Goal: Task Accomplishment & Management: Complete application form

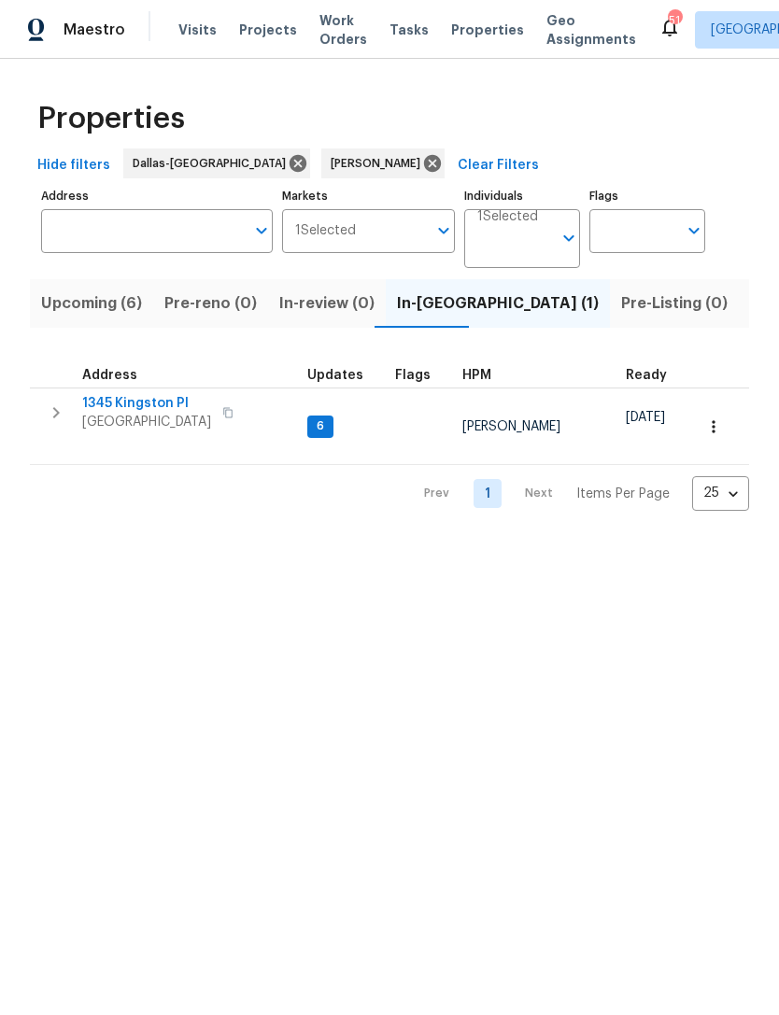
click at [124, 304] on span "Upcoming (6)" at bounding box center [91, 303] width 101 height 26
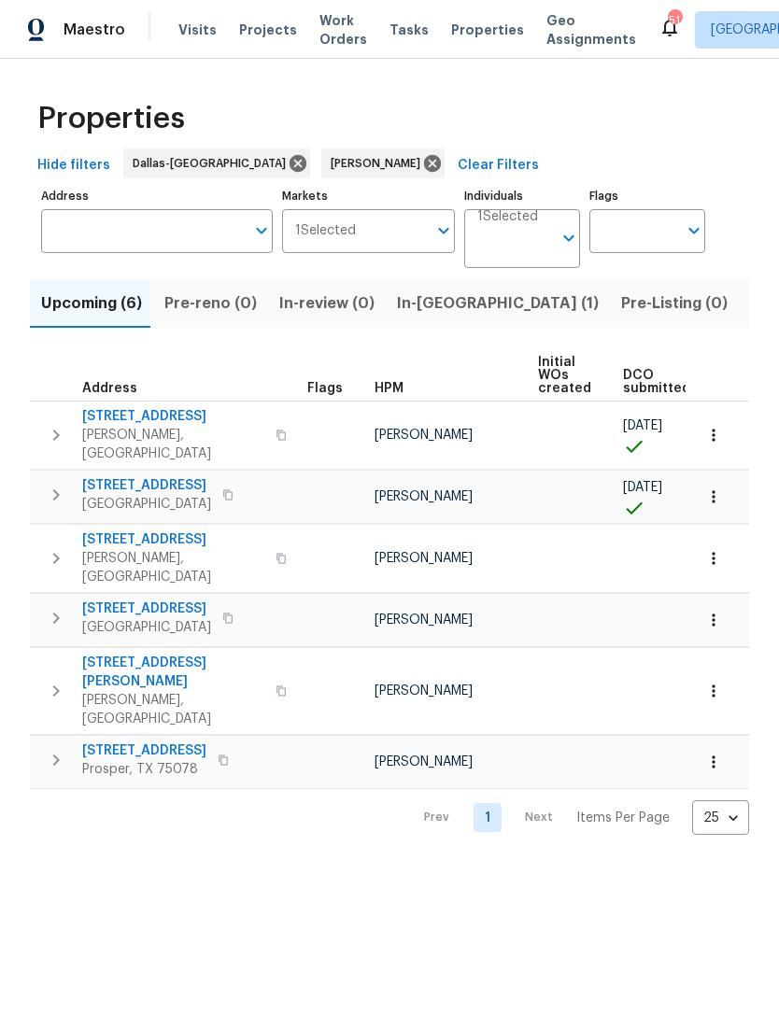
click at [174, 403] on td "[STREET_ADDRESS][PERSON_NAME]" at bounding box center [165, 435] width 270 height 67
click at [151, 418] on span "[STREET_ADDRESS]" at bounding box center [173, 416] width 182 height 19
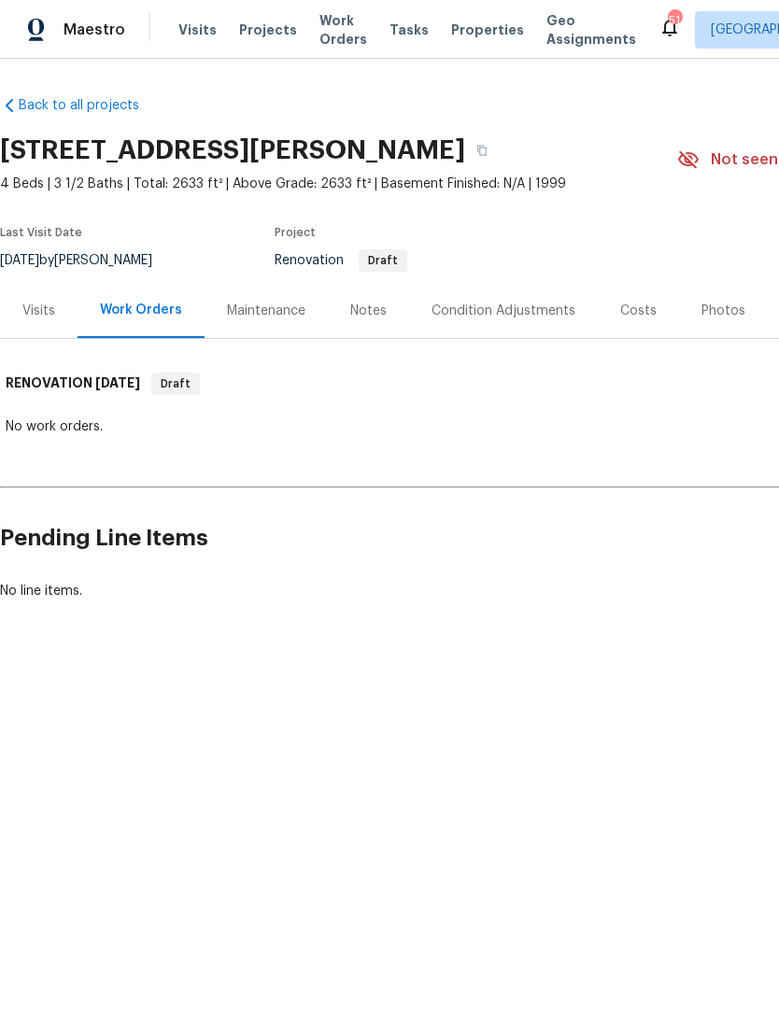
click at [507, 318] on div "Condition Adjustments" at bounding box center [503, 311] width 144 height 19
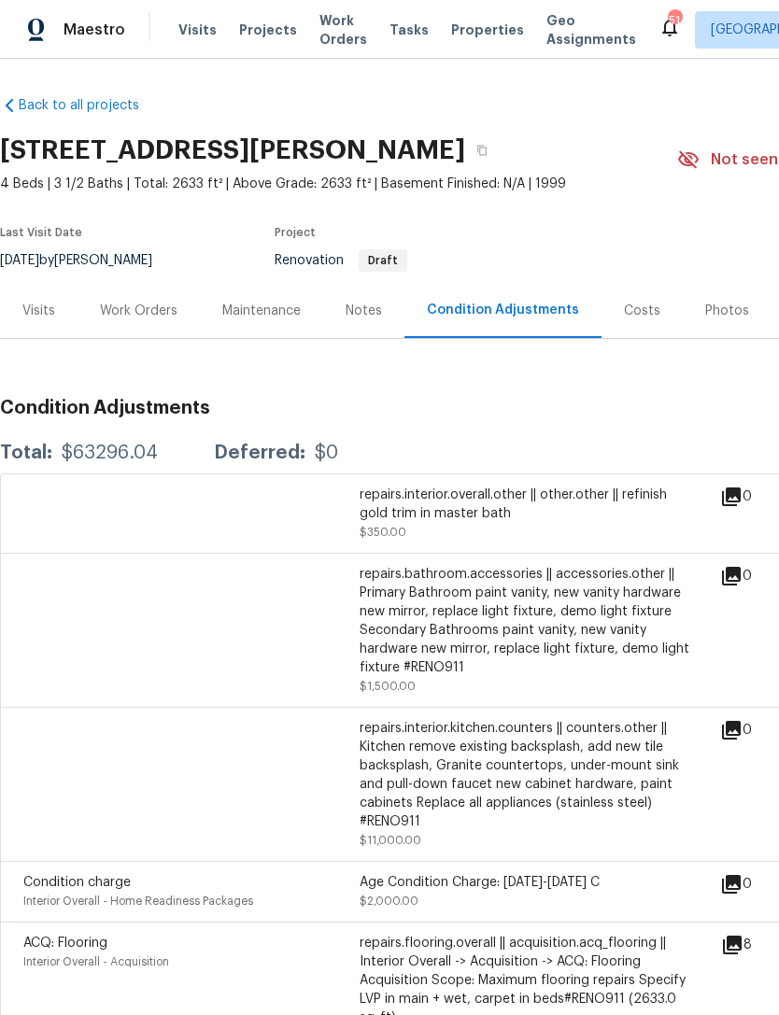
click at [445, 494] on div "repairs.interior.overall.other || other.other || refinish gold trim in master b…" at bounding box center [528, 504] width 336 height 37
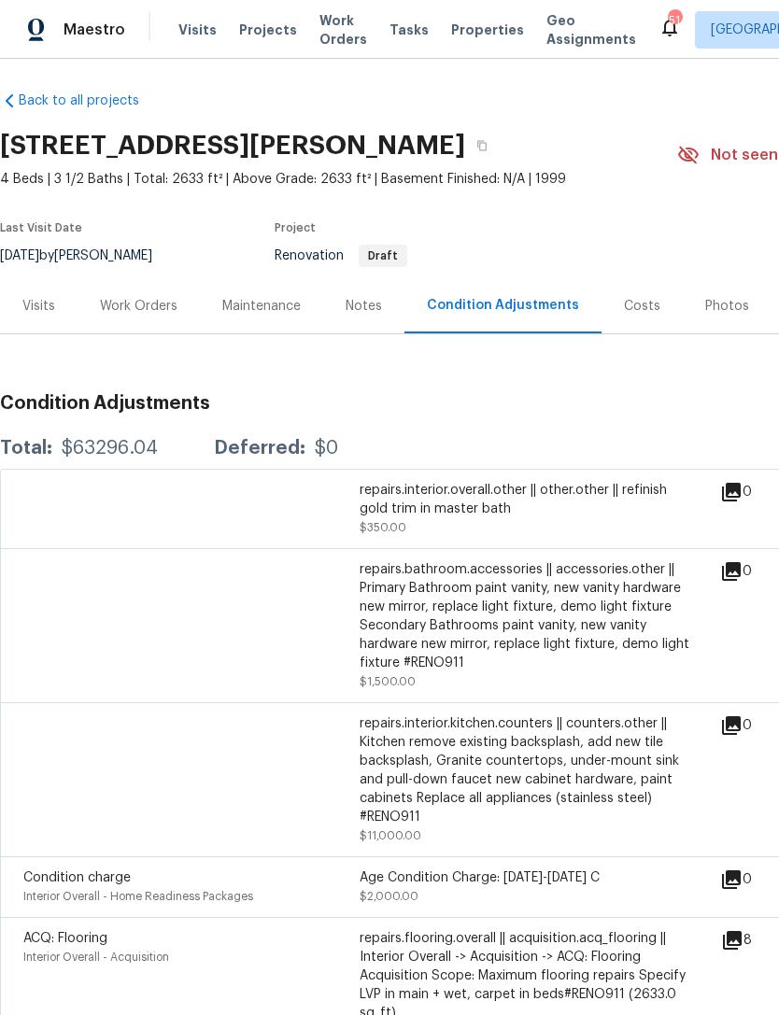
scroll to position [6, 0]
click at [489, 501] on div "repairs.interior.overall.other || other.other || refinish gold trim in master b…" at bounding box center [528, 498] width 336 height 37
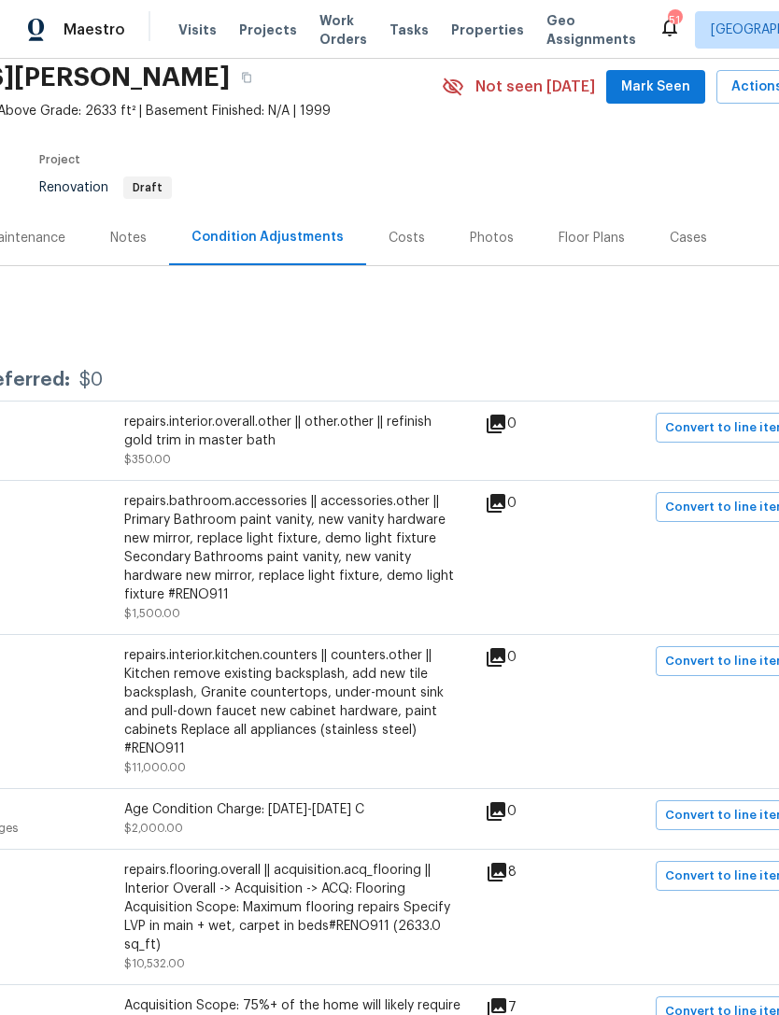
scroll to position [76, 238]
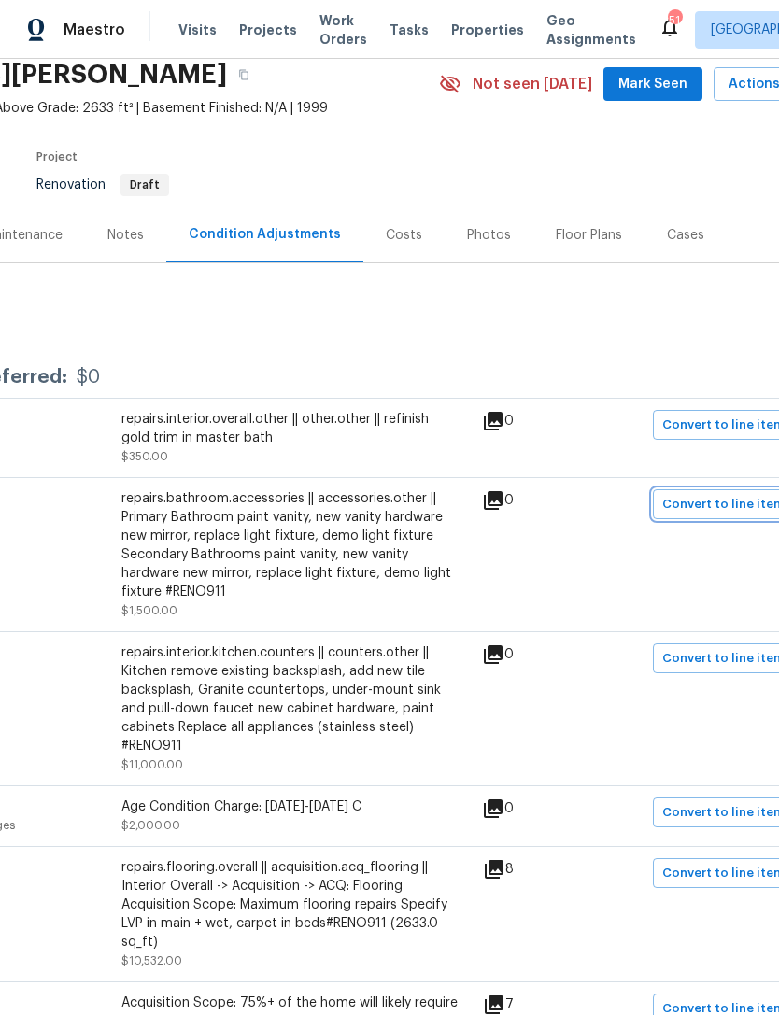
click at [732, 510] on span "Convert to line item" at bounding box center [723, 504] width 122 height 21
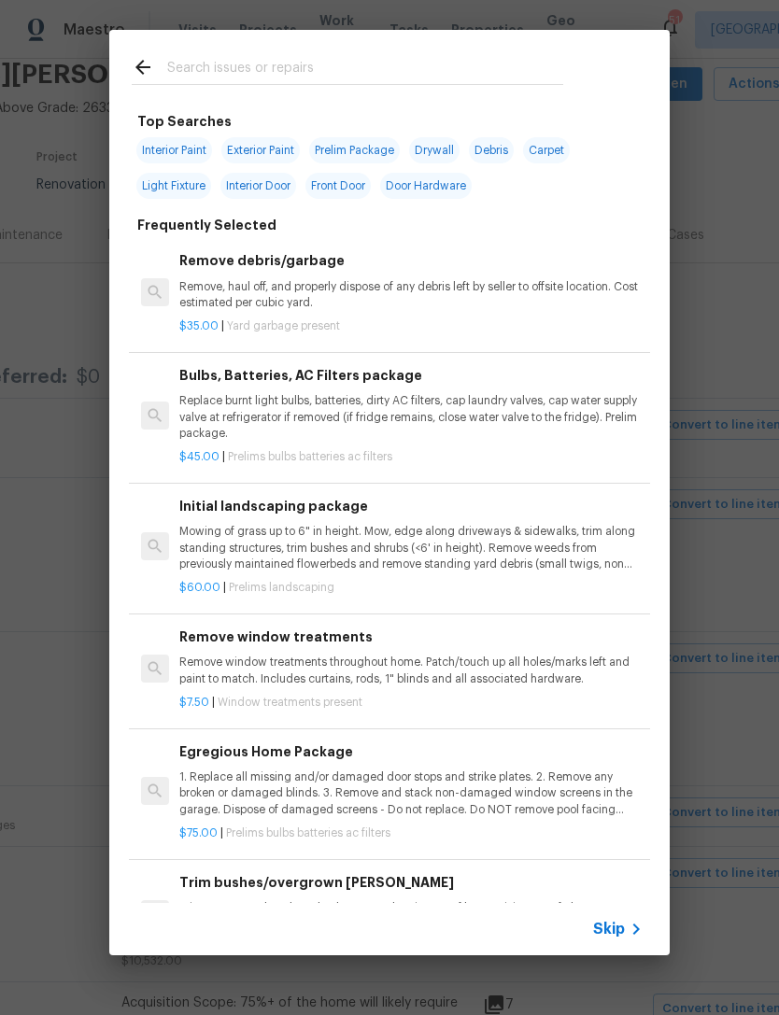
click at [632, 922] on icon at bounding box center [636, 929] width 22 height 22
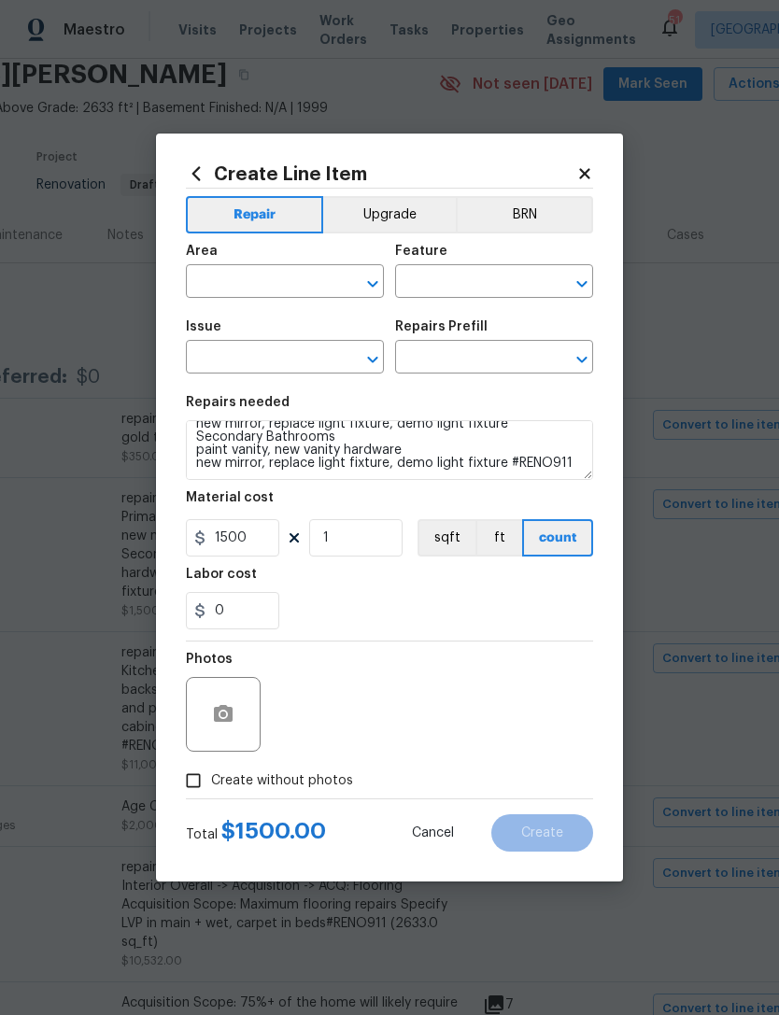
scroll to position [52, 0]
click at [579, 467] on textarea "repairs.bathroom.accessories || accessories.other || Primary Bathroom paint van…" at bounding box center [389, 450] width 407 height 60
click at [580, 462] on textarea "repairs.bathroom.accessories || accessories.other || Primary Bathroom paint van…" at bounding box center [389, 450] width 407 height 60
click at [580, 461] on textarea "repairs.bathroom.accessories || accessories.other || Primary Bathroom paint van…" at bounding box center [389, 450] width 407 height 60
click at [576, 461] on textarea "repairs.bathroom.accessories || accessories.other || Primary Bathroom paint van…" at bounding box center [389, 450] width 407 height 60
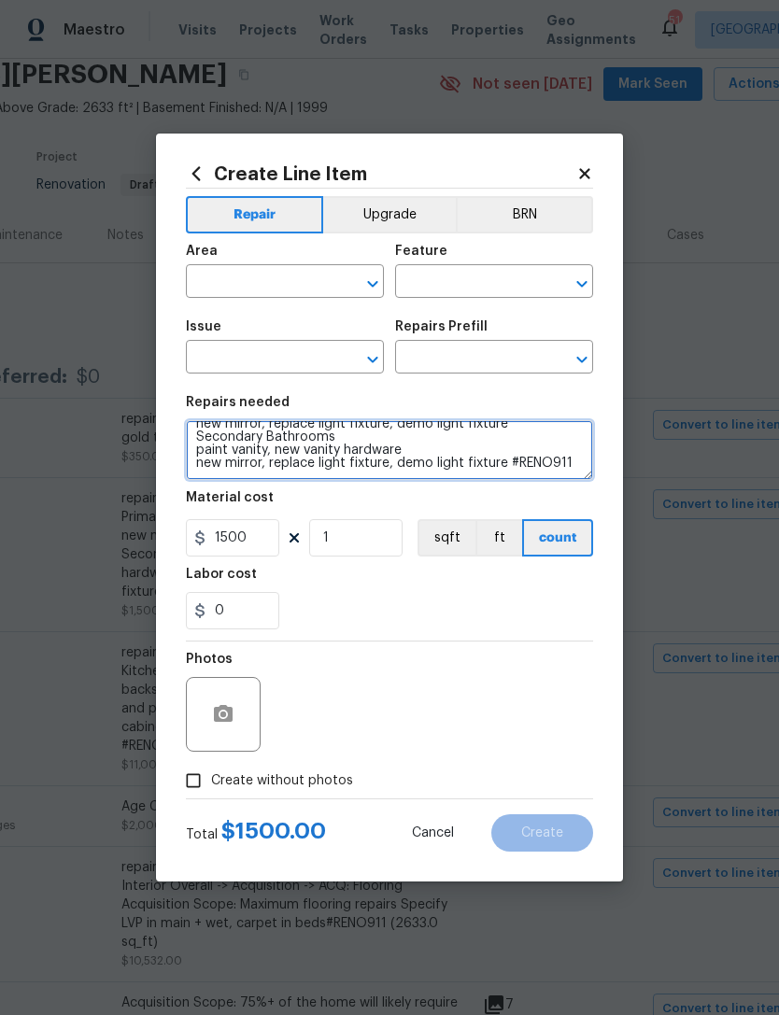
scroll to position [0, 0]
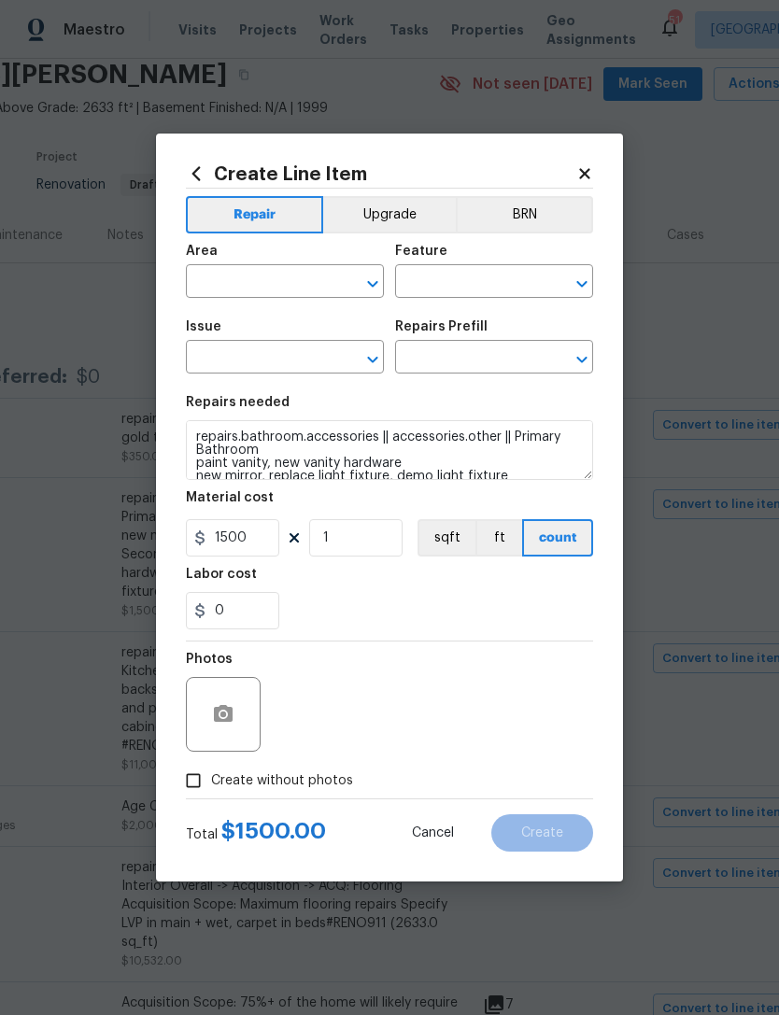
click at [589, 173] on icon at bounding box center [584, 173] width 17 height 17
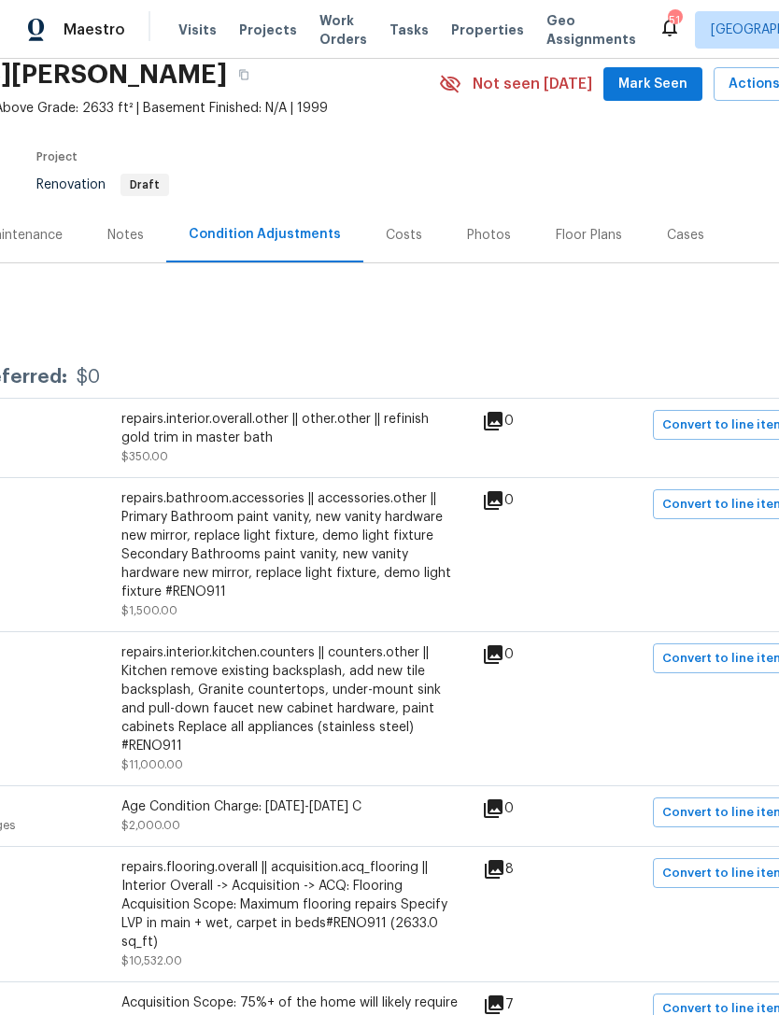
click at [581, 173] on section "8801 Falcon Crest Dr, McKinney, TX 75072 4 Beds | 3 1/2 Baths | Total: 2633 ft²…" at bounding box center [289, 128] width 1055 height 157
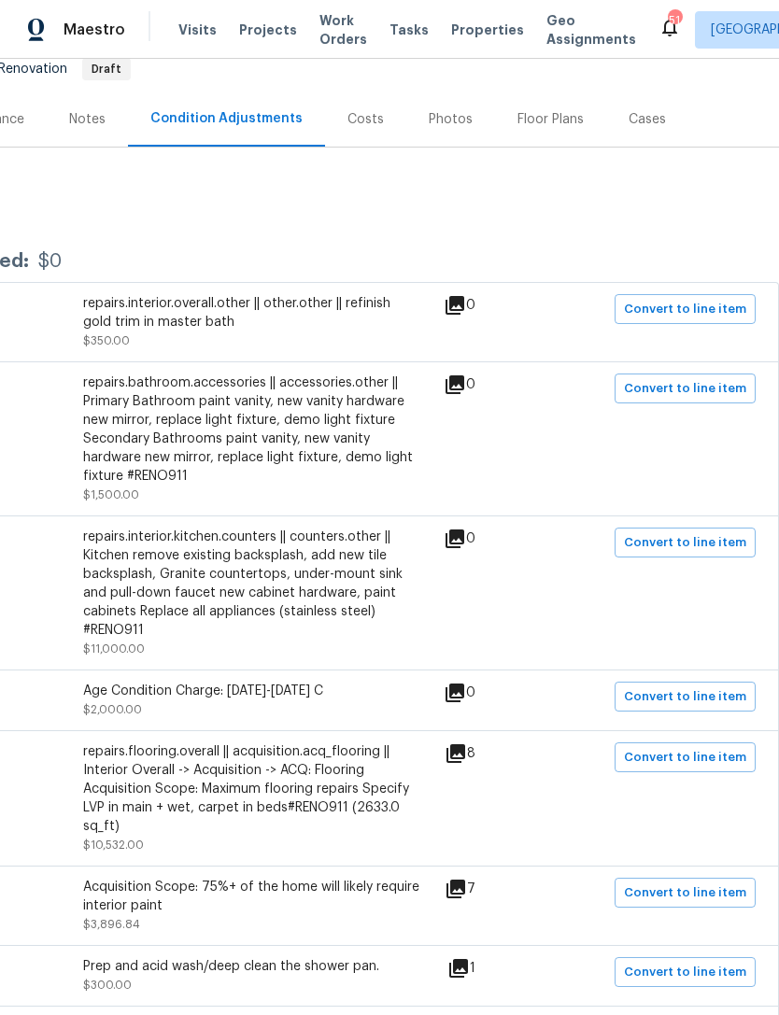
scroll to position [191, 276]
click at [714, 393] on span "Convert to line item" at bounding box center [685, 388] width 122 height 21
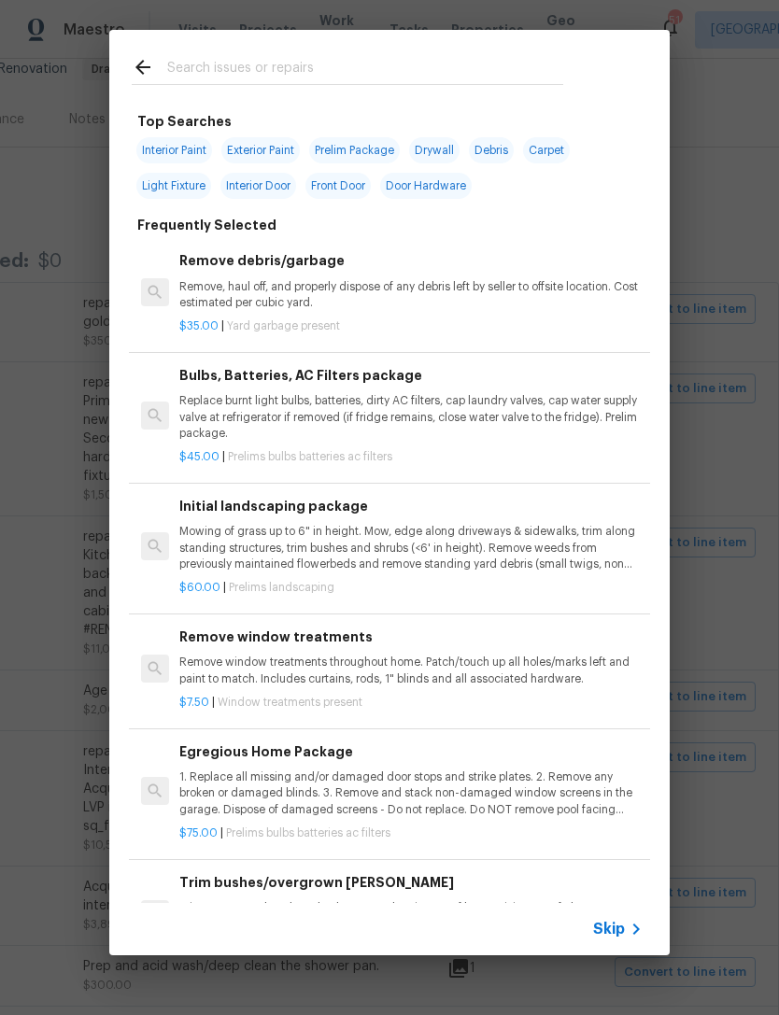
click at [629, 934] on icon at bounding box center [636, 929] width 22 height 22
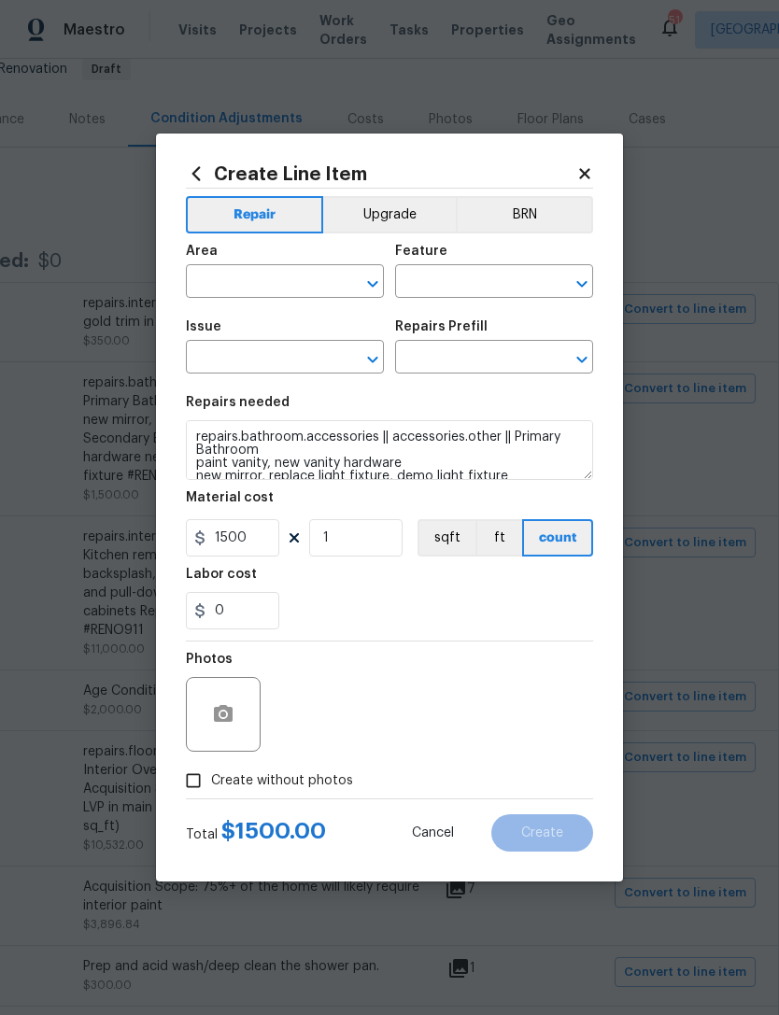
click at [288, 258] on div "Area" at bounding box center [285, 257] width 198 height 24
click at [270, 276] on input "text" at bounding box center [259, 283] width 146 height 29
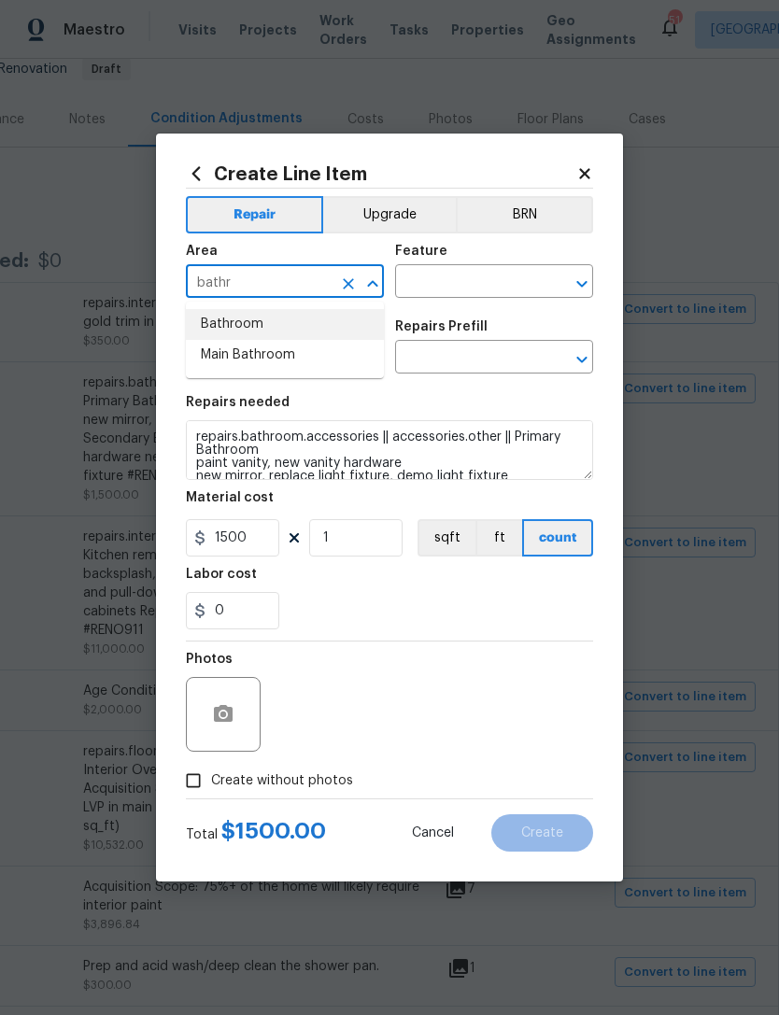
click at [247, 327] on li "Bathroom" at bounding box center [285, 324] width 198 height 31
type input "Bathroom"
click at [505, 293] on input "text" at bounding box center [468, 283] width 146 height 29
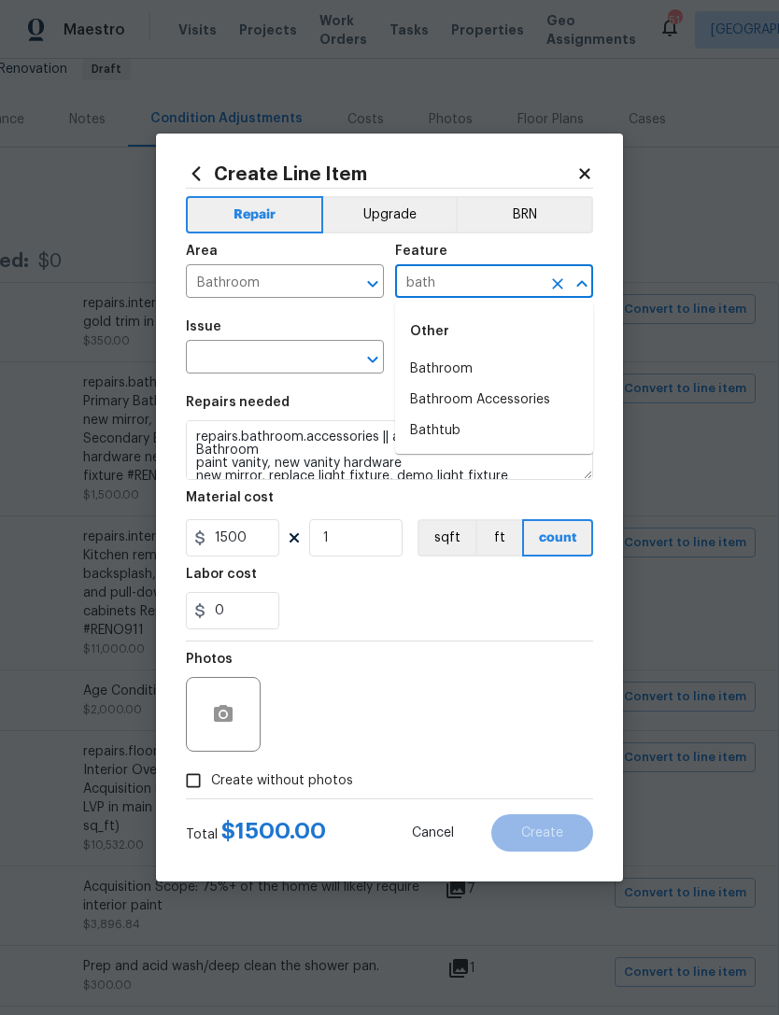
click at [472, 369] on li "Bathroom" at bounding box center [494, 369] width 198 height 31
type input "Bathroom"
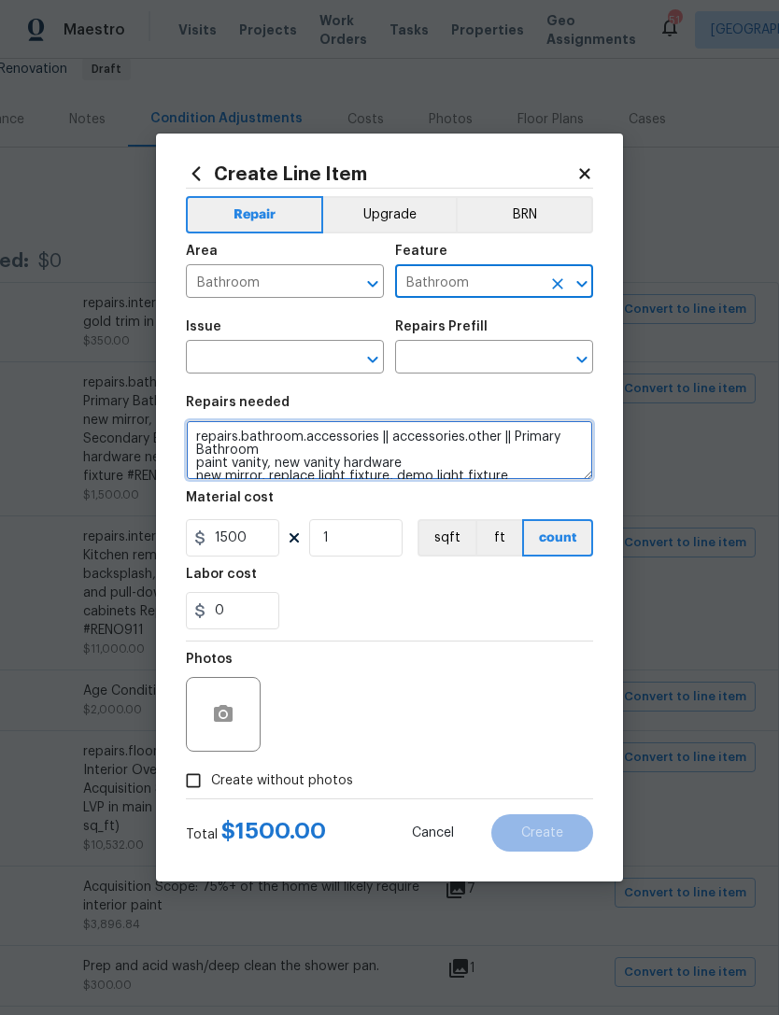
click at [208, 431] on textarea "repairs.bathroom.accessories || accessories.other || Primary Bathroom paint van…" at bounding box center [389, 450] width 407 height 60
click at [202, 443] on textarea "repairs.bathroom.accessories || accessories.other || Primary Bathroom paint van…" at bounding box center [389, 450] width 407 height 60
click at [202, 442] on textarea "repairs.bathroom.accessories || accessories.other || Primary Bathroom paint van…" at bounding box center [389, 450] width 407 height 60
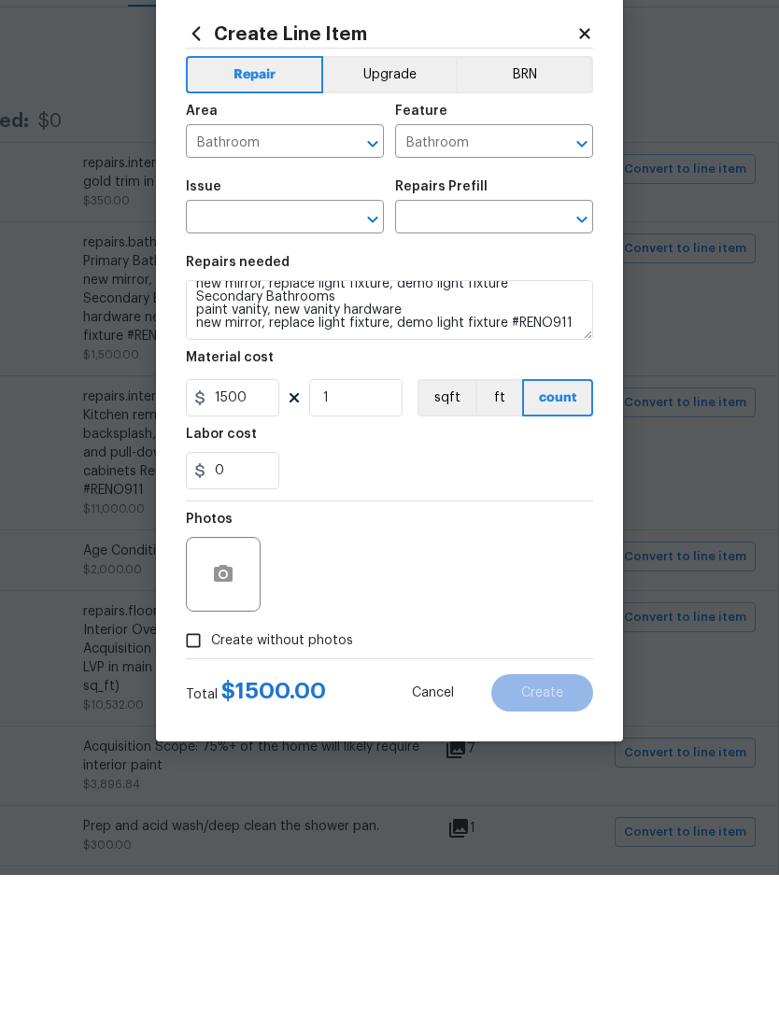
click at [583, 519] on button "count" at bounding box center [557, 537] width 71 height 37
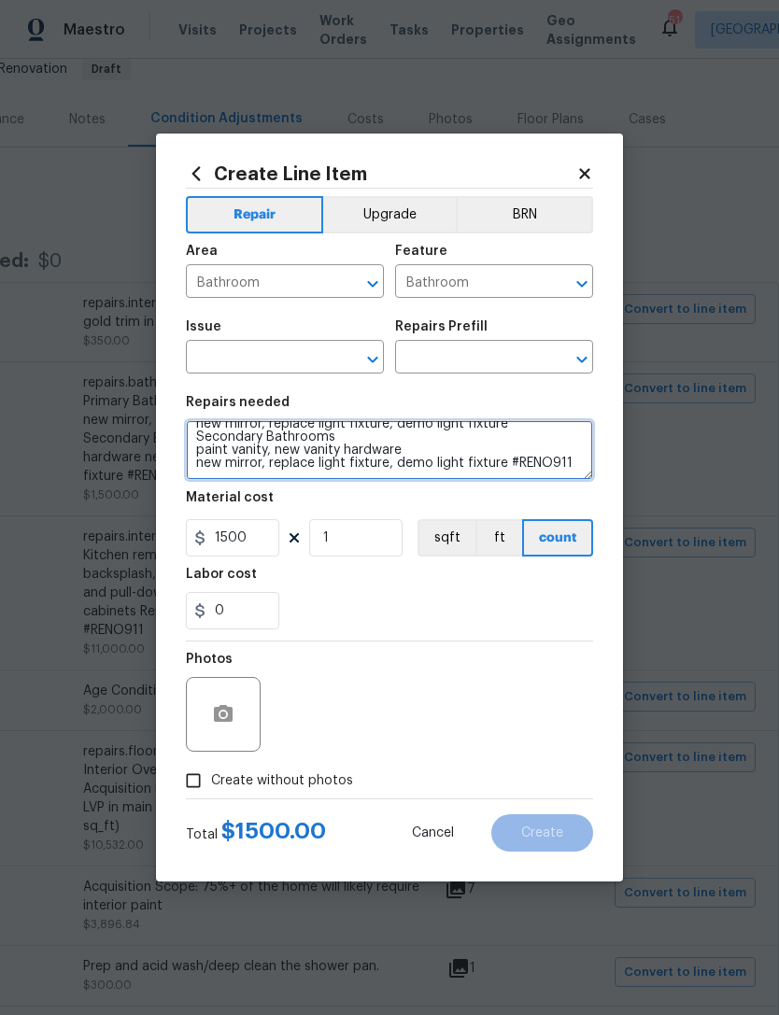
click at [566, 469] on textarea "repairs.bathroom.accessories || accessories.other || Primary Bathroom paint van…" at bounding box center [389, 450] width 407 height 60
click at [586, 464] on textarea "repairs.bathroom.accessories || accessories.other || Primary Bathroom paint van…" at bounding box center [389, 450] width 407 height 60
click at [584, 469] on textarea "repairs.bathroom.accessories || accessories.other || Primary Bathroom paint van…" at bounding box center [389, 450] width 407 height 60
click at [314, 375] on span "Issue ​" at bounding box center [285, 347] width 198 height 76
click at [299, 364] on input "text" at bounding box center [259, 359] width 146 height 29
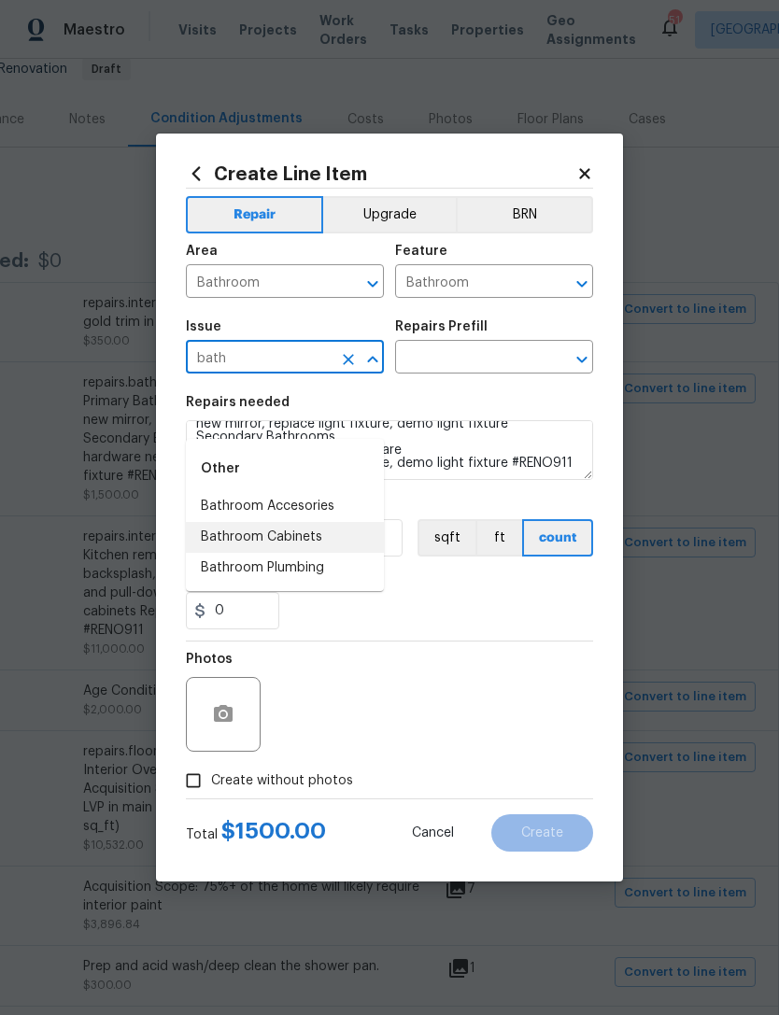
click at [295, 522] on li "Bathroom Cabinets" at bounding box center [285, 537] width 198 height 31
type input "Bathroom Cabinets"
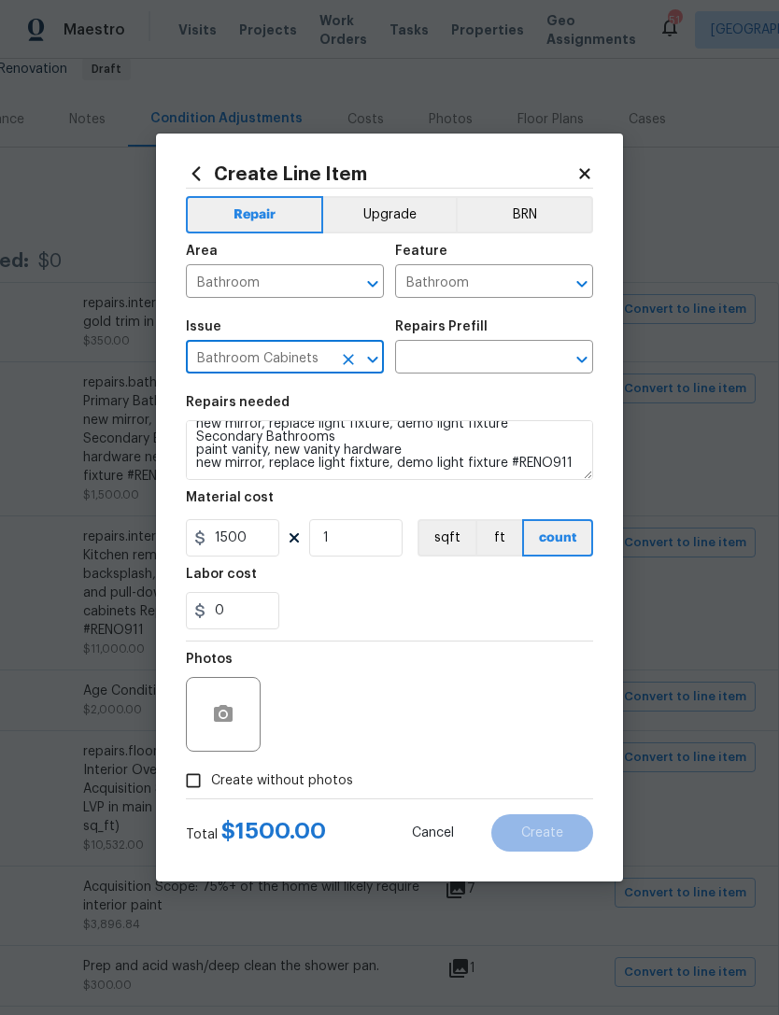
click at [503, 351] on input "text" at bounding box center [468, 359] width 146 height 29
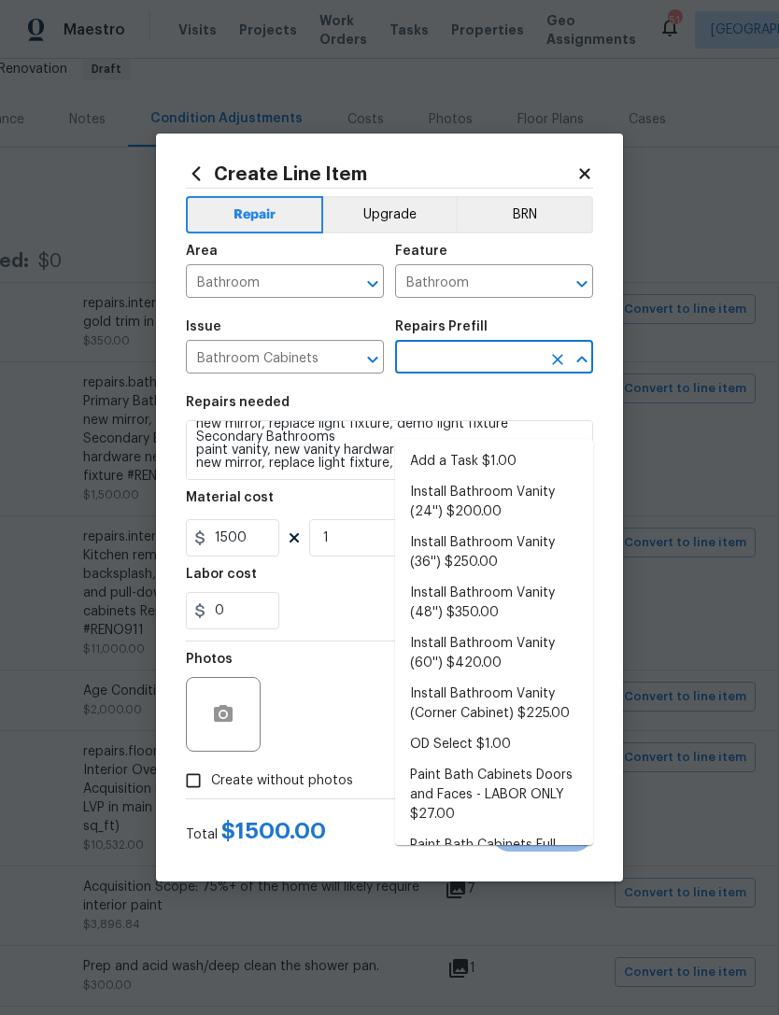
click at [502, 446] on li "Add a Task $1.00" at bounding box center [494, 461] width 198 height 31
type input "Add a Task $1.00"
type input "Cabinets"
type textarea "HPM to detail"
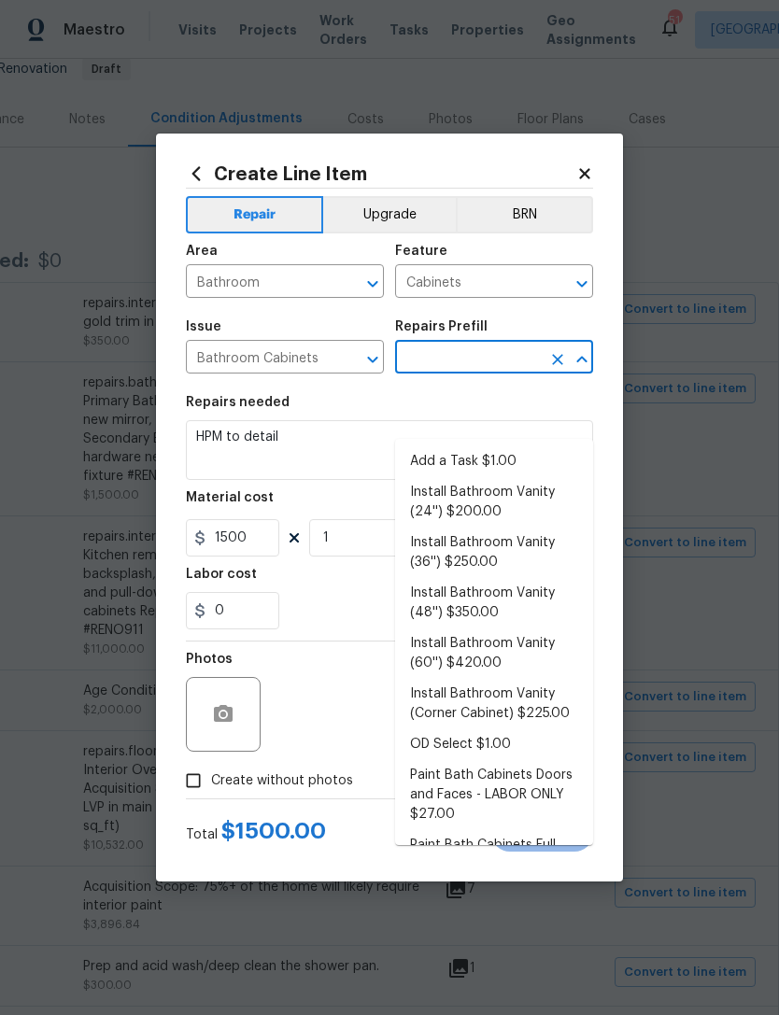
type input "Add a Task $1.00"
type input "1"
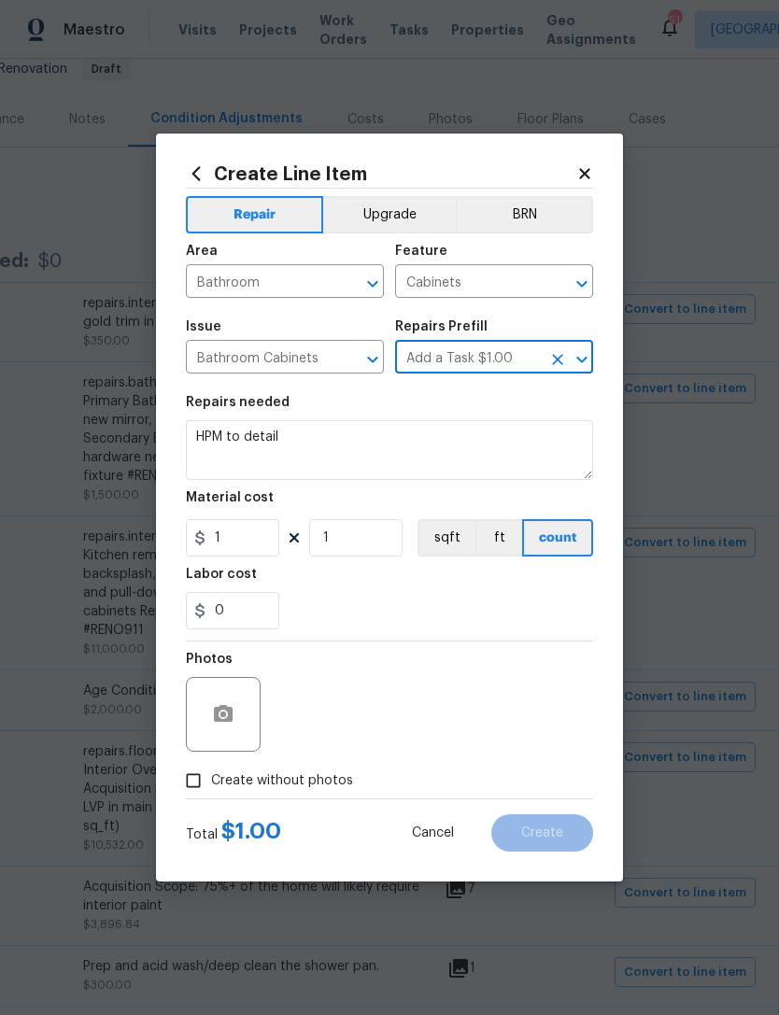
scroll to position [0, 0]
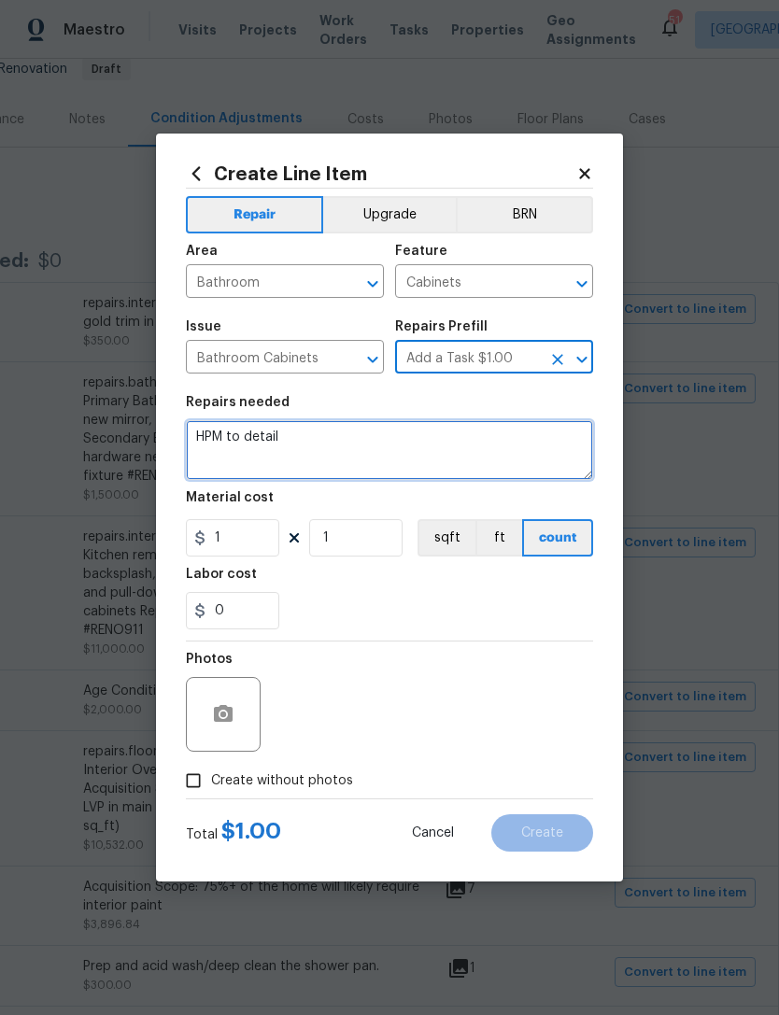
click at [210, 437] on textarea "HPM to detail" at bounding box center [389, 450] width 407 height 60
click at [206, 433] on textarea "HPM to detail" at bounding box center [389, 450] width 407 height 60
click at [205, 432] on textarea "HPM to detail" at bounding box center [389, 450] width 407 height 60
click at [208, 430] on textarea "HPM to detail" at bounding box center [389, 450] width 407 height 60
paste textarea "repairs.bathroom.accessories || accessories.other || Primary Bathroom paint van…"
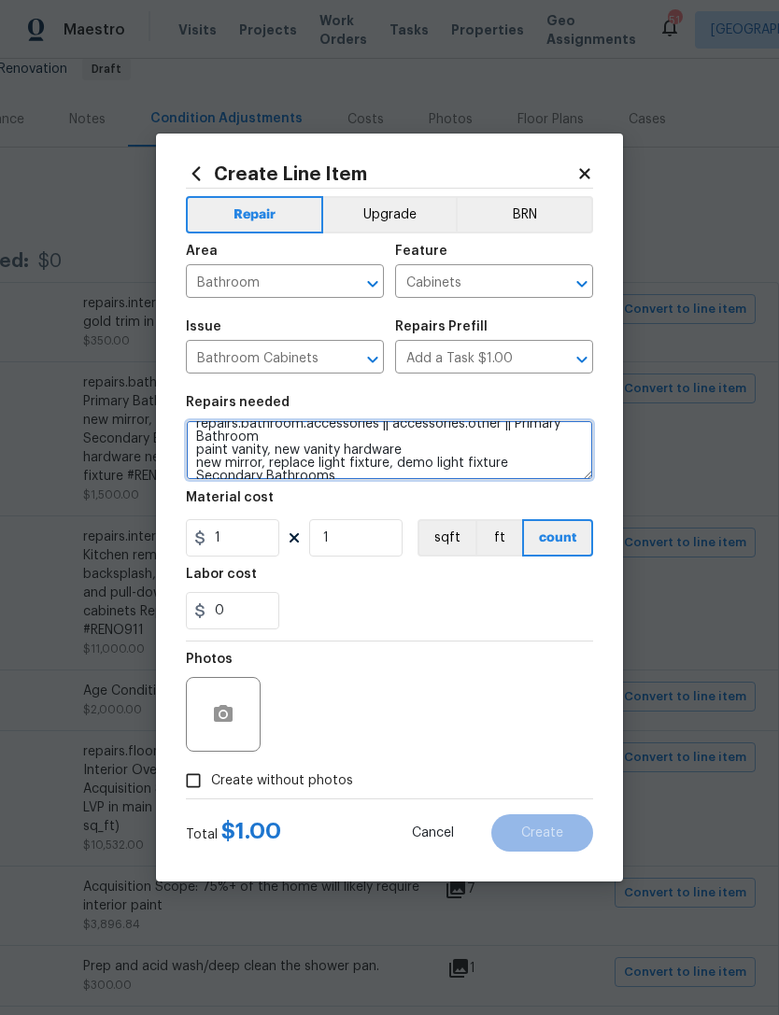
scroll to position [6, 0]
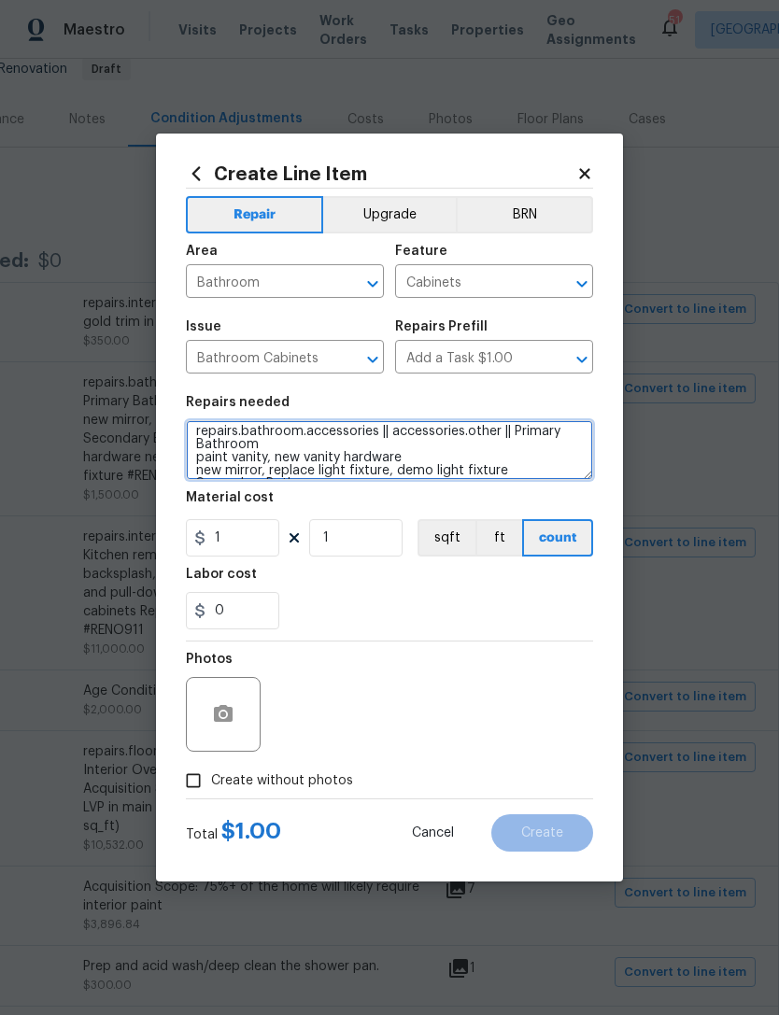
click at [512, 431] on textarea "repairs.bathroom.accessories || accessories.other || Primary Bathroom paint van…" at bounding box center [389, 450] width 407 height 60
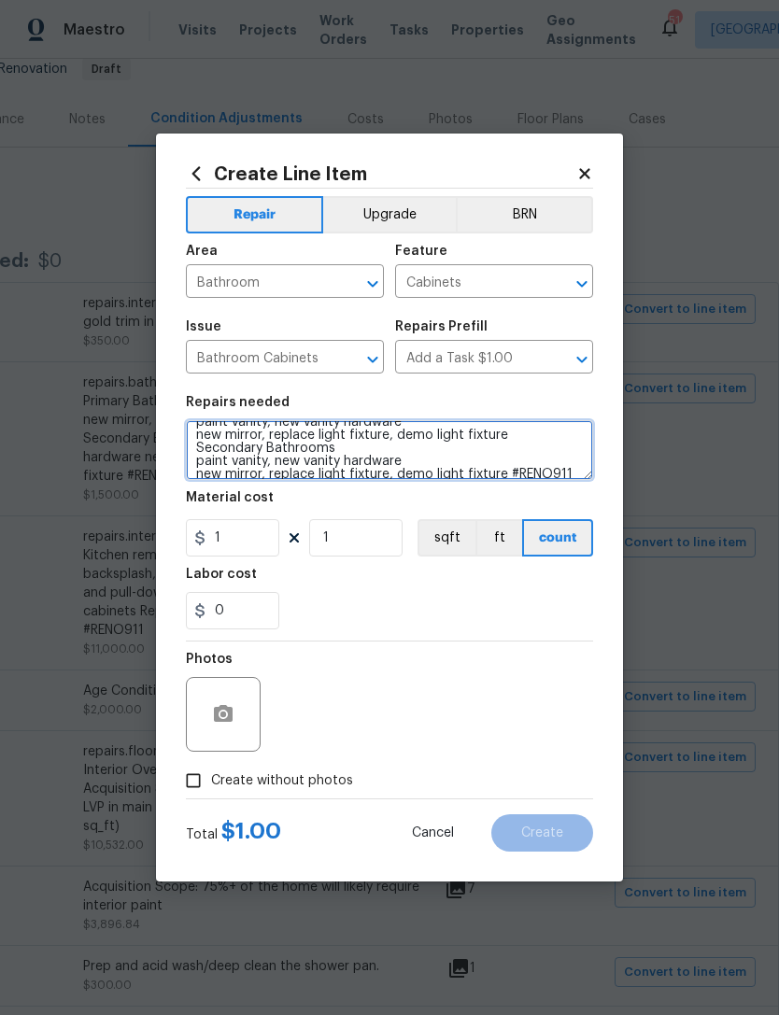
scroll to position [47, 0]
click at [198, 441] on textarea "repairs.bathroom.accessories || accessories.other || ***Primary Bathroom paint …" at bounding box center [389, 450] width 407 height 60
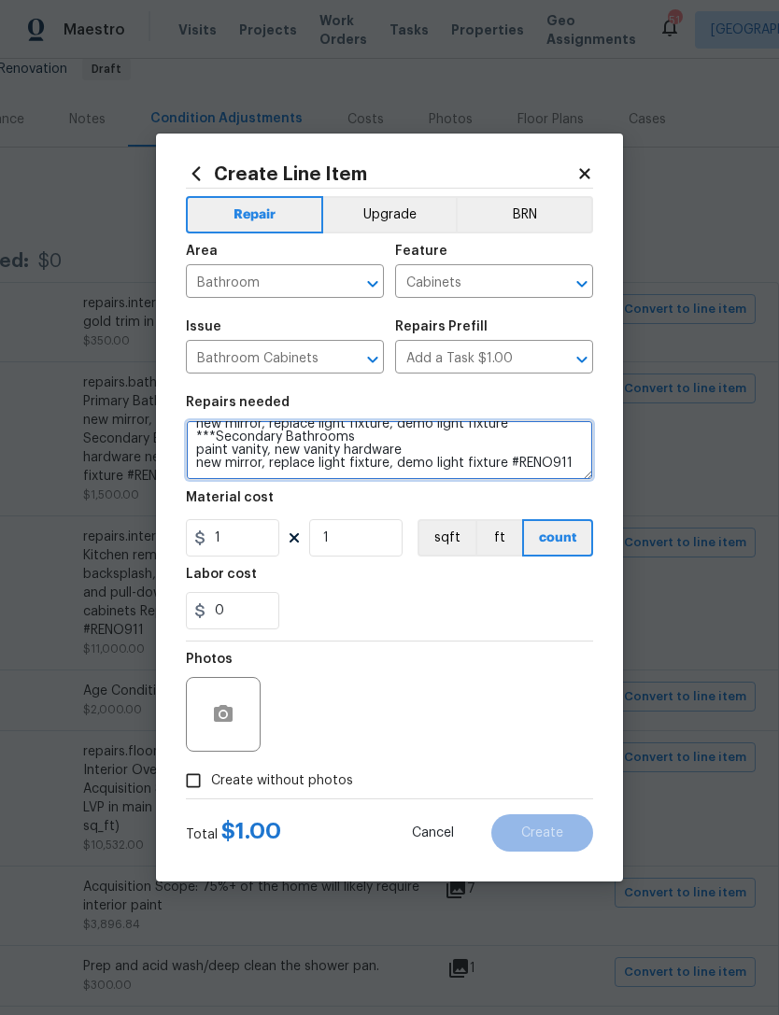
scroll to position [52, 0]
type textarea "repairs.bathroom.accessories || accessories.other || ***Primary Bathroom paint …"
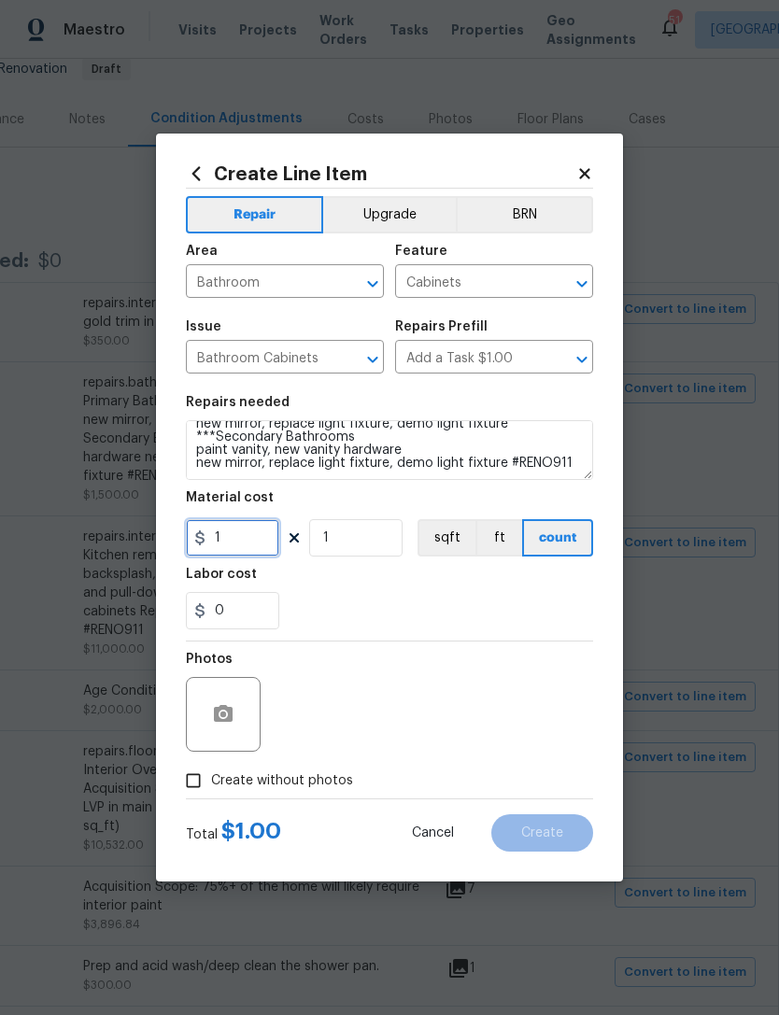
click at [245, 544] on input "1" at bounding box center [232, 537] width 93 height 37
click at [339, 625] on div "0" at bounding box center [389, 610] width 407 height 37
click at [236, 704] on button "button" at bounding box center [223, 714] width 45 height 45
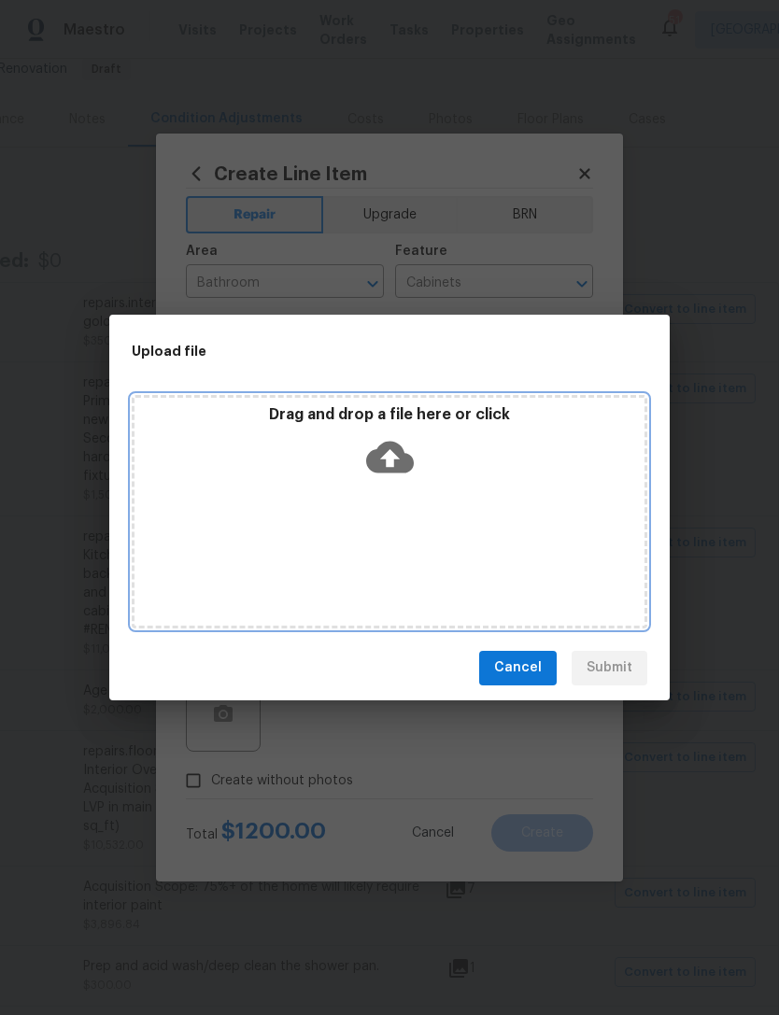
click at [468, 492] on div "Drag and drop a file here or click" at bounding box center [390, 511] width 516 height 233
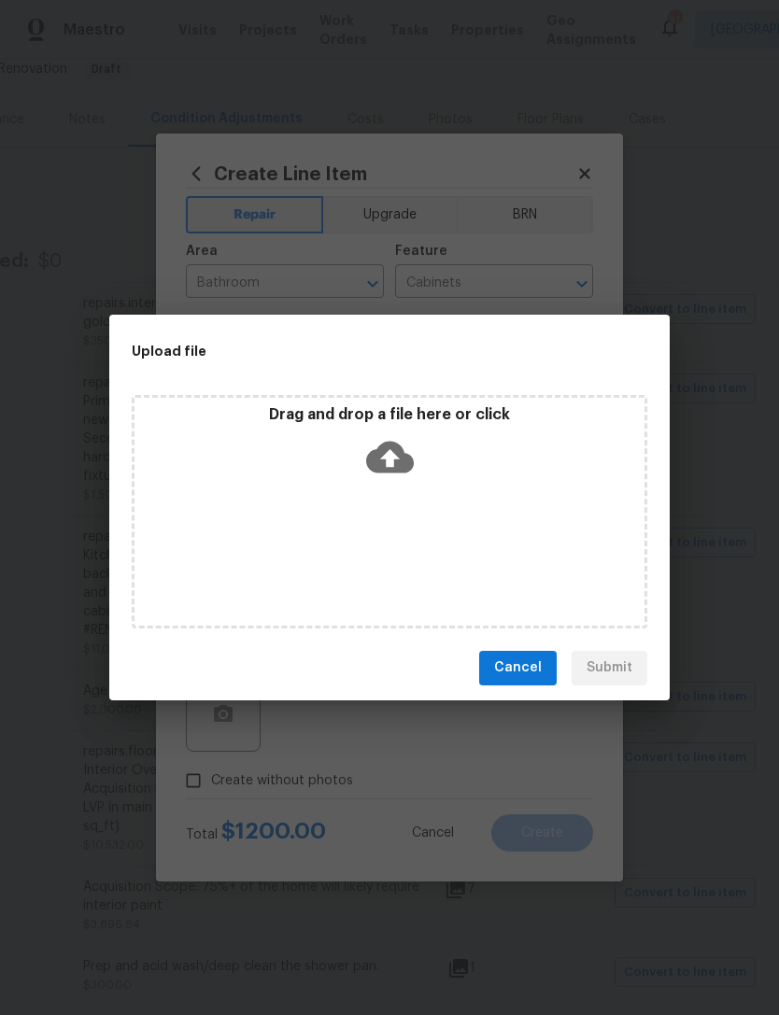
click at [537, 675] on span "Cancel" at bounding box center [518, 668] width 48 height 23
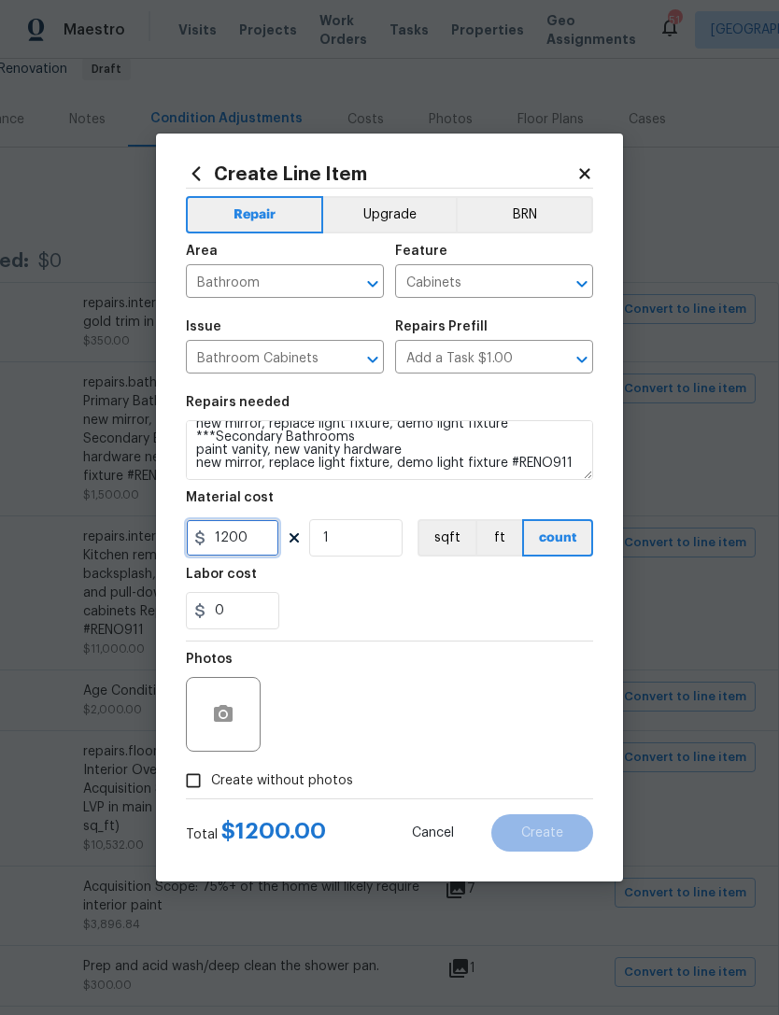
click at [252, 529] on input "1200" at bounding box center [232, 537] width 93 height 37
click at [265, 548] on input "1200" at bounding box center [232, 537] width 93 height 37
type input "1200"
click at [371, 629] on div "0" at bounding box center [389, 610] width 407 height 37
click at [241, 716] on button "button" at bounding box center [223, 714] width 45 height 45
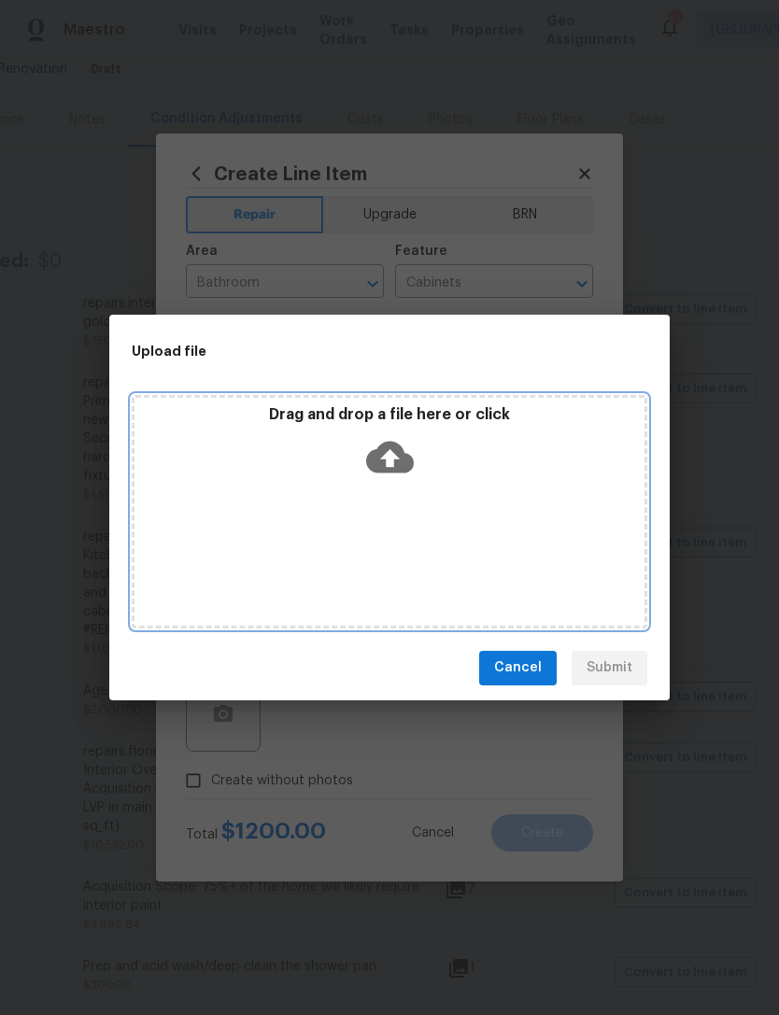
click at [398, 461] on icon at bounding box center [390, 457] width 48 height 32
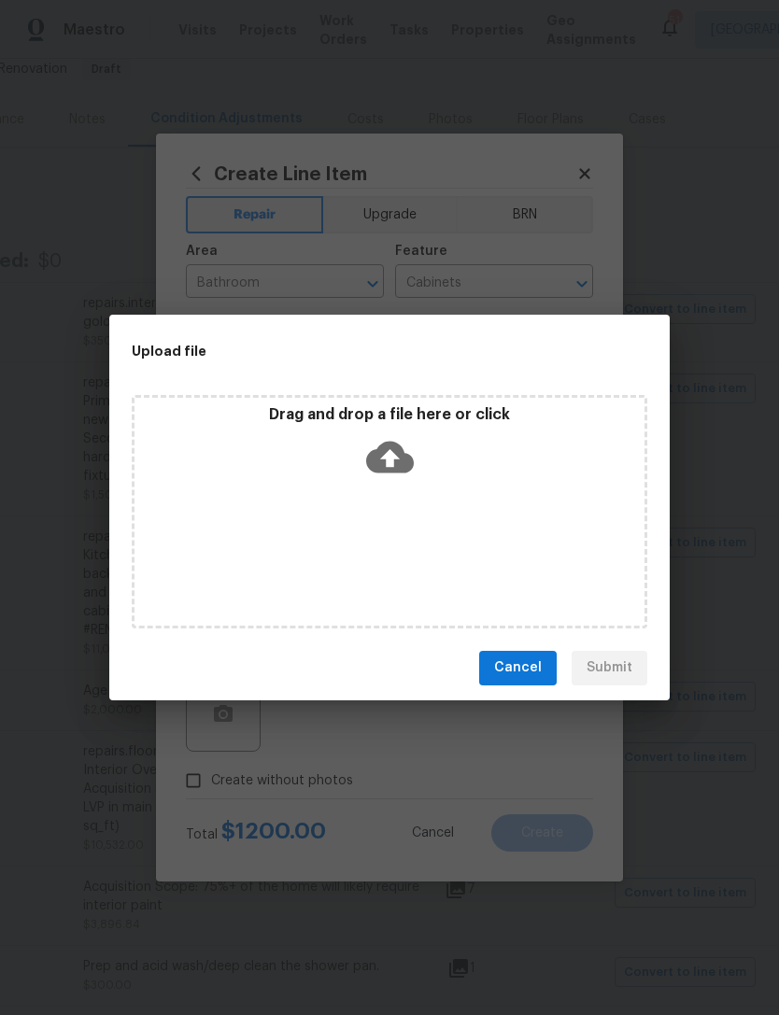
click at [539, 678] on span "Cancel" at bounding box center [518, 668] width 48 height 23
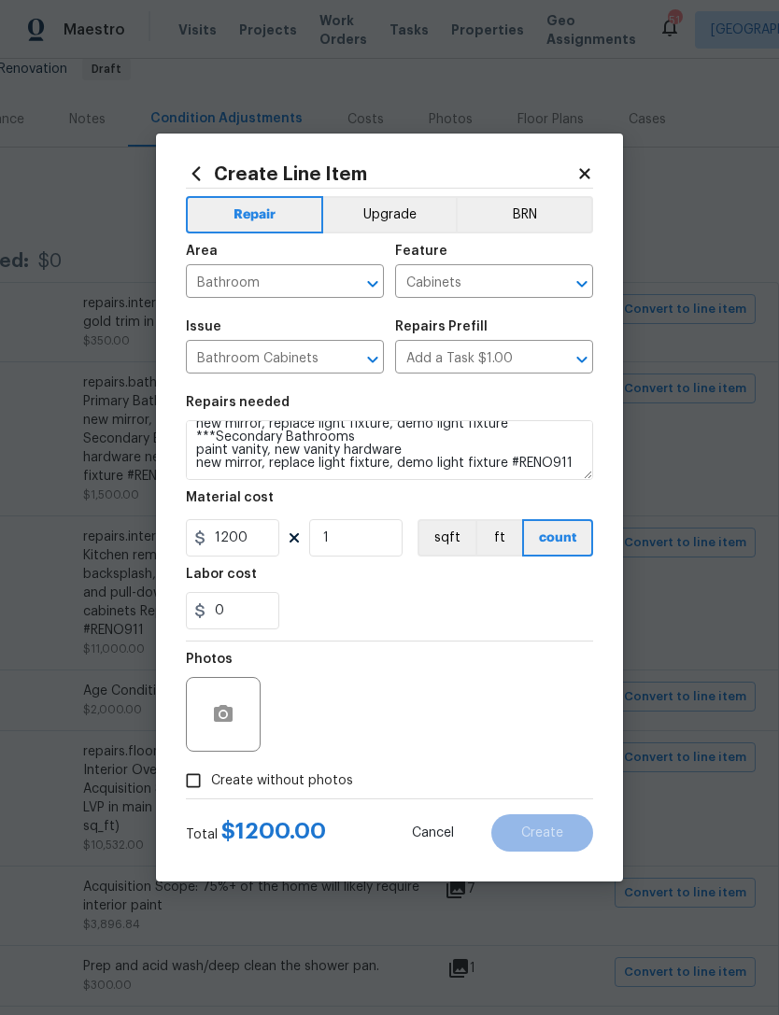
click at [331, 787] on span "Create without photos" at bounding box center [282, 781] width 142 height 20
click at [211, 787] on input "Create without photos" at bounding box center [193, 780] width 35 height 35
checkbox input "true"
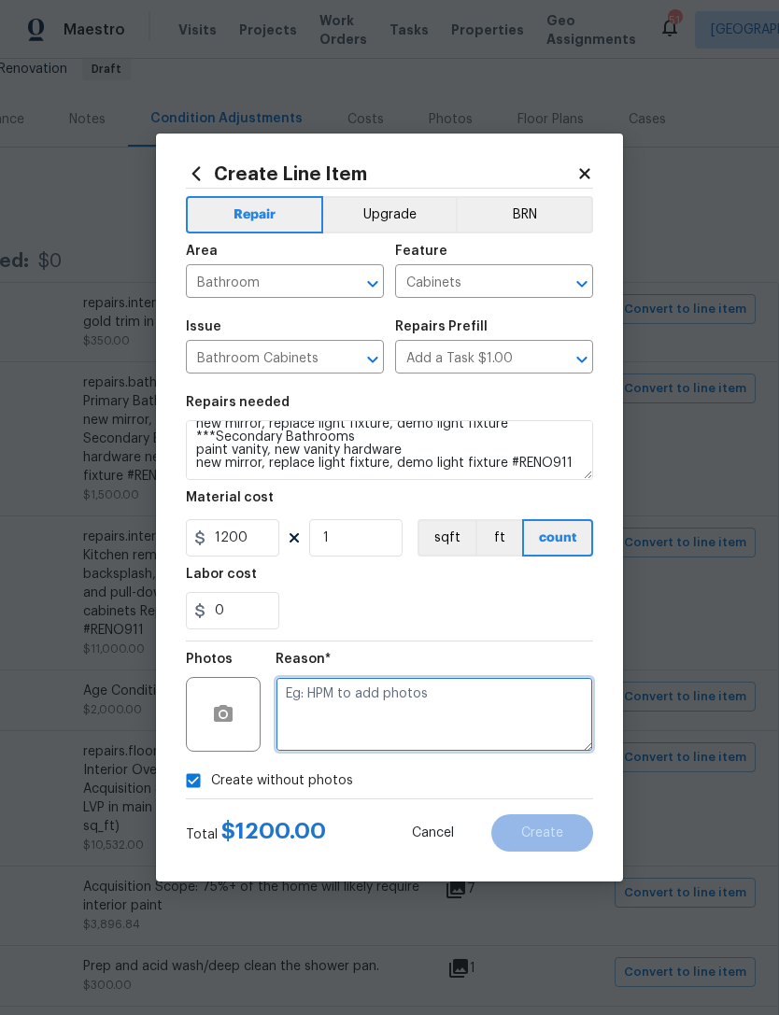
click at [445, 708] on textarea at bounding box center [435, 714] width 318 height 75
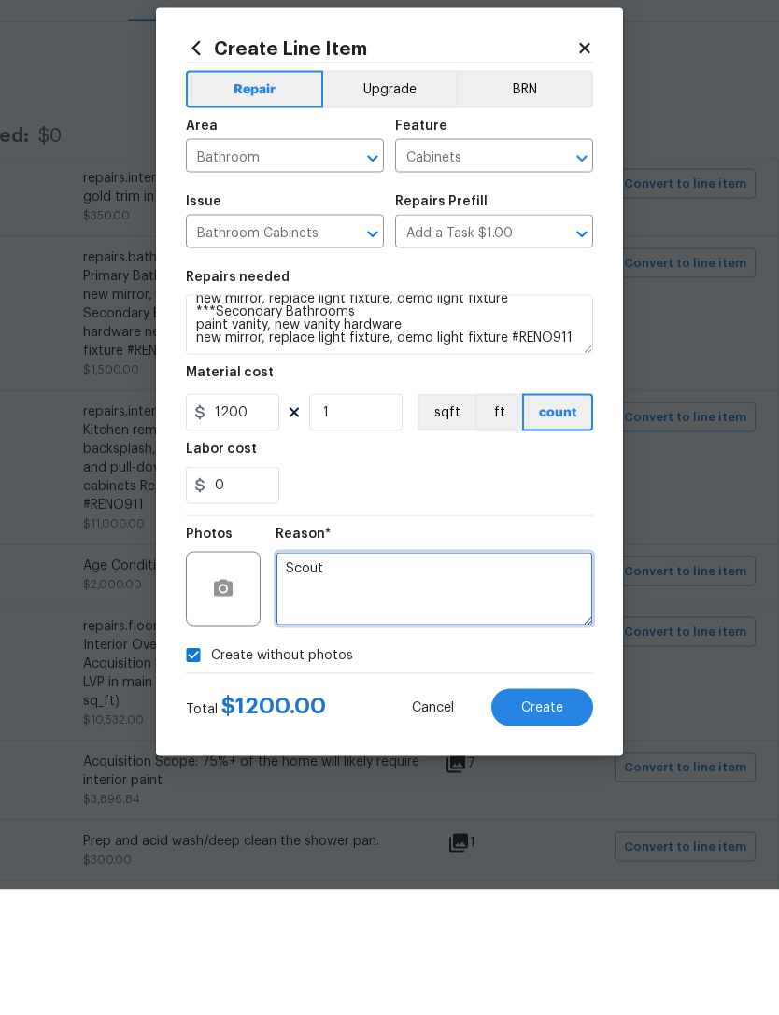
type textarea "Scout"
click at [395, 196] on button "Upgrade" at bounding box center [390, 214] width 134 height 37
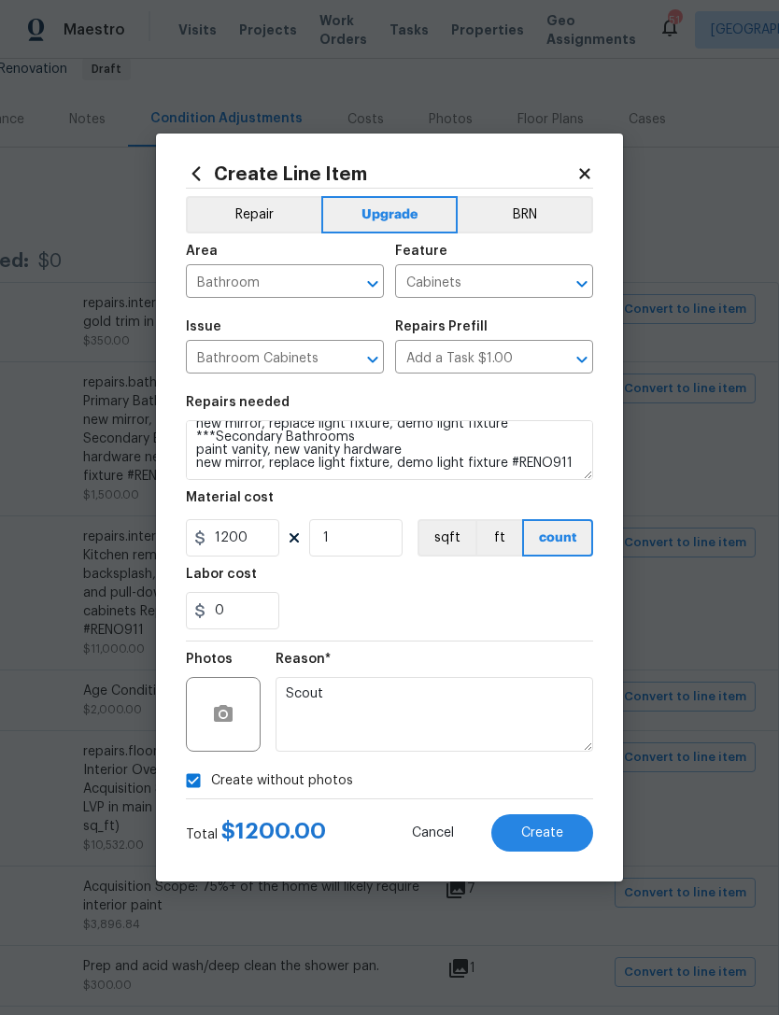
click at [542, 839] on span "Create" at bounding box center [542, 834] width 42 height 14
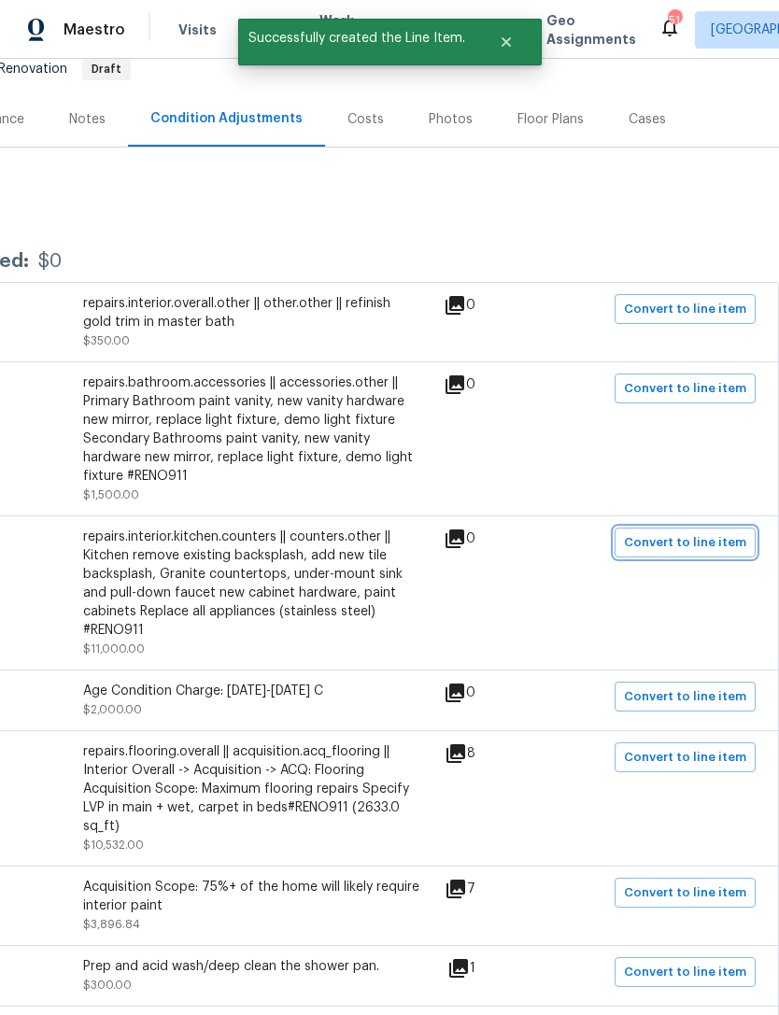
click at [746, 528] on button "Convert to line item" at bounding box center [685, 543] width 141 height 30
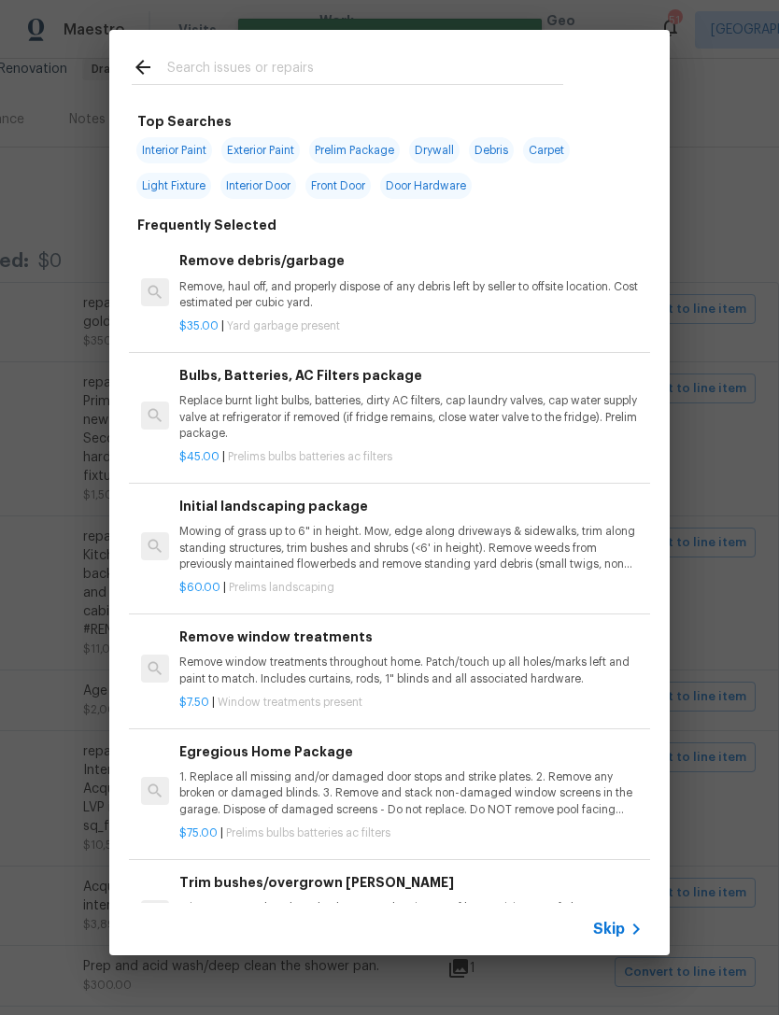
click at [604, 901] on p "Trim overgrown hegdes & bushes around perimeter of home giving 12" of clearance…" at bounding box center [410, 916] width 463 height 32
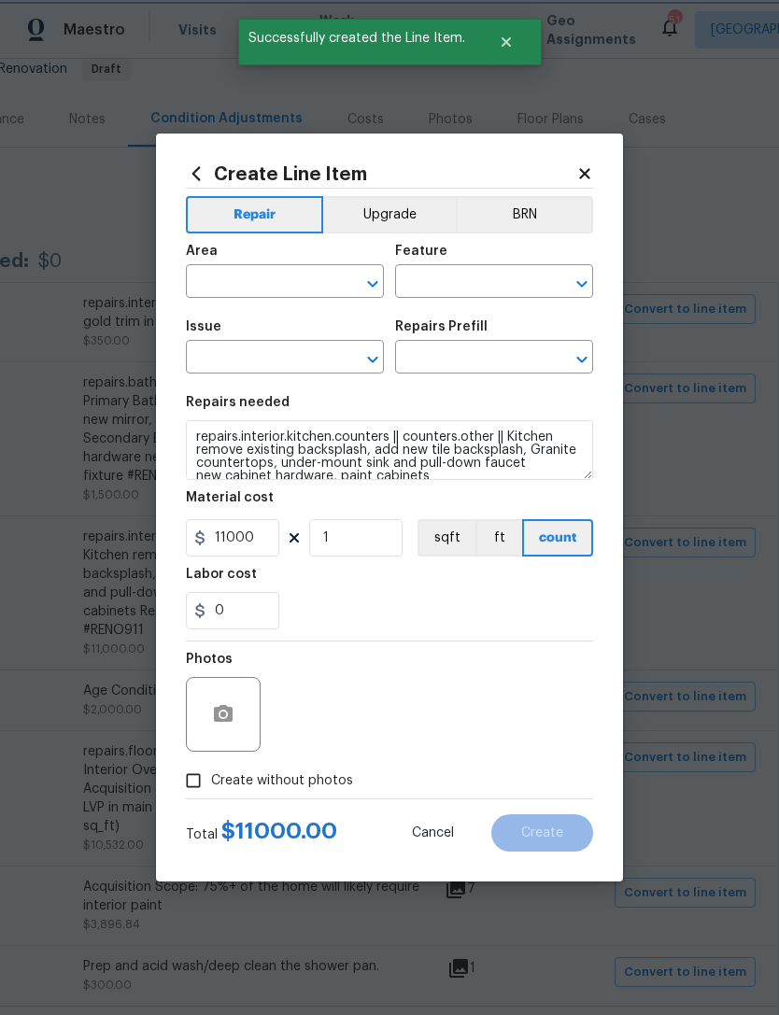
type input "Dead/overgrown tree or foliage"
type textarea "Trim overgrown hegdes & bushes around perimeter of home giving 12" of clearance…"
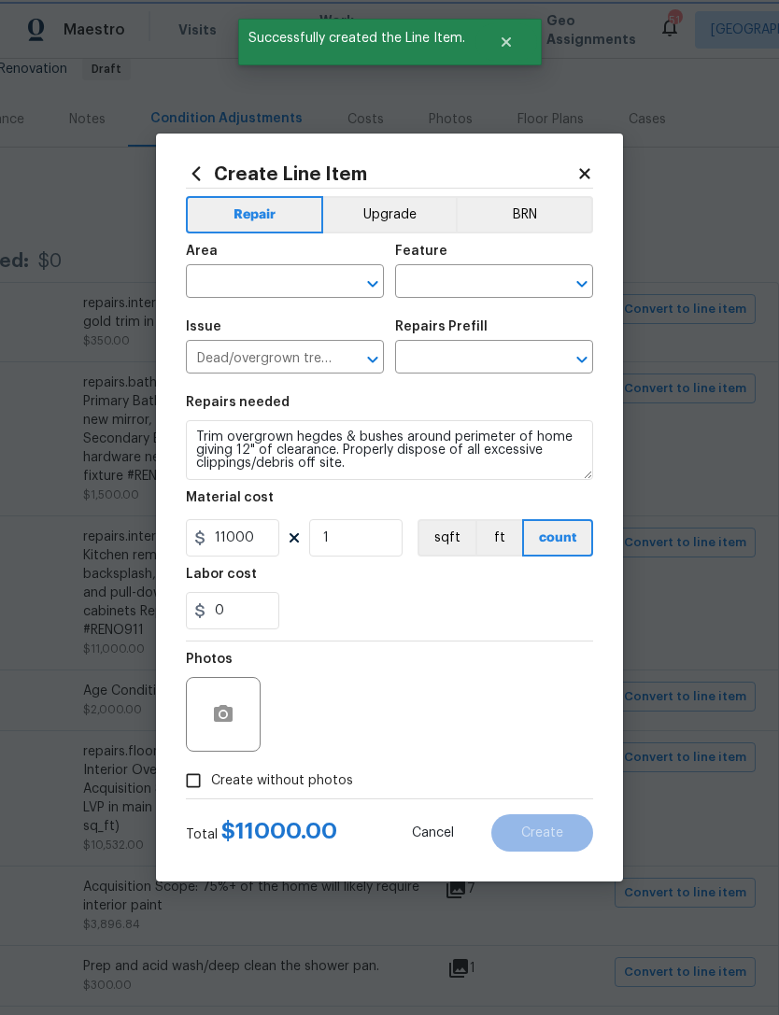
type input "Trim bushes/overgrown hedges $50.00"
type input "50"
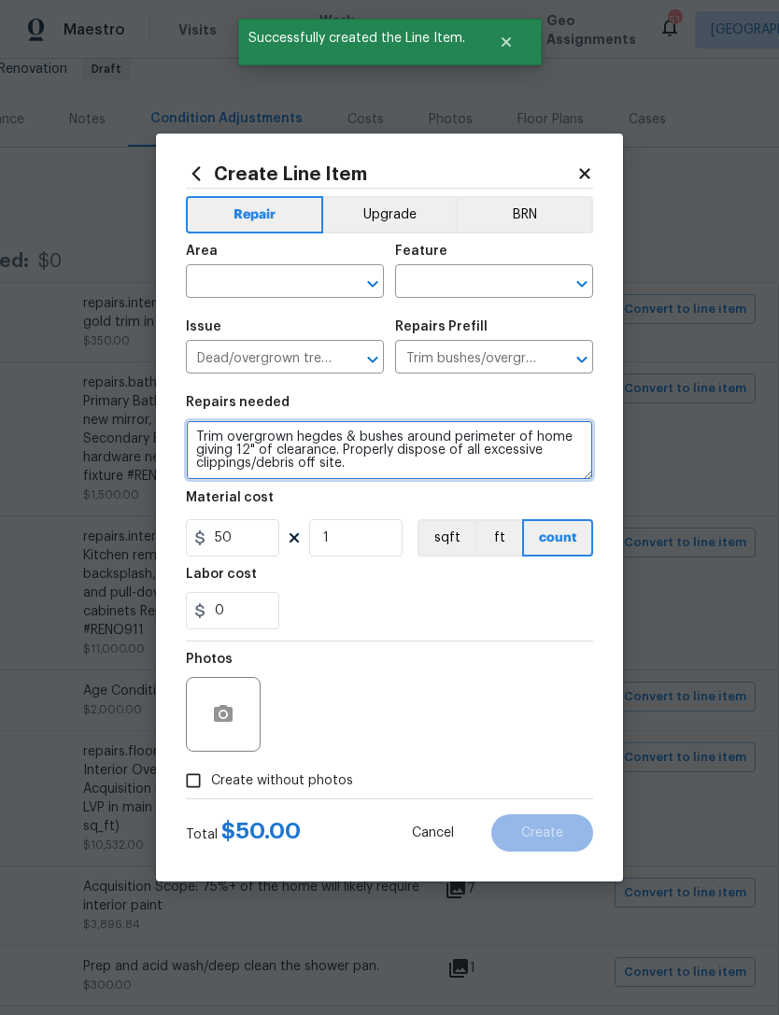
click at [495, 471] on textarea "Trim overgrown hegdes & bushes around perimeter of home giving 12" of clearance…" at bounding box center [389, 450] width 407 height 60
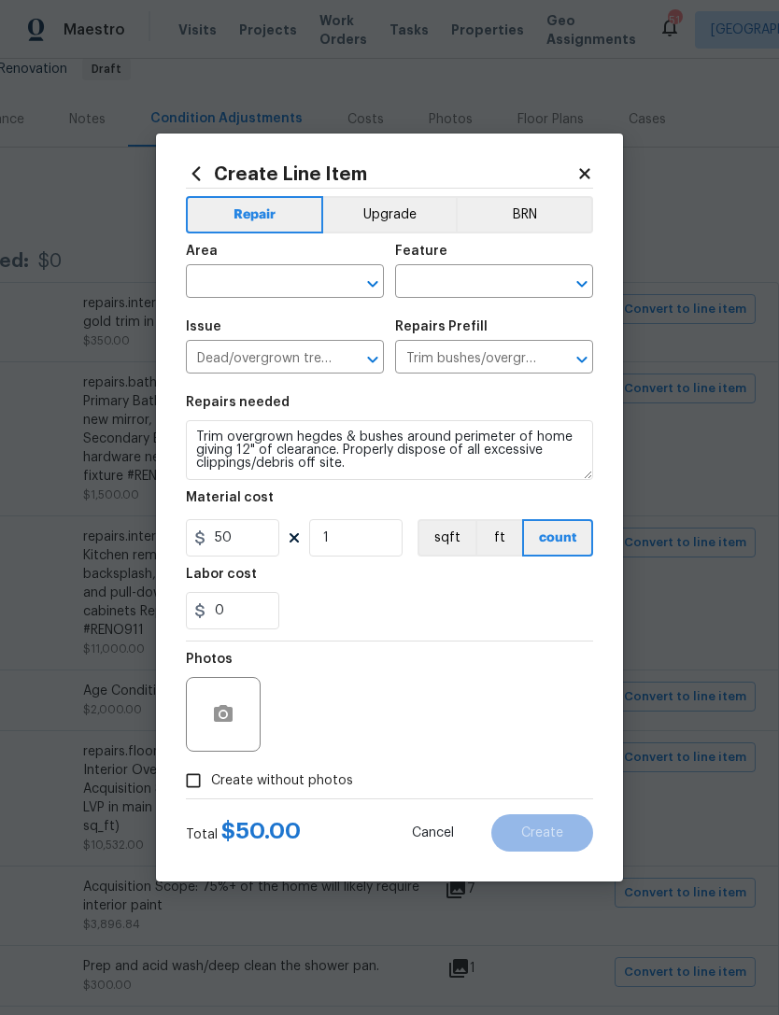
click at [586, 174] on icon at bounding box center [584, 173] width 10 height 10
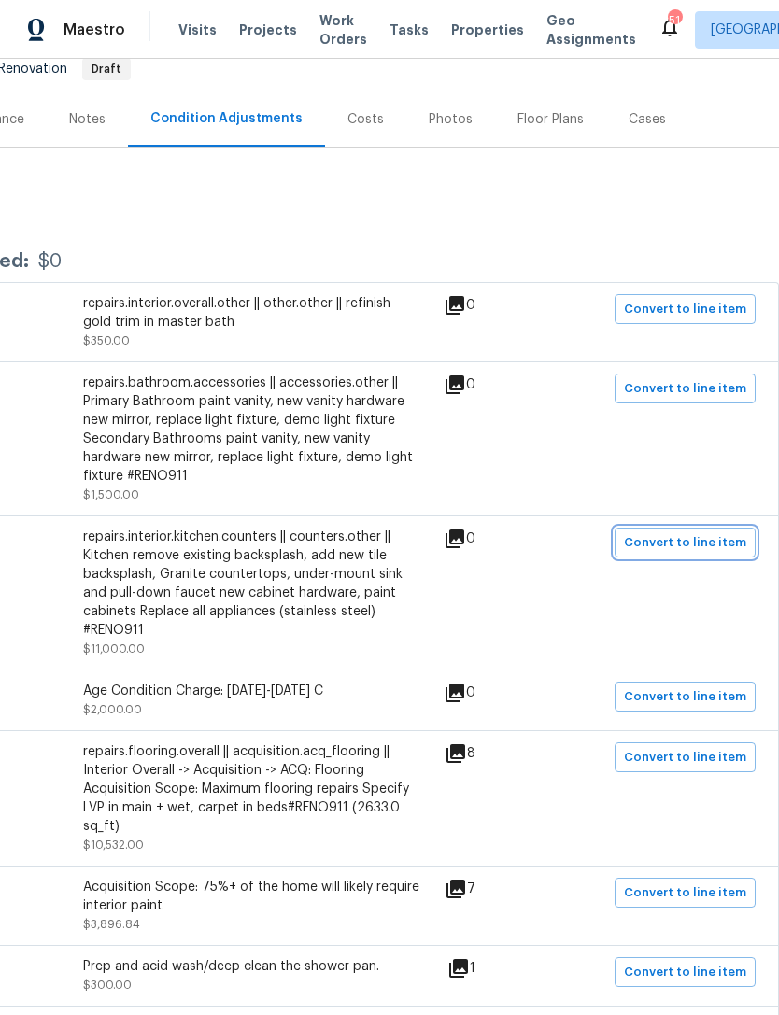
click at [715, 532] on span "Convert to line item" at bounding box center [685, 542] width 122 height 21
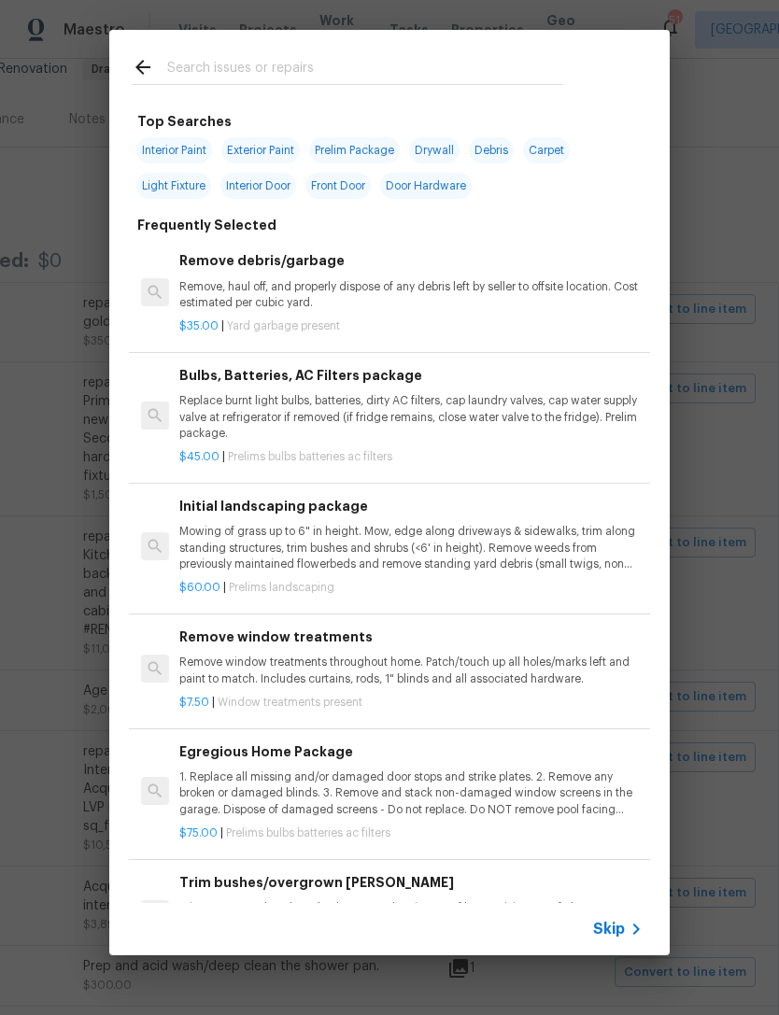
click at [617, 928] on span "Skip" at bounding box center [609, 929] width 32 height 19
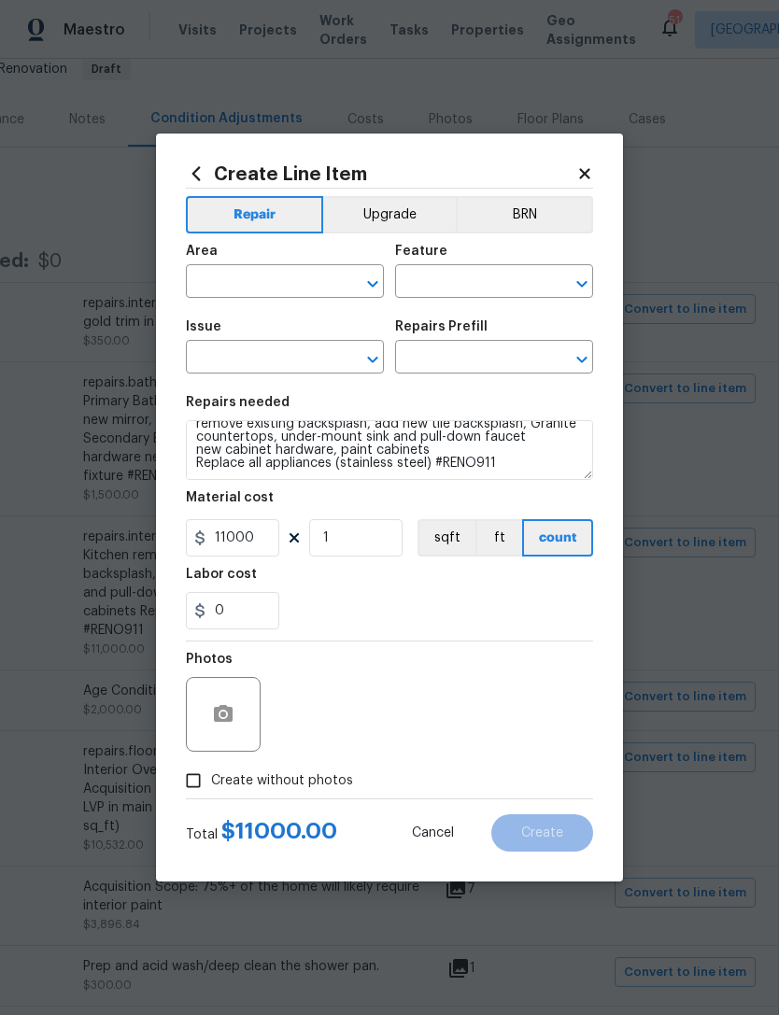
scroll to position [26, 0]
click at [563, 473] on textarea "repairs.interior.kitchen.counters || counters.other || Kitchen remove existing …" at bounding box center [389, 450] width 407 height 60
click at [545, 468] on textarea "repairs.interior.kitchen.counters || counters.other || Kitchen remove existing …" at bounding box center [389, 450] width 407 height 60
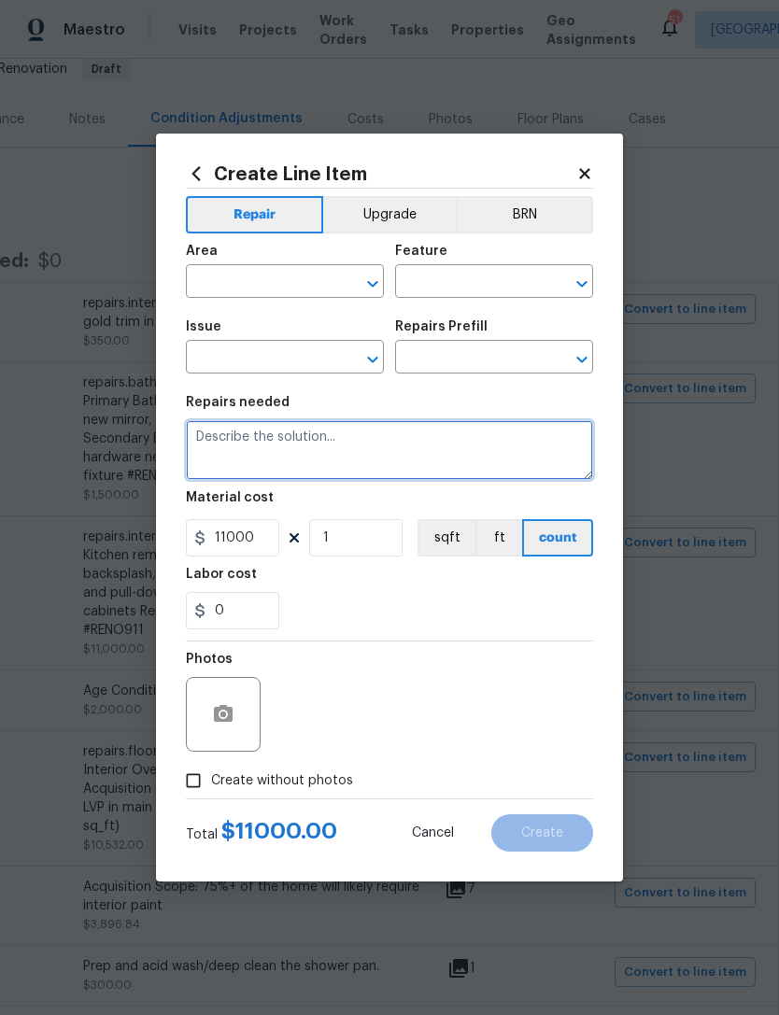
scroll to position [0, 0]
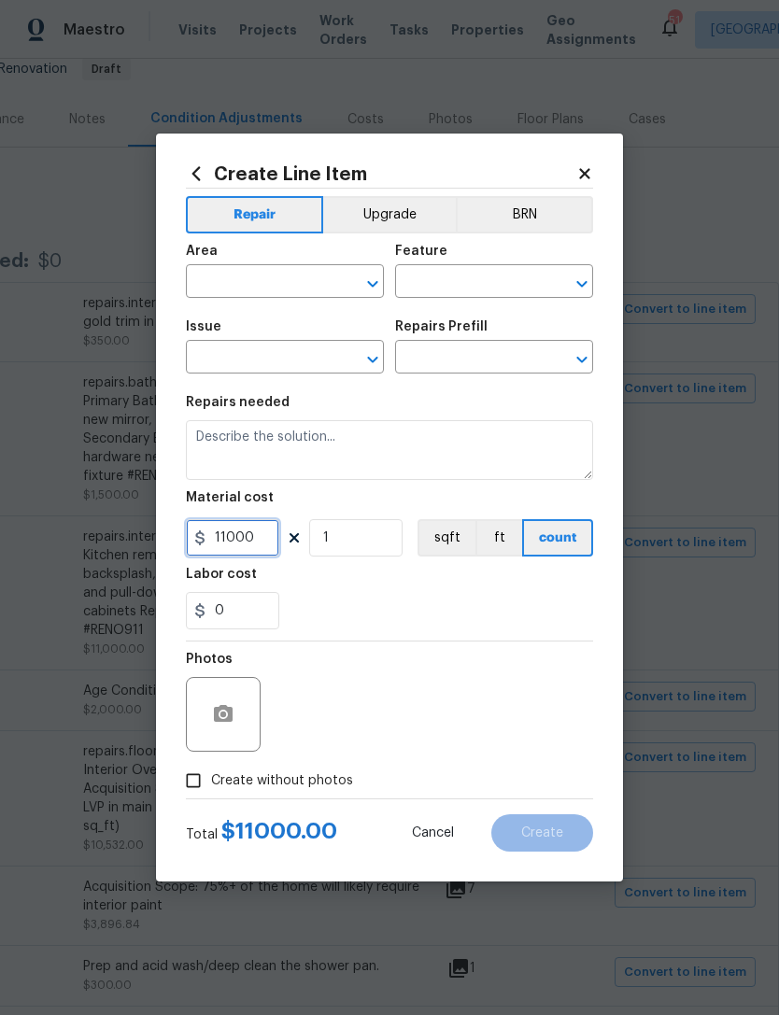
click at [254, 534] on input "11000" at bounding box center [232, 537] width 93 height 37
click at [275, 300] on span "Area ​" at bounding box center [285, 271] width 198 height 76
click at [290, 282] on input "text" at bounding box center [259, 283] width 146 height 29
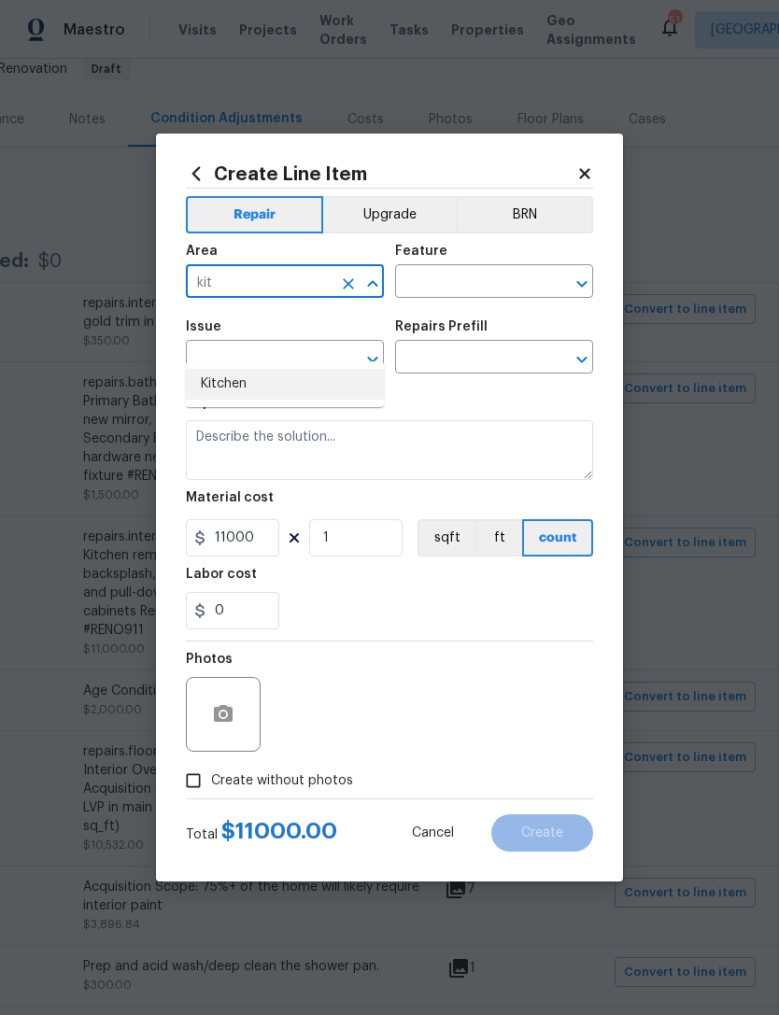
click at [305, 369] on li "Kitchen" at bounding box center [285, 384] width 198 height 31
type input "Kitchen"
click at [467, 271] on input "text" at bounding box center [468, 283] width 146 height 29
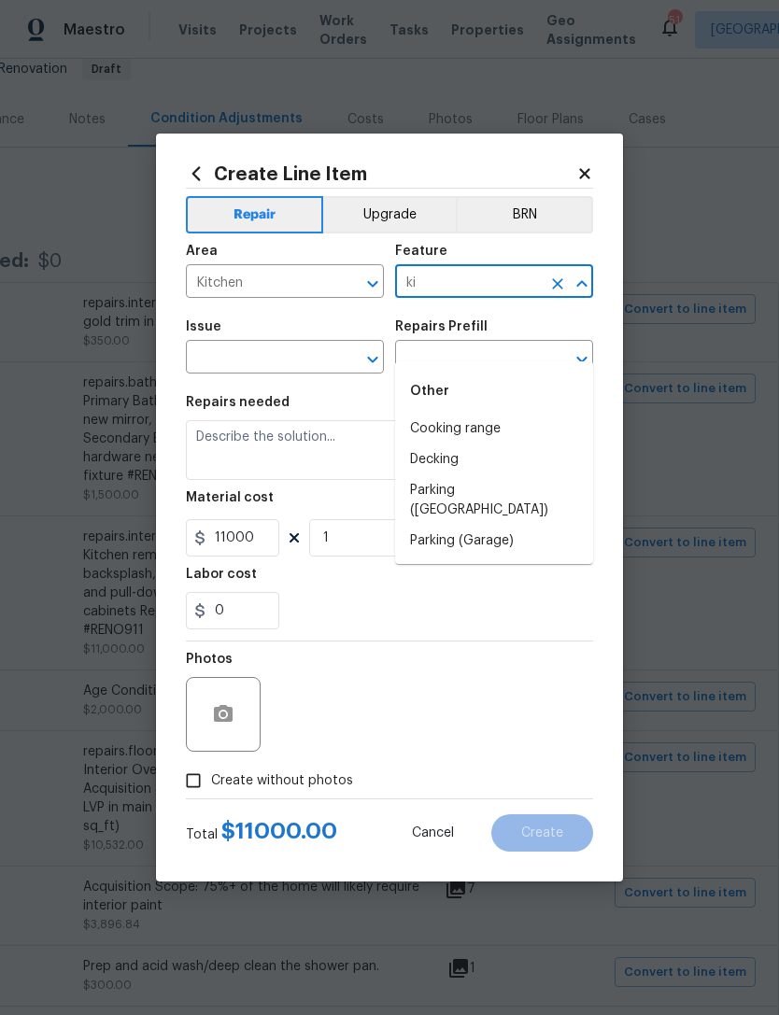
type input "k"
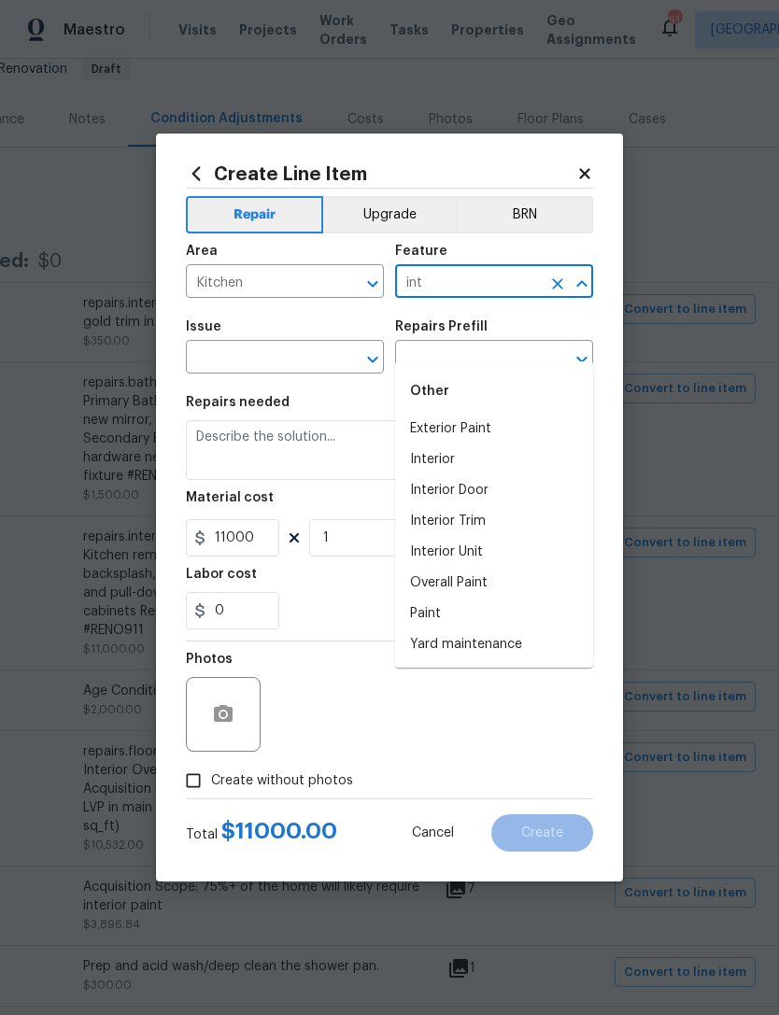
click at [447, 445] on li "Interior" at bounding box center [494, 460] width 198 height 31
type input "Interior"
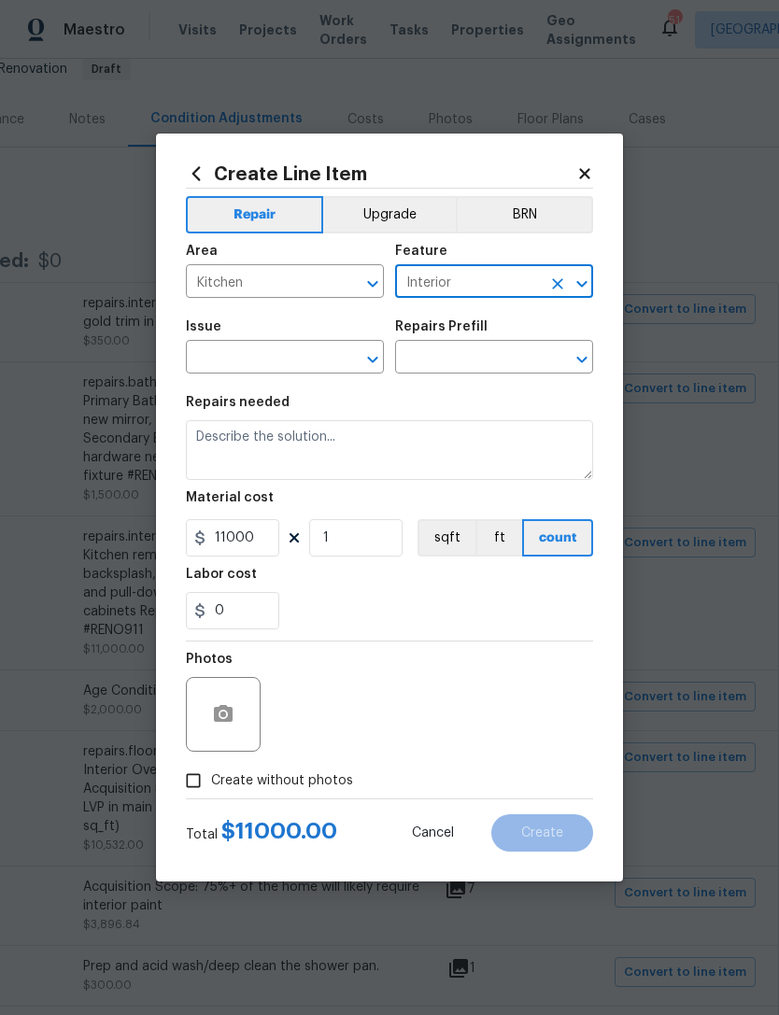
click at [291, 359] on input "text" at bounding box center [259, 359] width 146 height 29
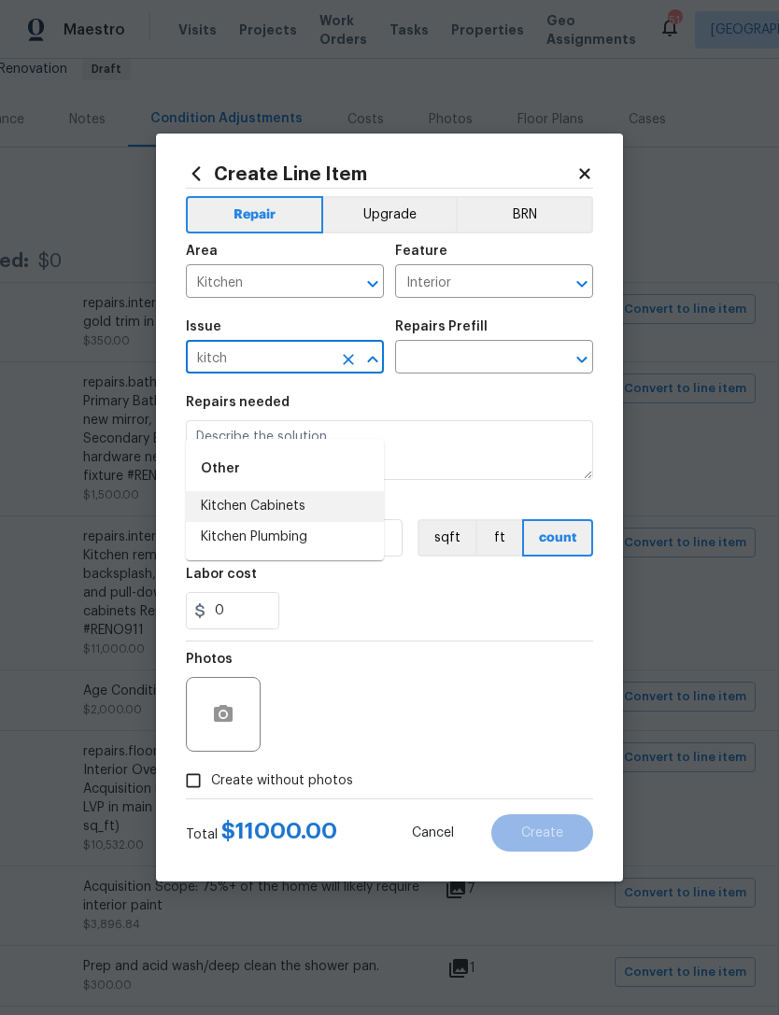
click at [276, 491] on li "Kitchen Cabinets" at bounding box center [285, 506] width 198 height 31
type input "Kitchen Cabinets"
click at [500, 364] on input "text" at bounding box center [468, 359] width 146 height 29
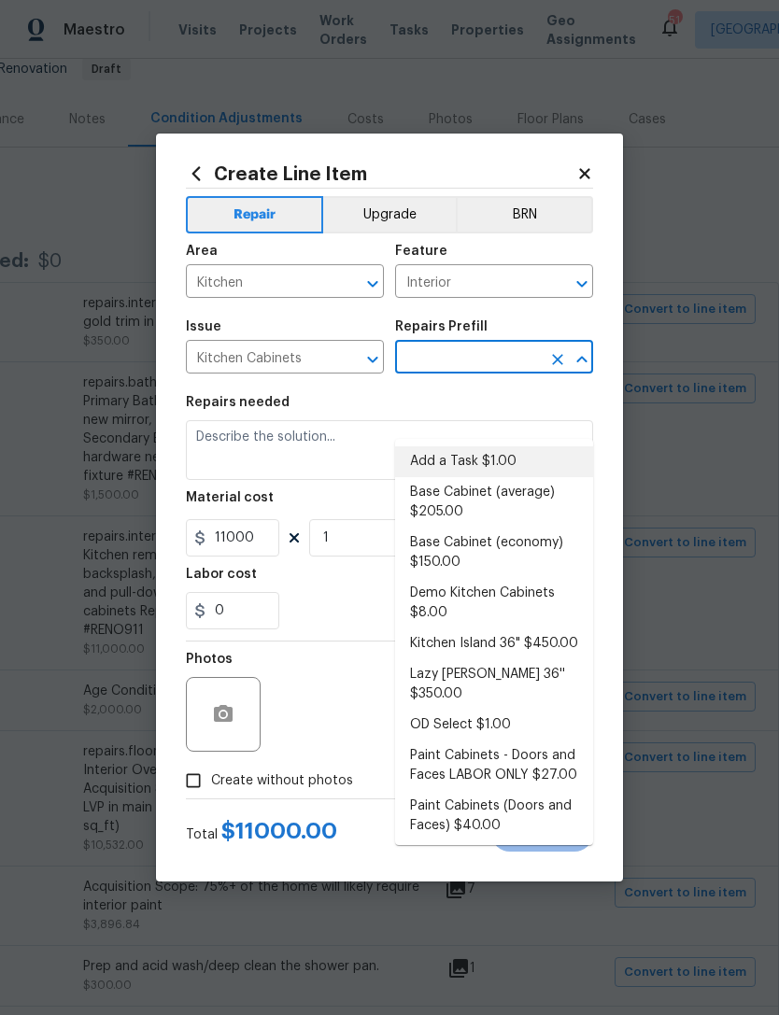
click at [472, 446] on li "Add a Task $1.00" at bounding box center [494, 461] width 198 height 31
type input "Add a Task $1.00"
type input "Cabinets"
type textarea "HPM to detail"
type input "Add a Task $1.00"
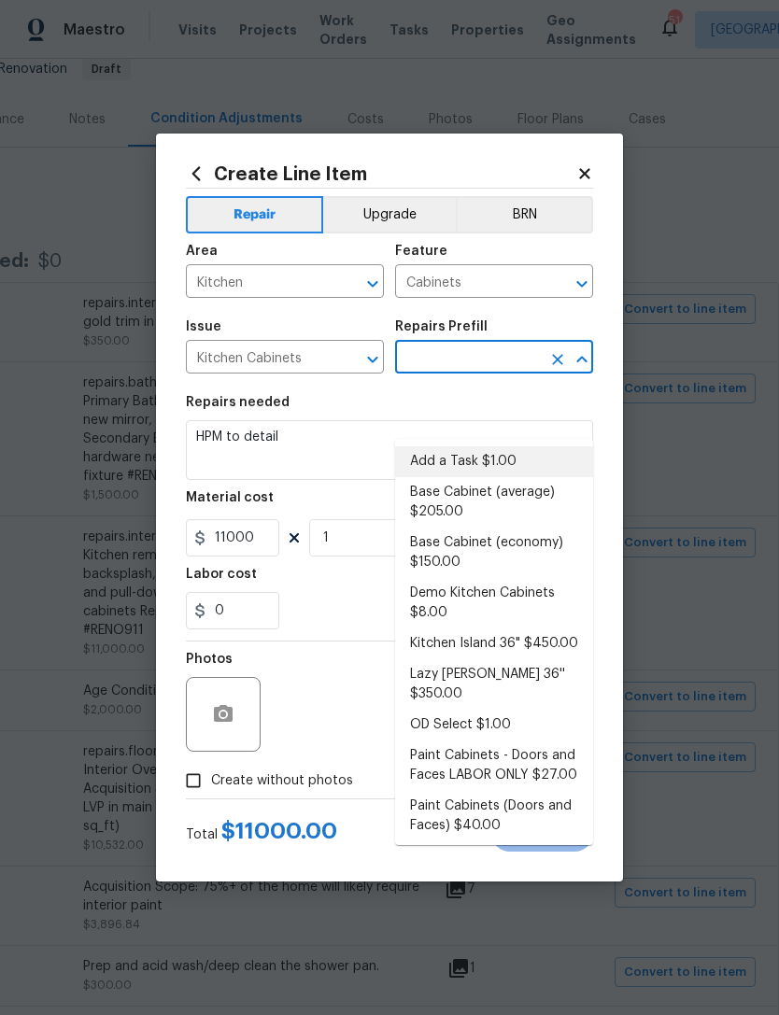
type input "1"
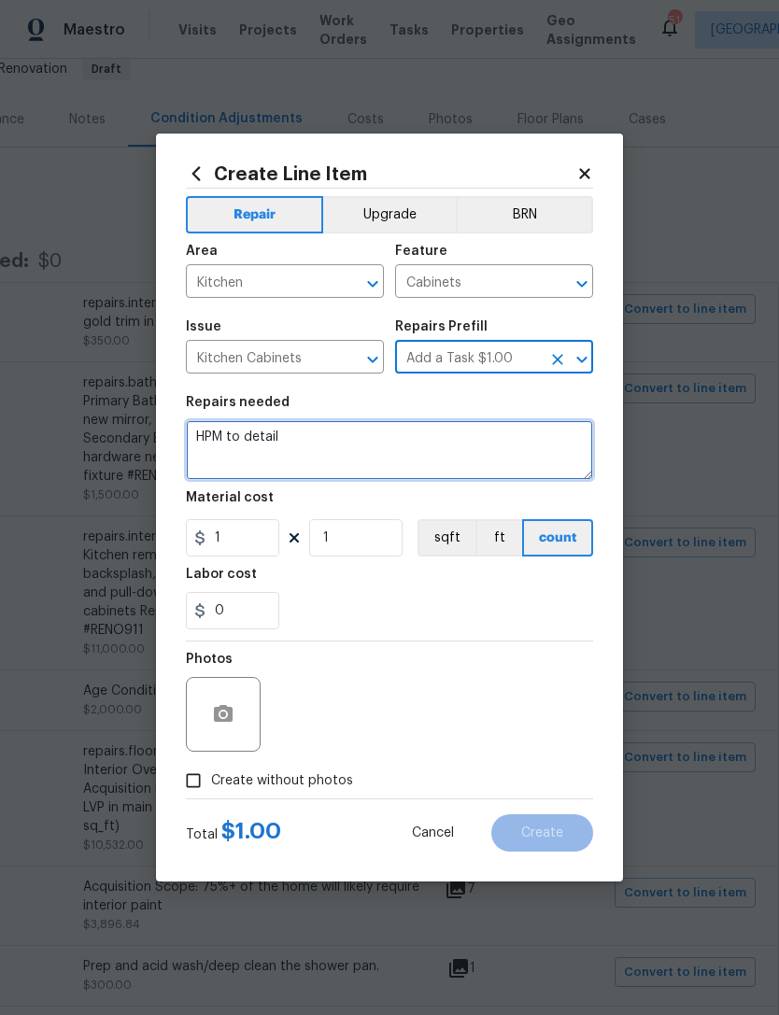
click at [193, 435] on textarea "HPM to detail" at bounding box center [389, 450] width 407 height 60
click at [199, 436] on textarea "HPM to detail" at bounding box center [389, 450] width 407 height 60
paste textarea "repairs.interior.kitchen.counters || counters.other || Kitchen remove existing …"
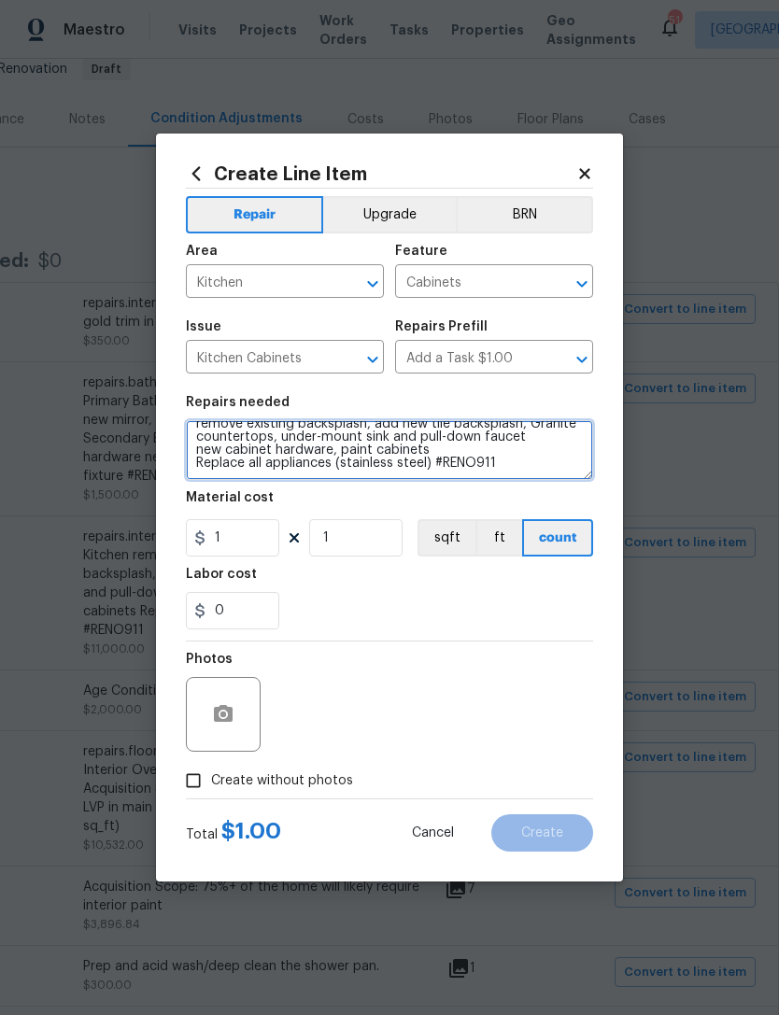
scroll to position [26, 0]
type textarea "repairs.interior.kitchen.counters || counters.other || Kitchen remove existing …"
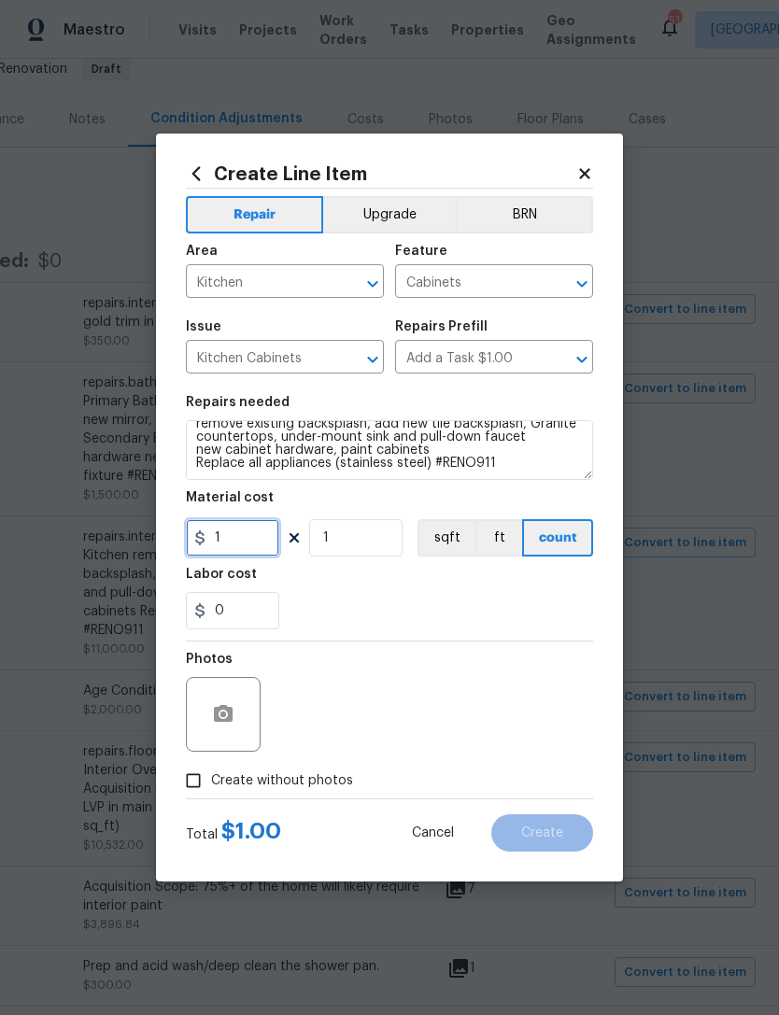
click at [262, 542] on input "1" at bounding box center [232, 537] width 93 height 37
type input "7500"
click at [489, 625] on div "0" at bounding box center [389, 610] width 407 height 37
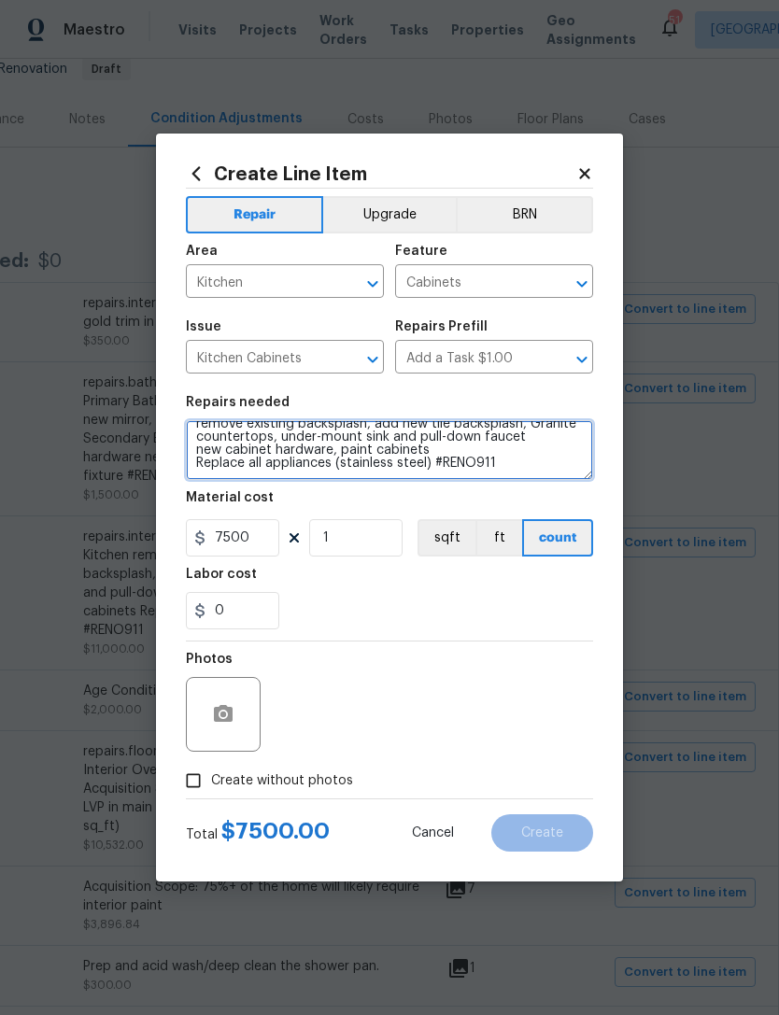
click at [220, 469] on textarea "repairs.interior.kitchen.counters || counters.other || Kitchen remove existing …" at bounding box center [389, 450] width 407 height 60
click at [219, 469] on textarea "repairs.interior.kitchen.counters || counters.other || Kitchen remove existing …" at bounding box center [389, 450] width 407 height 60
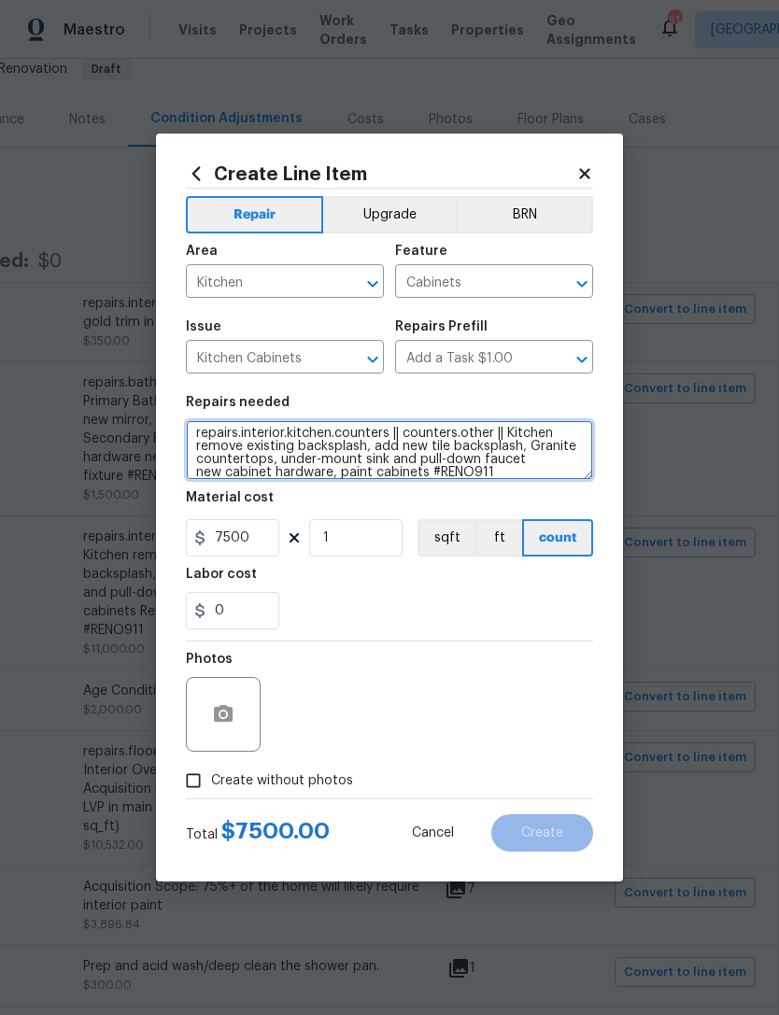
scroll to position [7, 0]
type textarea "repairs.interior.kitchen.counters || counters.other || Kitchen remove existing …"
click at [417, 219] on button "Upgrade" at bounding box center [390, 214] width 134 height 37
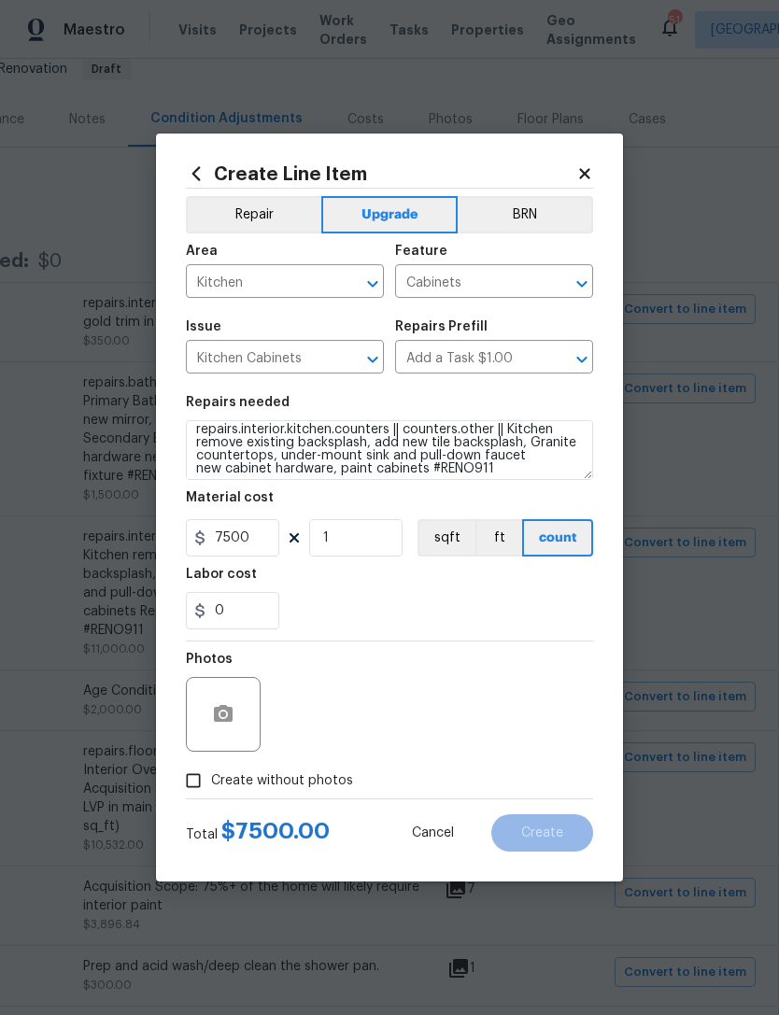
click at [508, 784] on div "Create without photos" at bounding box center [389, 780] width 407 height 35
click at [337, 795] on label "Create without photos" at bounding box center [264, 780] width 177 height 35
click at [211, 795] on input "Create without photos" at bounding box center [193, 780] width 35 height 35
checkbox input "true"
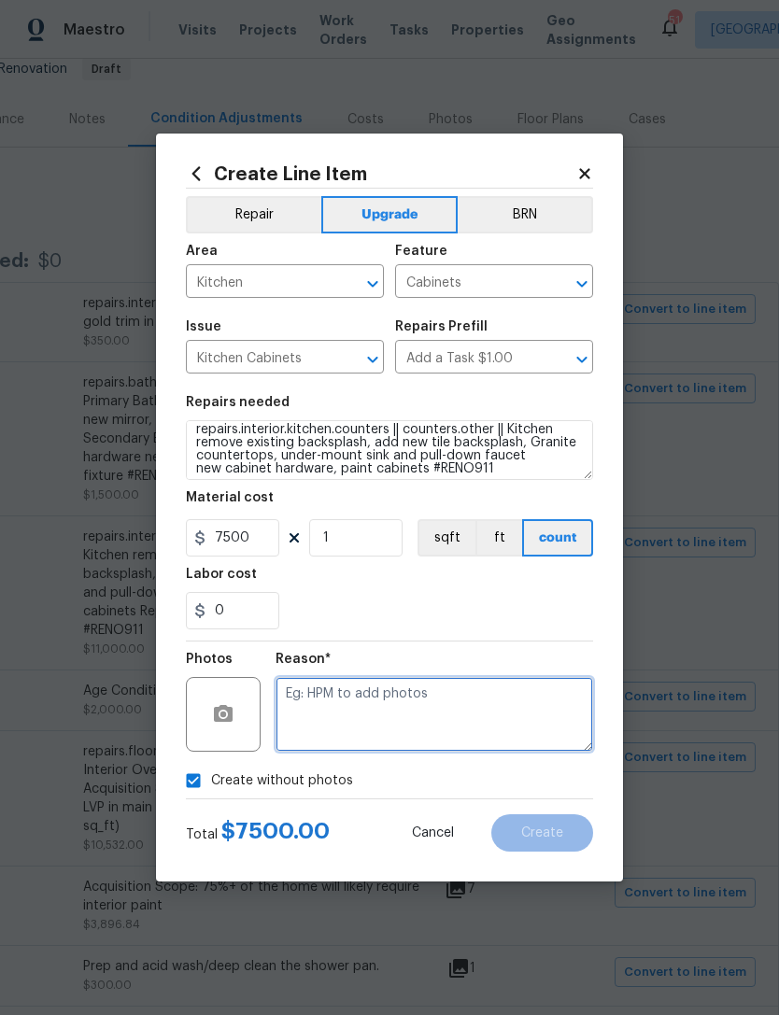
click at [387, 730] on textarea at bounding box center [435, 714] width 318 height 75
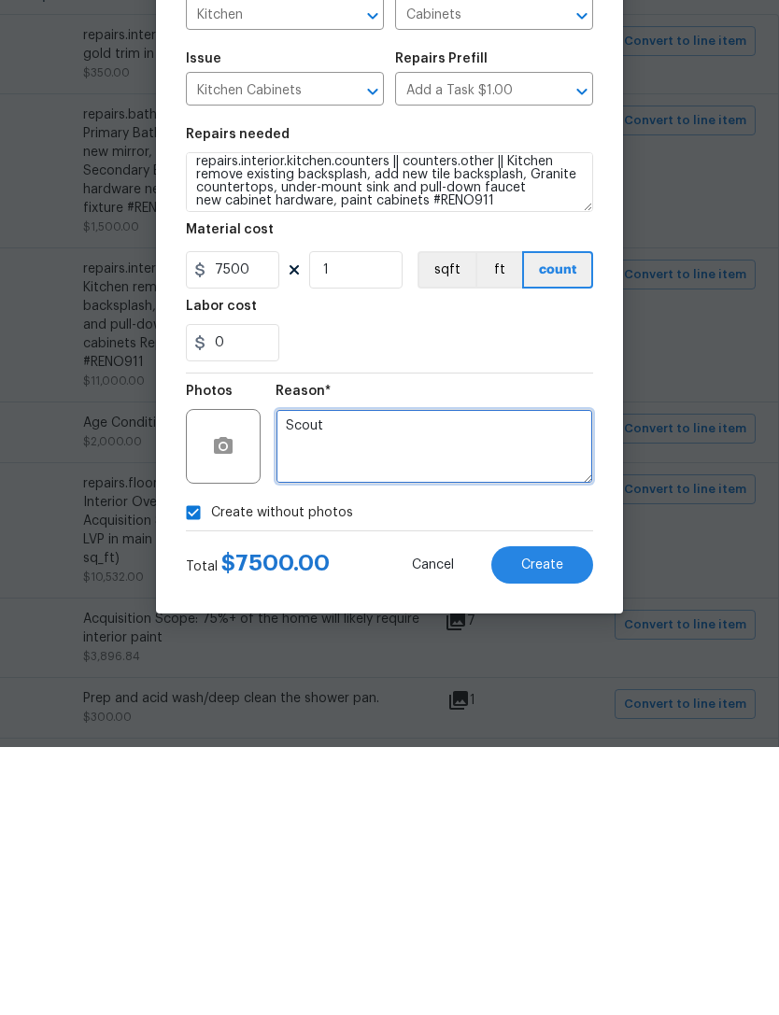
type textarea "Scout"
click at [584, 814] on button "Create" at bounding box center [542, 832] width 102 height 37
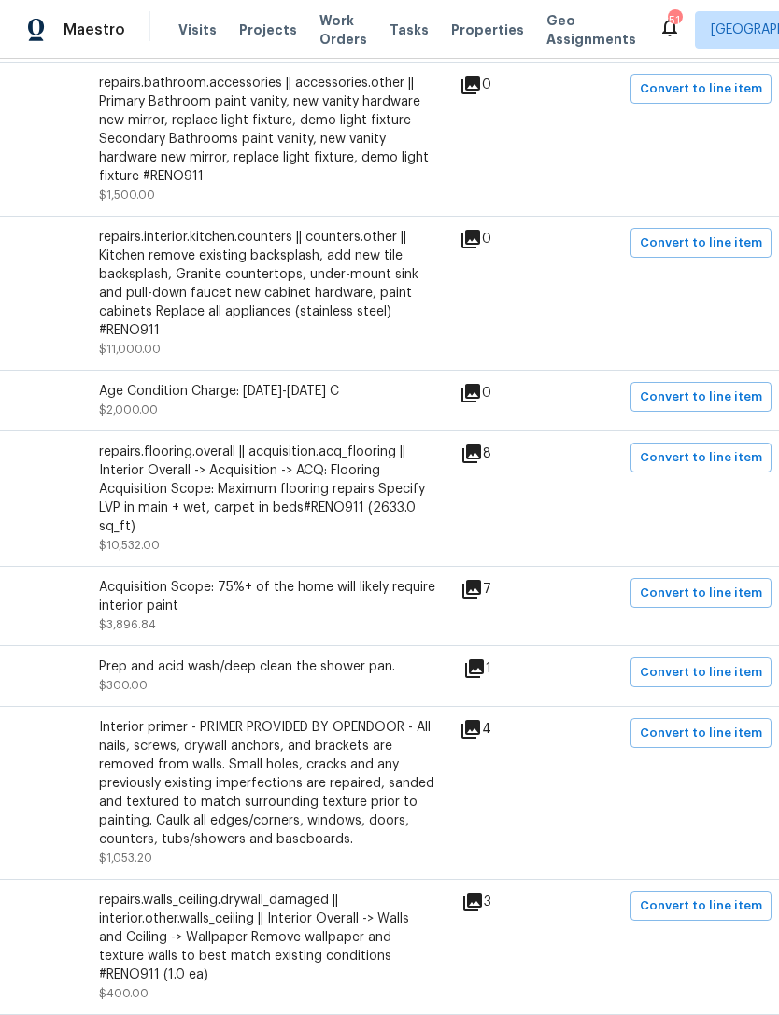
scroll to position [493, 261]
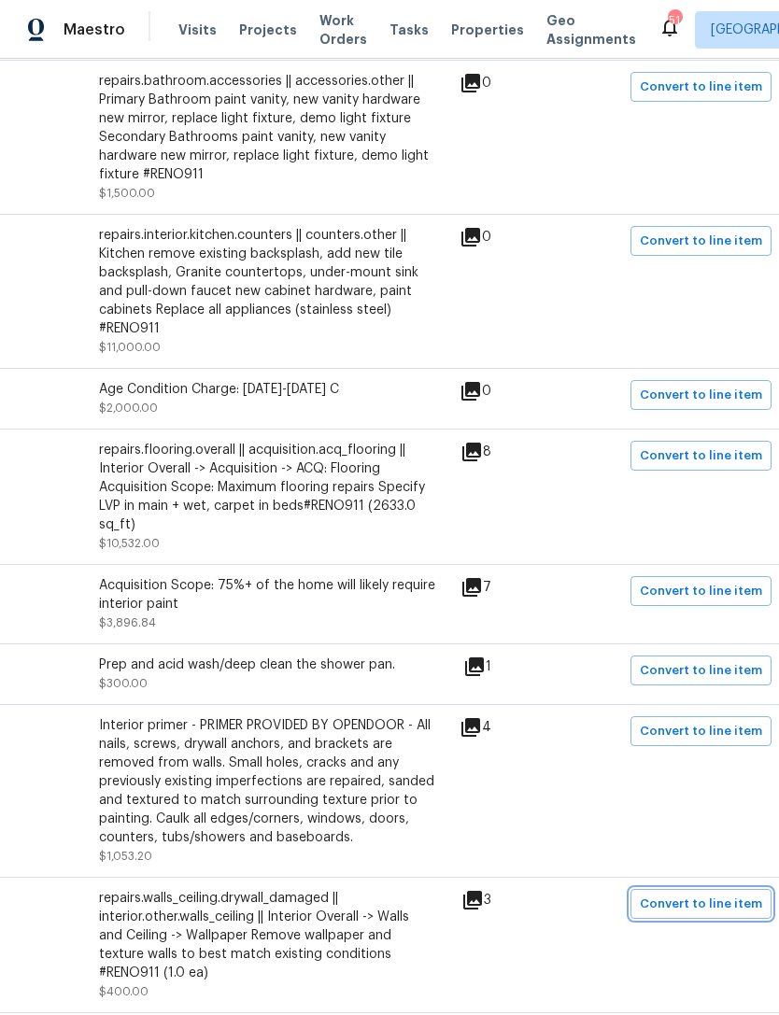
click at [711, 889] on button "Convert to line item" at bounding box center [700, 904] width 141 height 30
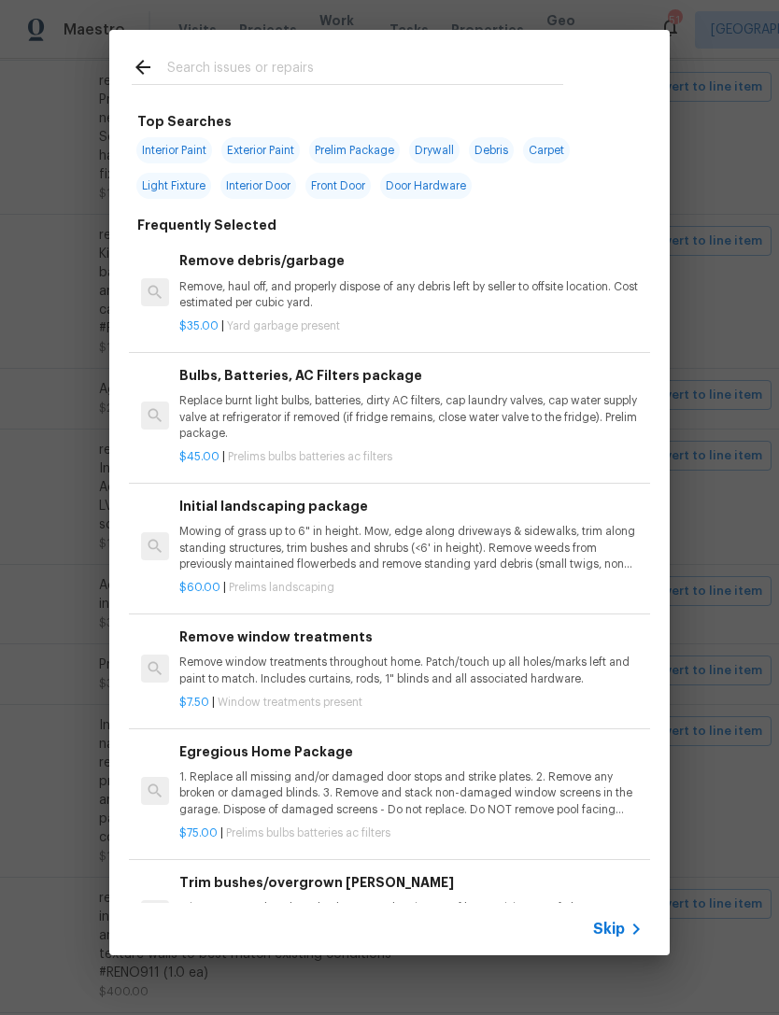
click at [625, 930] on icon at bounding box center [636, 929] width 22 height 22
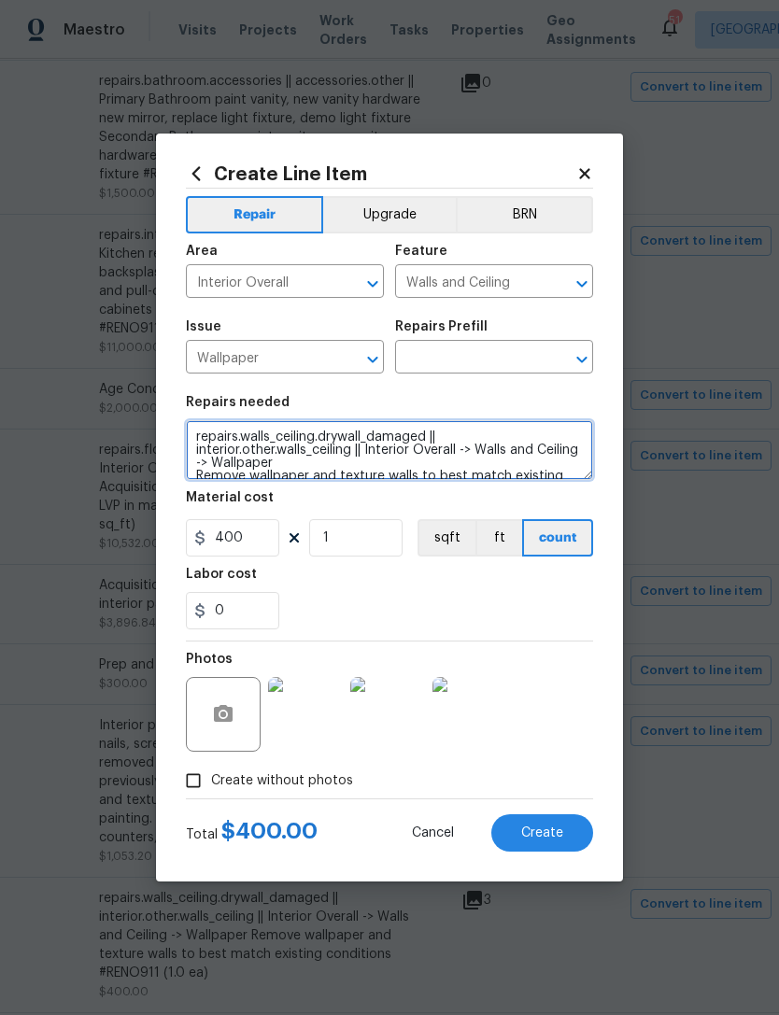
click at [216, 433] on textarea "repairs.walls_ceiling.drywall_damaged || interior.other.walls_ceiling || Interi…" at bounding box center [389, 450] width 407 height 60
click at [204, 435] on textarea "repairs.walls_ceiling.drywall_damaged || interior.other.walls_ceiling || Interi…" at bounding box center [389, 450] width 407 height 60
click at [204, 434] on textarea "repairs.walls_ceiling.drywall_damaged || interior.other.walls_ceiling || Interi…" at bounding box center [389, 450] width 407 height 60
click at [222, 423] on textarea "repairs.walls_ceiling.drywall_damaged || interior.other.walls_ceiling || Interi…" at bounding box center [389, 450] width 407 height 60
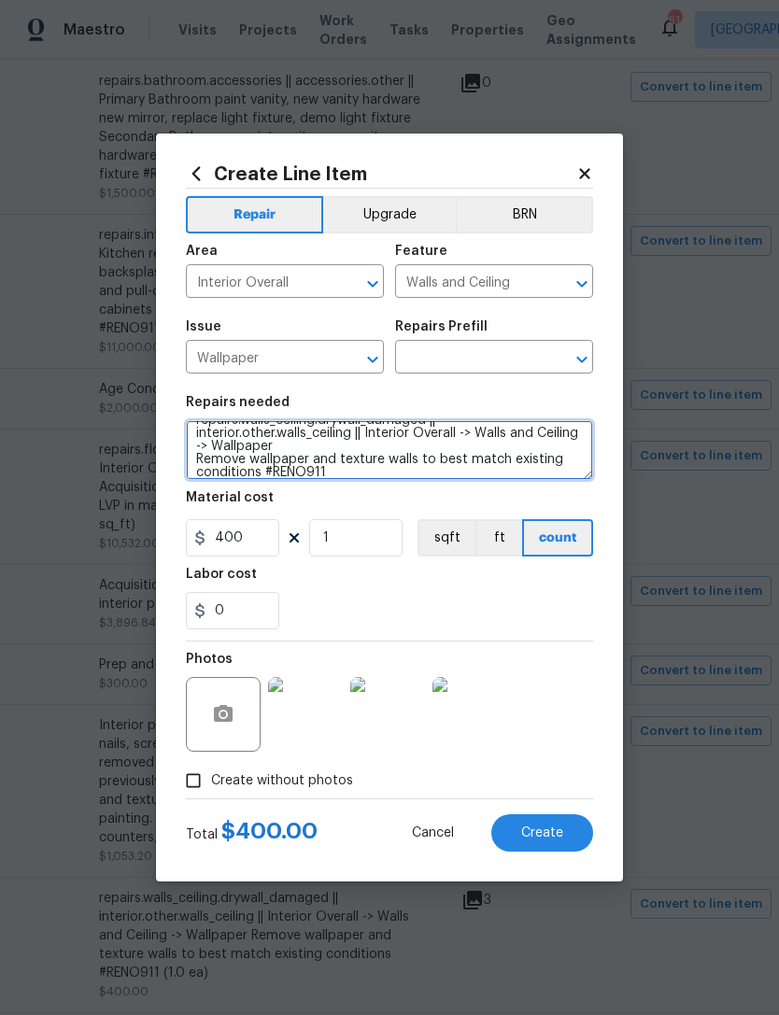
scroll to position [39, 0]
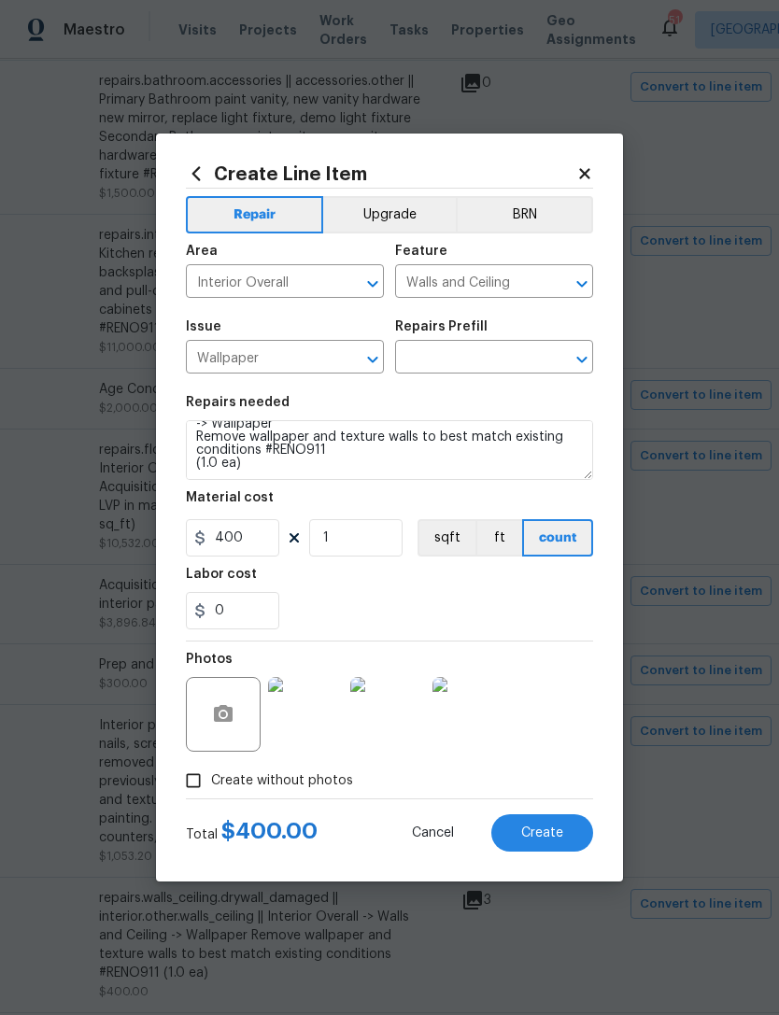
click at [471, 348] on input "text" at bounding box center [468, 359] width 146 height 29
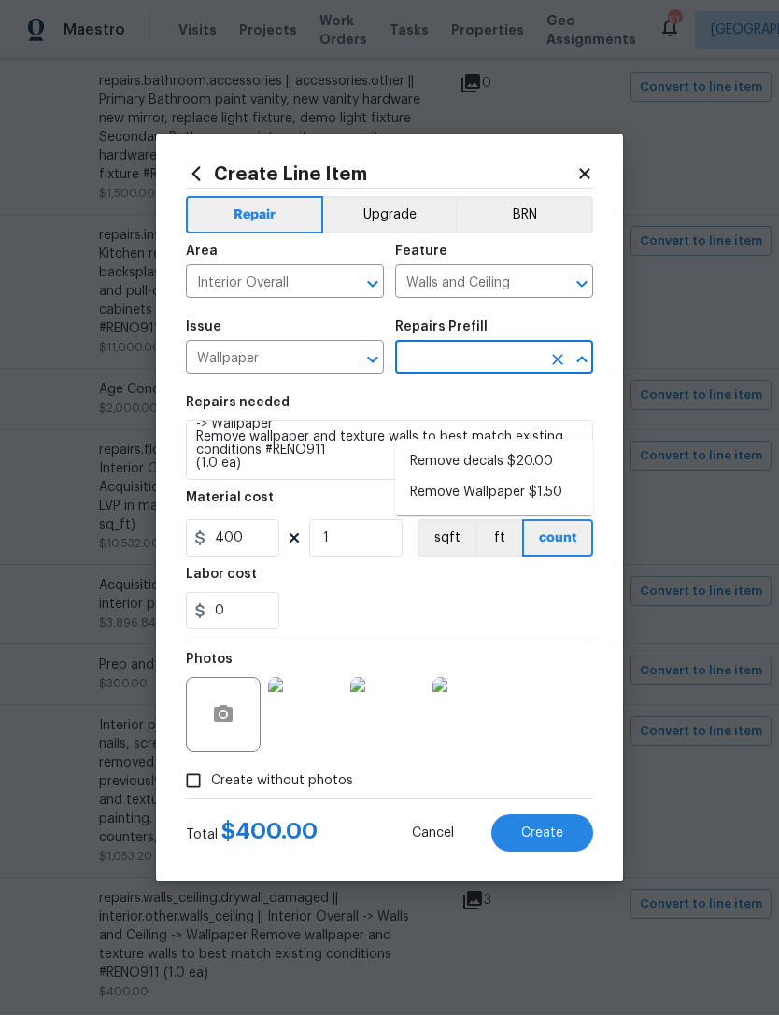
click at [534, 477] on li "Remove Wallpaper $1.50" at bounding box center [494, 492] width 198 height 31
type input "Remove Wallpaper $1.50"
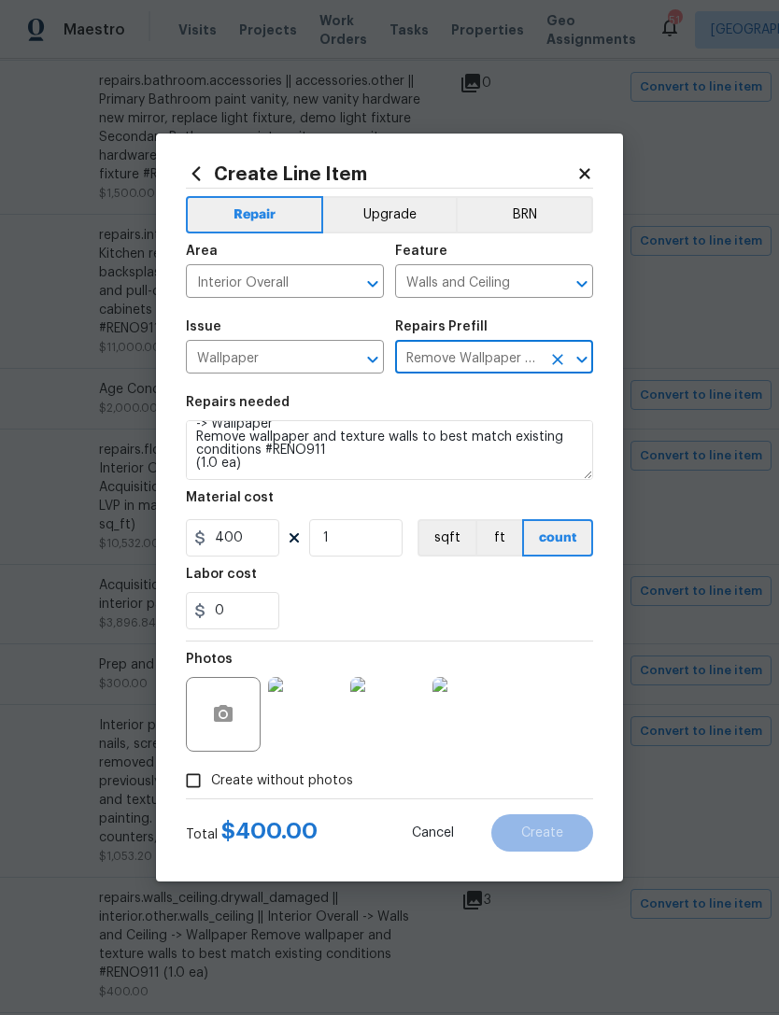
type textarea "Remove wallpaper and texture walls to best match existing conditions"
type input "Remove Wallpaper $1.50"
type input "1.5"
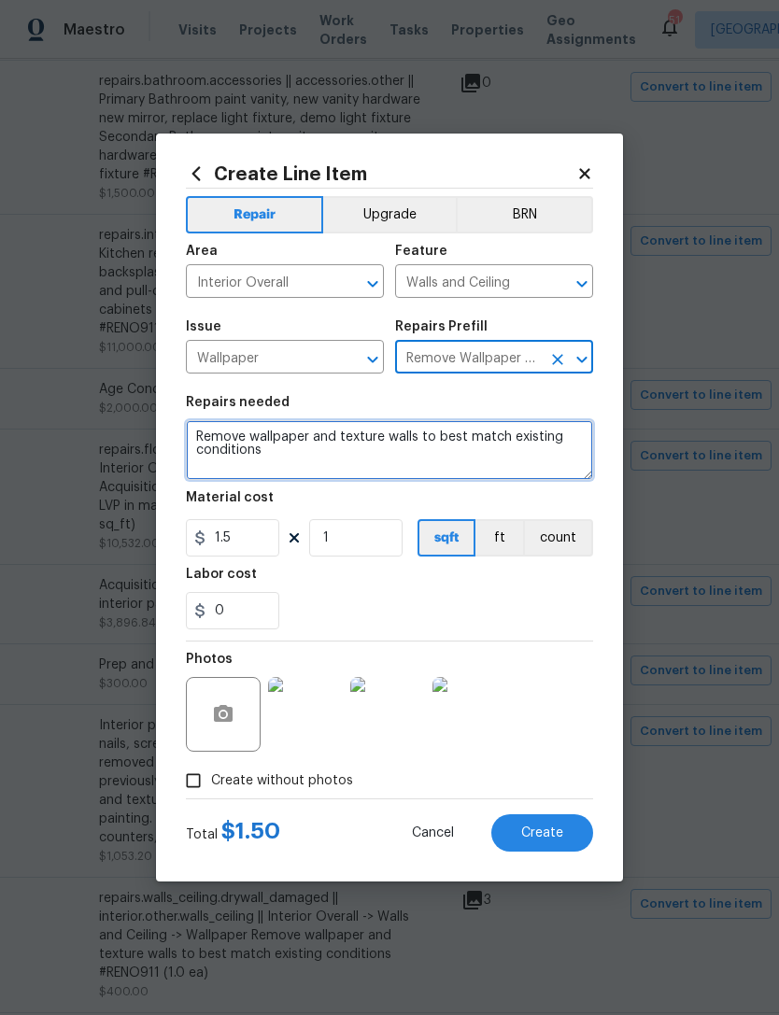
click at [208, 442] on textarea "Remove wallpaper and texture walls to best match existing conditions" at bounding box center [389, 450] width 407 height 60
click at [207, 442] on textarea "Remove wallpaper and texture walls to best match existing conditions" at bounding box center [389, 450] width 407 height 60
click at [207, 431] on textarea "Remove wallpaper and texture walls to best match existing conditions" at bounding box center [389, 450] width 407 height 60
click at [206, 431] on textarea "Remove wallpaper and texture walls to best match existing conditions" at bounding box center [389, 450] width 407 height 60
paste textarea "repairs.walls_ceiling.drywall_damaged || interior.other.walls_ceiling || Interi…"
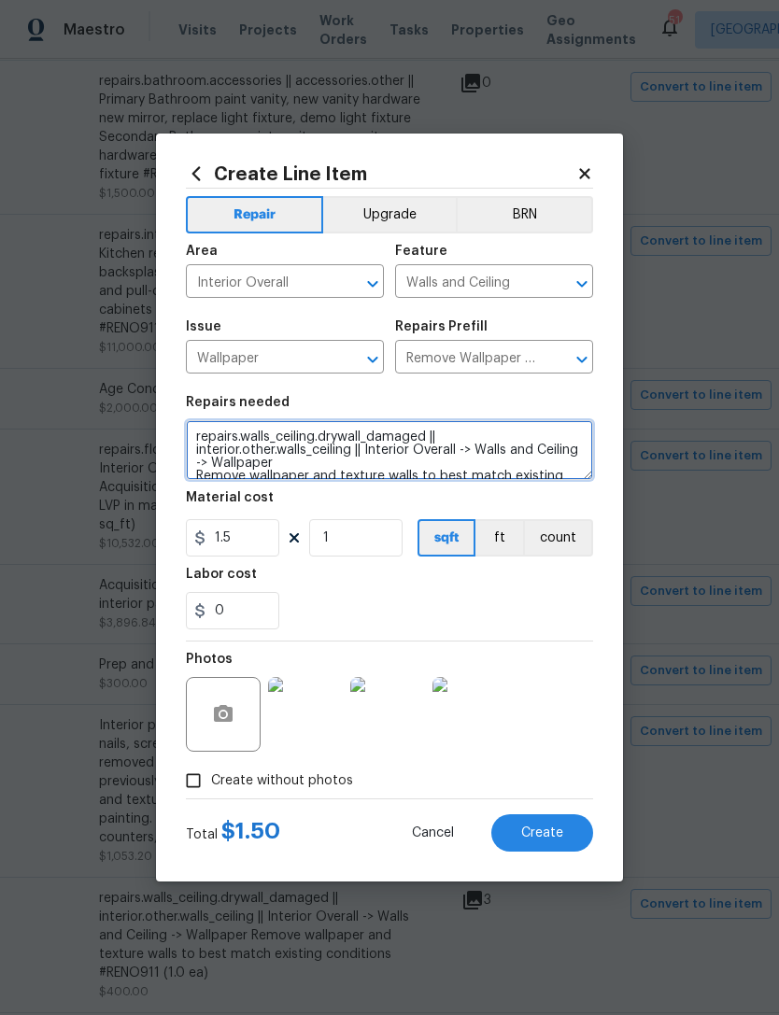
scroll to position [39, 0]
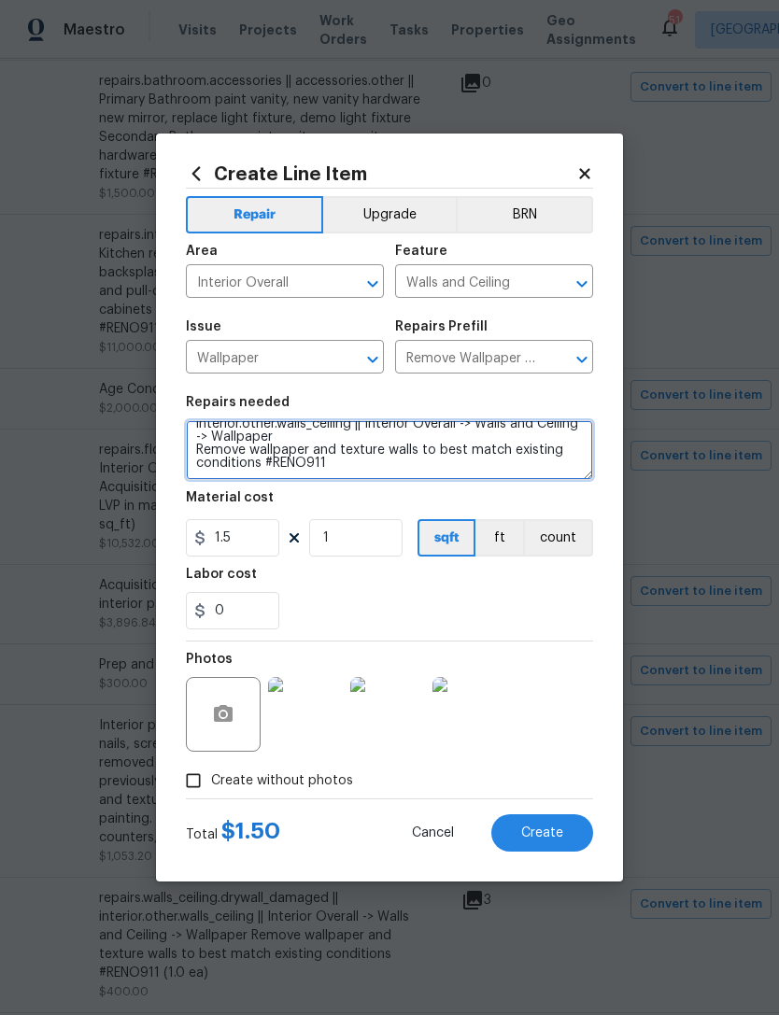
type textarea "repairs.walls_ceiling.drywall_damaged || interior.other.walls_ceiling || Interi…"
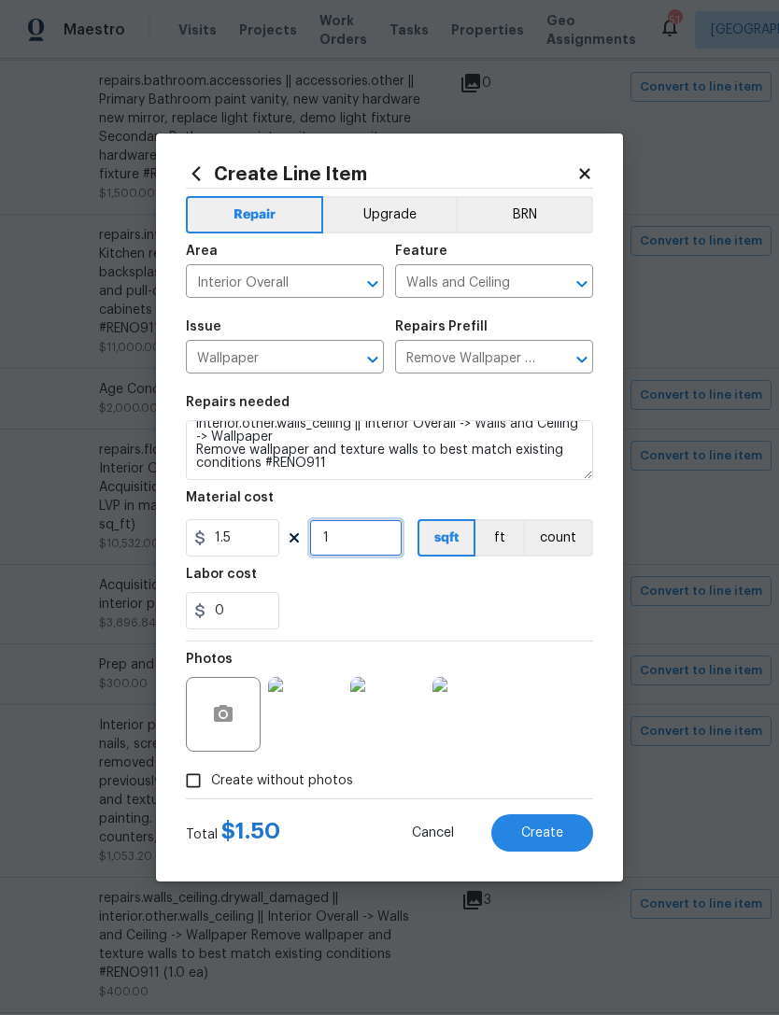
click at [353, 536] on input "1" at bounding box center [355, 537] width 93 height 37
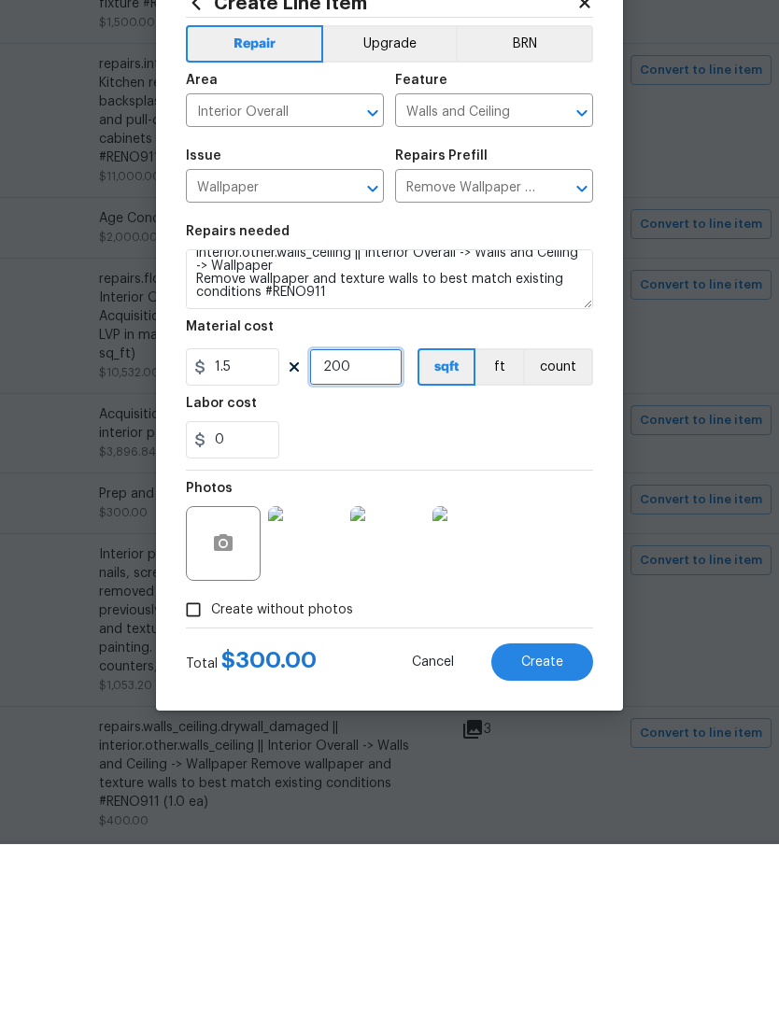
type input "200"
click at [566, 642] on div "Photos" at bounding box center [389, 702] width 407 height 121
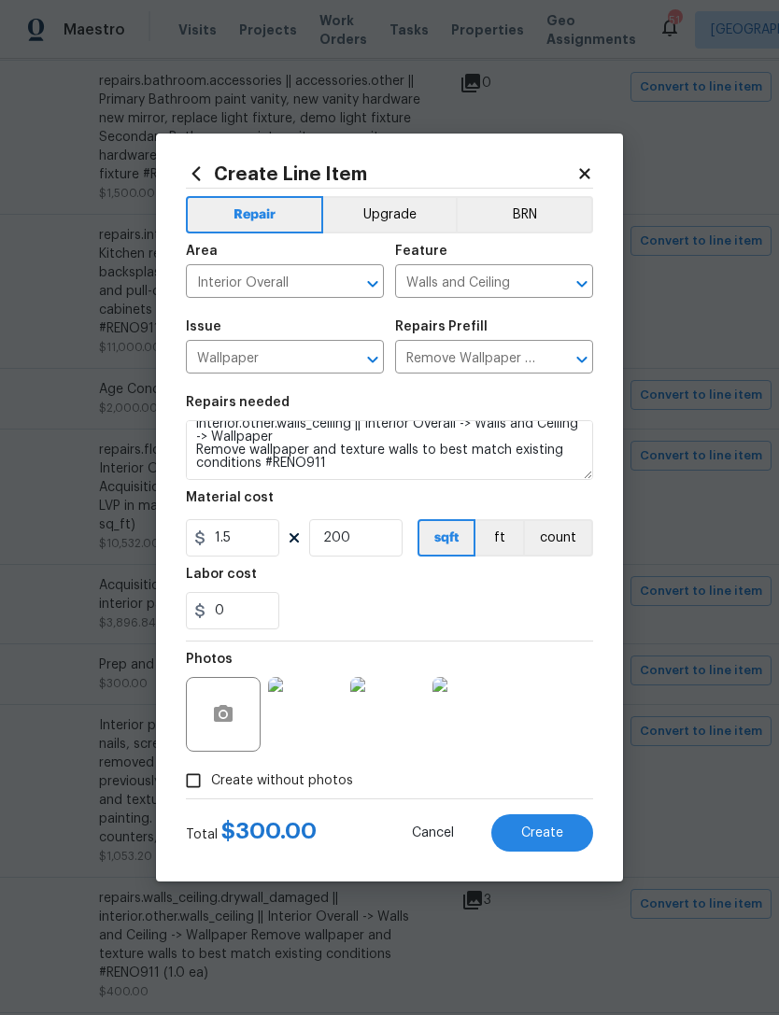
click at [564, 839] on button "Create" at bounding box center [542, 832] width 102 height 37
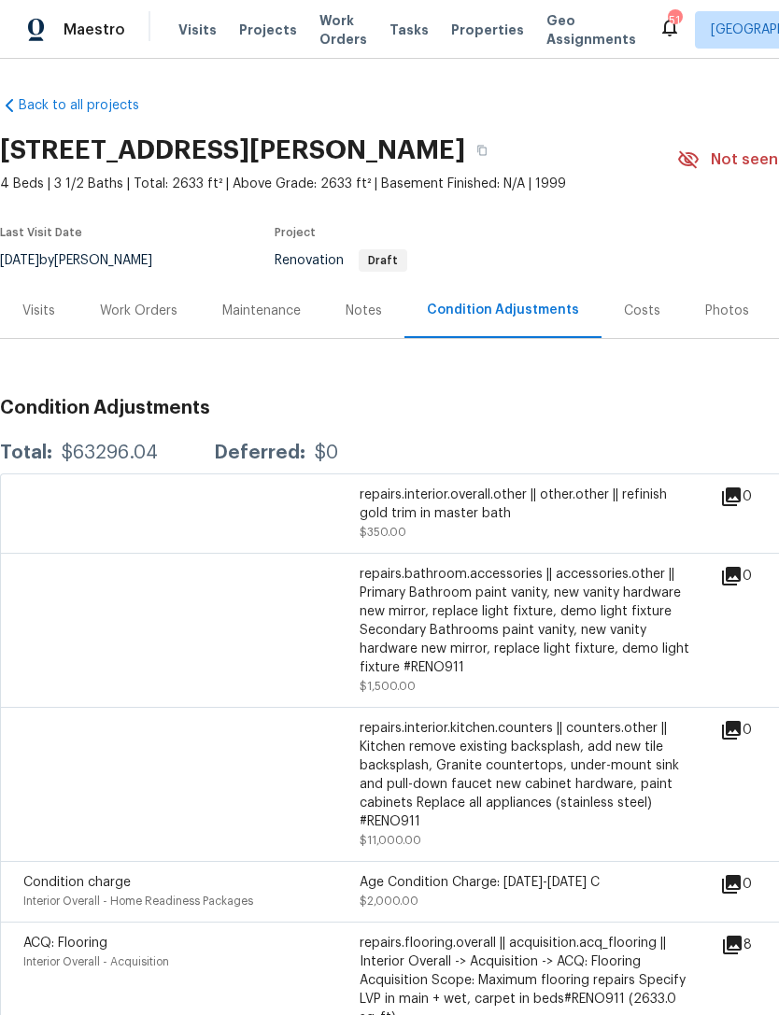
scroll to position [0, 0]
click at [157, 302] on div "Work Orders" at bounding box center [139, 311] width 78 height 19
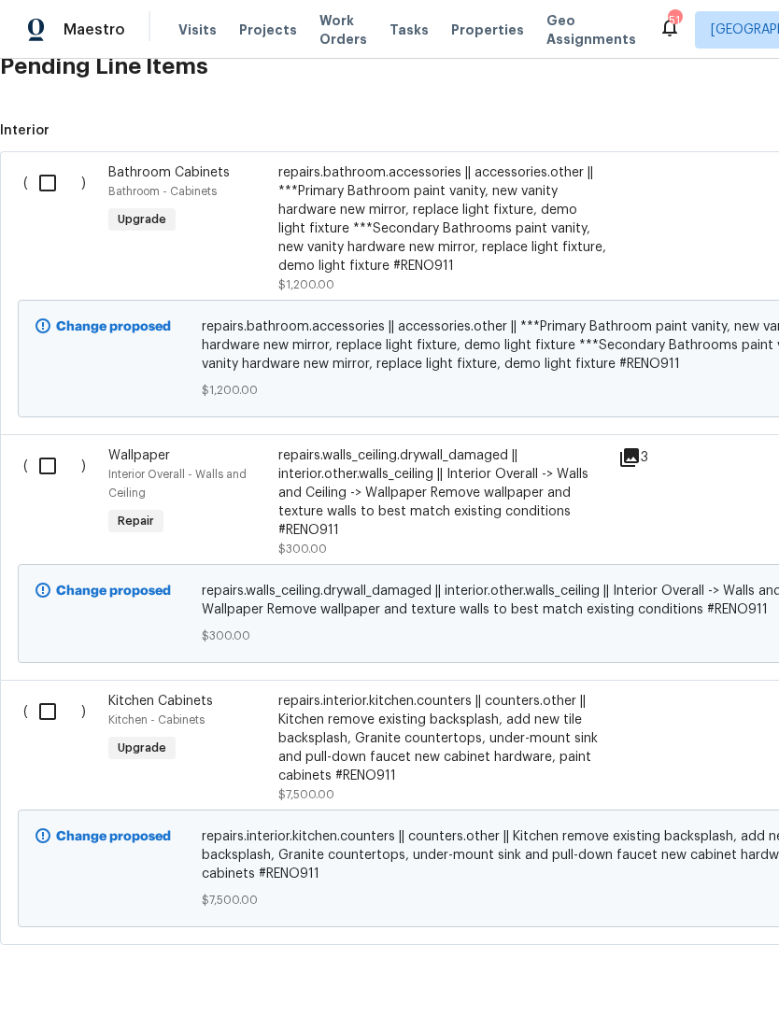
scroll to position [471, 0]
click at [473, 467] on div "repairs.walls_ceiling.drywall_damaged || interior.other.walls_ceiling || Interi…" at bounding box center [442, 493] width 329 height 93
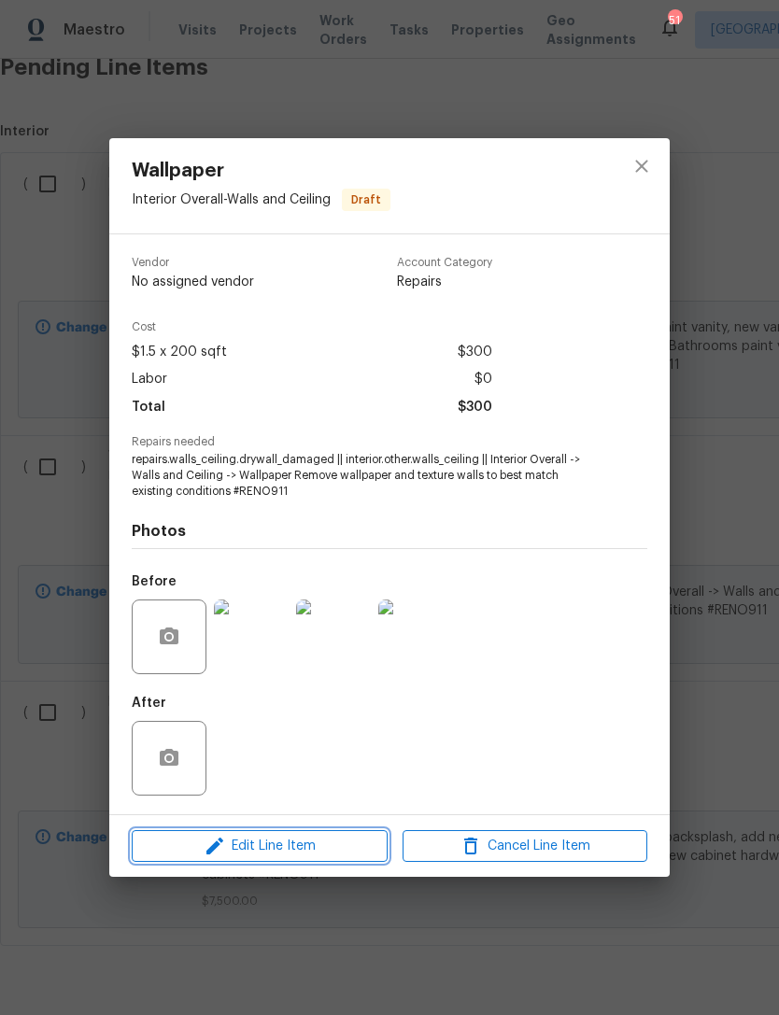
click at [345, 844] on span "Edit Line Item" at bounding box center [259, 846] width 245 height 23
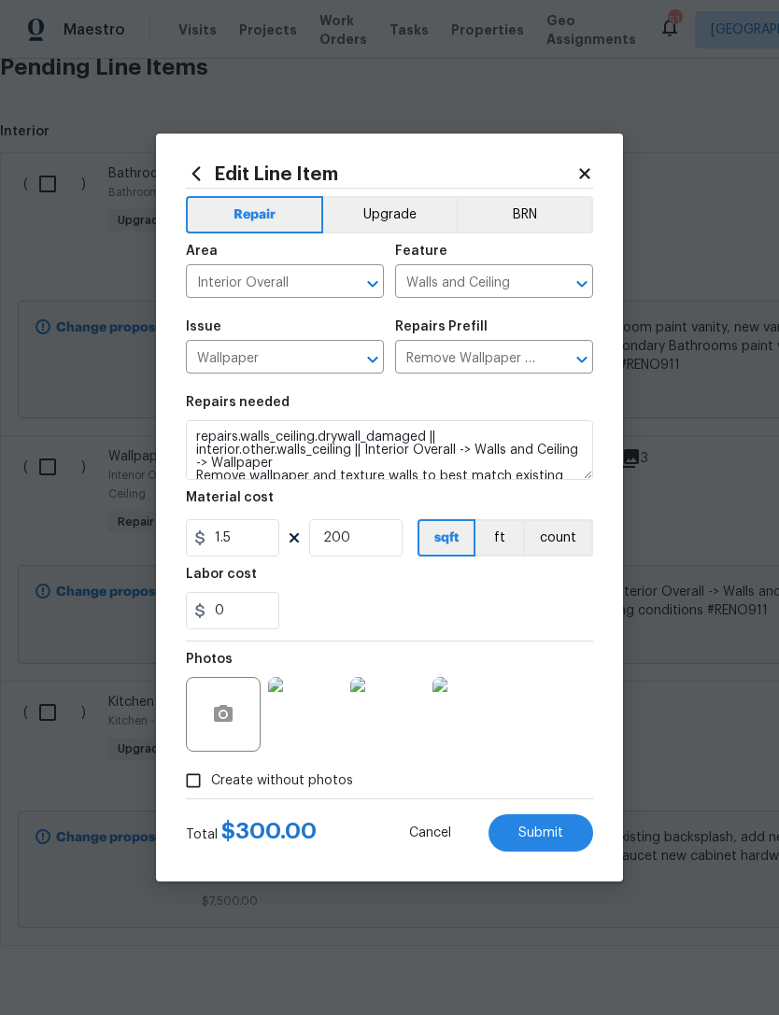
click at [403, 217] on button "Upgrade" at bounding box center [390, 214] width 134 height 37
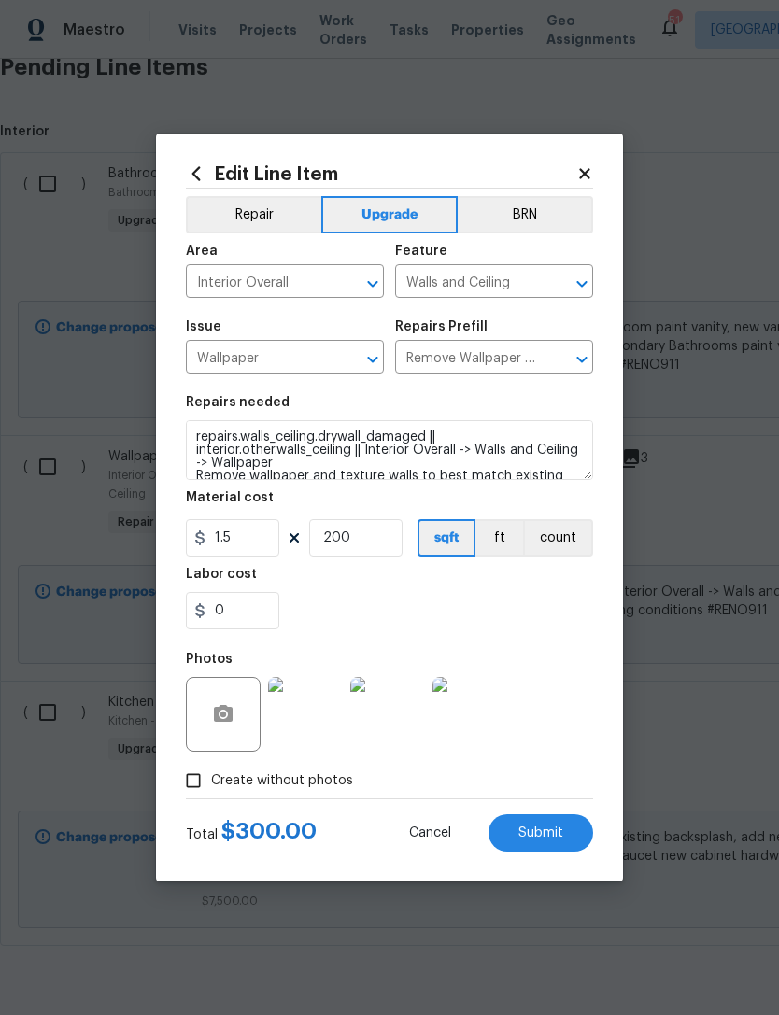
click at [572, 838] on button "Submit" at bounding box center [540, 832] width 105 height 37
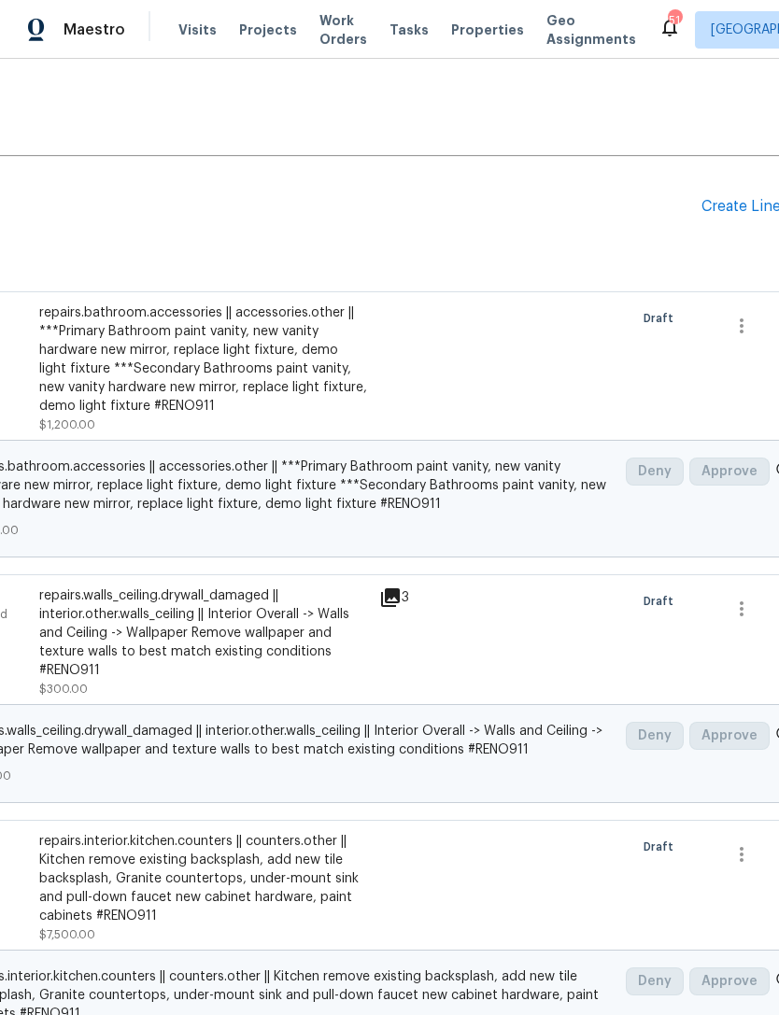
scroll to position [332, 247]
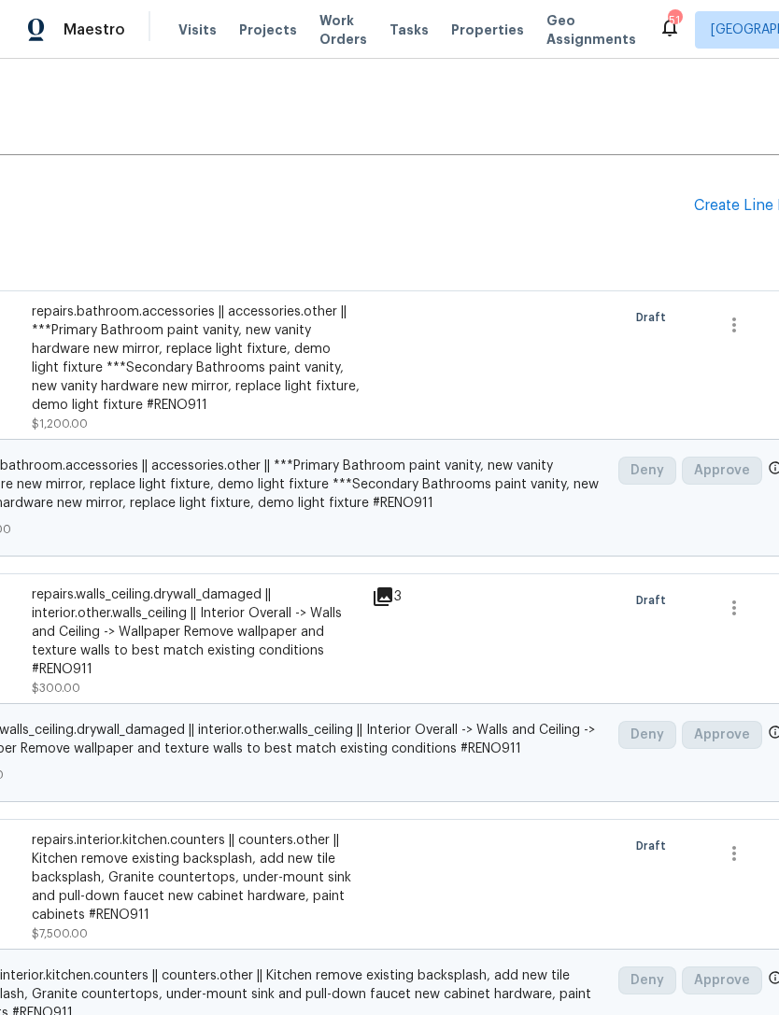
click at [718, 212] on div "Create Line Item" at bounding box center [751, 206] width 115 height 18
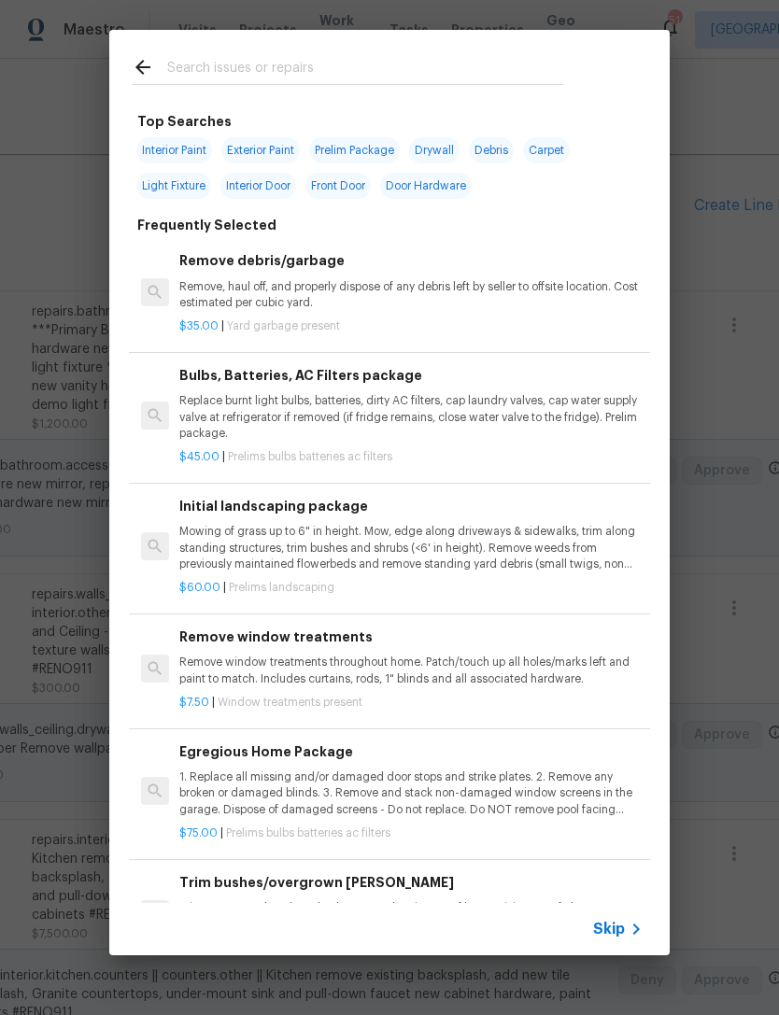
click at [185, 151] on span "Interior Paint" at bounding box center [174, 150] width 76 height 26
type input "Interior Paint"
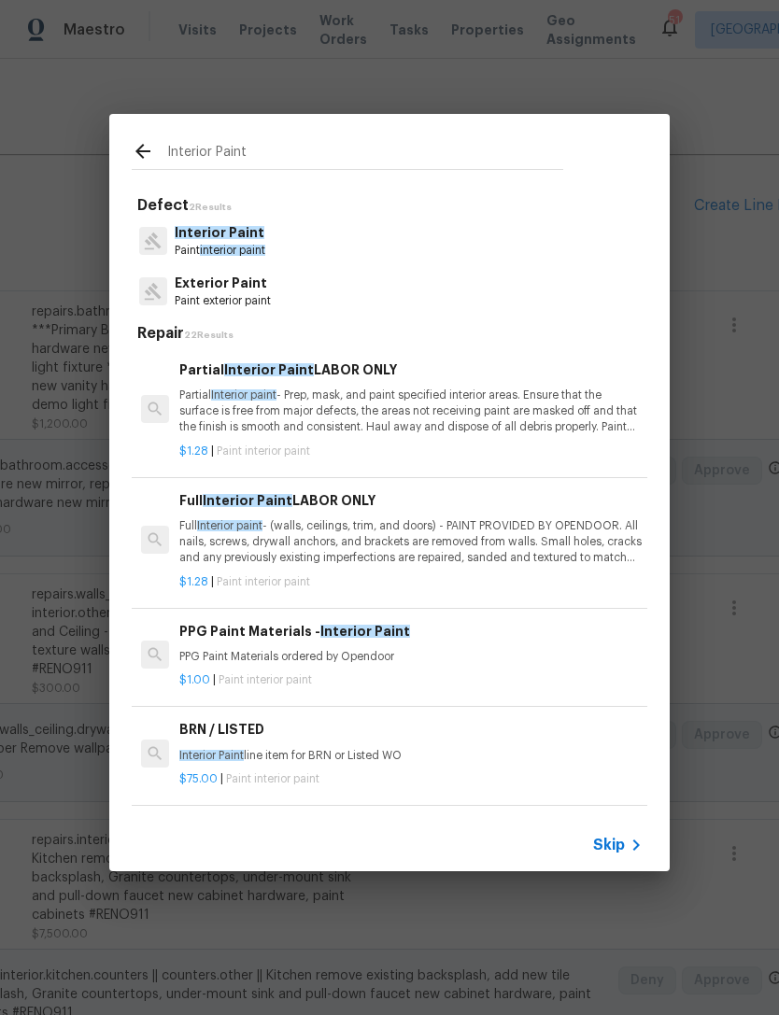
click at [417, 394] on p "Partial Interior paint - Prep, mask, and paint specified interior areas. Ensure…" at bounding box center [410, 412] width 463 height 48
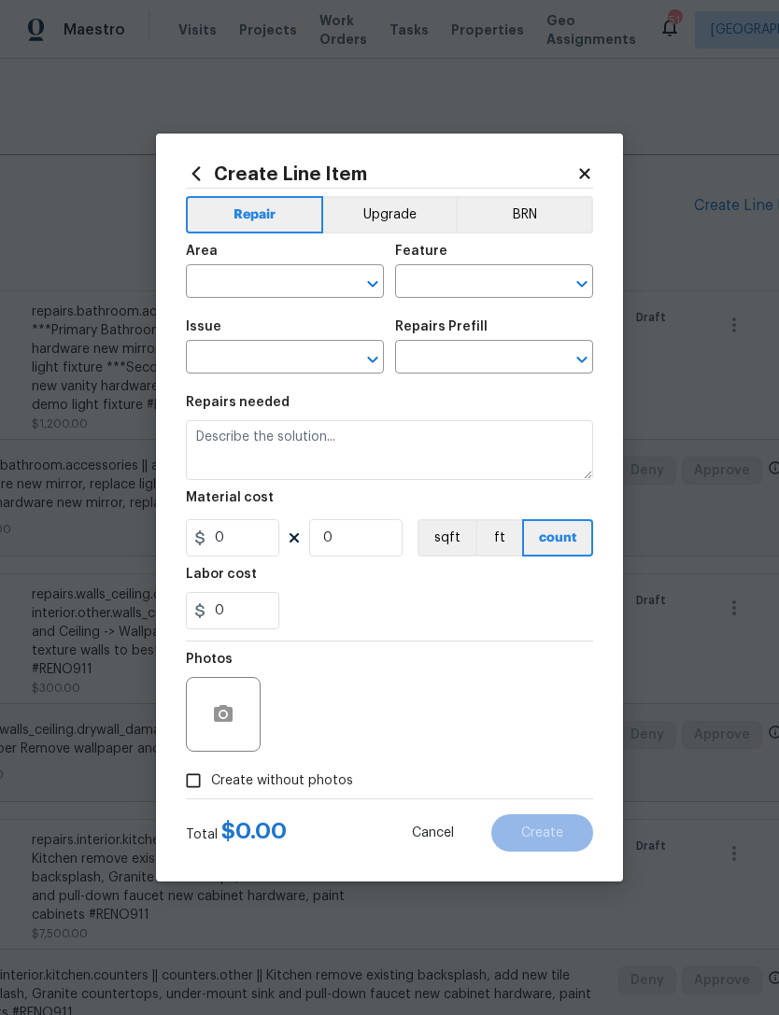
type input "Overall Paint"
type input "Interior Paint"
type input "Partial Interior Paint LABOR ONLY $1.28"
type textarea "Partial Interior paint - Prep, mask, and paint specified interior areas. Ensure…"
type input "1.28"
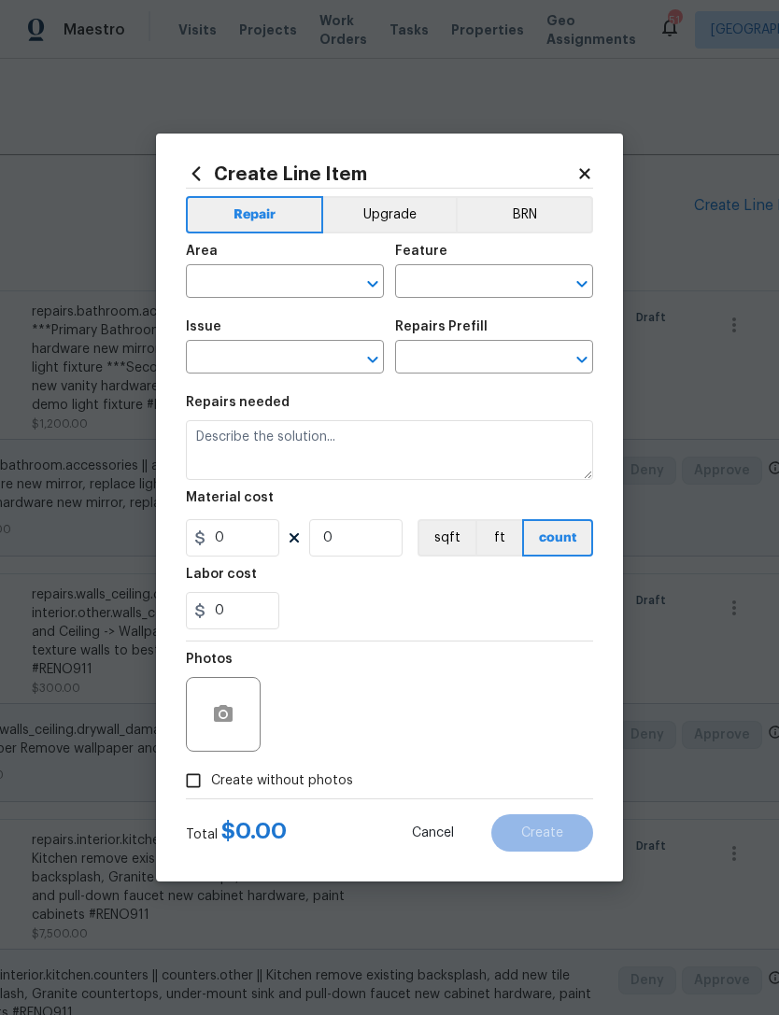
type input "1"
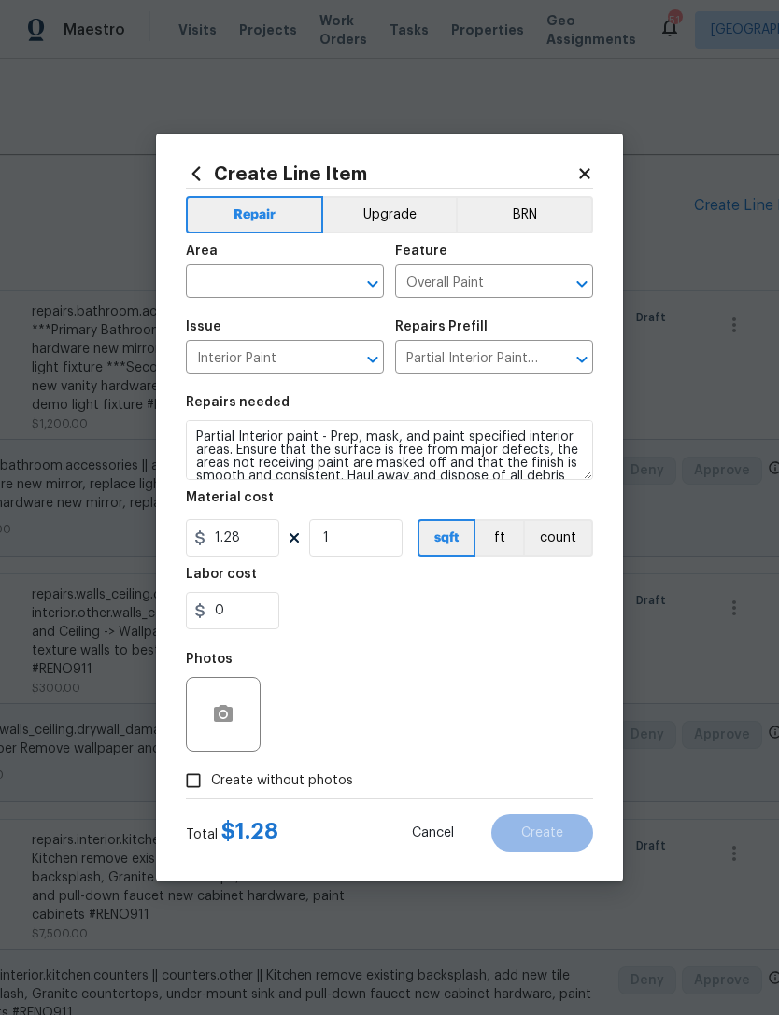
click at [591, 174] on icon at bounding box center [584, 173] width 17 height 17
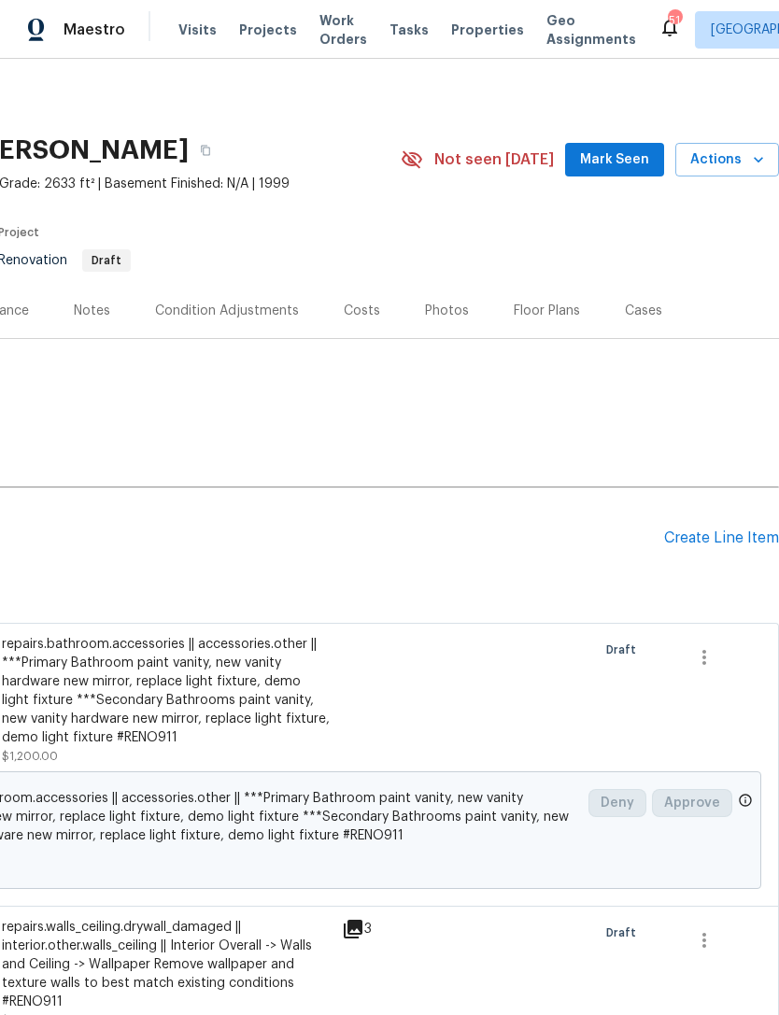
scroll to position [0, 276]
click at [743, 530] on div "Create Line Item" at bounding box center [721, 539] width 115 height 18
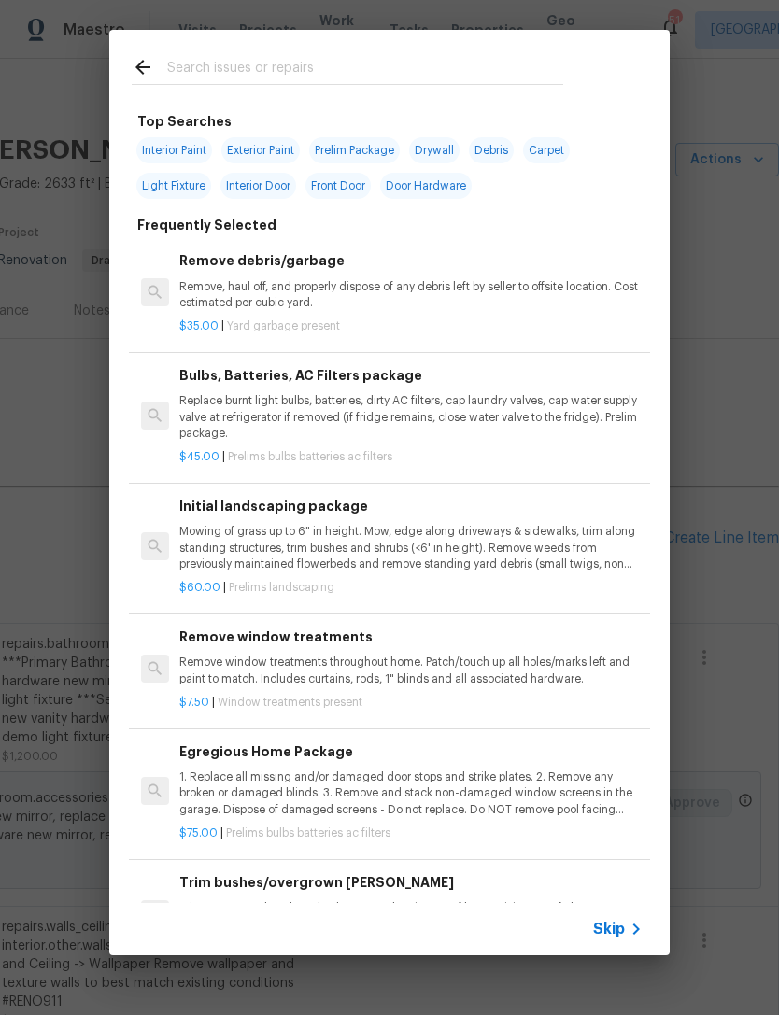
click at [193, 152] on span "Interior Paint" at bounding box center [174, 150] width 76 height 26
type input "Interior Paint"
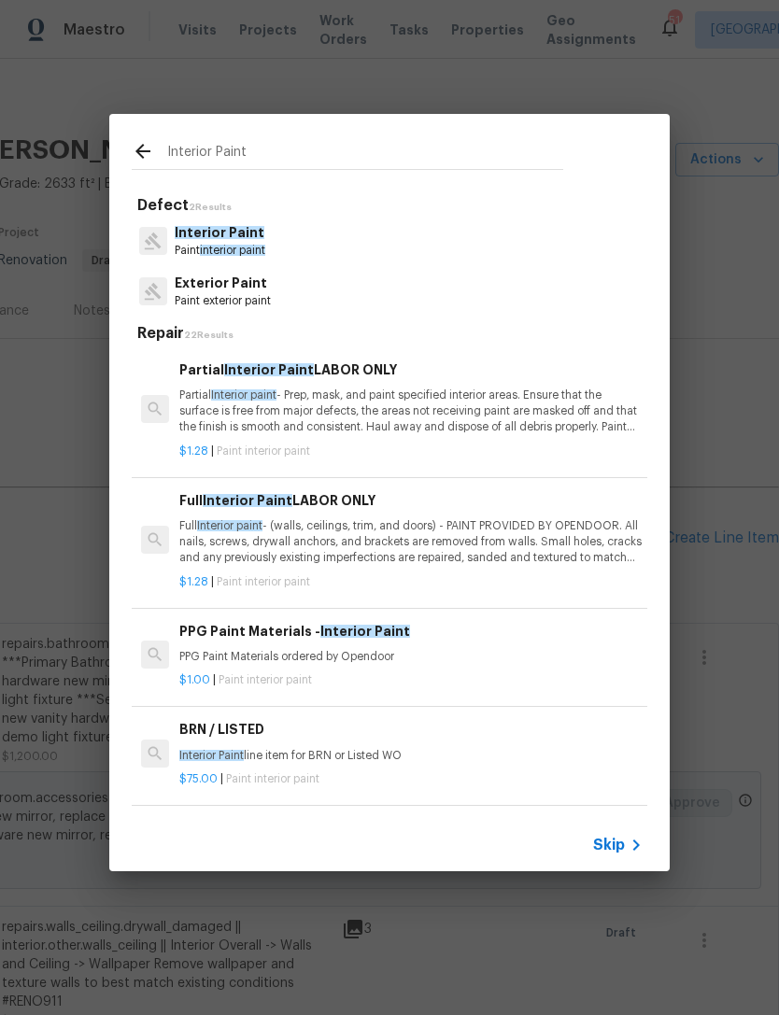
click at [265, 229] on p "Interior Paint" at bounding box center [220, 233] width 91 height 20
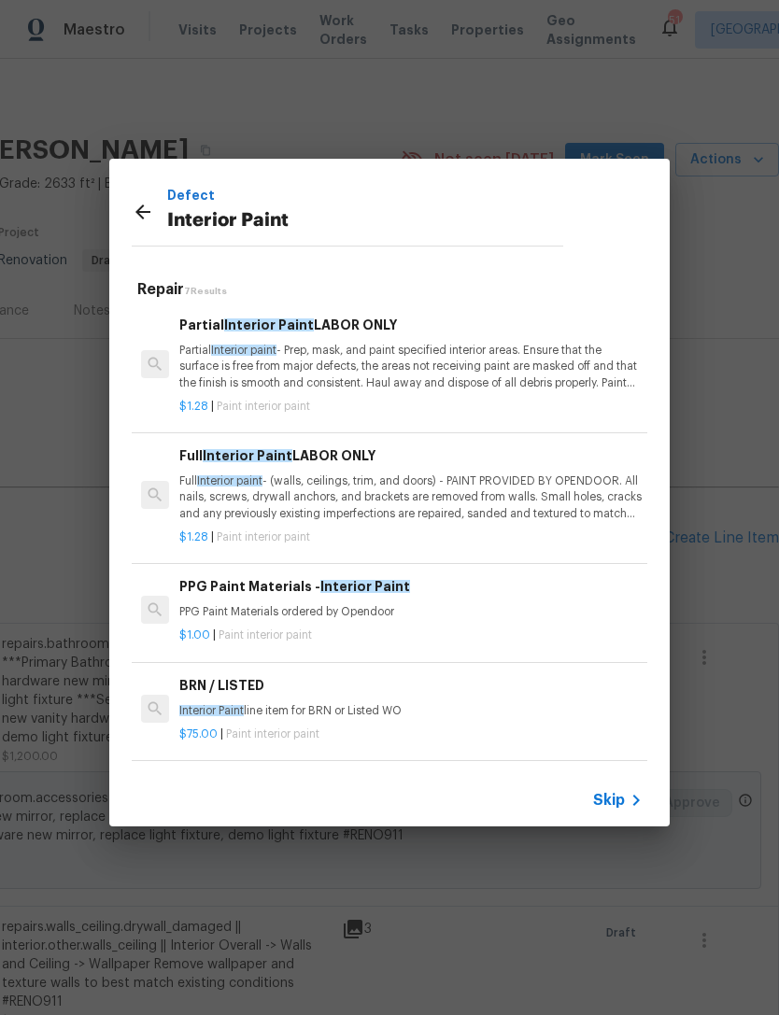
click at [392, 336] on div "Partial Interior Paint LABOR ONLY Partial Interior paint - Prep, mask, and pain…" at bounding box center [410, 353] width 463 height 77
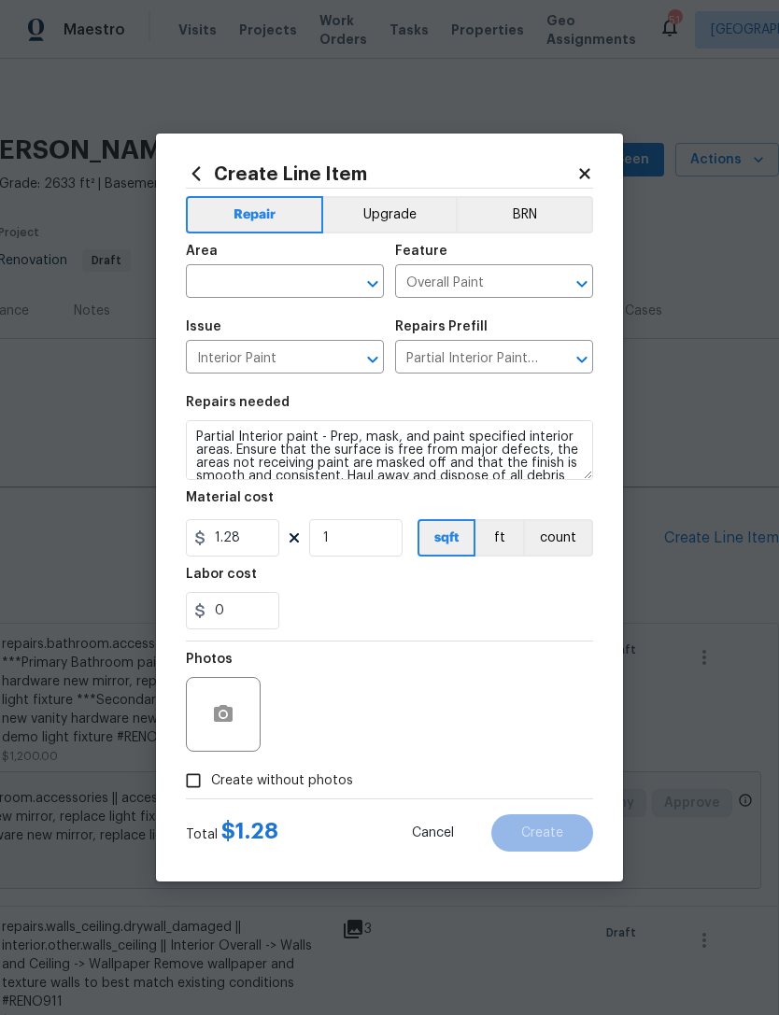
click at [326, 280] on input "text" at bounding box center [259, 283] width 146 height 29
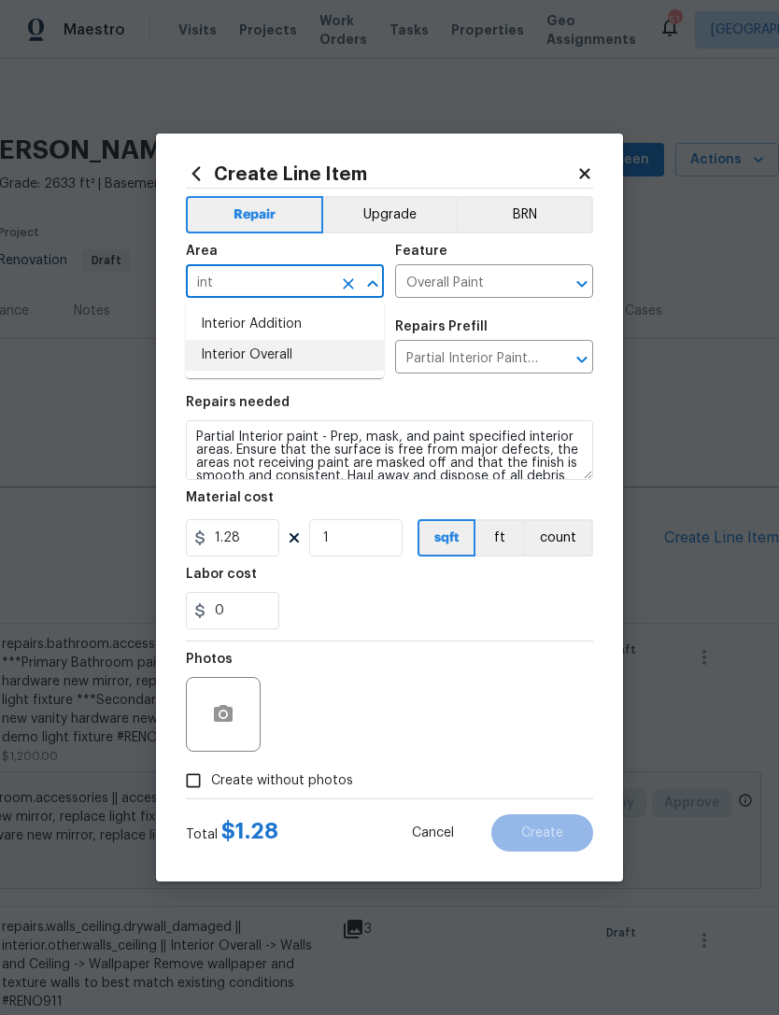
click at [339, 355] on li "Interior Overall" at bounding box center [285, 355] width 198 height 31
type input "Interior Overall"
click at [360, 544] on input "1" at bounding box center [355, 537] width 93 height 37
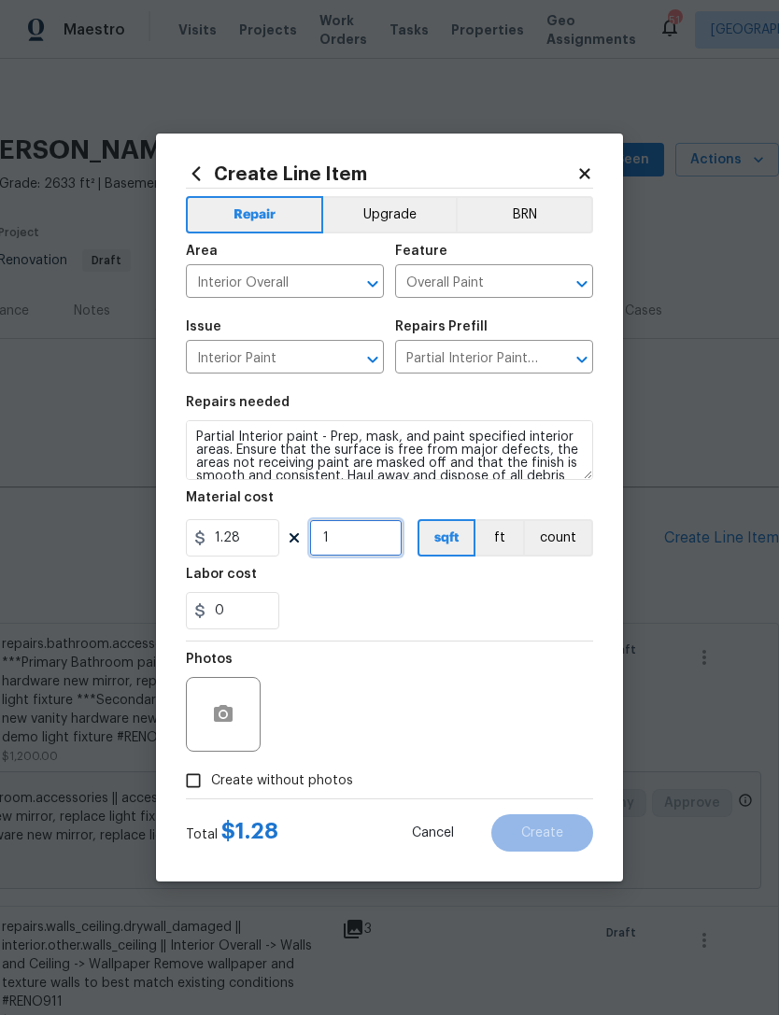
click at [360, 544] on input "1" at bounding box center [355, 537] width 93 height 37
type input "2633"
click at [494, 634] on section "Repairs needed Partial Interior paint - Prep, mask, and paint specified interio…" at bounding box center [389, 513] width 407 height 256
click at [320, 776] on span "Create without photos" at bounding box center [282, 781] width 142 height 20
click at [211, 776] on input "Create without photos" at bounding box center [193, 780] width 35 height 35
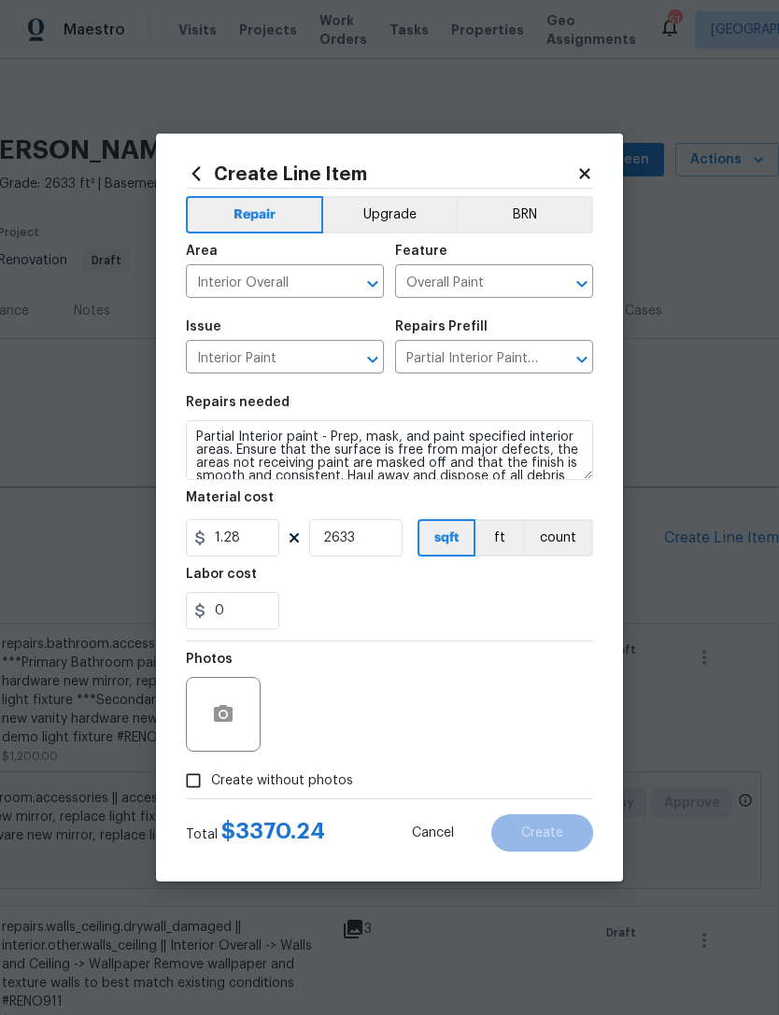
checkbox input "true"
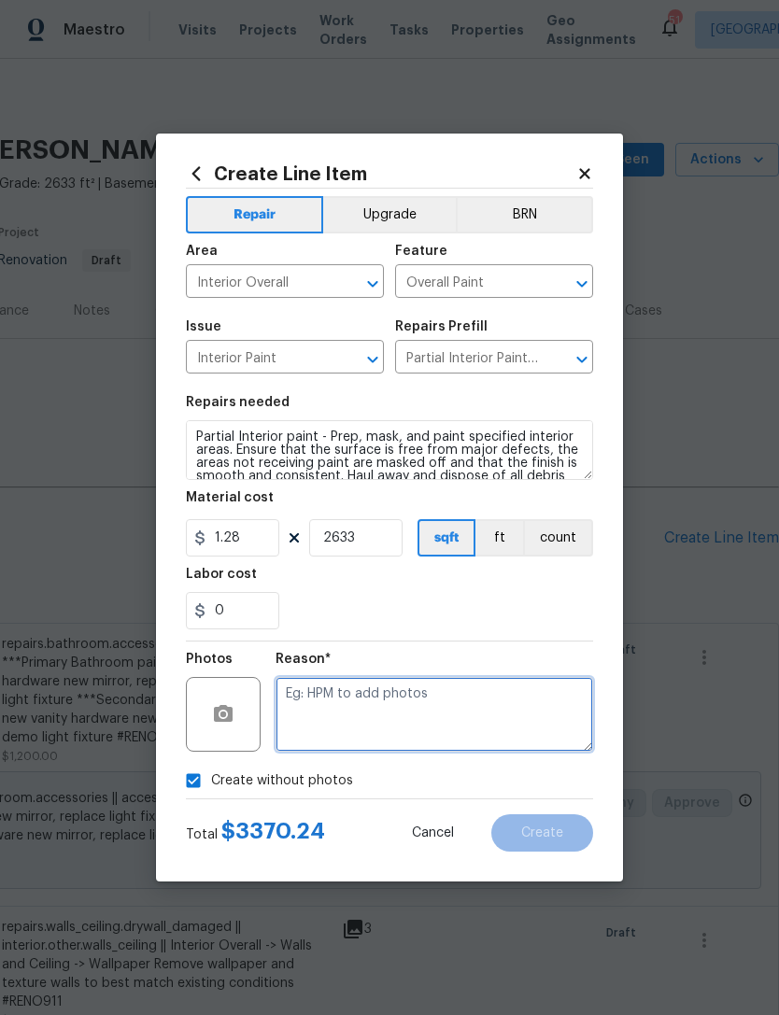
click at [445, 714] on textarea at bounding box center [435, 714] width 318 height 75
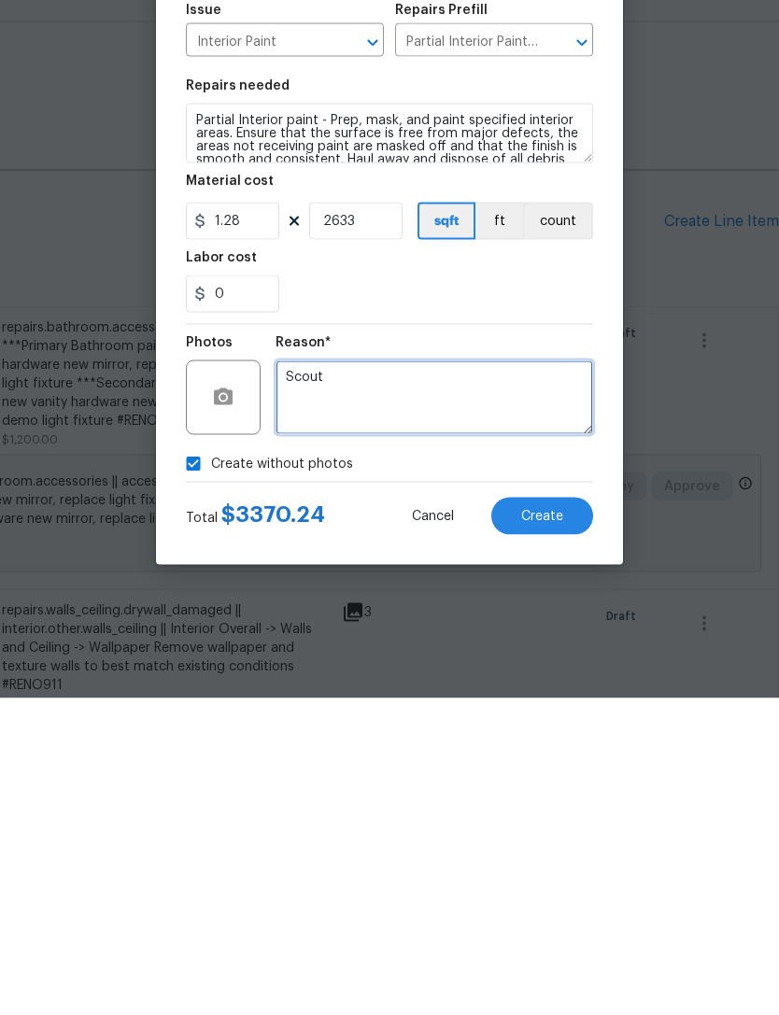
type textarea "Scout"
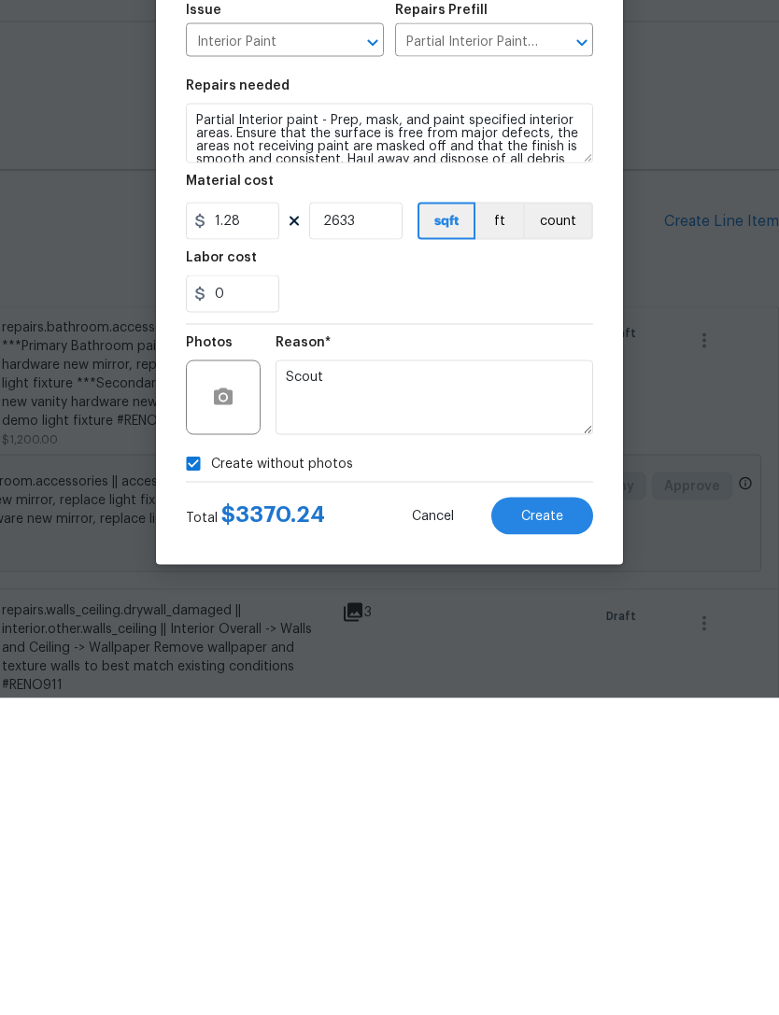
click at [560, 827] on span "Create" at bounding box center [542, 834] width 42 height 14
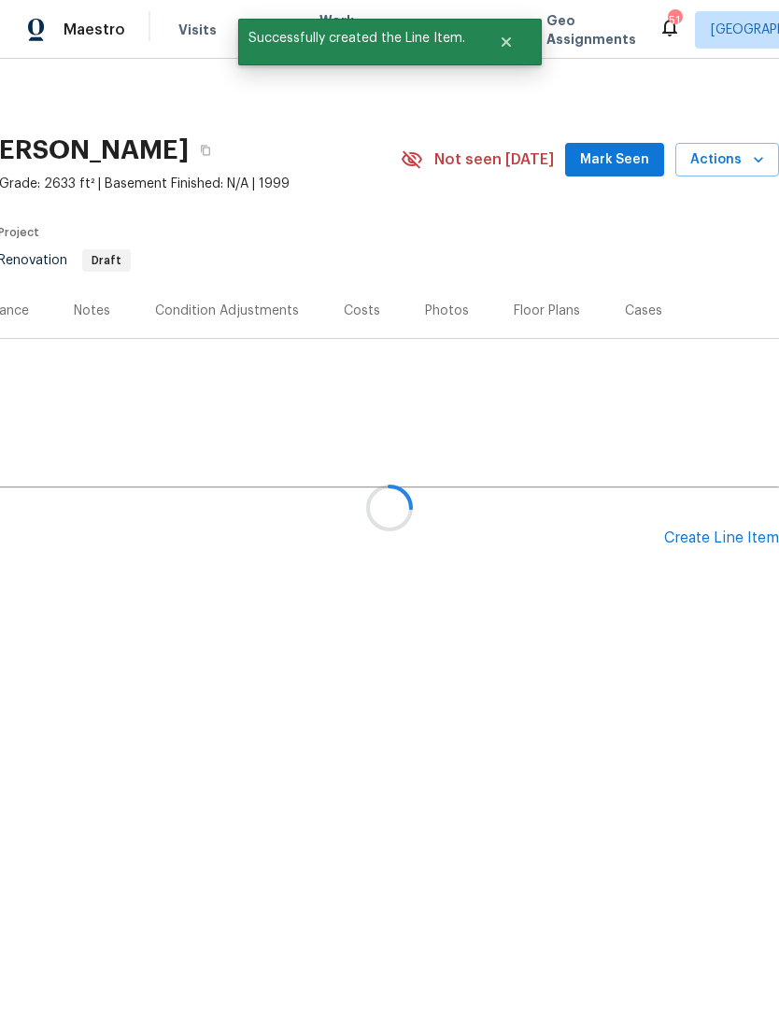
scroll to position [0, 0]
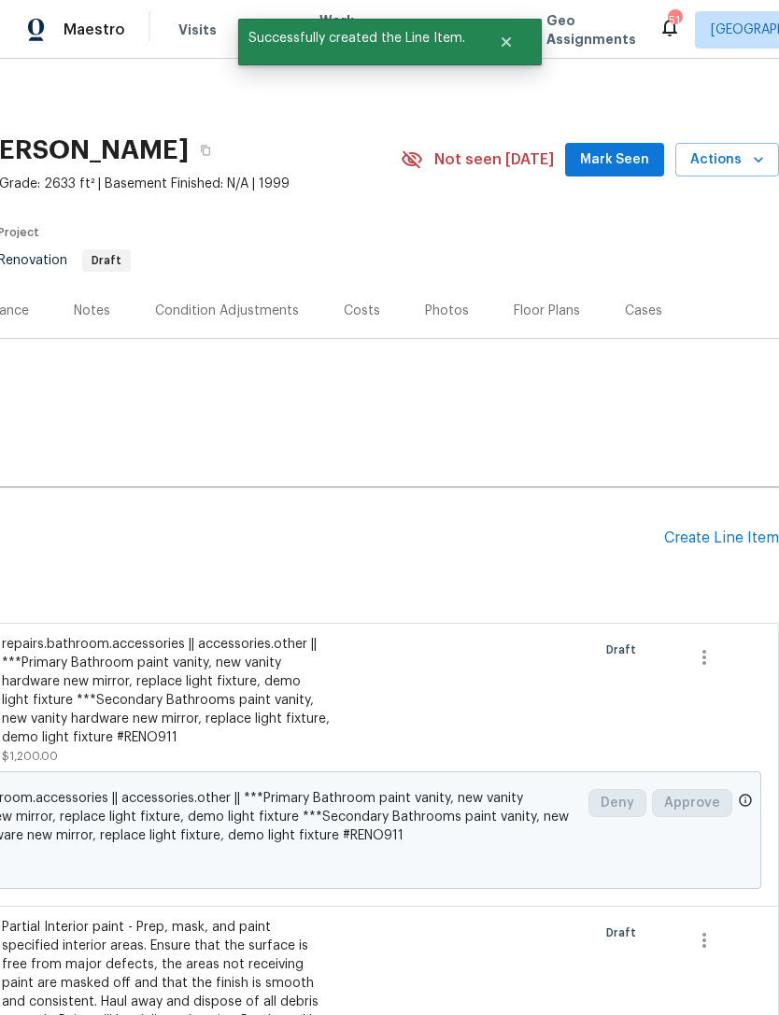
click at [727, 535] on div "Create Line Item" at bounding box center [721, 539] width 115 height 18
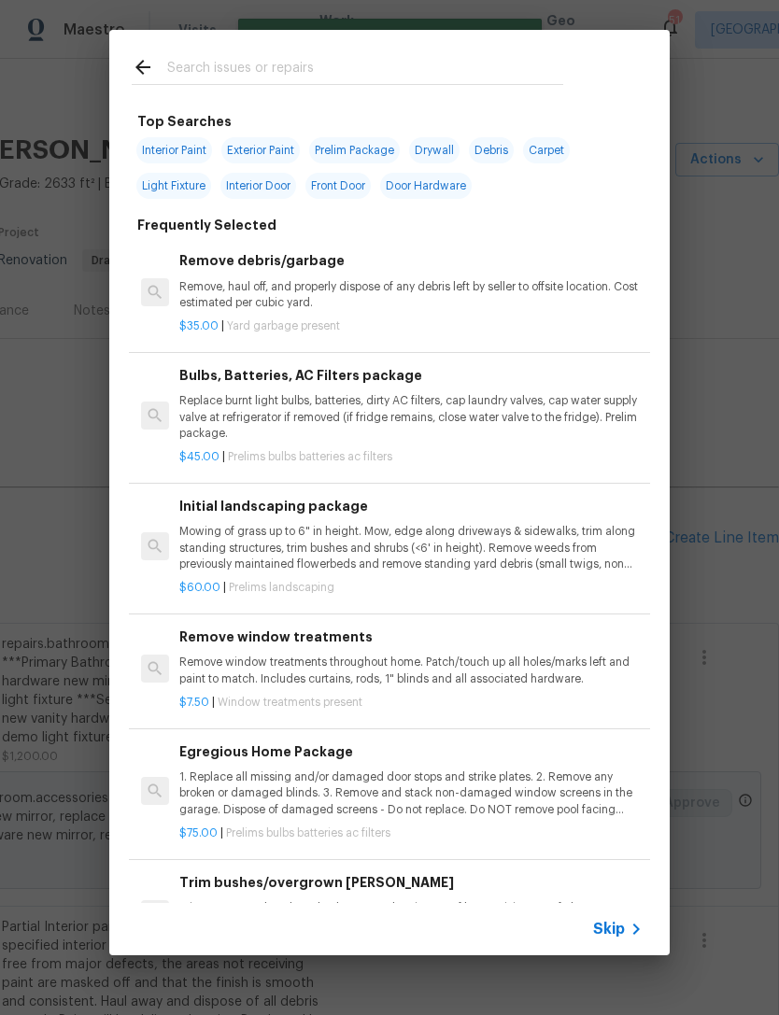
click at [436, 75] on input "text" at bounding box center [365, 70] width 396 height 28
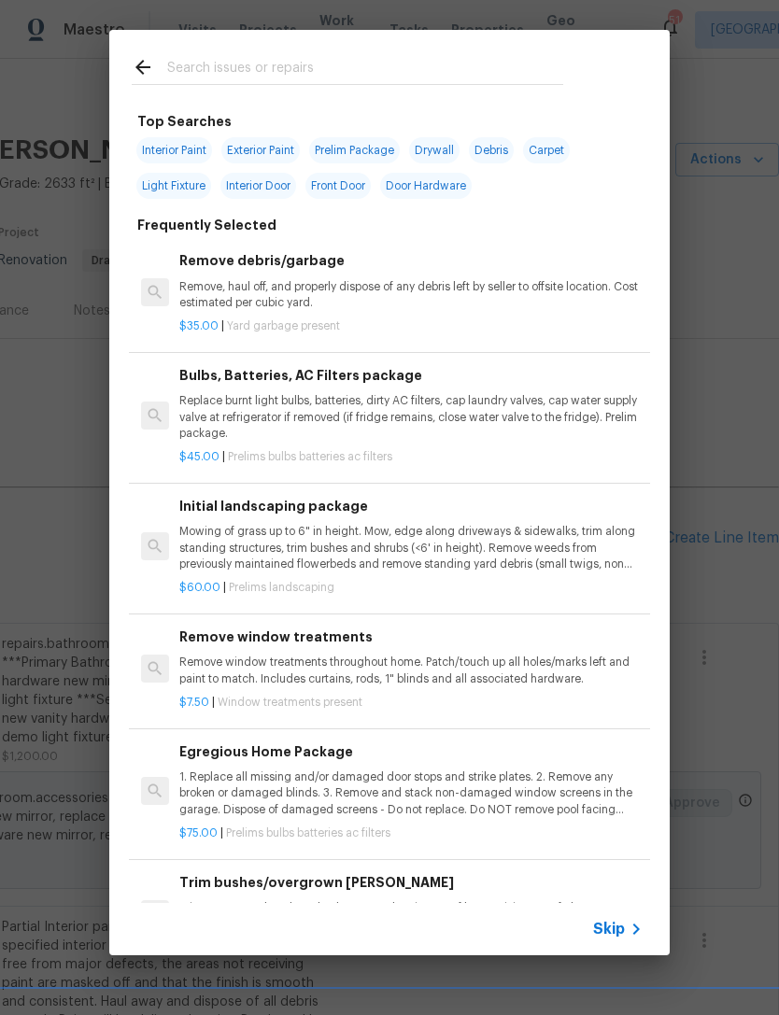
click at [507, 413] on p "Replace burnt light bulbs, batteries, dirty AC filters, cap laundry valves, cap…" at bounding box center [410, 417] width 463 height 48
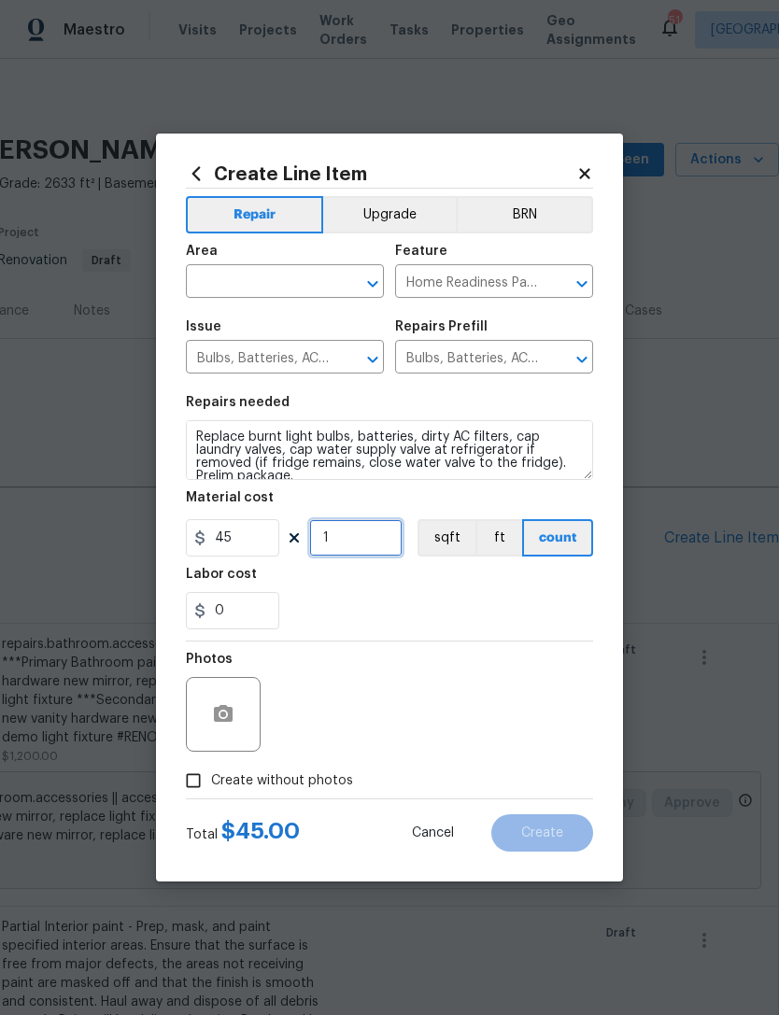
click at [358, 540] on input "1" at bounding box center [355, 537] width 93 height 37
click at [357, 539] on input "1" at bounding box center [355, 537] width 93 height 37
type input "2"
click at [398, 634] on section "Repairs needed Replace burnt light bulbs, batteries, dirty AC filters, cap laun…" at bounding box center [389, 513] width 407 height 256
click at [346, 785] on span "Create without photos" at bounding box center [282, 781] width 142 height 20
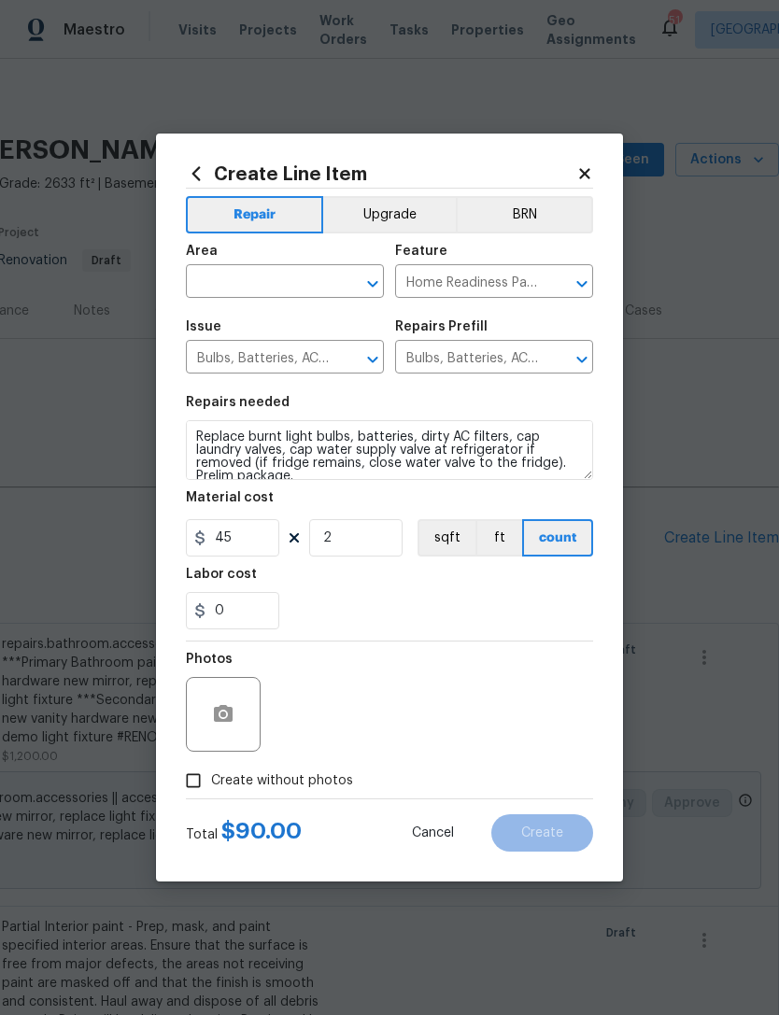
click at [211, 785] on input "Create without photos" at bounding box center [193, 780] width 35 height 35
checkbox input "true"
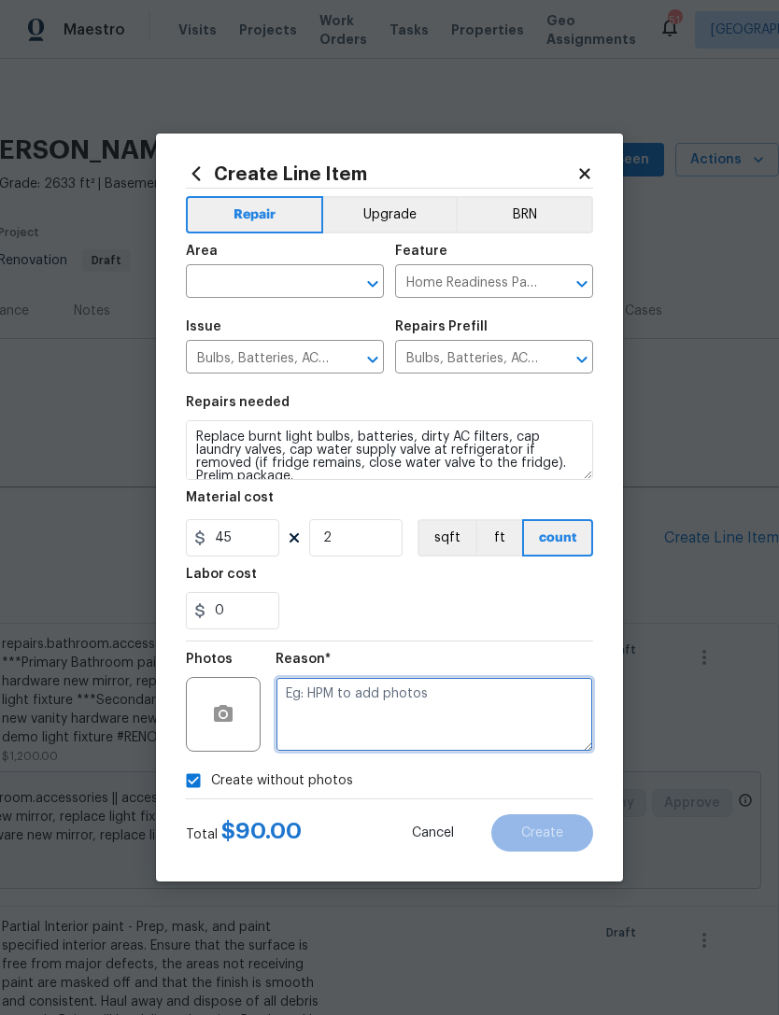
click at [389, 730] on textarea at bounding box center [435, 714] width 318 height 75
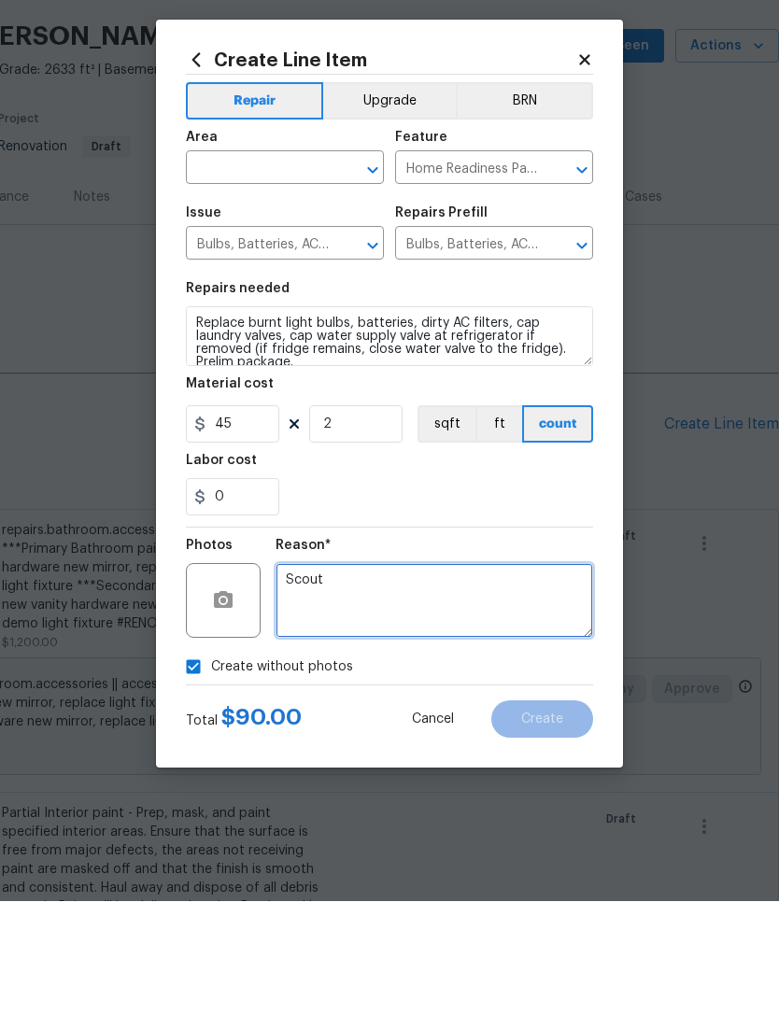
click at [332, 269] on div "​" at bounding box center [285, 283] width 198 height 29
type textarea "Scout"
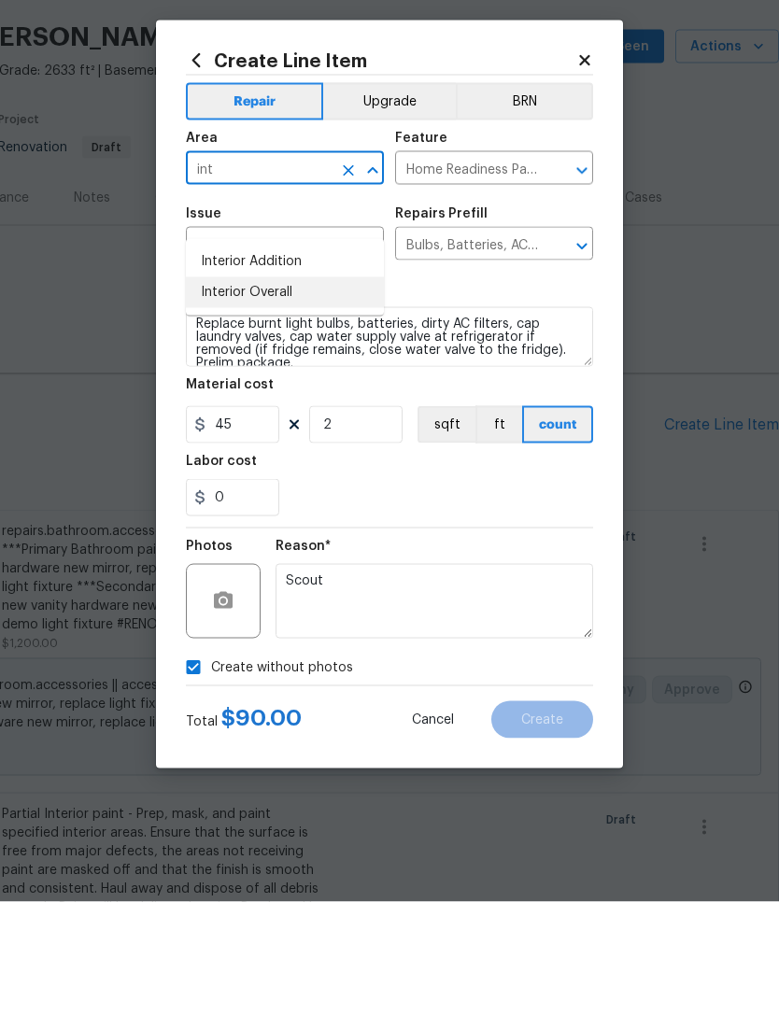
click at [378, 390] on li "Interior Overall" at bounding box center [285, 405] width 198 height 31
type input "Interior Overall"
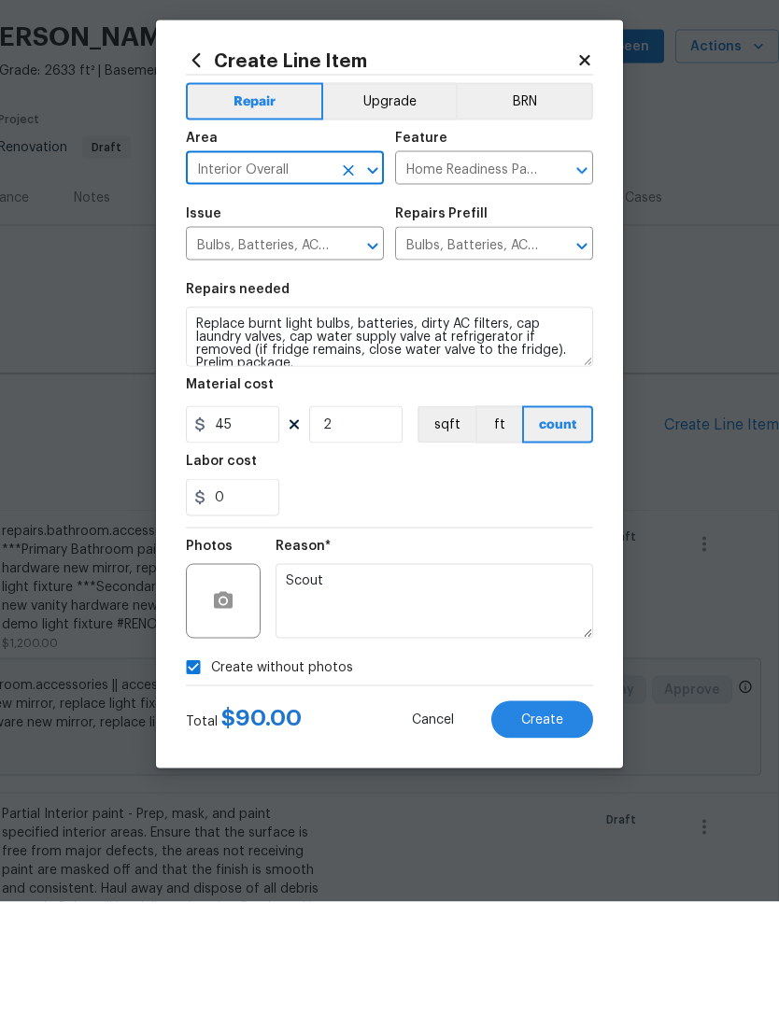
click at [546, 653] on div "Reason*" at bounding box center [435, 665] width 318 height 24
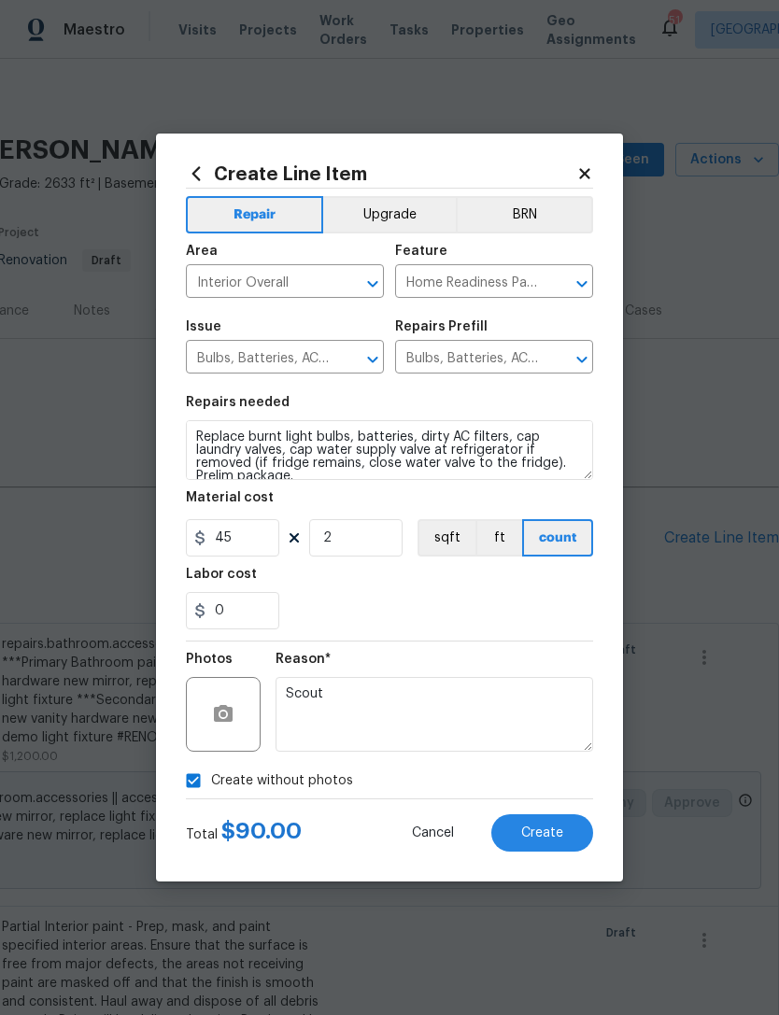
click at [562, 841] on span "Create" at bounding box center [542, 834] width 42 height 14
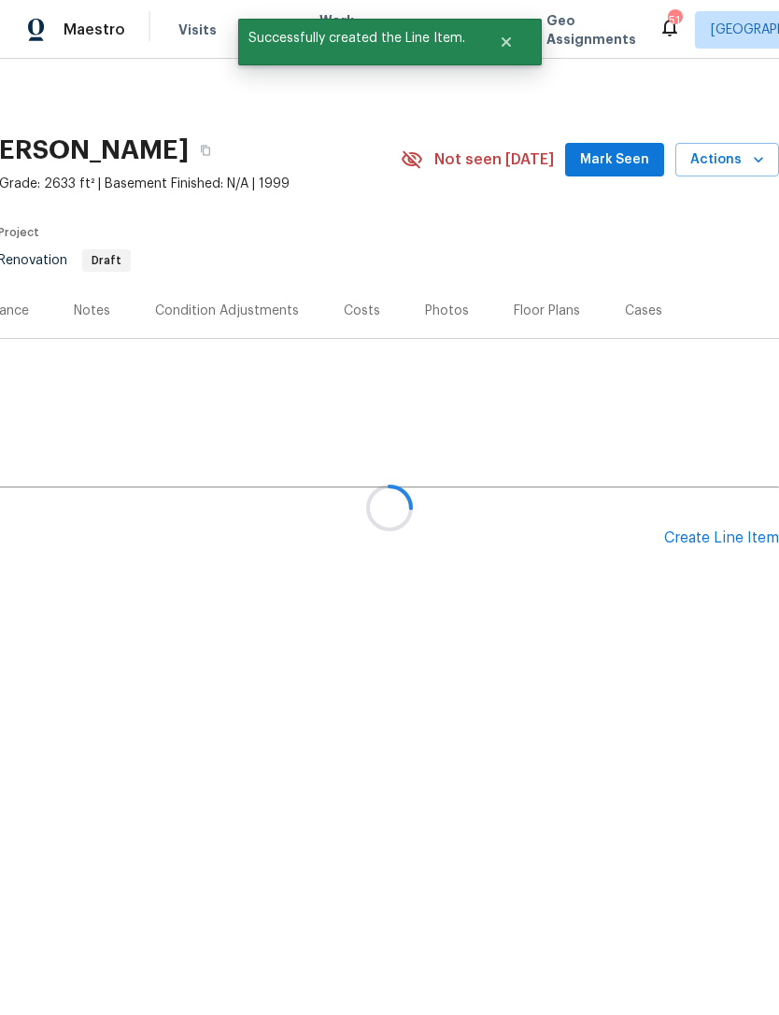
scroll to position [0, 0]
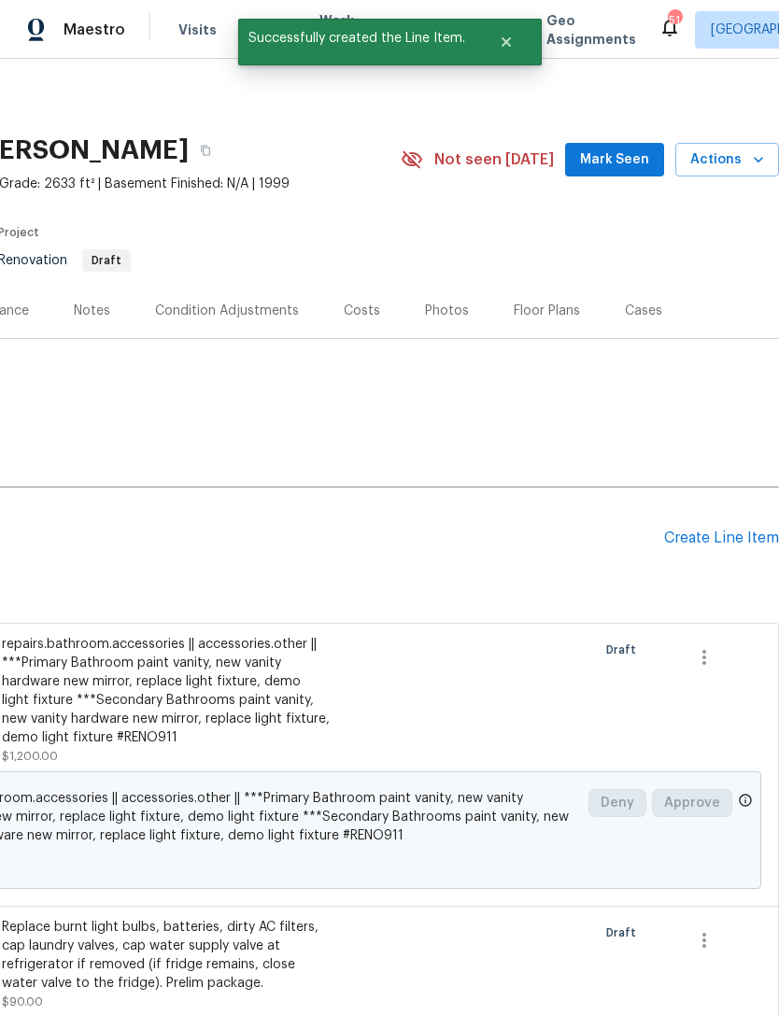
click at [701, 546] on div "Create Line Item" at bounding box center [721, 539] width 115 height 18
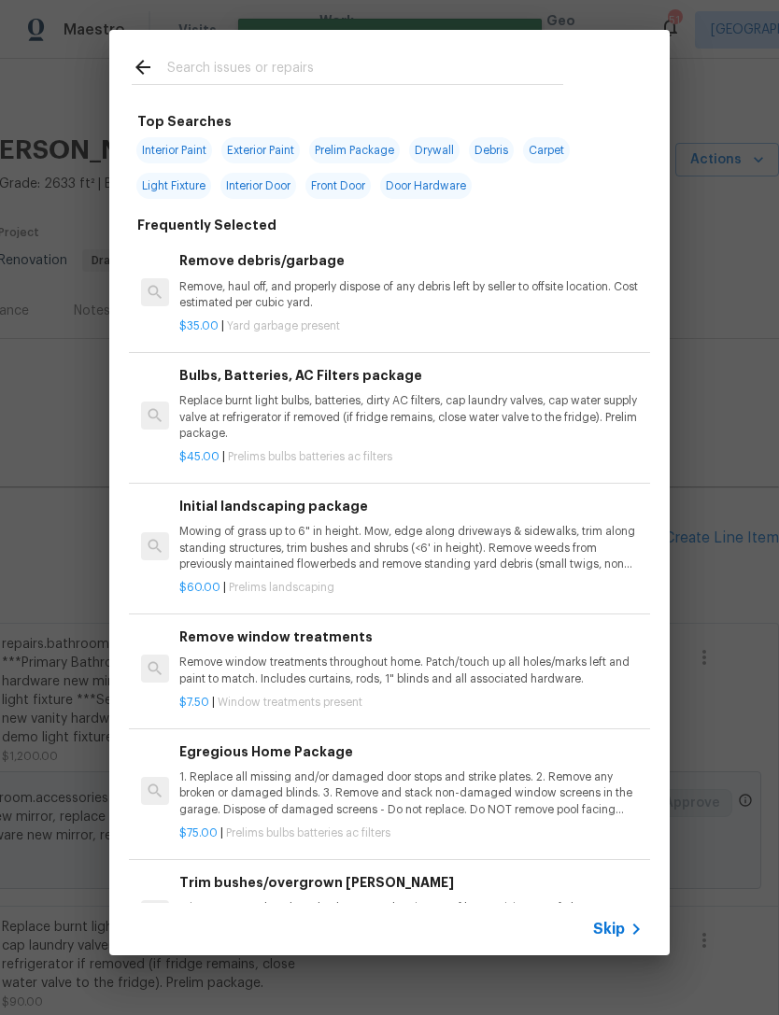
click at [481, 66] on input "text" at bounding box center [365, 70] width 396 height 28
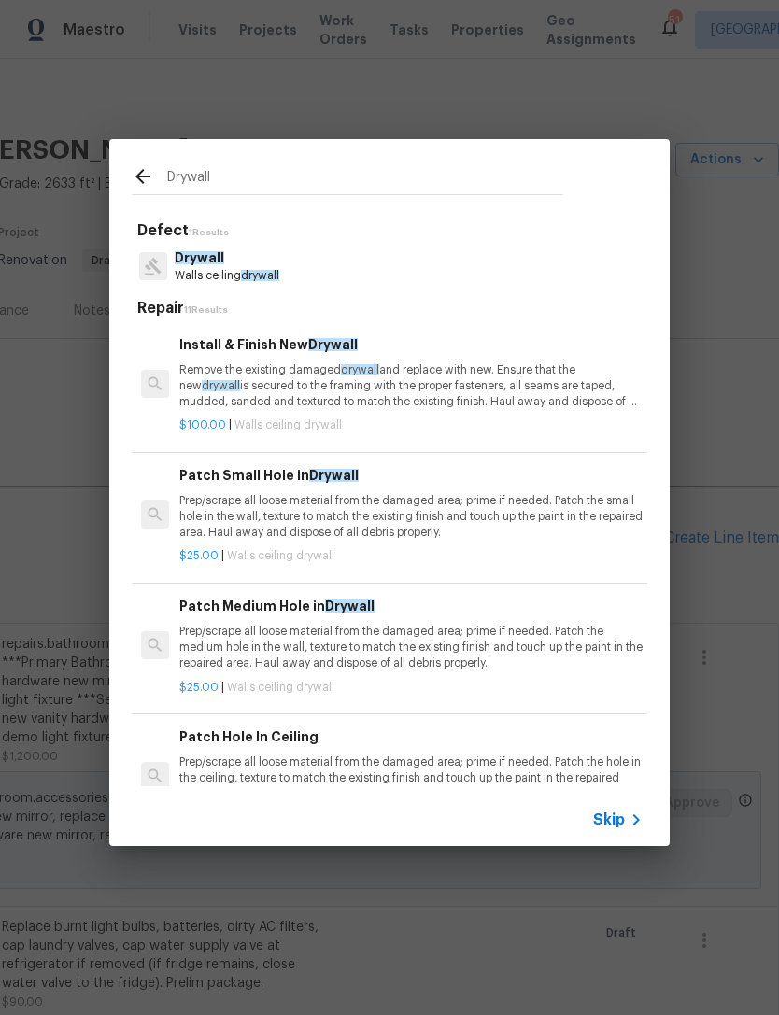
type input "Drywall"
click at [355, 272] on div "Drywall Walls ceiling drywall" at bounding box center [390, 266] width 516 height 50
click at [364, 364] on span "drywall" at bounding box center [360, 369] width 38 height 11
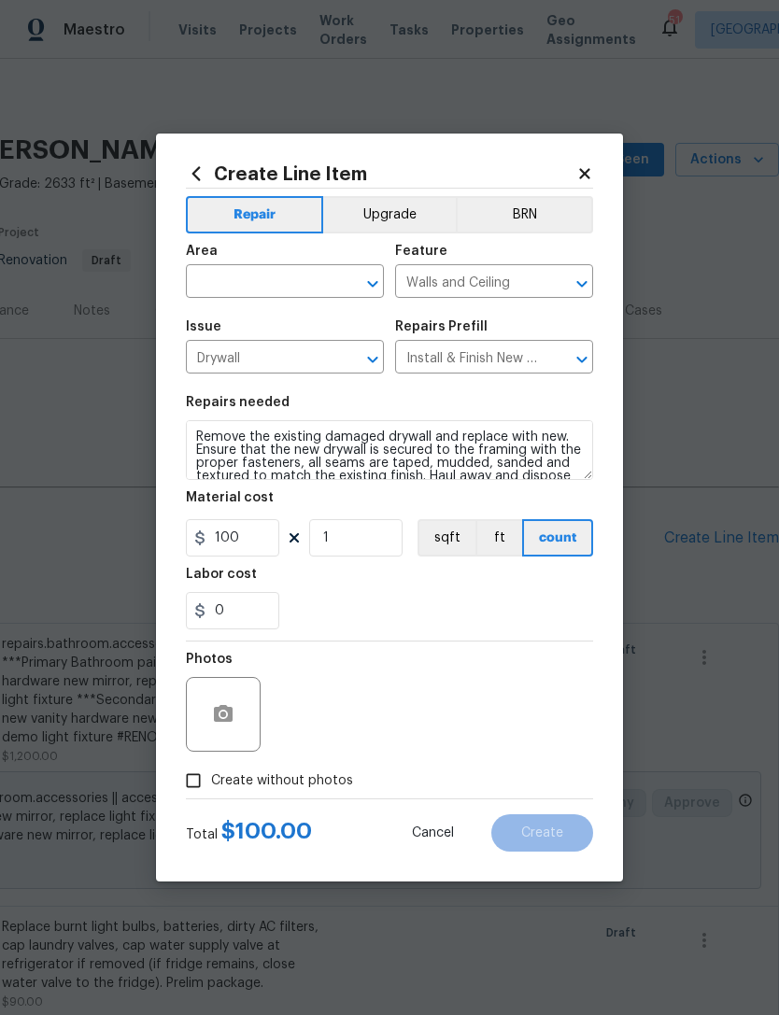
click at [250, 703] on div at bounding box center [223, 714] width 75 height 75
click at [227, 715] on icon "button" at bounding box center [223, 714] width 22 height 22
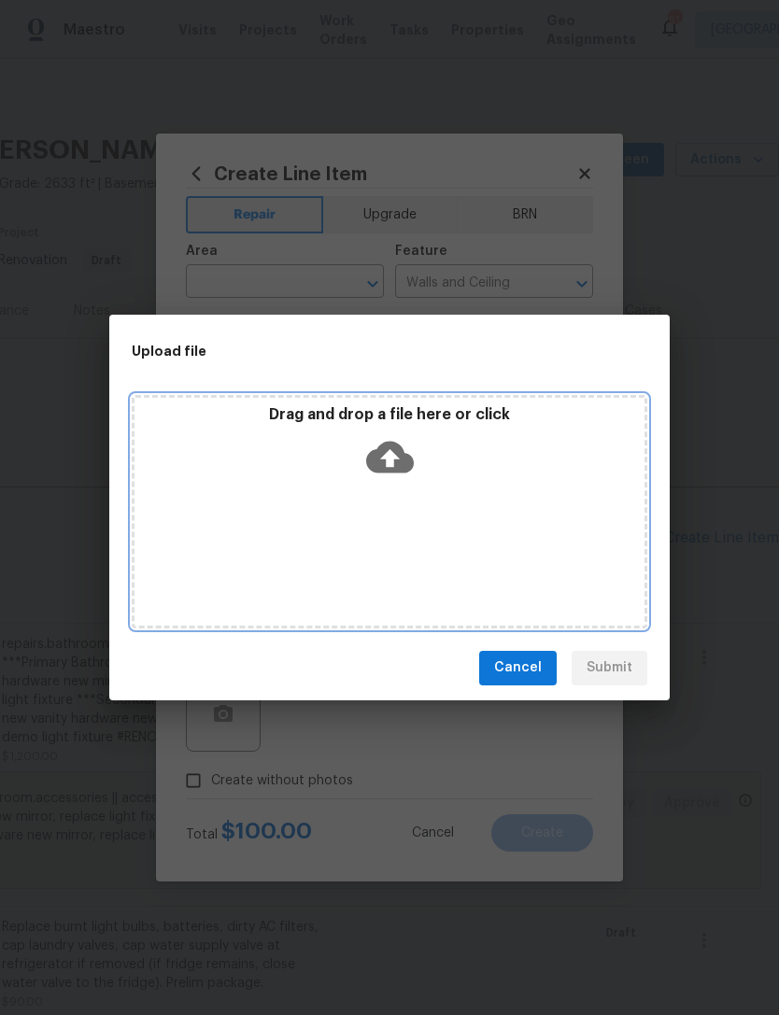
click at [433, 484] on div "Drag and drop a file here or click" at bounding box center [389, 445] width 510 height 80
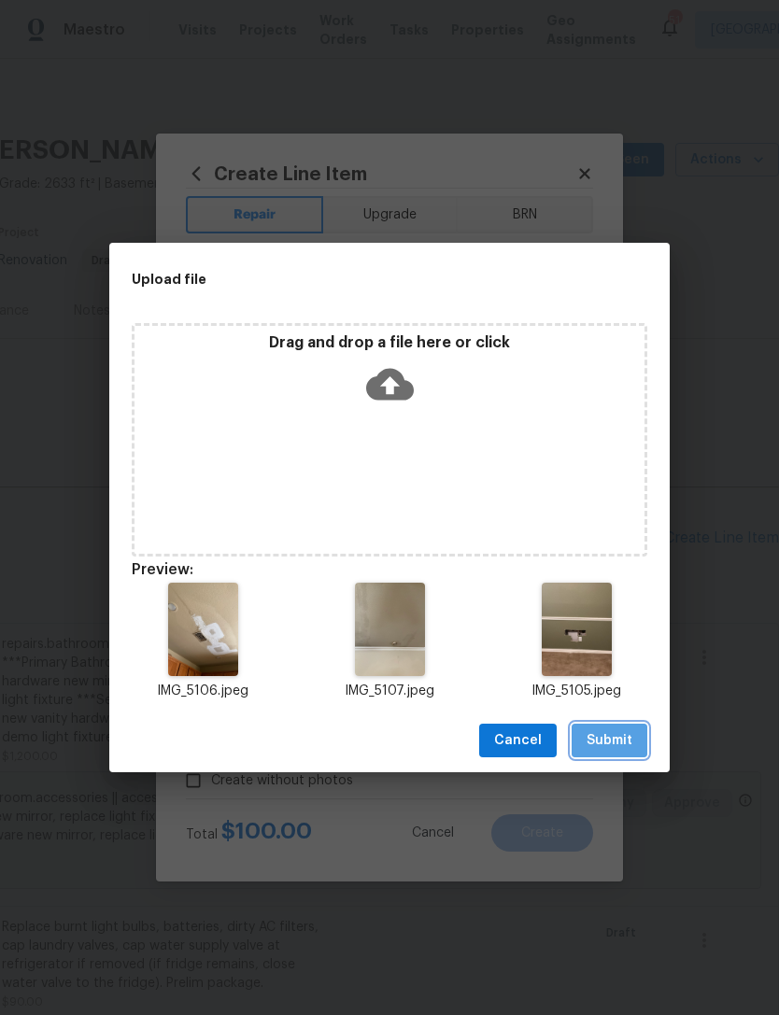
click at [646, 742] on button "Submit" at bounding box center [610, 741] width 76 height 35
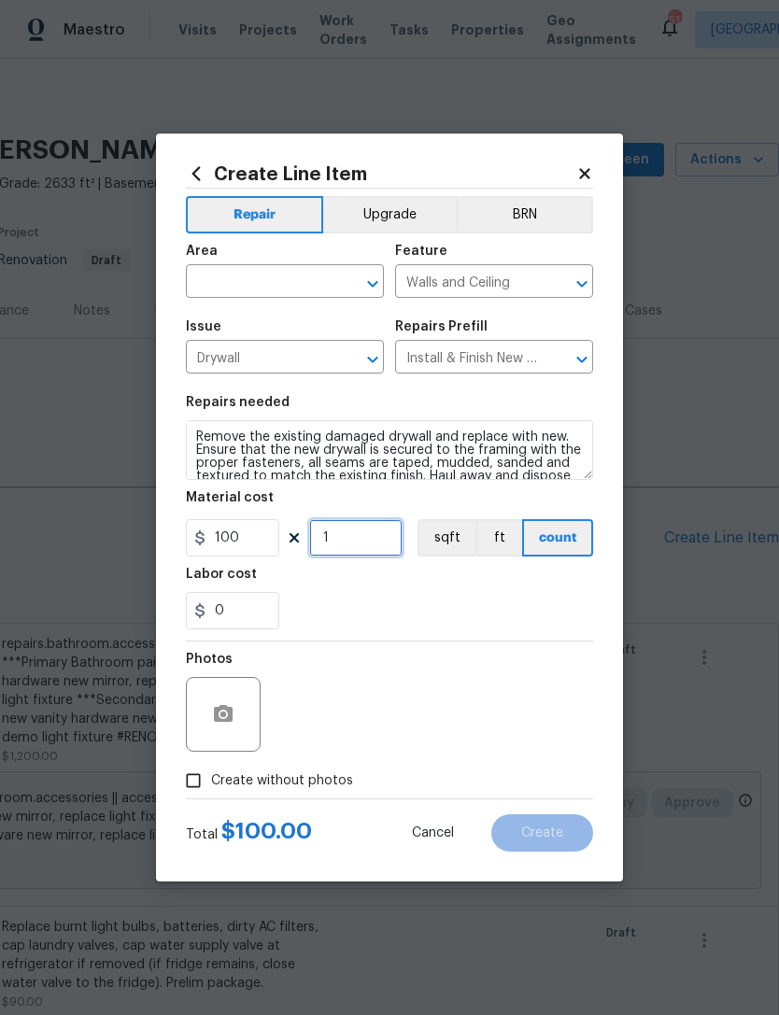
click at [380, 533] on input "1" at bounding box center [355, 537] width 93 height 37
type input "5"
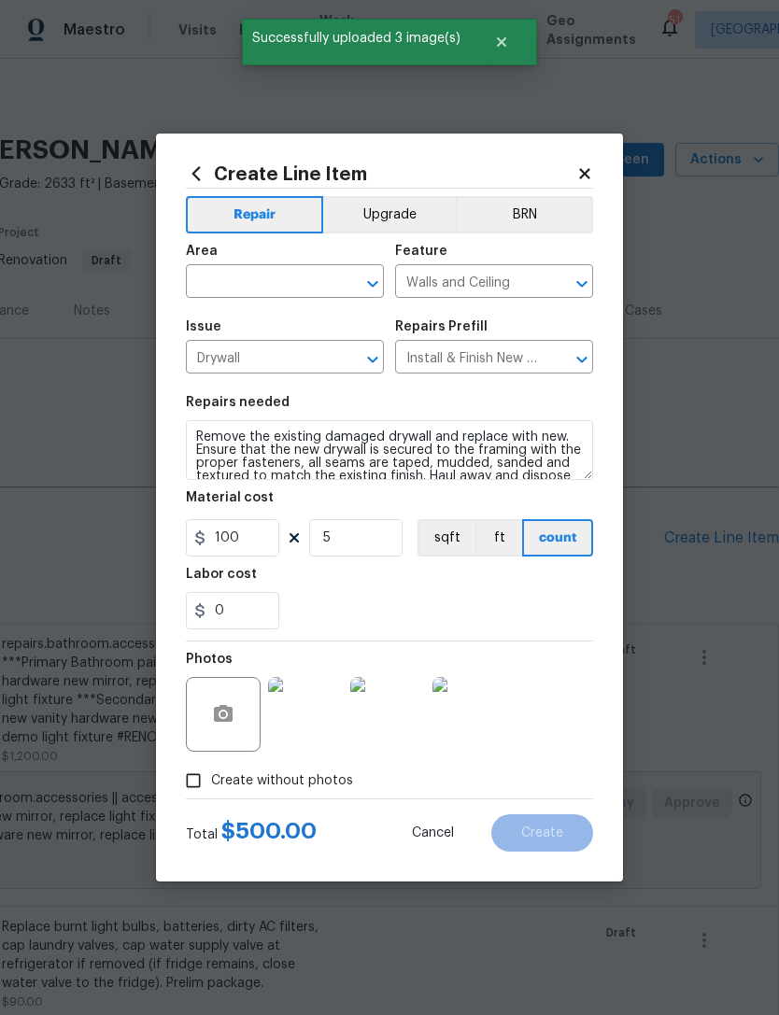
click at [434, 607] on div "0" at bounding box center [389, 610] width 407 height 37
click at [329, 290] on input "text" at bounding box center [259, 283] width 146 height 29
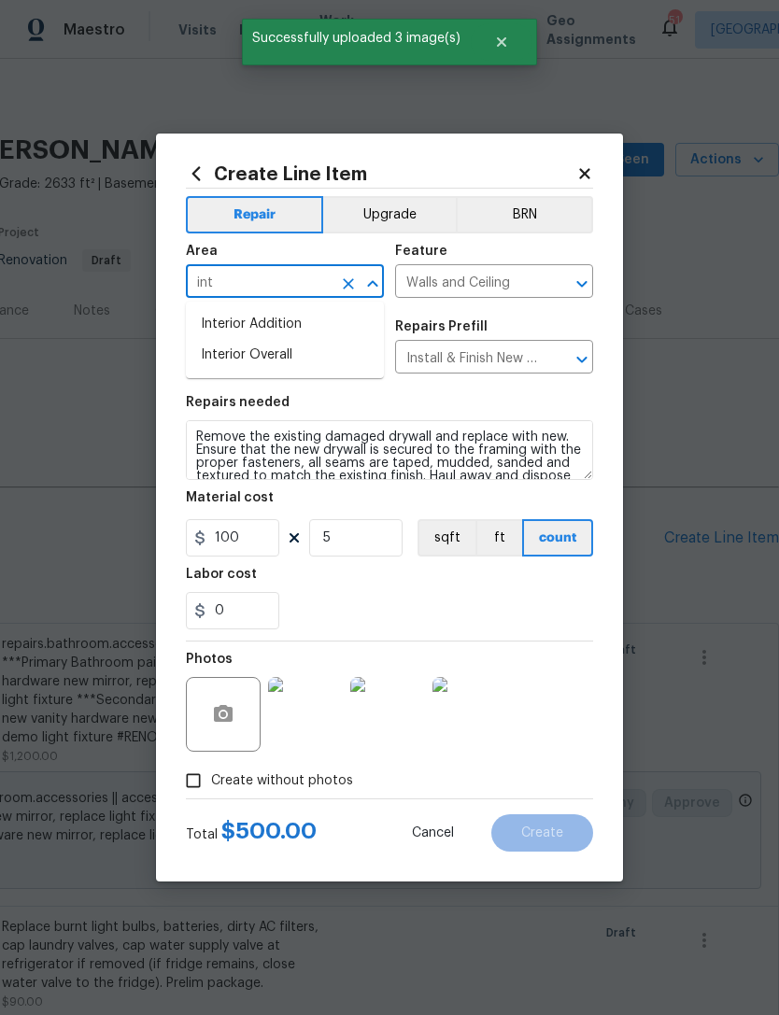
click at [337, 361] on li "Interior Overall" at bounding box center [285, 355] width 198 height 31
type input "Interior Overall"
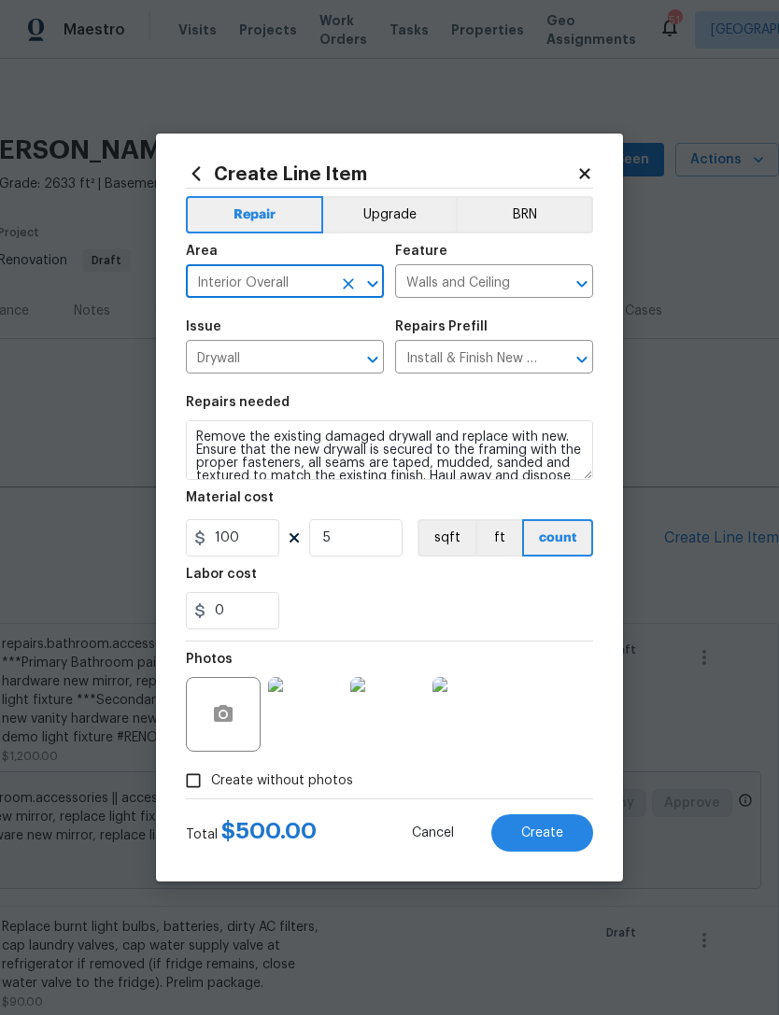
click at [516, 619] on div "0" at bounding box center [389, 610] width 407 height 37
click at [563, 837] on button "Create" at bounding box center [542, 832] width 102 height 37
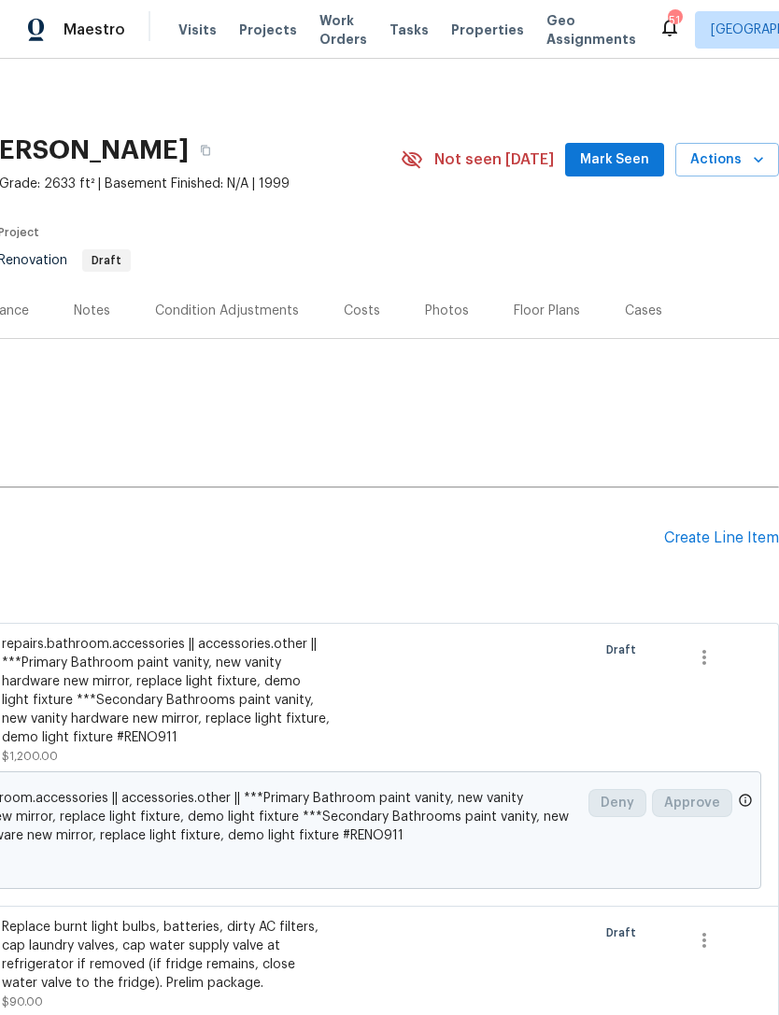
click at [739, 545] on div "Create Line Item" at bounding box center [721, 539] width 115 height 18
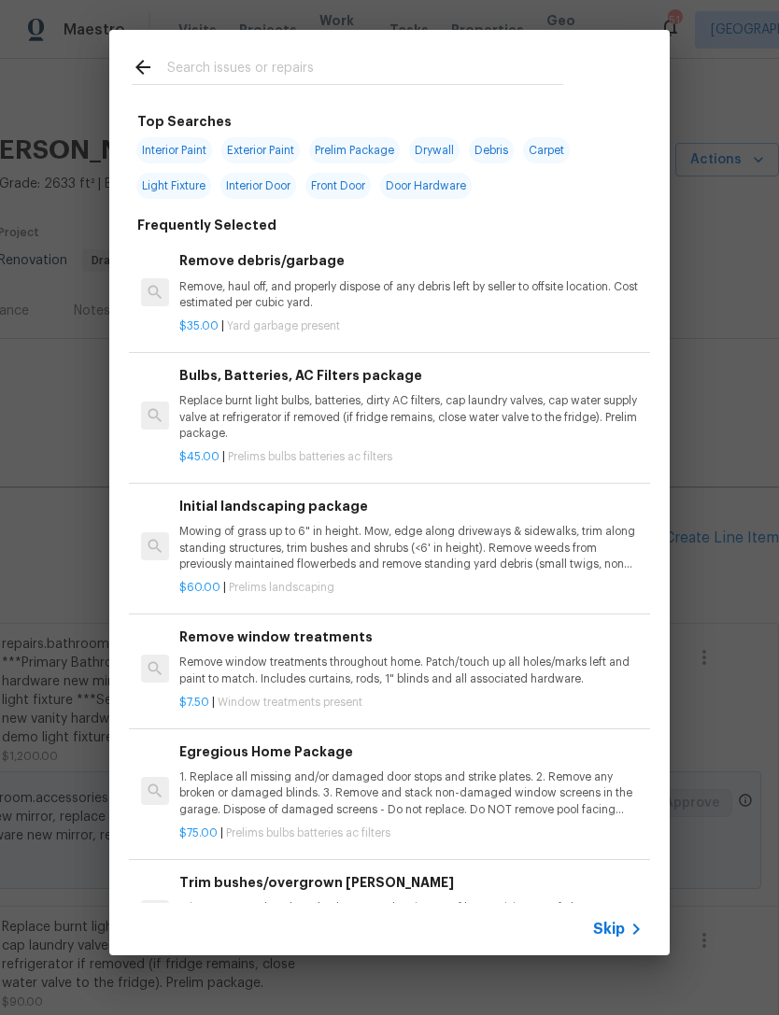
click at [530, 58] on input "text" at bounding box center [365, 70] width 396 height 28
type input "Caulk"
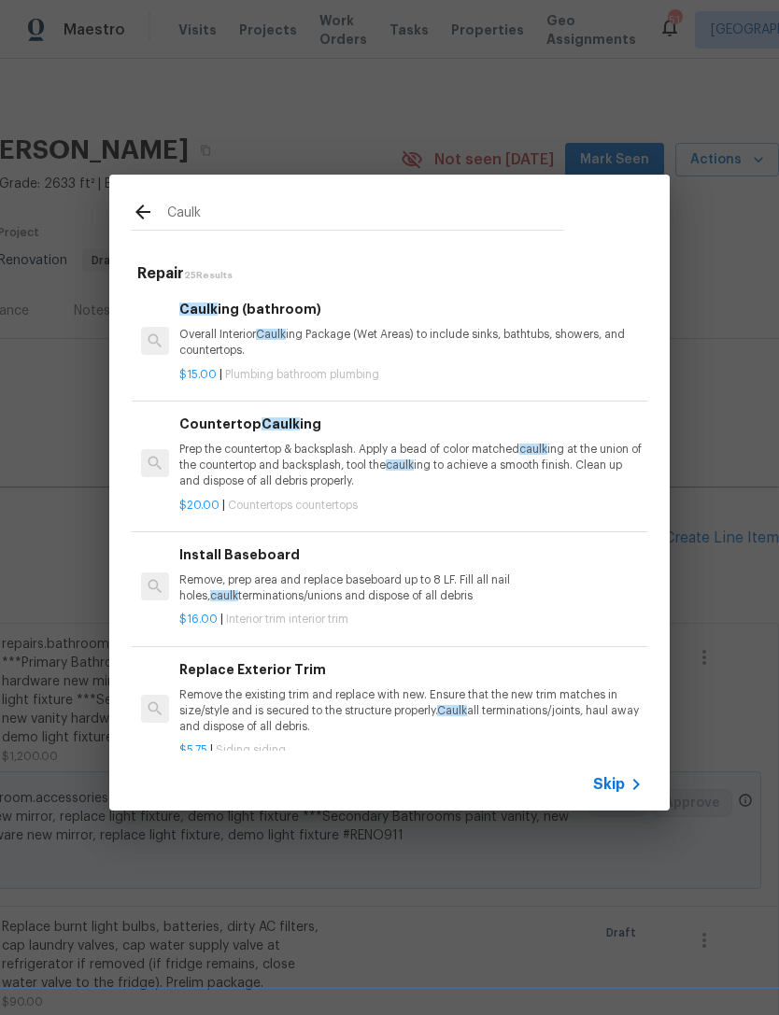
click at [559, 324] on div "Caulk ing (bathroom) Overall Interior Caulk ing Package (Wet Areas) to include …" at bounding box center [410, 329] width 463 height 61
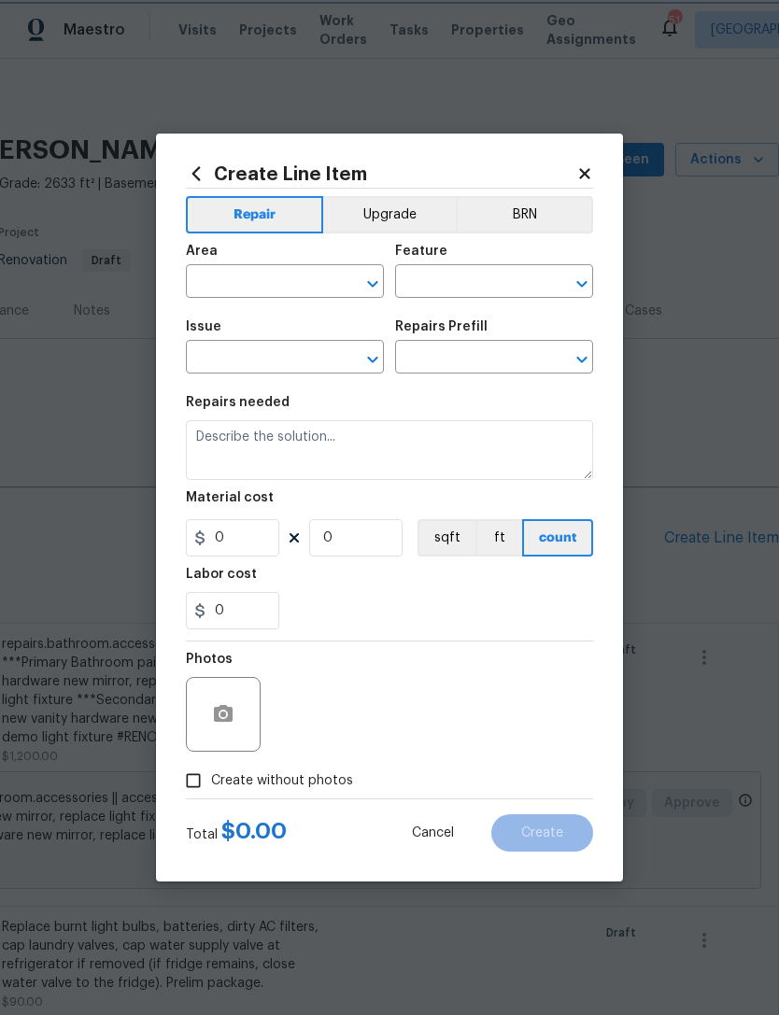
type input "Plumbing"
type input "Bathroom Plumbing"
type textarea "Overall Interior Caulking Package (Wet Areas) to include sinks, bathtubs, showe…"
type input "1"
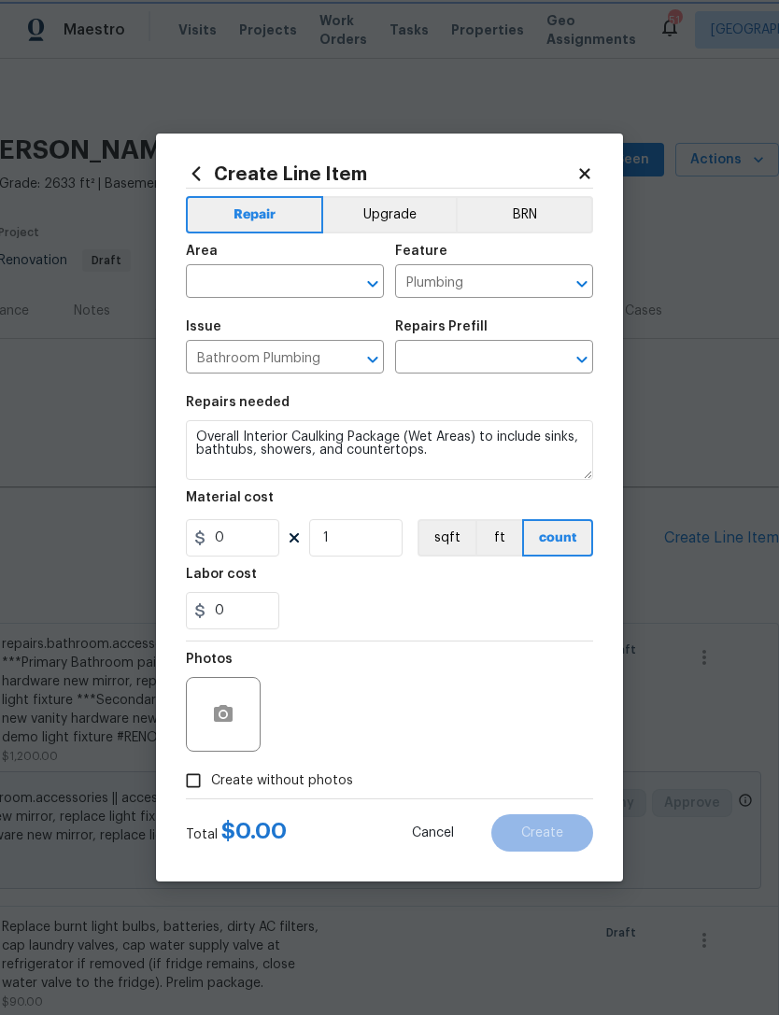
type input "Caulking (bathroom) $15.00"
type input "15"
click at [301, 284] on input "text" at bounding box center [259, 283] width 146 height 29
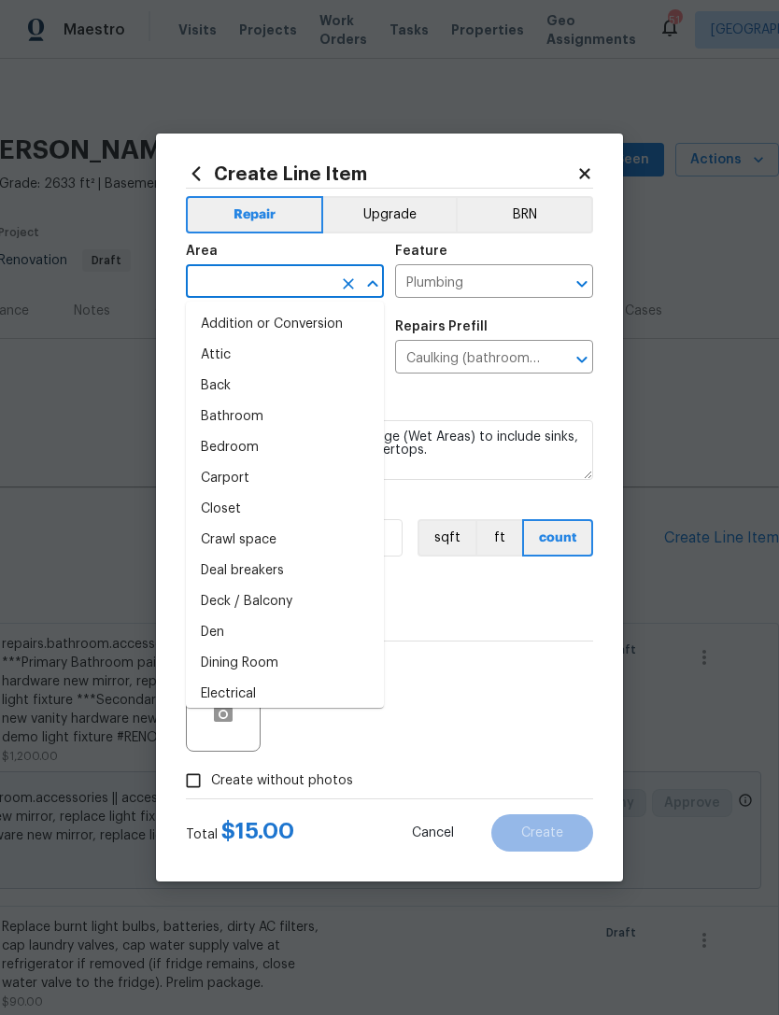
click at [301, 283] on input "text" at bounding box center [259, 283] width 146 height 29
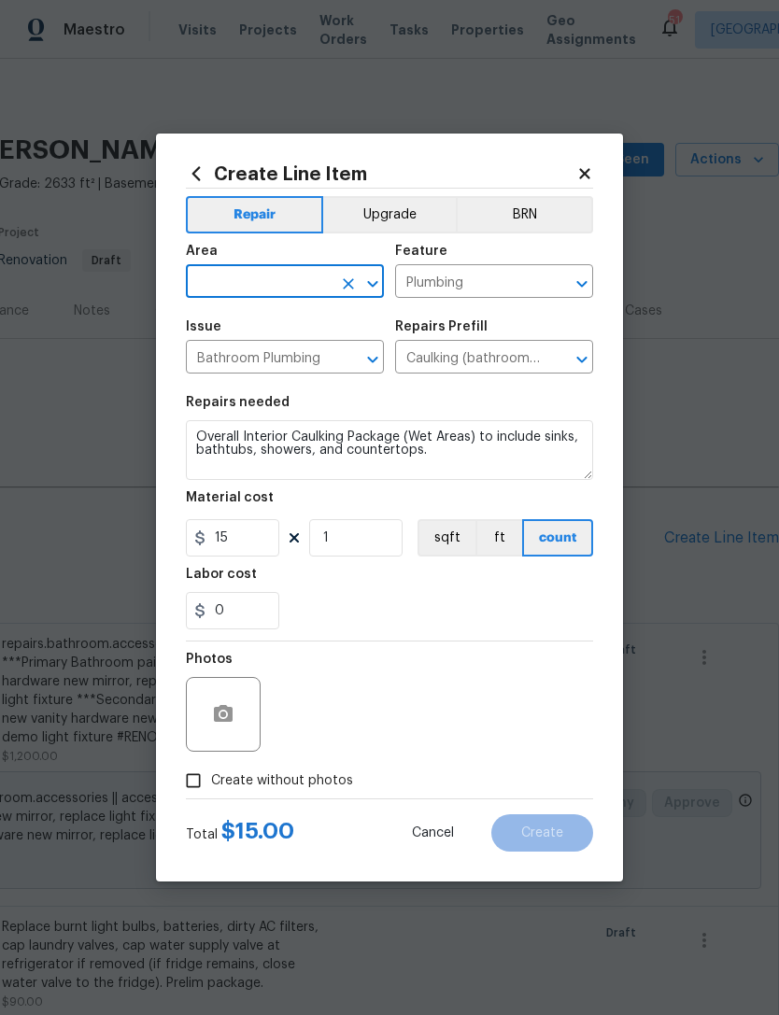
click at [291, 280] on input "text" at bounding box center [259, 283] width 146 height 29
click at [353, 350] on li "Exterior Overall" at bounding box center [285, 355] width 198 height 31
type input "Exterior Overall"
click at [499, 269] on input "Plumbing" at bounding box center [468, 283] width 146 height 29
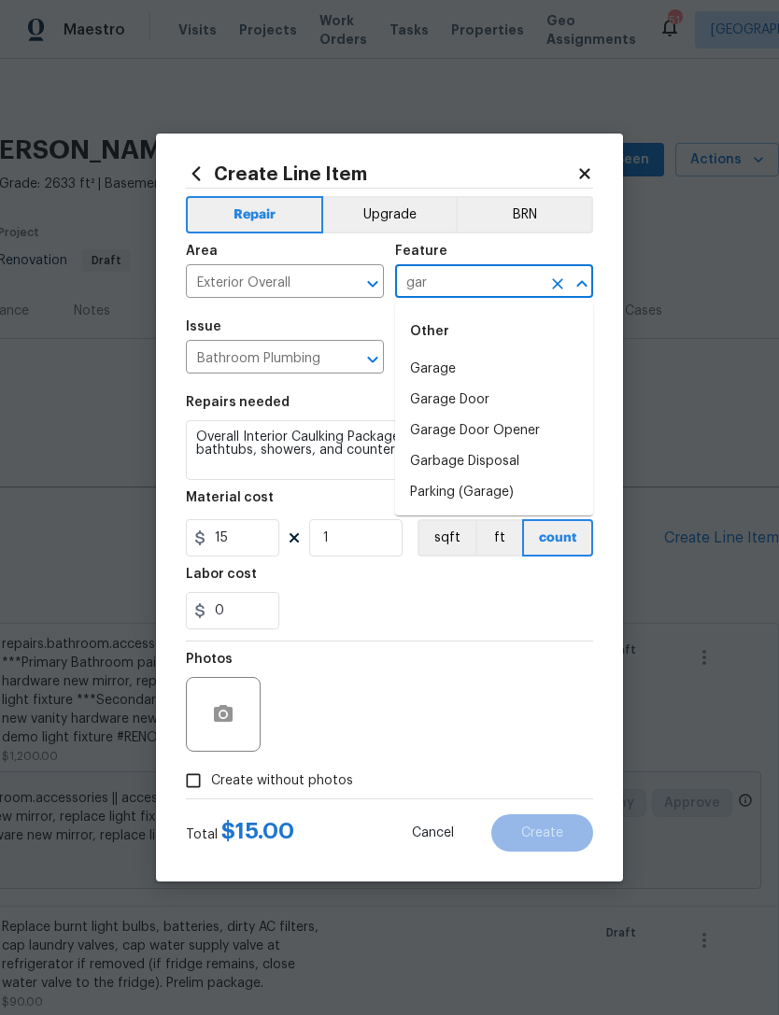
click at [490, 369] on li "Garage" at bounding box center [494, 369] width 198 height 31
type input "Garage"
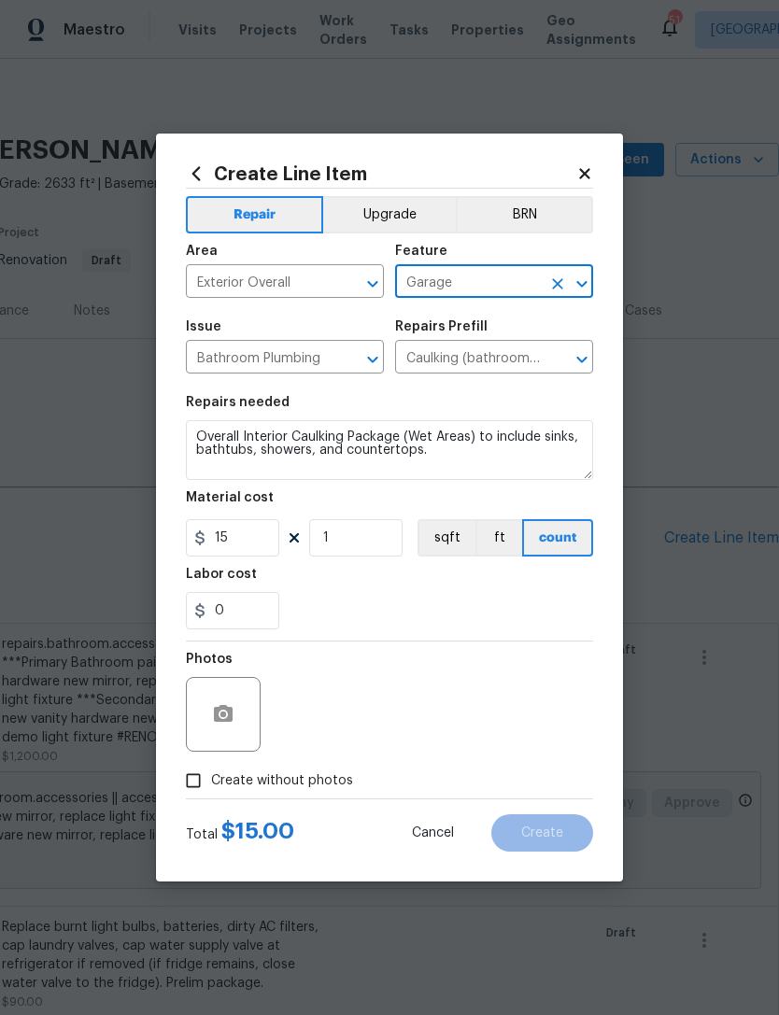
click at [332, 356] on div "Bathroom Plumbing ​" at bounding box center [285, 359] width 198 height 29
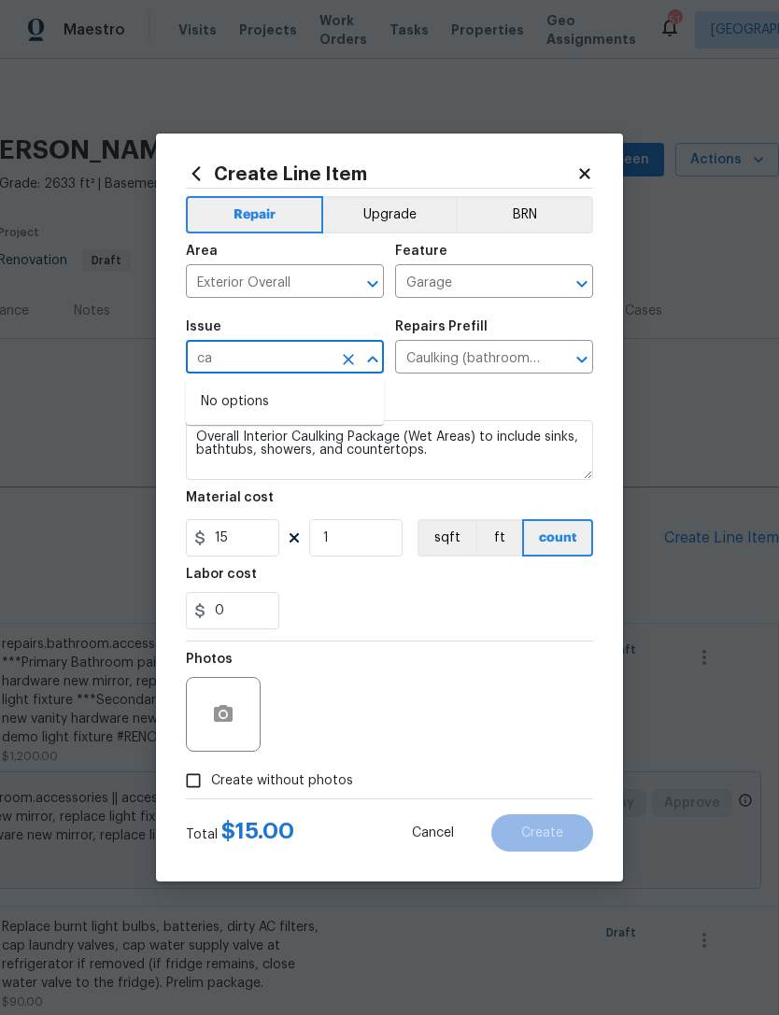
type input "c"
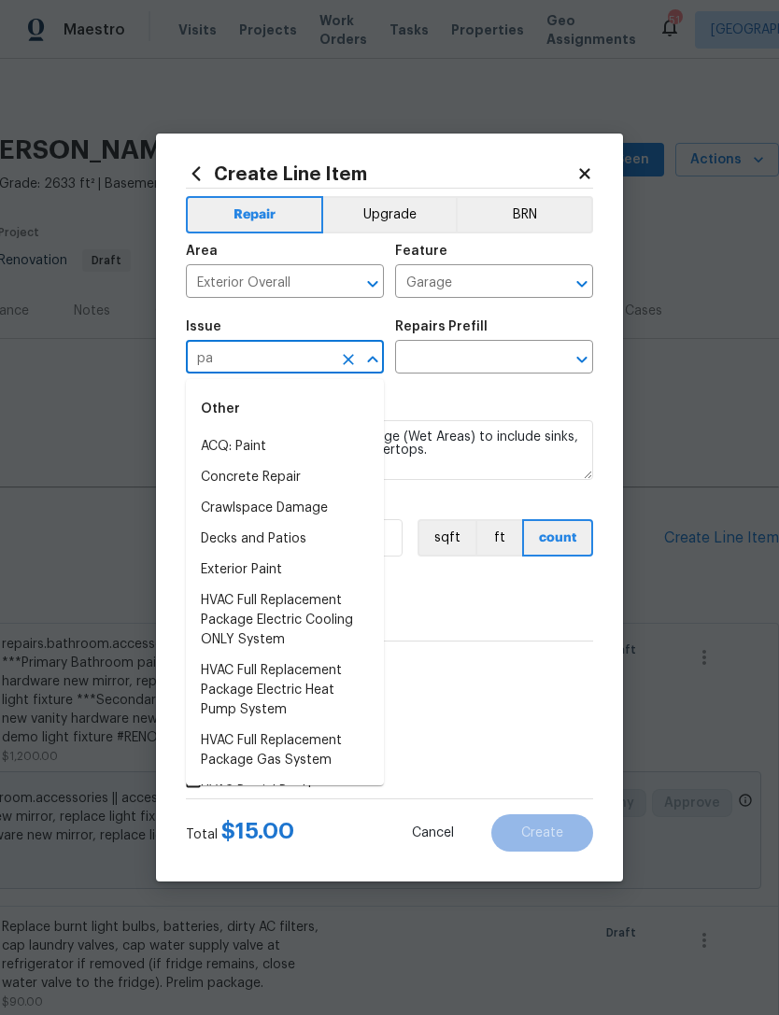
type input "p"
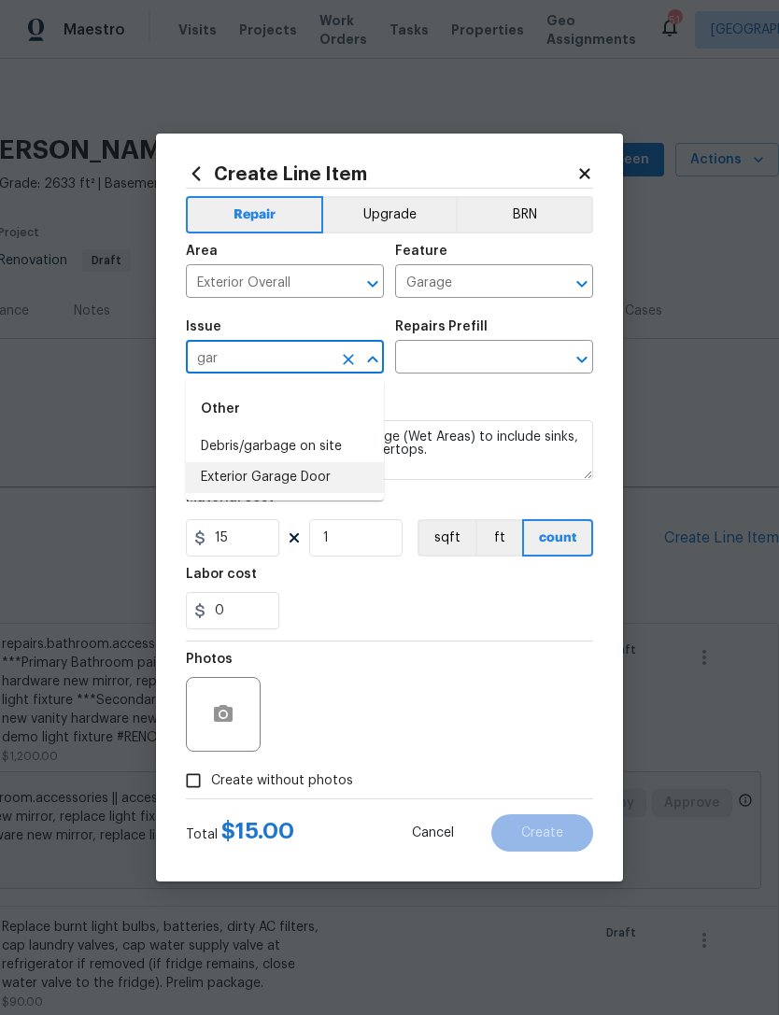
click at [328, 480] on li "Exterior Garage Door" at bounding box center [285, 477] width 198 height 31
type input "Exterior Garage Door"
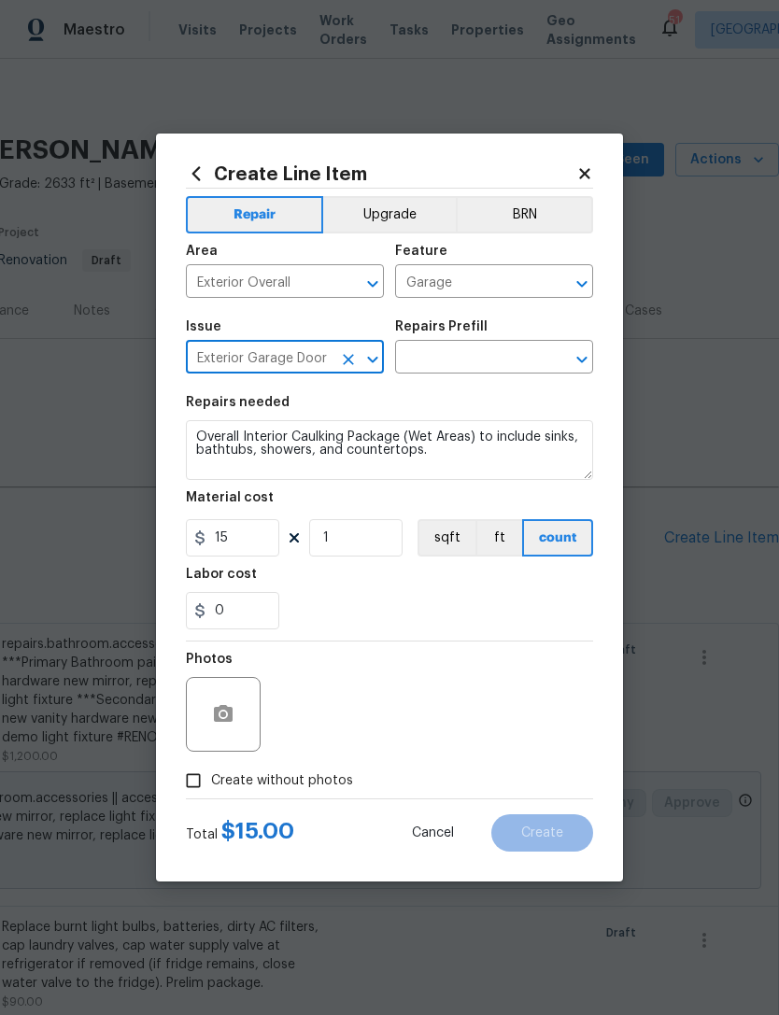
click at [507, 368] on input "text" at bounding box center [468, 359] width 146 height 29
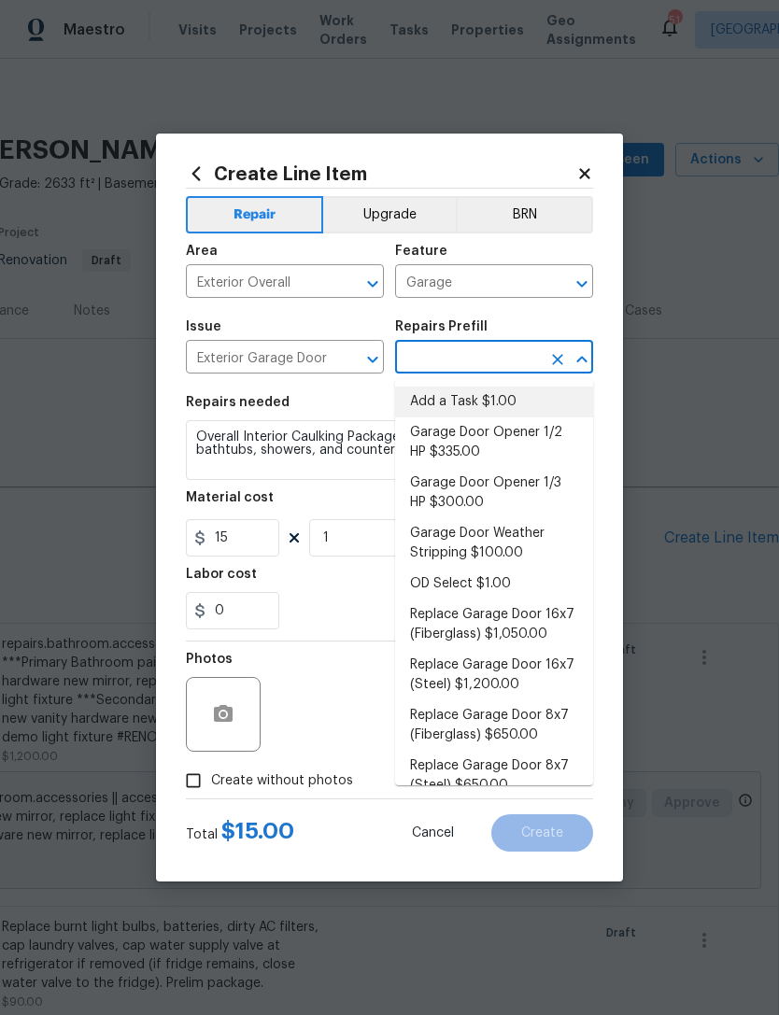
click at [502, 394] on li "Add a Task $1.00" at bounding box center [494, 402] width 198 height 31
type input "Add a Task $1.00"
type input "Interior Door"
type textarea "HPM to detail"
type input "Add a Task $1.00"
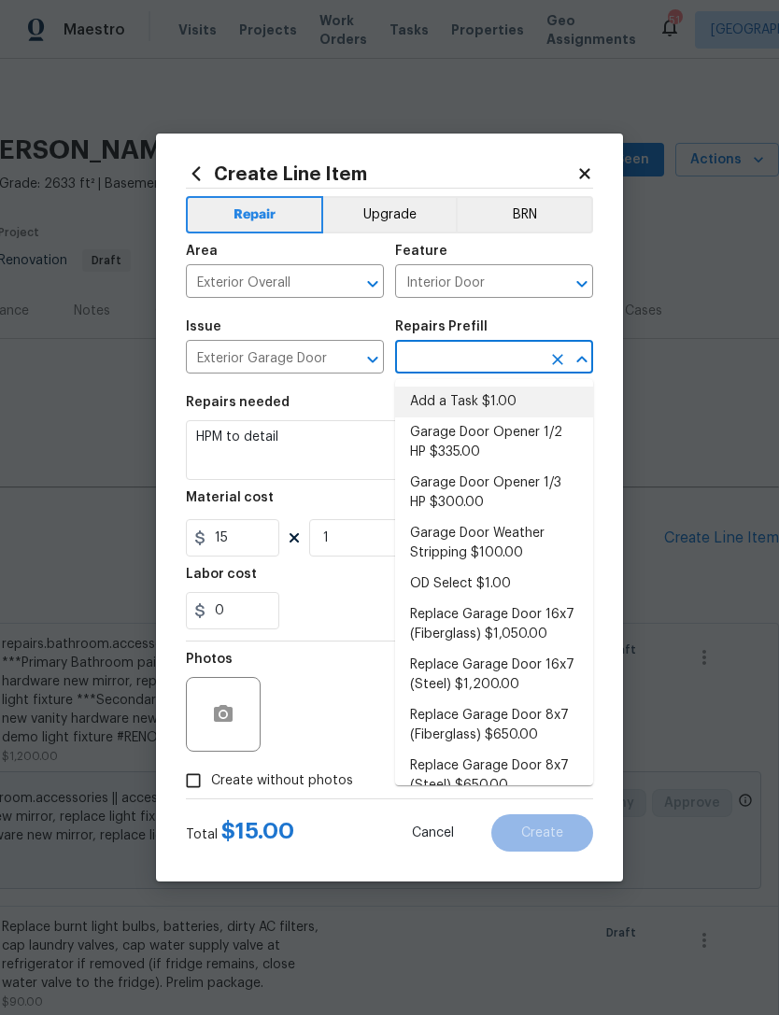
type input "1"
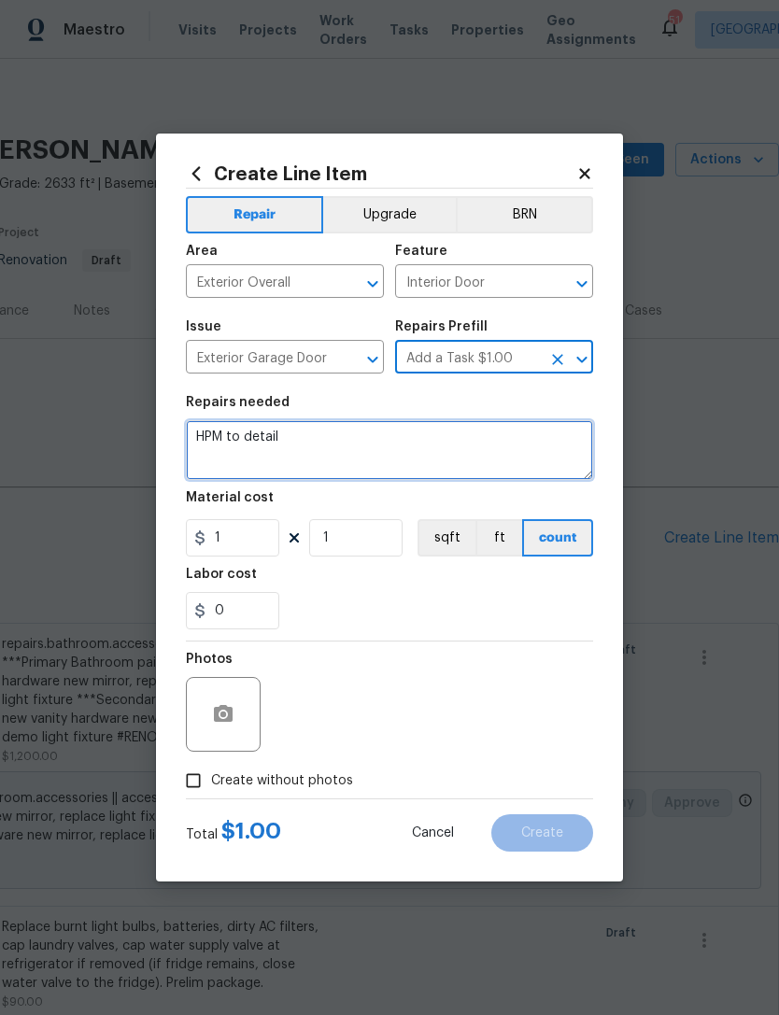
click at [220, 439] on textarea "HPM to detail" at bounding box center [389, 450] width 407 height 60
click at [244, 423] on textarea "HPM to detail" at bounding box center [389, 450] width 407 height 60
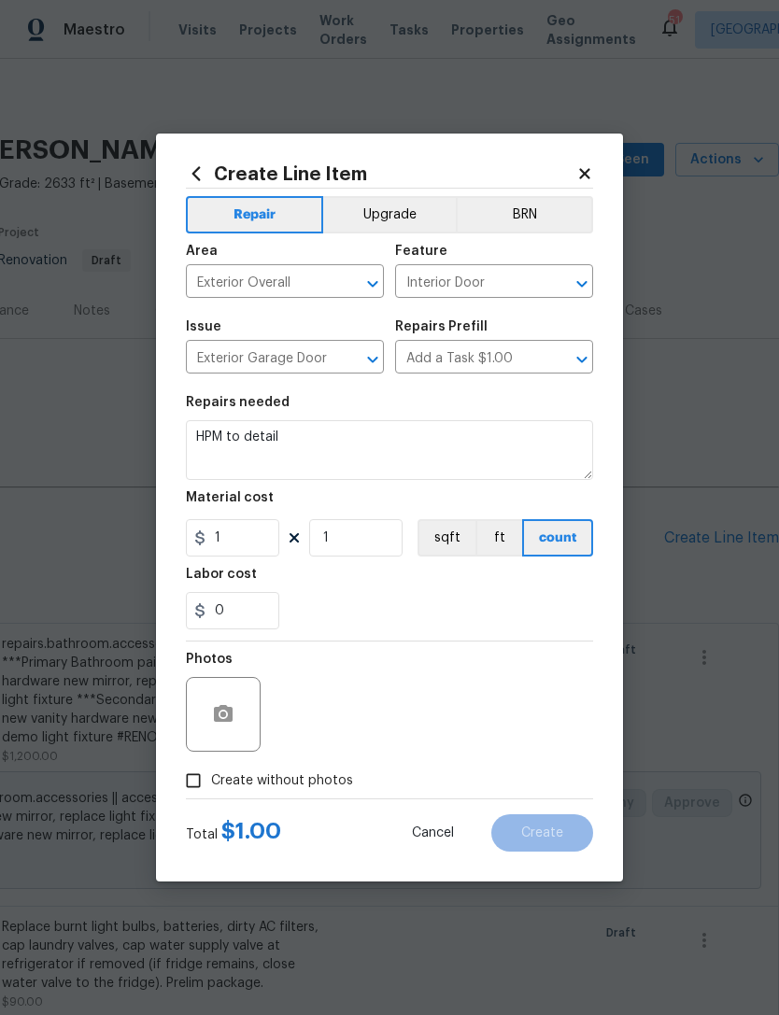
click at [240, 419] on div "Repairs needed" at bounding box center [389, 408] width 407 height 24
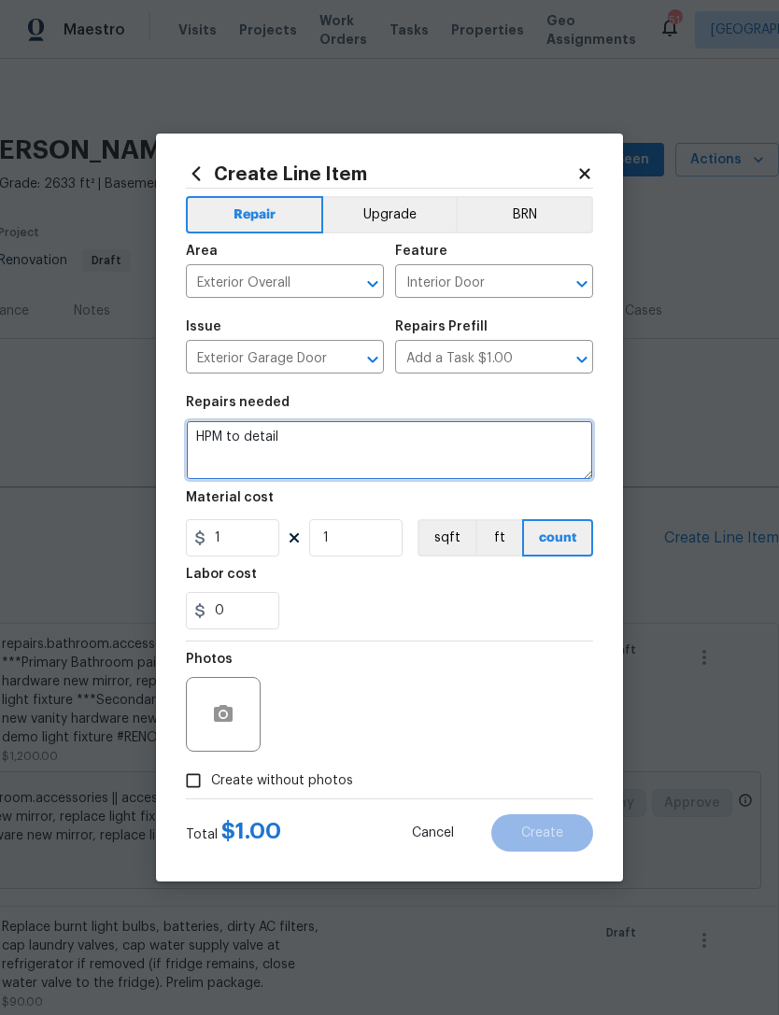
click at [232, 437] on textarea "HPM to detail" at bounding box center [389, 450] width 407 height 60
click at [247, 432] on textarea "HPM to detail" at bounding box center [389, 450] width 407 height 60
click at [246, 432] on textarea "HPM to detail" at bounding box center [389, 450] width 407 height 60
type textarea "Caulk exterior trim at garage"
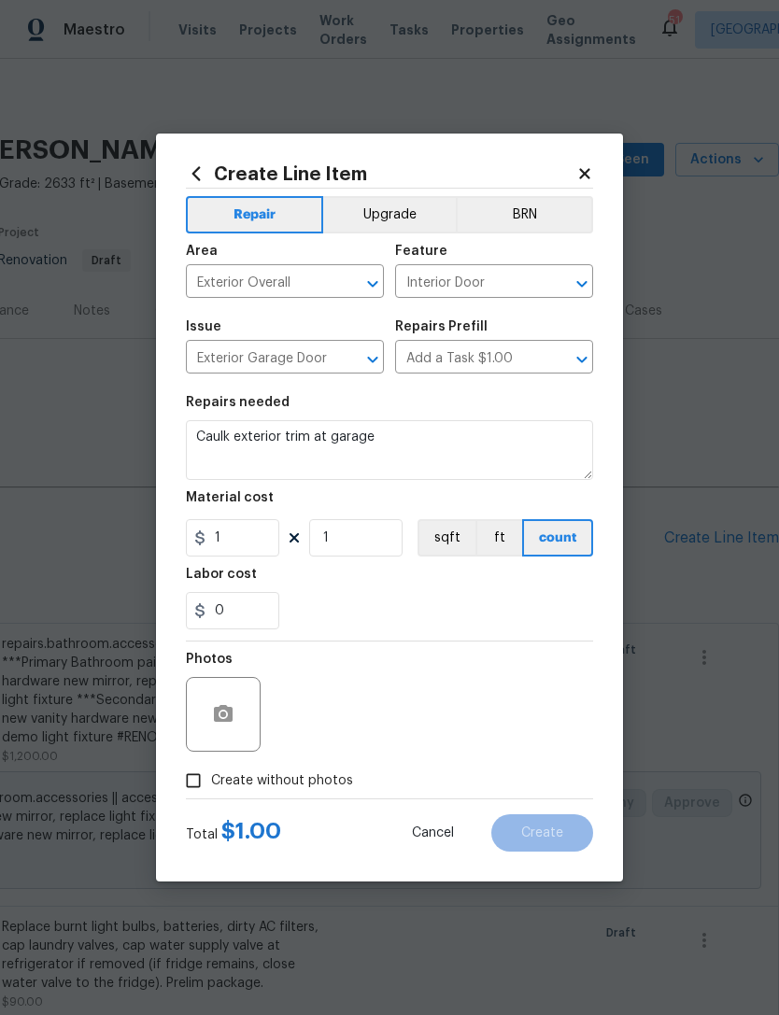
click at [440, 610] on div "0" at bounding box center [389, 610] width 407 height 37
click at [261, 553] on input "1" at bounding box center [232, 537] width 93 height 37
type input "45"
click at [397, 612] on div "0" at bounding box center [389, 610] width 407 height 37
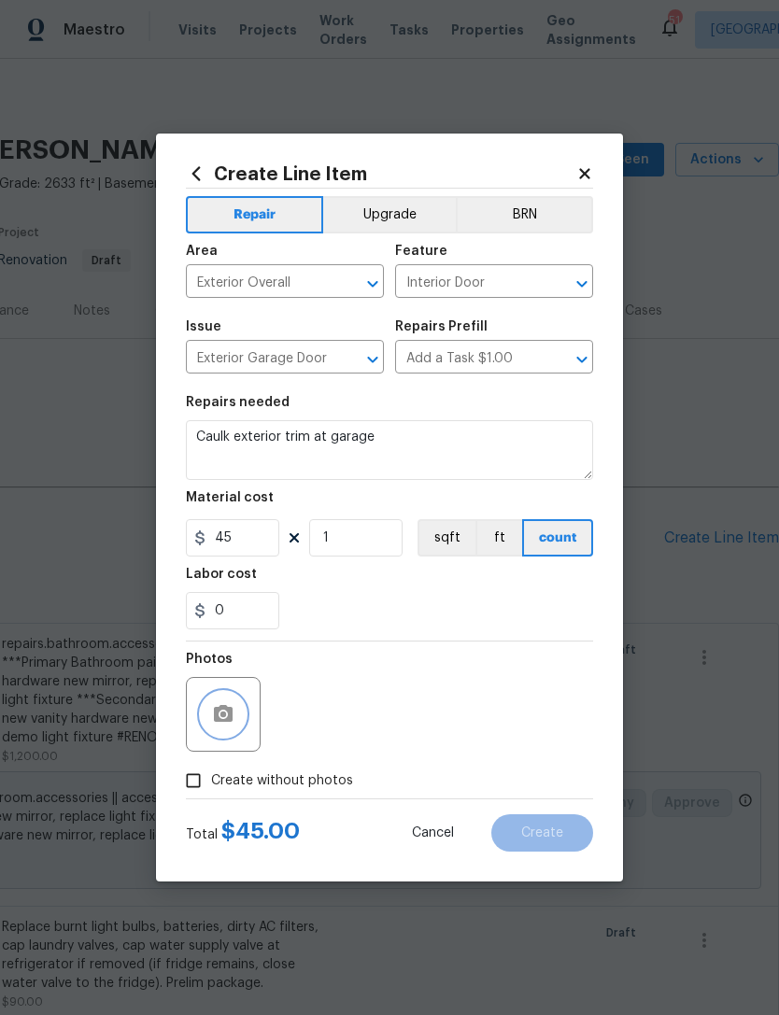
click at [223, 737] on button "button" at bounding box center [223, 714] width 45 height 45
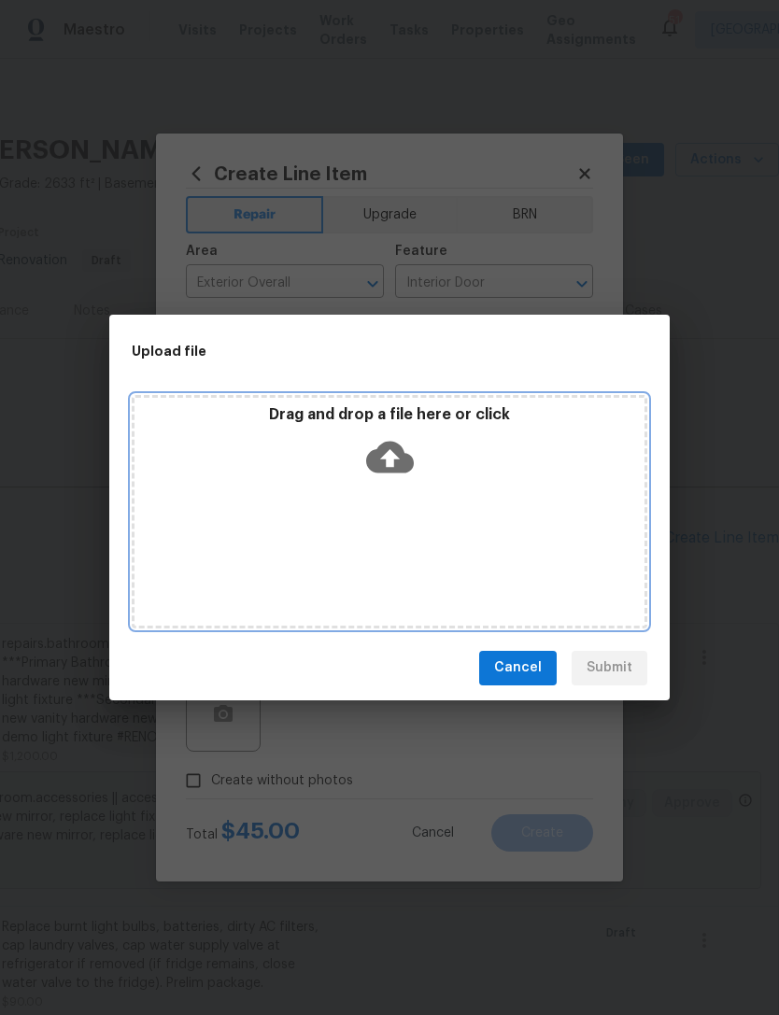
click at [449, 484] on div "Drag and drop a file here or click" at bounding box center [389, 445] width 510 height 80
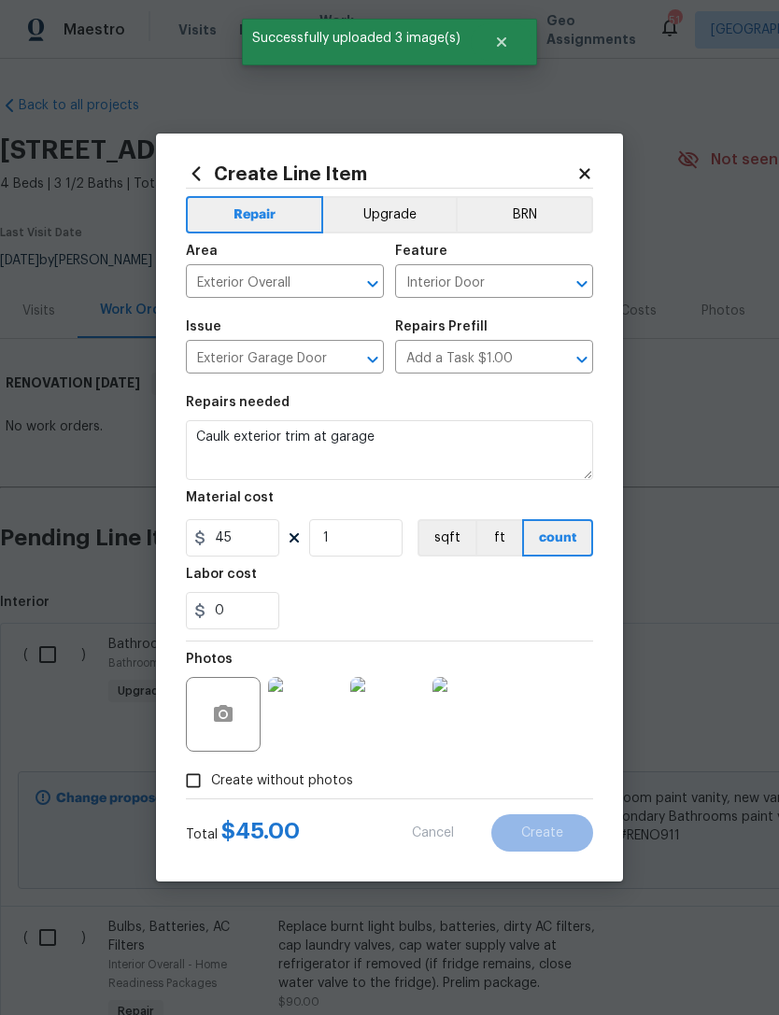
scroll to position [0, 276]
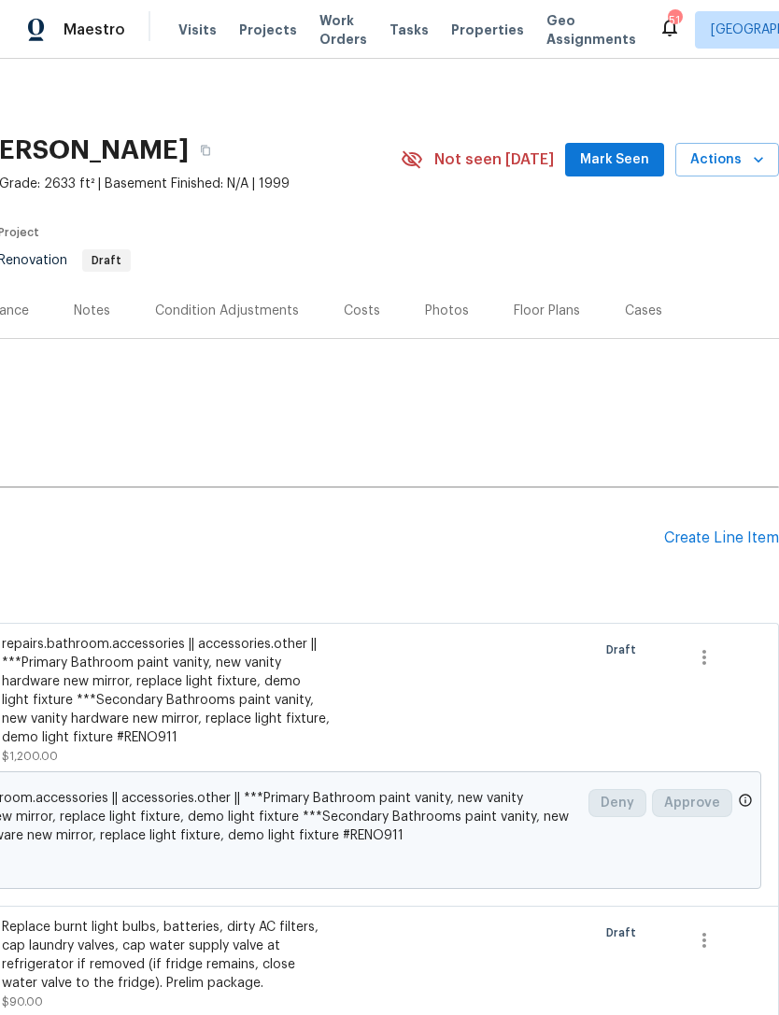
click at [715, 530] on div "Create Line Item" at bounding box center [721, 539] width 115 height 18
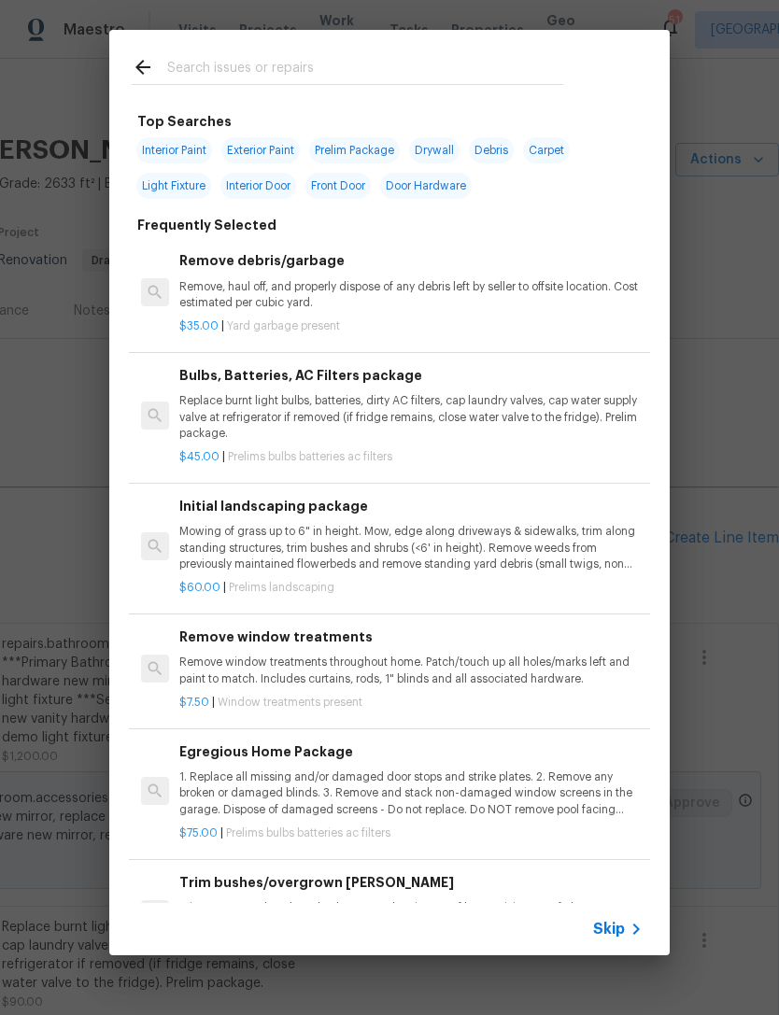
click at [533, 60] on input "text" at bounding box center [365, 70] width 396 height 28
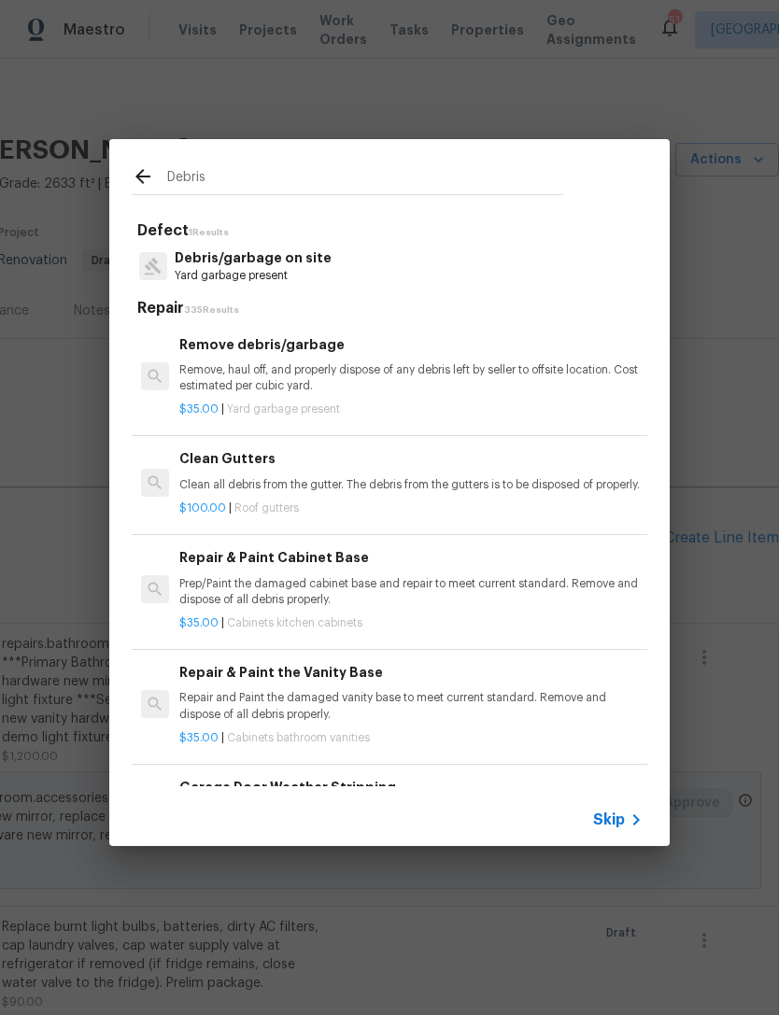
type input "Debris"
click at [344, 277] on div "Debris/garbage on site Yard garbage present" at bounding box center [390, 266] width 516 height 50
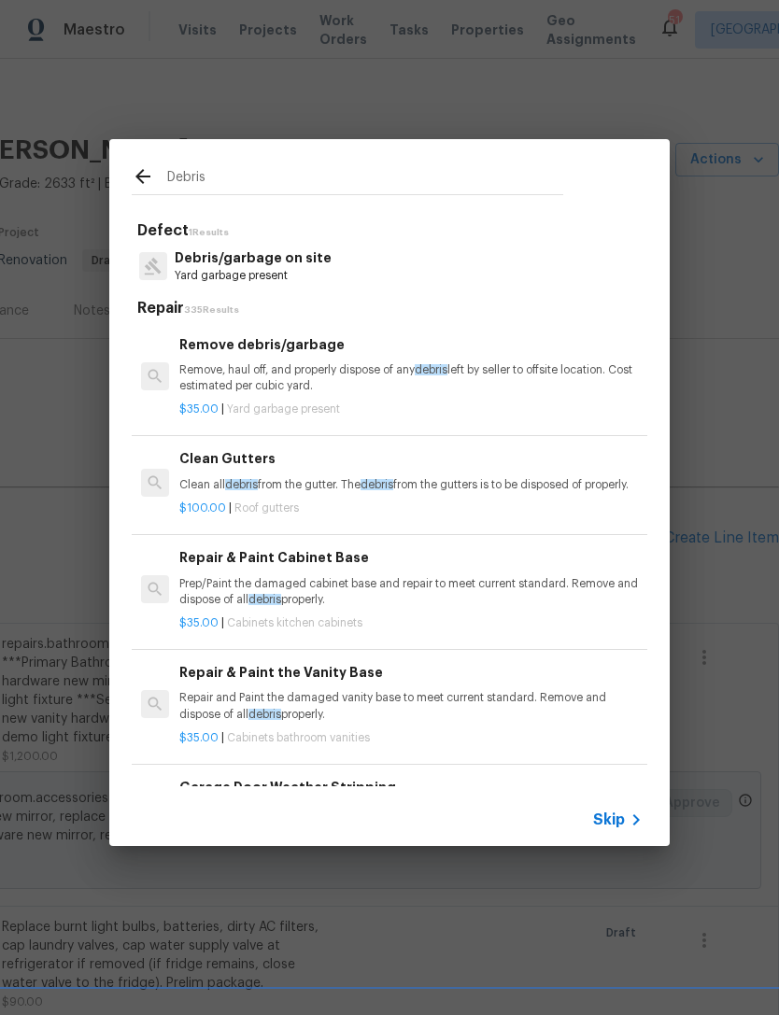
click at [375, 273] on div "Debris/garbage on site Yard garbage present" at bounding box center [390, 266] width 516 height 50
click at [260, 263] on p "Debris/garbage on site" at bounding box center [253, 258] width 157 height 20
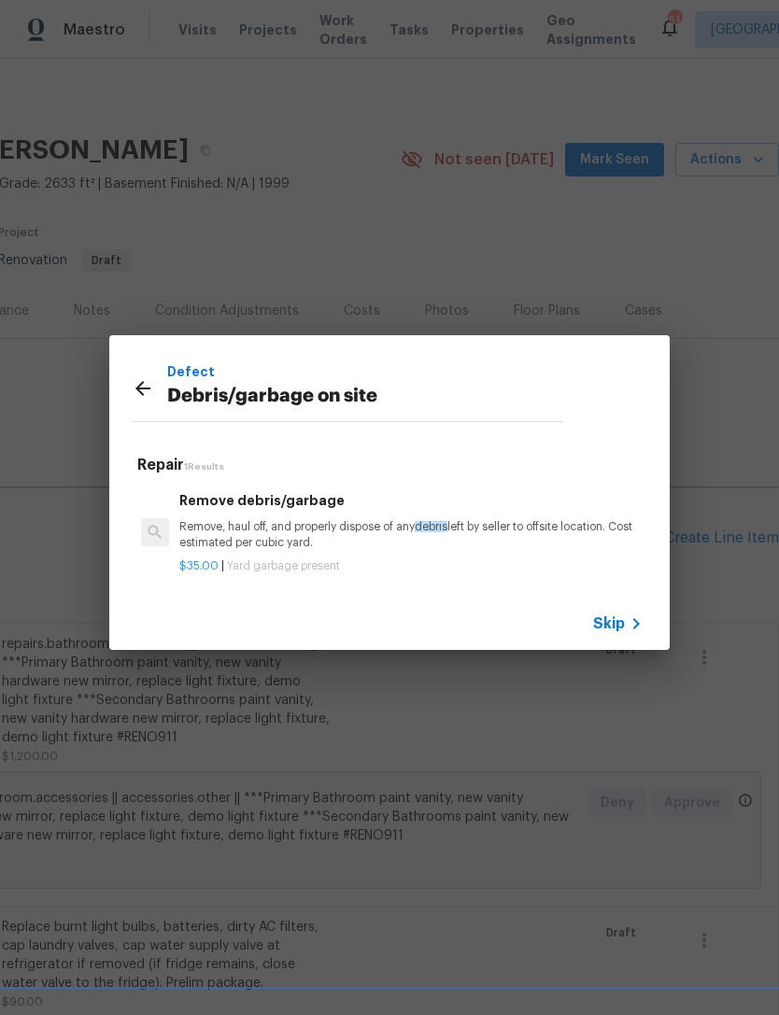
click at [310, 544] on p "Remove, haul off, and properly dispose of any debris left by seller to offsite …" at bounding box center [410, 535] width 463 height 32
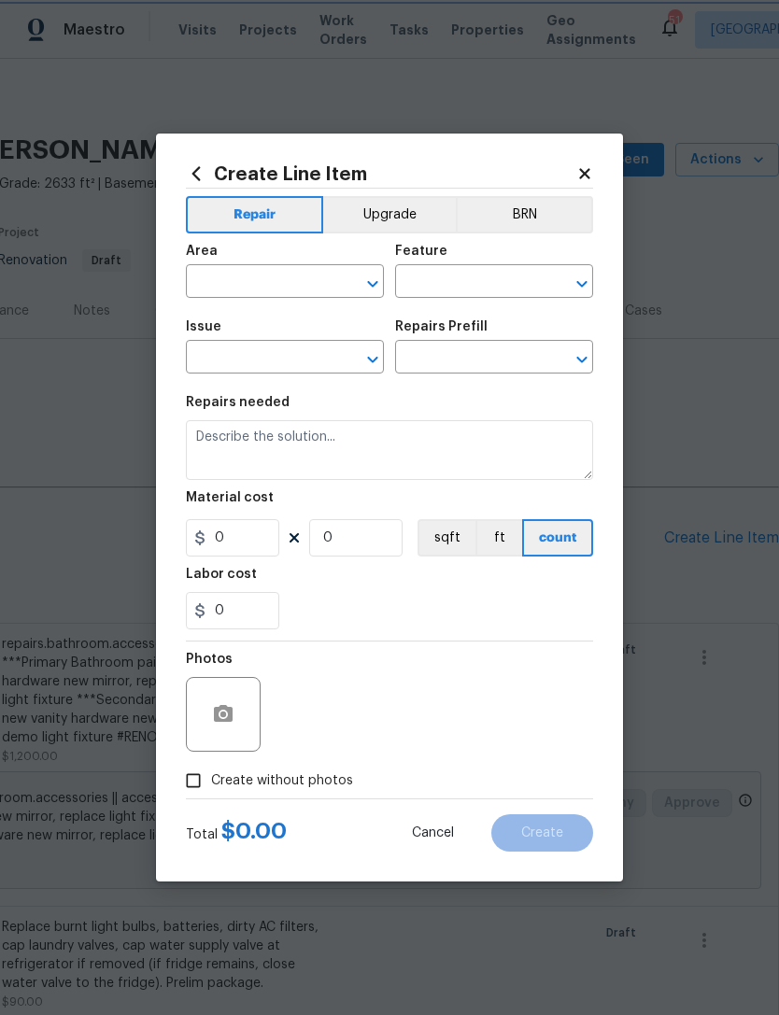
type input "Debris/garbage on site"
type input "Remove debris/garbage $35.00"
type textarea "Remove, haul off, and properly dispose of any debris left by seller to offsite …"
type input "35"
type input "1"
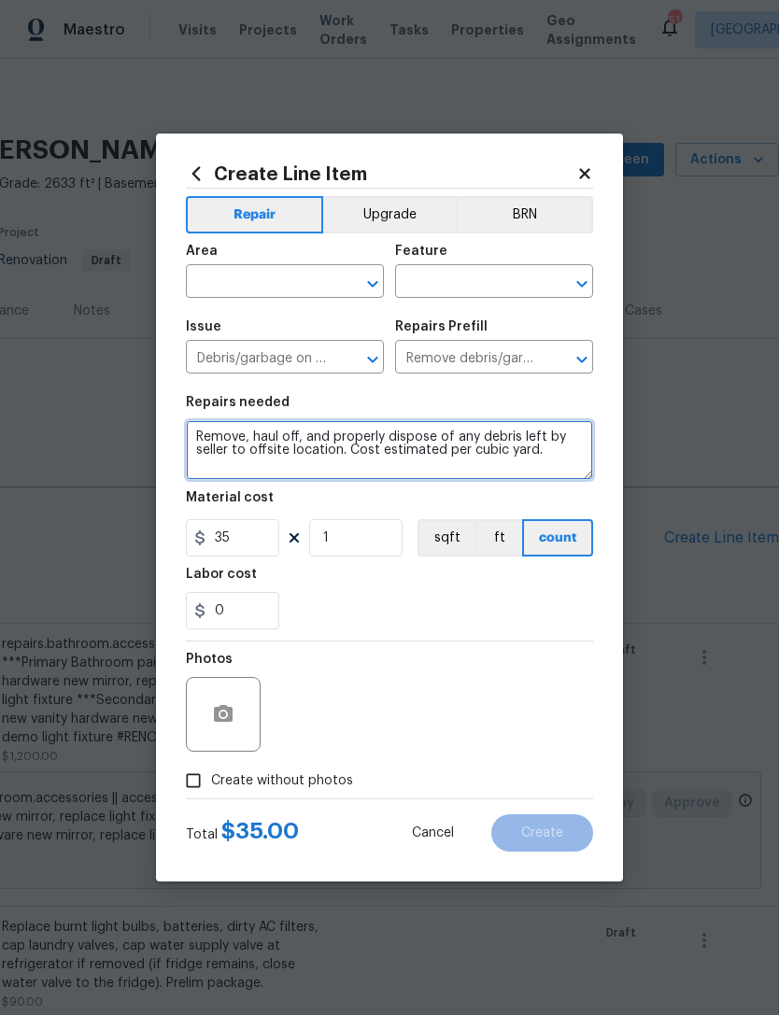
click at [259, 443] on textarea "Remove, haul off, and properly dispose of any debris left by seller to offsite …" at bounding box center [389, 450] width 407 height 60
click at [258, 443] on textarea "Remove, haul off, and properly dispose of any debris left by seller to offsite …" at bounding box center [389, 450] width 407 height 60
click at [292, 442] on textarea "Remove, haul off, and properly dispose of any debris left by seller to offsite …" at bounding box center [389, 450] width 407 height 60
click at [539, 473] on textarea "Remove, haul off, and properly dispose of any debris left by seller to offsite …" at bounding box center [389, 450] width 407 height 60
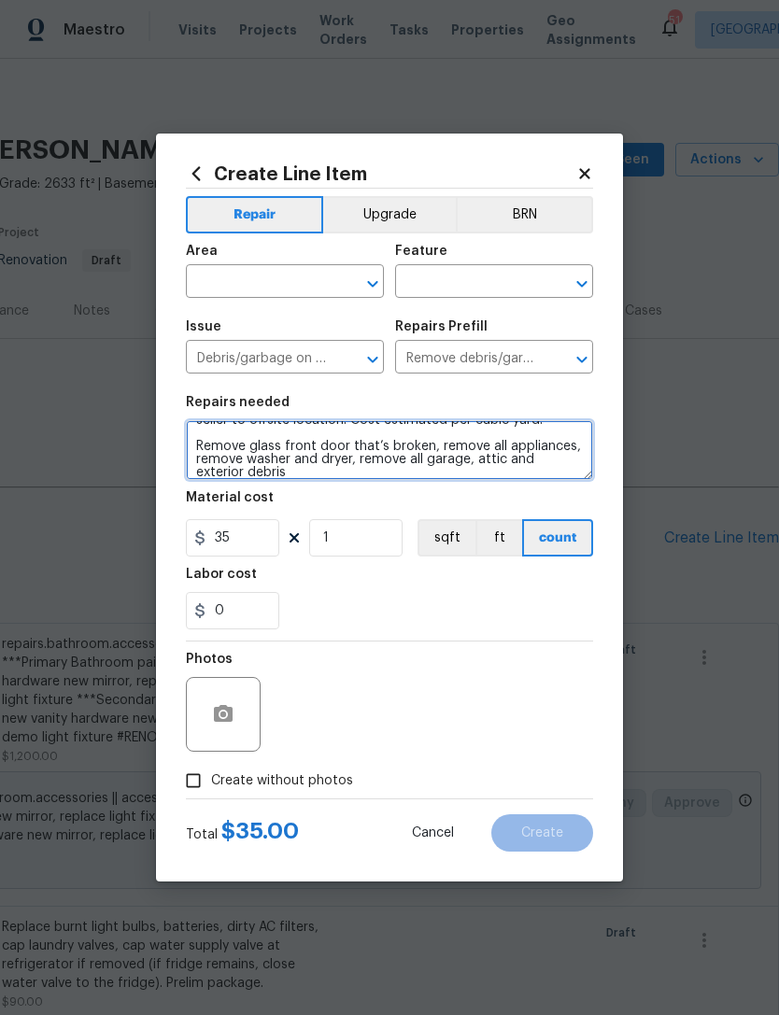
scroll to position [30, 0]
type textarea "Remove, haul off, and properly dispose of any debris left by seller to offsite …"
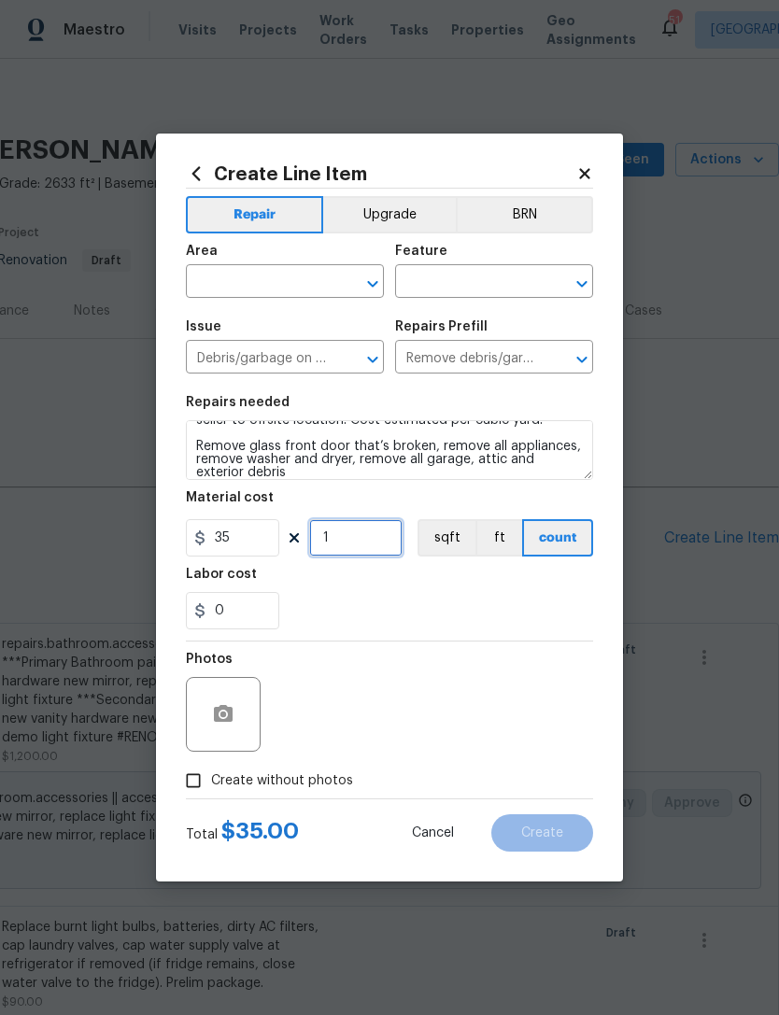
click at [349, 544] on input "1" at bounding box center [355, 537] width 93 height 37
click at [346, 557] on input "1" at bounding box center [355, 537] width 93 height 37
type input "0"
click at [348, 558] on section "Repairs needed Remove, haul off, and properly dispose of any debris left by sel…" at bounding box center [389, 513] width 407 height 256
click at [376, 545] on input "1" at bounding box center [355, 537] width 93 height 37
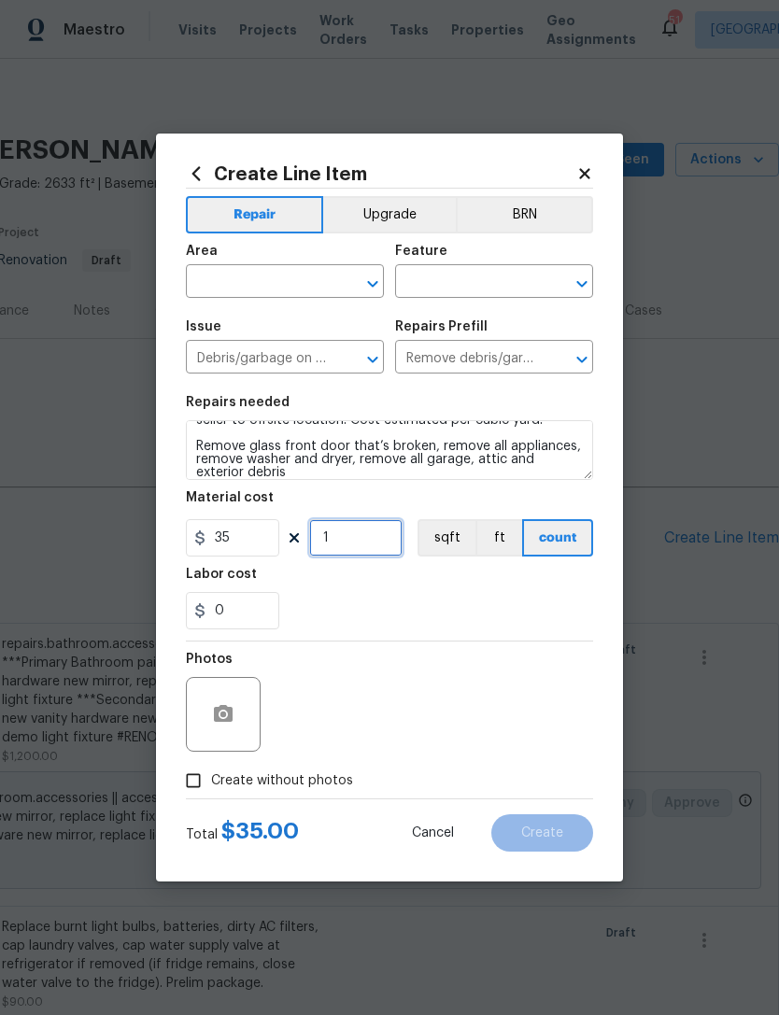
click at [375, 544] on input "1" at bounding box center [355, 537] width 93 height 37
type input "25"
click at [542, 658] on div "Photos" at bounding box center [389, 702] width 407 height 121
click at [300, 780] on span "Create without photos" at bounding box center [282, 781] width 142 height 20
click at [211, 780] on input "Create without photos" at bounding box center [193, 780] width 35 height 35
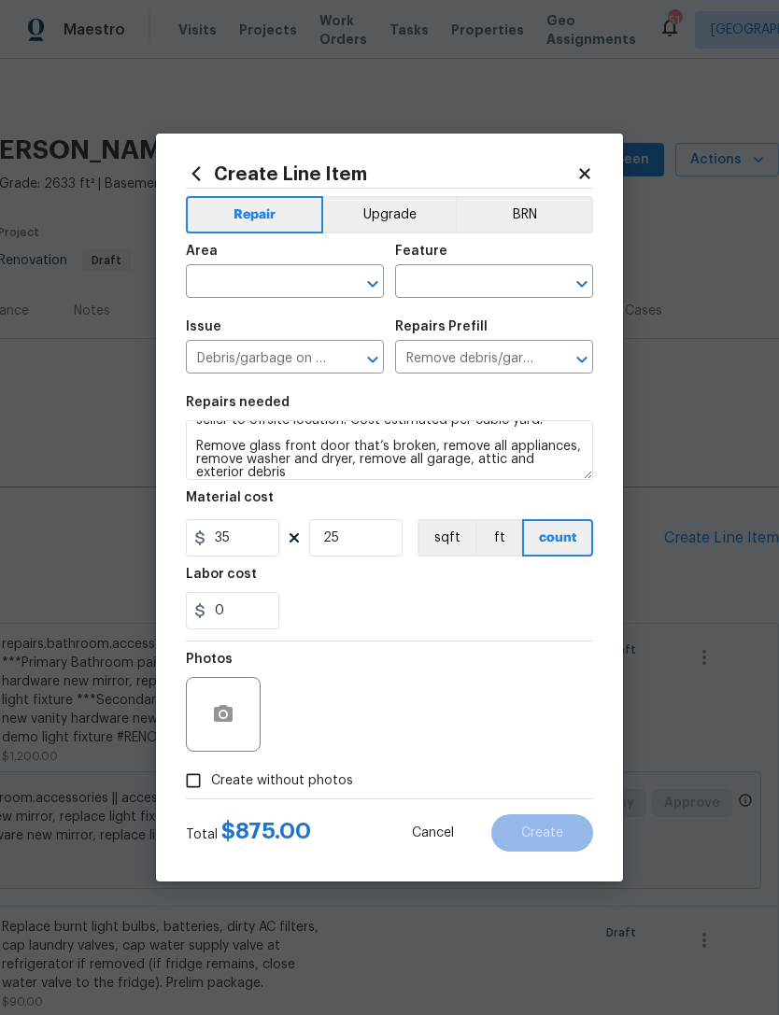
checkbox input "true"
click at [222, 729] on button "button" at bounding box center [223, 714] width 45 height 45
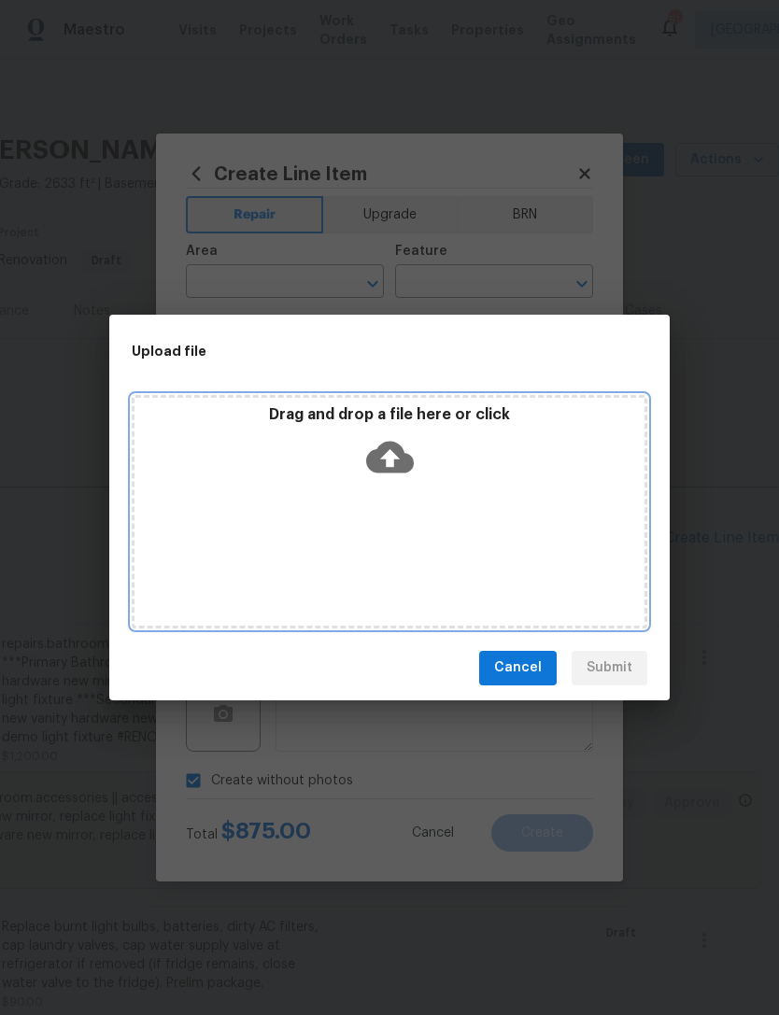
click at [375, 586] on div "Drag and drop a file here or click" at bounding box center [390, 511] width 516 height 233
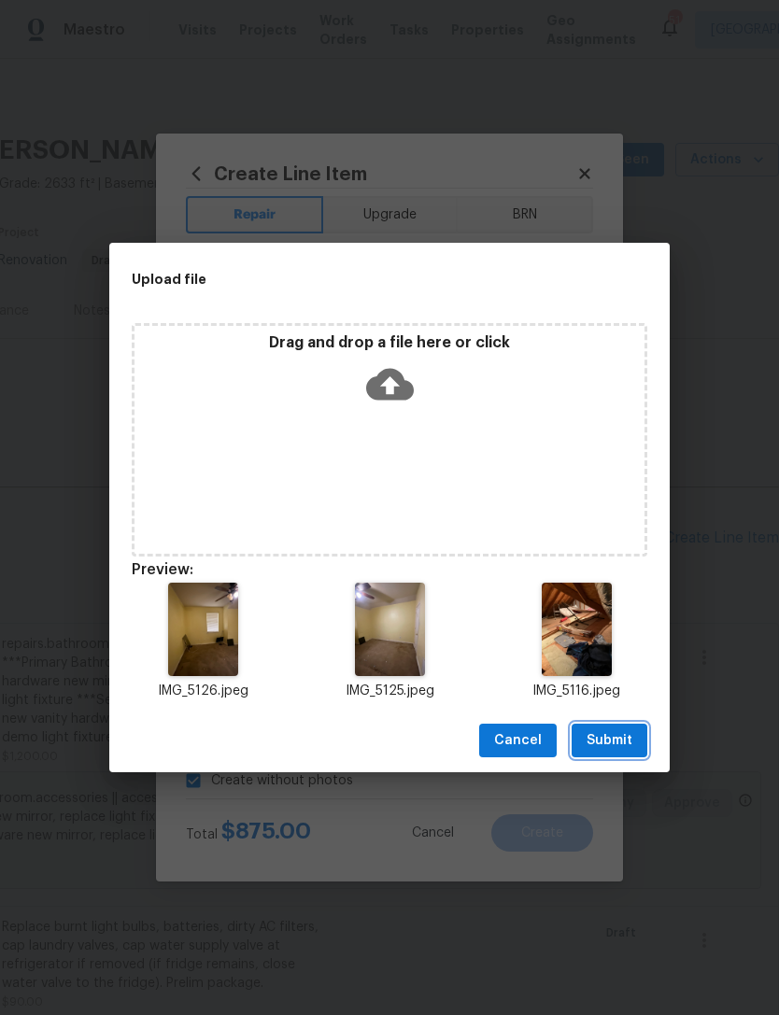
click at [609, 748] on span "Submit" at bounding box center [609, 740] width 46 height 23
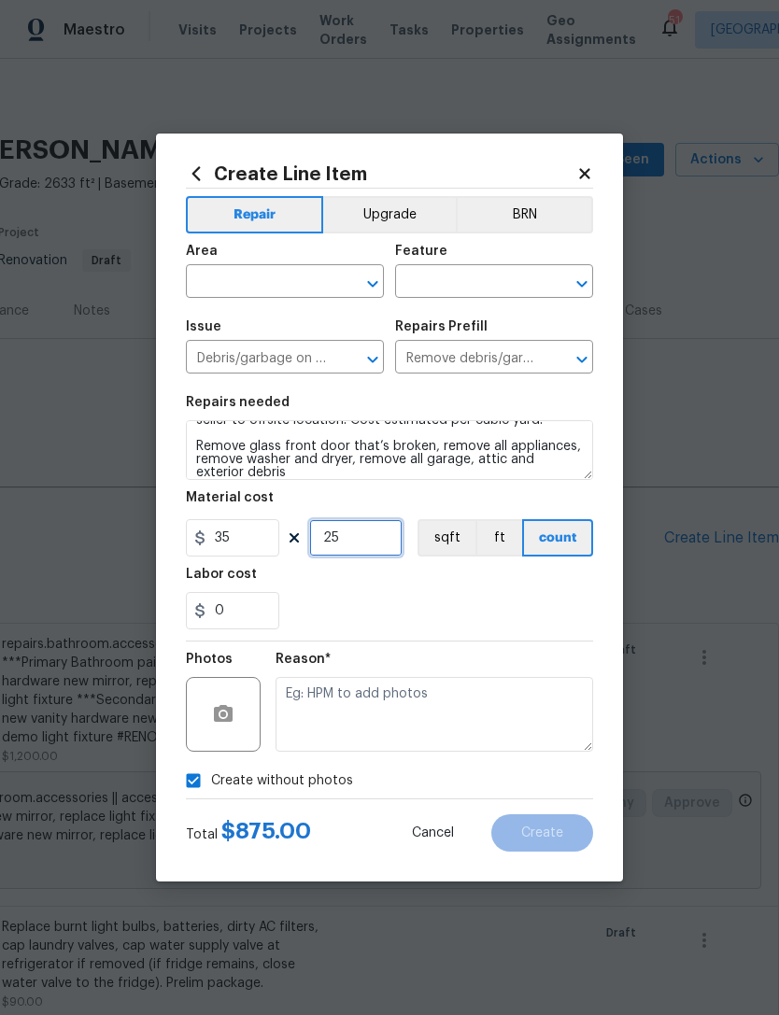
click at [383, 546] on input "25" at bounding box center [355, 537] width 93 height 37
click at [382, 546] on input "25" at bounding box center [355, 537] width 93 height 37
type input "2"
checkbox input "false"
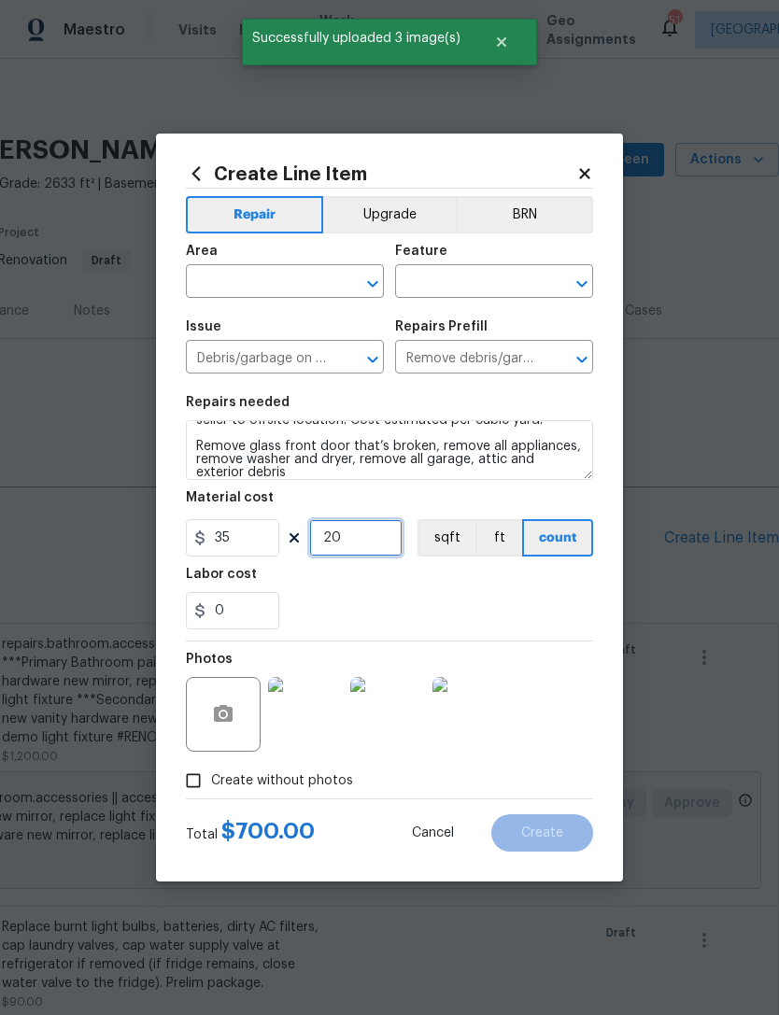
type input "20"
click at [530, 604] on div "0" at bounding box center [389, 610] width 407 height 37
click at [325, 281] on input "text" at bounding box center [259, 283] width 146 height 29
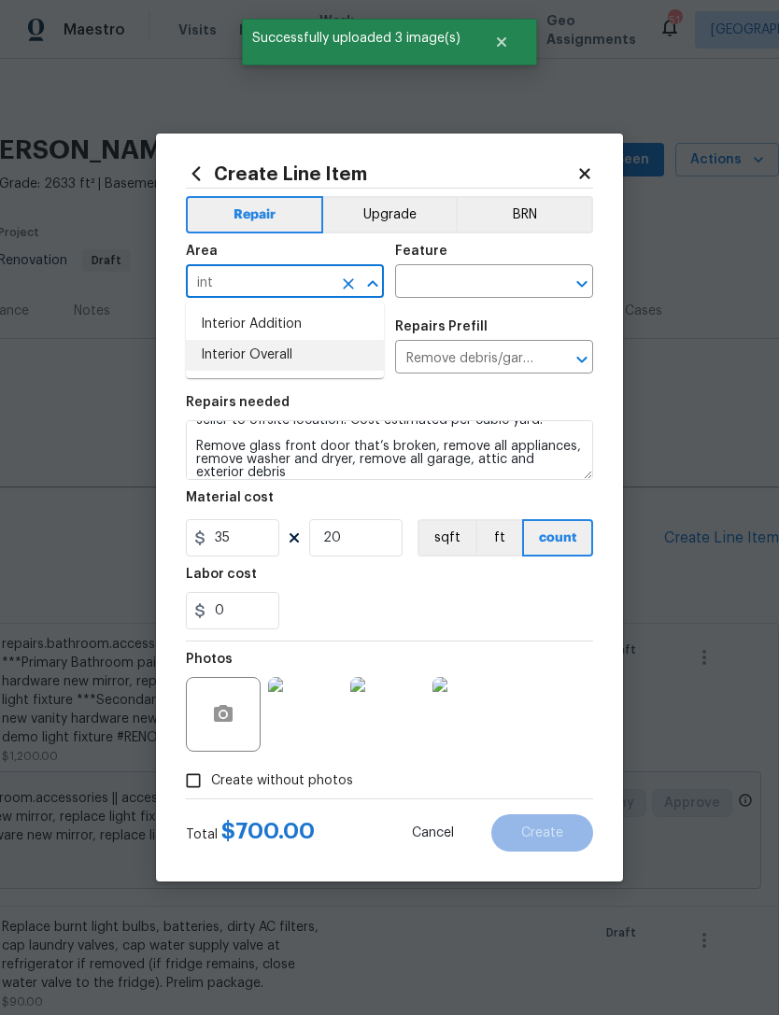
click at [346, 361] on li "Interior Overall" at bounding box center [285, 355] width 198 height 31
type input "Interior Overall"
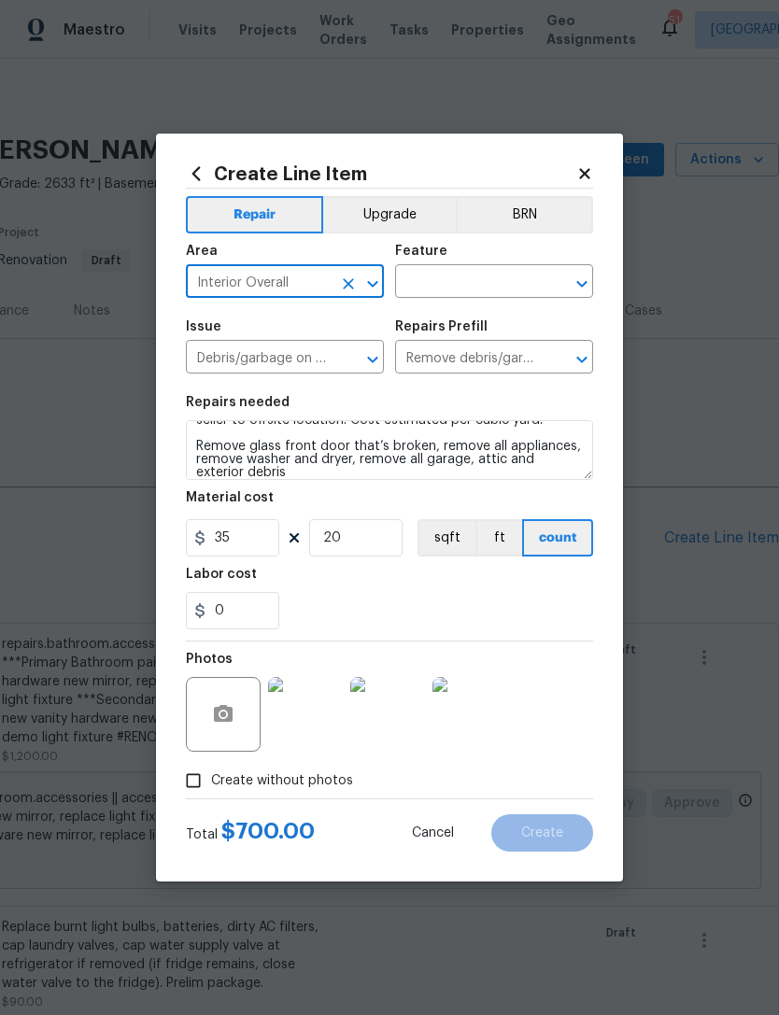
click at [477, 282] on input "text" at bounding box center [468, 283] width 146 height 29
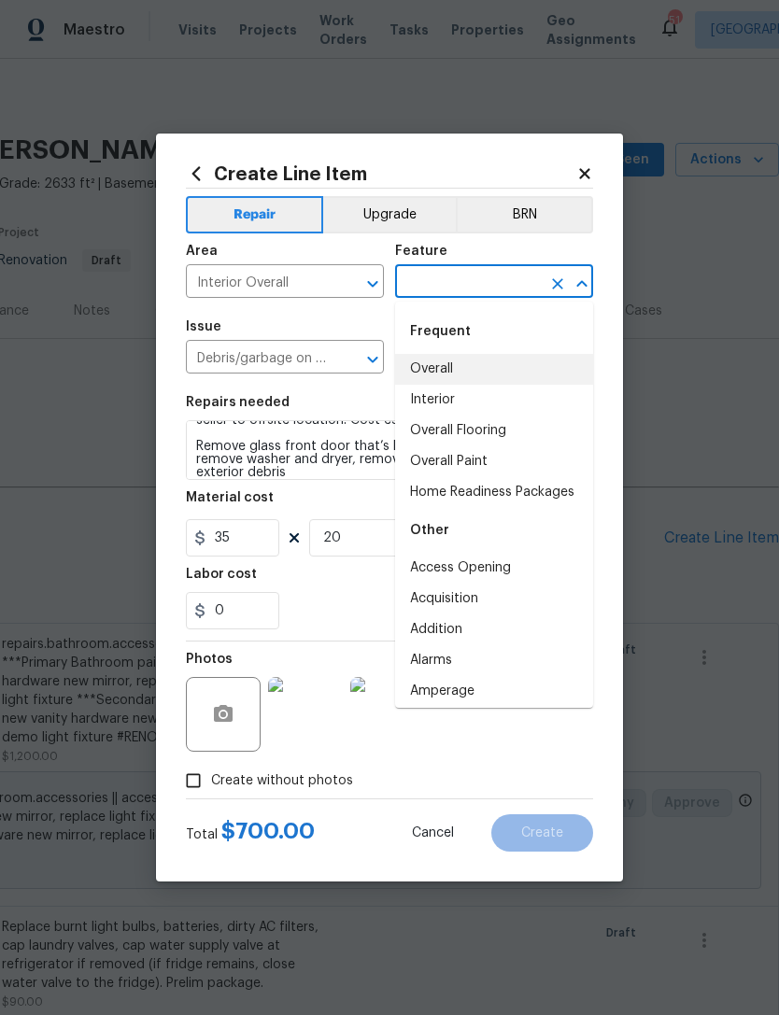
click at [540, 360] on li "Overall" at bounding box center [494, 369] width 198 height 31
type input "Overall"
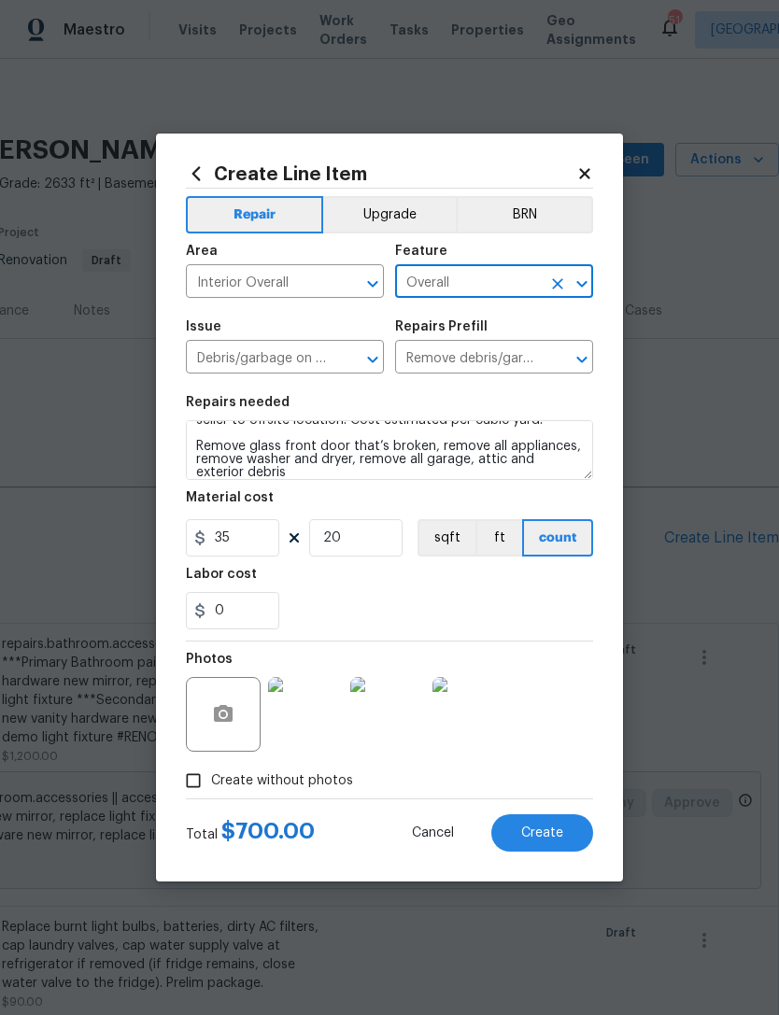
click at [540, 619] on div "0" at bounding box center [389, 610] width 407 height 37
click at [562, 841] on span "Create" at bounding box center [542, 834] width 42 height 14
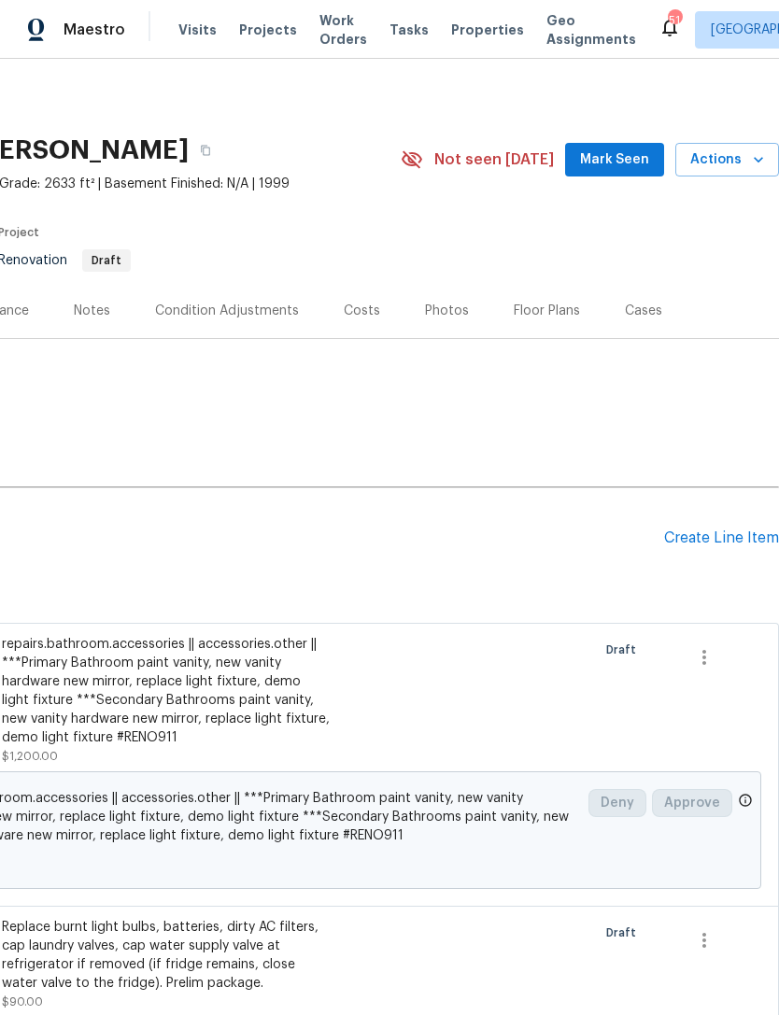
click at [748, 546] on div "Create Line Item" at bounding box center [721, 539] width 115 height 18
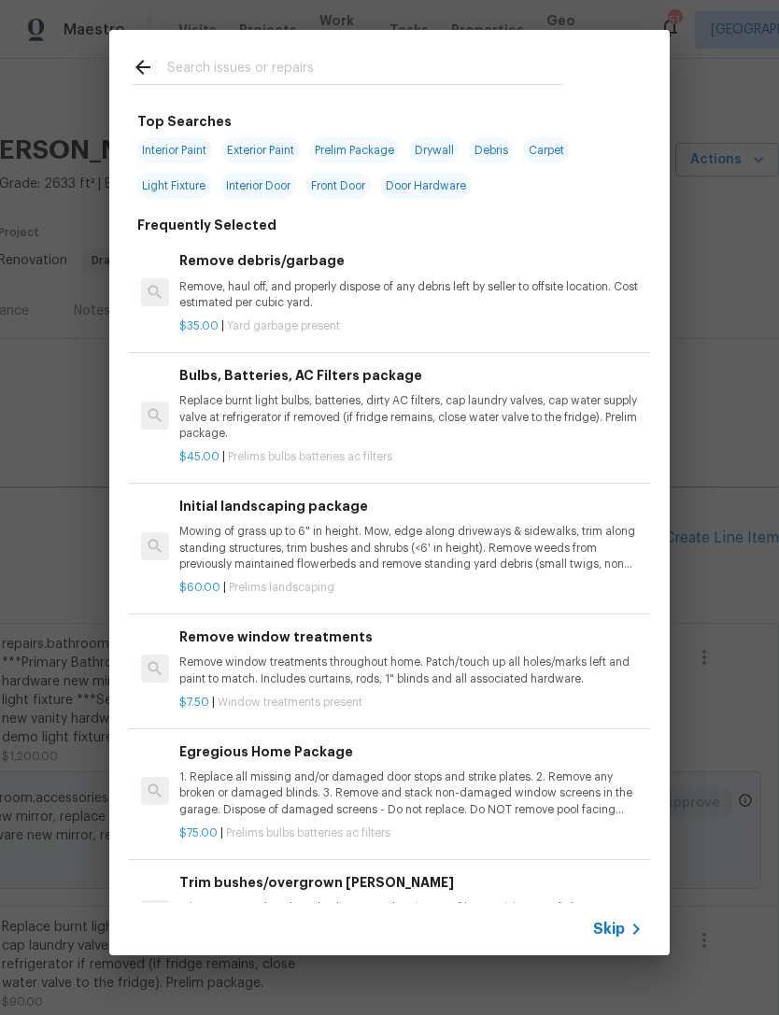
click at [532, 83] on input "text" at bounding box center [365, 70] width 396 height 28
type input "Handle"
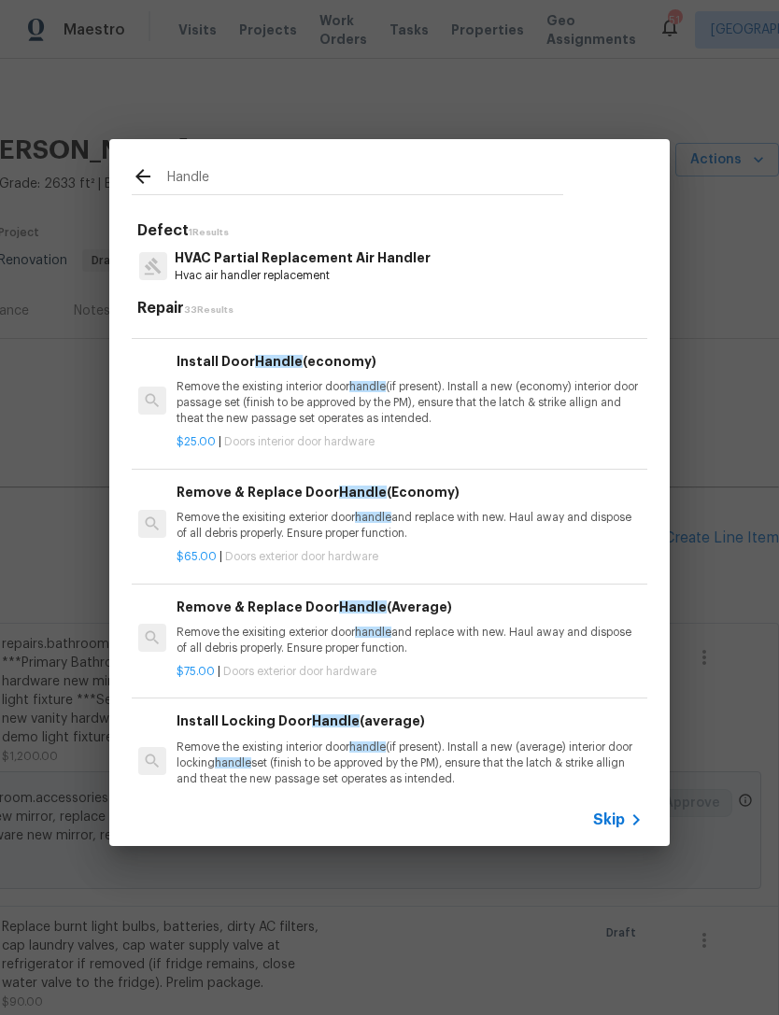
scroll to position [116, 3]
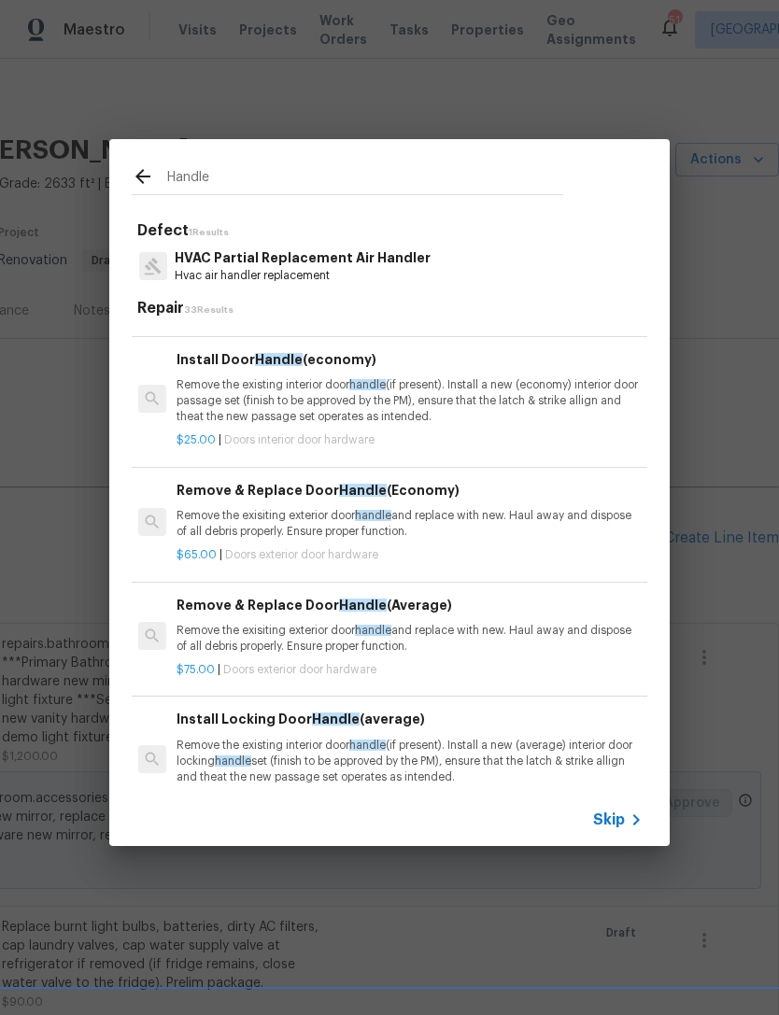
click at [543, 402] on p "Remove the existing interior door handle (if present). Install a new (economy) …" at bounding box center [408, 401] width 463 height 48
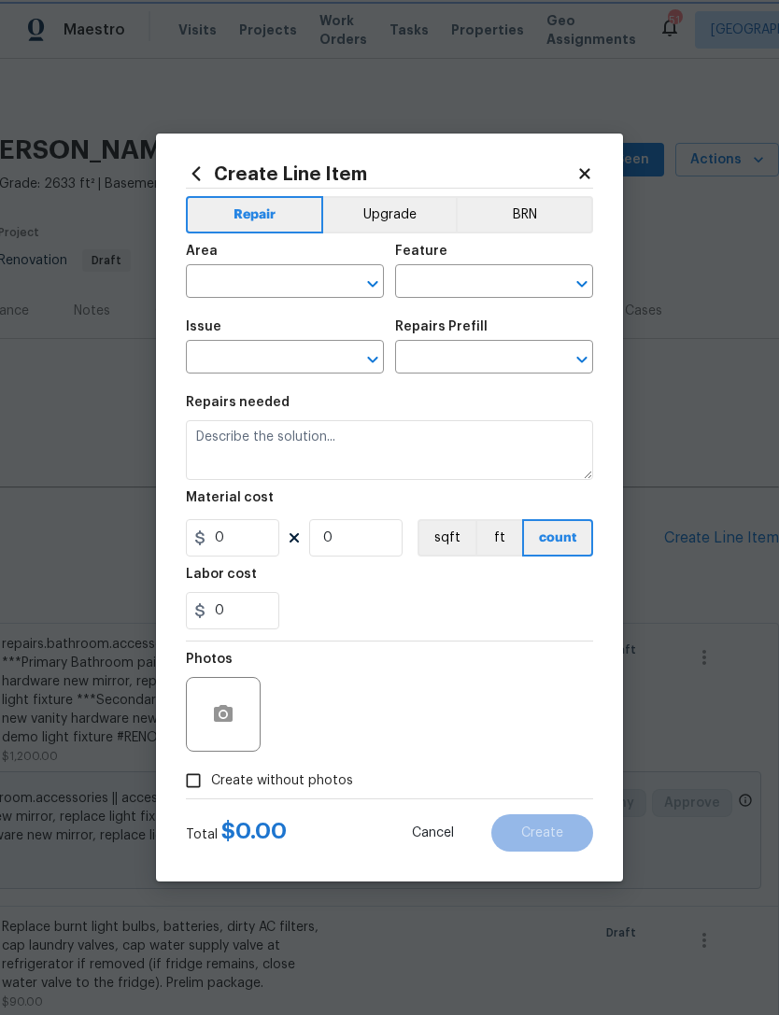
type input "Interior Door"
type input "Interior Door Hardware"
type textarea "Remove the existing interior door handle (if present). Install a new (economy) …"
type input "1"
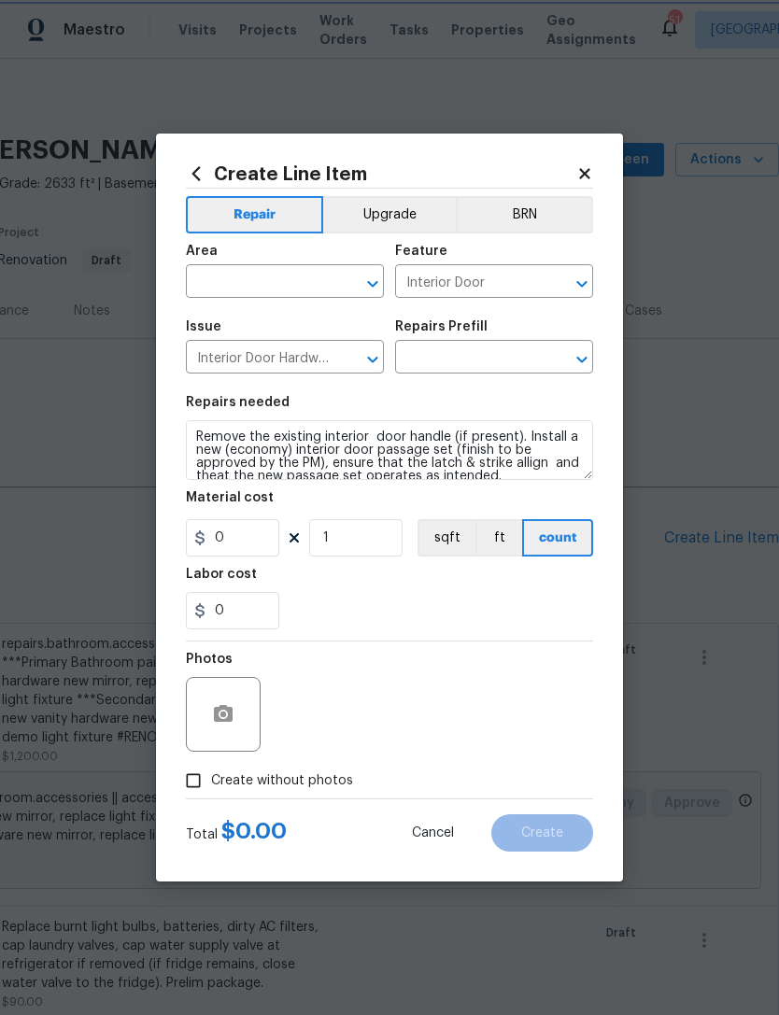
type input "Install Door Handle (economy) $25.00"
type input "25"
click at [227, 708] on icon "button" at bounding box center [223, 713] width 19 height 17
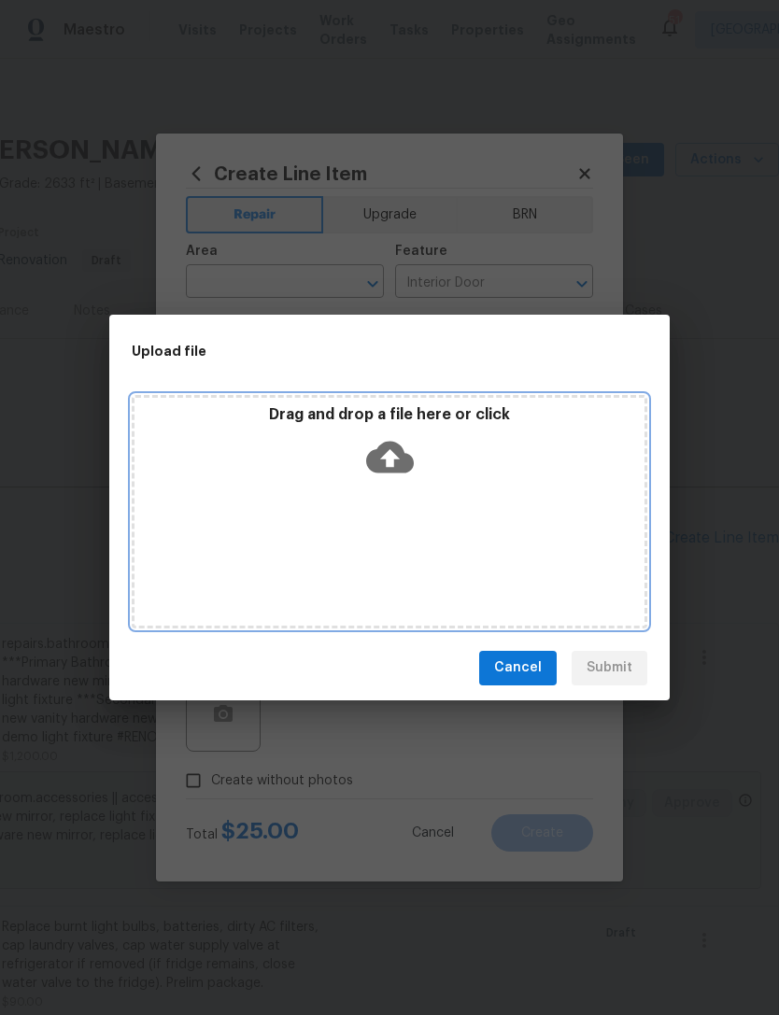
click at [526, 483] on div "Drag and drop a file here or click" at bounding box center [389, 445] width 510 height 80
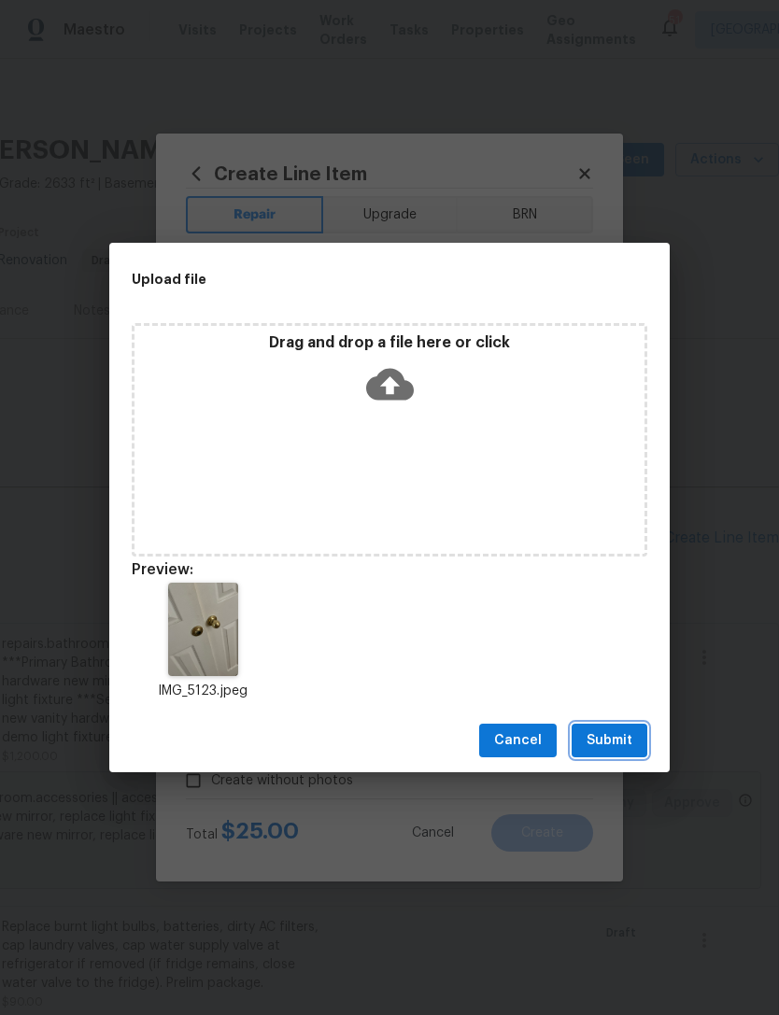
click at [635, 754] on button "Submit" at bounding box center [610, 741] width 76 height 35
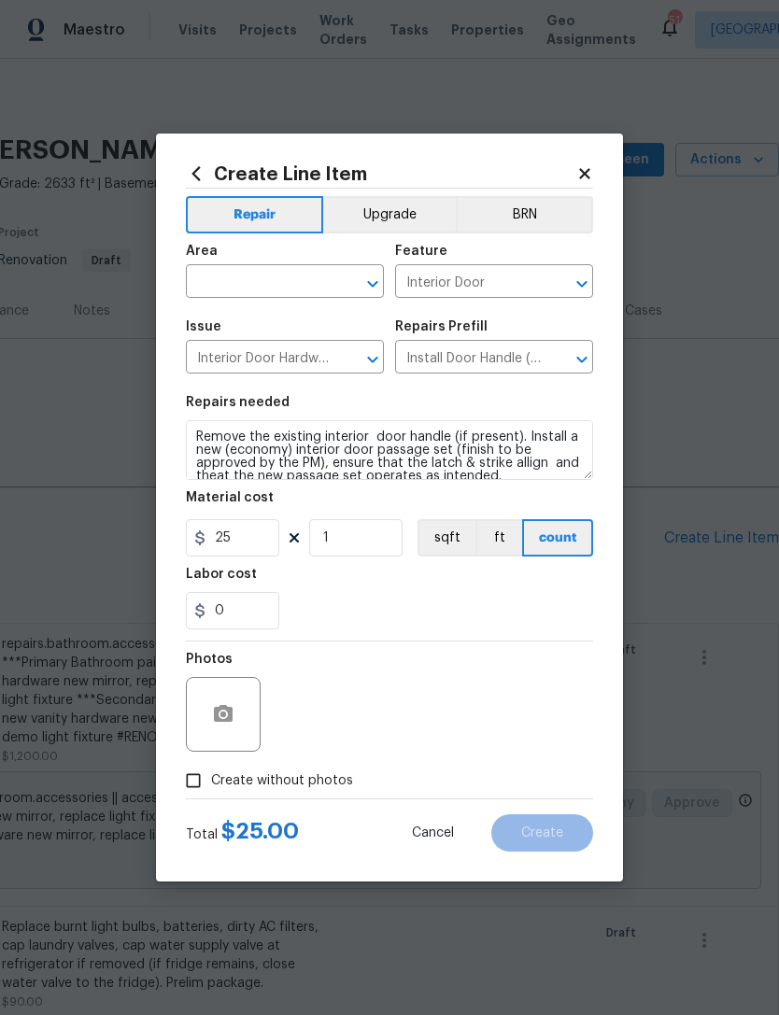
click at [297, 293] on input "text" at bounding box center [259, 283] width 146 height 29
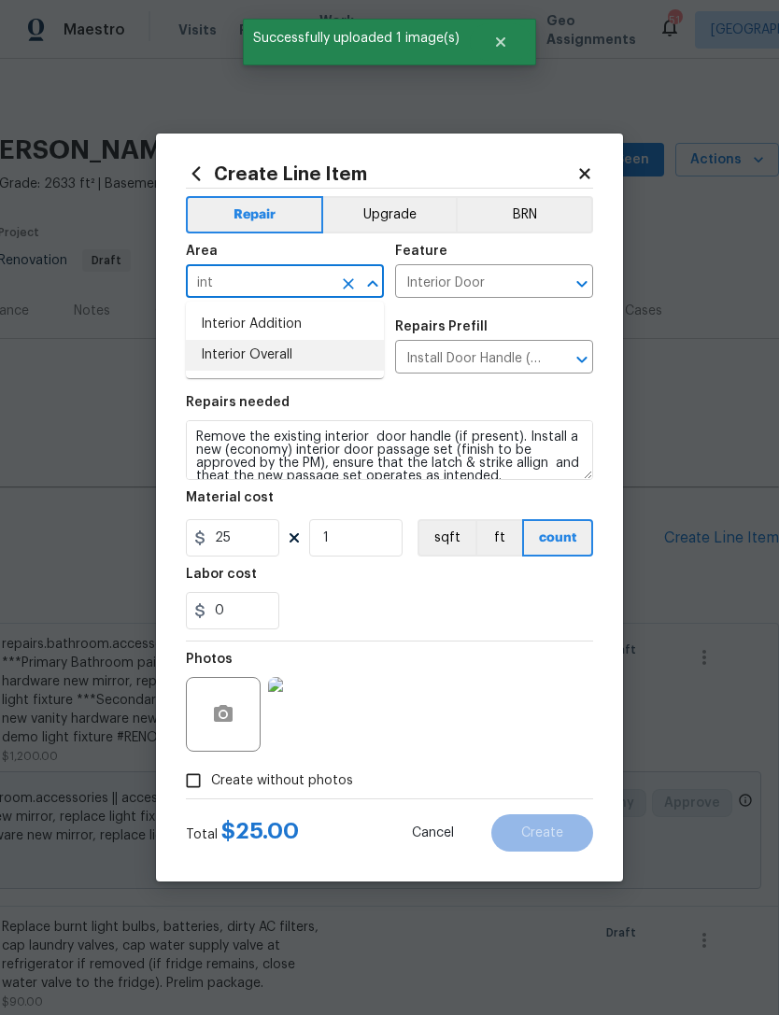
click at [362, 348] on li "Interior Overall" at bounding box center [285, 355] width 198 height 31
type input "Interior Overall"
click at [573, 653] on div "Photos" at bounding box center [389, 702] width 407 height 121
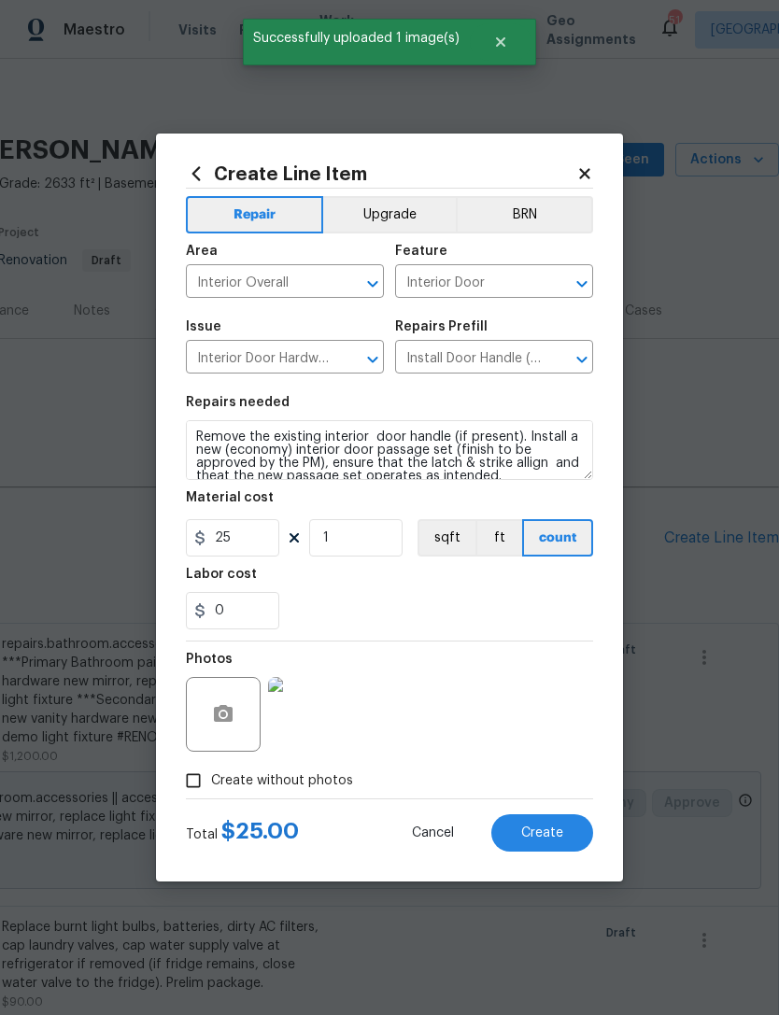
click at [561, 823] on button "Create" at bounding box center [542, 832] width 102 height 37
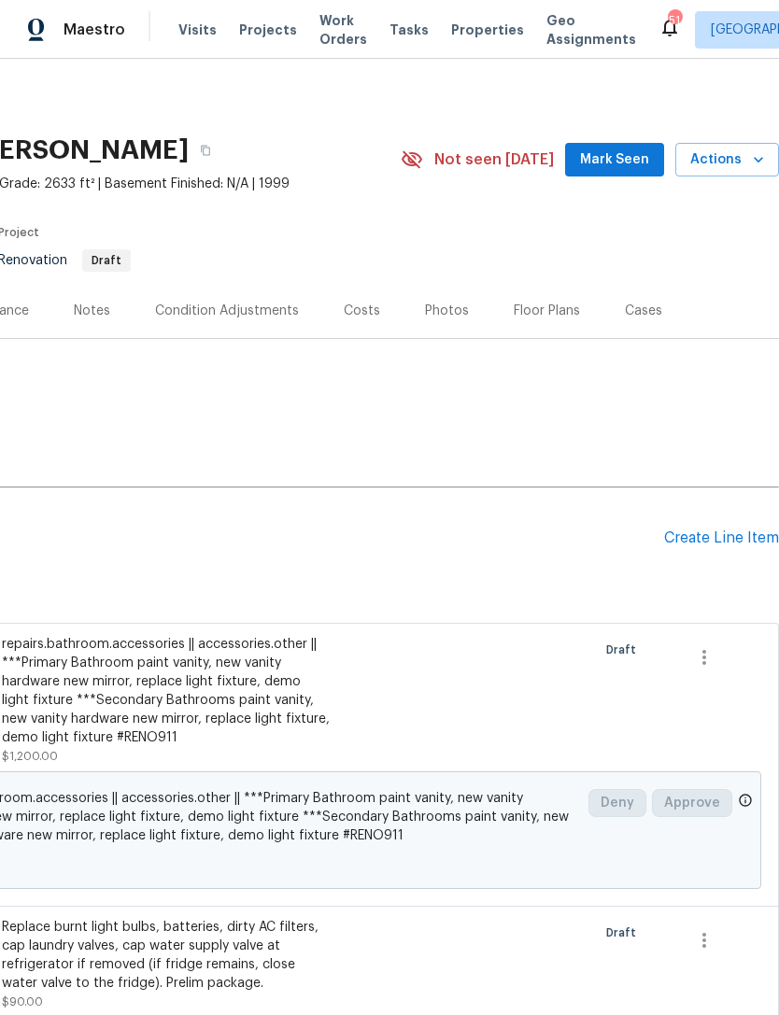
click at [728, 525] on div "Pending Line Items Create Line Item" at bounding box center [251, 538] width 1055 height 87
click at [722, 540] on div "Create Line Item" at bounding box center [721, 539] width 115 height 18
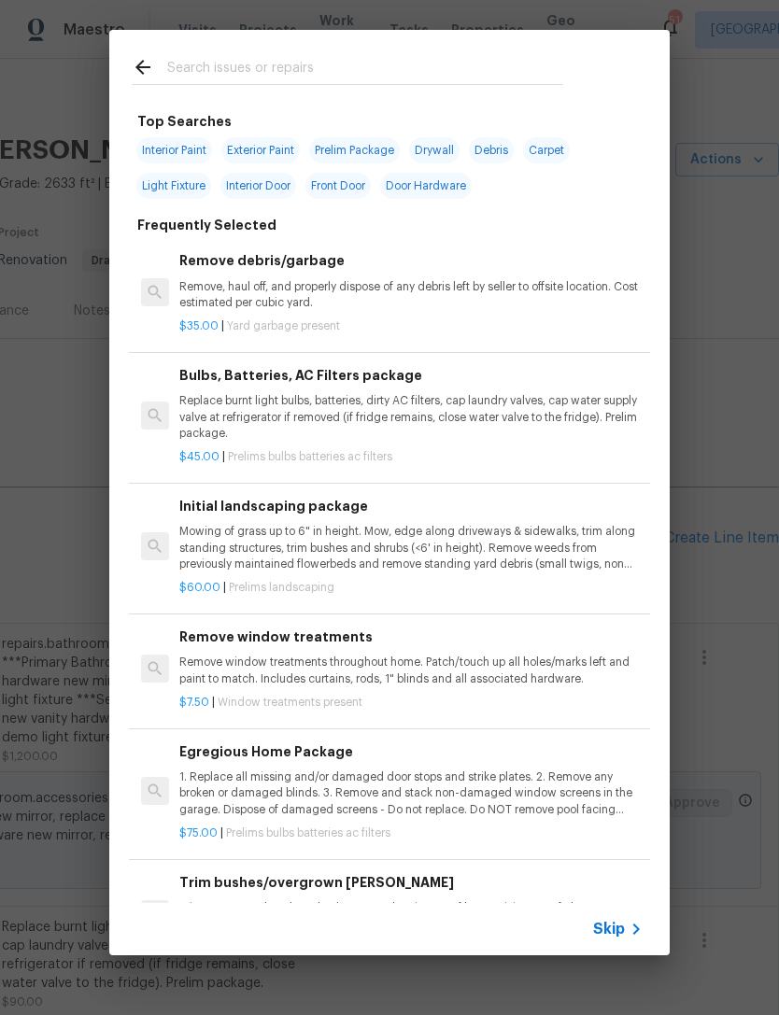
click at [486, 70] on input "text" at bounding box center [365, 70] width 396 height 28
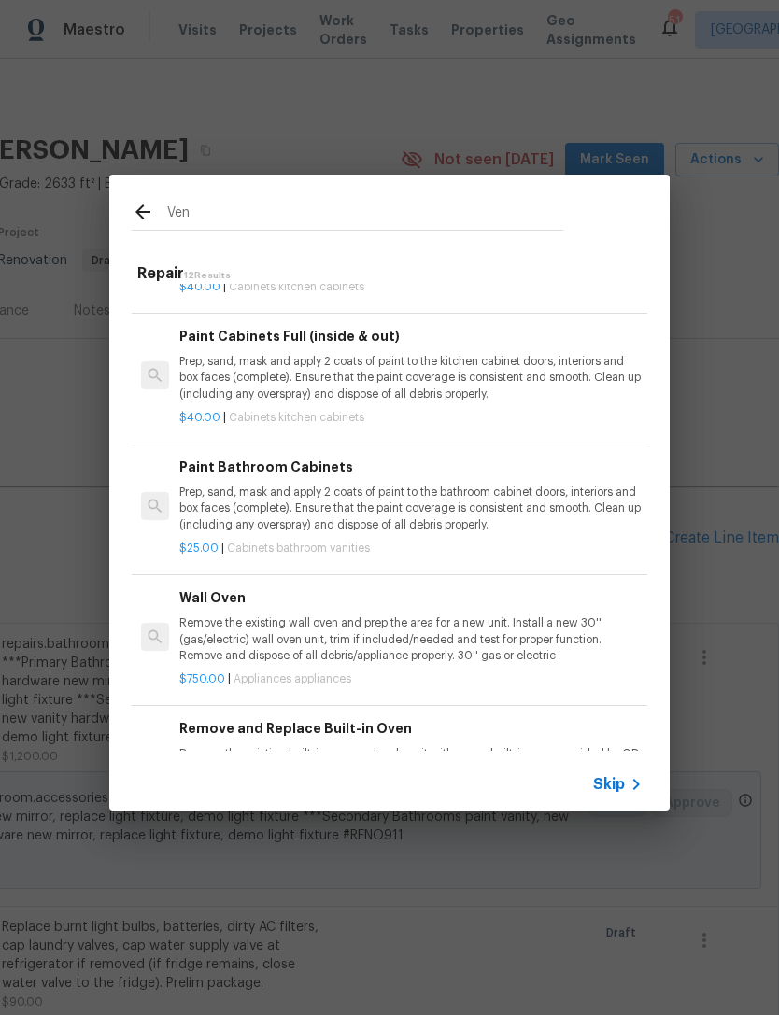
scroll to position [497, 0]
type input "V"
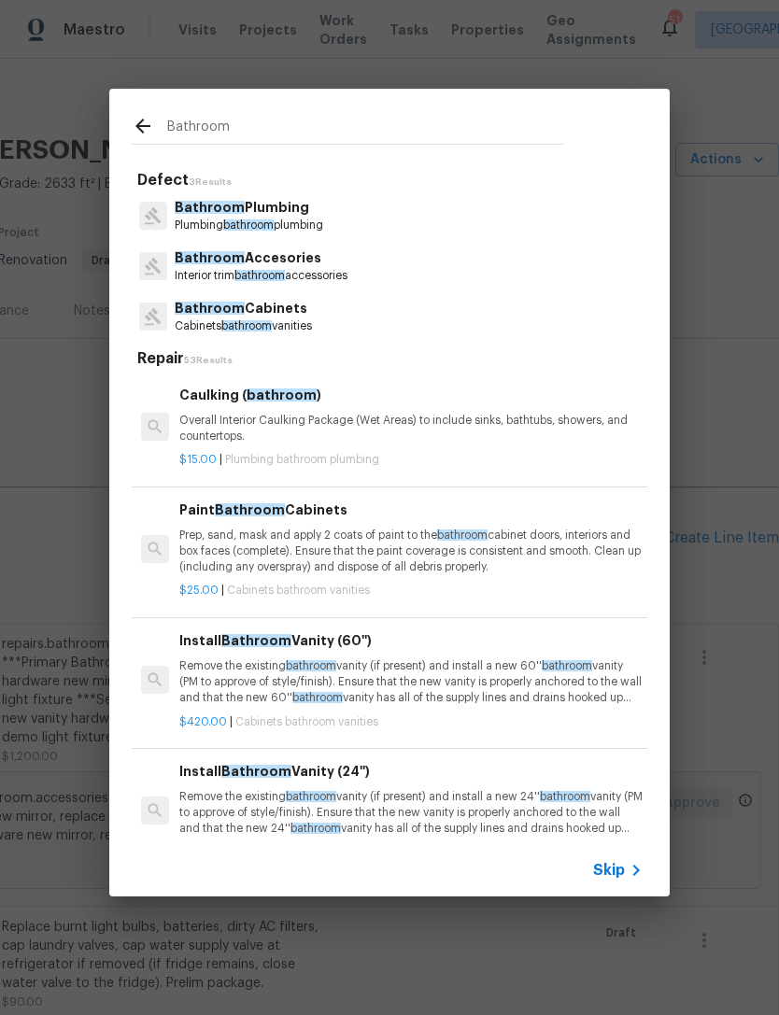
type input "Bathroom"
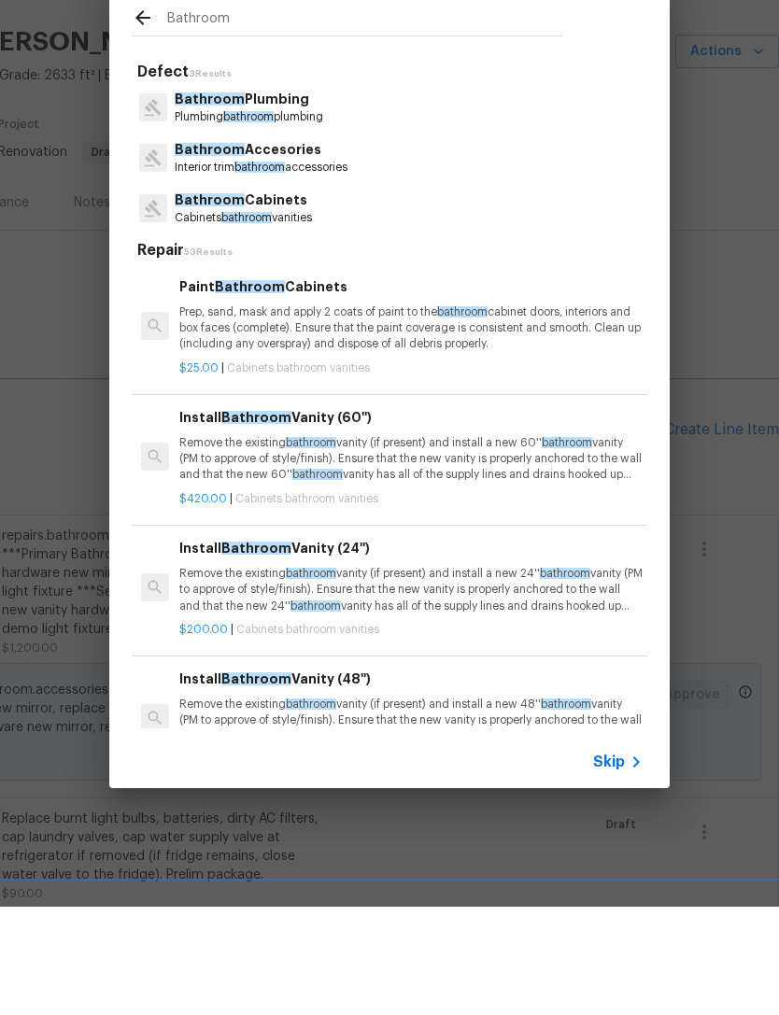
click at [307, 268] on p "Interior trim bathroom accessories" at bounding box center [261, 276] width 173 height 16
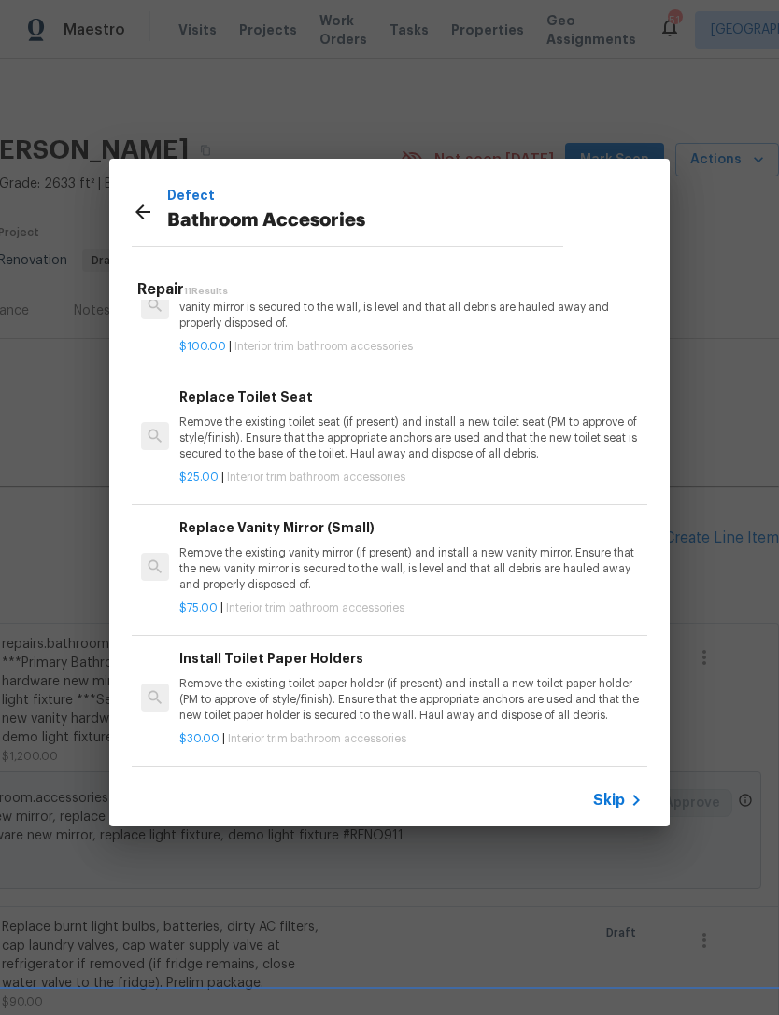
scroll to position [916, 1]
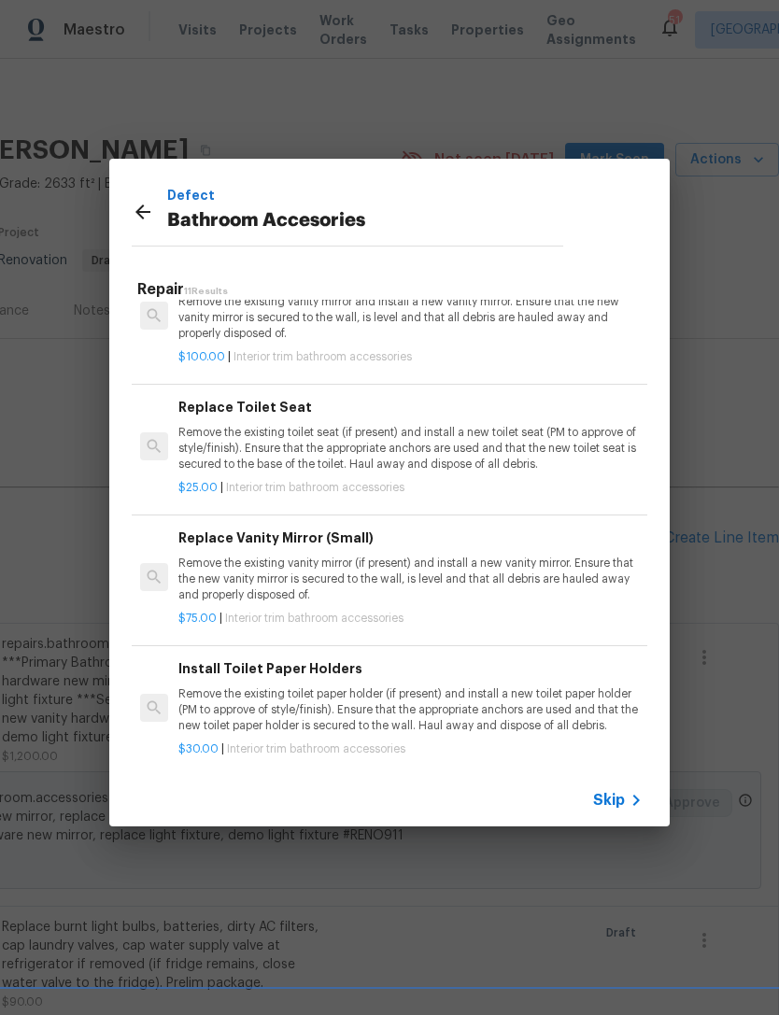
click at [629, 789] on icon at bounding box center [636, 800] width 22 height 22
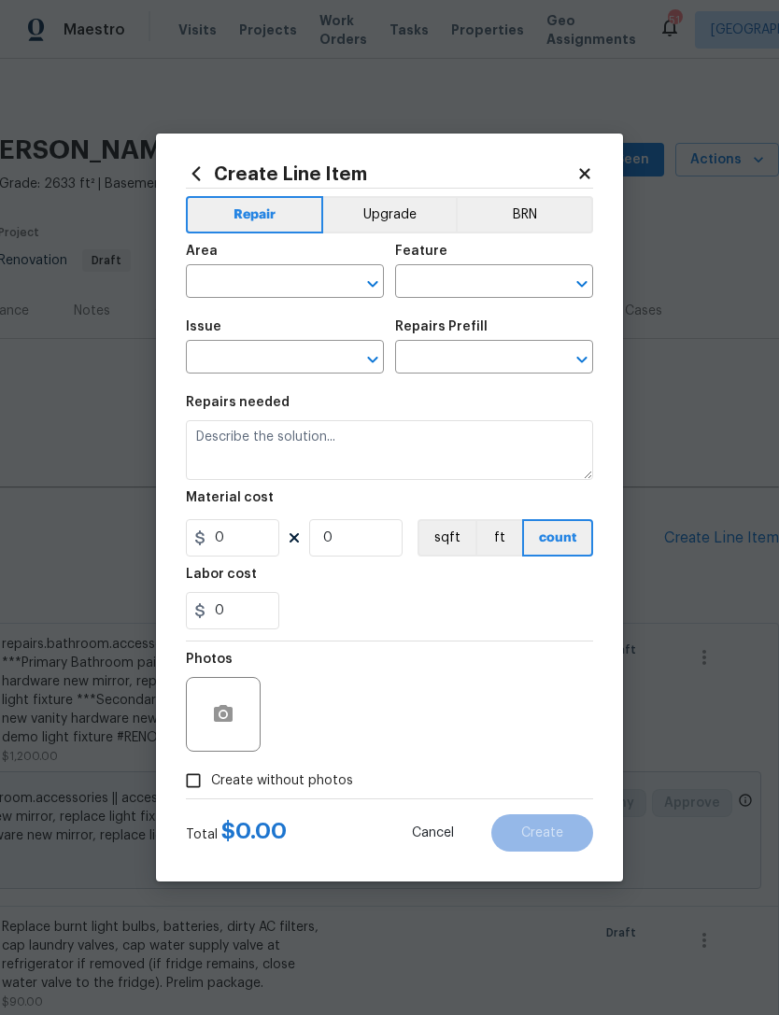
click at [304, 277] on input "text" at bounding box center [259, 283] width 146 height 29
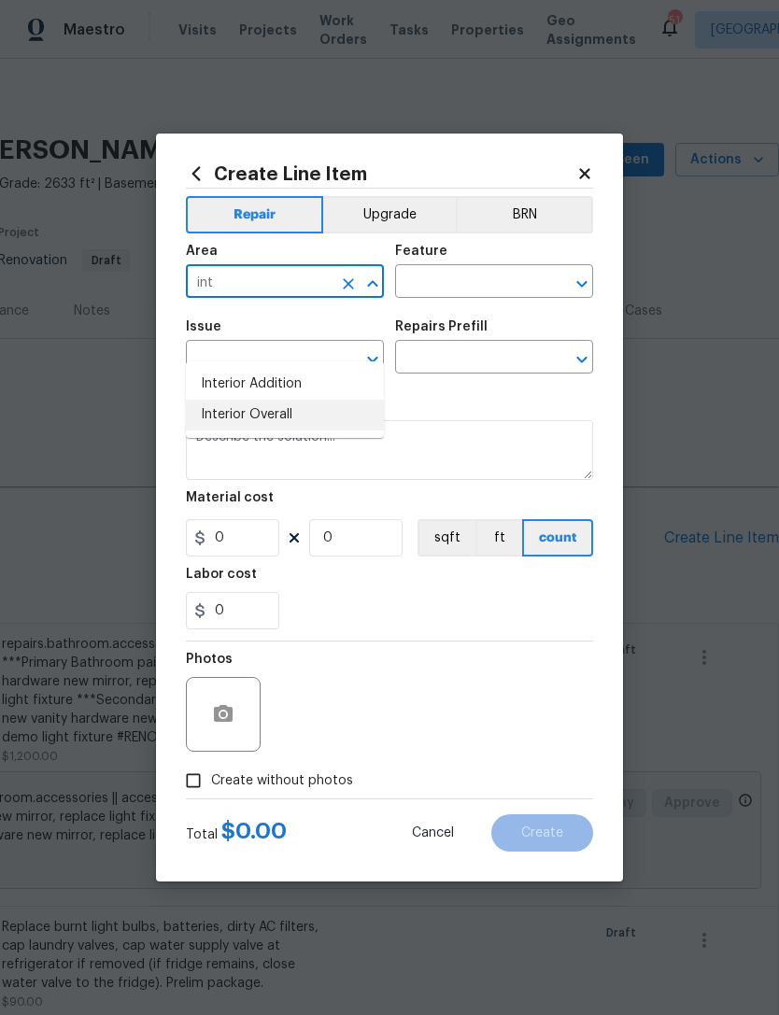
click at [341, 400] on li "Interior Overall" at bounding box center [285, 415] width 198 height 31
type input "Interior Overall"
click at [470, 280] on input "text" at bounding box center [468, 283] width 146 height 29
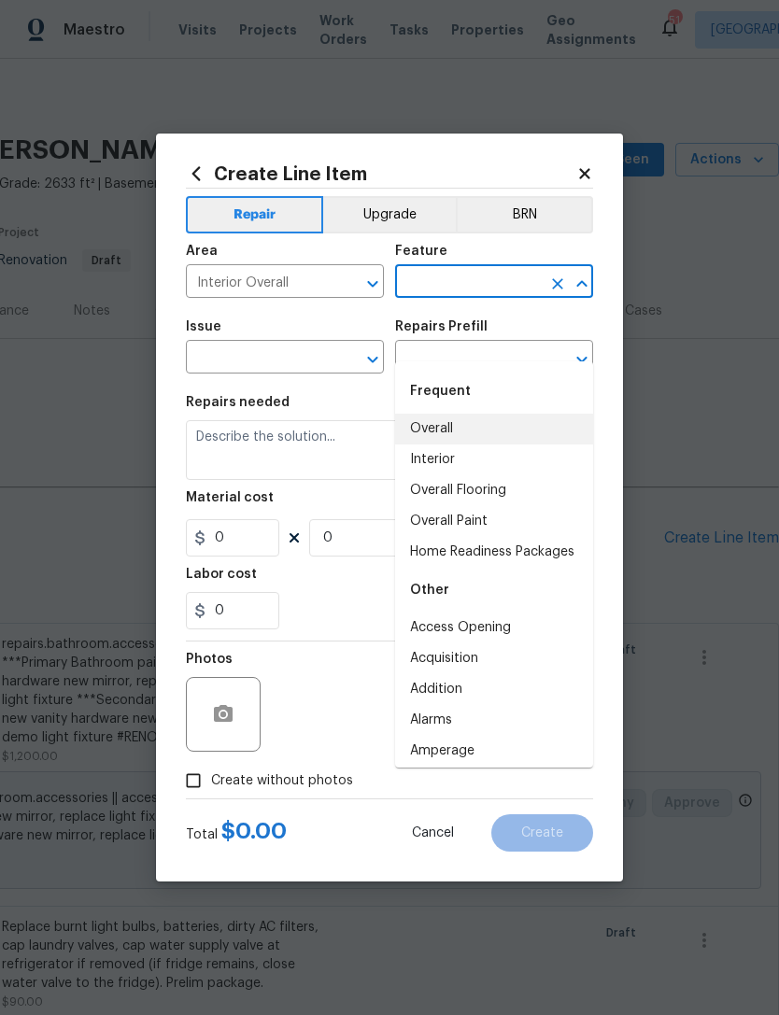
click at [541, 414] on li "Overall" at bounding box center [494, 429] width 198 height 31
type input "Overall"
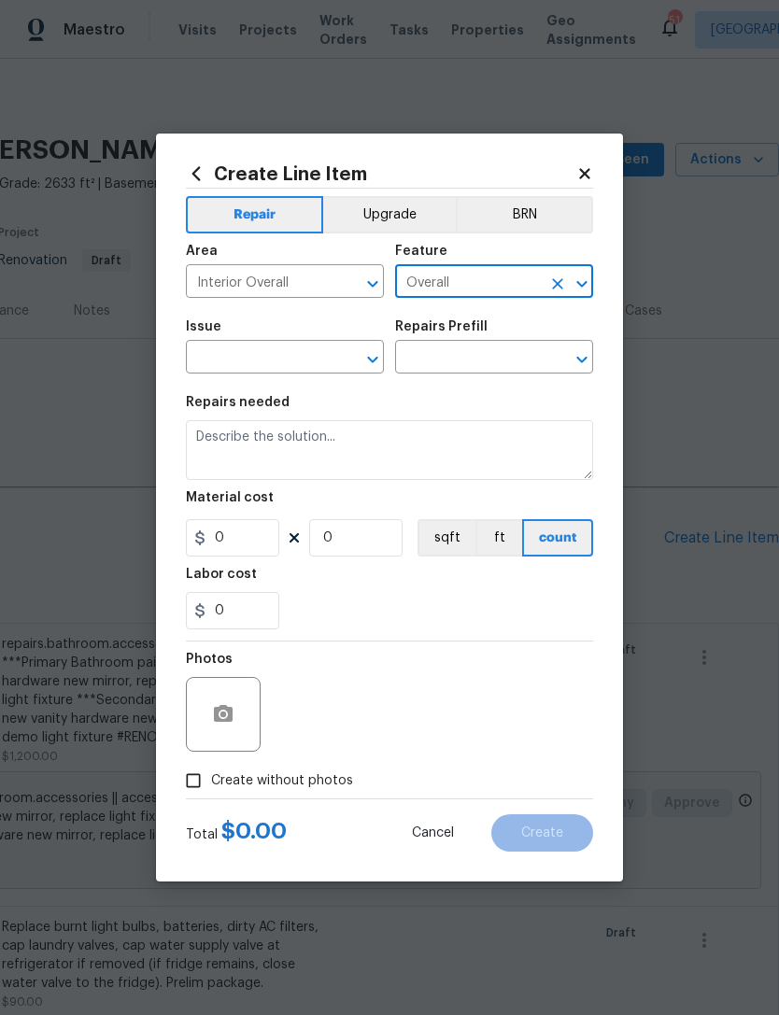
click at [308, 356] on input "text" at bounding box center [259, 359] width 146 height 29
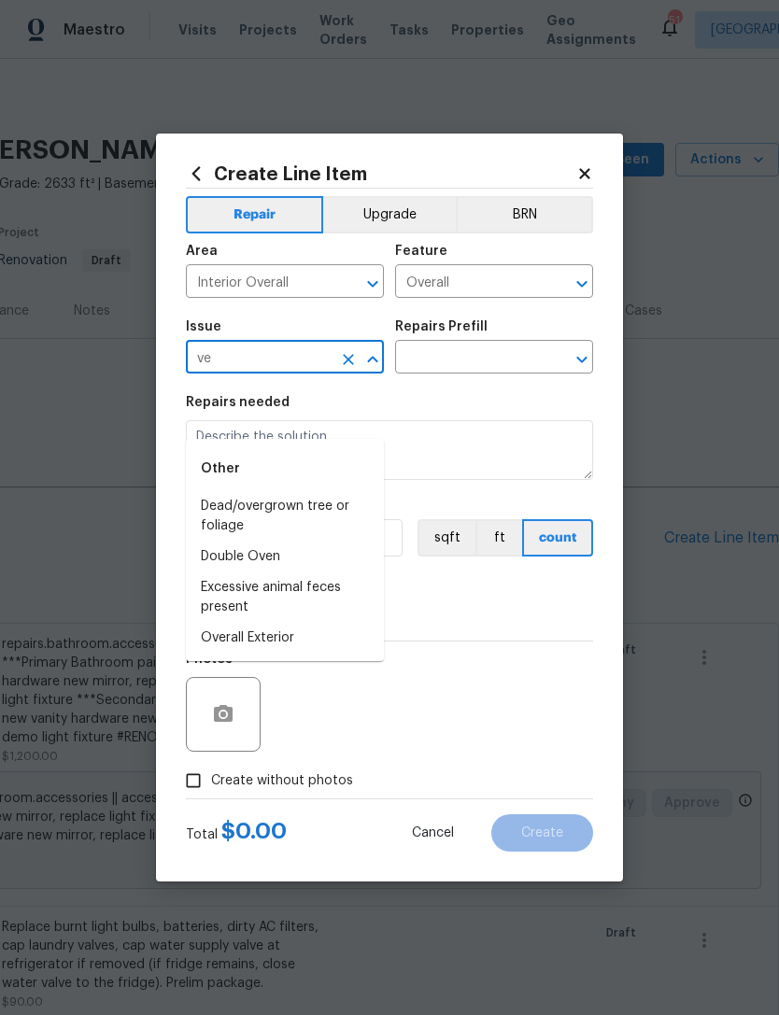
type input "v"
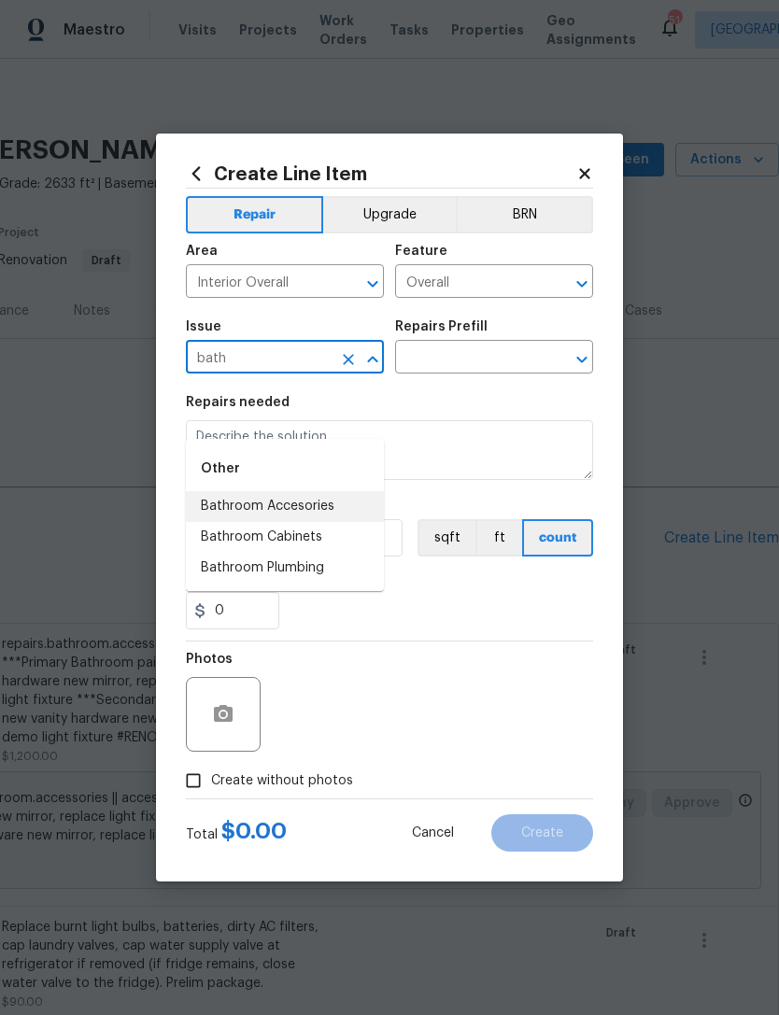
click at [326, 491] on li "Bathroom Accesories" at bounding box center [285, 506] width 198 height 31
type input "Bathroom Accesories"
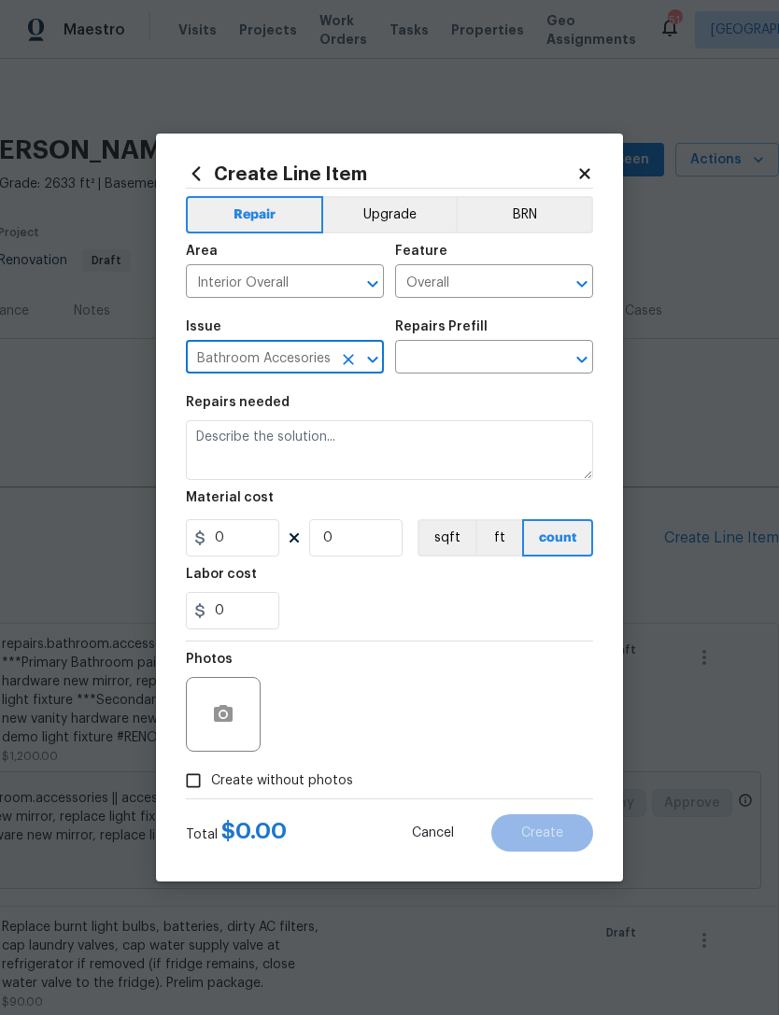
click at [539, 364] on input "text" at bounding box center [468, 359] width 146 height 29
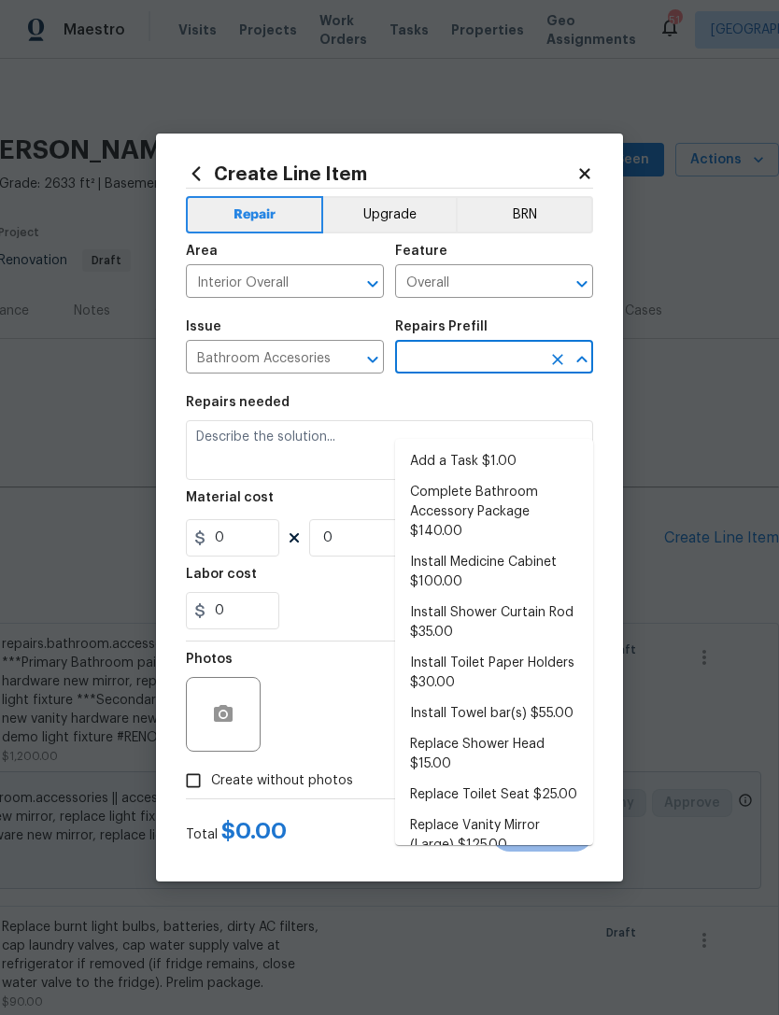
click at [494, 446] on li "Add a Task $1.00" at bounding box center [494, 461] width 198 height 31
type input "Add a Task $1.00"
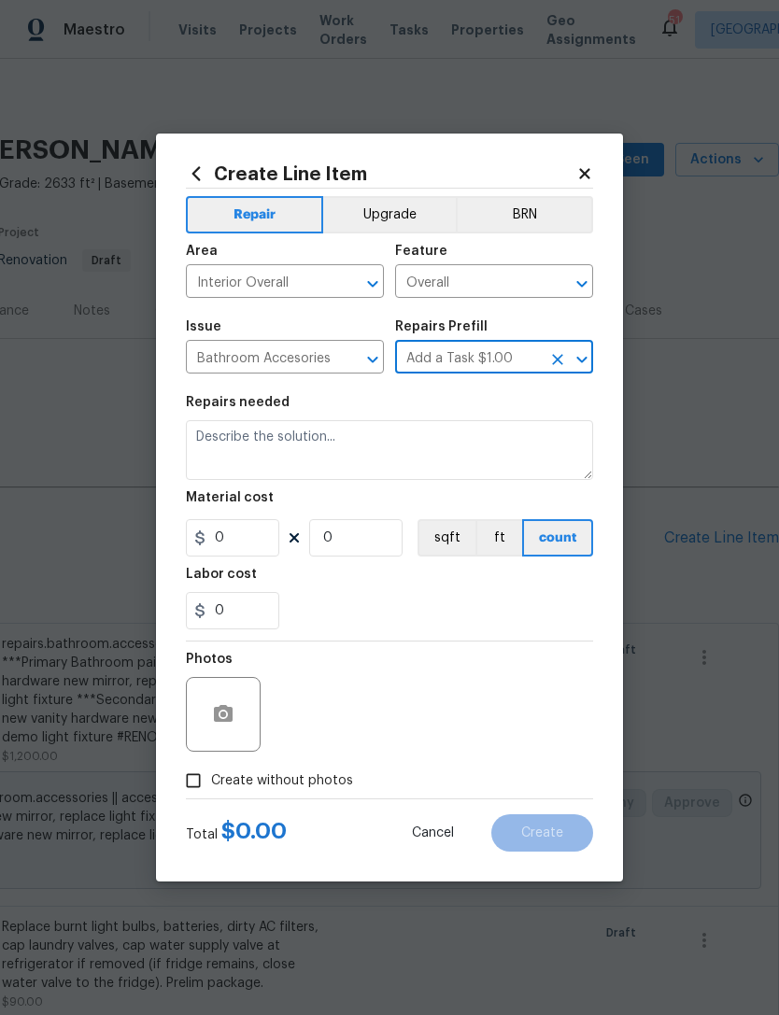
type input "Interior Trim"
type textarea "HPM to detail"
type input "1"
type input "Add a Task $1.00"
type input "1"
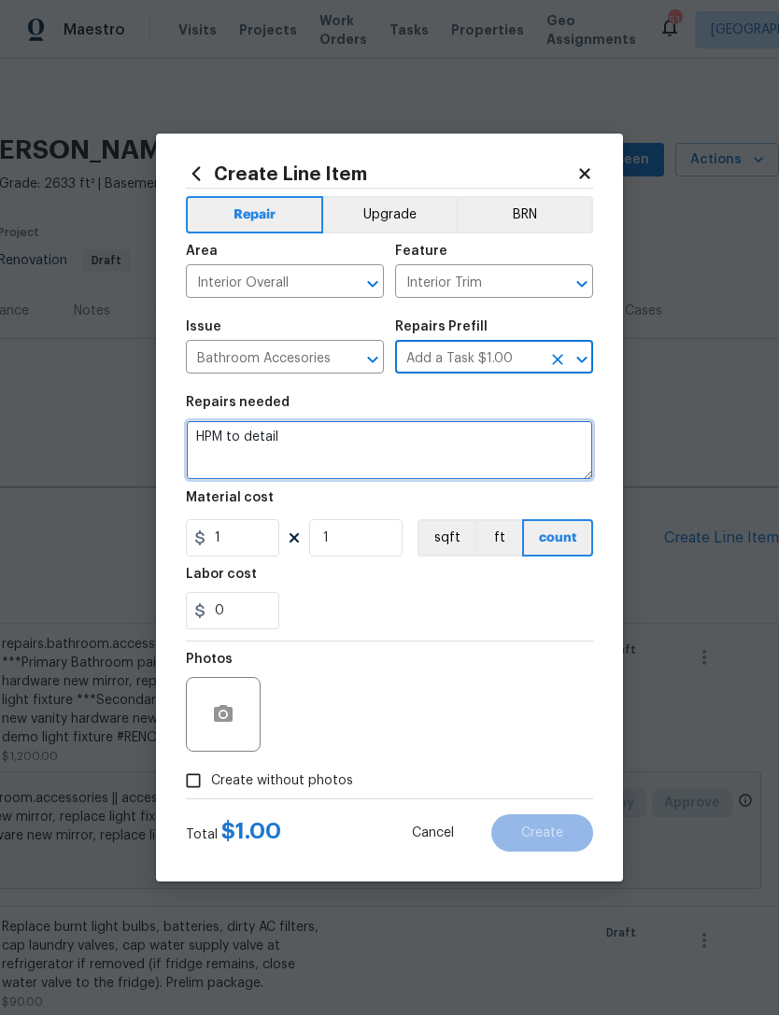
click at [395, 441] on textarea "HPM to detail" at bounding box center [389, 450] width 407 height 60
click at [395, 440] on textarea "HPM to detail" at bounding box center [389, 450] width 407 height 60
click at [407, 436] on textarea "HPM to detail" at bounding box center [389, 450] width 407 height 60
click at [406, 436] on textarea "HPM to detail" at bounding box center [389, 450] width 407 height 60
click at [406, 457] on textarea "HPM to detail" at bounding box center [389, 450] width 407 height 60
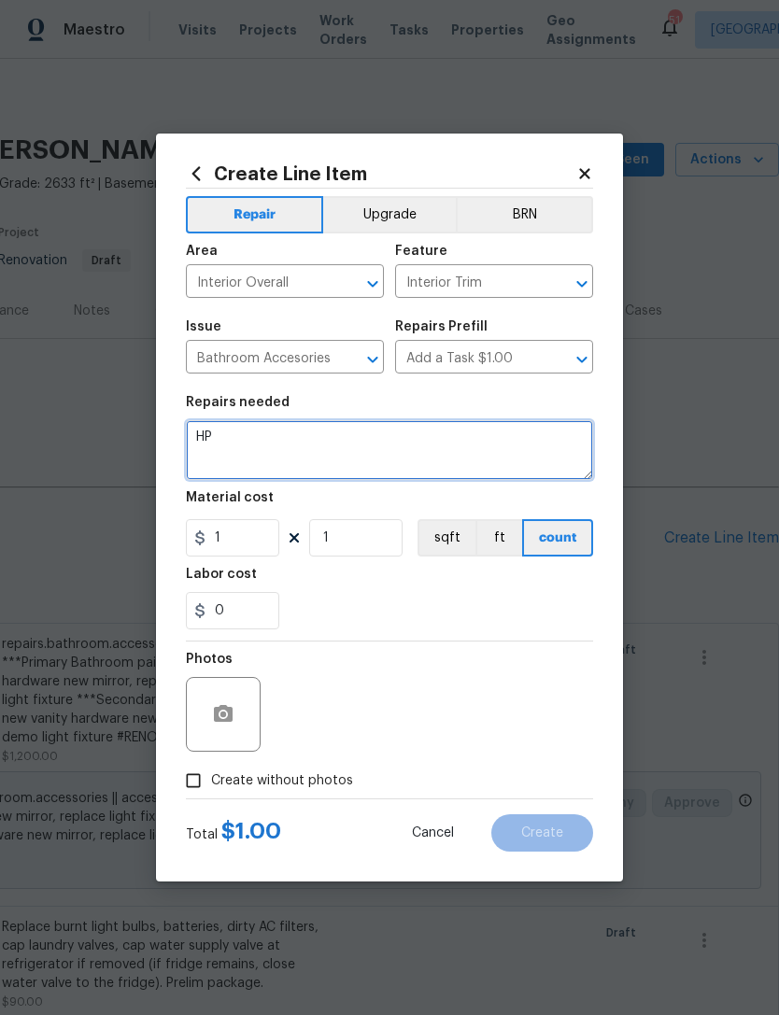
type textarea "H"
click at [406, 438] on textarea "Vent fan master bathroom Replacement" at bounding box center [389, 450] width 407 height 60
type textarea "Vent fan master bathroom"
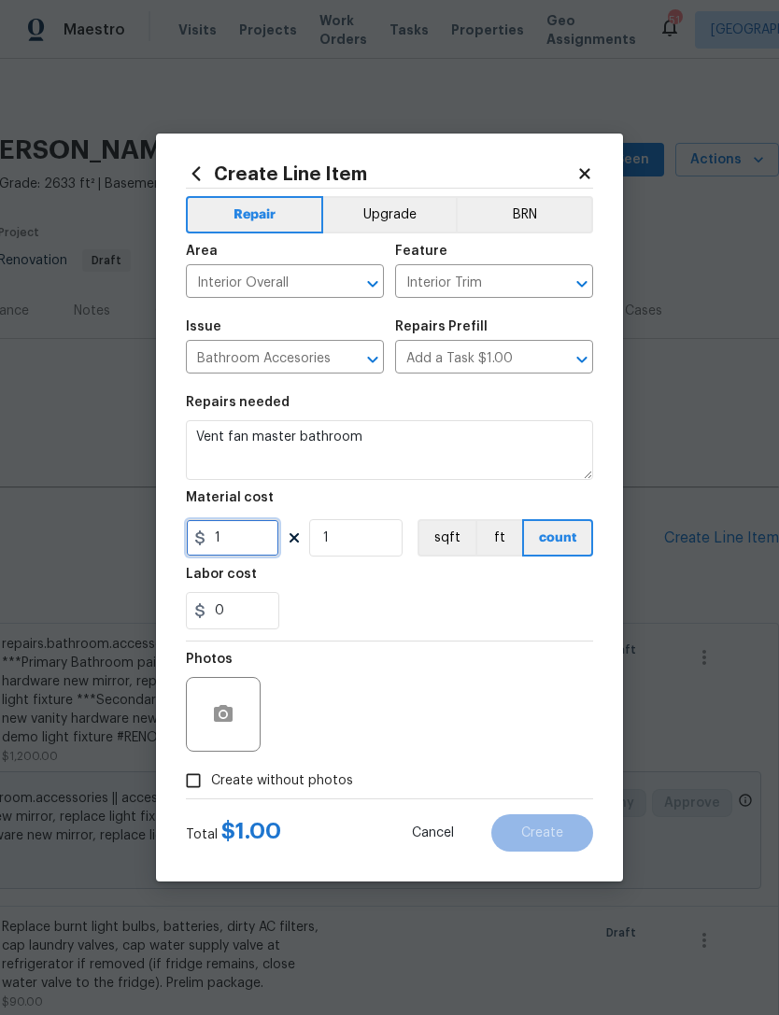
click at [222, 538] on input "1" at bounding box center [232, 537] width 93 height 37
click at [221, 538] on input "1" at bounding box center [232, 537] width 93 height 37
type input "75"
click at [389, 615] on div "0" at bounding box center [389, 610] width 407 height 37
click at [255, 742] on div at bounding box center [223, 714] width 75 height 75
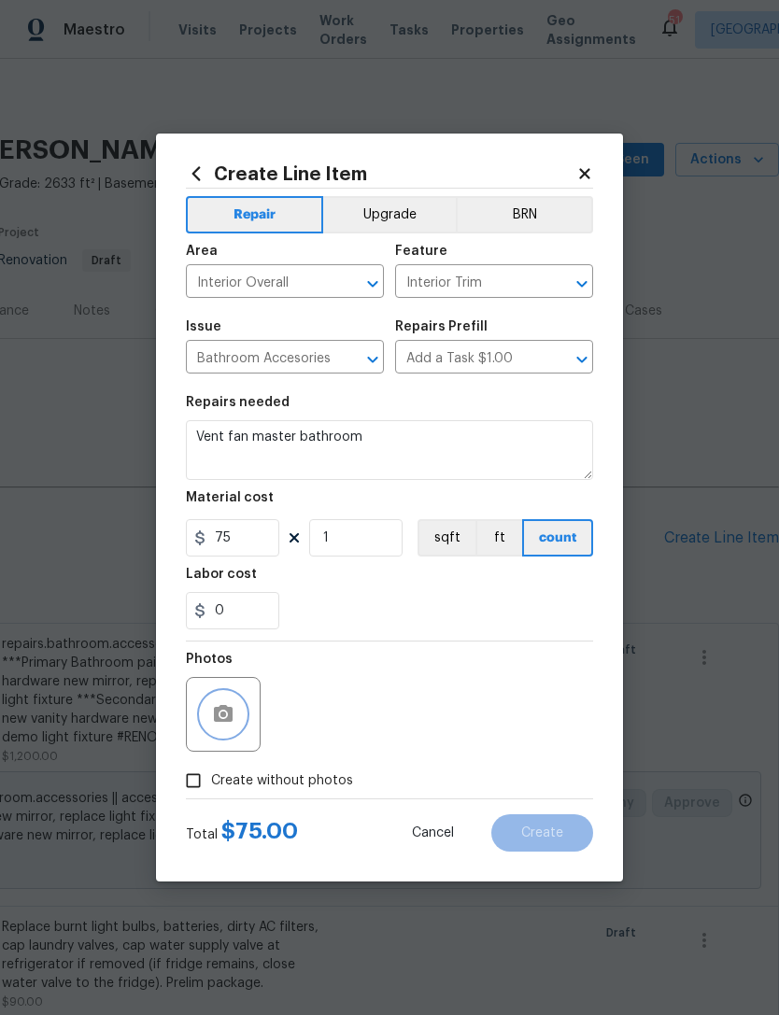
click at [222, 711] on icon "button" at bounding box center [223, 713] width 19 height 17
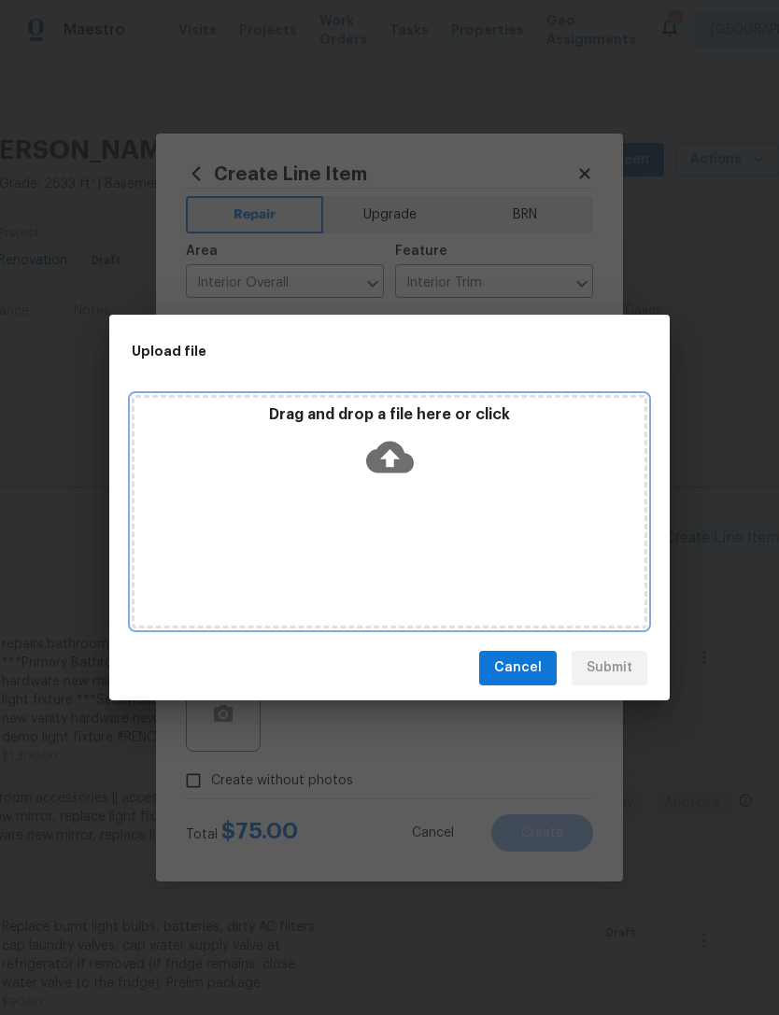
click at [415, 441] on div "Drag and drop a file here or click" at bounding box center [389, 445] width 510 height 80
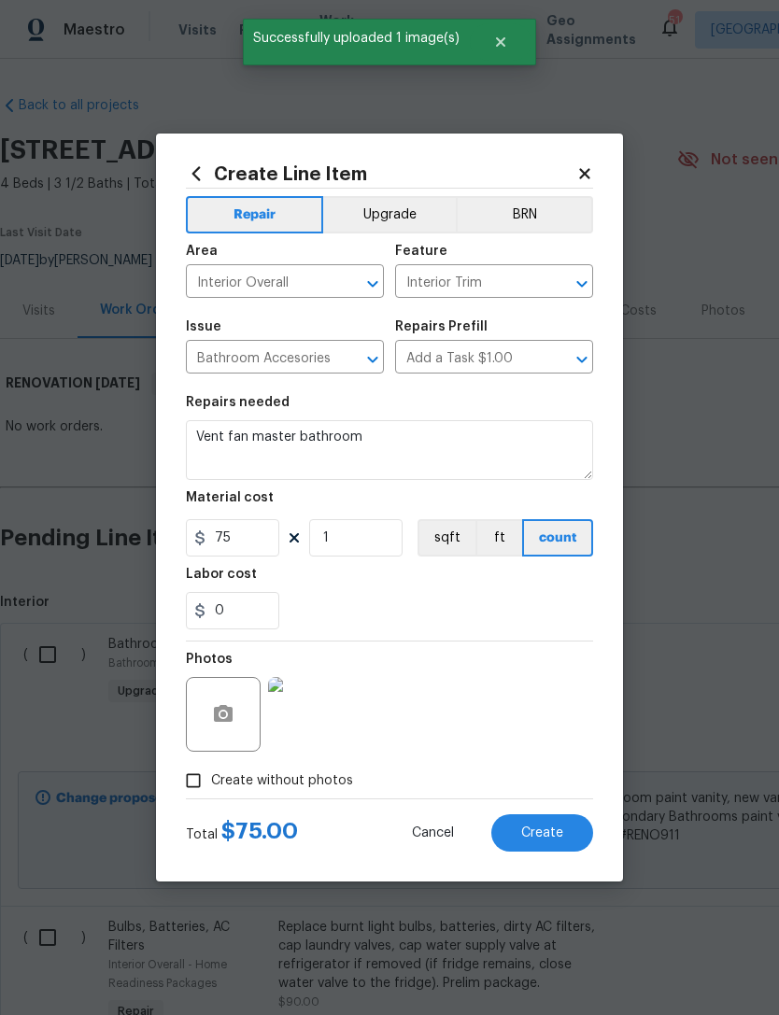
scroll to position [0, 276]
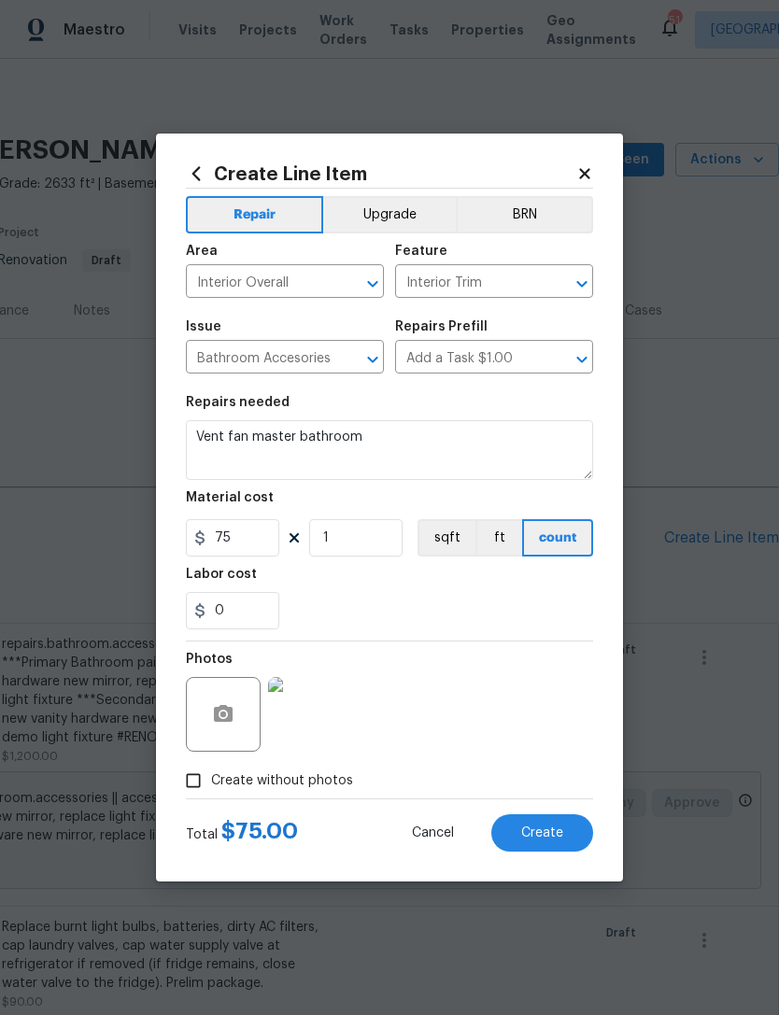
click at [558, 839] on span "Create" at bounding box center [542, 834] width 42 height 14
type input "0"
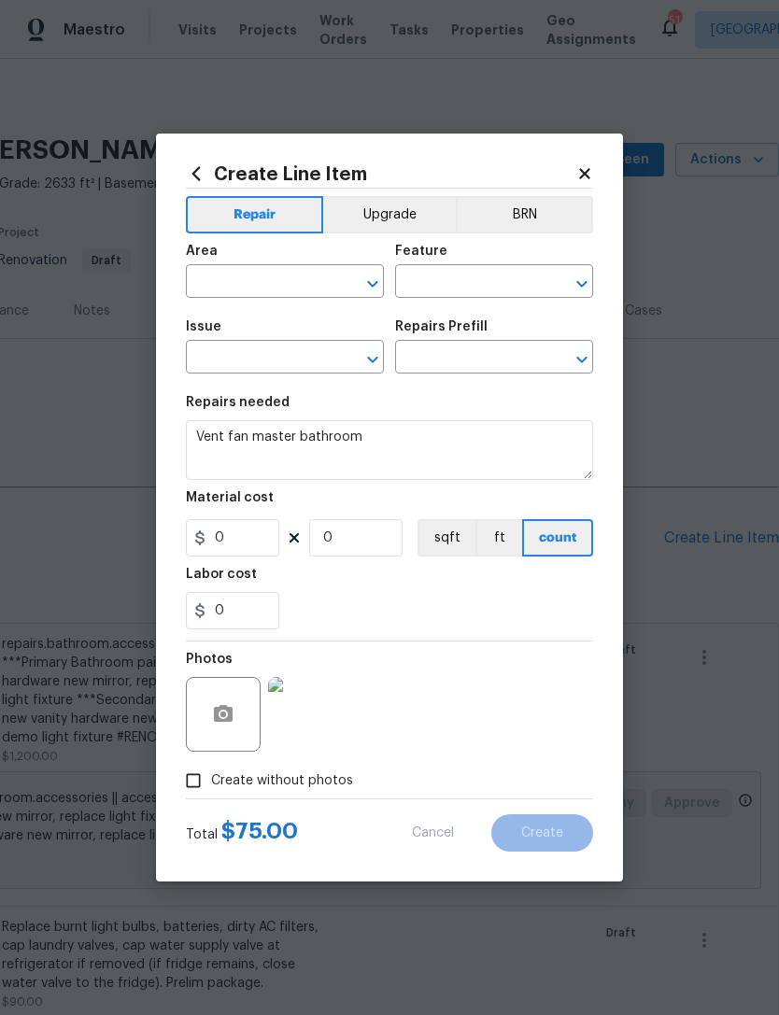
scroll to position [0, 0]
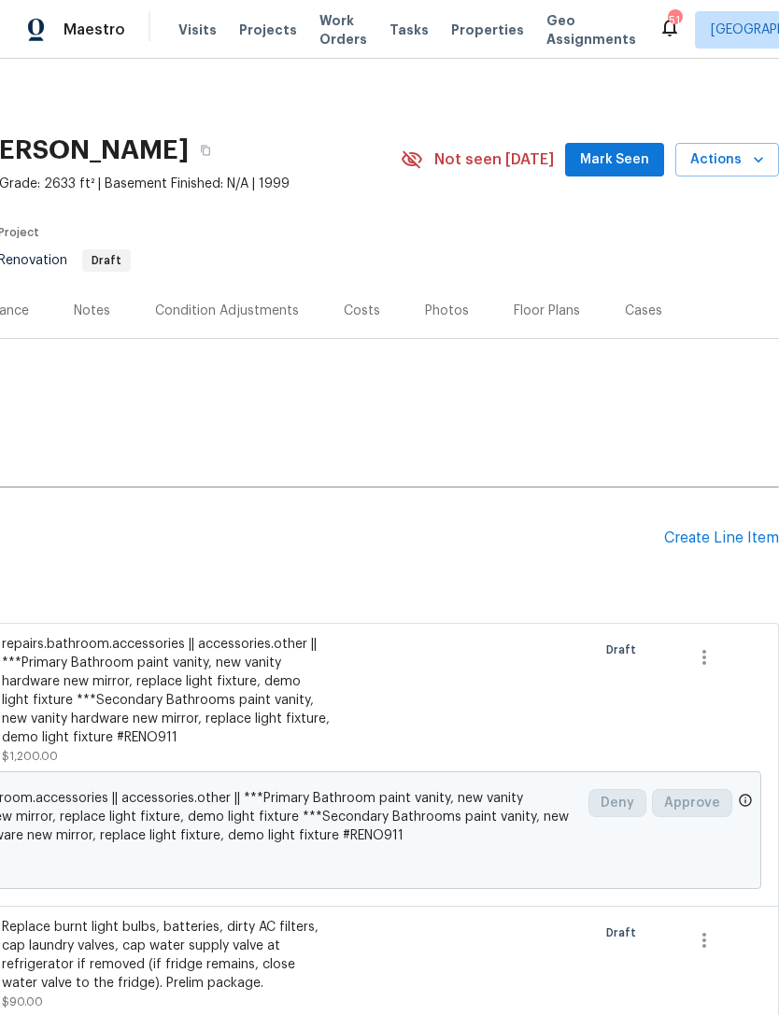
click at [735, 564] on div "Pending Line Items Create Line Item" at bounding box center [251, 538] width 1055 height 87
click at [753, 532] on div "Create Line Item" at bounding box center [721, 539] width 115 height 18
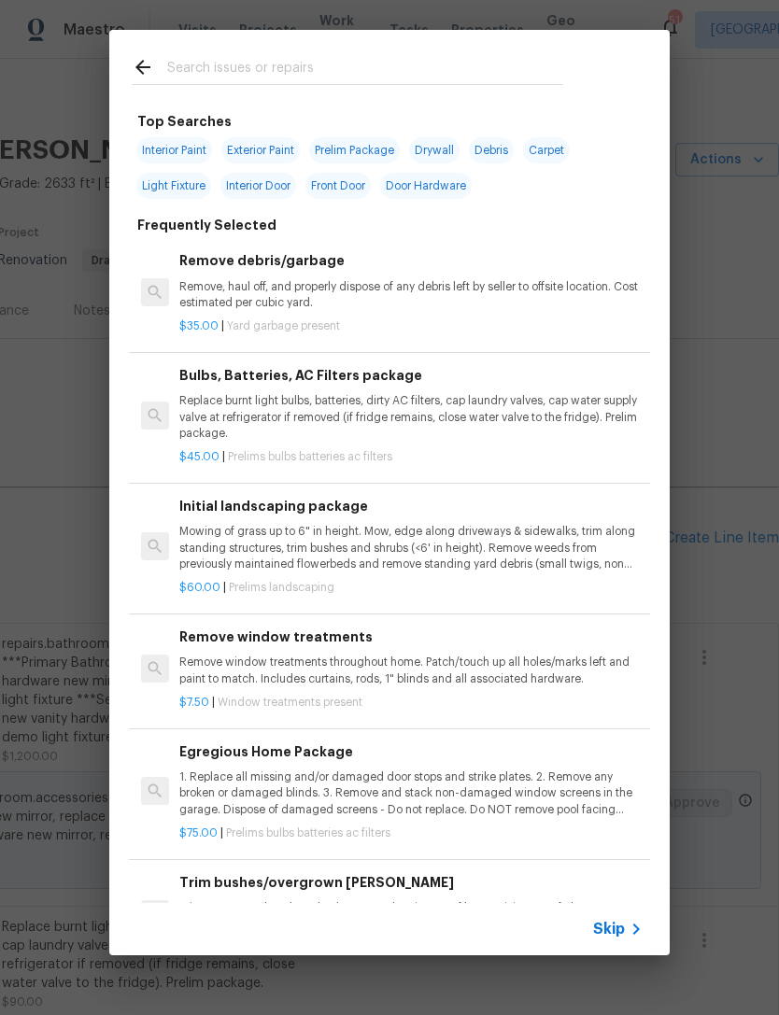
click at [486, 57] on input "text" at bounding box center [365, 70] width 396 height 28
type input "Toilet"
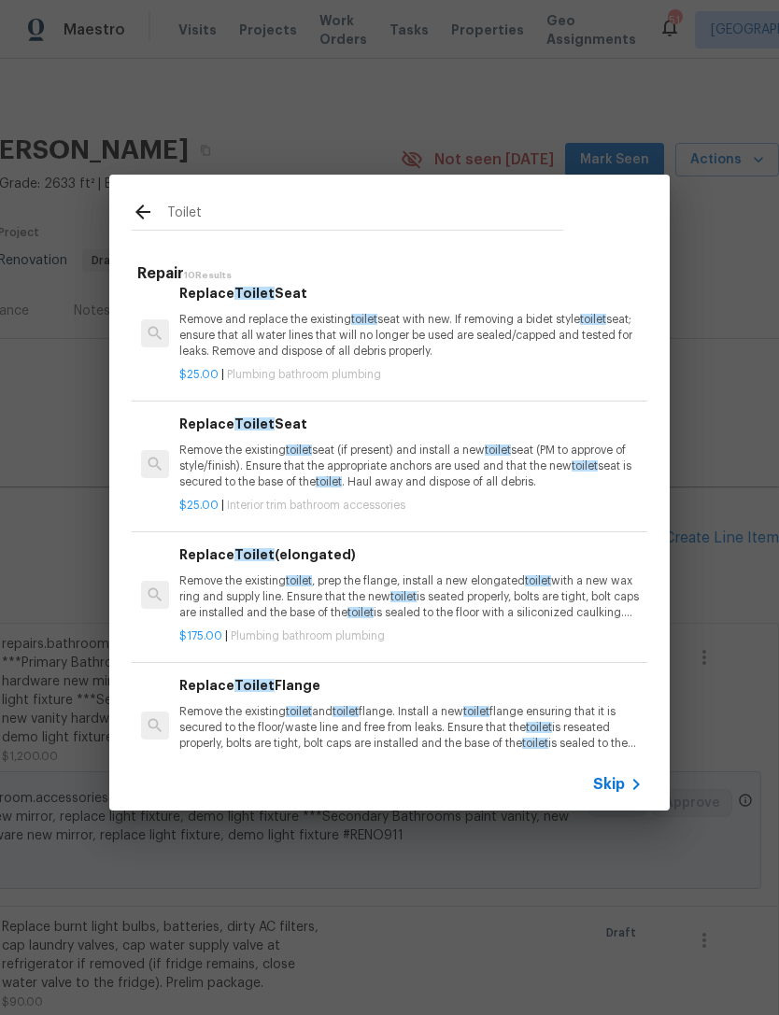
scroll to position [213, 0]
click at [410, 573] on p "Remove the existing toilet , prep the flange, install a new elongated toilet wi…" at bounding box center [410, 597] width 463 height 48
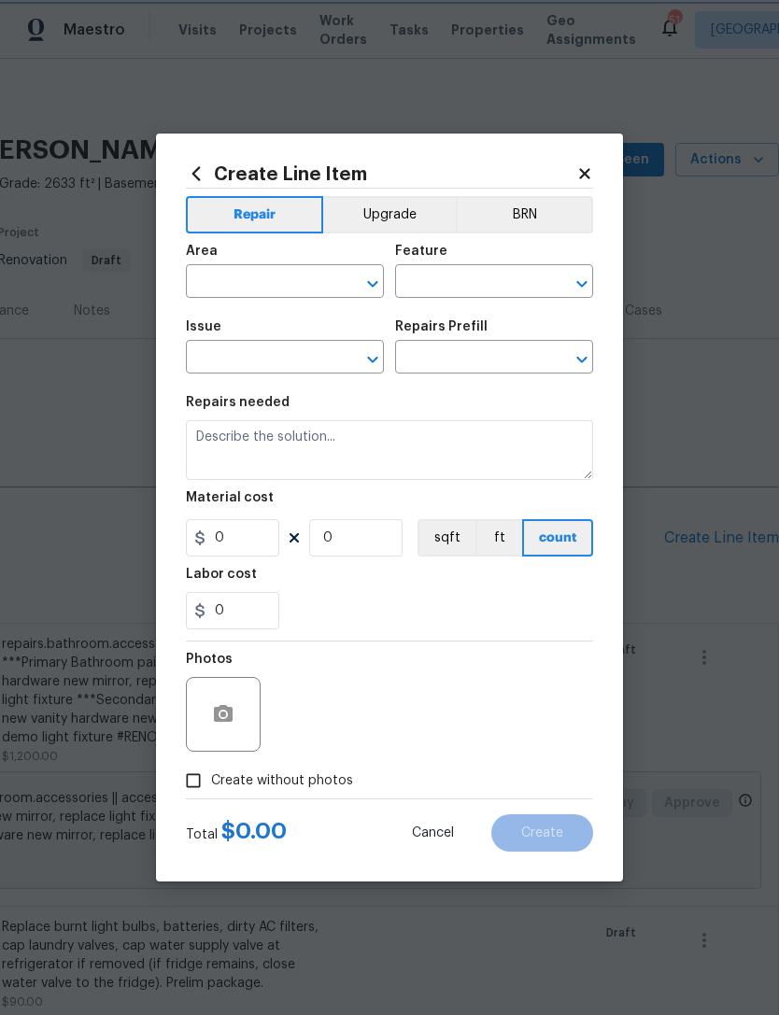
type input "Plumbing"
type input "Bathroom Plumbing"
type input "Replace Toilet (elongated) $175.00"
type textarea "Remove the existing toilet, prep the flange, install a new elongated toilet wit…"
type input "175"
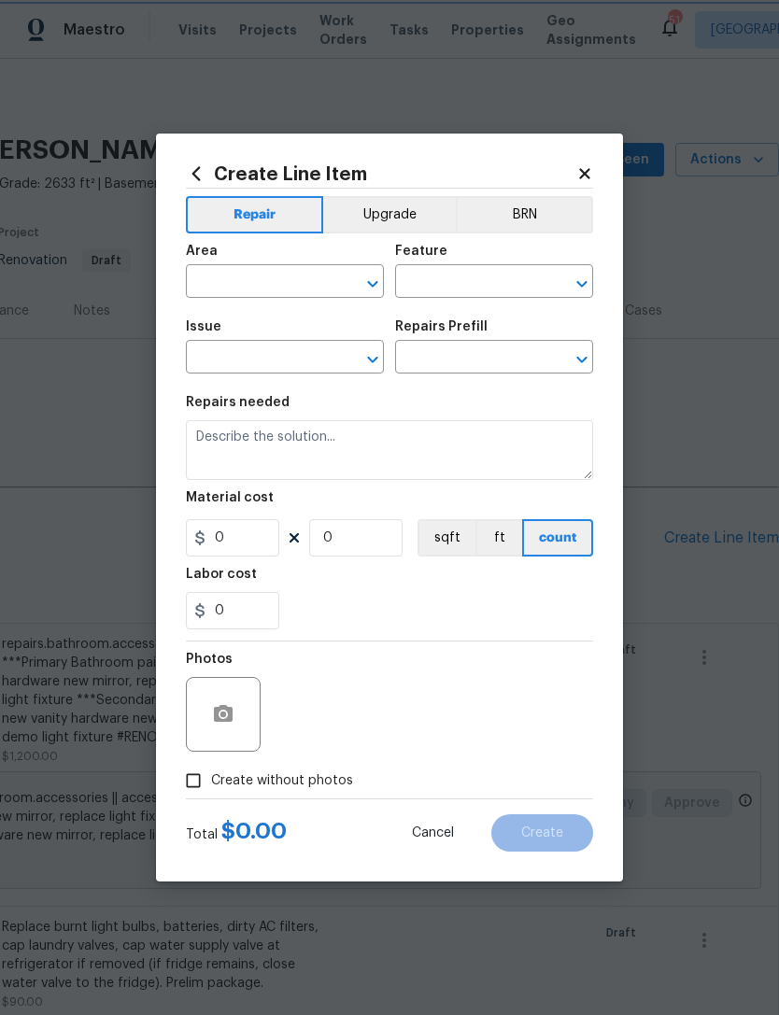
type input "1"
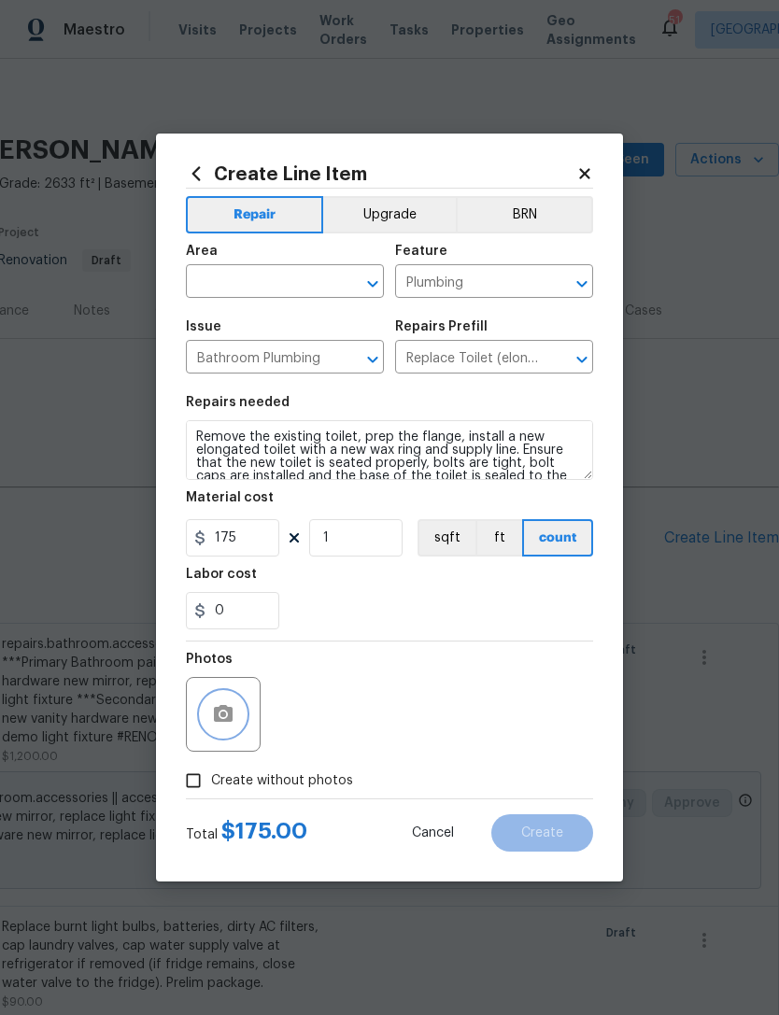
click at [239, 728] on button "button" at bounding box center [223, 714] width 45 height 45
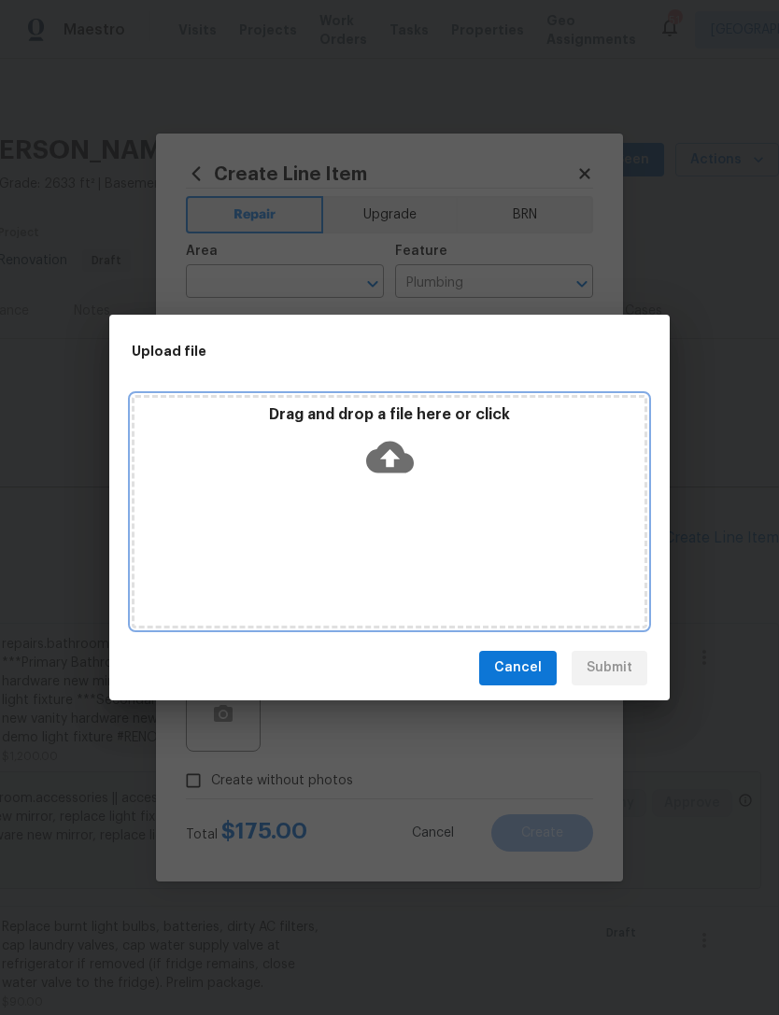
click at [462, 454] on div "Drag and drop a file here or click" at bounding box center [389, 445] width 510 height 80
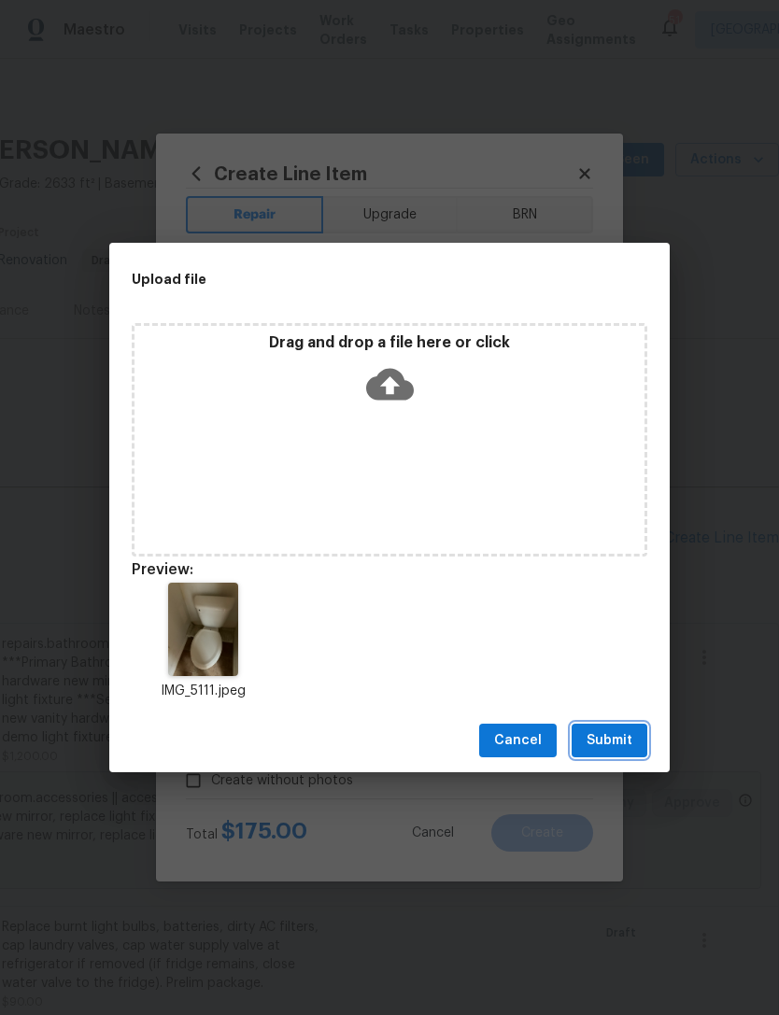
click at [617, 748] on span "Submit" at bounding box center [609, 740] width 46 height 23
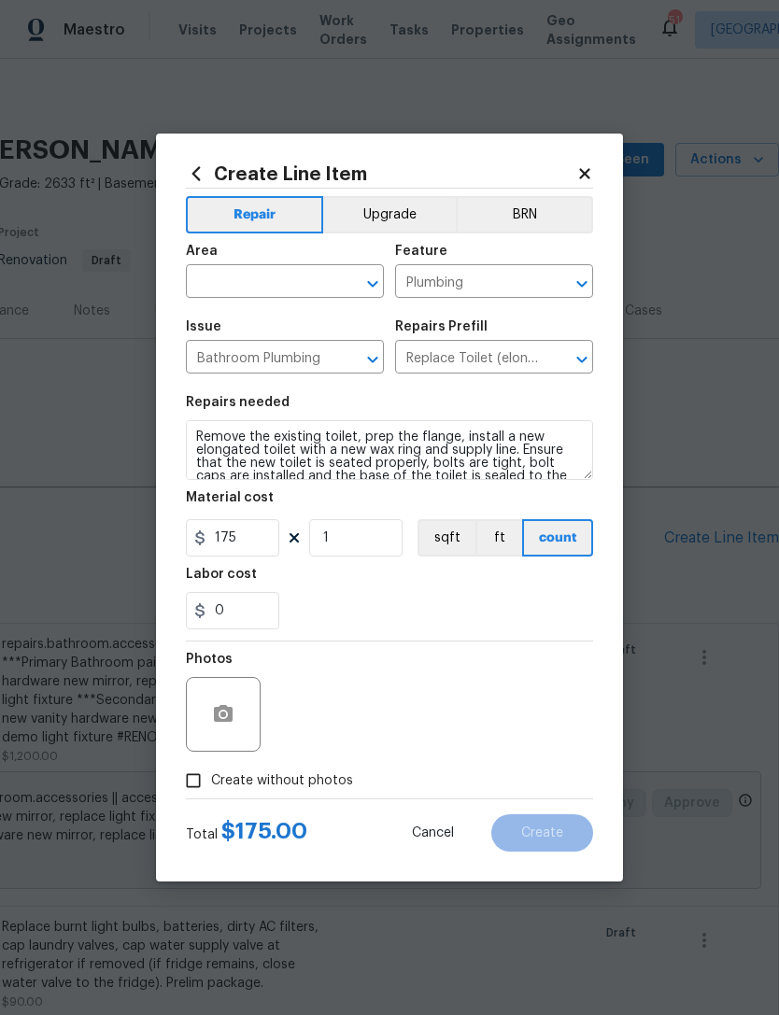
click at [277, 275] on input "text" at bounding box center [259, 283] width 146 height 29
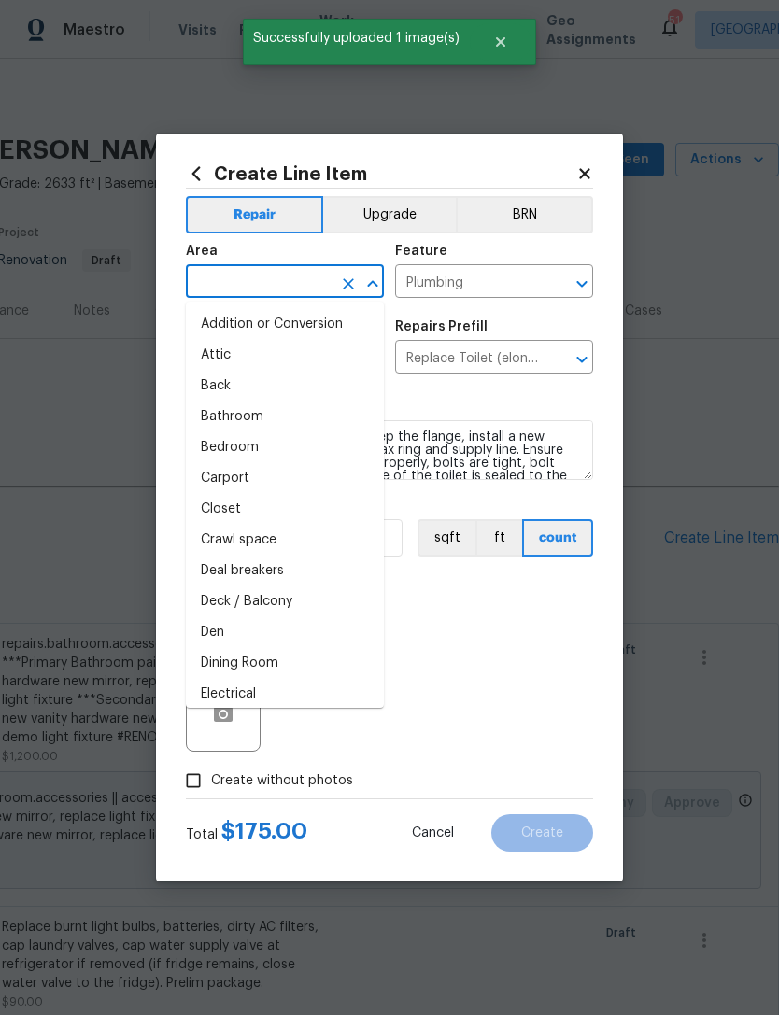
type input "e"
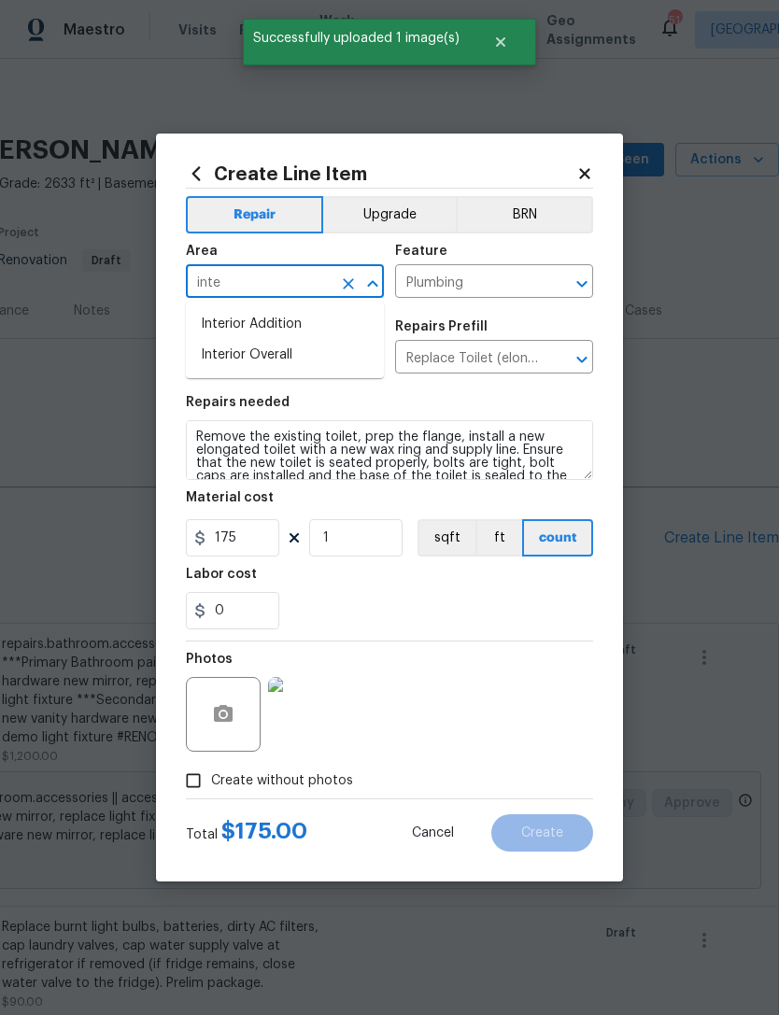
click at [330, 348] on li "Interior Overall" at bounding box center [285, 355] width 198 height 31
type input "Interior Overall"
click at [586, 643] on div "Photos" at bounding box center [389, 702] width 407 height 121
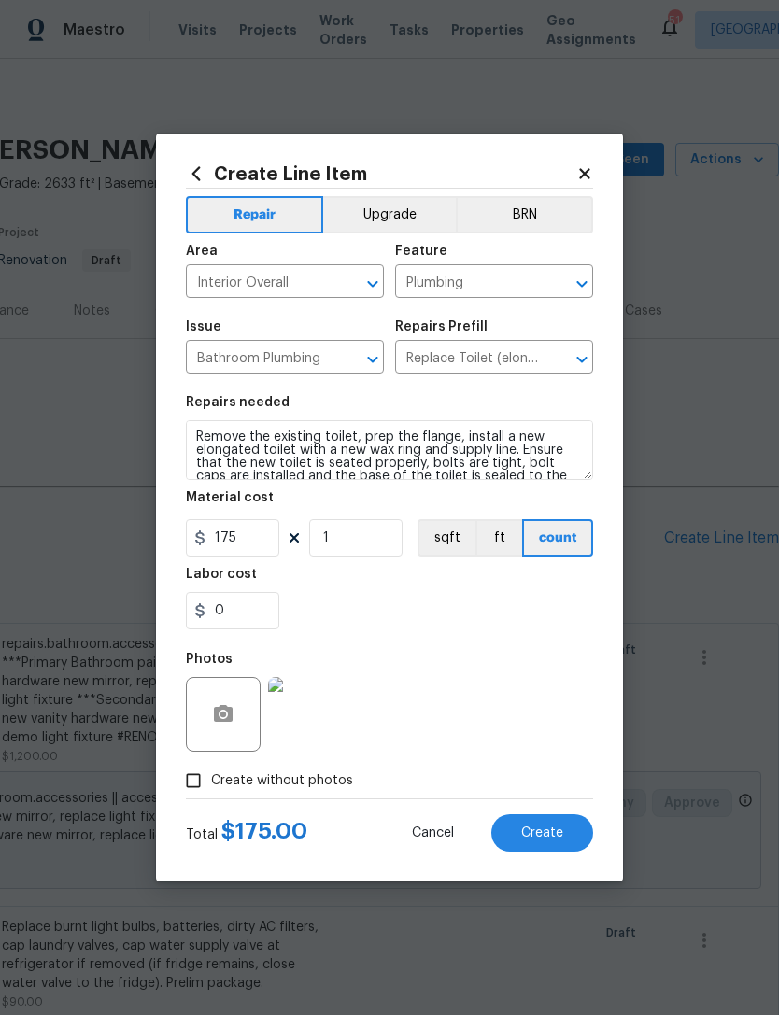
click at [544, 843] on button "Create" at bounding box center [542, 832] width 102 height 37
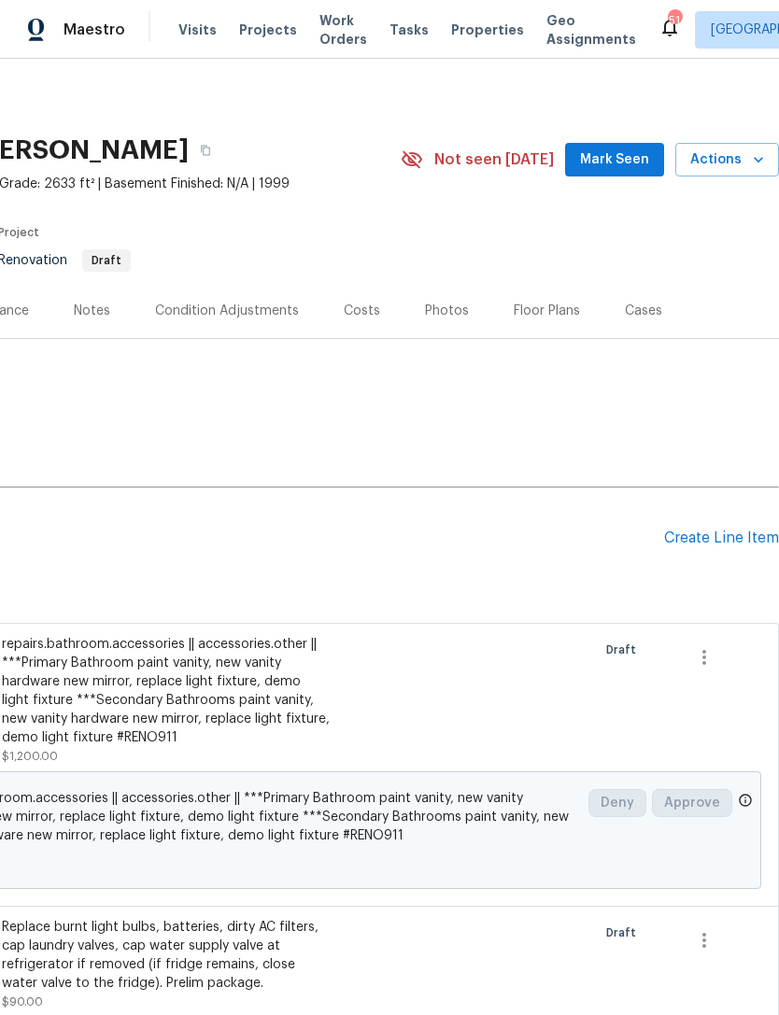
click at [718, 540] on div "Create Line Item" at bounding box center [721, 539] width 115 height 18
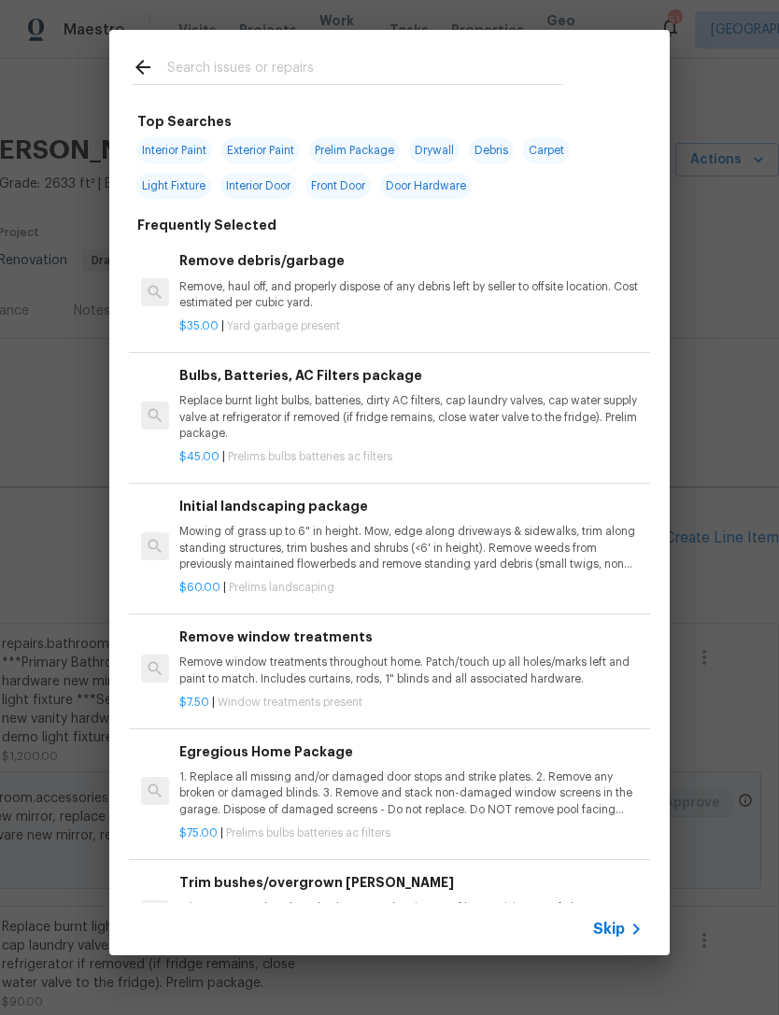
click at [438, 75] on input "text" at bounding box center [365, 70] width 396 height 28
type input "Garage door ope"
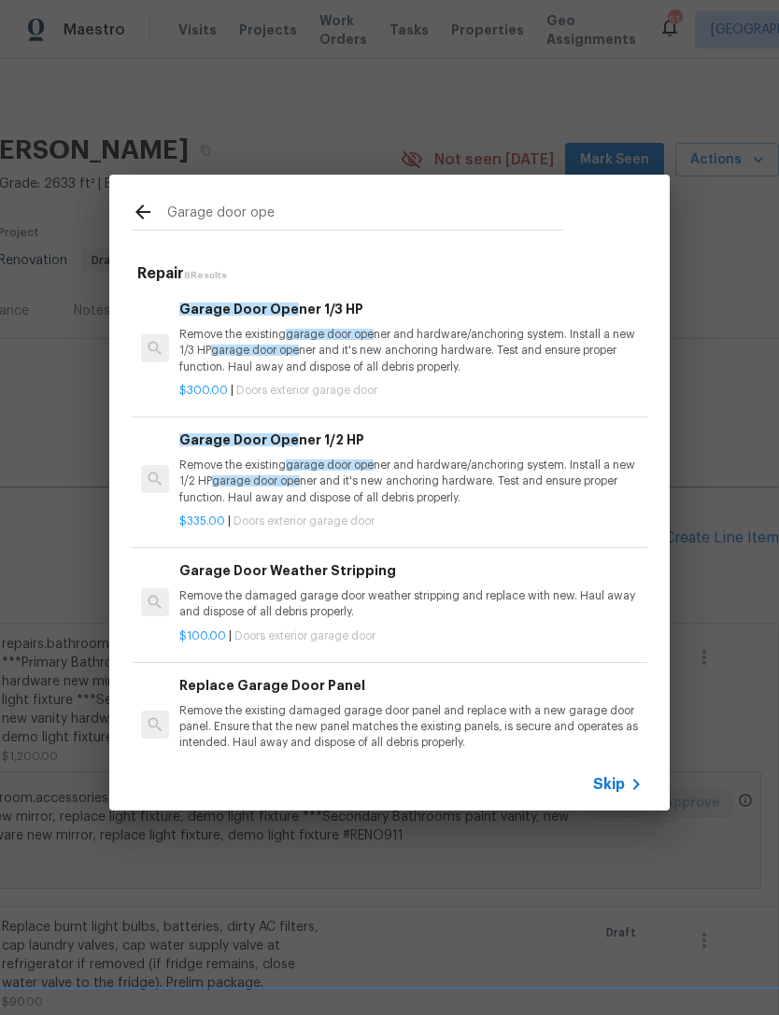
click at [389, 342] on p "Remove the existing garage door ope ner and hardware/anchoring system. Install …" at bounding box center [410, 351] width 463 height 48
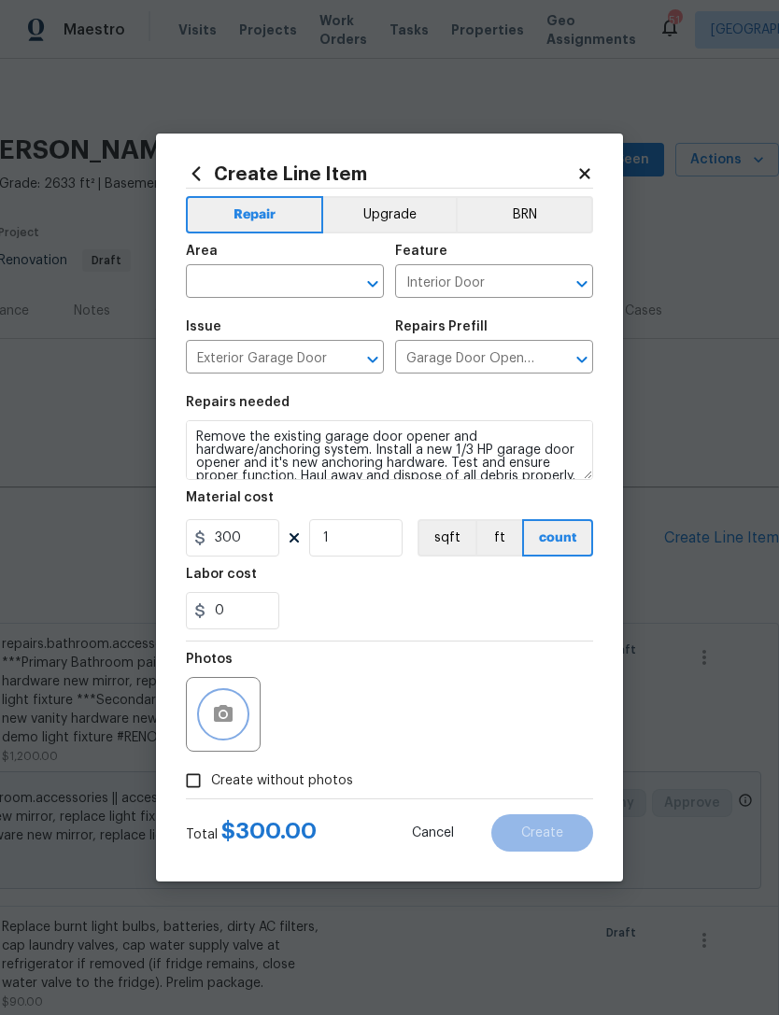
click at [223, 710] on icon "button" at bounding box center [223, 713] width 19 height 17
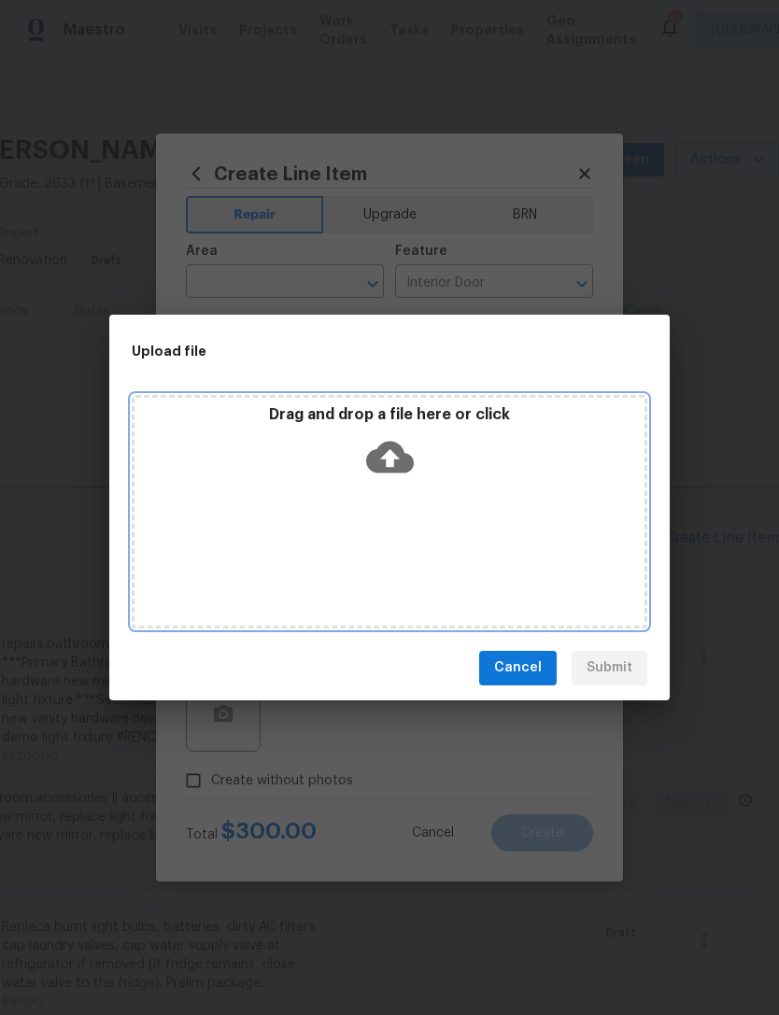
click at [599, 546] on div "Drag and drop a file here or click" at bounding box center [390, 511] width 516 height 233
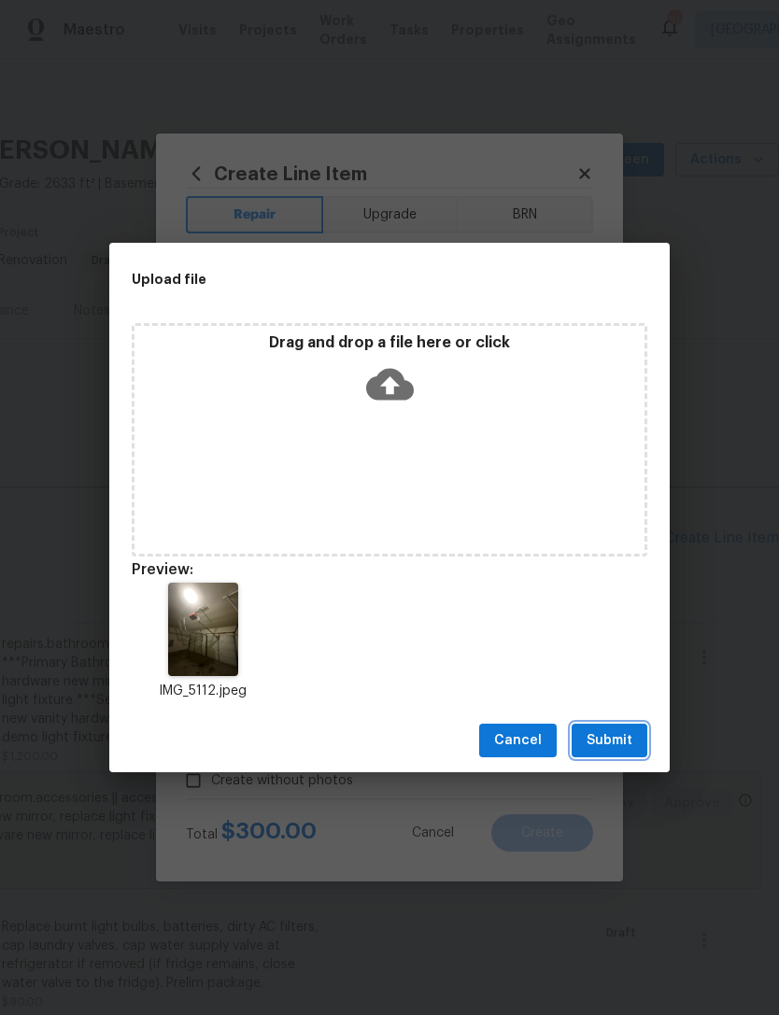
click at [627, 742] on span "Submit" at bounding box center [609, 740] width 46 height 23
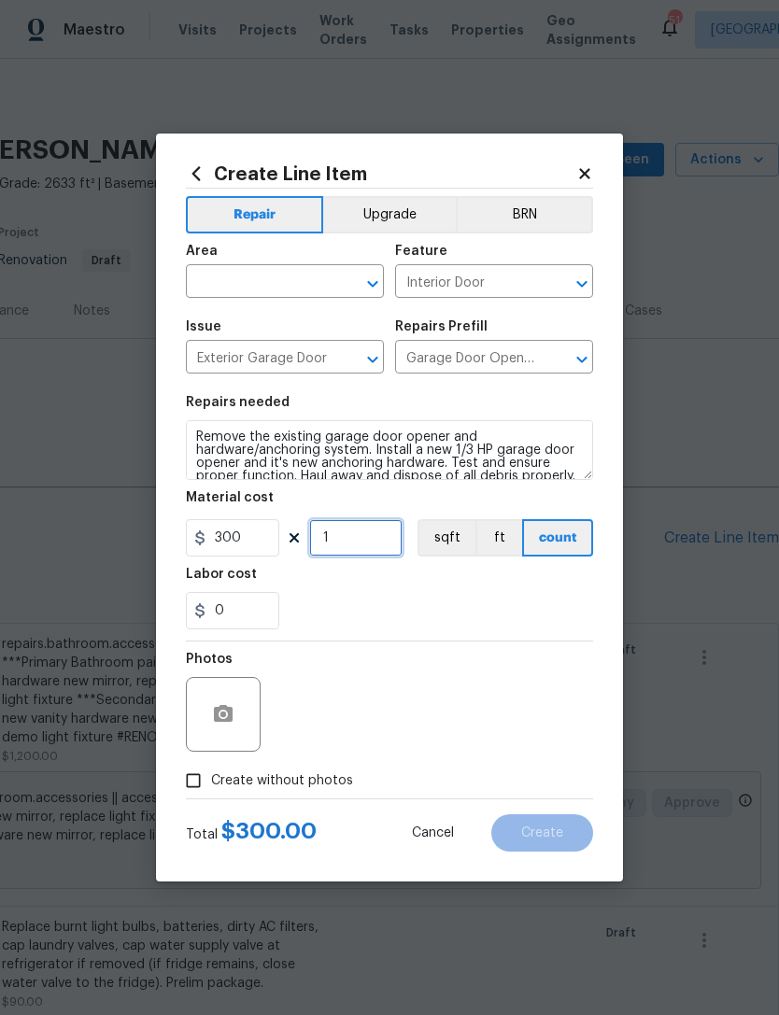
click at [376, 541] on input "1" at bounding box center [355, 537] width 93 height 37
click at [376, 540] on input "1" at bounding box center [355, 537] width 93 height 37
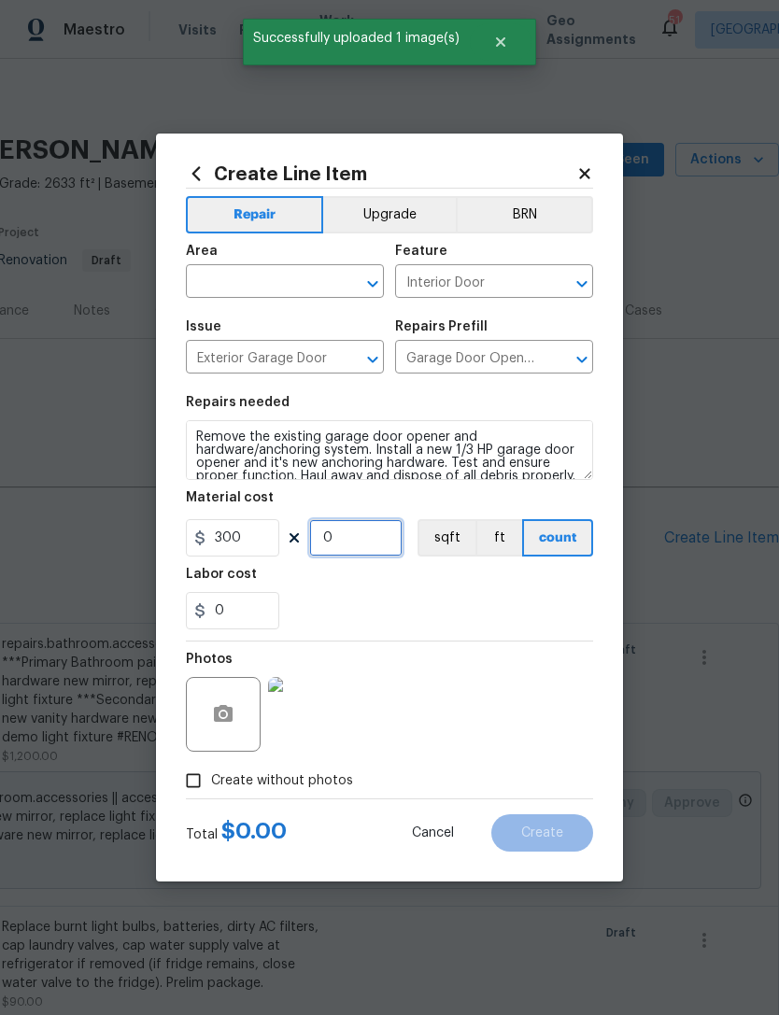
type input "2"
click at [286, 274] on input "text" at bounding box center [259, 283] width 146 height 29
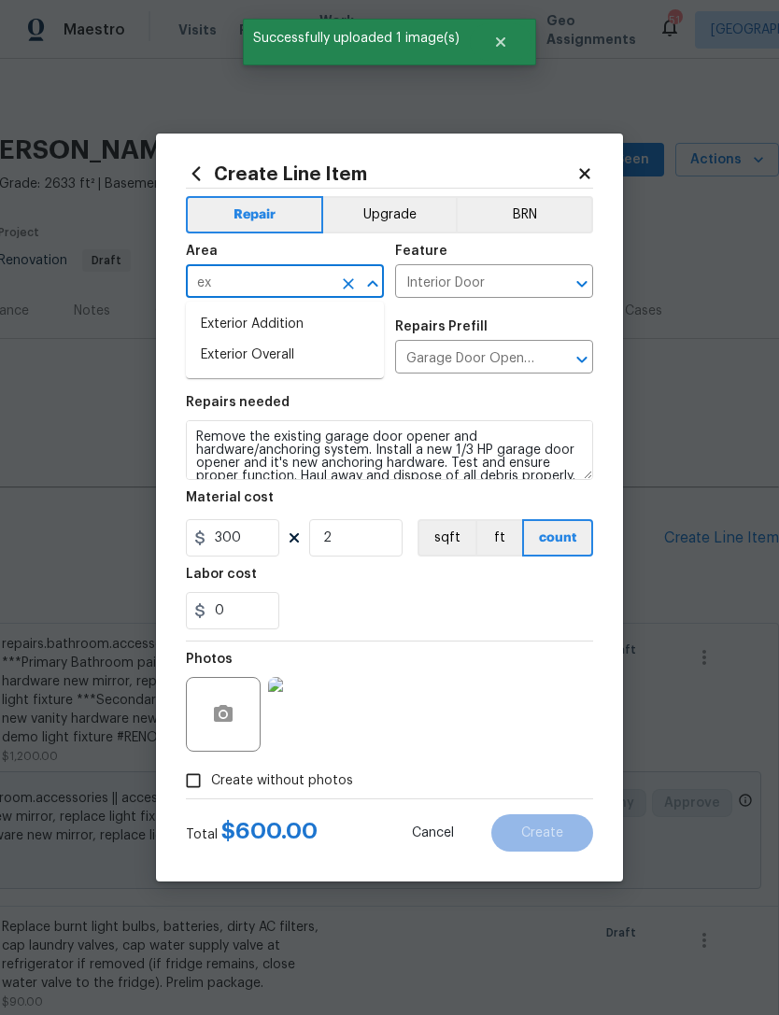
click at [358, 340] on li "Exterior Overall" at bounding box center [285, 355] width 198 height 31
type input "Exterior Overall"
click at [553, 654] on div "Photos" at bounding box center [389, 702] width 407 height 121
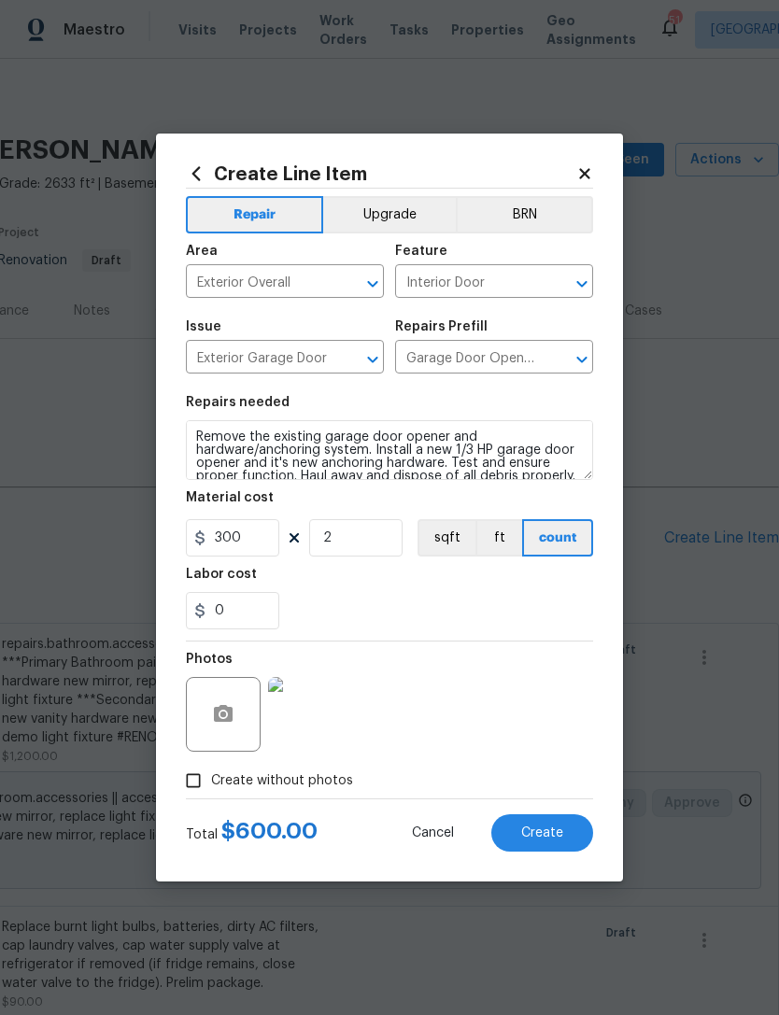
click at [557, 837] on span "Create" at bounding box center [542, 834] width 42 height 14
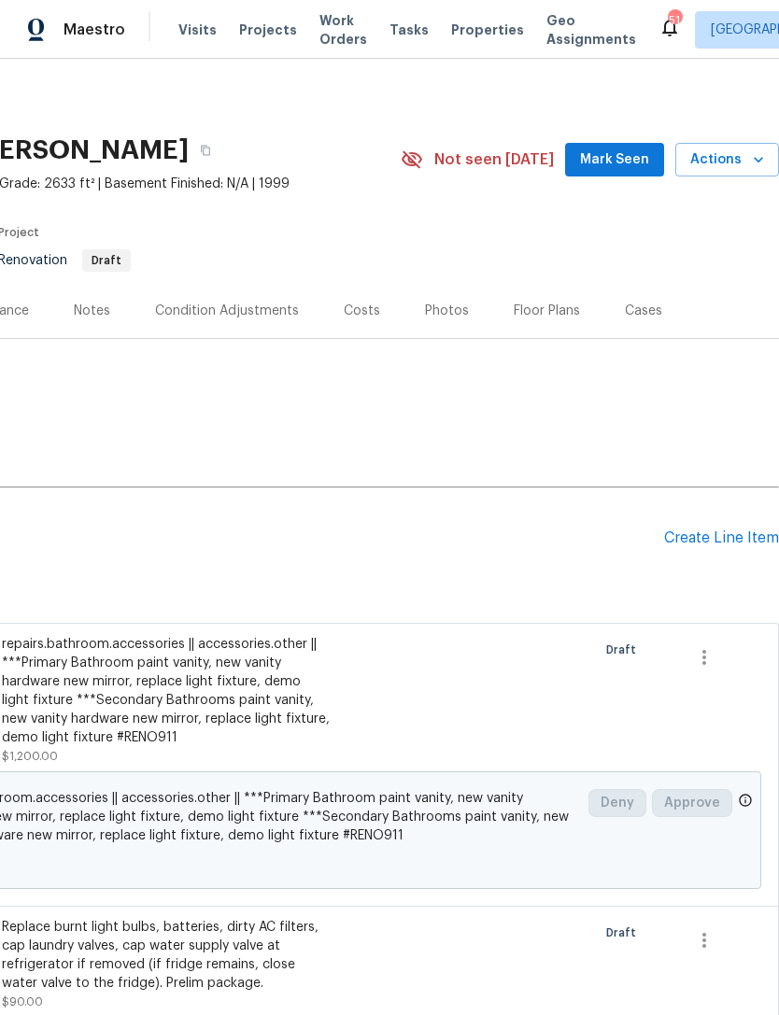
click at [734, 546] on div "Create Line Item" at bounding box center [721, 539] width 115 height 18
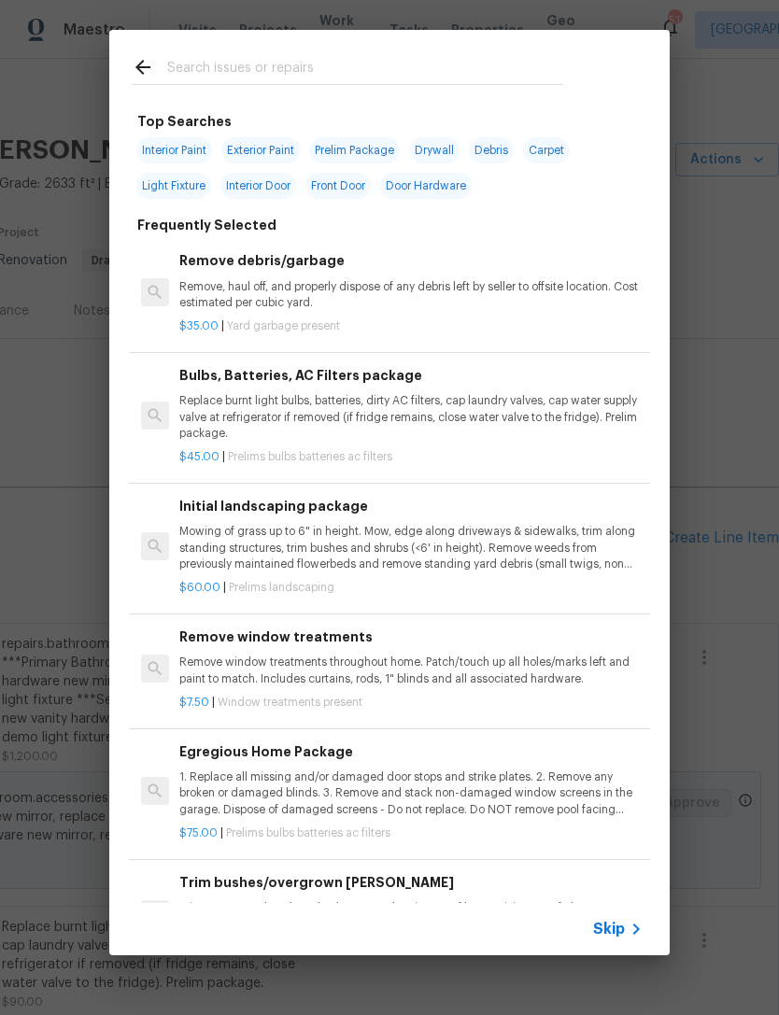
click at [521, 64] on input "text" at bounding box center [365, 70] width 396 height 28
type input "S"
type input "H"
type input "Showerhead"
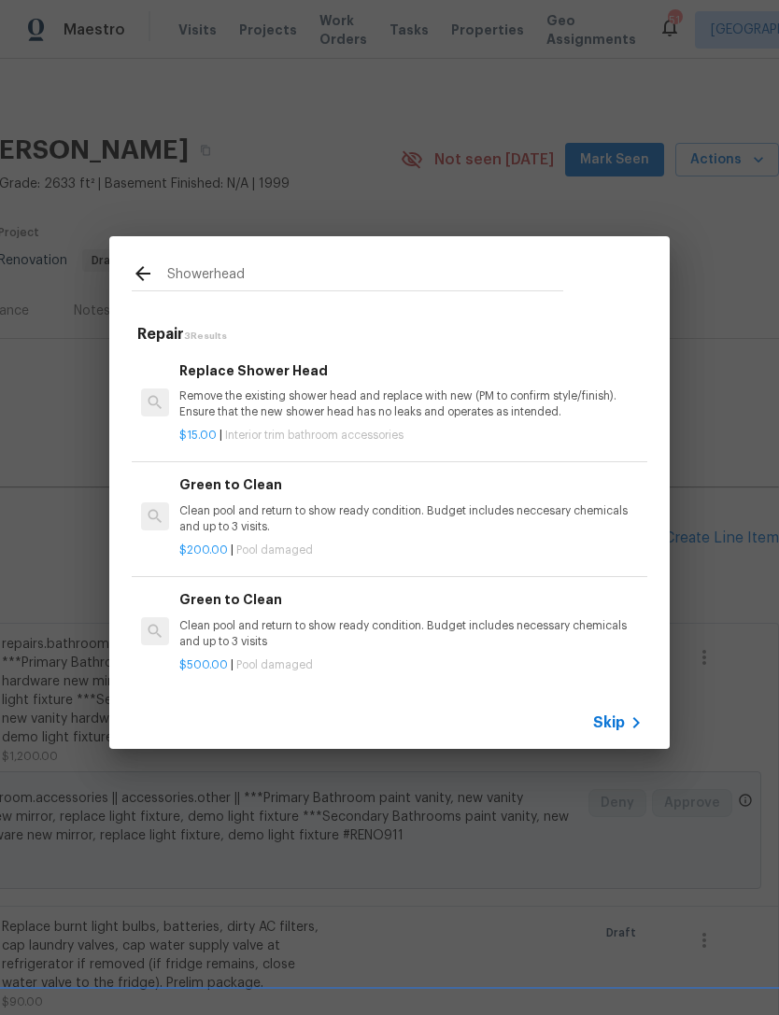
click at [508, 407] on p "Remove the existing shower head and replace with new (PM to confirm style/finis…" at bounding box center [410, 405] width 463 height 32
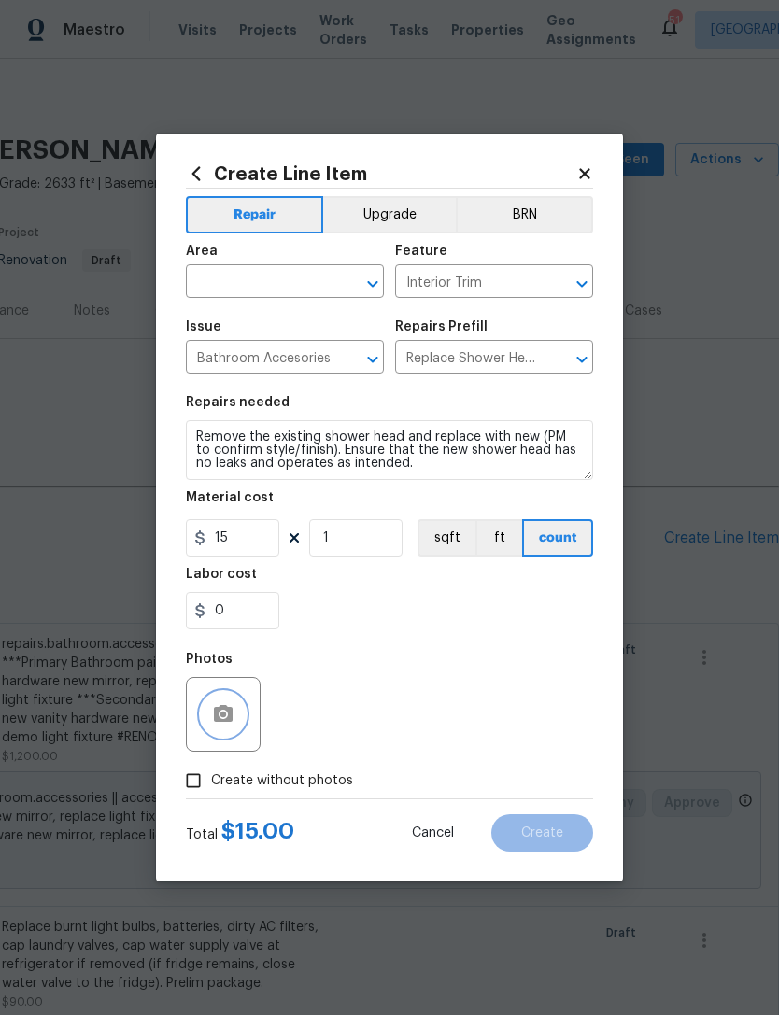
click at [238, 719] on button "button" at bounding box center [223, 714] width 45 height 45
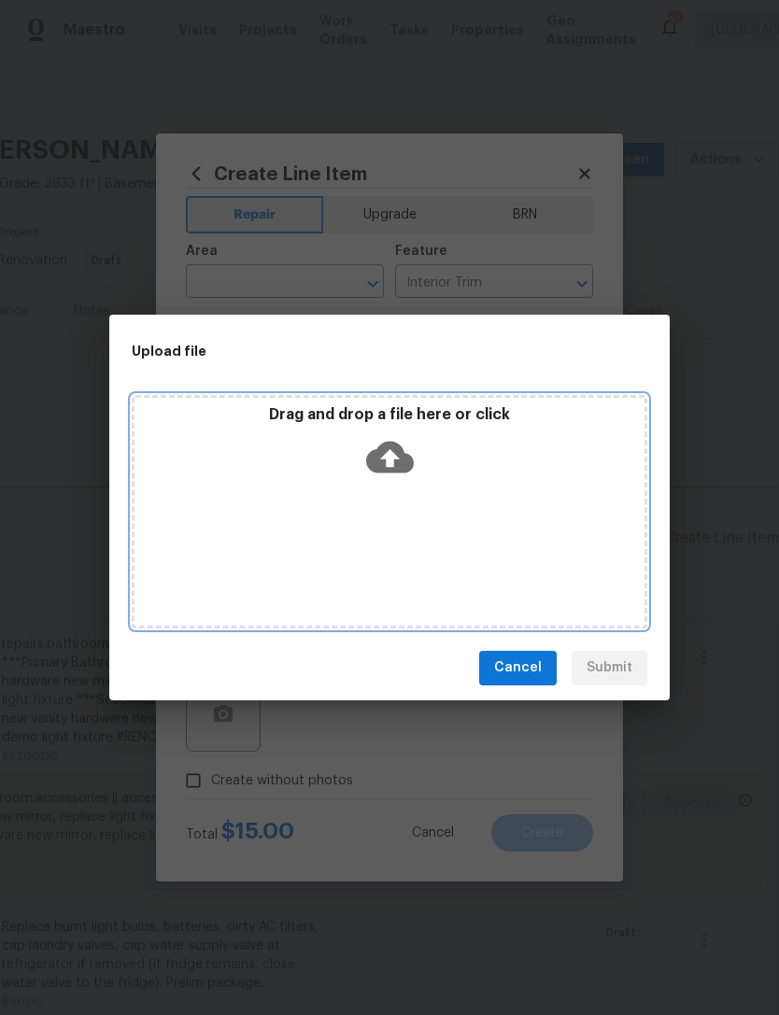
click at [422, 441] on div "Drag and drop a file here or click" at bounding box center [389, 445] width 510 height 80
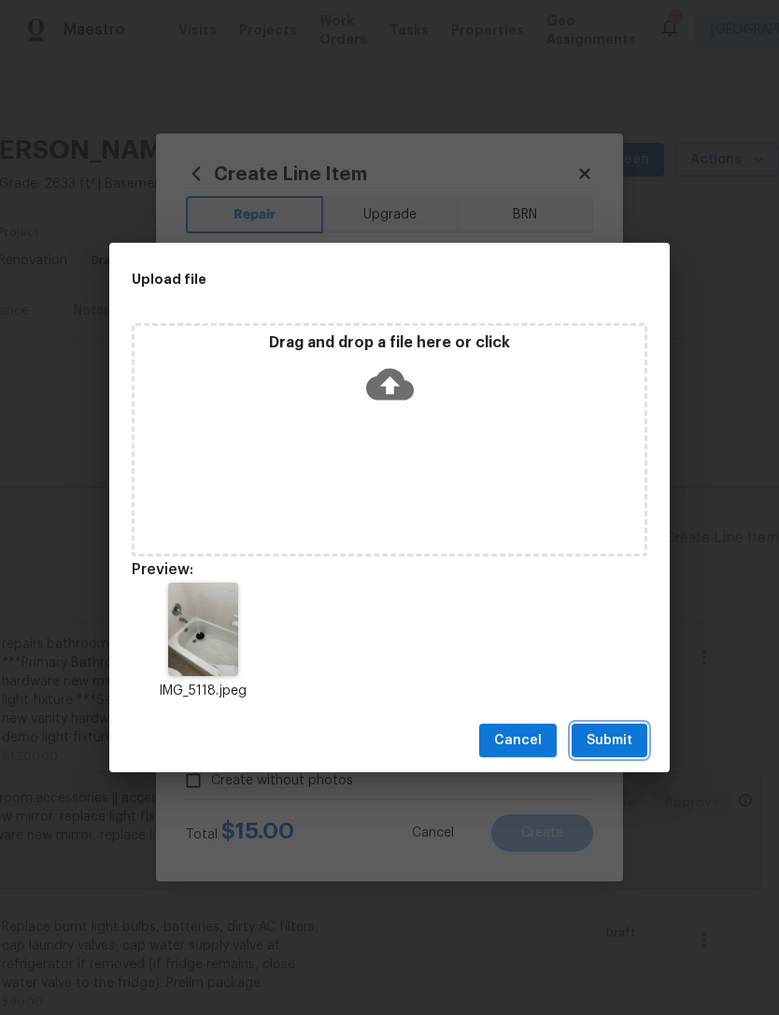
click at [623, 745] on span "Submit" at bounding box center [609, 740] width 46 height 23
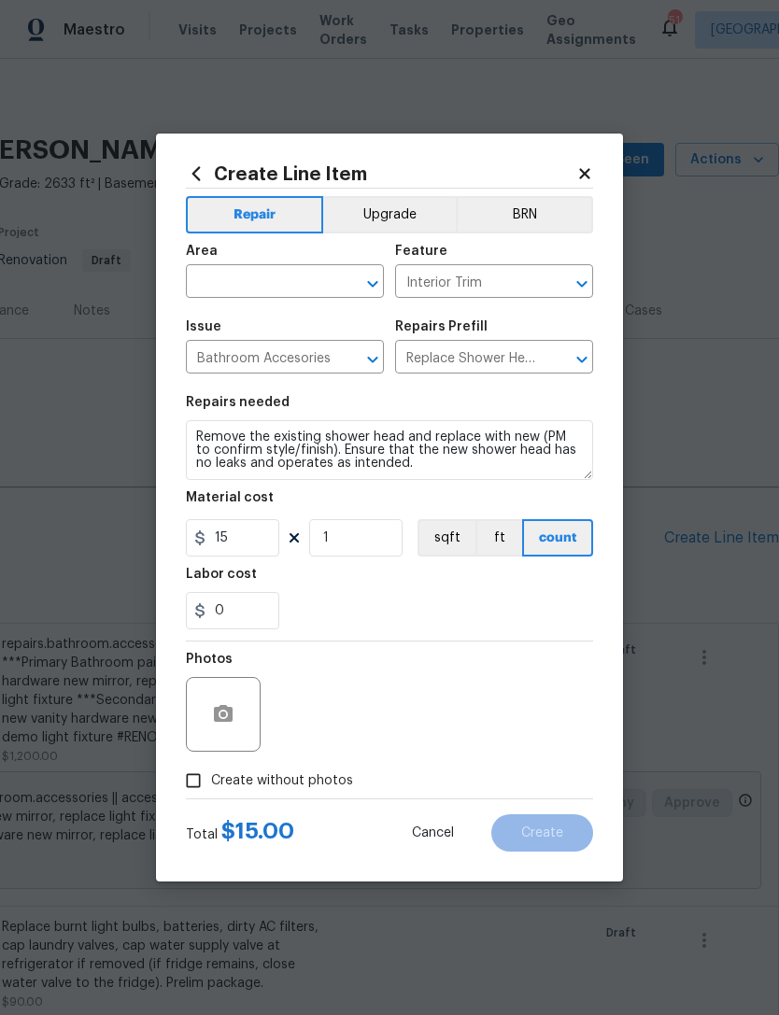
click at [307, 283] on input "text" at bounding box center [259, 283] width 146 height 29
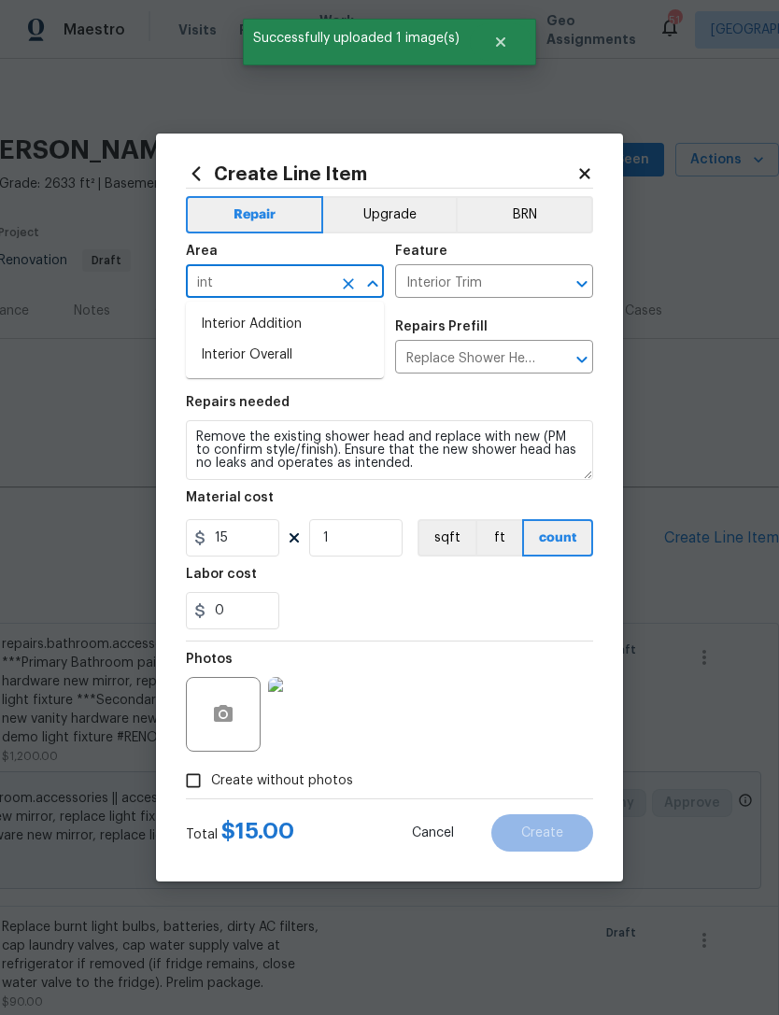
click at [372, 342] on li "Interior Overall" at bounding box center [285, 355] width 198 height 31
type input "Interior Overall"
click at [580, 645] on div "Photos" at bounding box center [389, 702] width 407 height 121
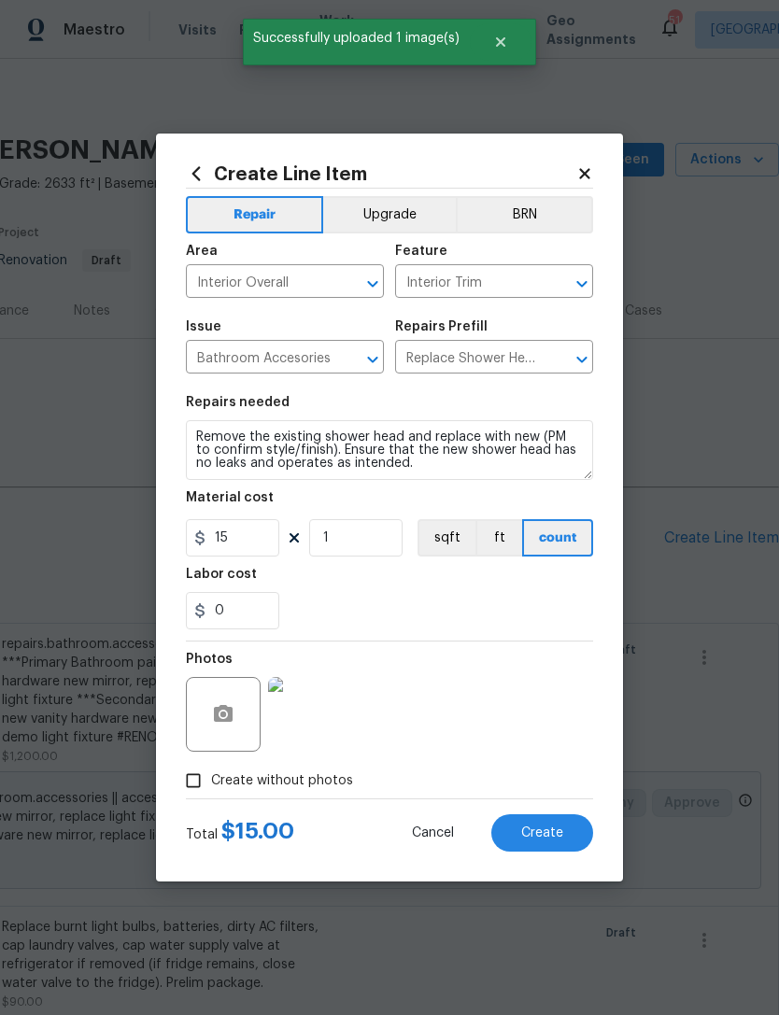
click at [563, 832] on button "Create" at bounding box center [542, 832] width 102 height 37
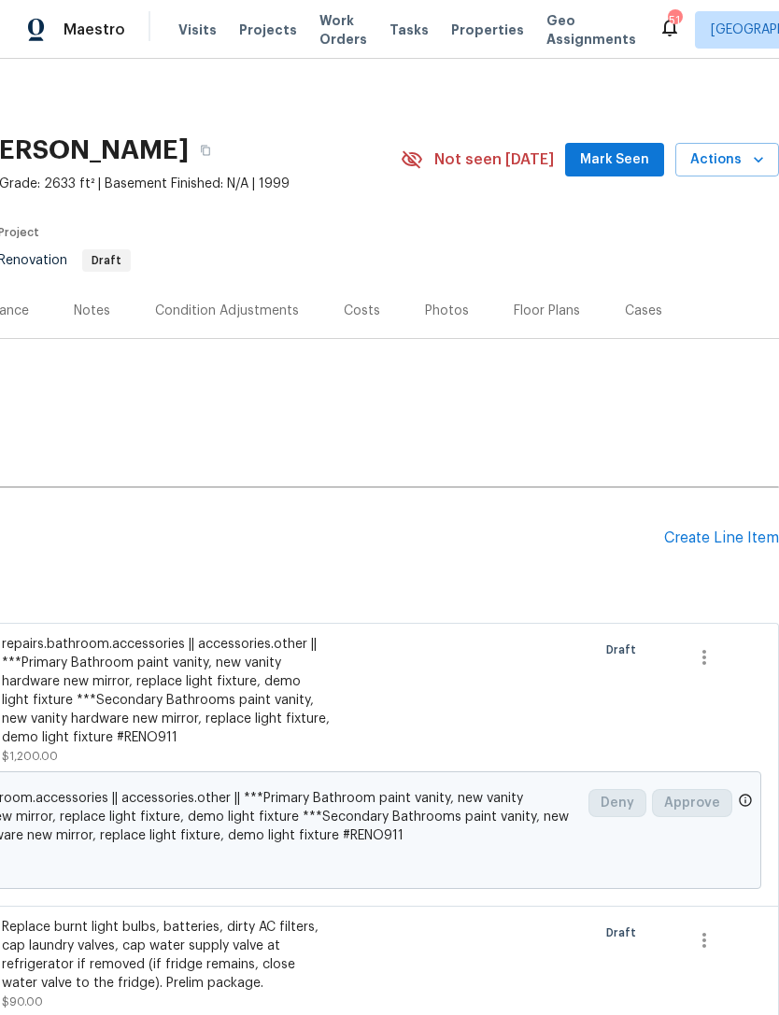
click at [706, 572] on div "Pending Line Items Create Line Item" at bounding box center [251, 538] width 1055 height 87
click at [718, 544] on div "Create Line Item" at bounding box center [721, 539] width 115 height 18
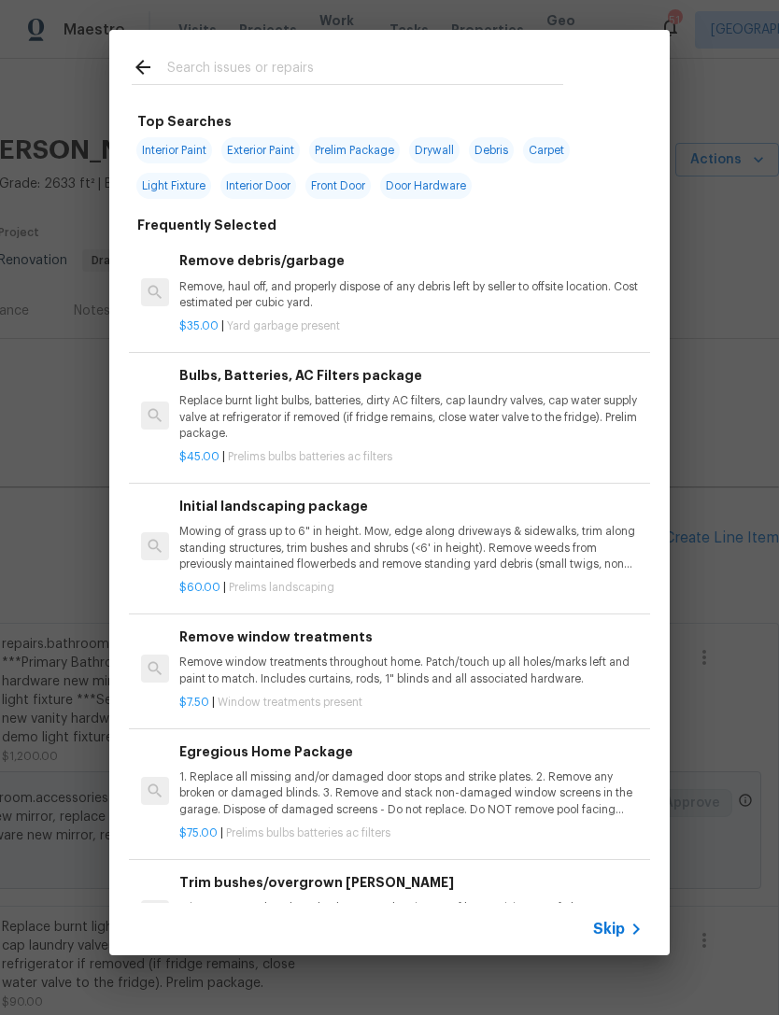
click at [478, 50] on div at bounding box center [347, 67] width 476 height 74
click at [502, 84] on input "text" at bounding box center [365, 70] width 396 height 28
type input "Windows"
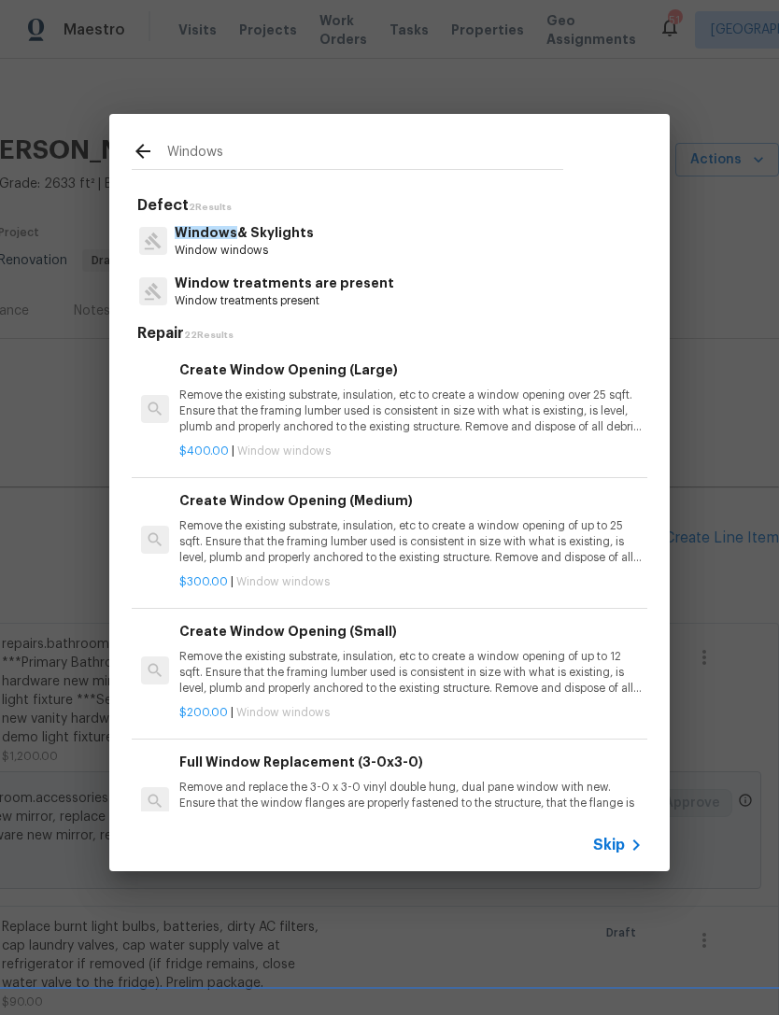
click at [295, 248] on p "Window windows" at bounding box center [244, 251] width 139 height 16
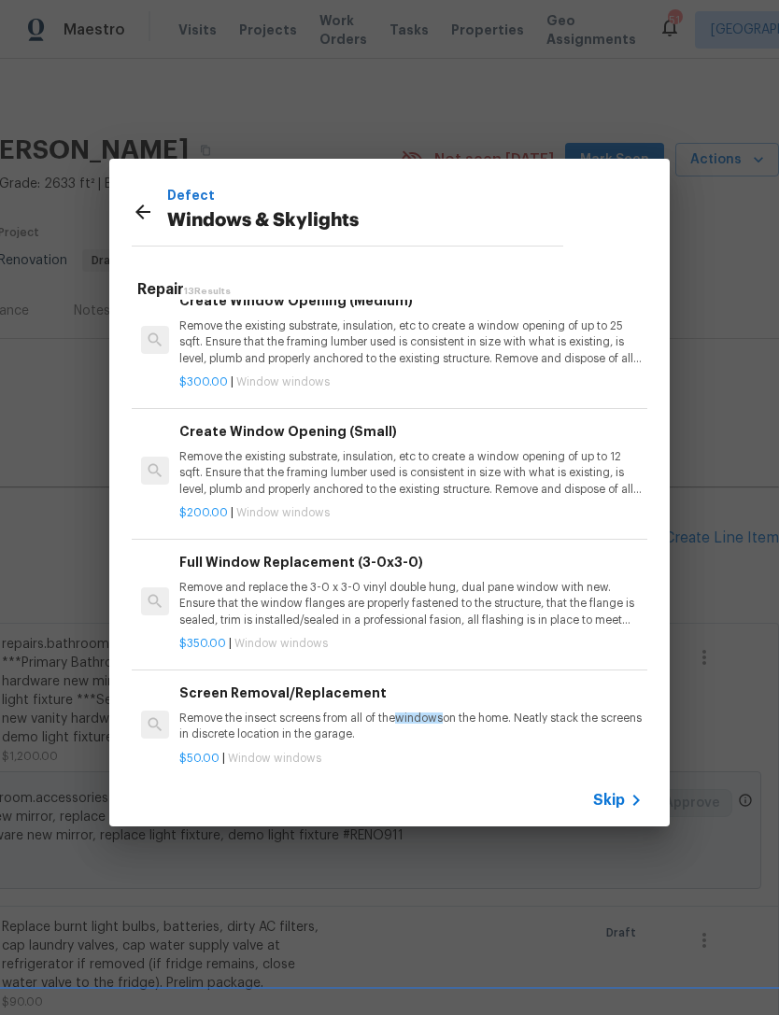
scroll to position [155, 0]
click at [417, 602] on p "Remove and replace the 3-0 x 3-0 vinyl double hung, dual pane window with new. …" at bounding box center [410, 604] width 463 height 48
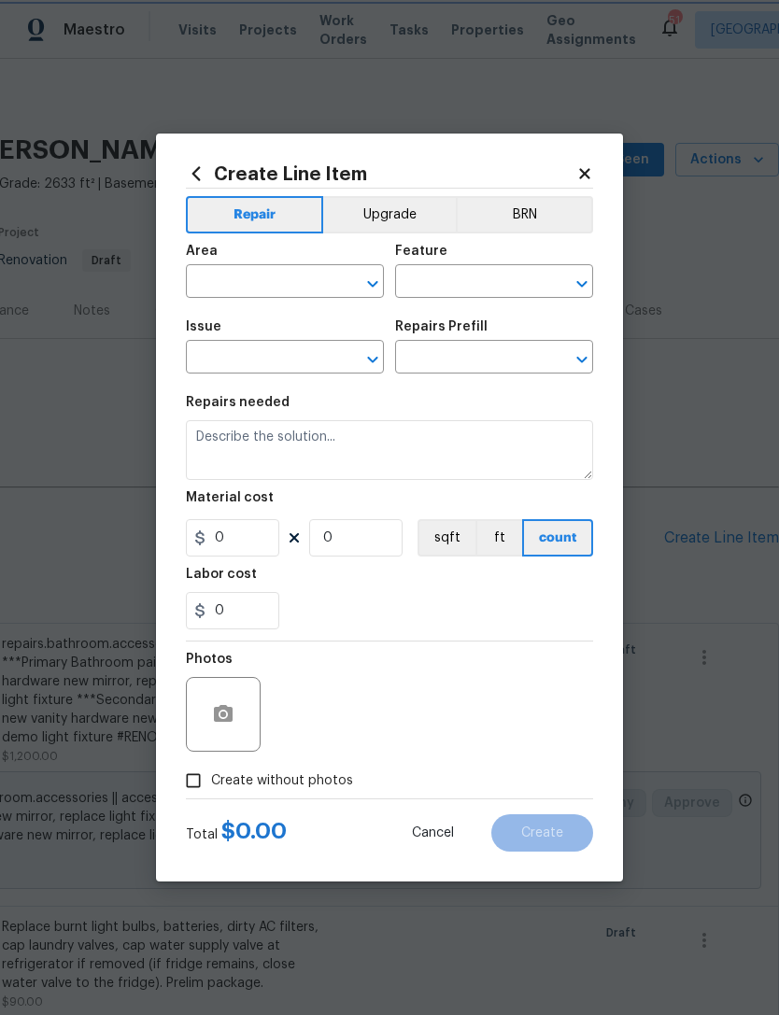
type input "Windows & Skylights"
type input "Full Window Replacement (3-0x3-0) $350.00"
type textarea "Remove and replace the 3-0 x 3-0 vinyl double hung, dual pane window with new. …"
type input "350"
type input "1"
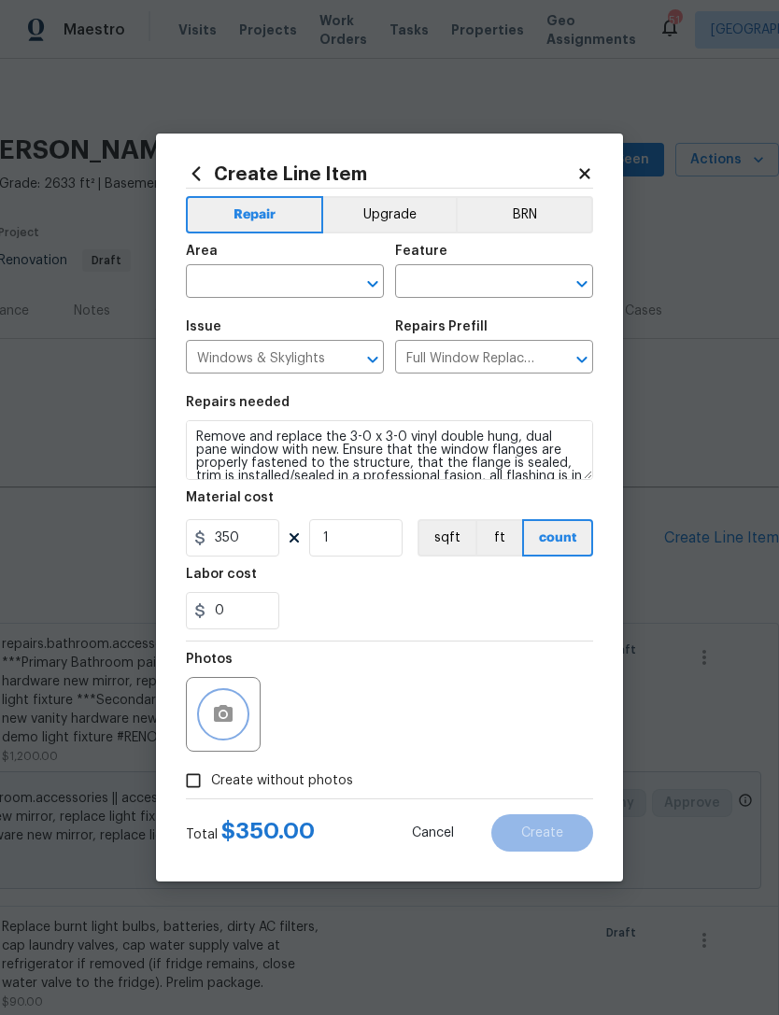
click at [226, 733] on button "button" at bounding box center [223, 714] width 45 height 45
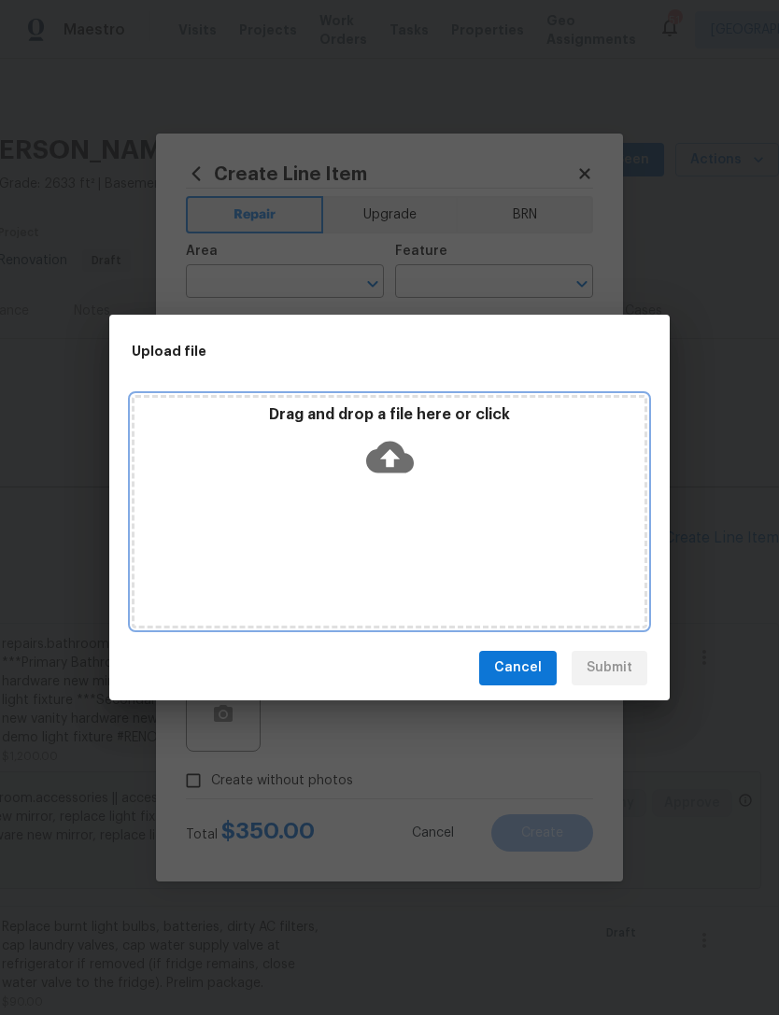
click at [449, 462] on div "Drag and drop a file here or click" at bounding box center [389, 445] width 510 height 80
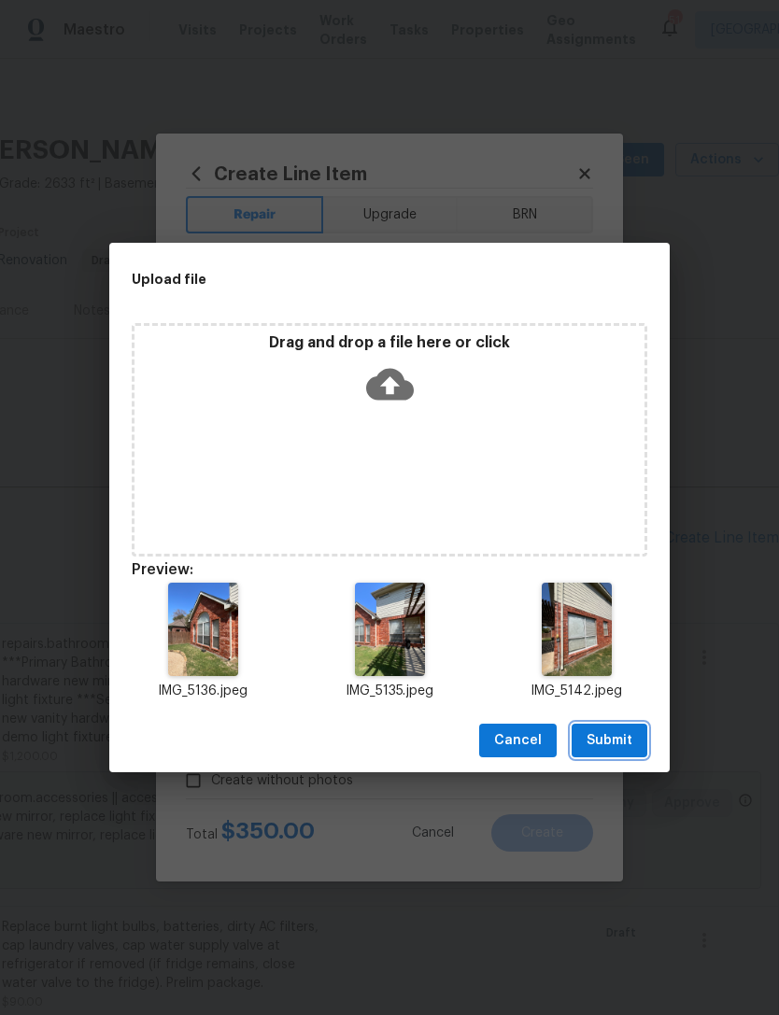
click at [619, 754] on button "Submit" at bounding box center [610, 741] width 76 height 35
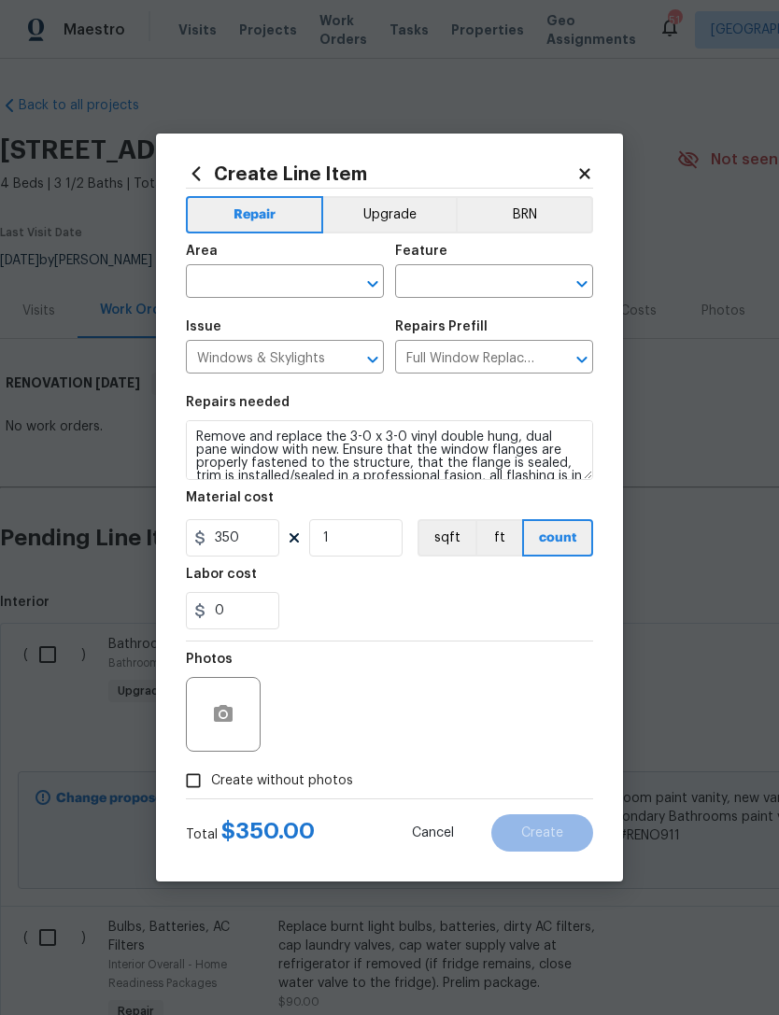
scroll to position [0, 276]
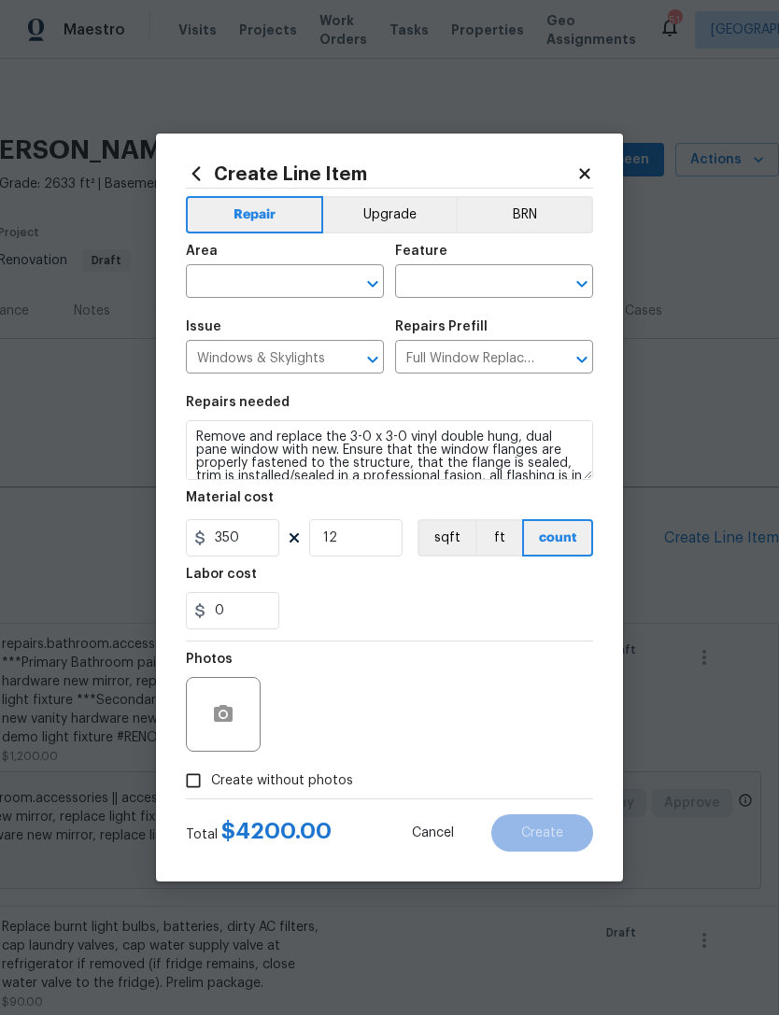
type input "12"
click at [431, 652] on div "Photos" at bounding box center [389, 702] width 407 height 121
click at [286, 283] on input "text" at bounding box center [259, 283] width 146 height 29
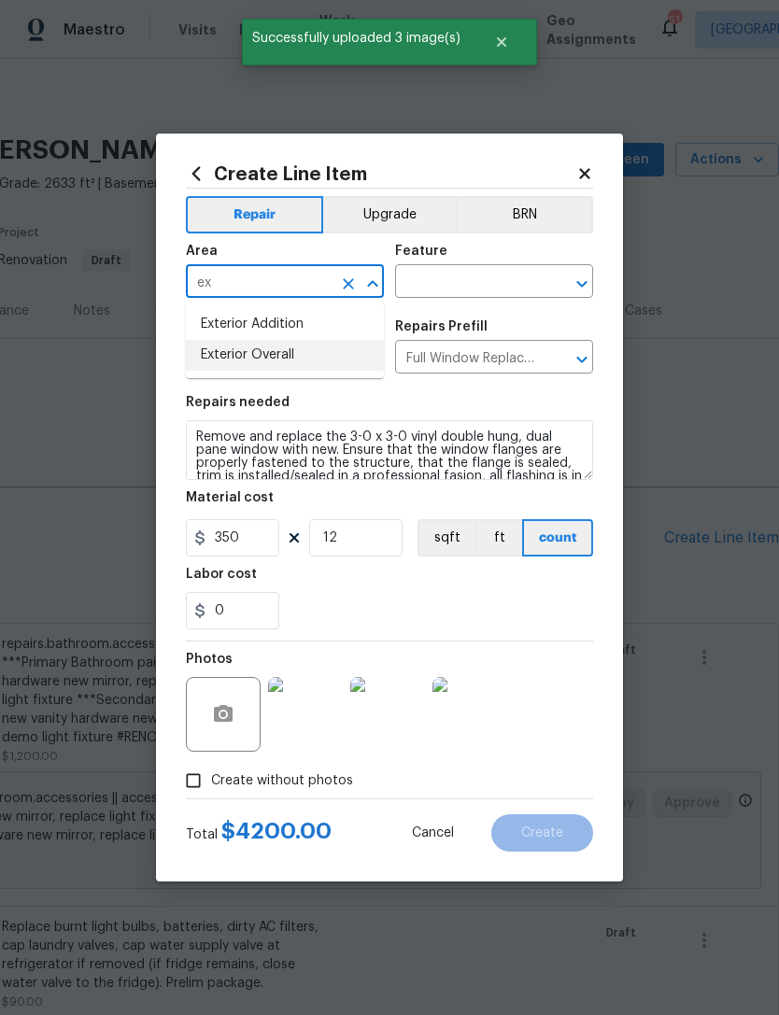
click at [342, 365] on li "Exterior Overall" at bounding box center [285, 355] width 198 height 31
type input "Exterior Overall"
click at [483, 278] on input "text" at bounding box center [468, 283] width 146 height 29
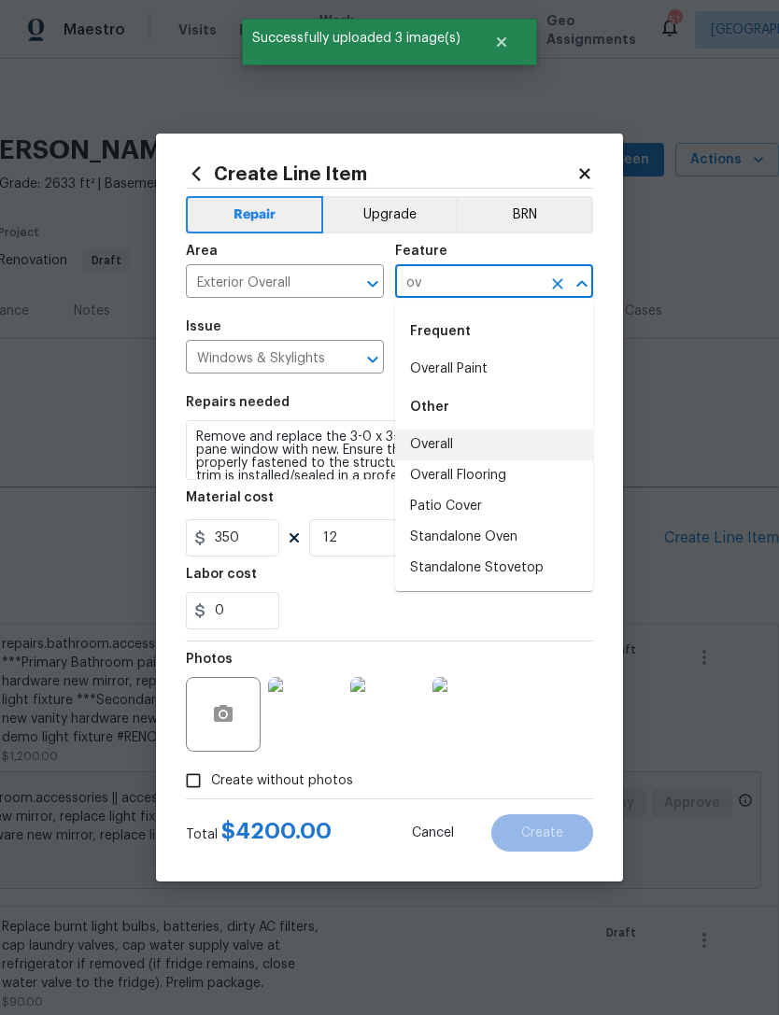
click at [475, 453] on li "Overall" at bounding box center [494, 445] width 198 height 31
type input "Overall"
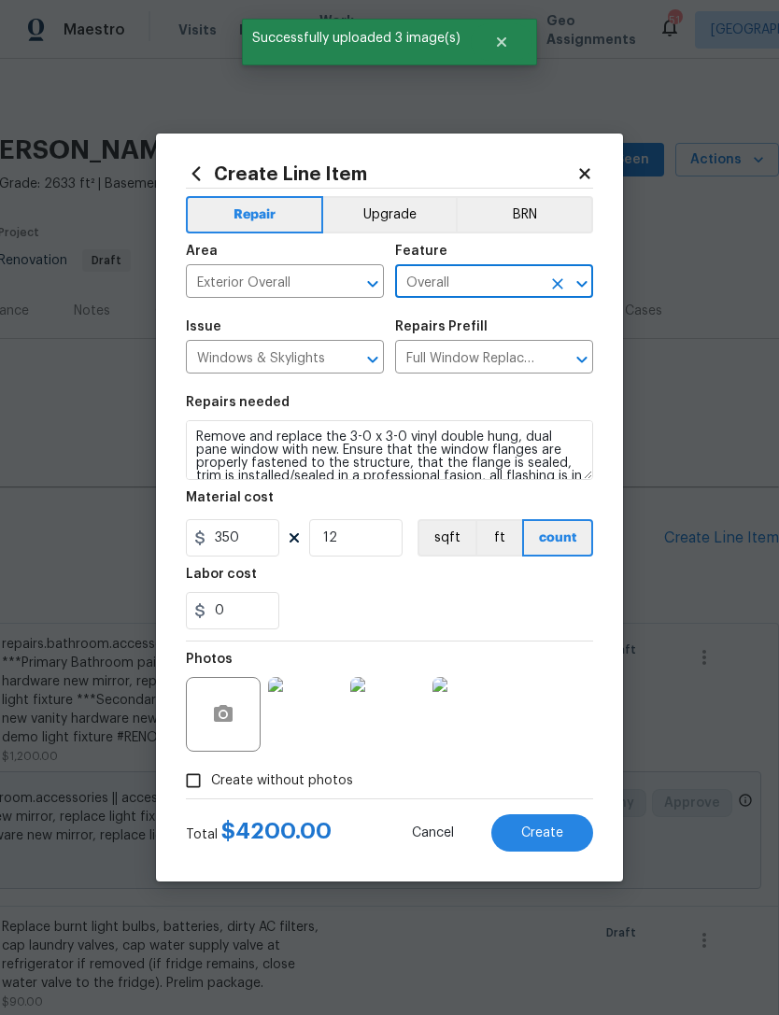
click at [460, 613] on div "0" at bounding box center [389, 610] width 407 height 37
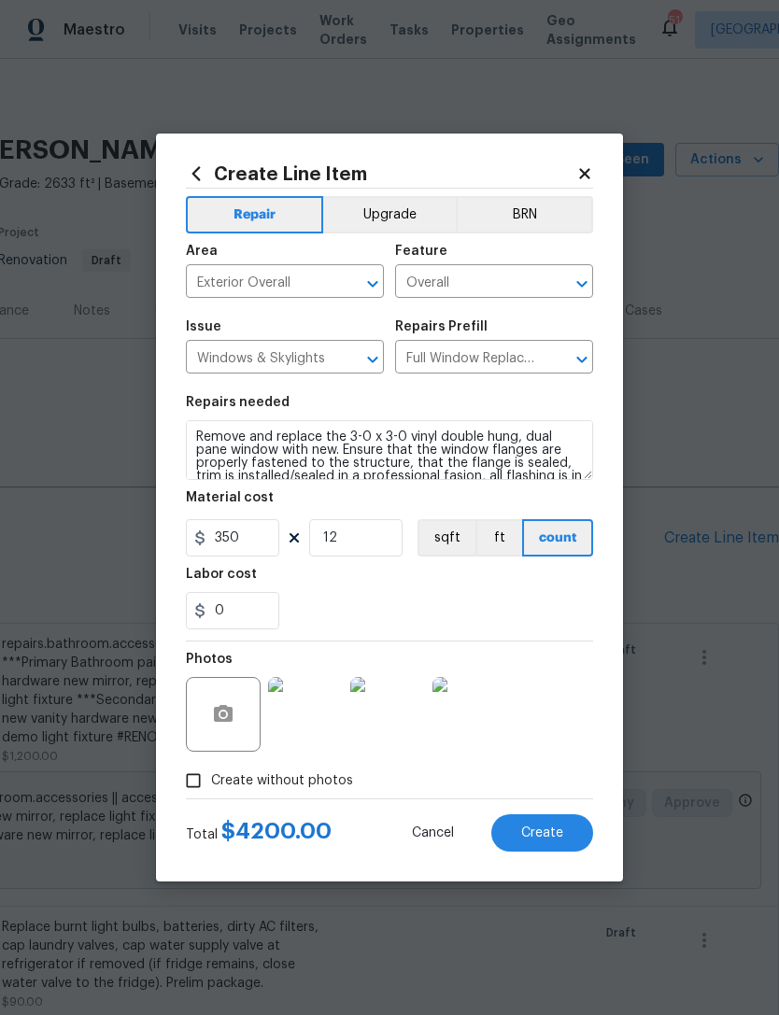
click at [521, 841] on span "Create" at bounding box center [542, 834] width 42 height 14
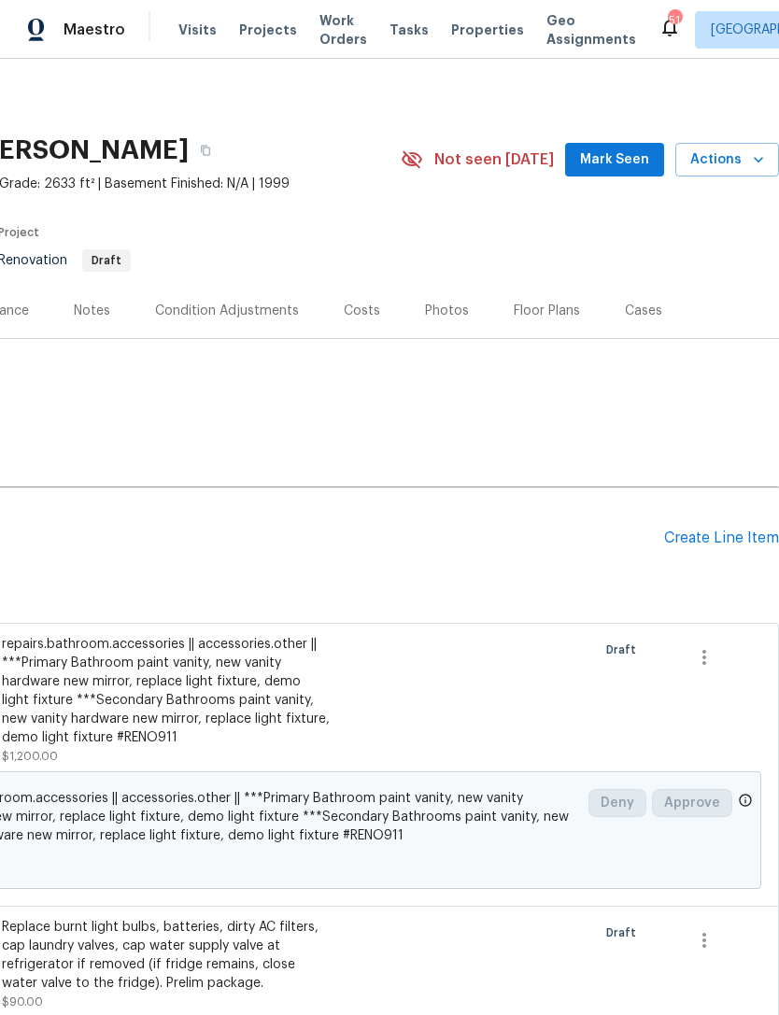
click at [728, 542] on div "Create Line Item" at bounding box center [721, 539] width 115 height 18
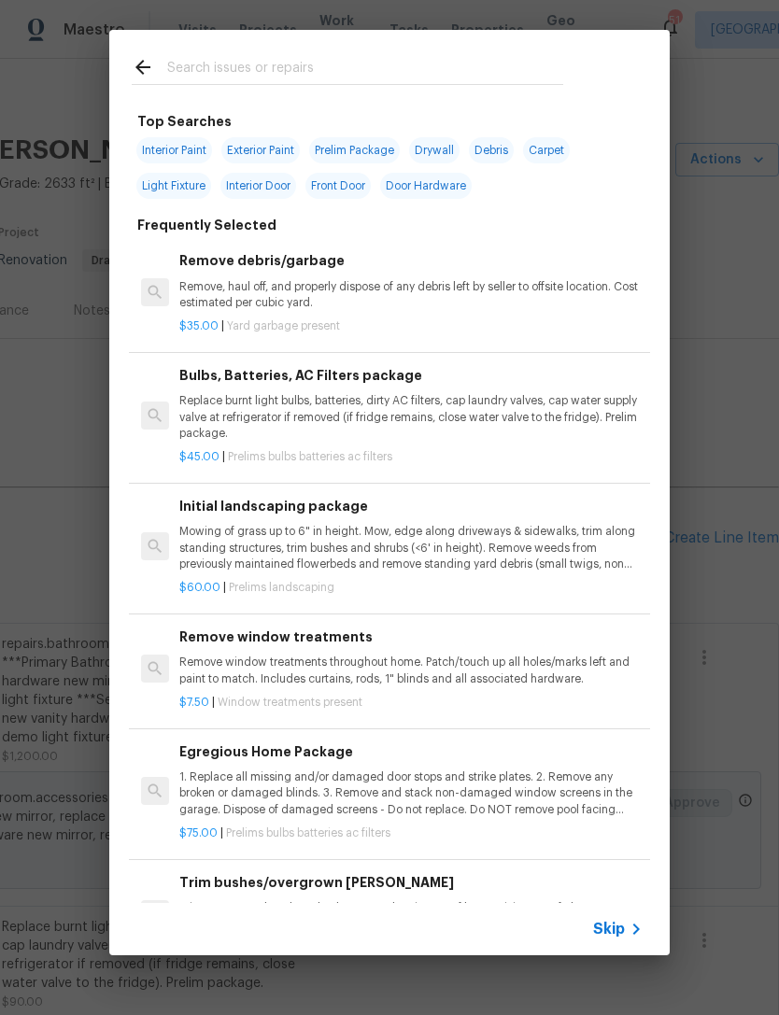
click at [459, 71] on input "text" at bounding box center [365, 70] width 396 height 28
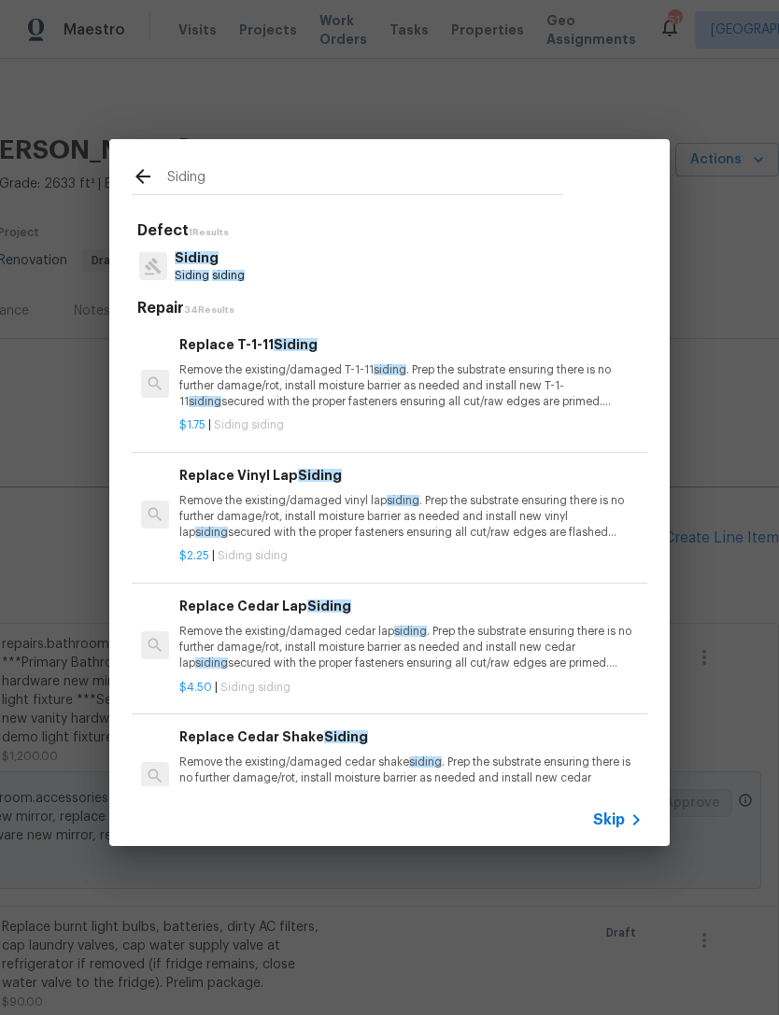
type input "Siding"
click at [408, 275] on div "Siding Siding siding" at bounding box center [390, 266] width 516 height 50
click at [422, 274] on div "Siding Siding siding" at bounding box center [390, 266] width 516 height 50
click at [216, 266] on p "Siding" at bounding box center [210, 258] width 70 height 20
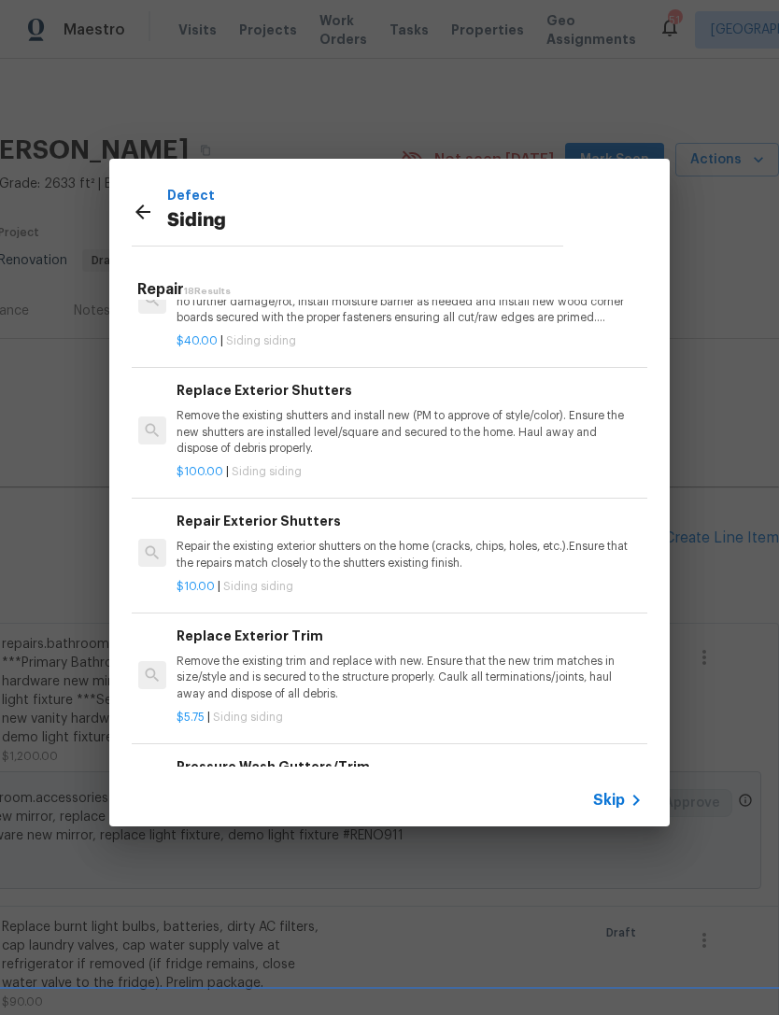
scroll to position [1634, 3]
click at [408, 666] on p "Remove the existing trim and replace with new. Ensure that the new trim matches…" at bounding box center [408, 678] width 463 height 48
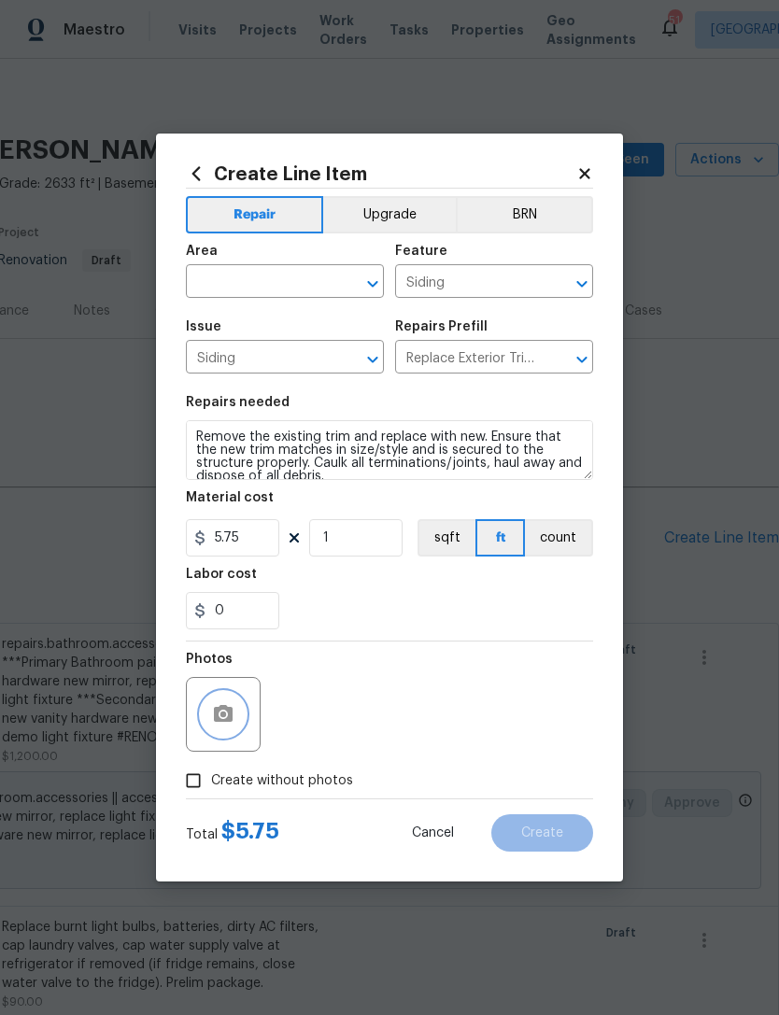
click at [236, 699] on button "button" at bounding box center [223, 714] width 45 height 45
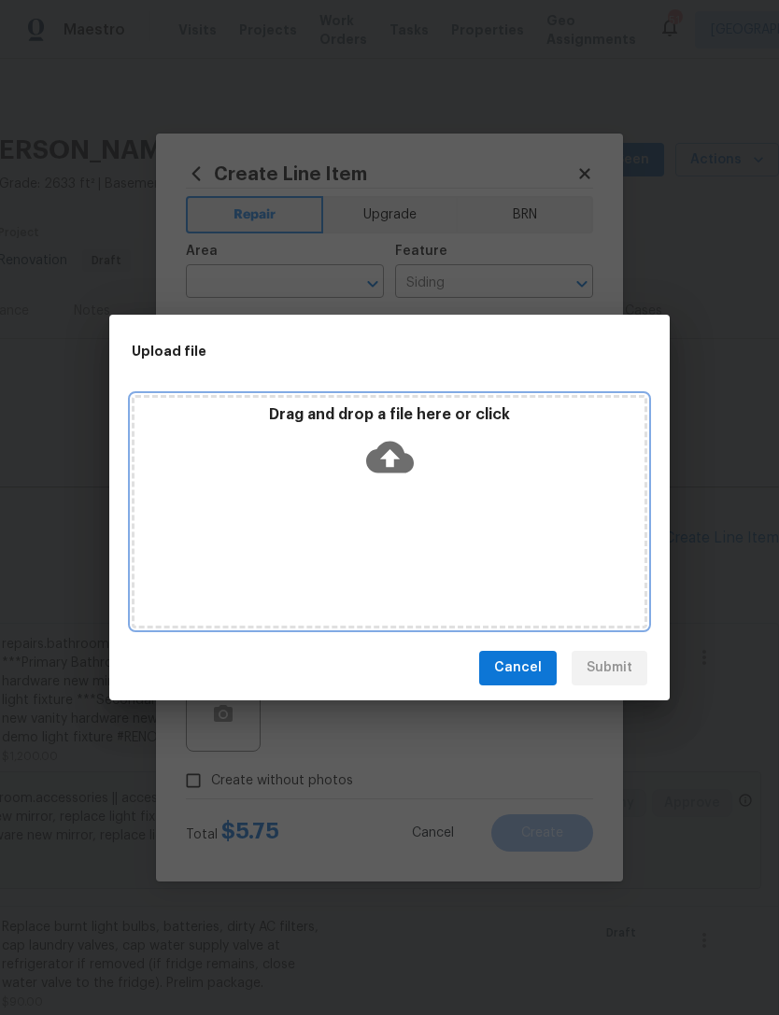
click at [600, 549] on div "Drag and drop a file here or click" at bounding box center [390, 511] width 516 height 233
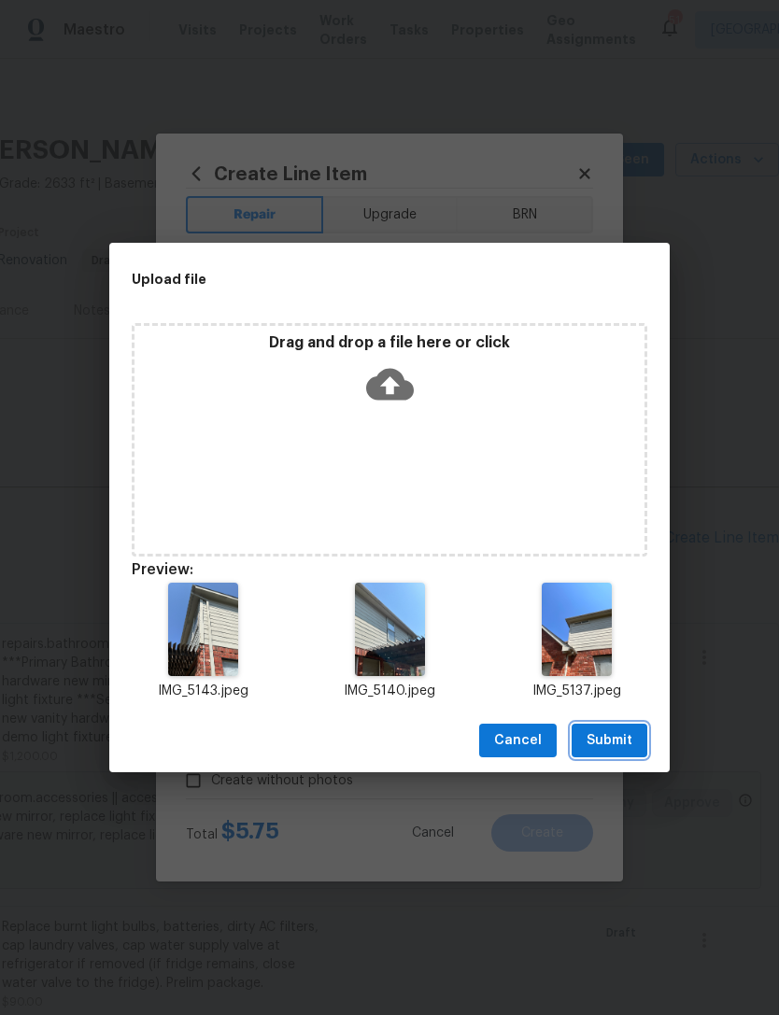
click at [611, 737] on span "Submit" at bounding box center [609, 740] width 46 height 23
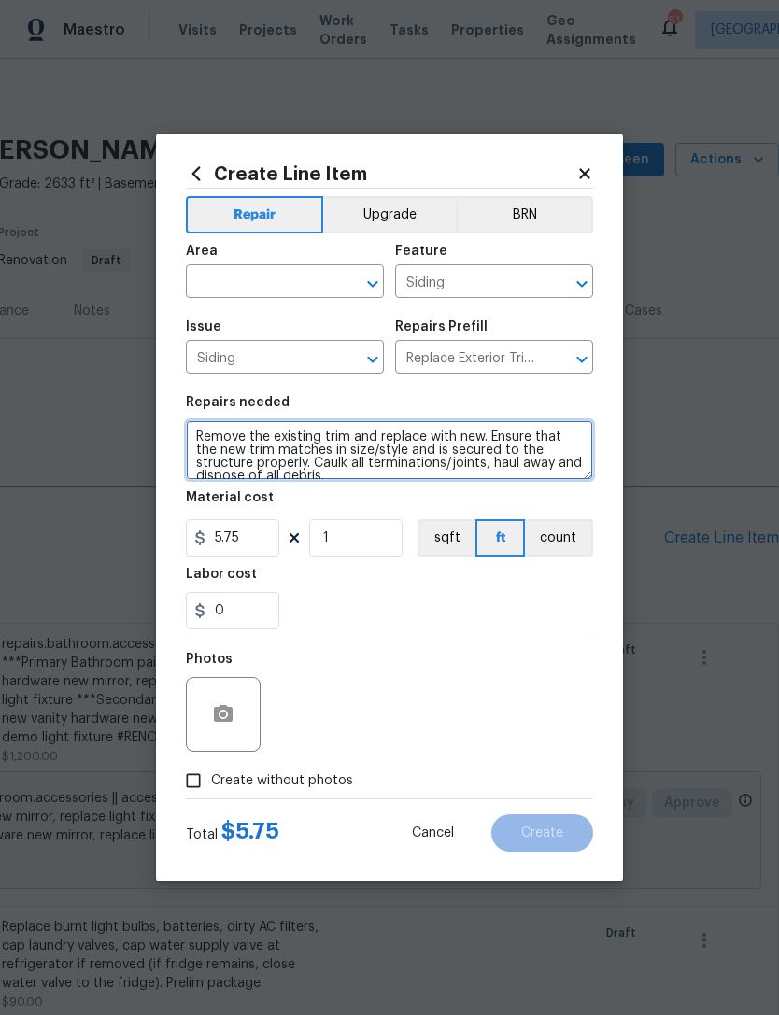
click at [196, 452] on textarea "Remove the existing trim and replace with new. Ensure that the new trim matches…" at bounding box center [389, 450] width 407 height 60
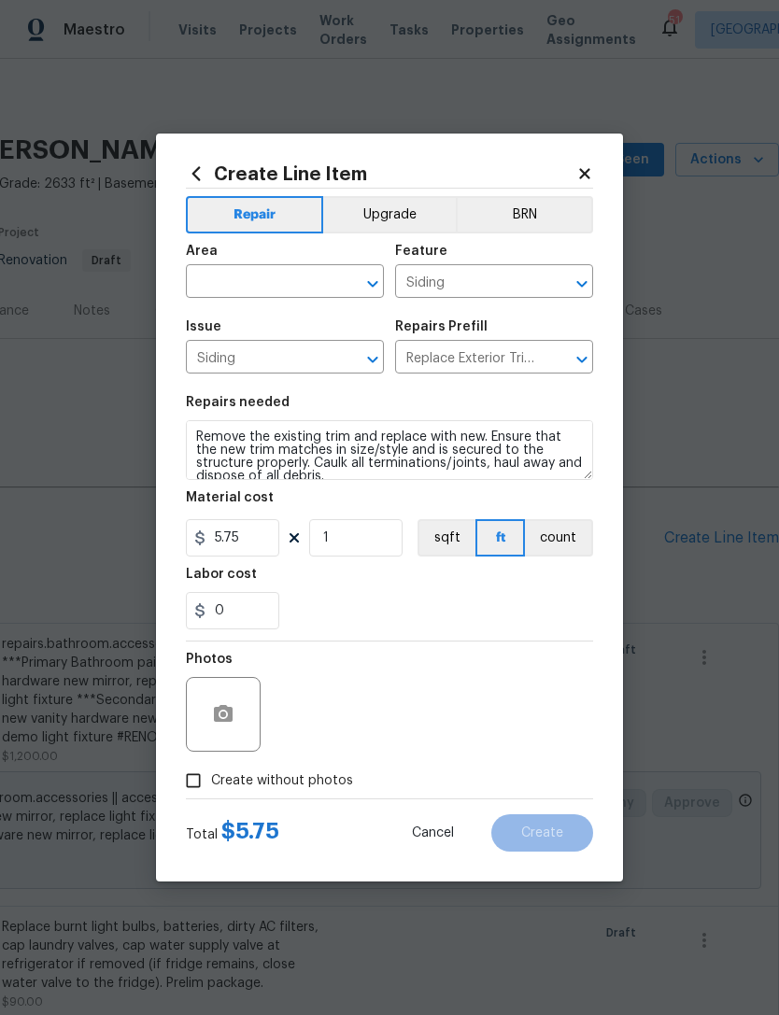
click at [181, 438] on div "Create Line Item Repair Upgrade BRN Area ​ Feature Siding ​ Issue Siding ​ Repa…" at bounding box center [389, 508] width 467 height 748
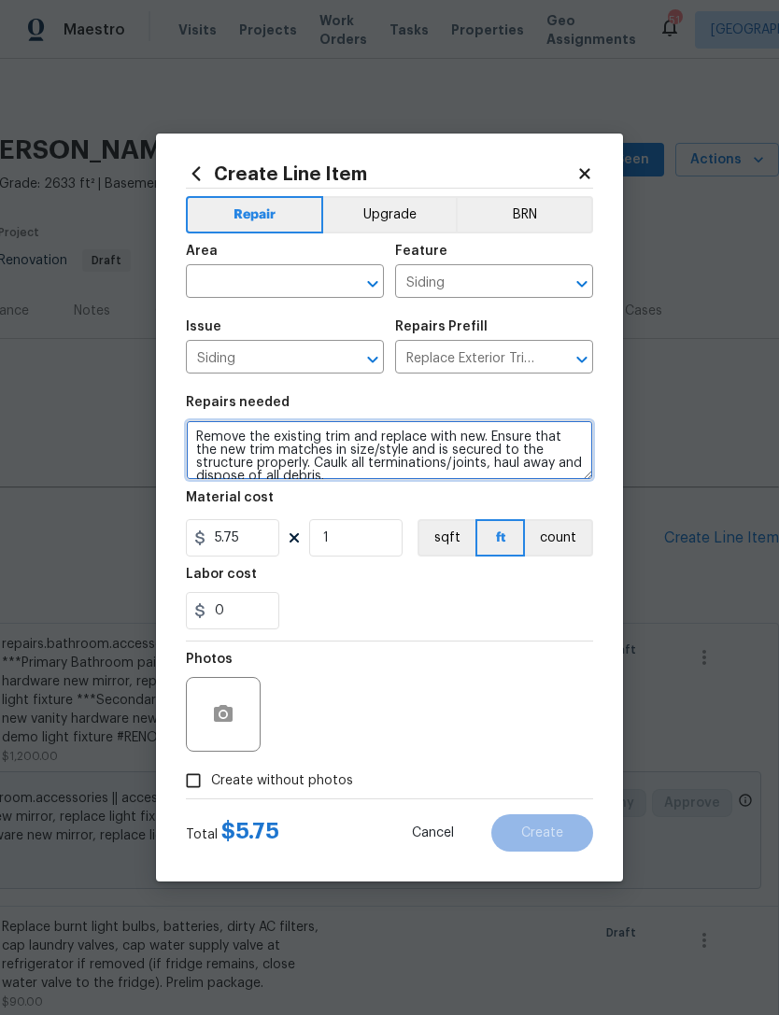
click at [202, 440] on textarea "Remove the existing trim and replace with new. Ensure that the new trim matches…" at bounding box center [389, 450] width 407 height 60
type textarea "Replace all damaged trim, paint to match. Remove the existing trim and replace …"
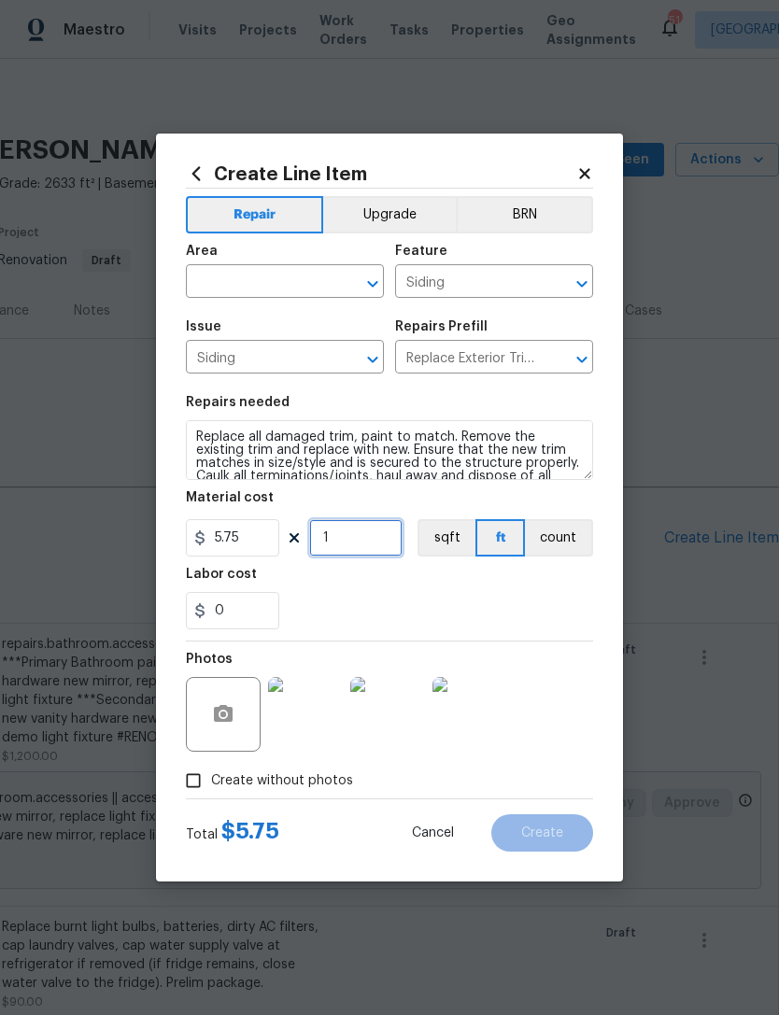
click at [364, 530] on input "1" at bounding box center [355, 537] width 93 height 37
click at [364, 551] on input "1" at bounding box center [355, 537] width 93 height 37
click at [363, 551] on input "1" at bounding box center [355, 537] width 93 height 37
type input "100"
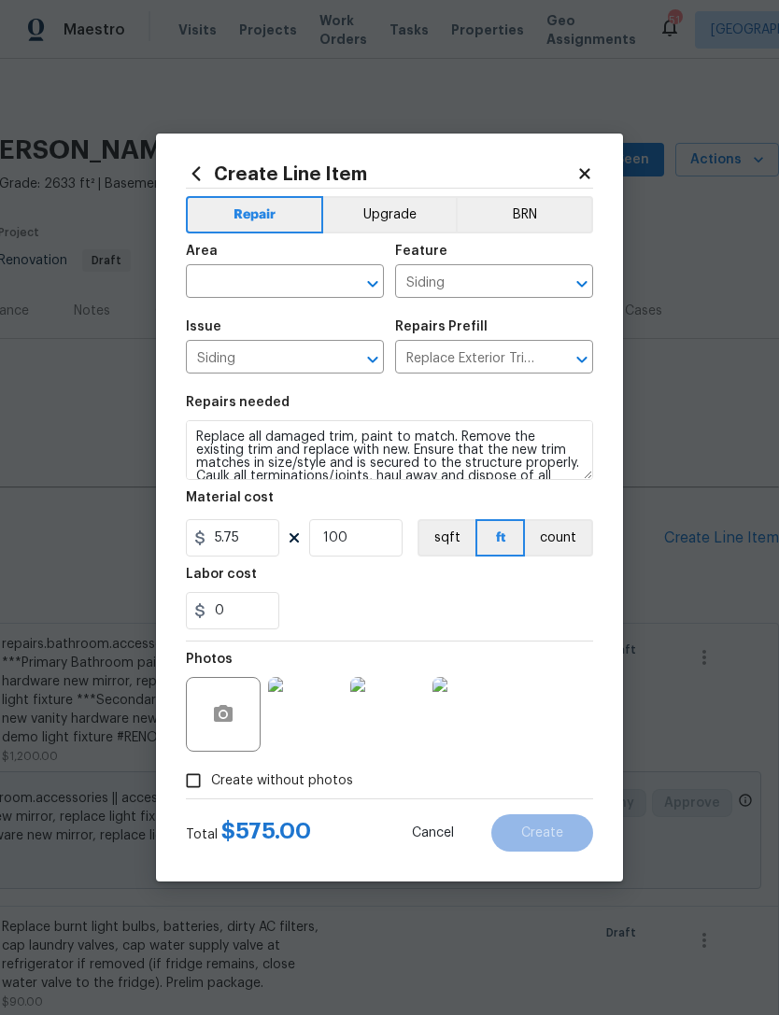
click at [560, 617] on div "0" at bounding box center [389, 610] width 407 height 37
click at [311, 281] on input "text" at bounding box center [259, 283] width 146 height 29
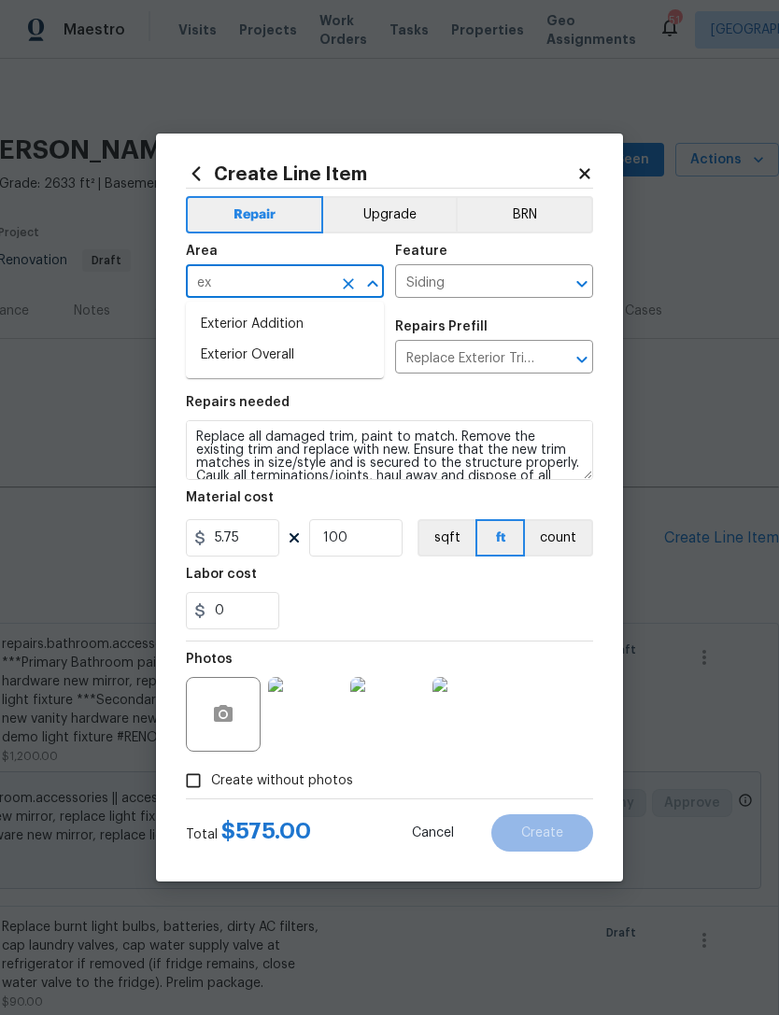
click at [326, 360] on li "Exterior Overall" at bounding box center [285, 355] width 198 height 31
type input "Exterior Overall"
click at [566, 644] on div "Photos" at bounding box center [389, 702] width 407 height 121
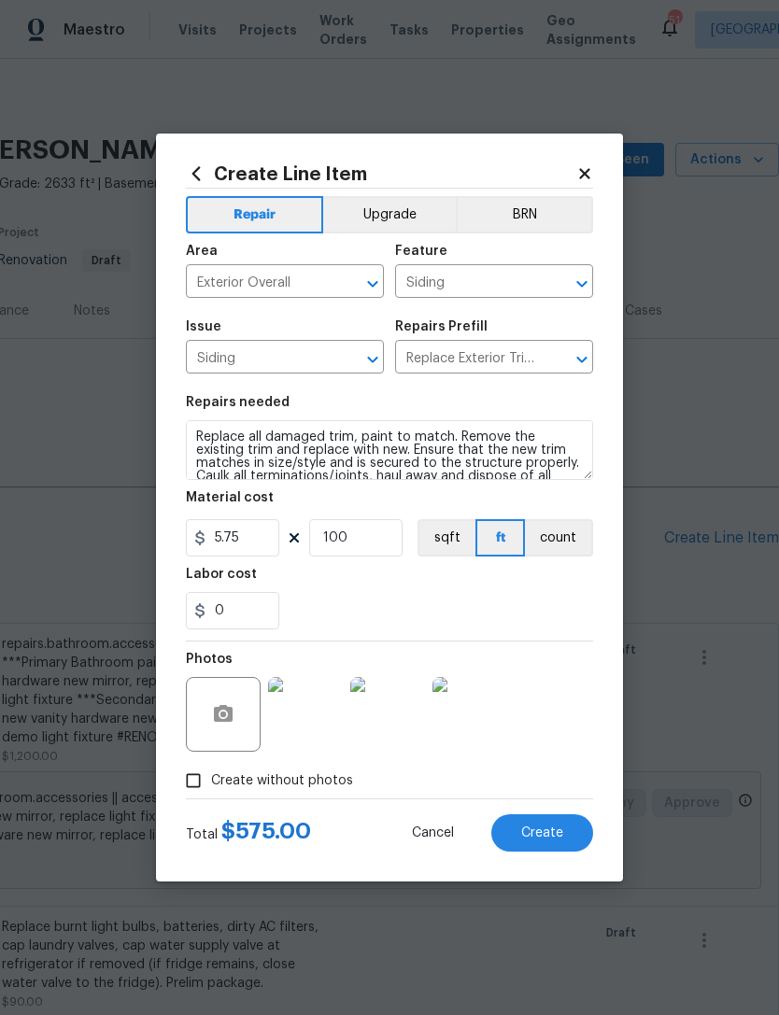
click at [559, 844] on button "Create" at bounding box center [542, 832] width 102 height 37
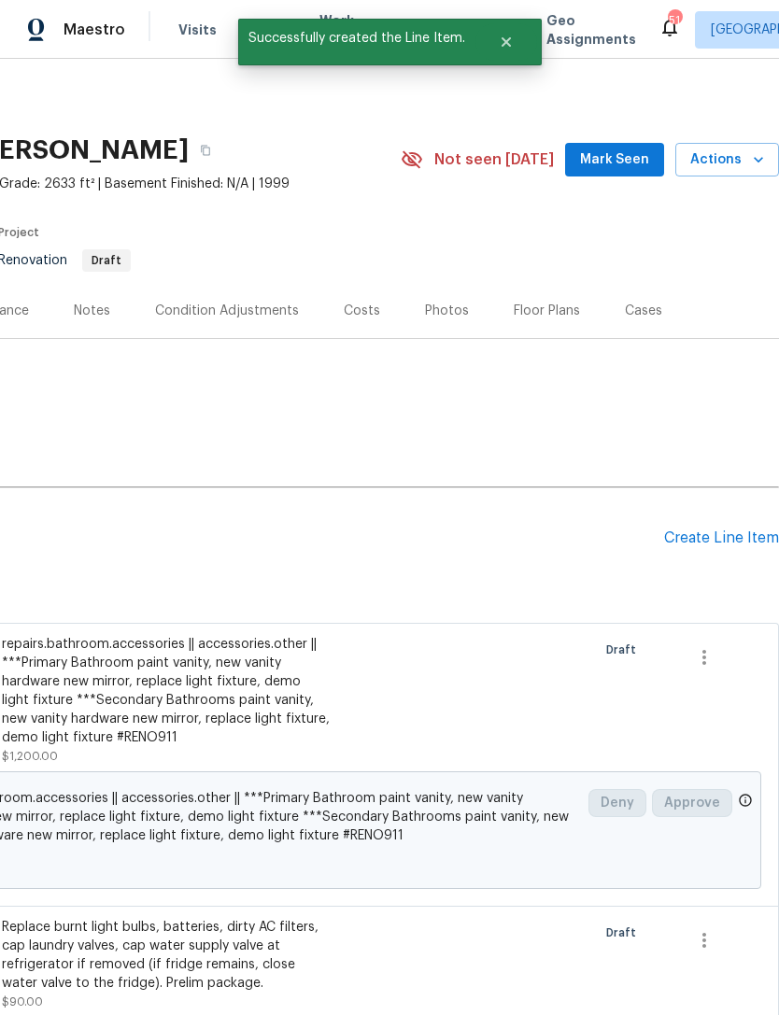
click at [721, 544] on div "Create Line Item" at bounding box center [721, 539] width 115 height 18
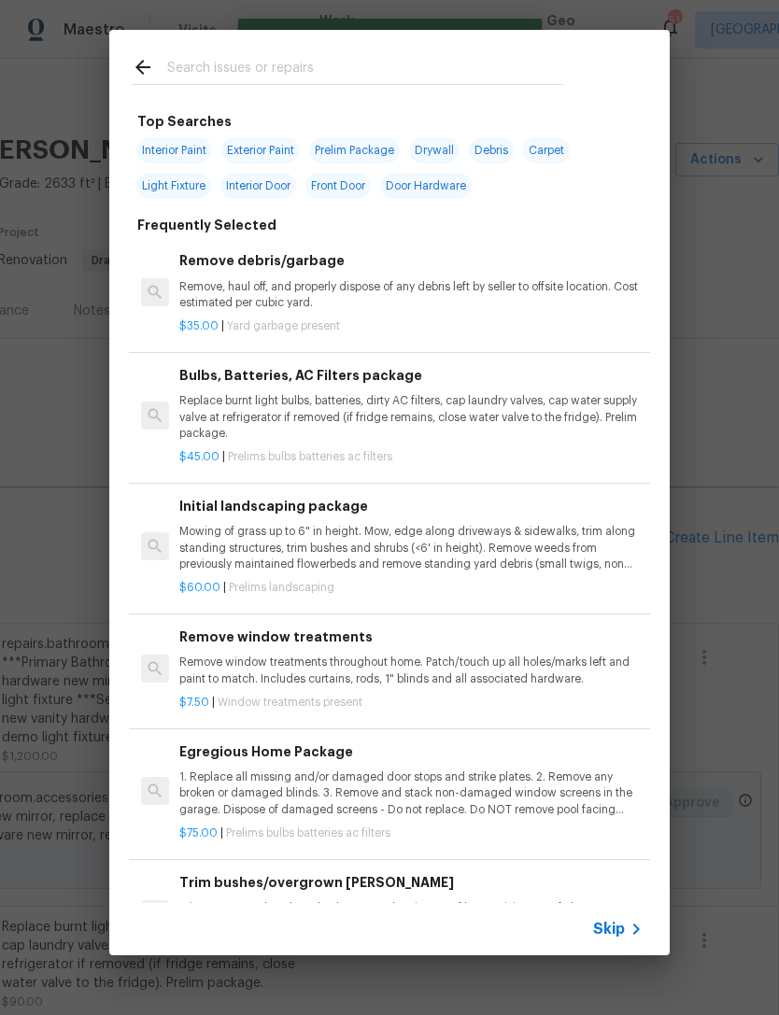
click at [280, 148] on span "Exterior Paint" at bounding box center [260, 150] width 78 height 26
type input "Exterior Paint"
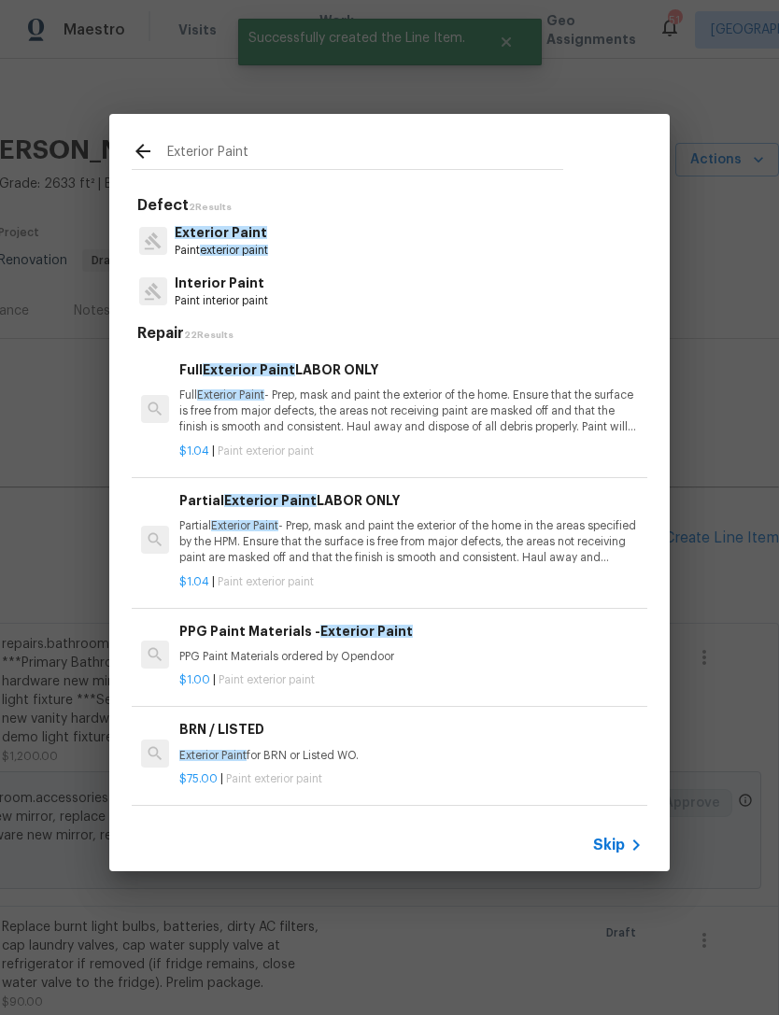
click at [346, 238] on div "Exterior Paint Paint exterior paint" at bounding box center [390, 241] width 516 height 50
click at [233, 238] on span "Exterior Paint" at bounding box center [221, 232] width 92 height 13
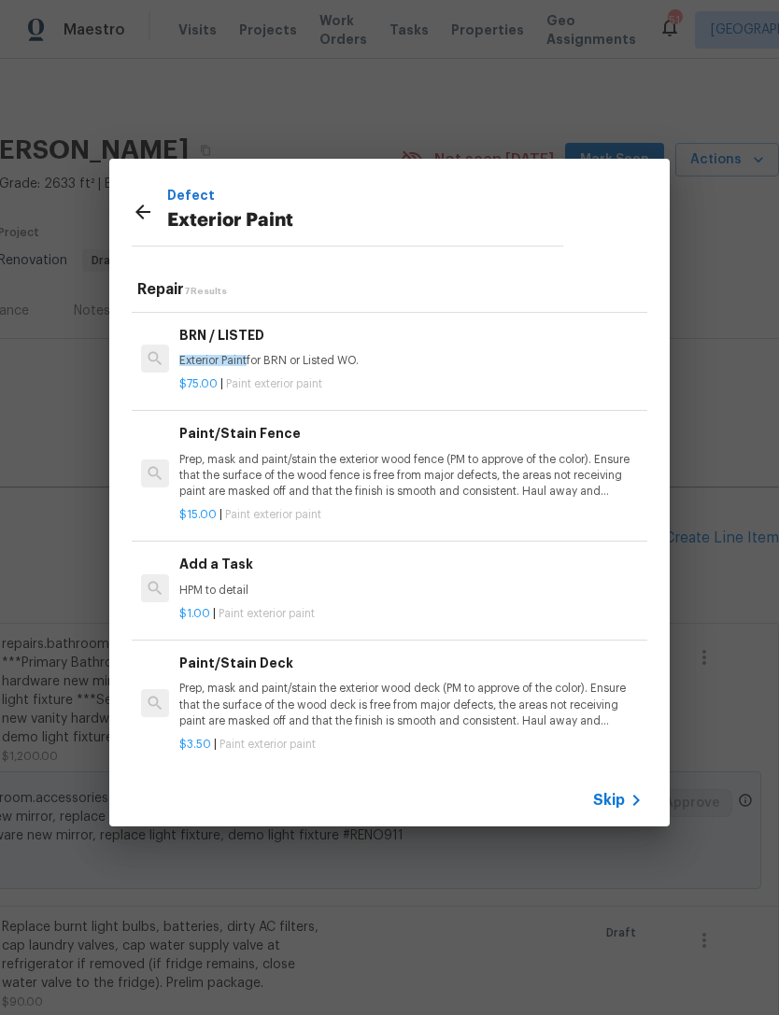
scroll to position [349, 0]
click at [627, 793] on icon at bounding box center [636, 800] width 22 height 22
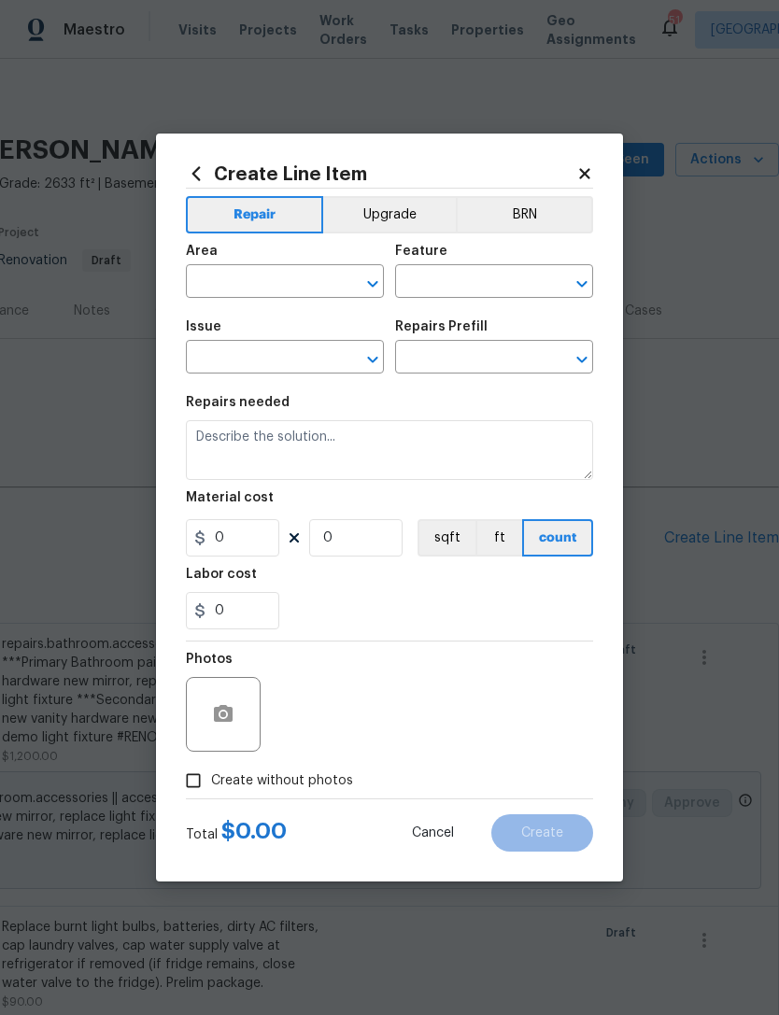
click at [291, 285] on input "text" at bounding box center [259, 283] width 146 height 29
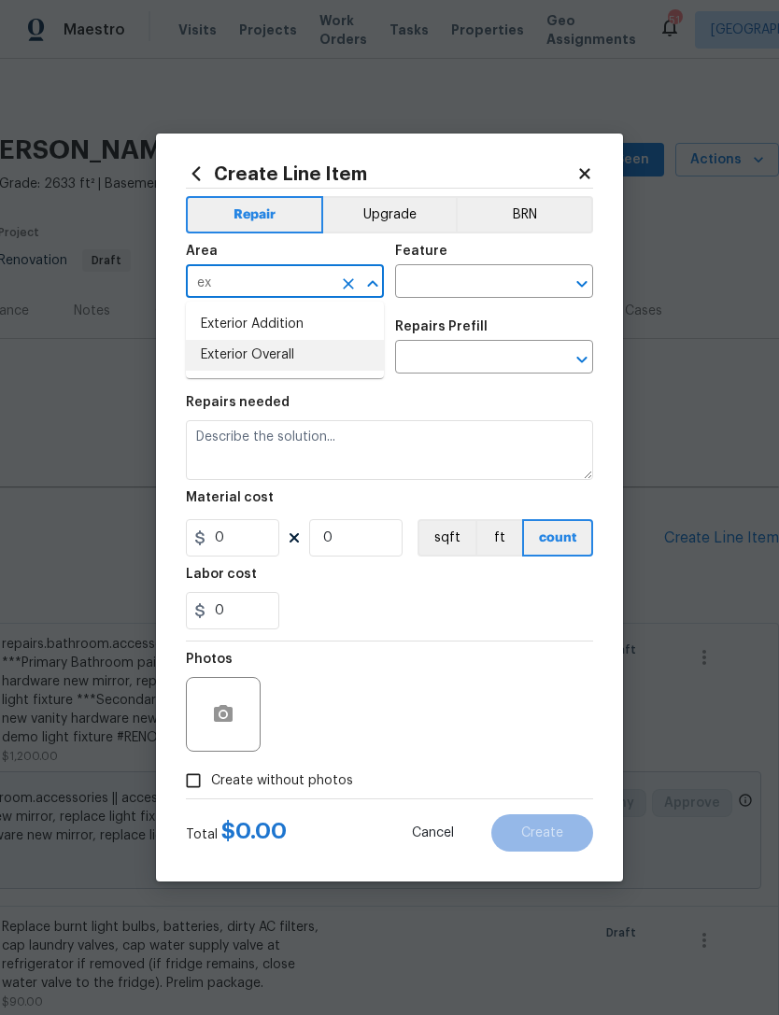
click at [329, 342] on li "Exterior Overall" at bounding box center [285, 355] width 198 height 31
type input "Exterior Overall"
click at [460, 299] on div "Area Exterior Overall ​ Feature ​" at bounding box center [389, 271] width 407 height 76
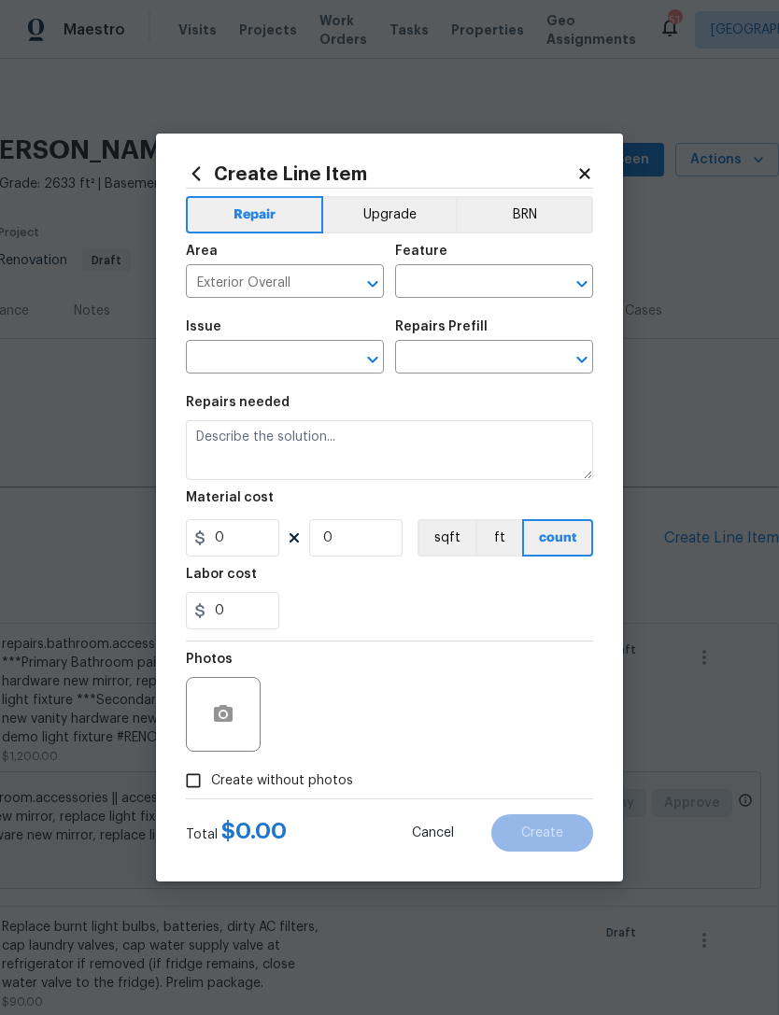
click at [509, 276] on input "text" at bounding box center [468, 283] width 146 height 29
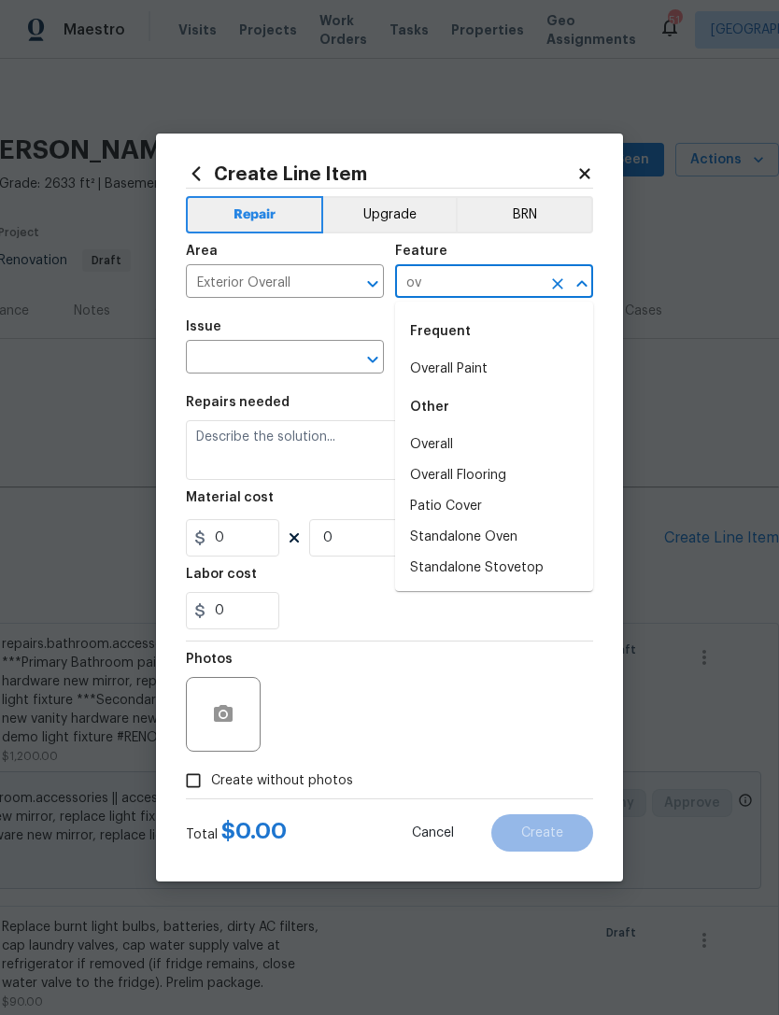
click at [502, 432] on li "Overall" at bounding box center [494, 445] width 198 height 31
type input "Overall"
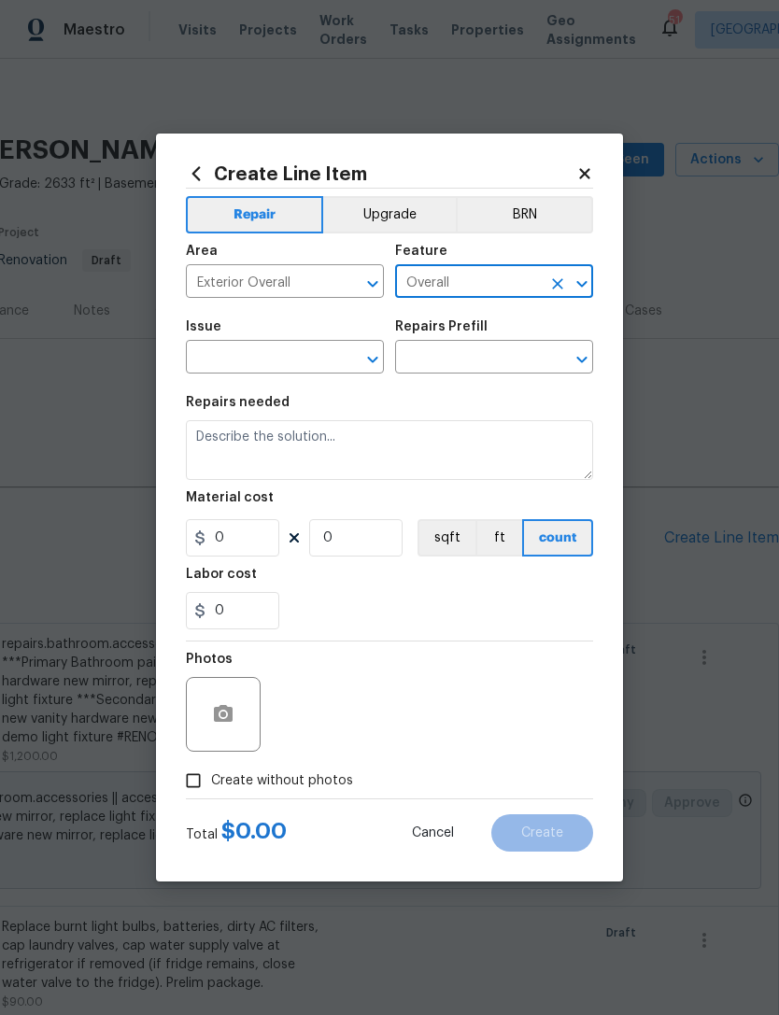
click at [302, 354] on input "text" at bounding box center [259, 359] width 146 height 29
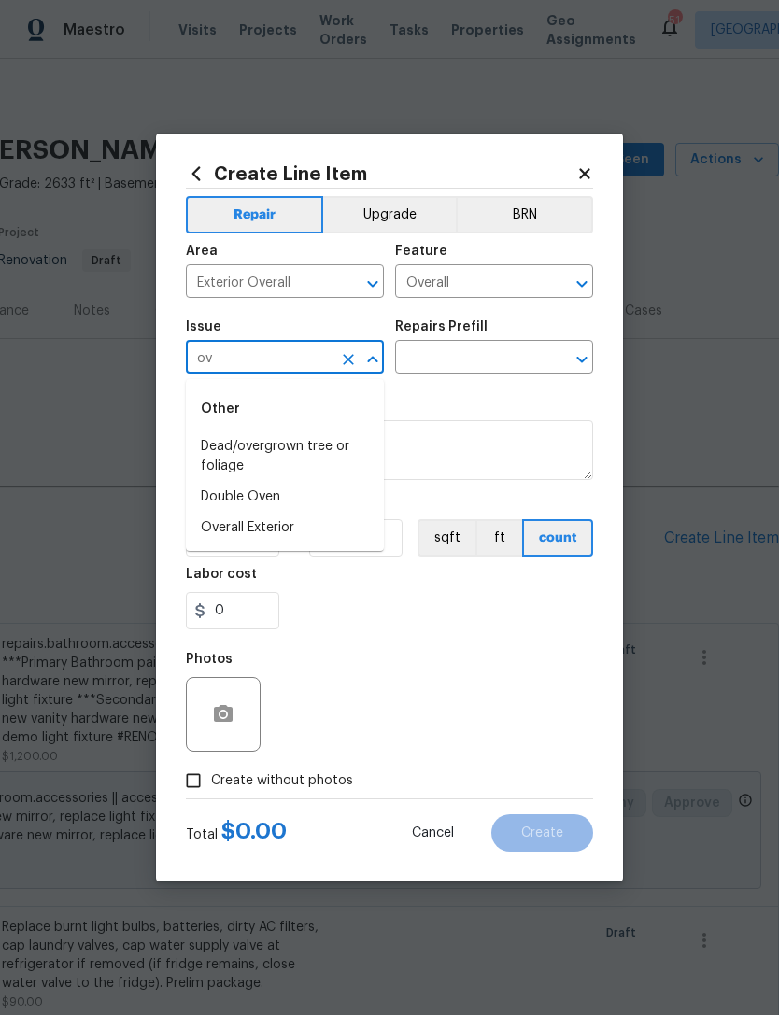
type input "o"
click at [259, 479] on li "Exterior Paint" at bounding box center [285, 477] width 198 height 31
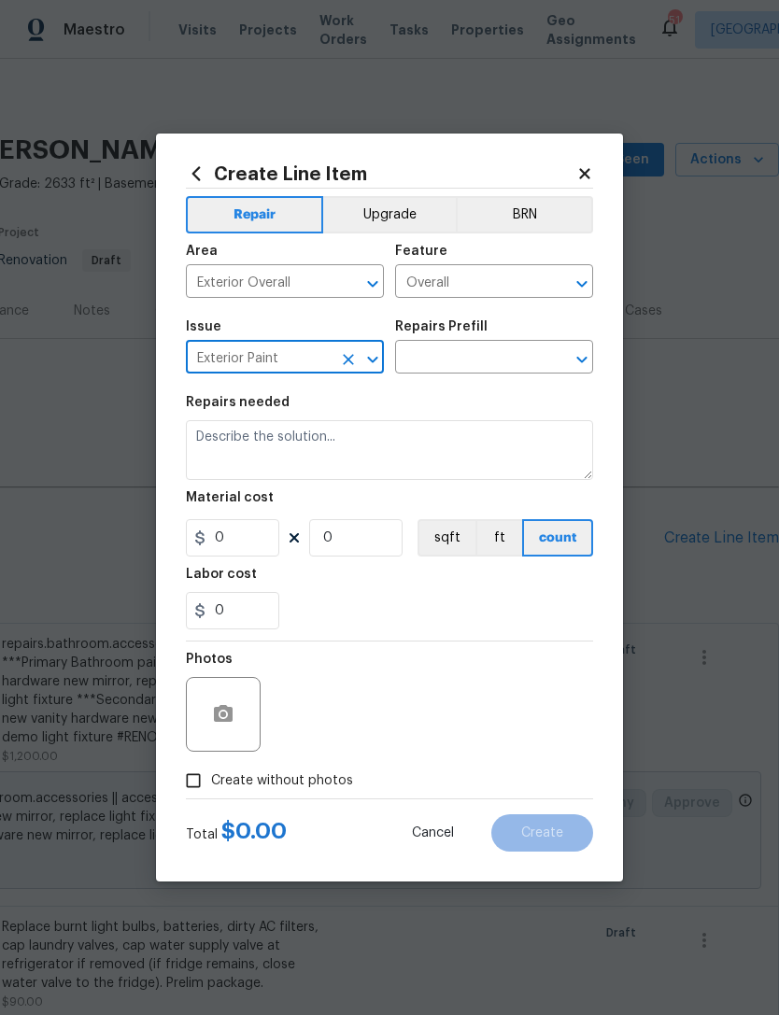
click at [548, 356] on icon "Clear" at bounding box center [557, 359] width 19 height 19
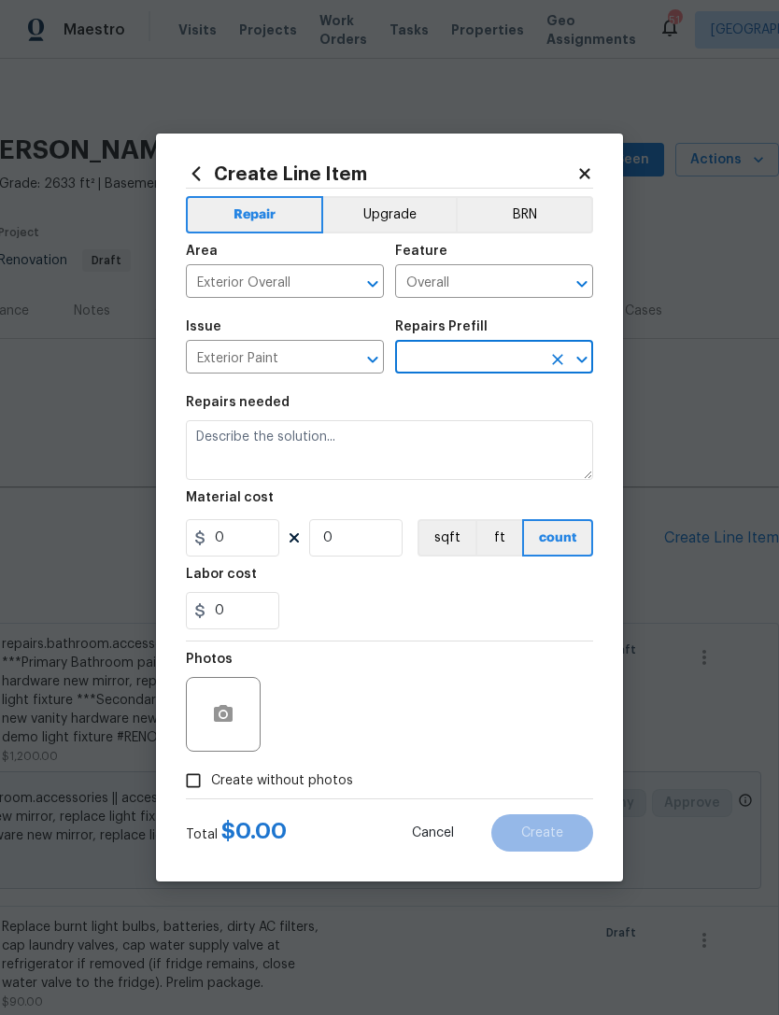
click at [538, 366] on input "text" at bounding box center [468, 359] width 146 height 29
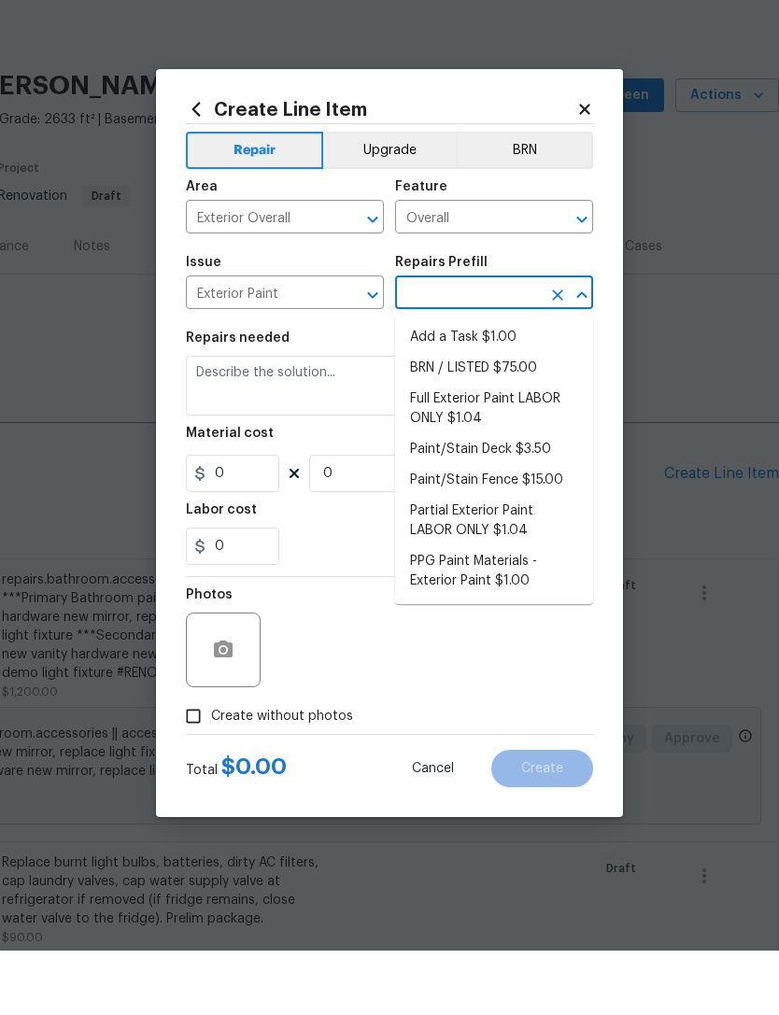
click at [308, 345] on input "Exterior Paint" at bounding box center [259, 359] width 146 height 29
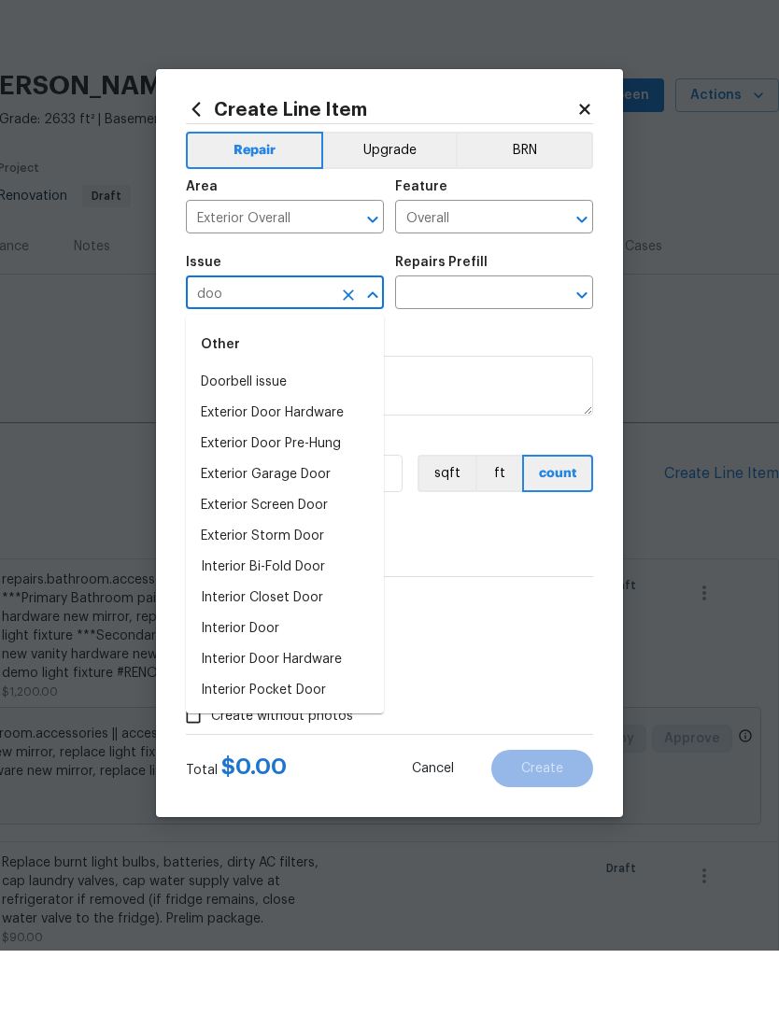
click at [305, 493] on li "Exterior Door Pre-Hung" at bounding box center [285, 508] width 198 height 31
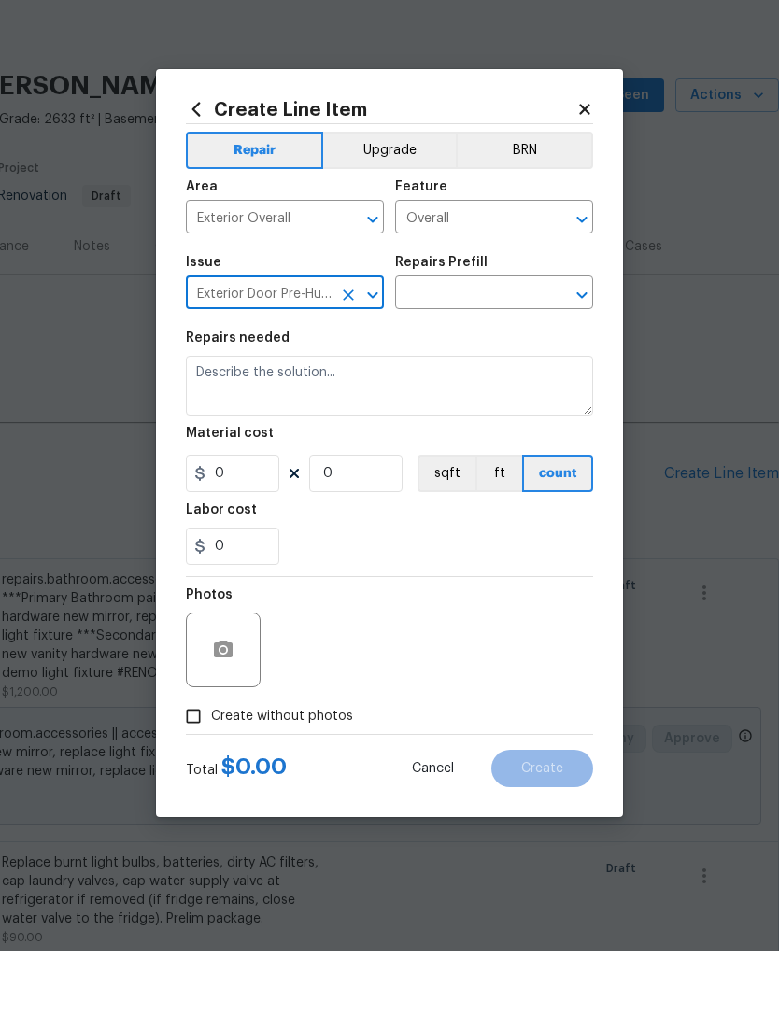
click at [538, 345] on input "text" at bounding box center [468, 359] width 146 height 29
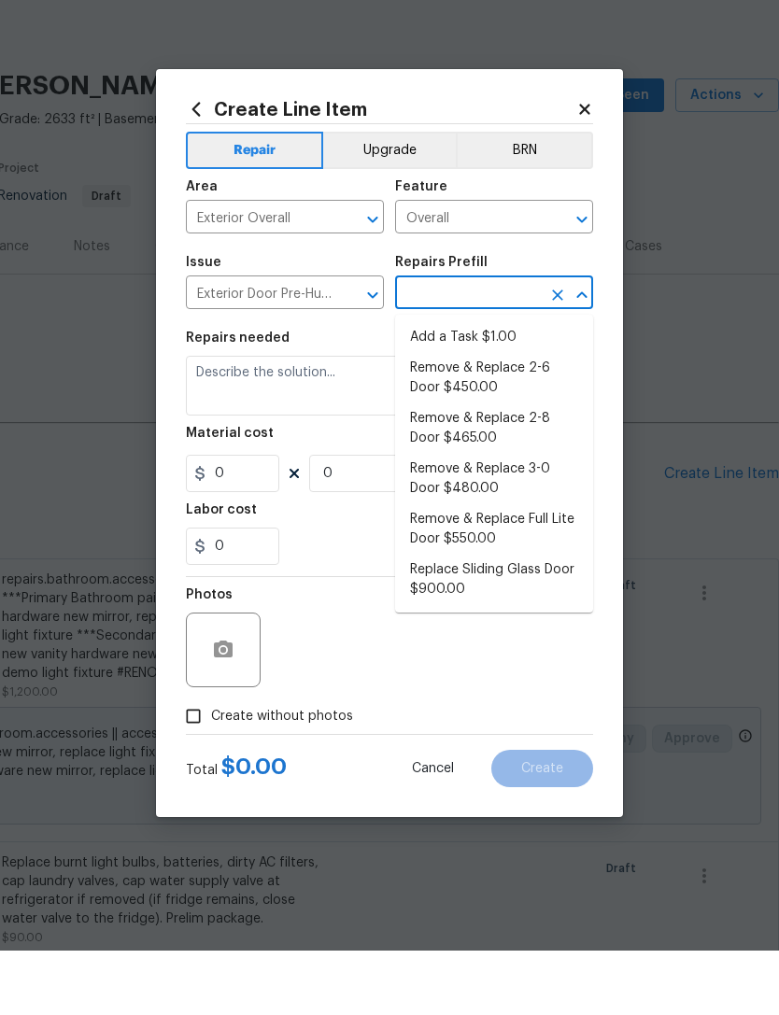
click at [297, 345] on input "Exterior Door Pre-Hung" at bounding box center [259, 359] width 146 height 29
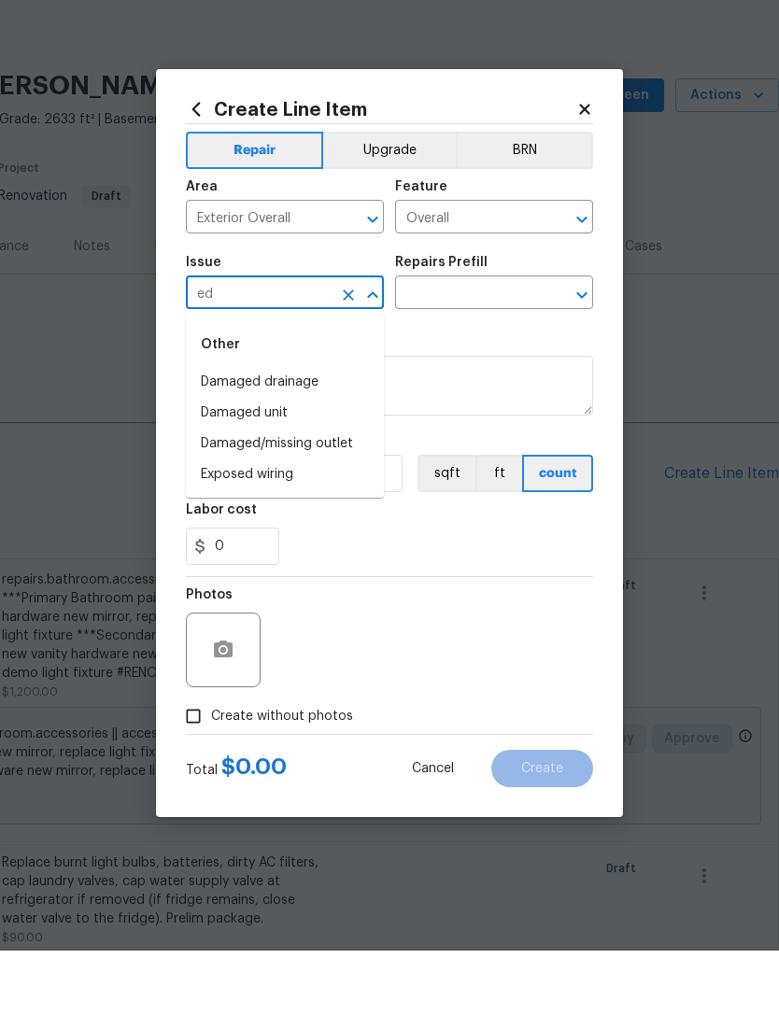
type input "e"
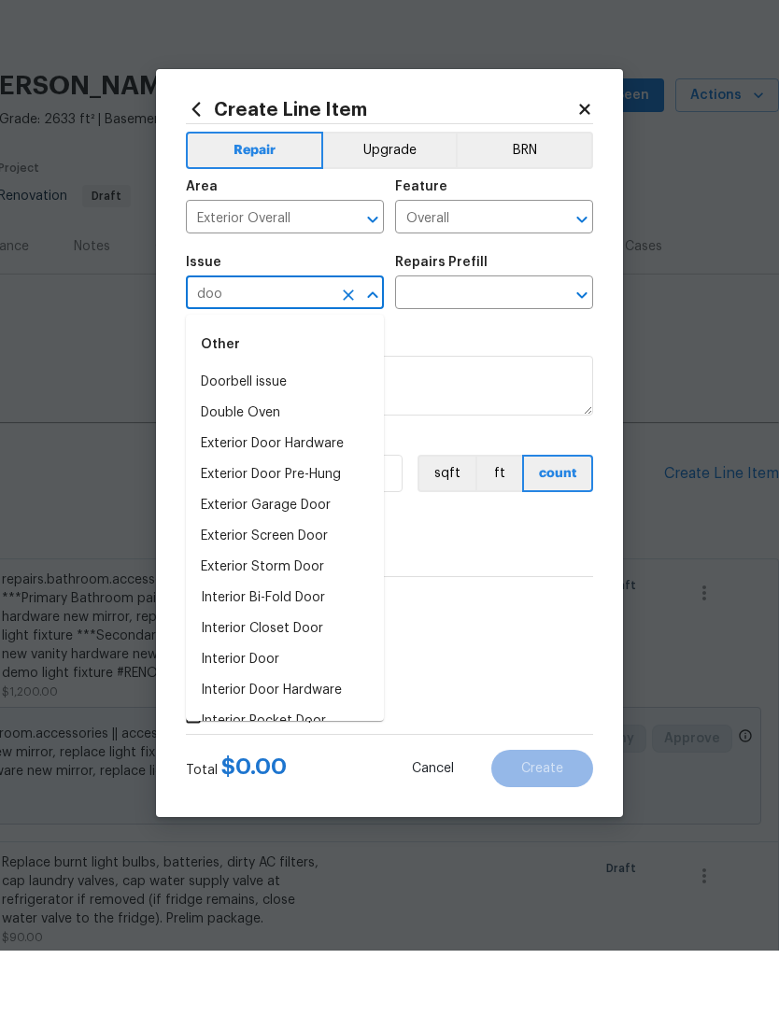
type input "door"
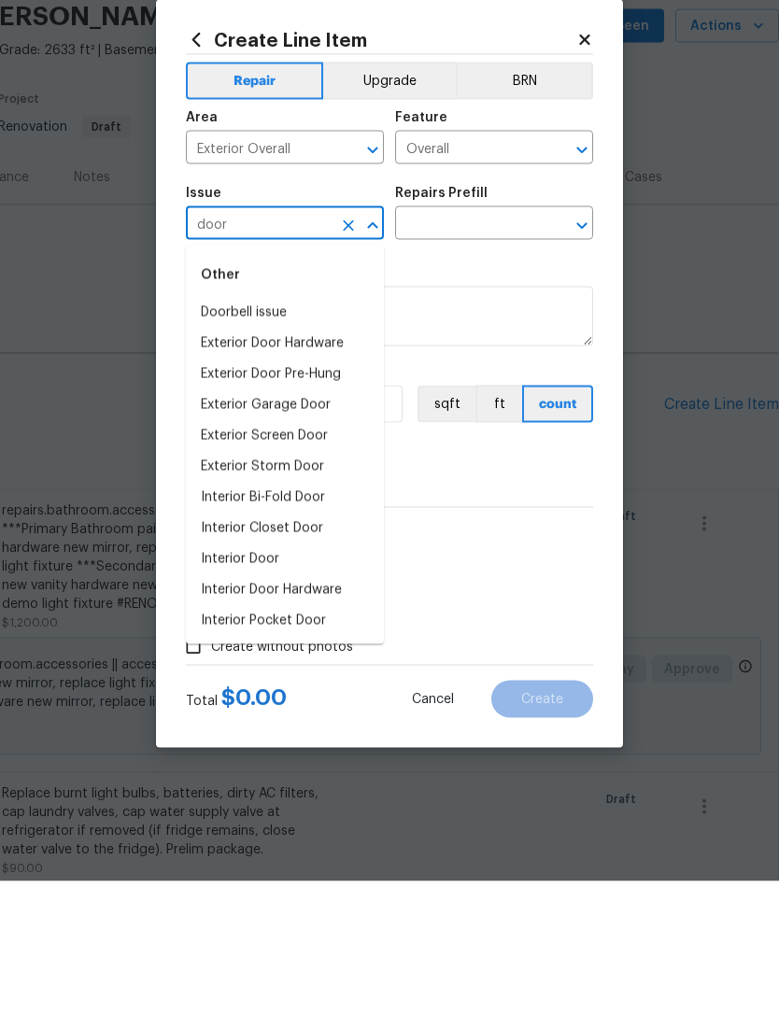
click at [346, 346] on button "Clear" at bounding box center [348, 359] width 26 height 26
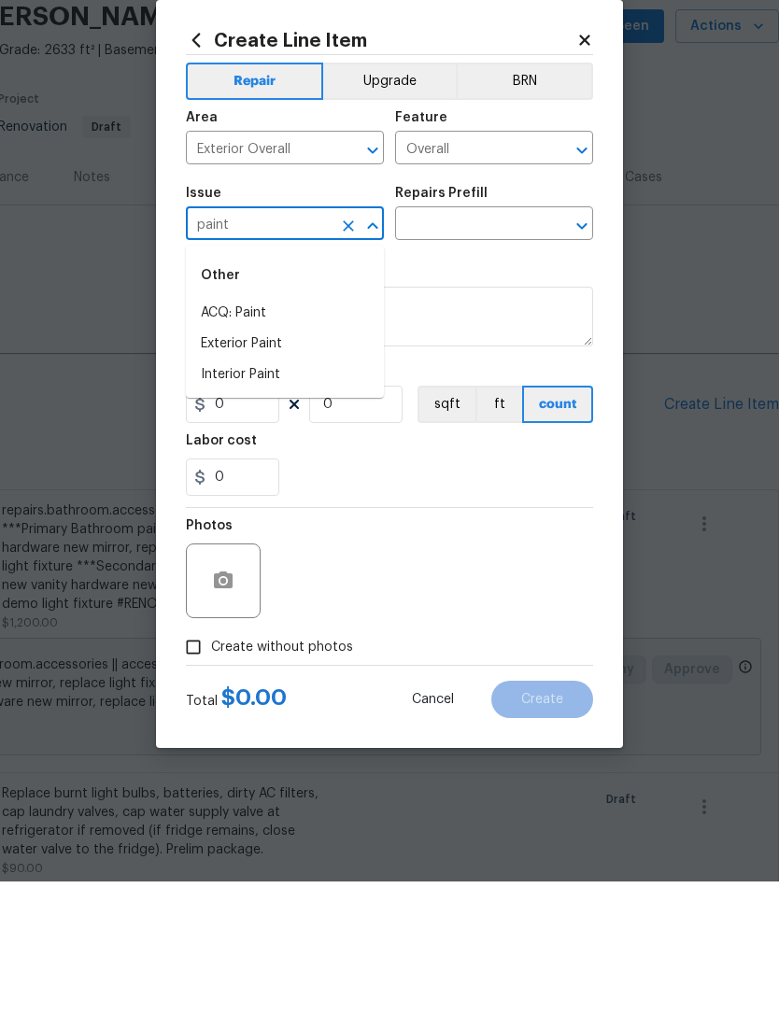
click at [273, 462] on li "Exterior Paint" at bounding box center [285, 477] width 198 height 31
type input "Exterior Paint"
click at [484, 345] on input "text" at bounding box center [468, 359] width 146 height 29
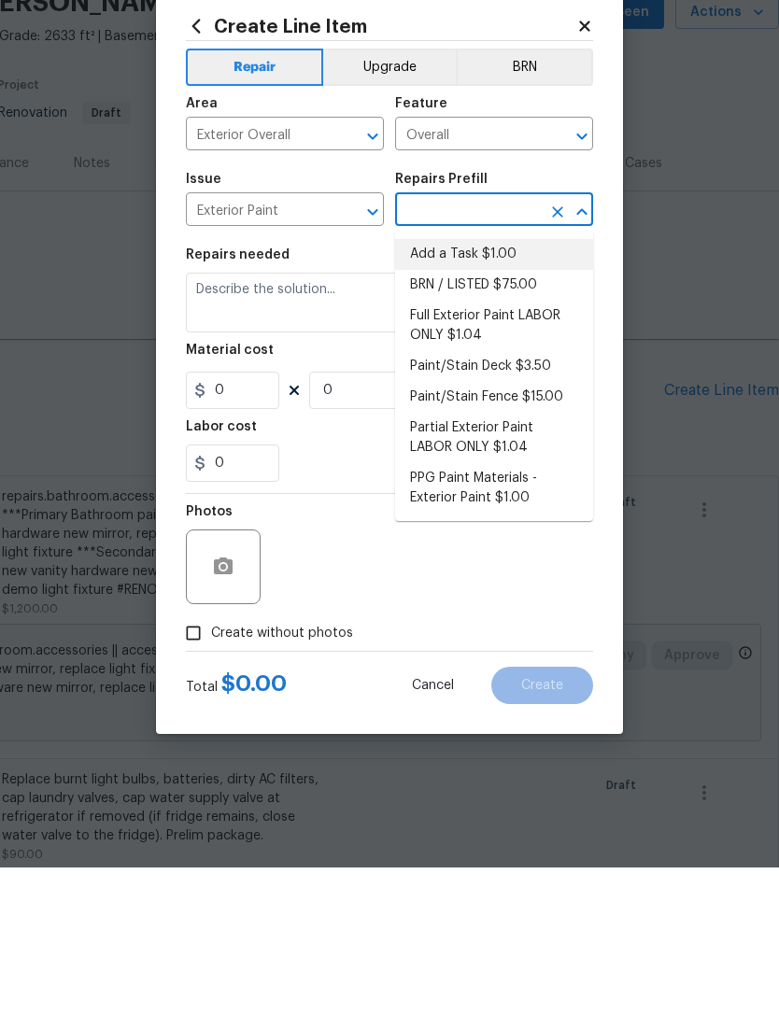
click at [483, 387] on li "Add a Task $1.00" at bounding box center [494, 402] width 198 height 31
type input "Add a Task $1.00"
type input "Overall Paint"
type textarea "HPM to detail"
type input "1"
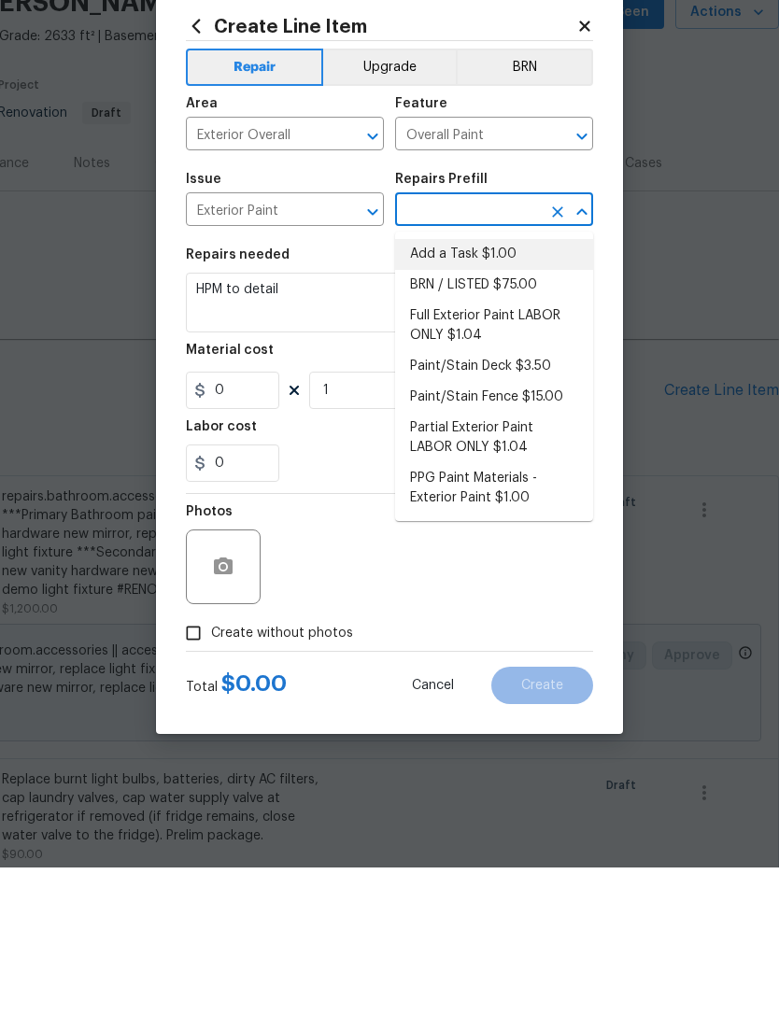
type input "Add a Task $1.00"
type input "1"
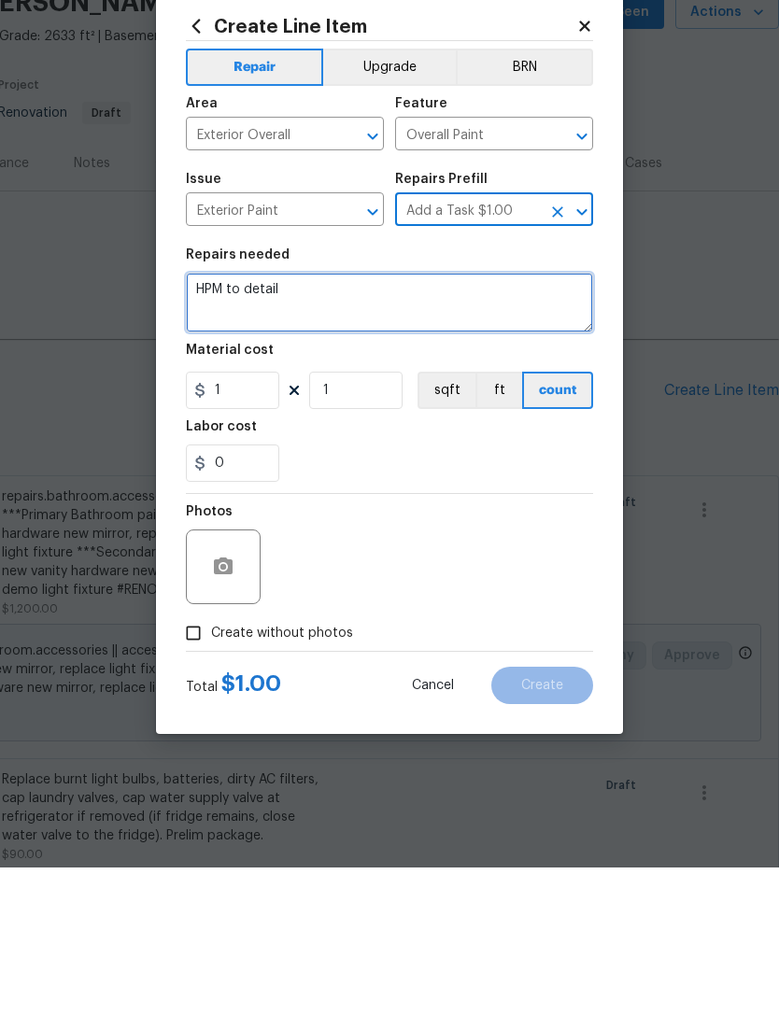
click at [261, 420] on textarea "HPM to detail" at bounding box center [389, 450] width 407 height 60
click at [269, 420] on textarea "HPM to detail" at bounding box center [389, 450] width 407 height 60
click at [288, 420] on textarea "HPM to detail" at bounding box center [389, 450] width 407 height 60
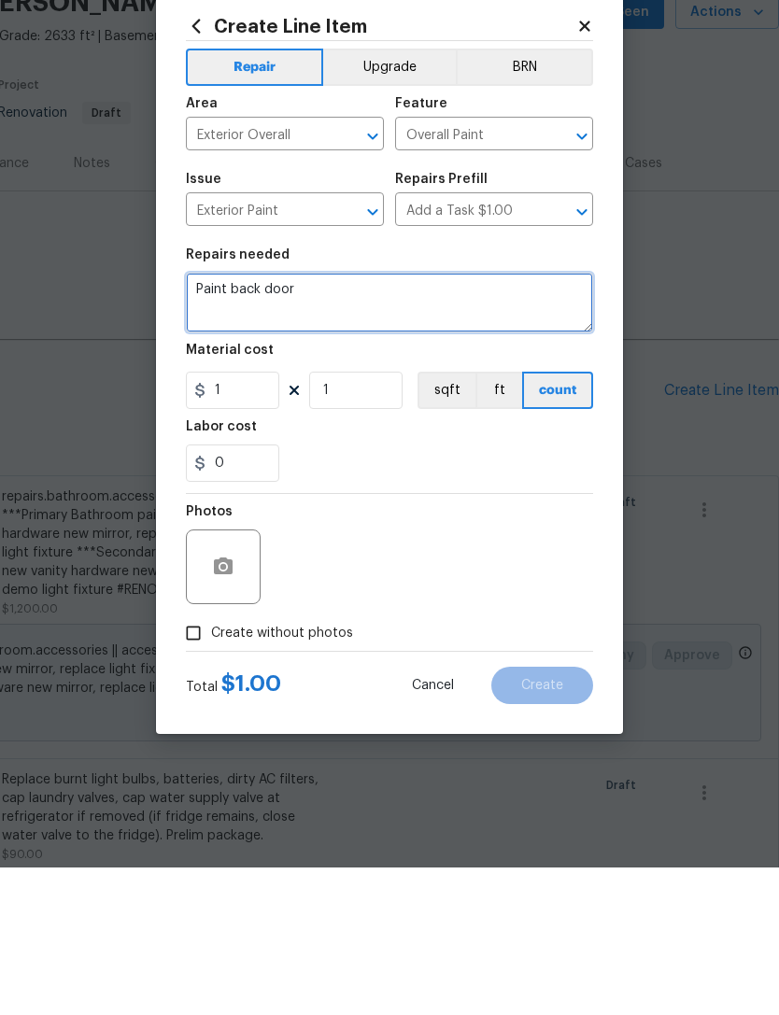
type textarea "Paint back door"
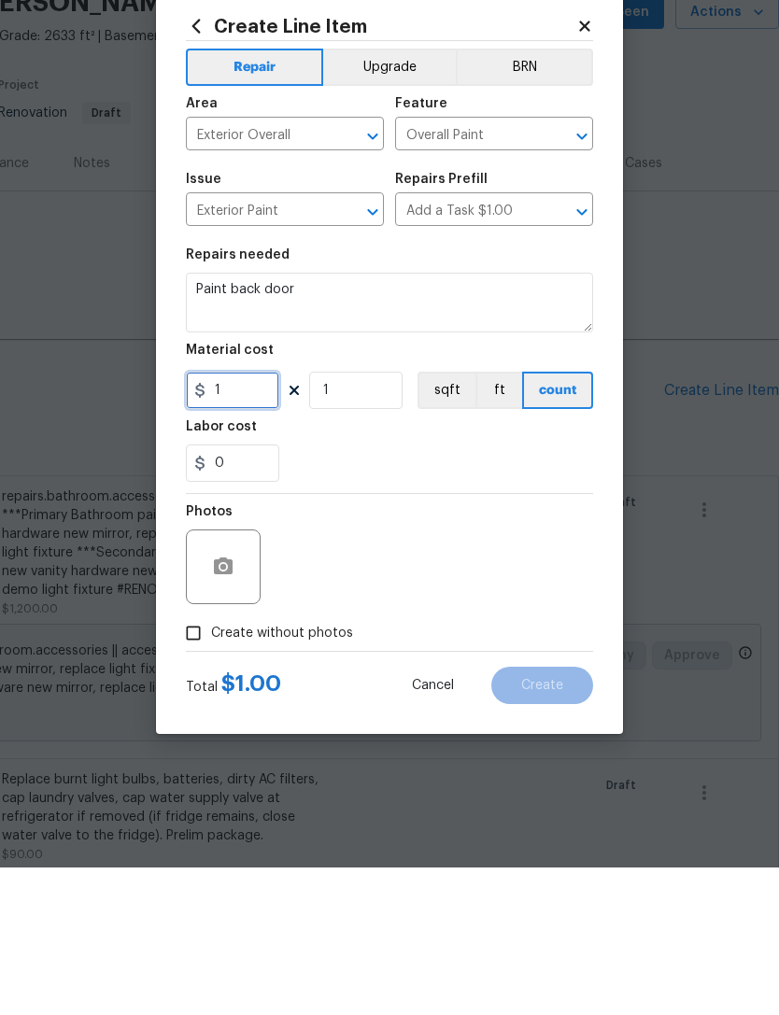
click at [237, 519] on input "1" at bounding box center [232, 537] width 93 height 37
click at [236, 519] on input "1" at bounding box center [232, 537] width 93 height 37
type input "75"
click at [230, 692] on button "button" at bounding box center [223, 714] width 45 height 45
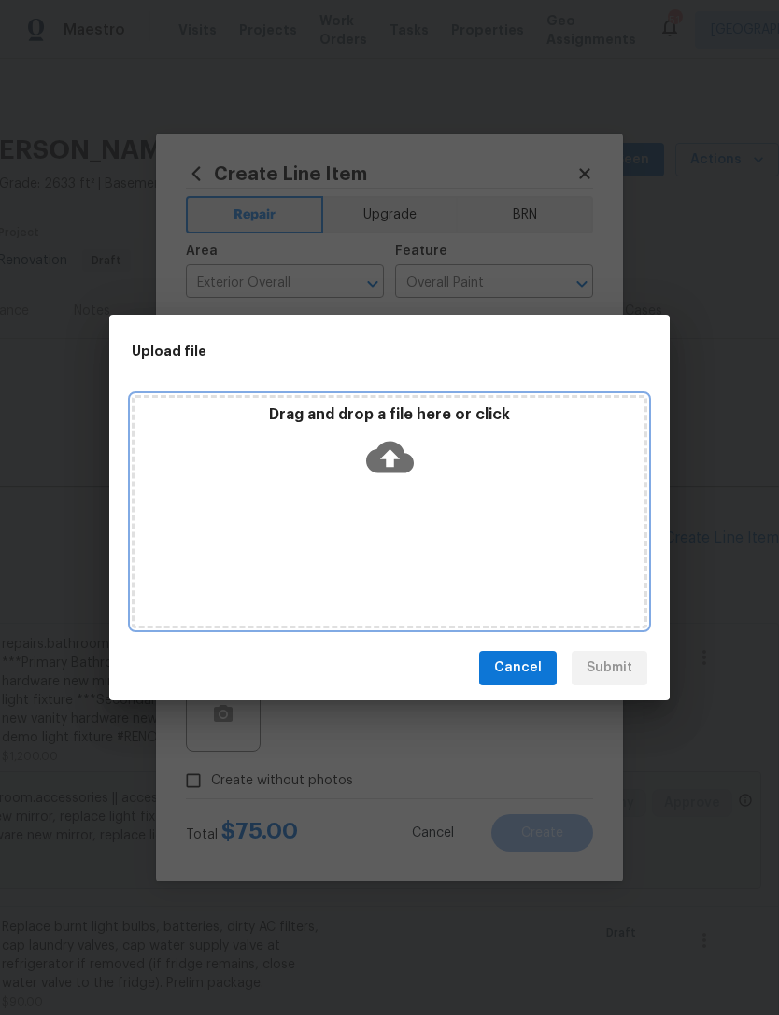
click at [389, 450] on icon at bounding box center [390, 457] width 48 height 32
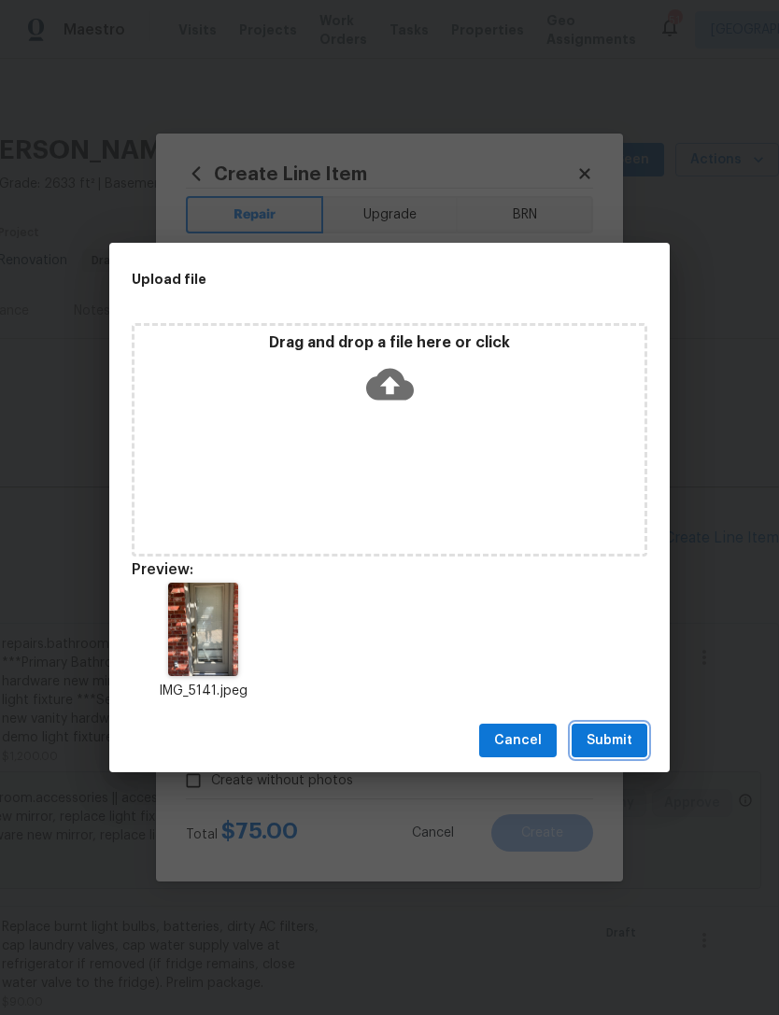
click at [628, 742] on span "Submit" at bounding box center [609, 740] width 46 height 23
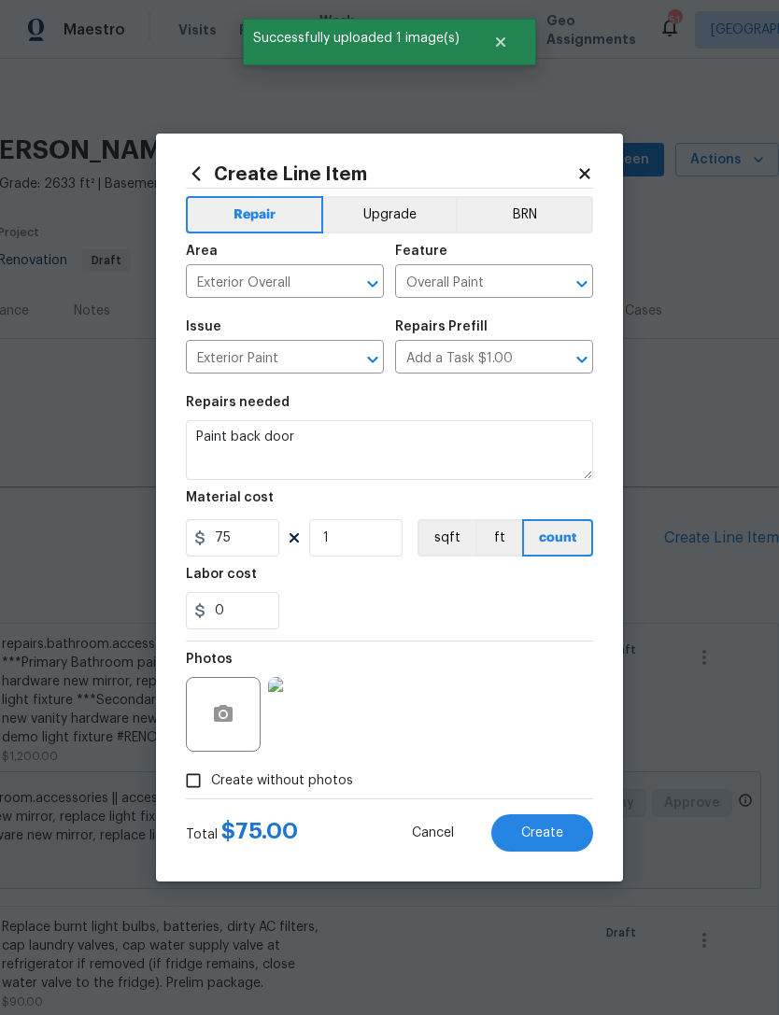
click at [559, 846] on button "Create" at bounding box center [542, 832] width 102 height 37
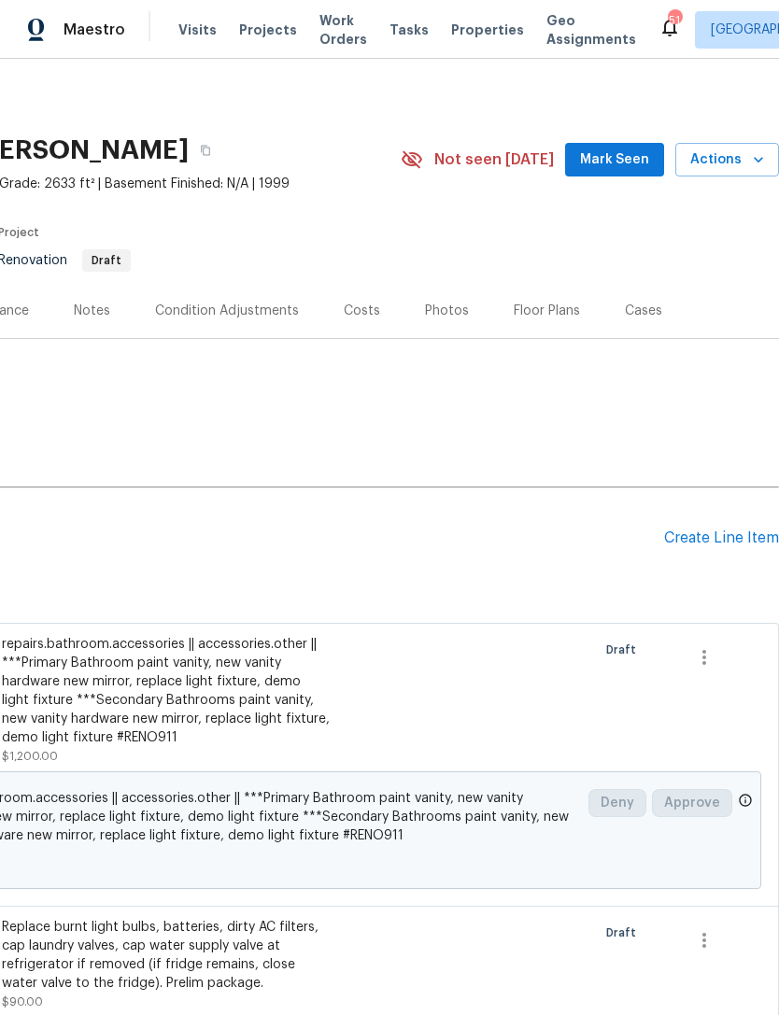
scroll to position [0, 276]
click at [745, 534] on div "Create Line Item" at bounding box center [721, 539] width 115 height 18
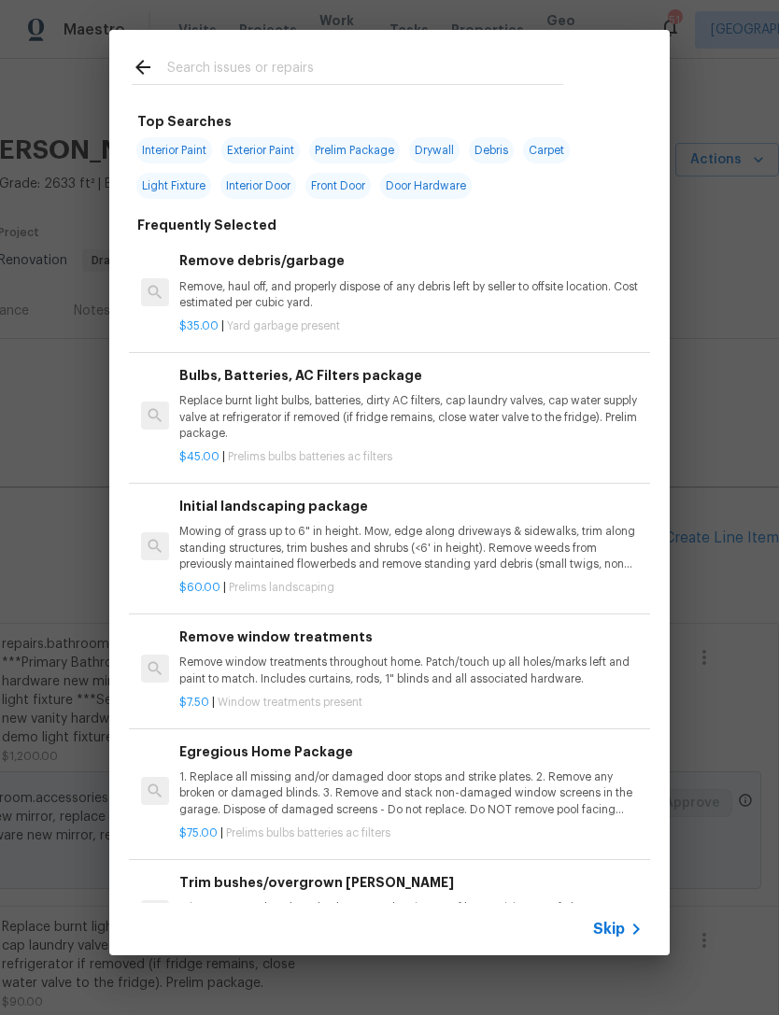
click at [490, 56] on input "text" at bounding box center [365, 70] width 396 height 28
type input "Mortar"
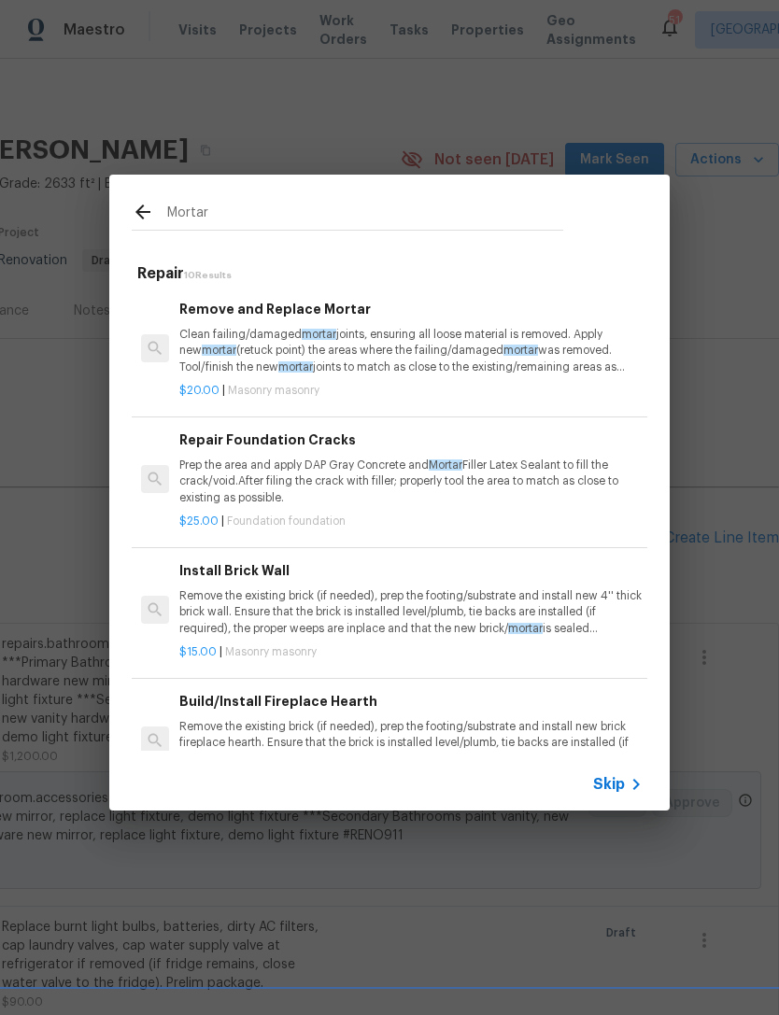
click at [482, 476] on p "Prep the area and apply DAP Gray Concrete and Mortar Filler Latex Sealant to fi…" at bounding box center [410, 482] width 463 height 48
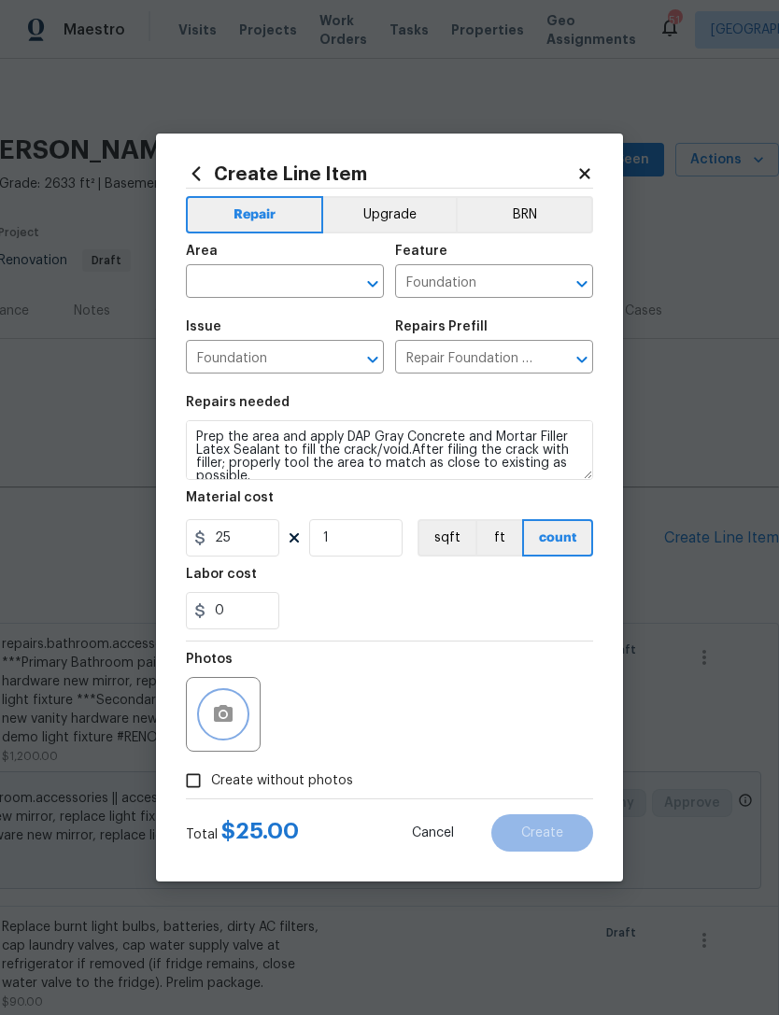
click at [221, 737] on button "button" at bounding box center [223, 714] width 45 height 45
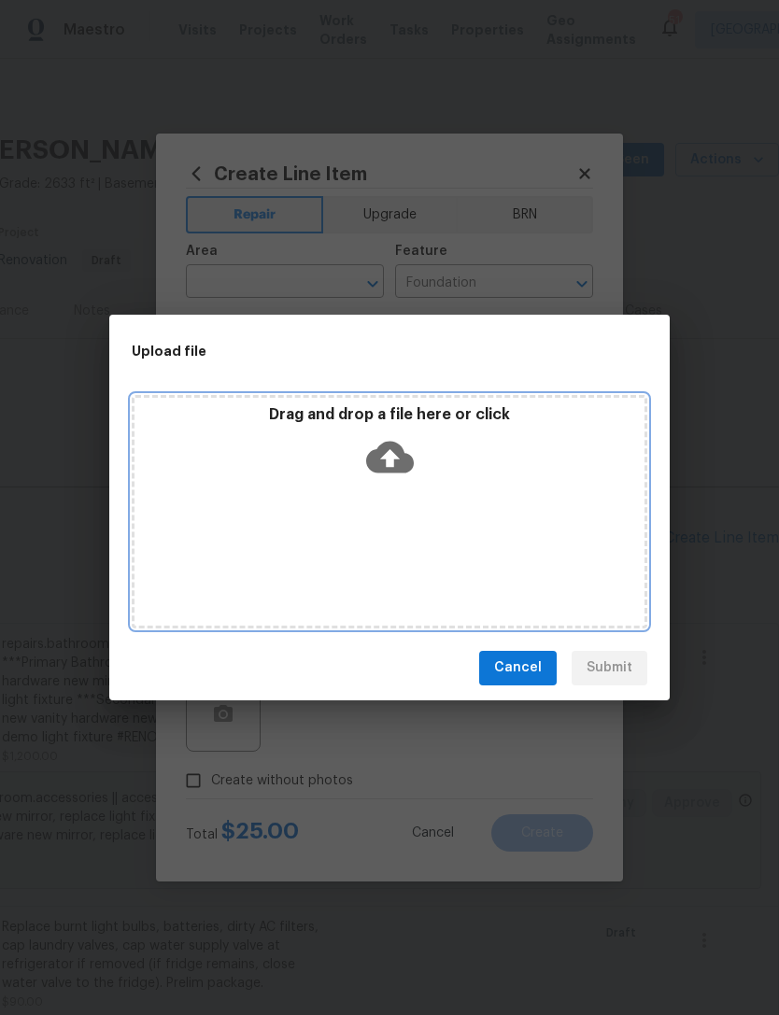
click at [503, 459] on div "Drag and drop a file here or click" at bounding box center [389, 445] width 510 height 80
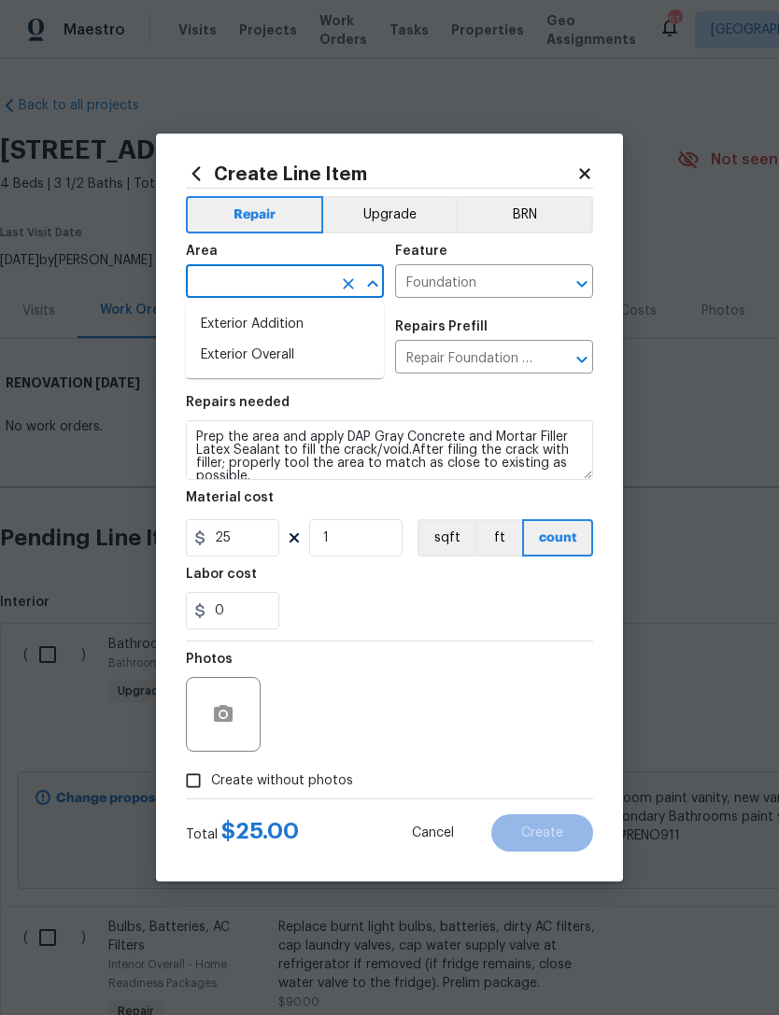
scroll to position [0, 276]
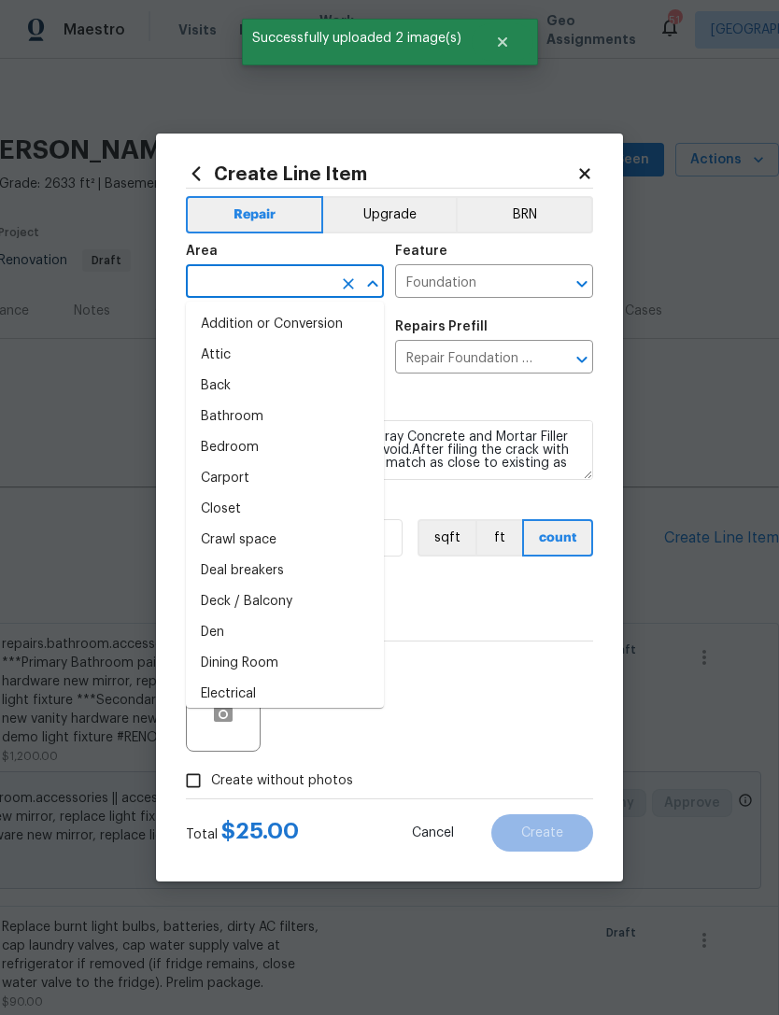
click at [349, 332] on li "Addition or Conversion" at bounding box center [285, 324] width 198 height 31
type input "Addition or Conversion"
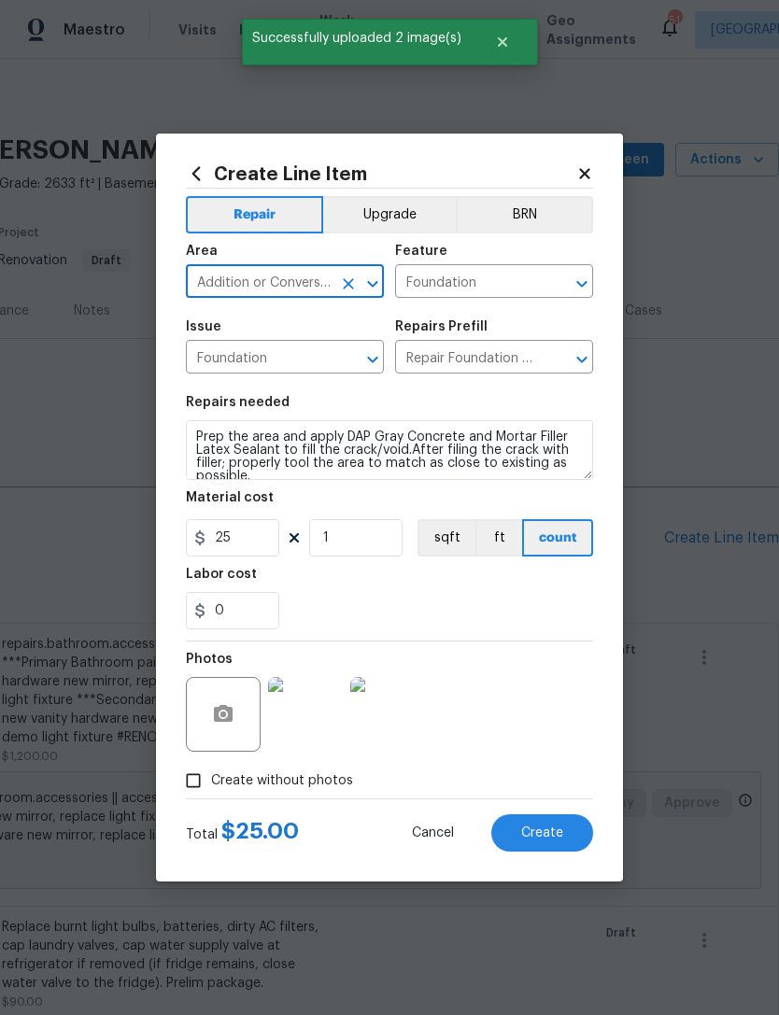
click at [369, 271] on button "Open" at bounding box center [373, 284] width 26 height 26
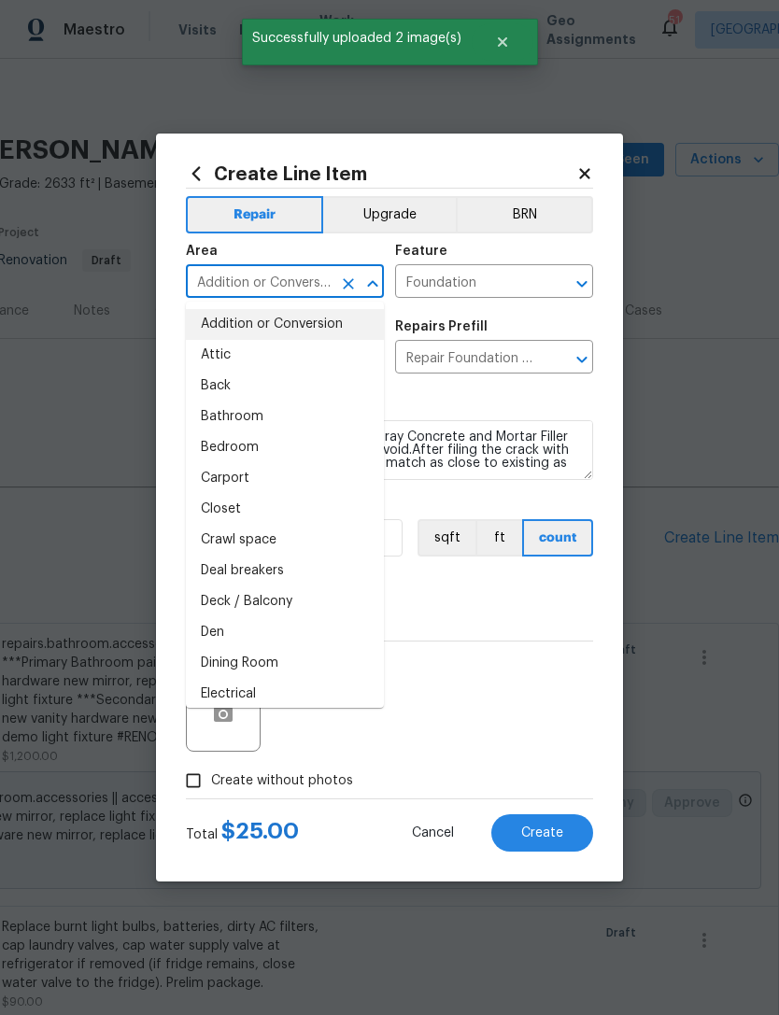
click at [346, 284] on icon "Clear" at bounding box center [348, 283] width 11 height 11
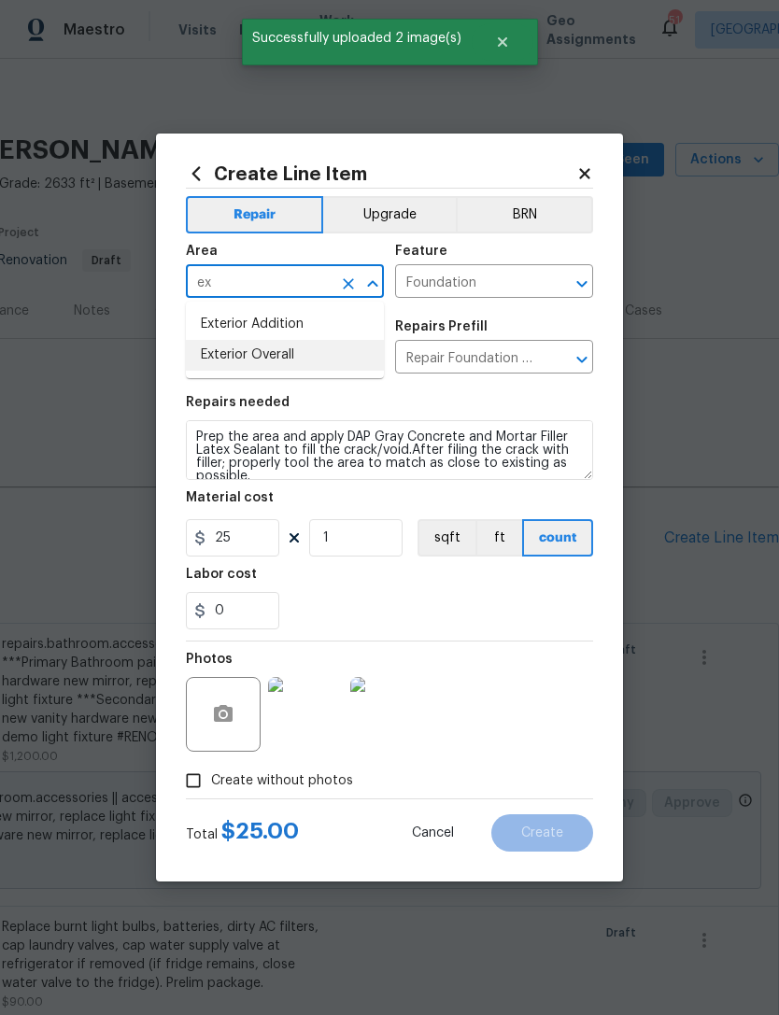
click at [324, 353] on li "Exterior Overall" at bounding box center [285, 355] width 198 height 31
type input "Exterior Overall"
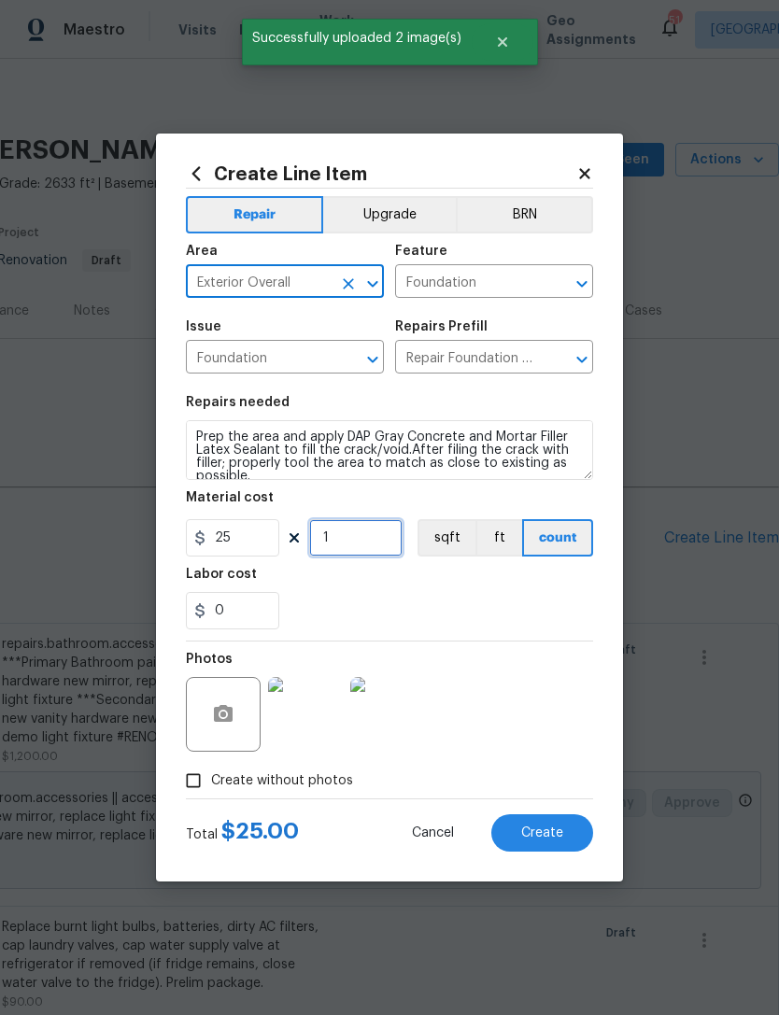
click at [367, 540] on input "1" at bounding box center [355, 537] width 93 height 37
click at [367, 539] on input "1" at bounding box center [355, 537] width 93 height 37
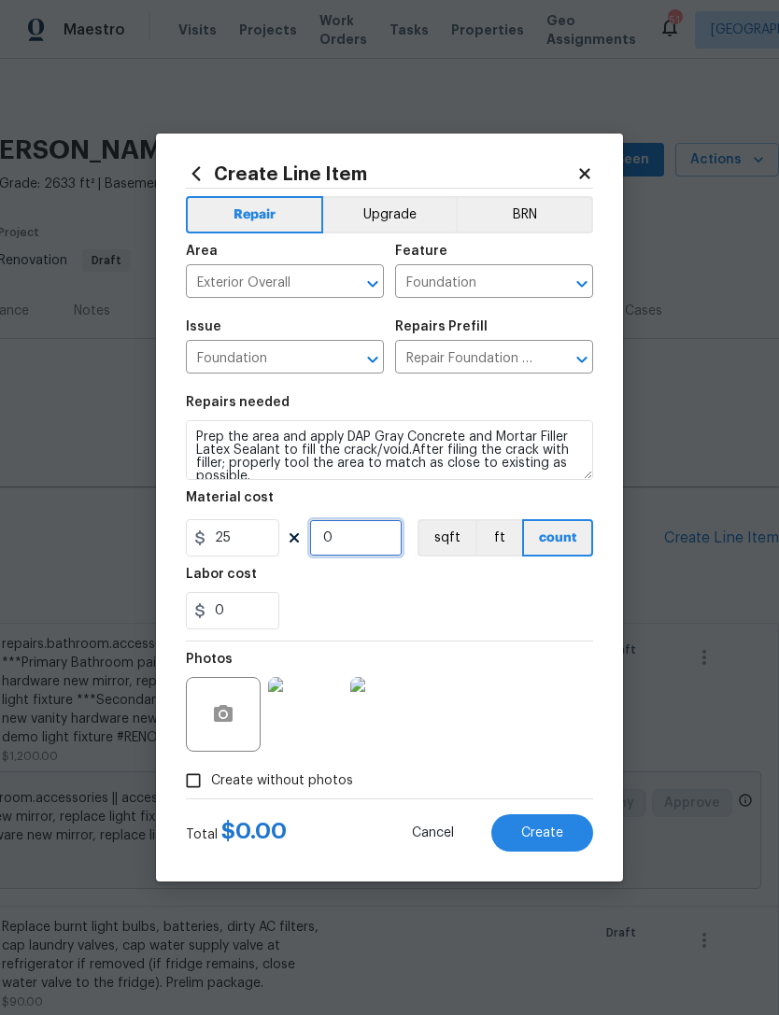
type input "5"
click at [467, 592] on div "Labor cost" at bounding box center [389, 580] width 407 height 24
click at [561, 838] on span "Create" at bounding box center [542, 834] width 42 height 14
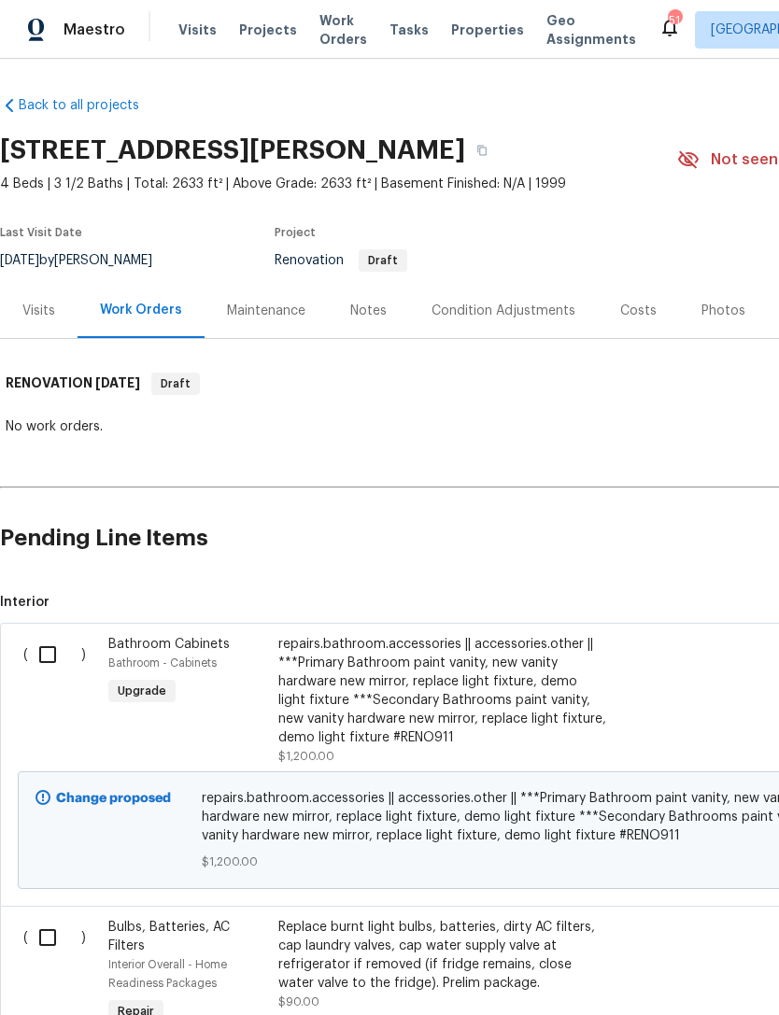
scroll to position [0, 0]
click at [64, 649] on input "checkbox" at bounding box center [54, 654] width 53 height 39
checkbox input "true"
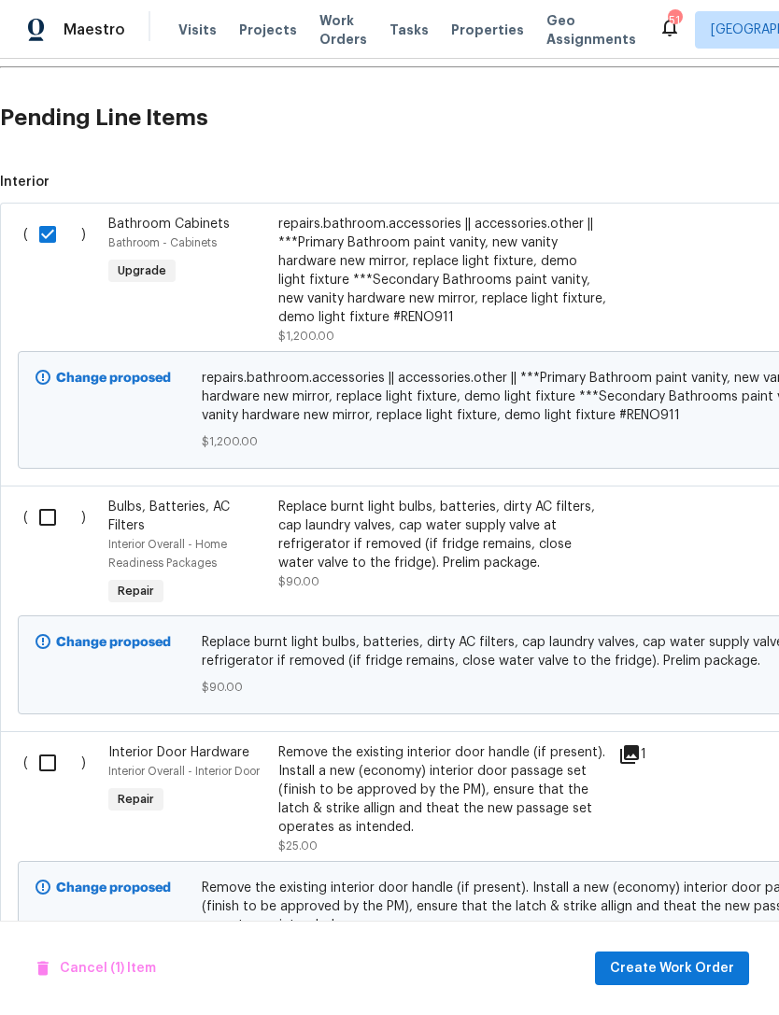
scroll to position [420, 0]
click at [47, 510] on input "checkbox" at bounding box center [54, 517] width 53 height 39
checkbox input "true"
click at [56, 755] on input "checkbox" at bounding box center [54, 762] width 53 height 39
checkbox input "true"
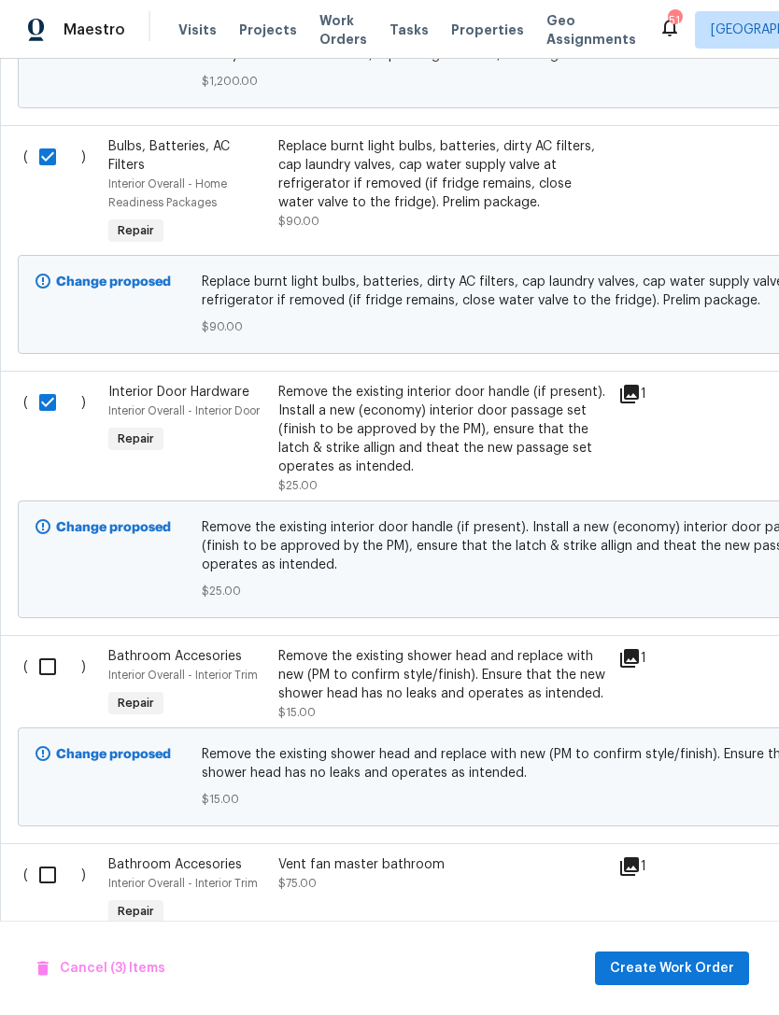
scroll to position [791, 0]
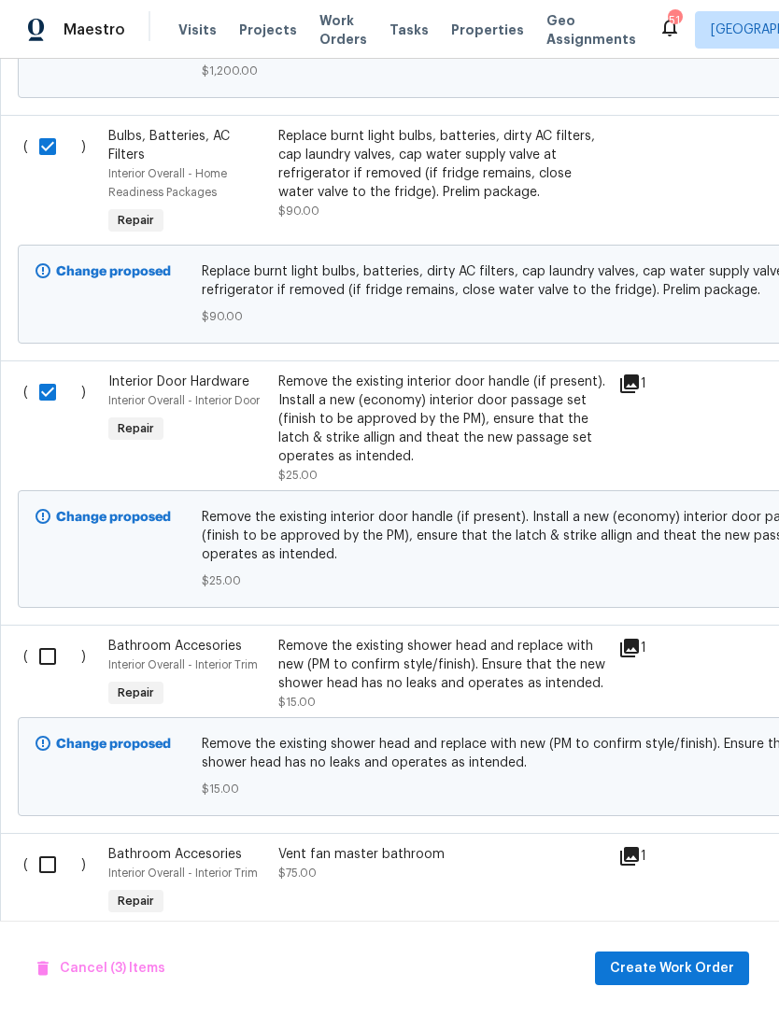
click at [57, 659] on input "checkbox" at bounding box center [54, 656] width 53 height 39
checkbox input "true"
click at [54, 869] on input "checkbox" at bounding box center [54, 864] width 53 height 39
checkbox input "true"
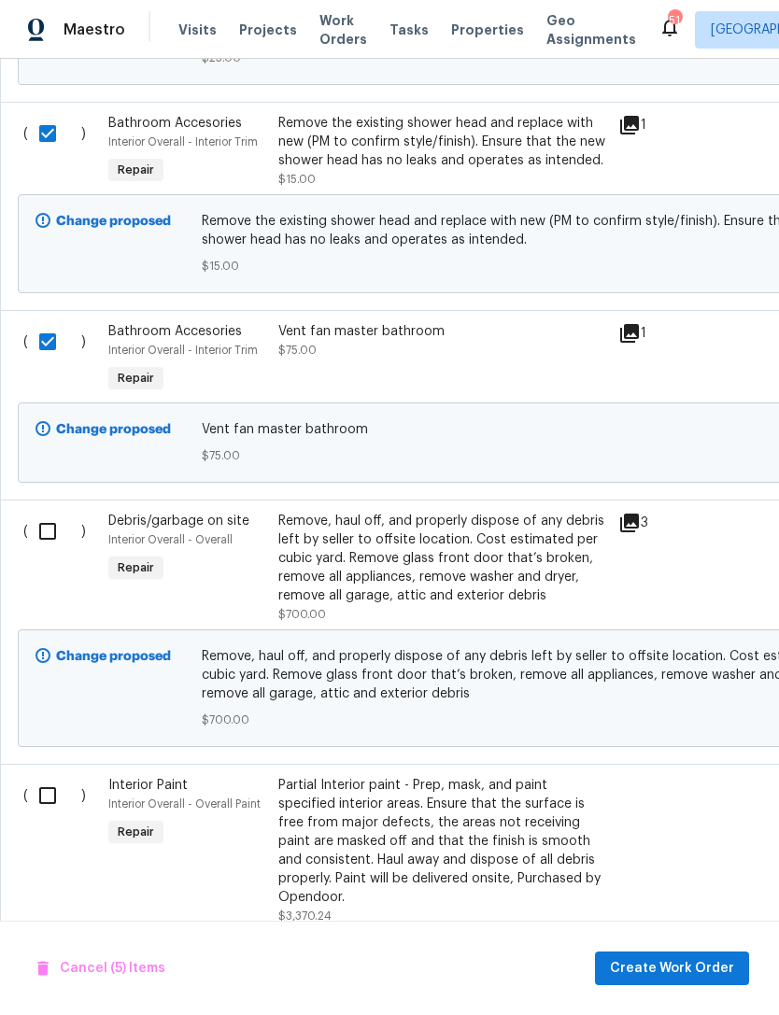
scroll to position [1314, 0]
click at [54, 542] on input "checkbox" at bounding box center [54, 531] width 53 height 39
checkbox input "true"
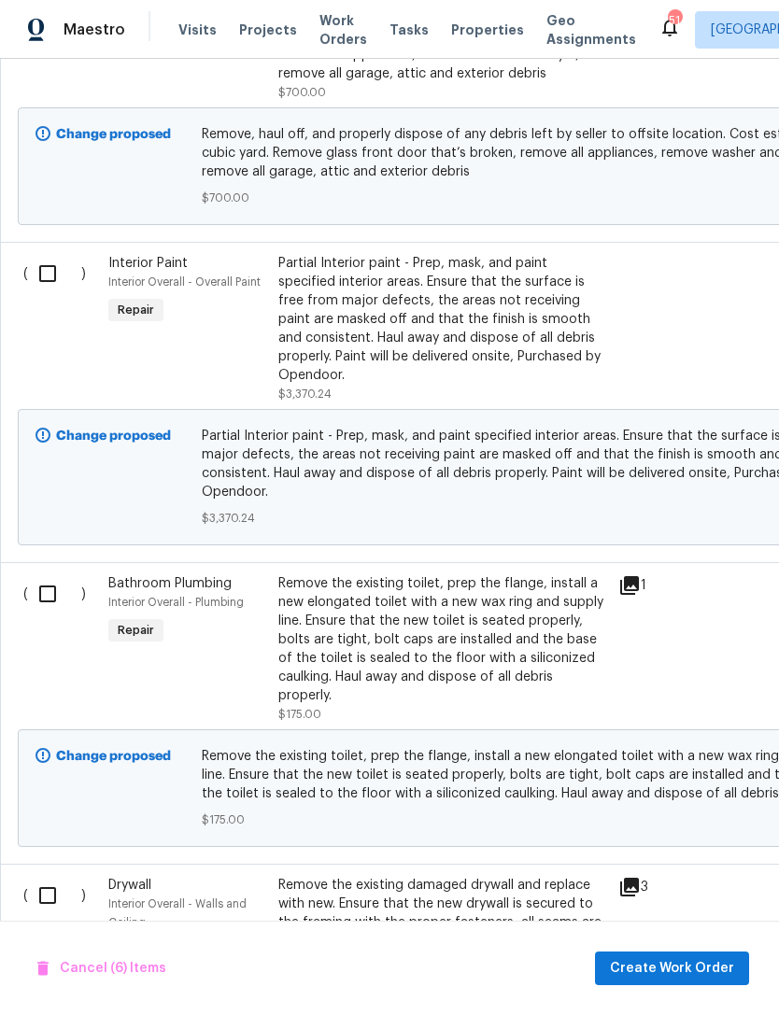
scroll to position [1836, 0]
click at [50, 281] on input "checkbox" at bounding box center [54, 273] width 53 height 39
checkbox input "true"
click at [39, 592] on input "checkbox" at bounding box center [54, 593] width 53 height 39
checkbox input "true"
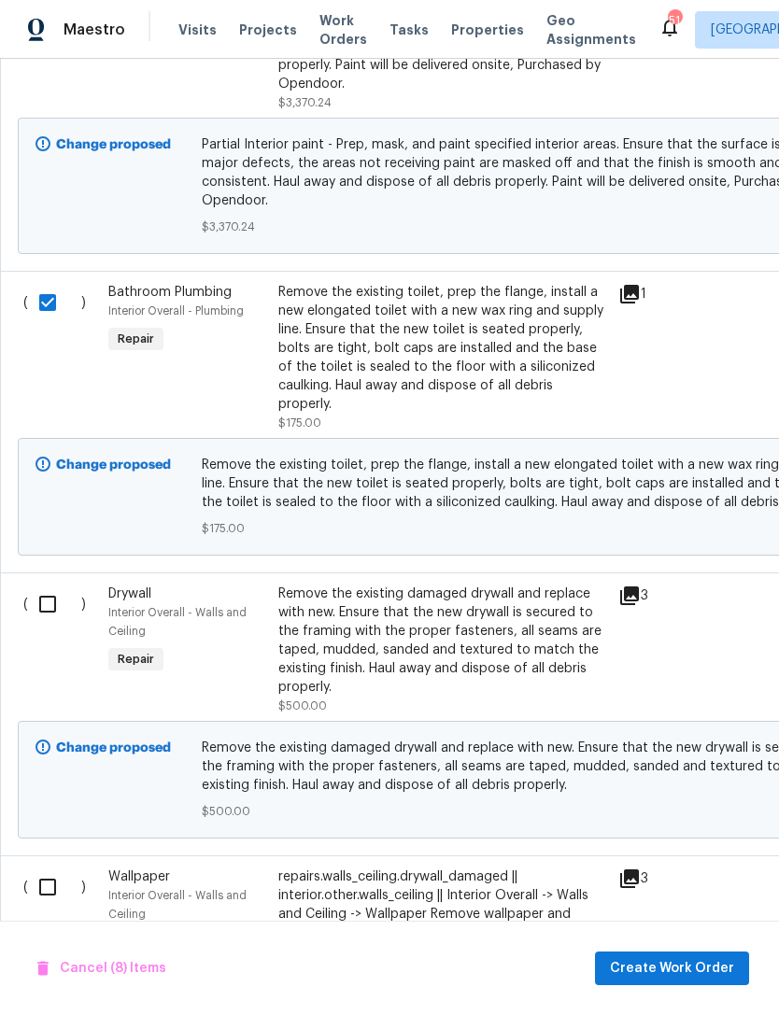
scroll to position [2131, 0]
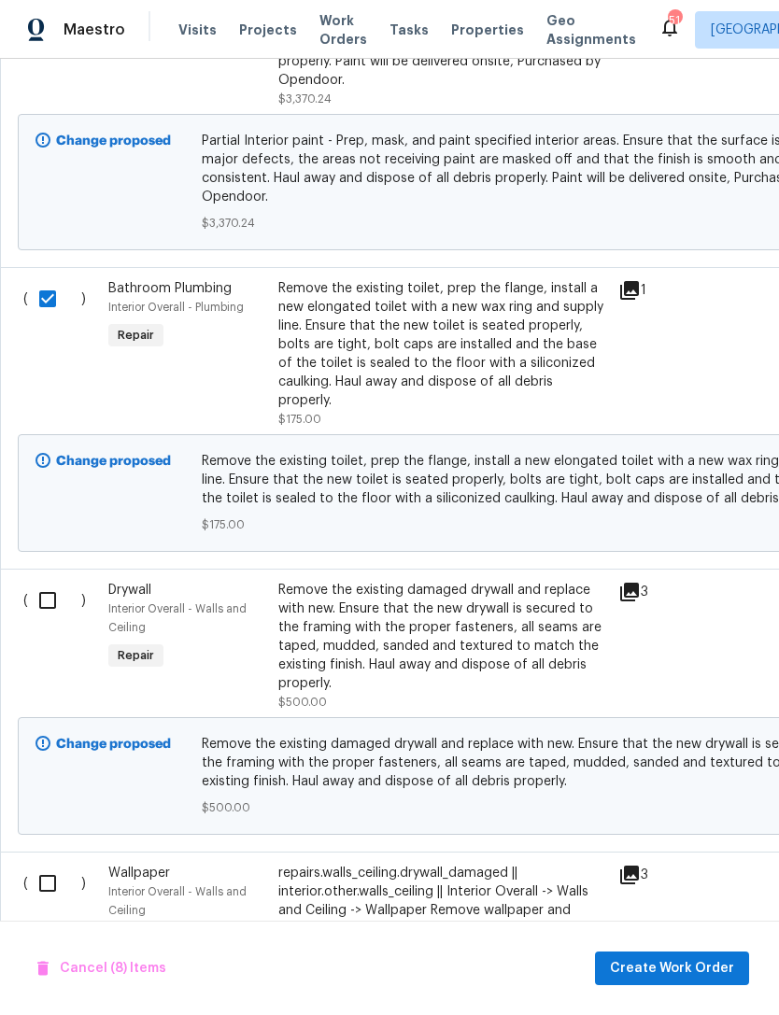
click at [63, 591] on input "checkbox" at bounding box center [54, 600] width 53 height 39
checkbox input "true"
click at [55, 864] on input "checkbox" at bounding box center [54, 883] width 53 height 39
checkbox input "true"
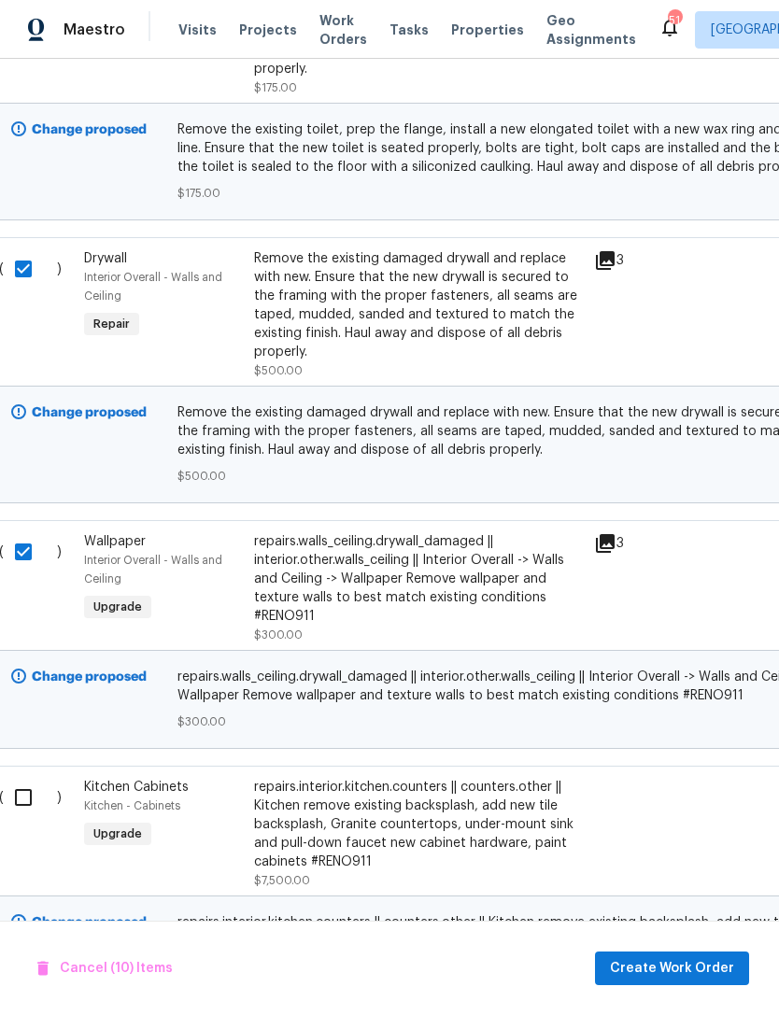
click at [34, 802] on input "checkbox" at bounding box center [30, 797] width 53 height 39
checkbox input "true"
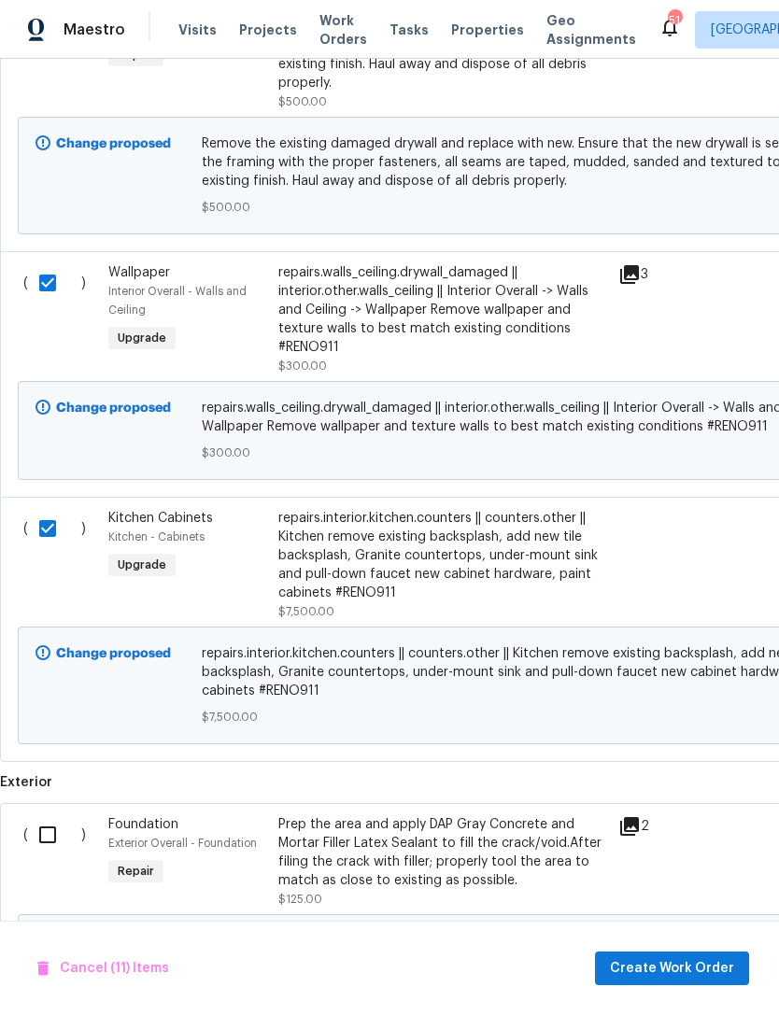
scroll to position [2732, 0]
click at [57, 836] on input "checkbox" at bounding box center [53, 834] width 53 height 39
checkbox input "true"
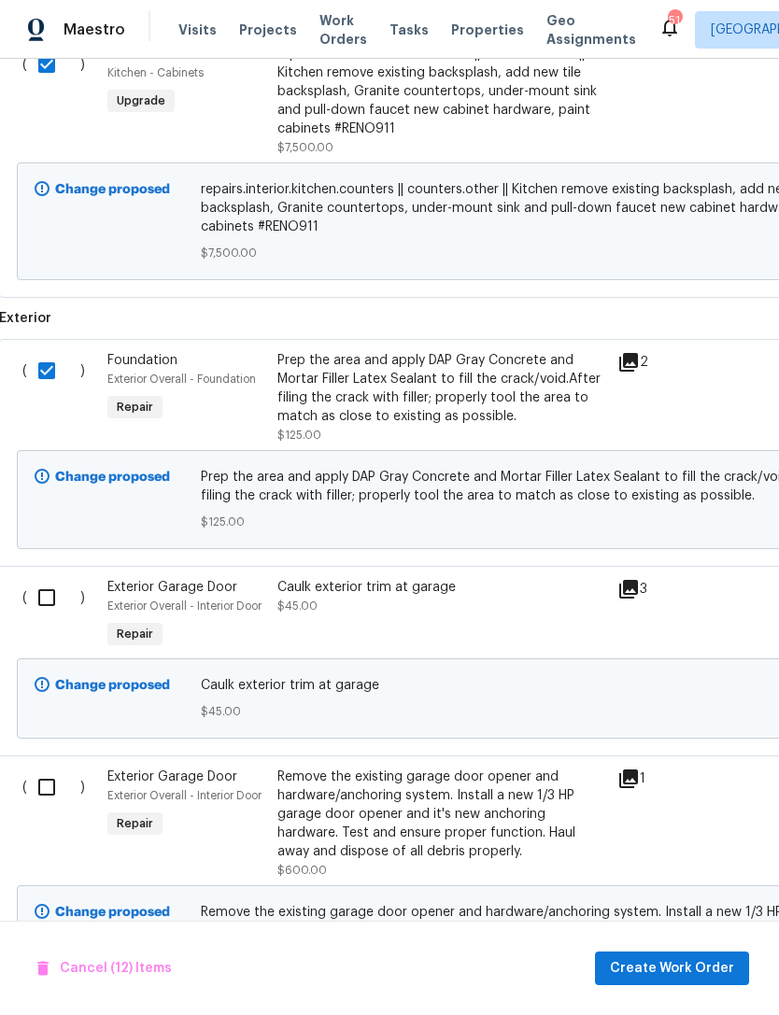
scroll to position [3196, 2]
click at [51, 608] on input "checkbox" at bounding box center [52, 597] width 53 height 39
checkbox input "true"
click at [61, 775] on input "checkbox" at bounding box center [52, 787] width 53 height 39
checkbox input "true"
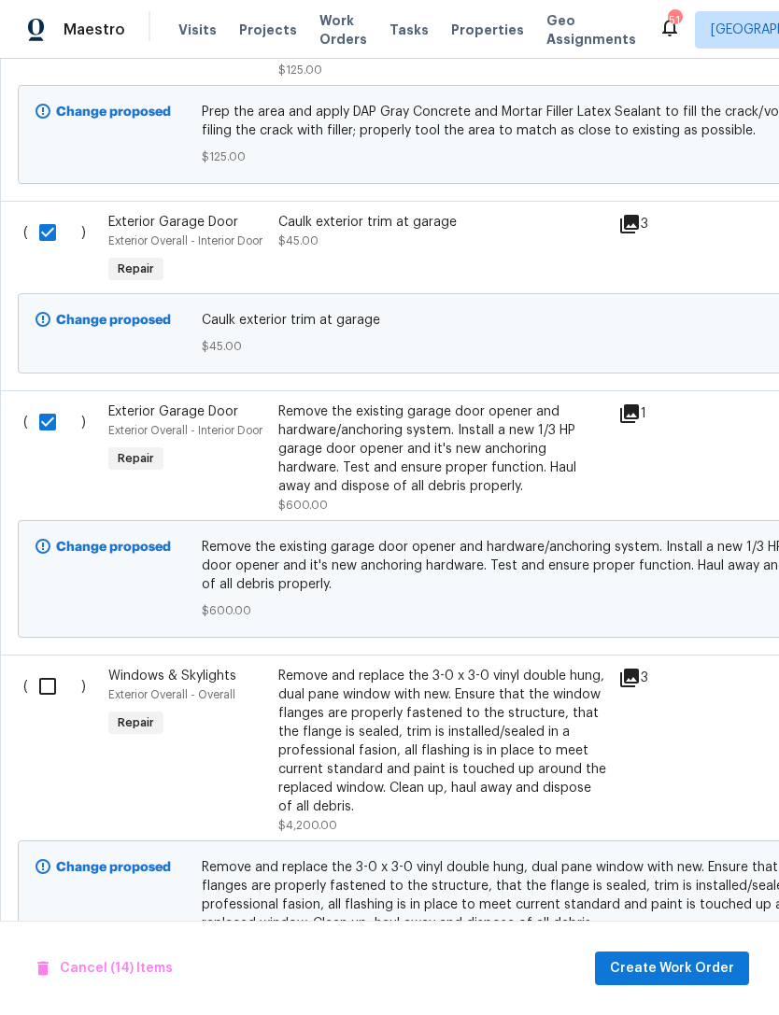
scroll to position [3561, 0]
click at [49, 672] on input "checkbox" at bounding box center [54, 686] width 53 height 39
checkbox input "true"
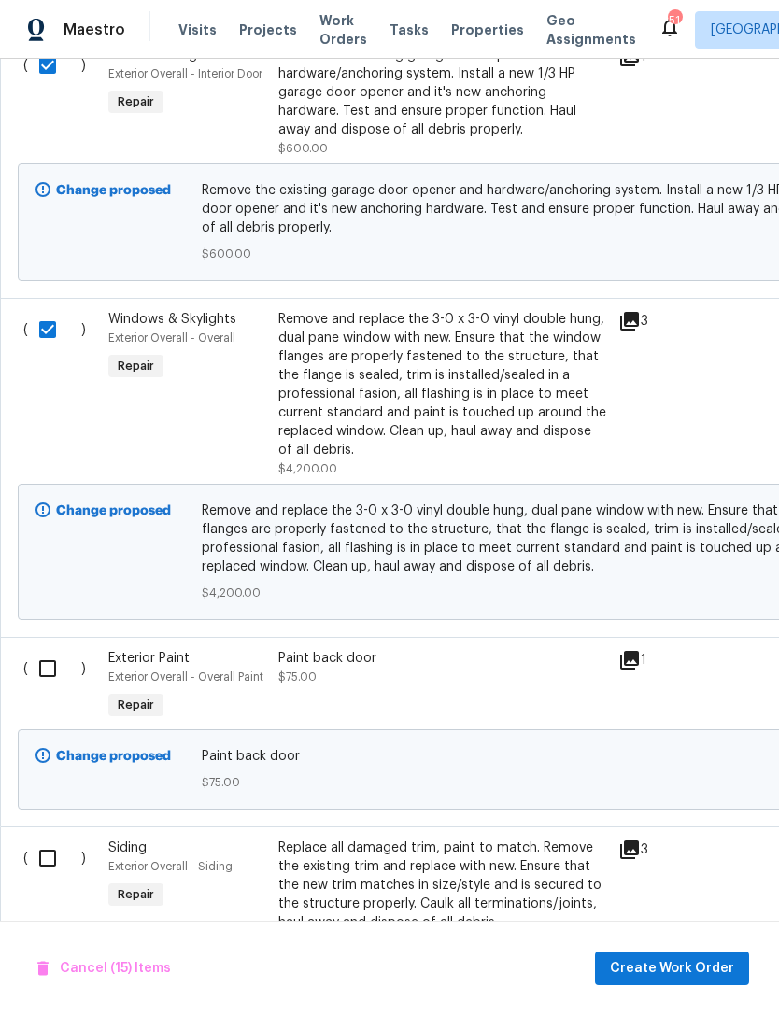
scroll to position [3918, 0]
click at [44, 659] on input "checkbox" at bounding box center [54, 668] width 53 height 39
checkbox input "true"
click at [61, 867] on input "checkbox" at bounding box center [54, 858] width 53 height 39
checkbox input "true"
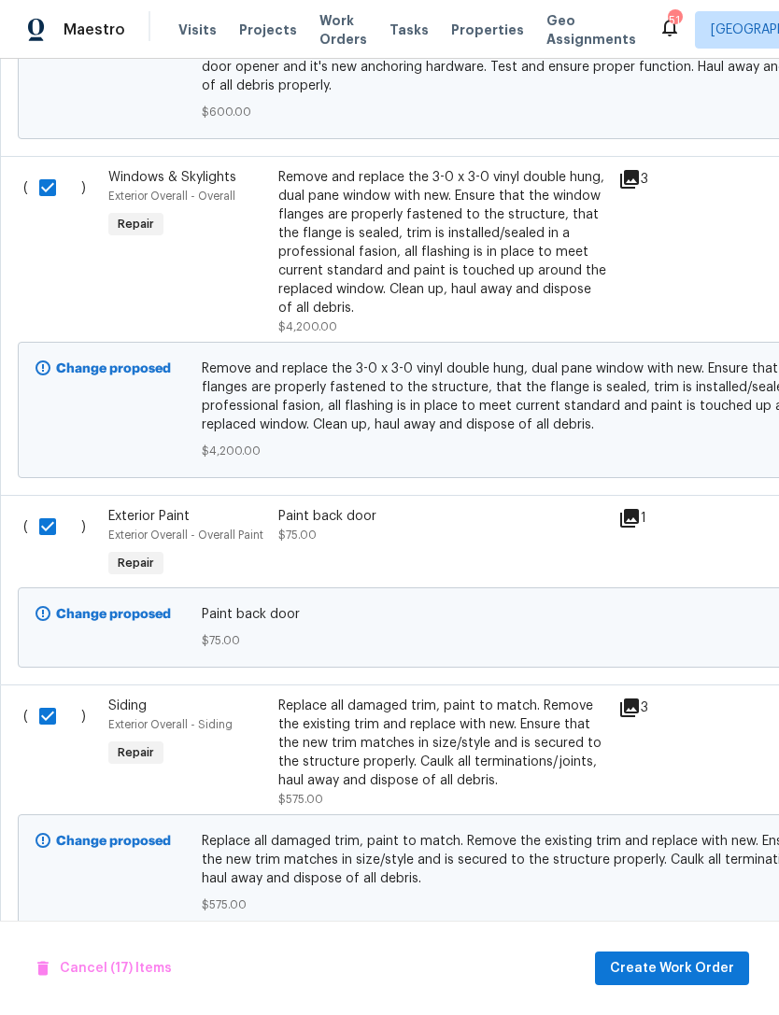
scroll to position [4059, 0]
click at [673, 947] on div "Cancel (17) Items Create Work Order" at bounding box center [389, 968] width 779 height 95
click at [703, 966] on span "Create Work Order" at bounding box center [672, 968] width 124 height 23
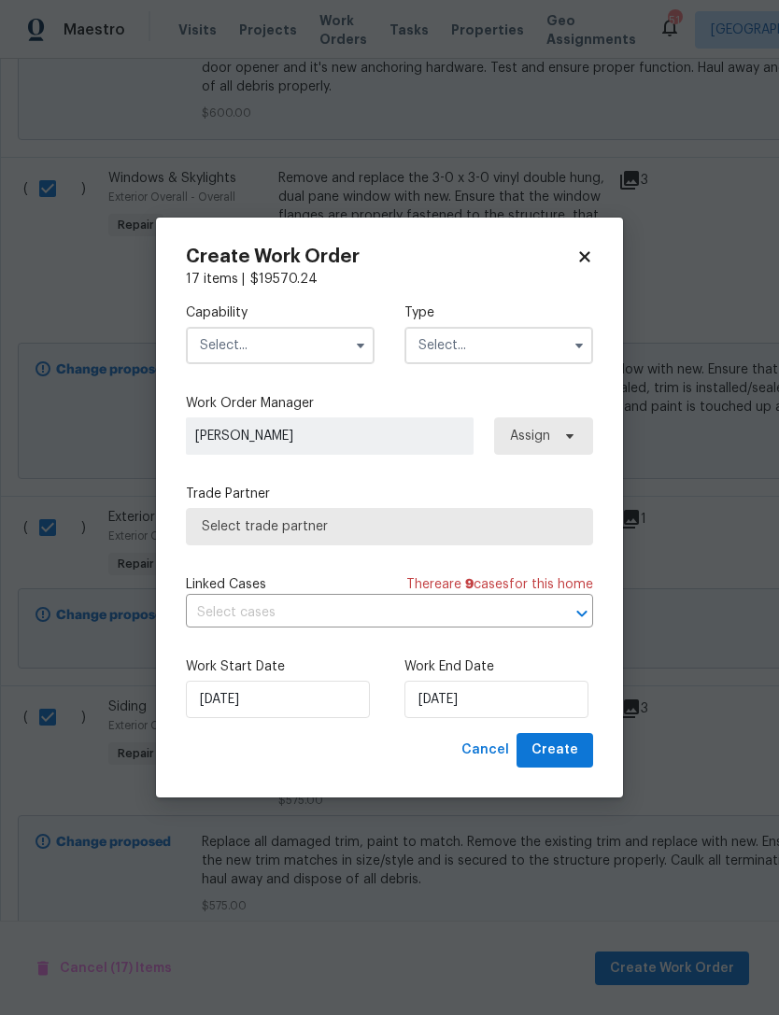
click at [344, 353] on input "text" at bounding box center [280, 345] width 189 height 37
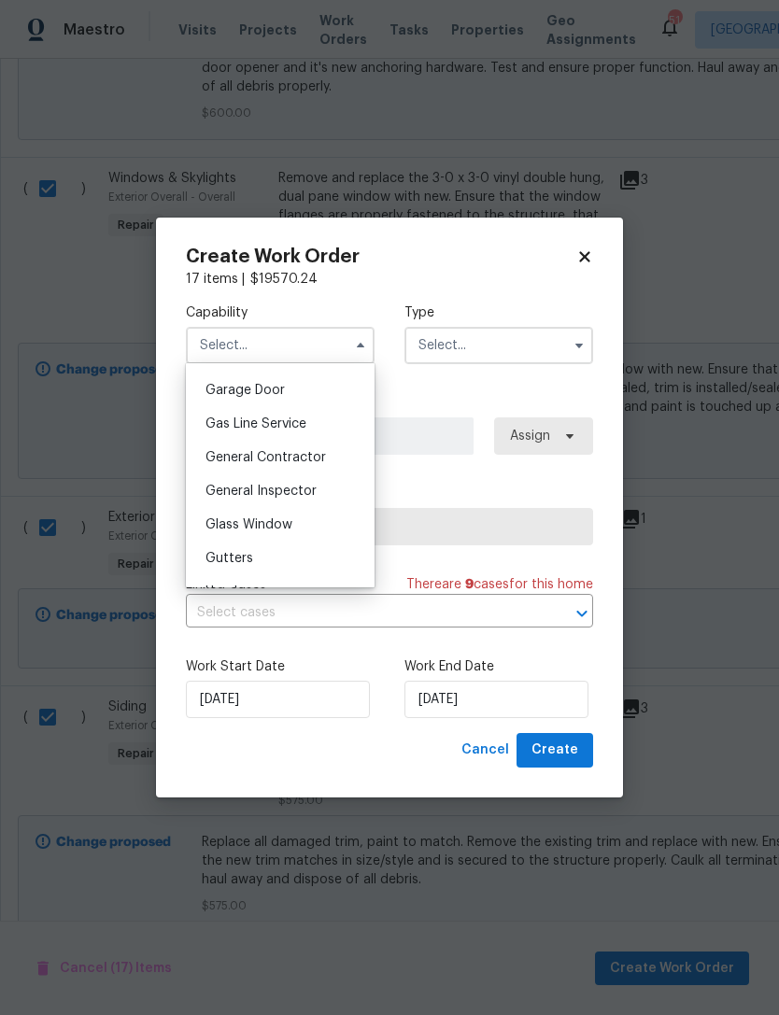
scroll to position [912, 0]
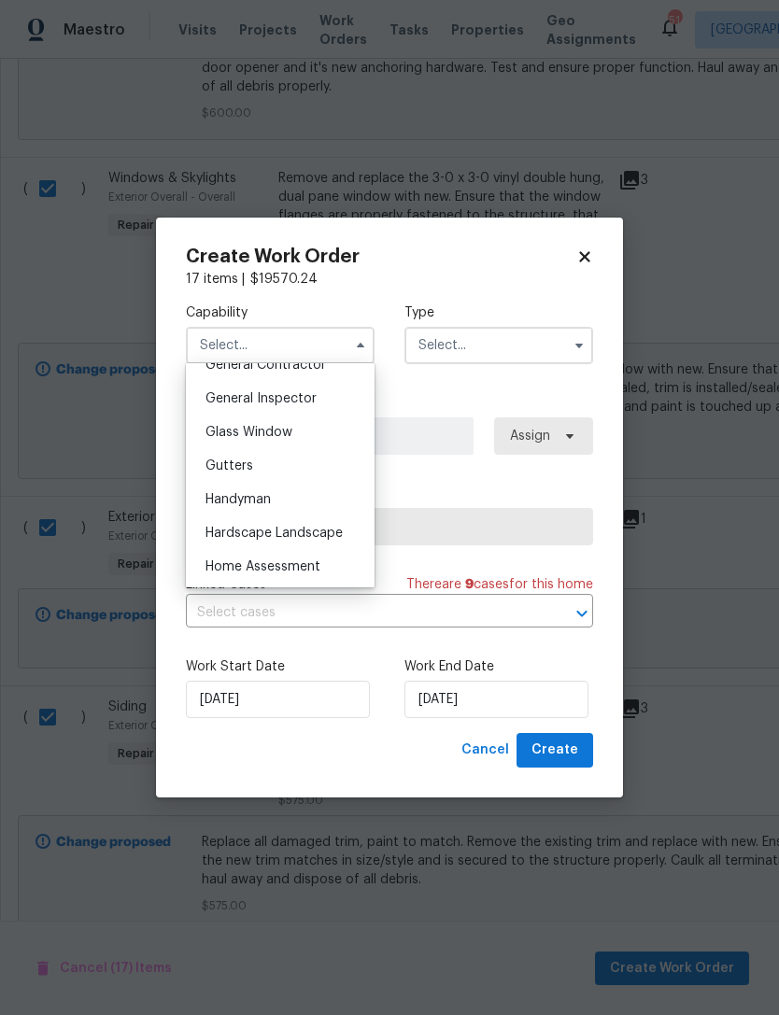
click at [355, 375] on div "General Contractor" at bounding box center [280, 365] width 179 height 34
type input "General Contractor"
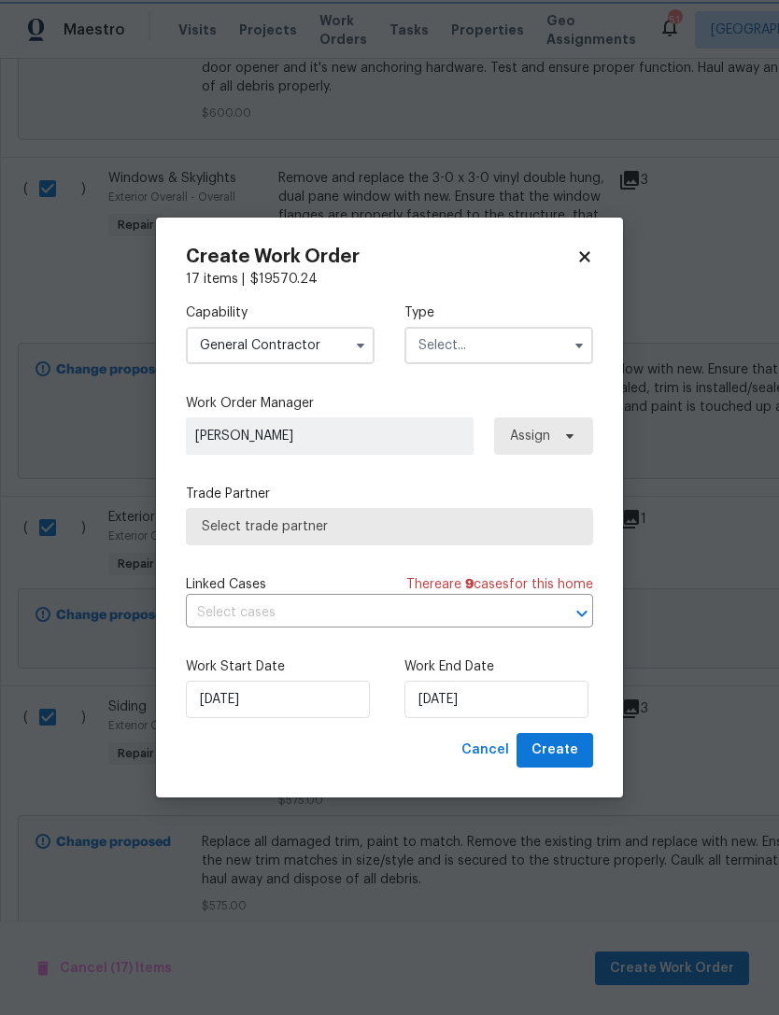
scroll to position [859, 0]
click at [505, 339] on input "text" at bounding box center [498, 345] width 189 height 37
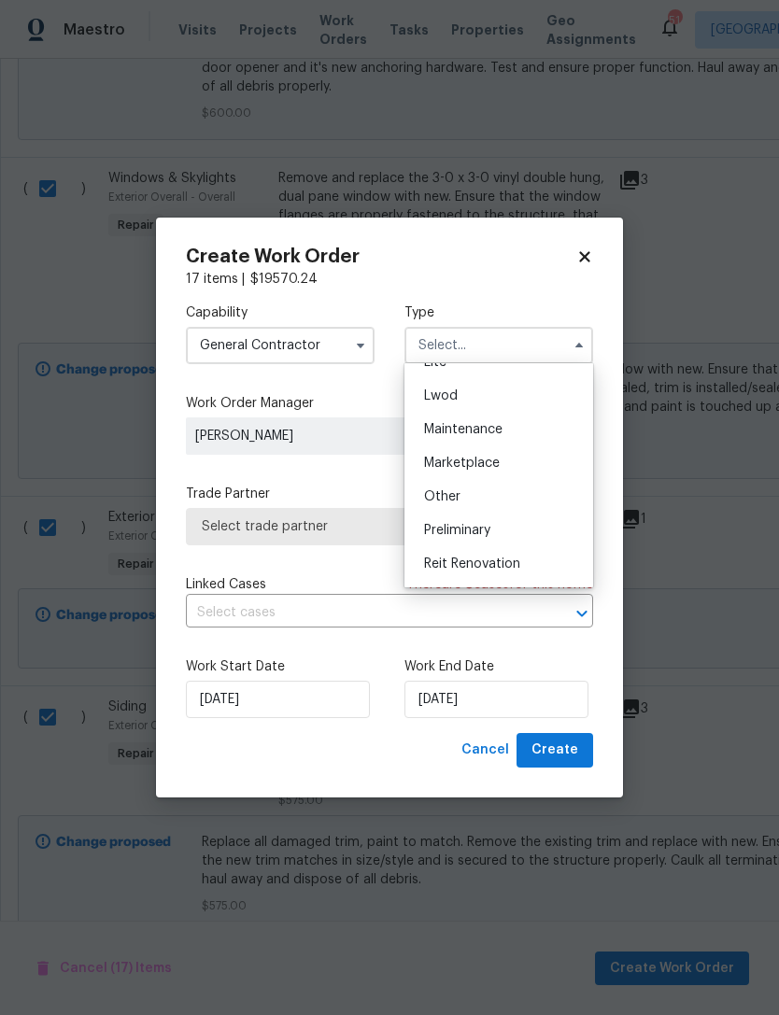
scroll to position [0, 0]
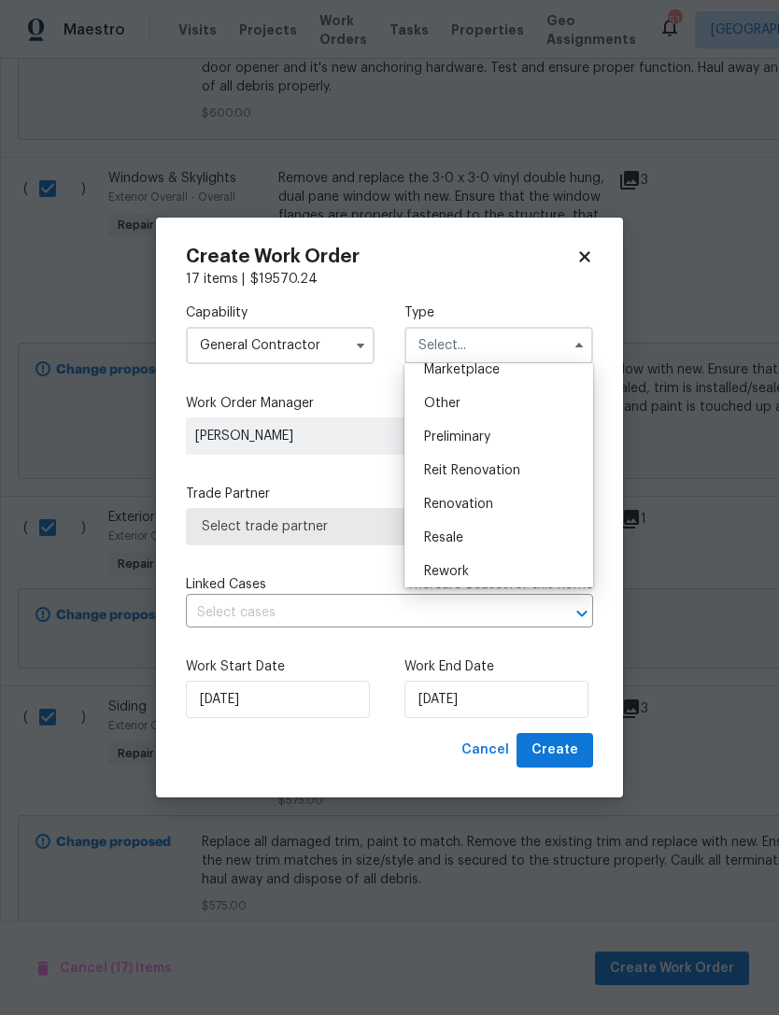
click at [526, 514] on div "Renovation" at bounding box center [498, 504] width 179 height 34
type input "Renovation"
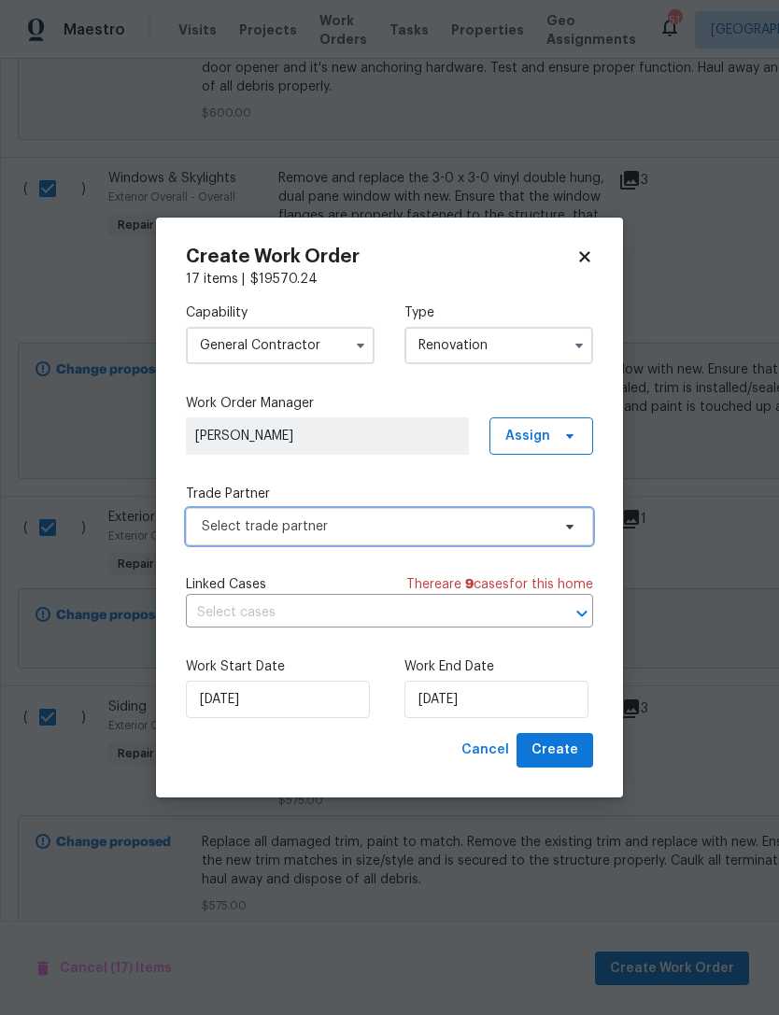
click at [530, 518] on span "Select trade partner" at bounding box center [376, 526] width 348 height 19
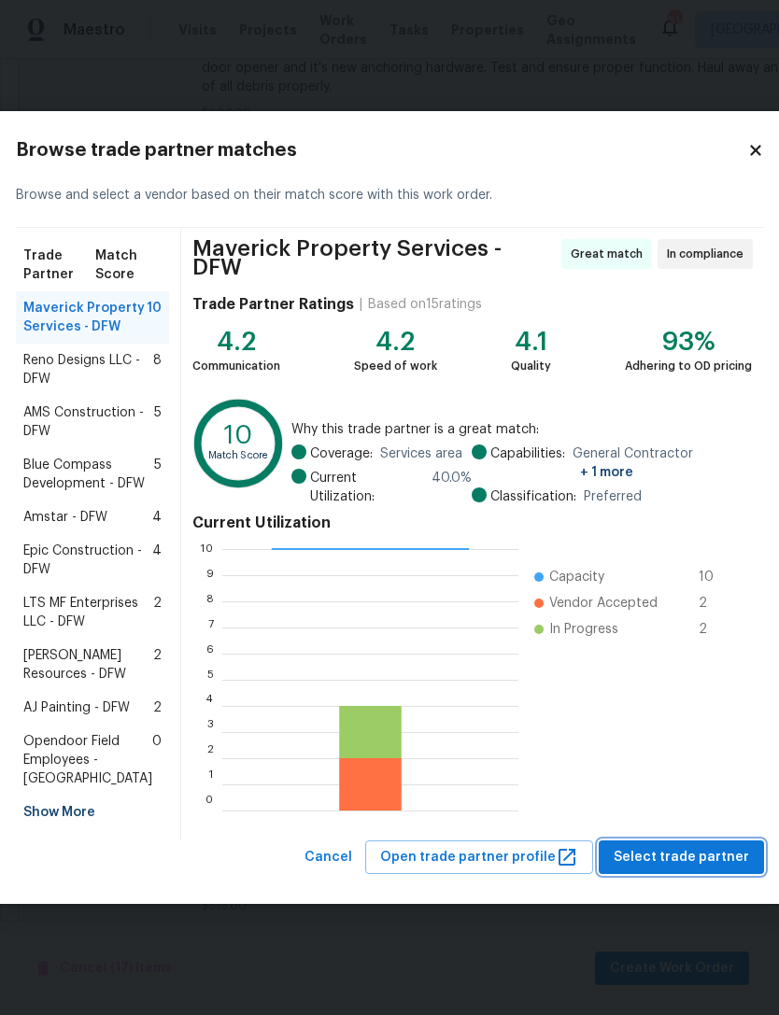
click at [691, 875] on button "Select trade partner" at bounding box center [681, 858] width 165 height 35
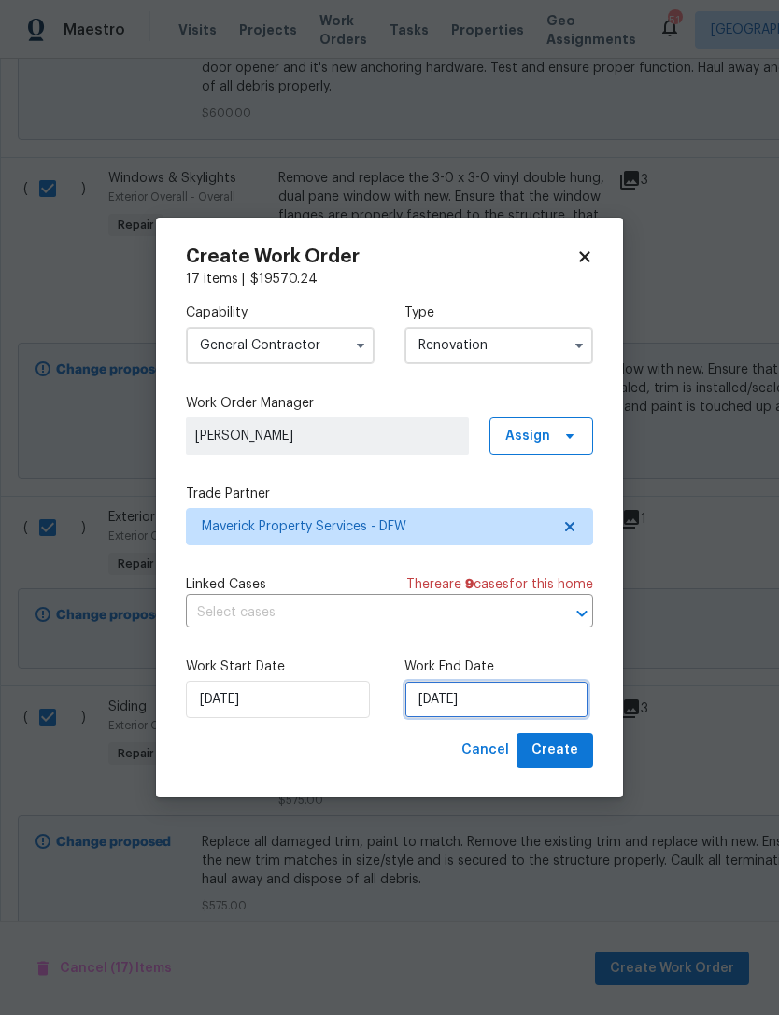
click at [534, 706] on input "[DATE]" at bounding box center [496, 699] width 184 height 37
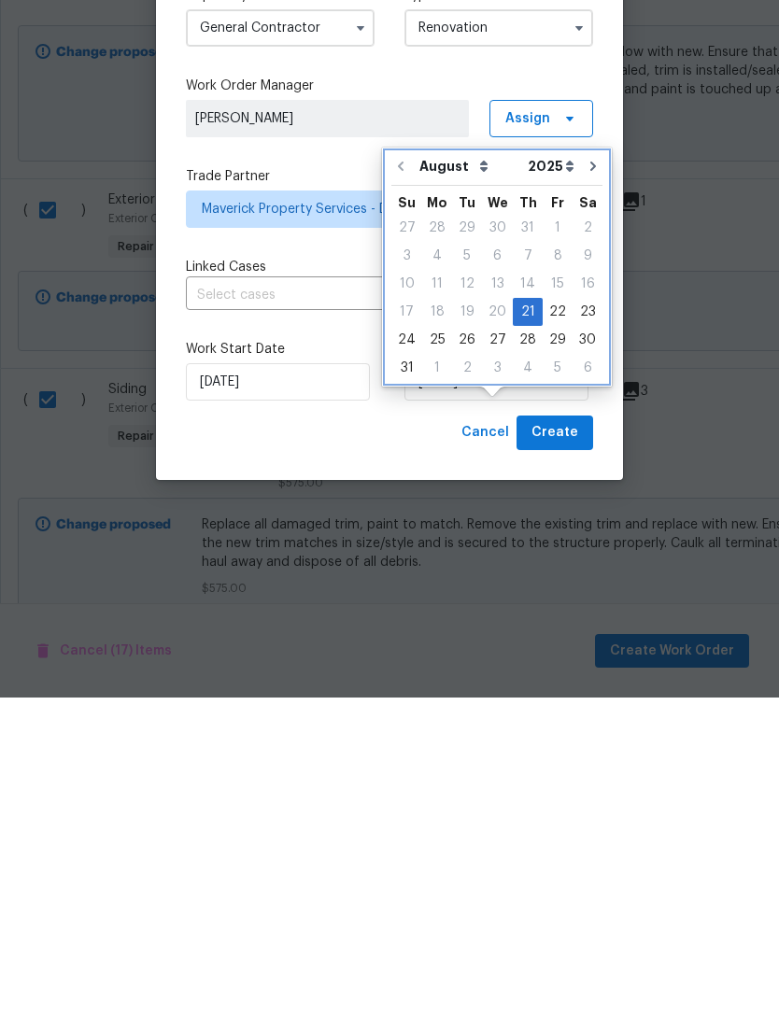
click at [587, 476] on icon "Go to next month" at bounding box center [593, 483] width 15 height 15
type input "[DATE]"
select select "8"
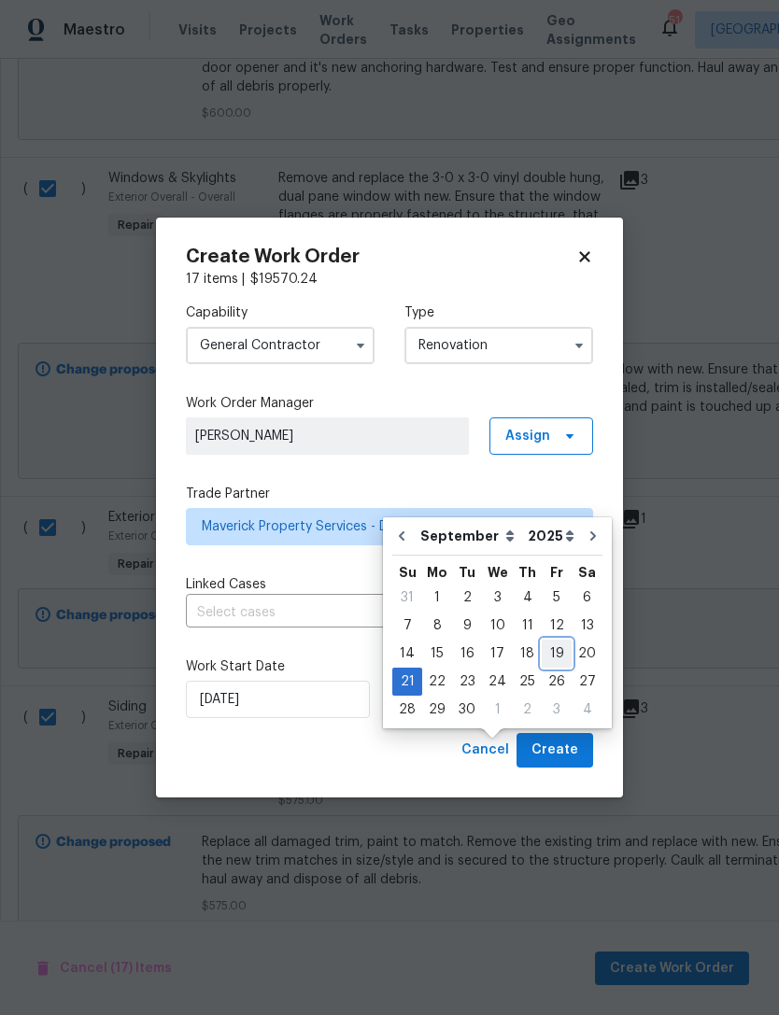
click at [561, 641] on div "19" at bounding box center [557, 654] width 30 height 26
type input "[DATE]"
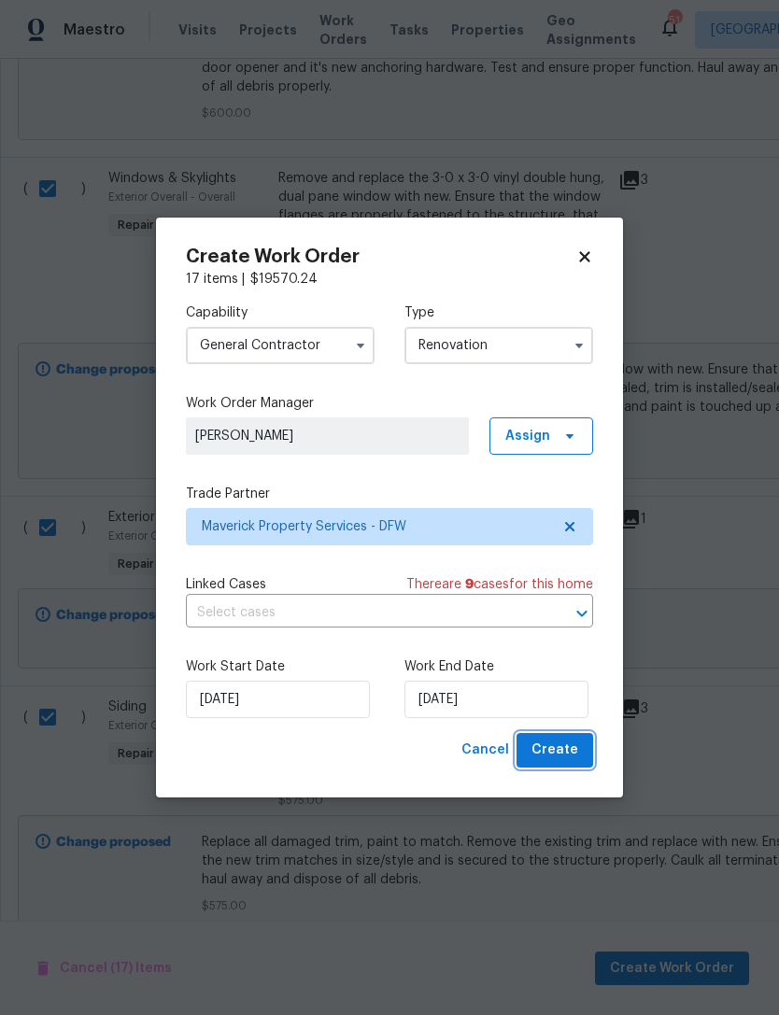
click at [588, 758] on button "Create" at bounding box center [554, 750] width 77 height 35
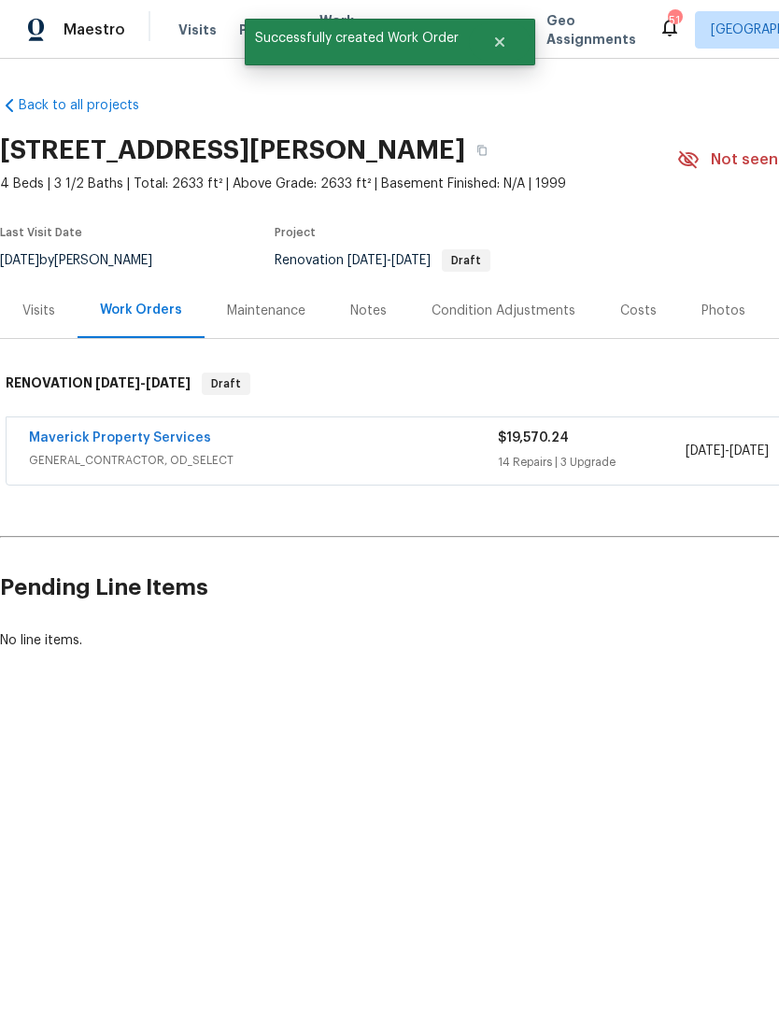
click at [169, 442] on link "Maverick Property Services" at bounding box center [120, 437] width 182 height 13
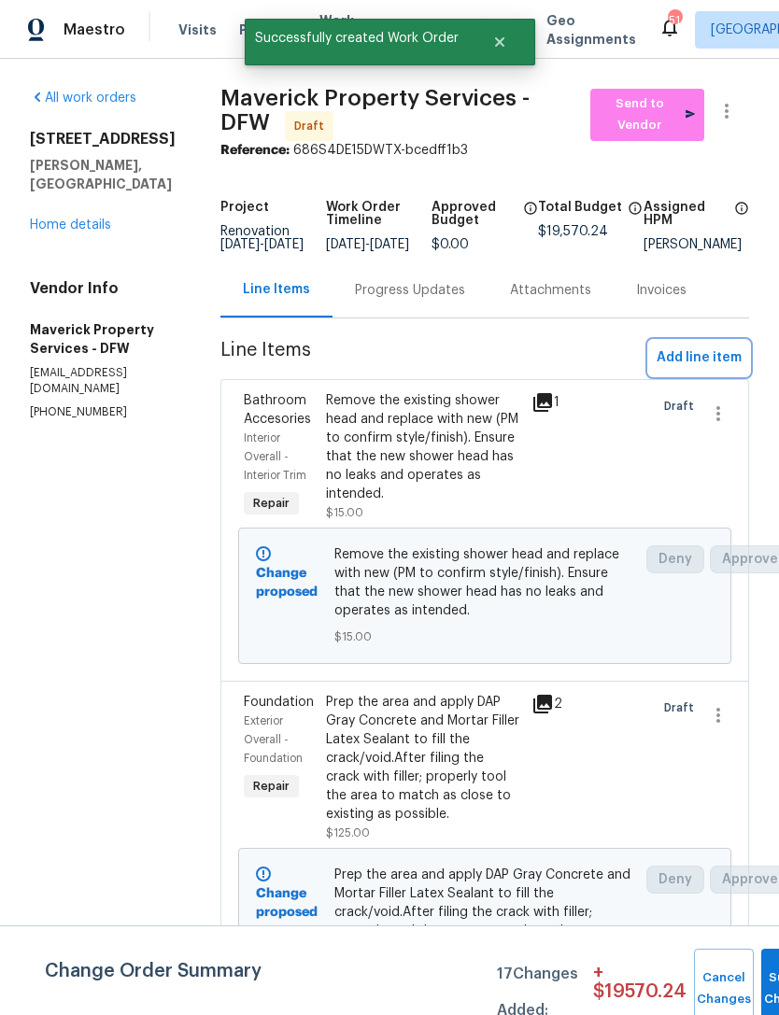
click at [724, 361] on span "Add line item" at bounding box center [699, 357] width 85 height 23
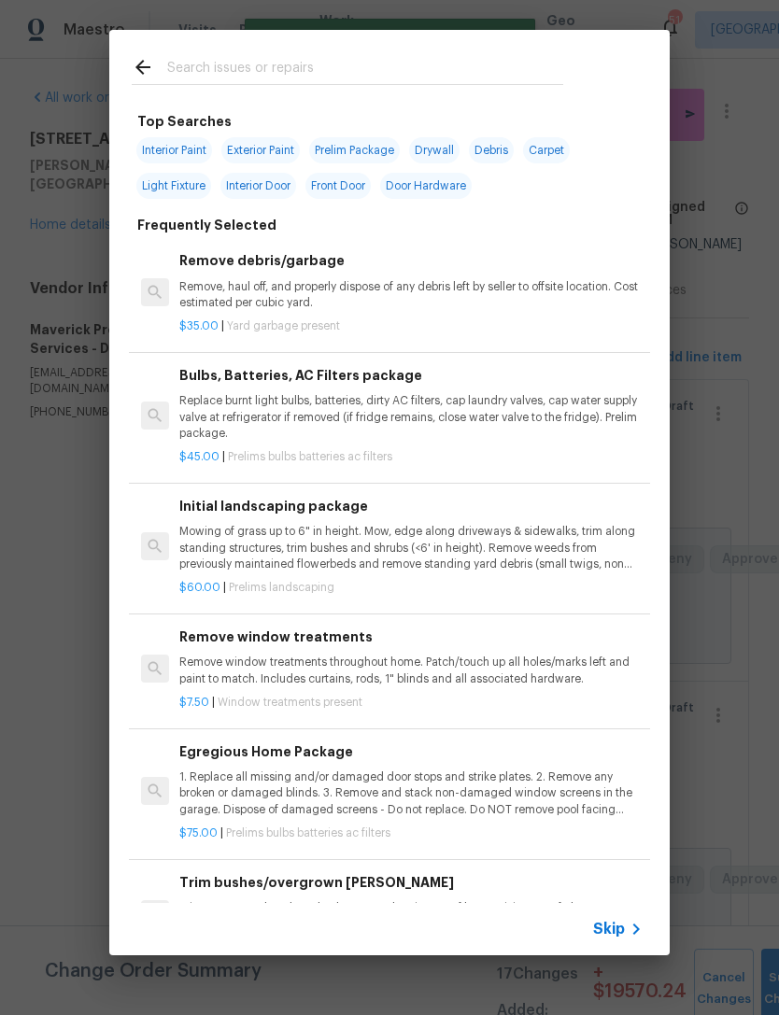
click at [489, 73] on input "text" at bounding box center [365, 70] width 396 height 28
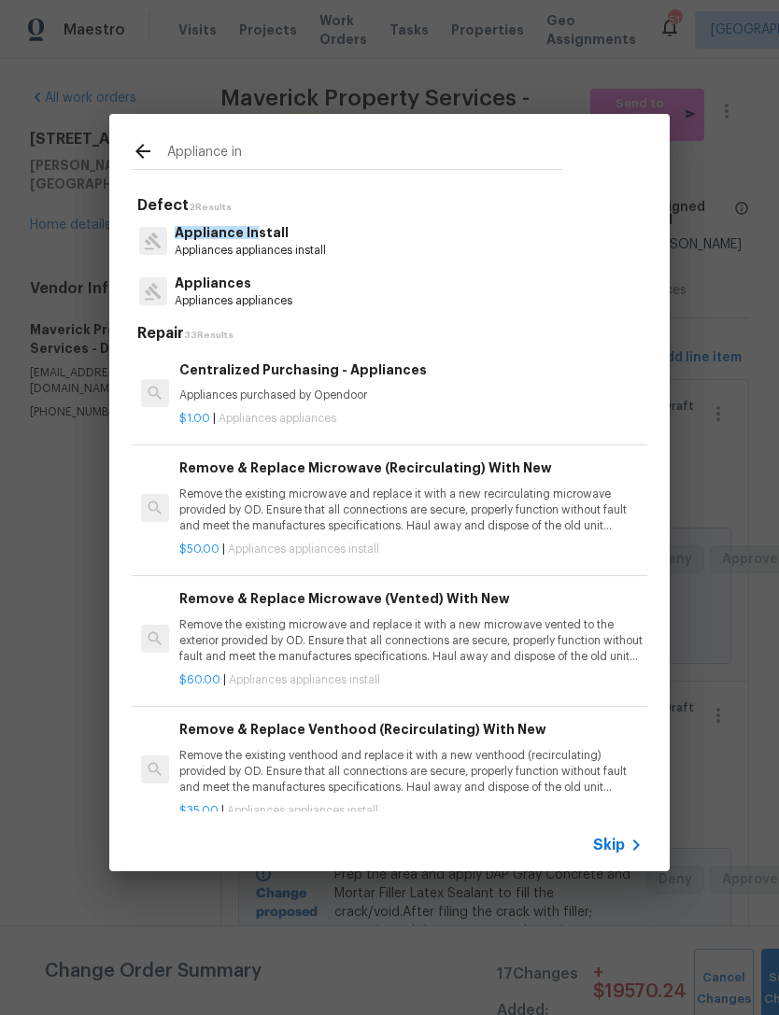
type input "Appliance in"
click at [360, 241] on div "Appliance In stall Appliances appliances install" at bounding box center [390, 241] width 516 height 50
click at [292, 243] on p "Appliances appliances install" at bounding box center [250, 251] width 151 height 16
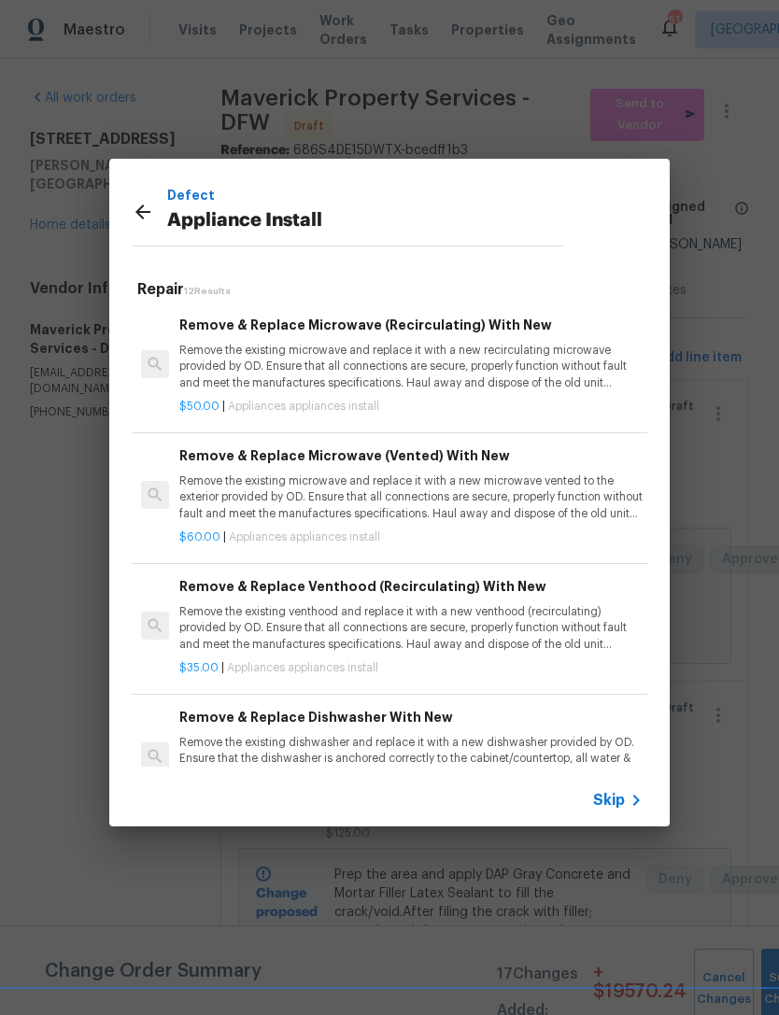
click at [471, 356] on p "Remove the existing microwave and replace it with a new recirculating microwave…" at bounding box center [410, 367] width 463 height 48
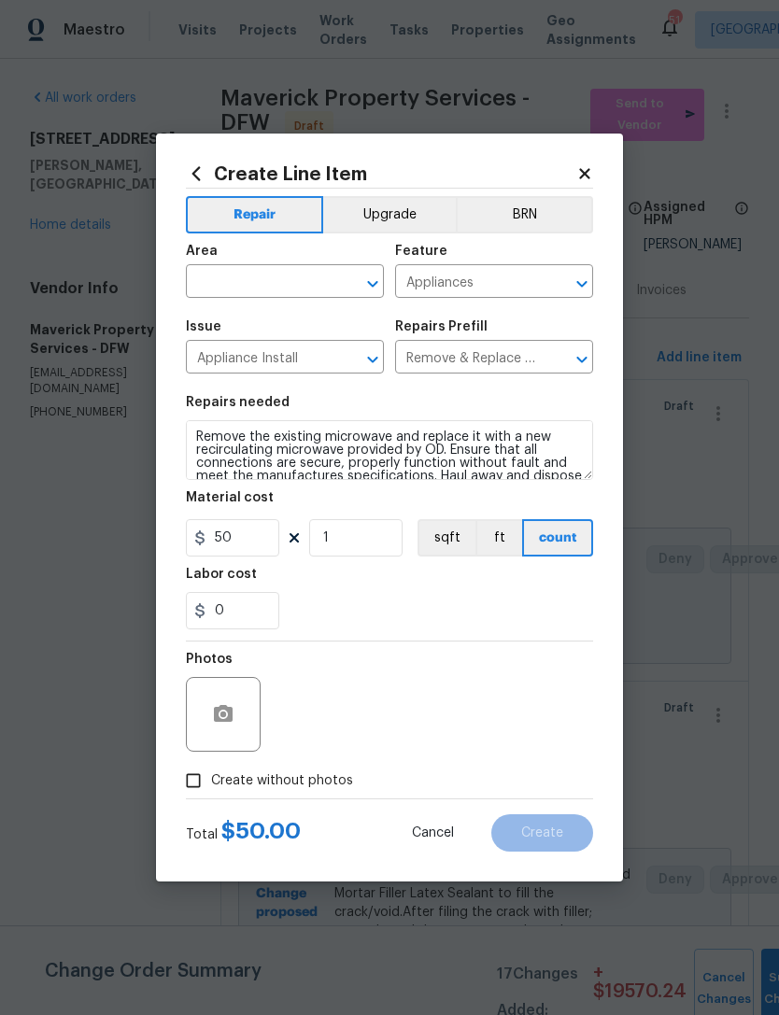
click at [265, 301] on span "Area ​" at bounding box center [285, 271] width 198 height 76
click at [310, 291] on input "text" at bounding box center [259, 283] width 146 height 29
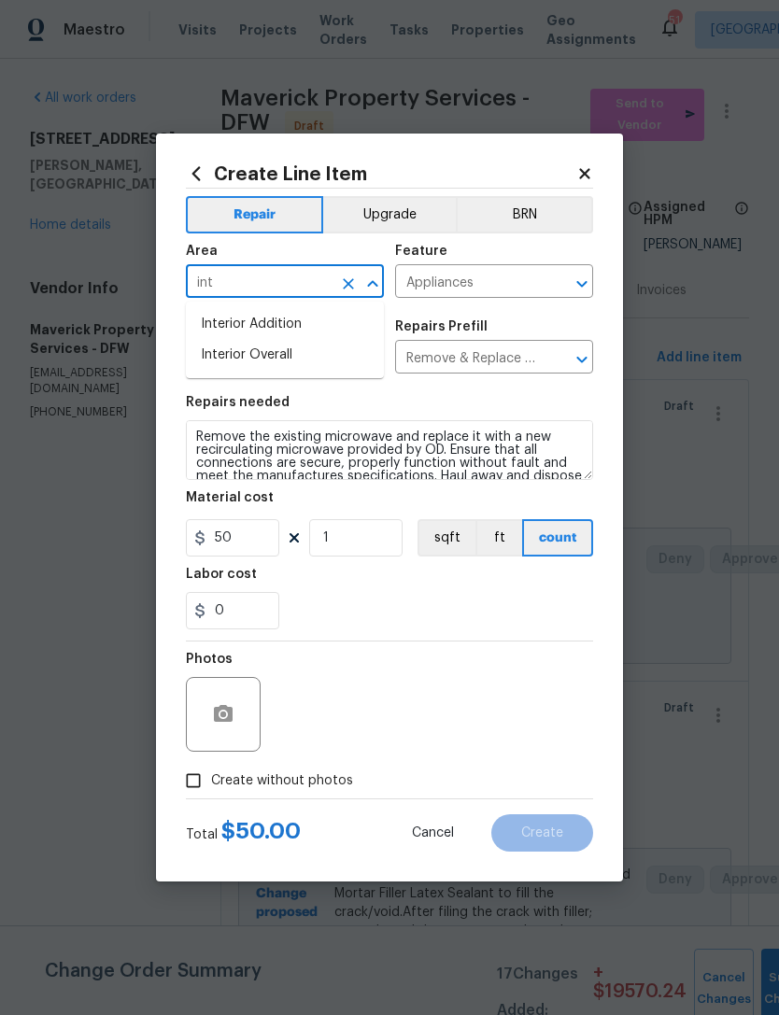
click at [353, 365] on li "Interior Overall" at bounding box center [285, 355] width 198 height 31
type input "Interior Overall"
click at [518, 640] on section "Repairs needed Remove the existing microwave and replace it with a new recircul…" at bounding box center [389, 513] width 407 height 256
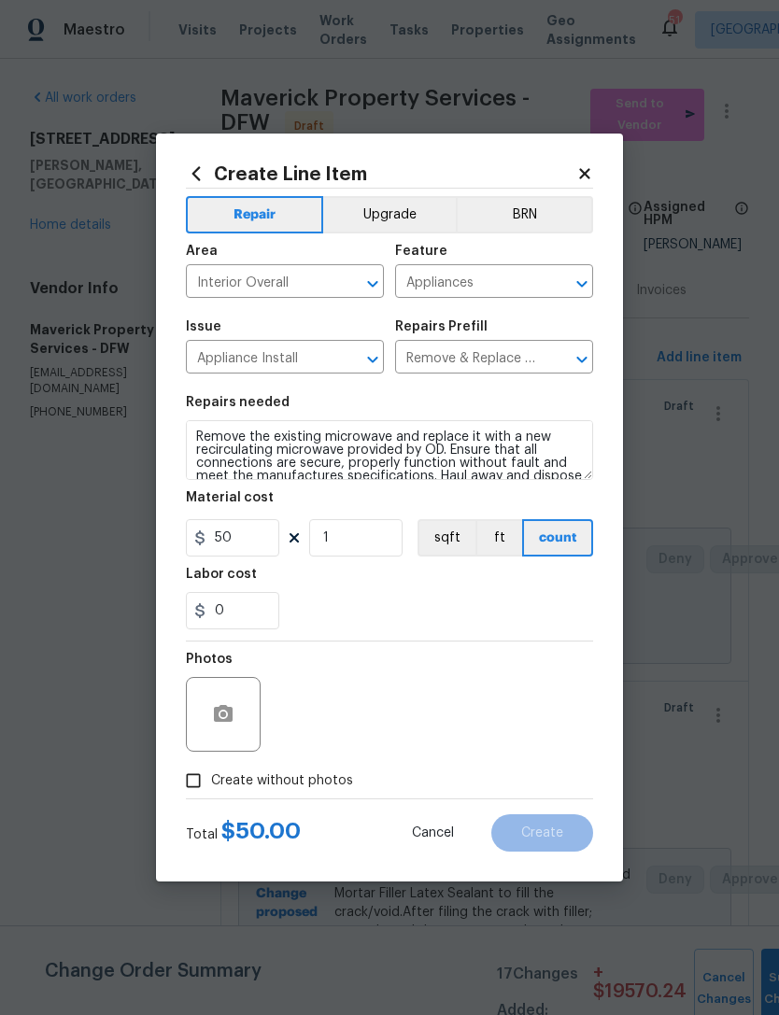
click at [302, 798] on label "Create without photos" at bounding box center [264, 780] width 177 height 35
click at [211, 798] on input "Create without photos" at bounding box center [193, 780] width 35 height 35
checkbox input "true"
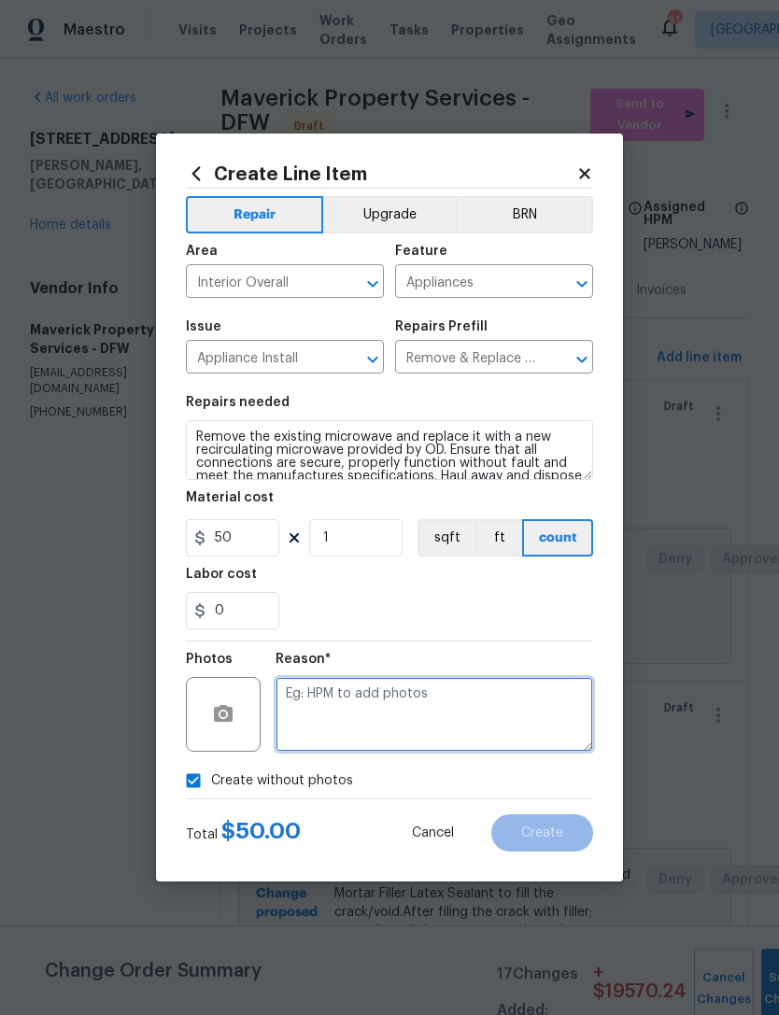
click at [419, 720] on textarea at bounding box center [435, 714] width 318 height 75
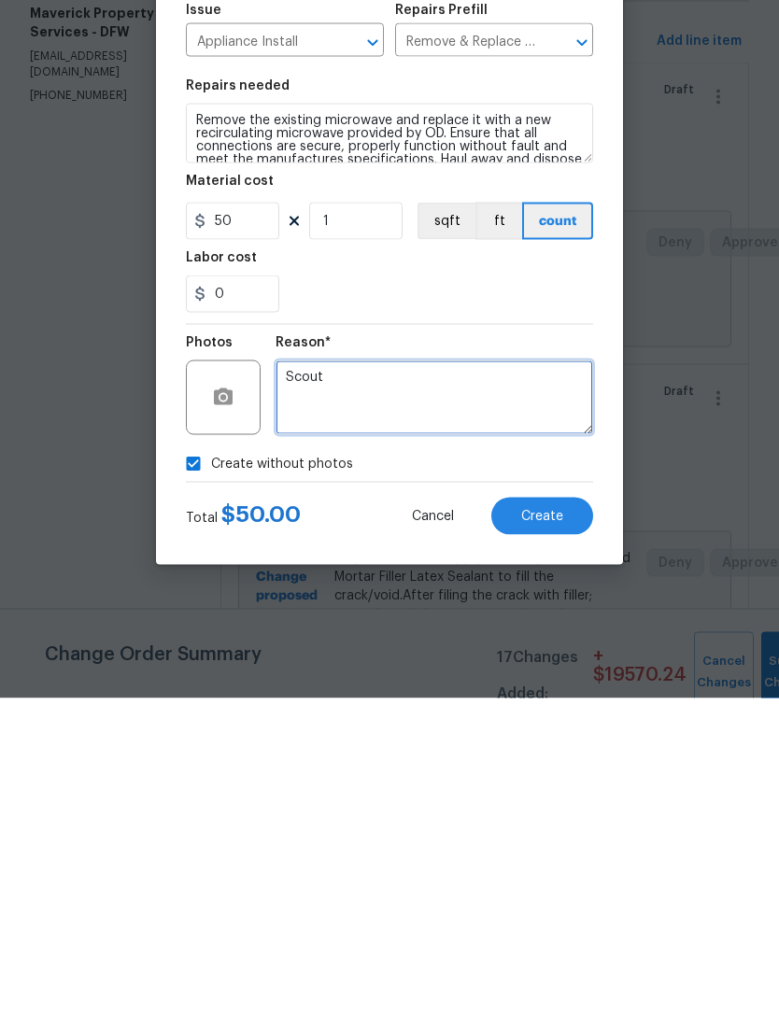
type textarea "Scout"
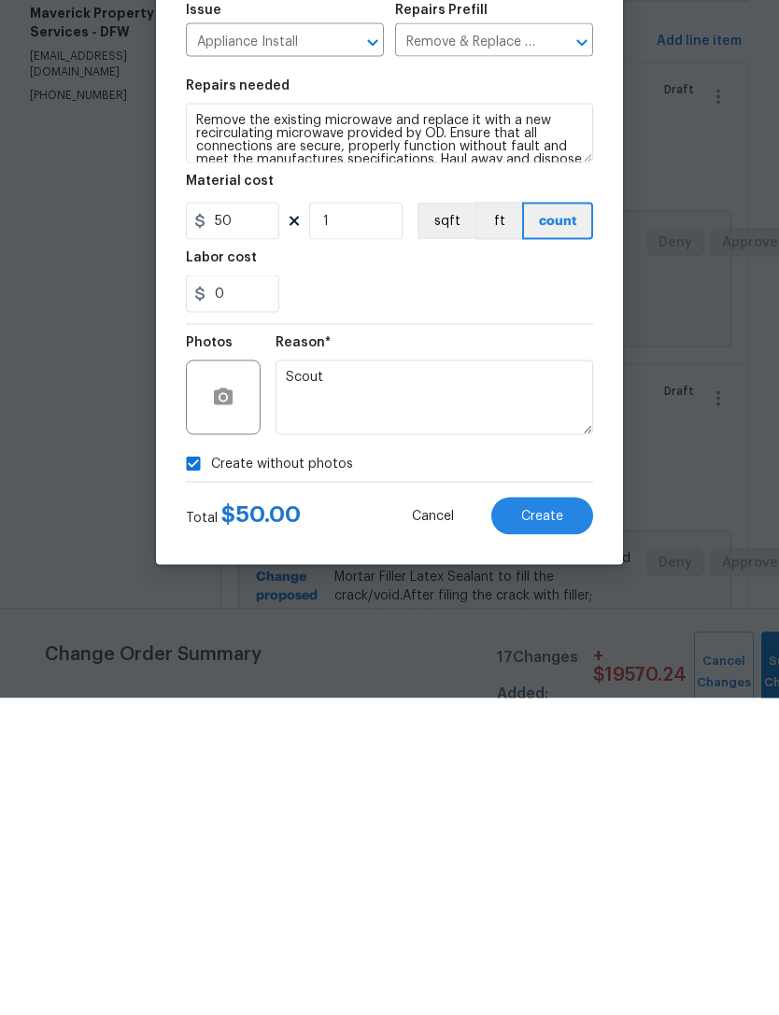
click at [551, 827] on span "Create" at bounding box center [542, 834] width 42 height 14
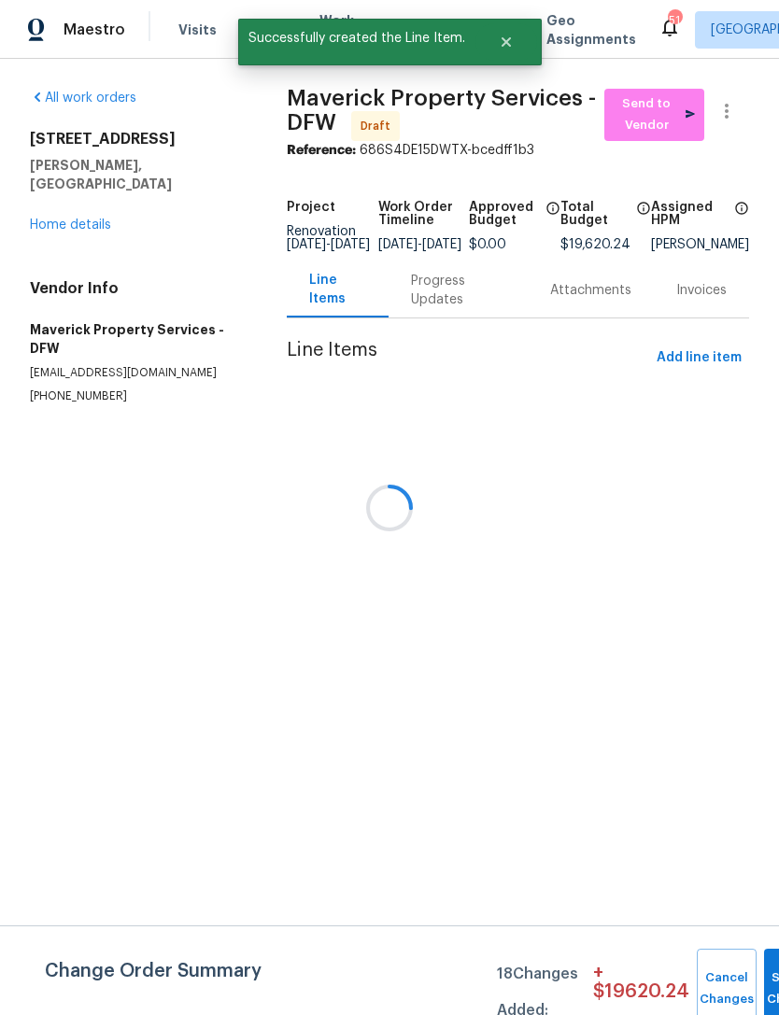
scroll to position [0, 0]
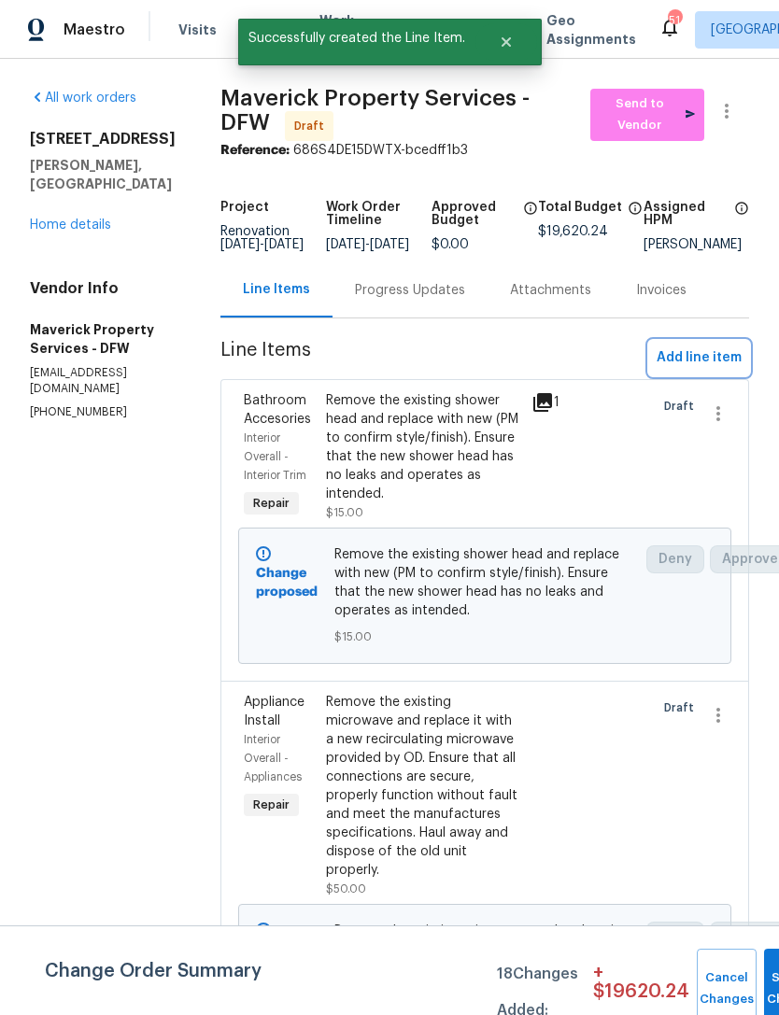
click at [694, 370] on span "Add line item" at bounding box center [699, 357] width 85 height 23
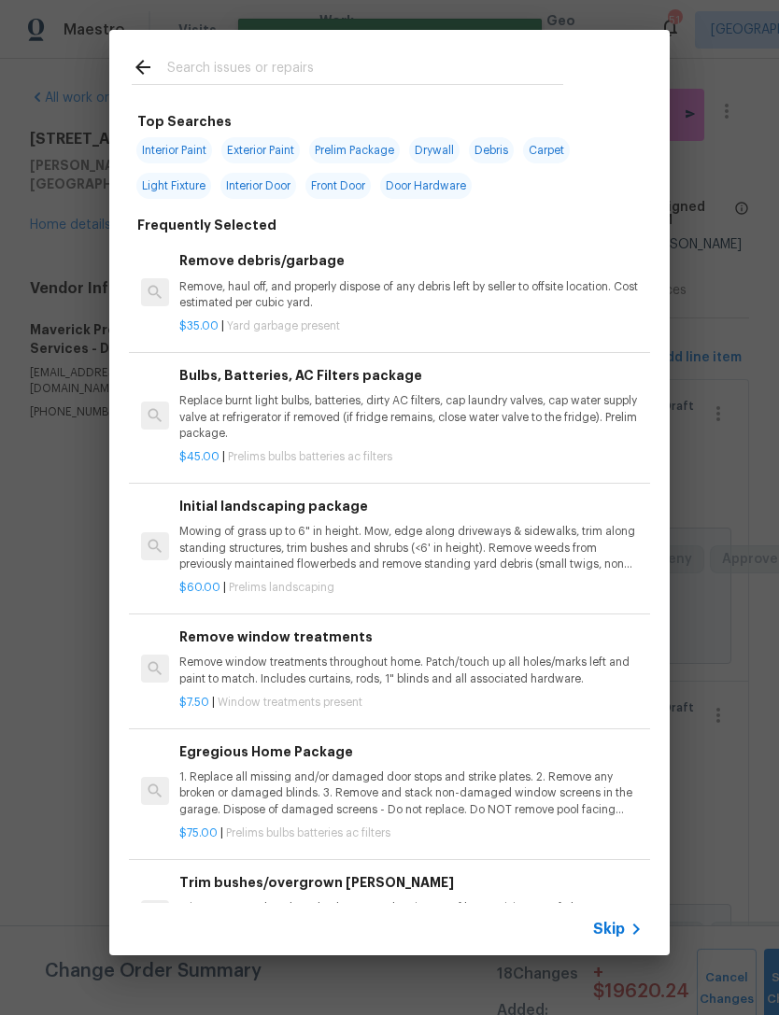
click at [467, 60] on input "text" at bounding box center [365, 70] width 396 height 28
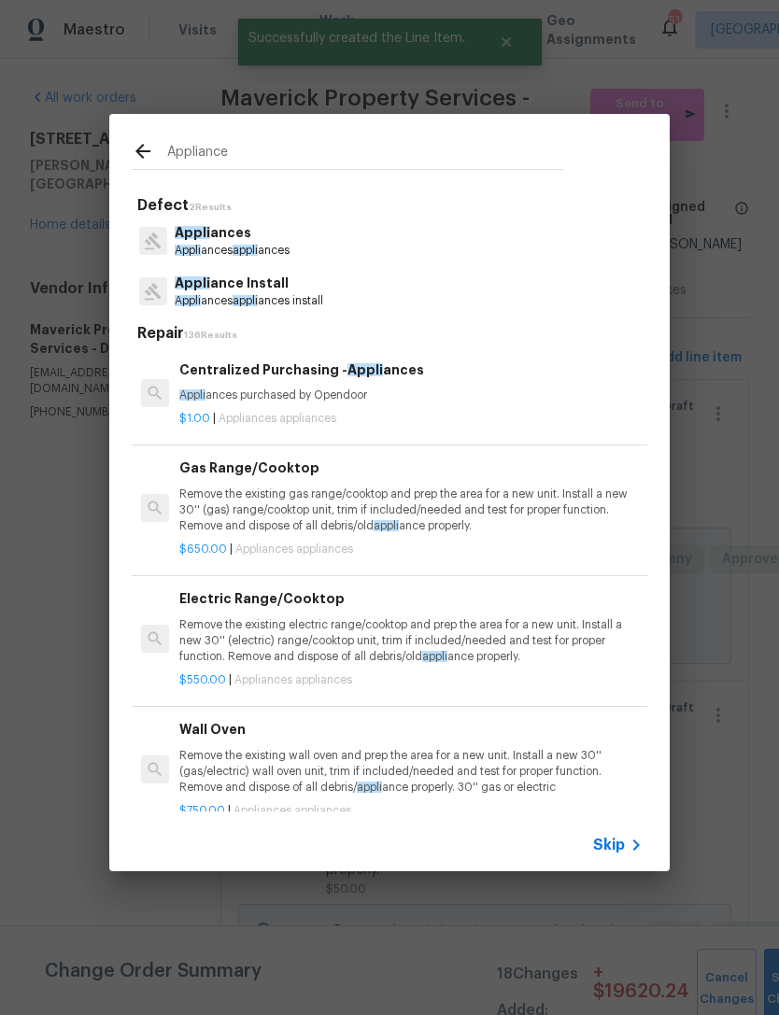
type input "Appliance"
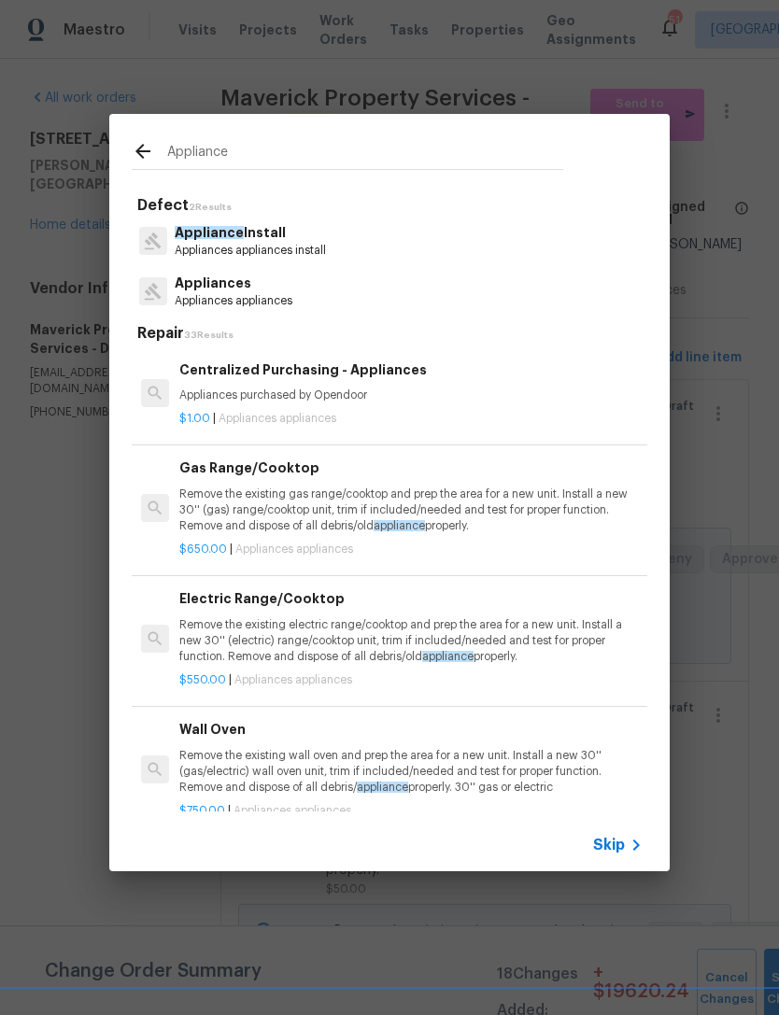
click at [257, 254] on p "Appliances appliances install" at bounding box center [250, 251] width 151 height 16
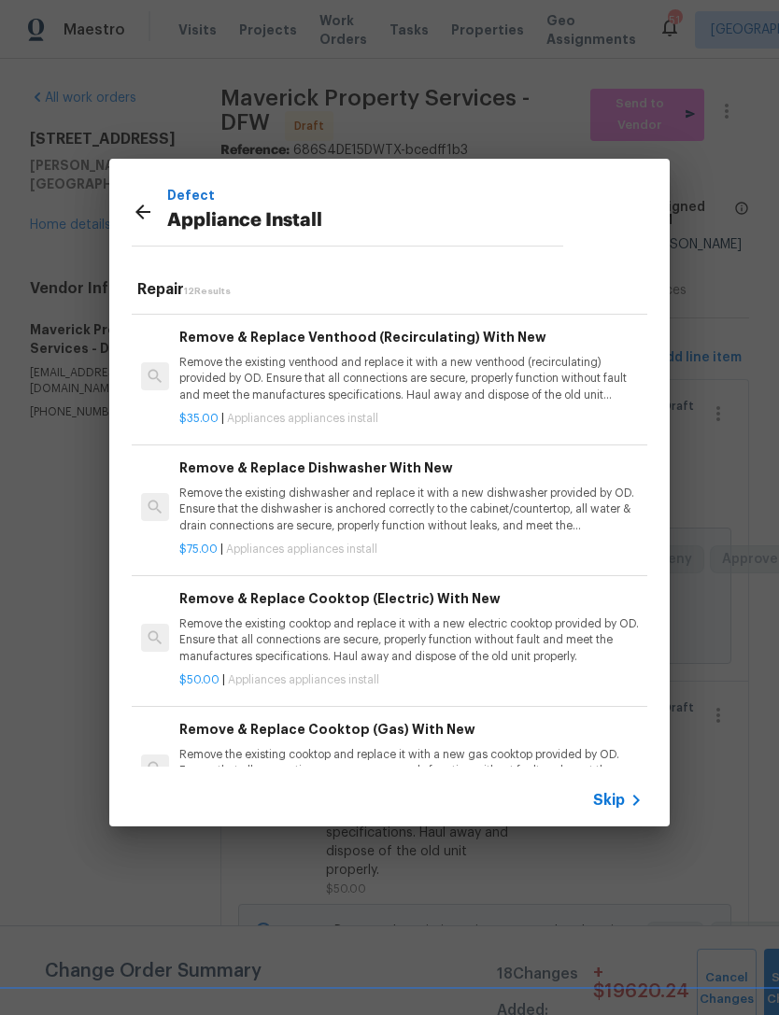
scroll to position [253, 0]
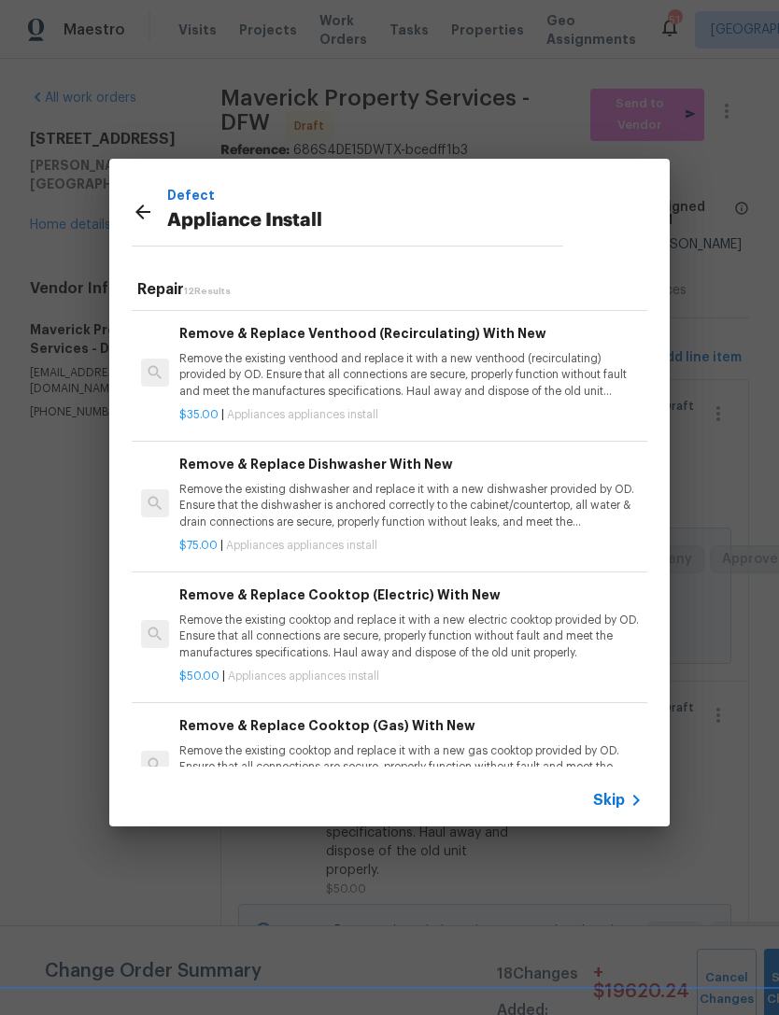
click at [525, 482] on p "Remove the existing dishwasher and replace it with a new dishwasher provided by…" at bounding box center [410, 506] width 463 height 48
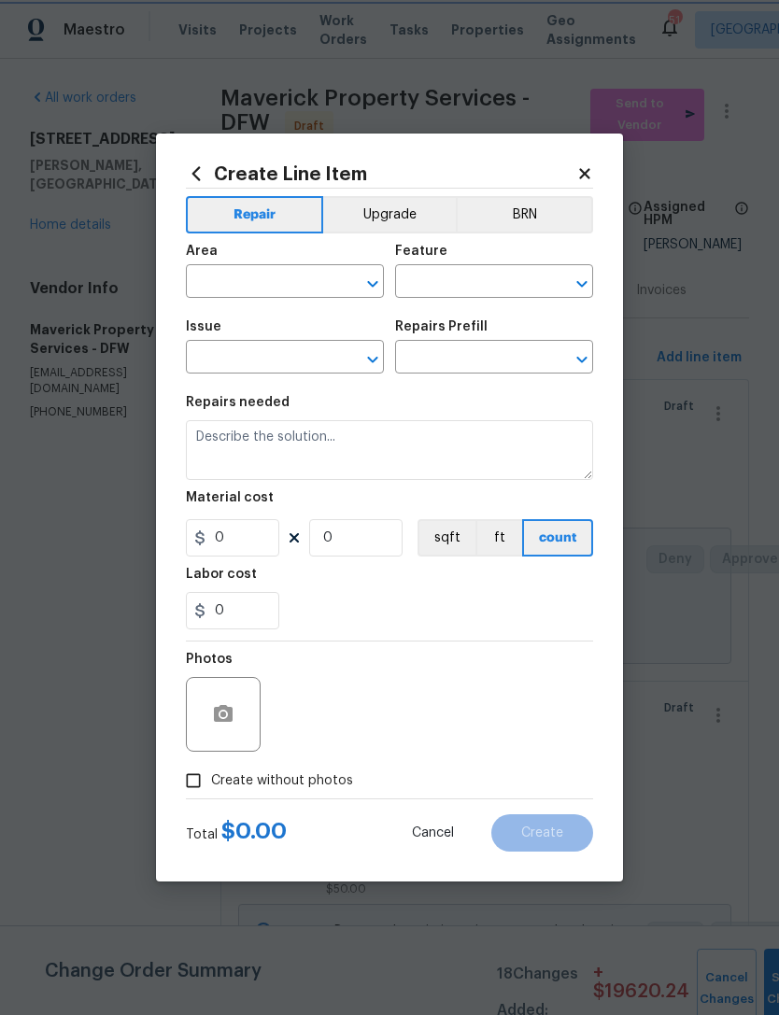
type input "Appliances"
type input "Appliance Install"
type input "Remove & Replace Dishwasher With New $75.00"
type textarea "Remove the existing dishwasher and replace it with a new dishwasher provided by…"
type input "75"
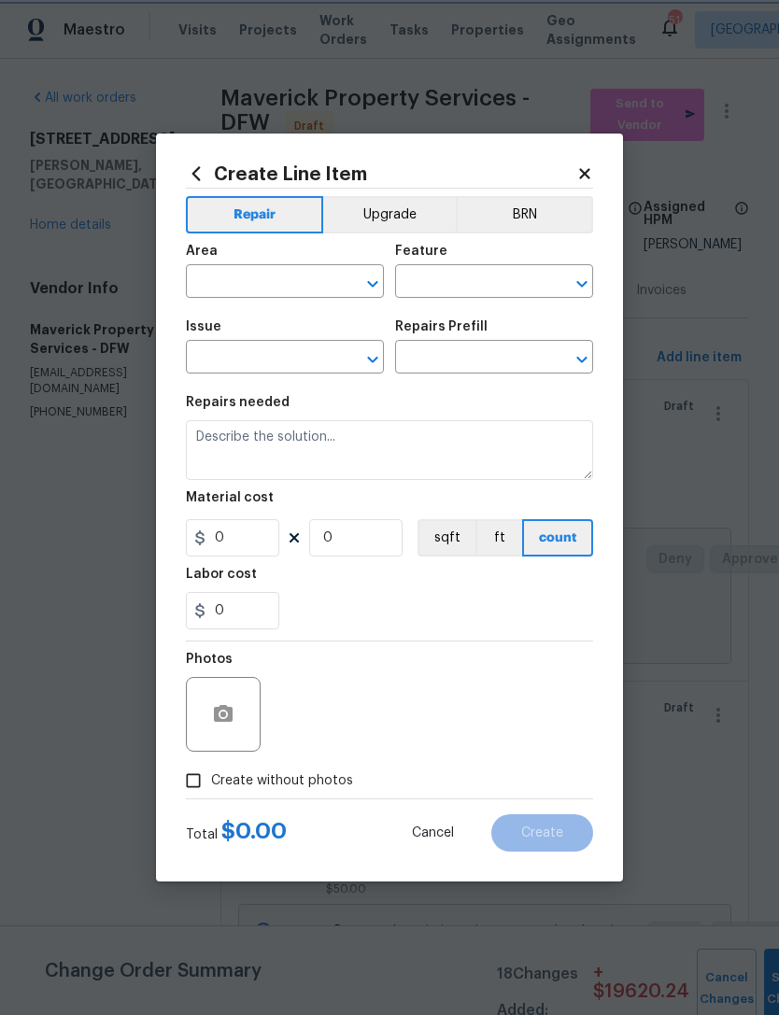
type input "1"
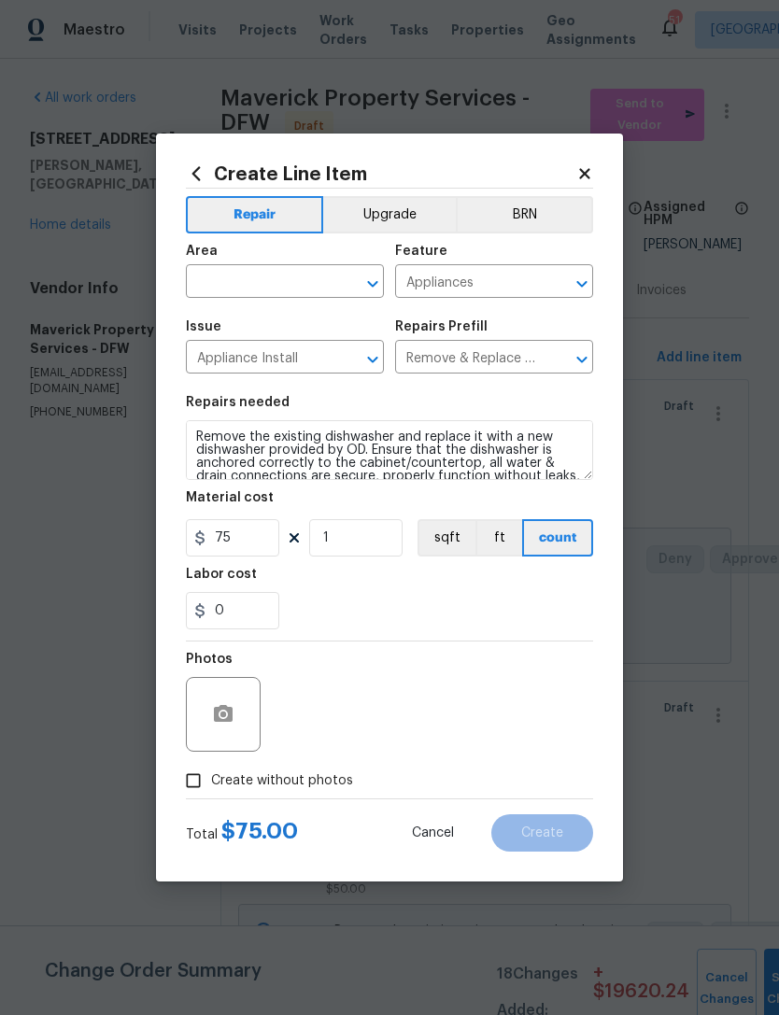
click at [304, 281] on input "text" at bounding box center [259, 283] width 146 height 29
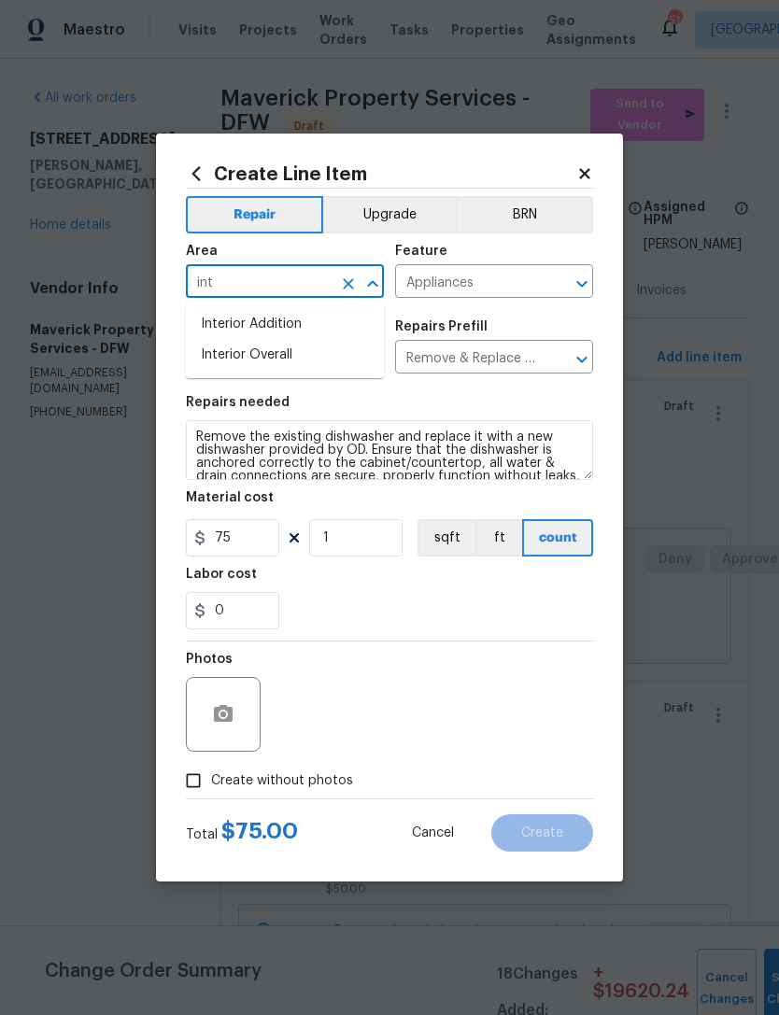
click at [346, 341] on li "Interior Overall" at bounding box center [285, 355] width 198 height 31
type input "Interior Overall"
click at [552, 655] on div "Photos" at bounding box center [389, 702] width 407 height 121
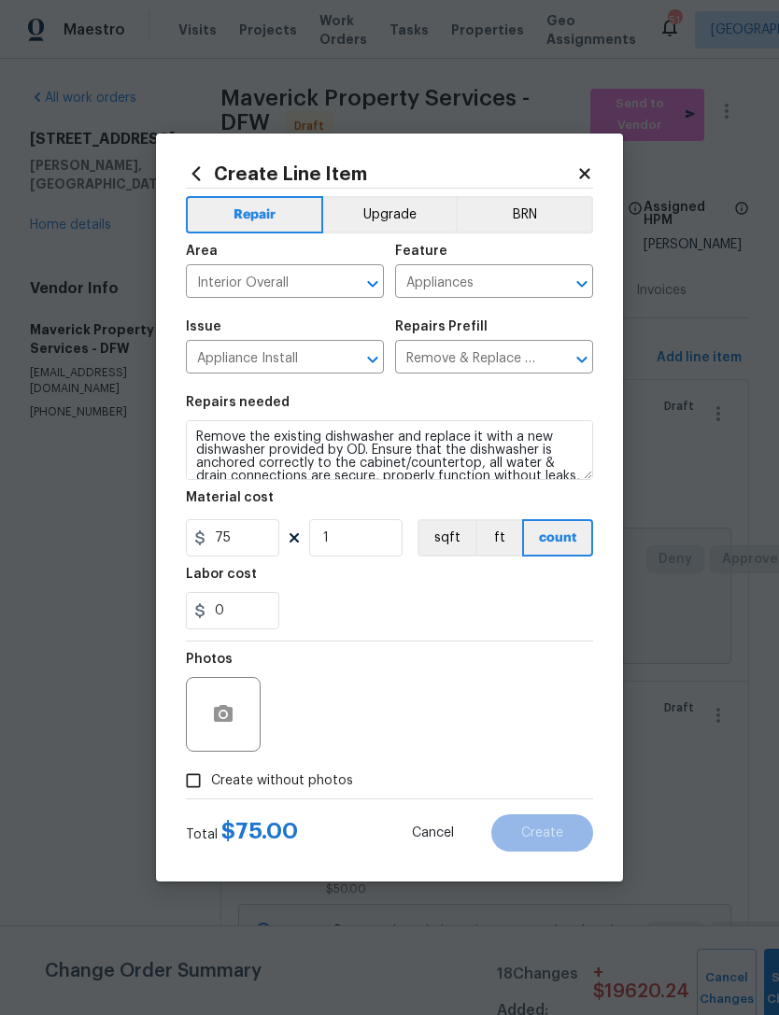
click at [316, 773] on span "Create without photos" at bounding box center [282, 781] width 142 height 20
click at [211, 773] on input "Create without photos" at bounding box center [193, 780] width 35 height 35
checkbox input "true"
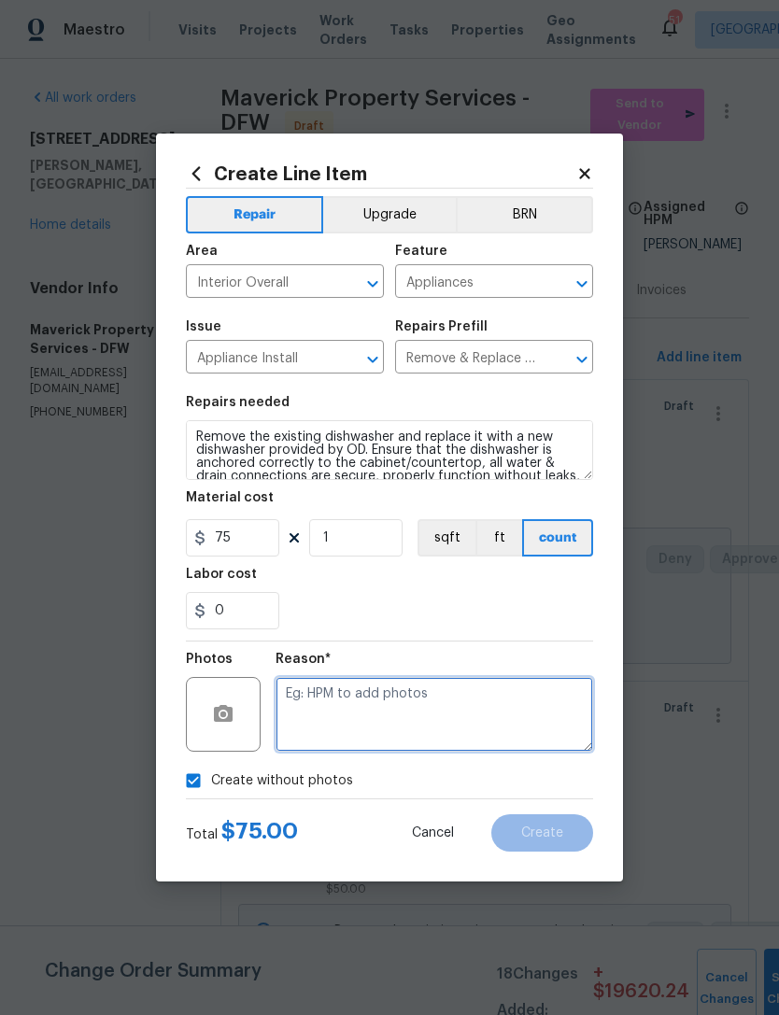
click at [420, 731] on textarea at bounding box center [435, 714] width 318 height 75
type textarea "Scout"
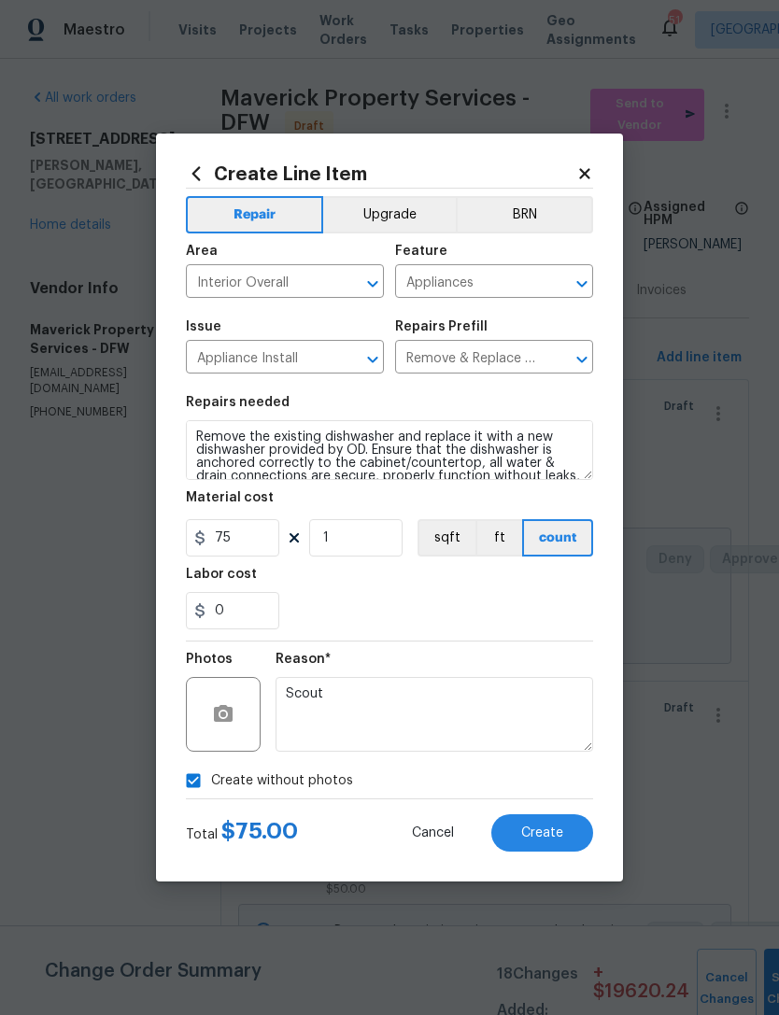
click at [492, 626] on div "0" at bounding box center [389, 610] width 407 height 37
click at [571, 833] on button "Create" at bounding box center [542, 832] width 102 height 37
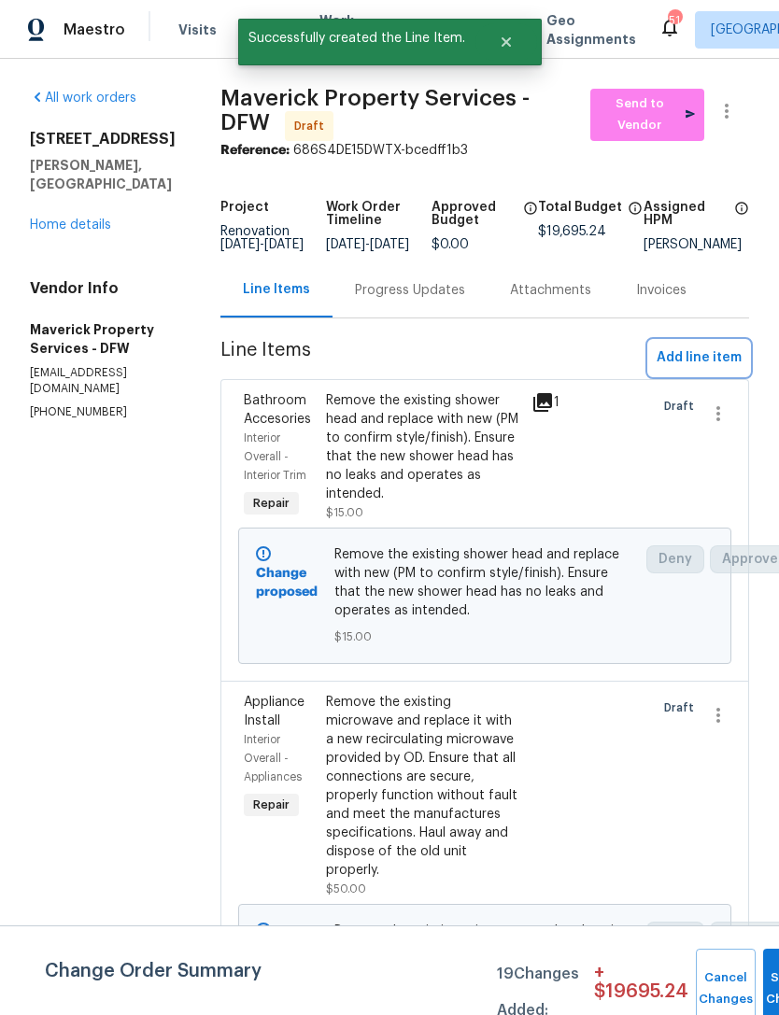
click at [717, 370] on span "Add line item" at bounding box center [699, 357] width 85 height 23
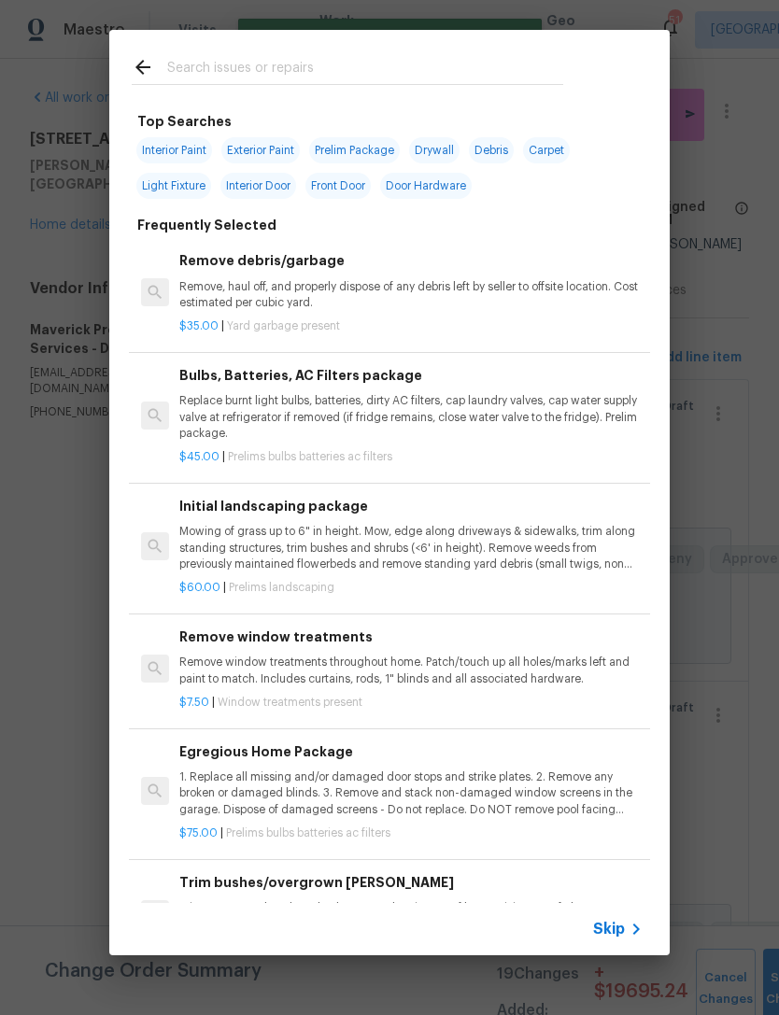
click at [417, 83] on input "text" at bounding box center [365, 70] width 396 height 28
click at [468, 63] on input "text" at bounding box center [365, 70] width 396 height 28
type input "Applia"
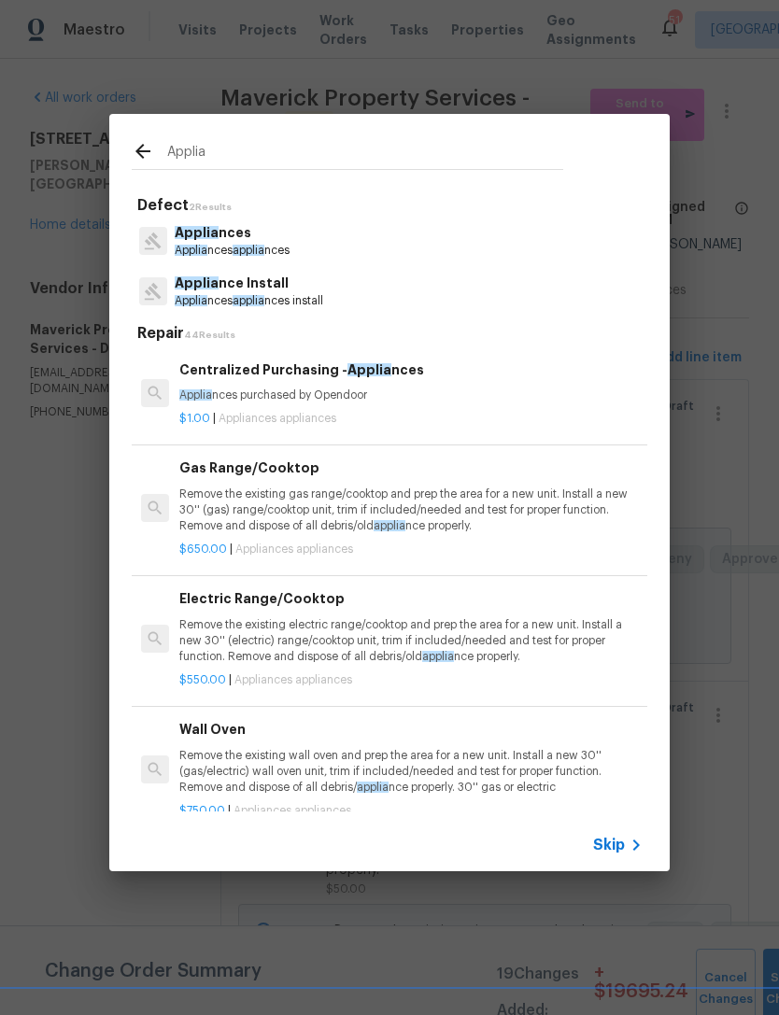
click at [284, 299] on p "Applia nces applia nces install" at bounding box center [249, 301] width 148 height 16
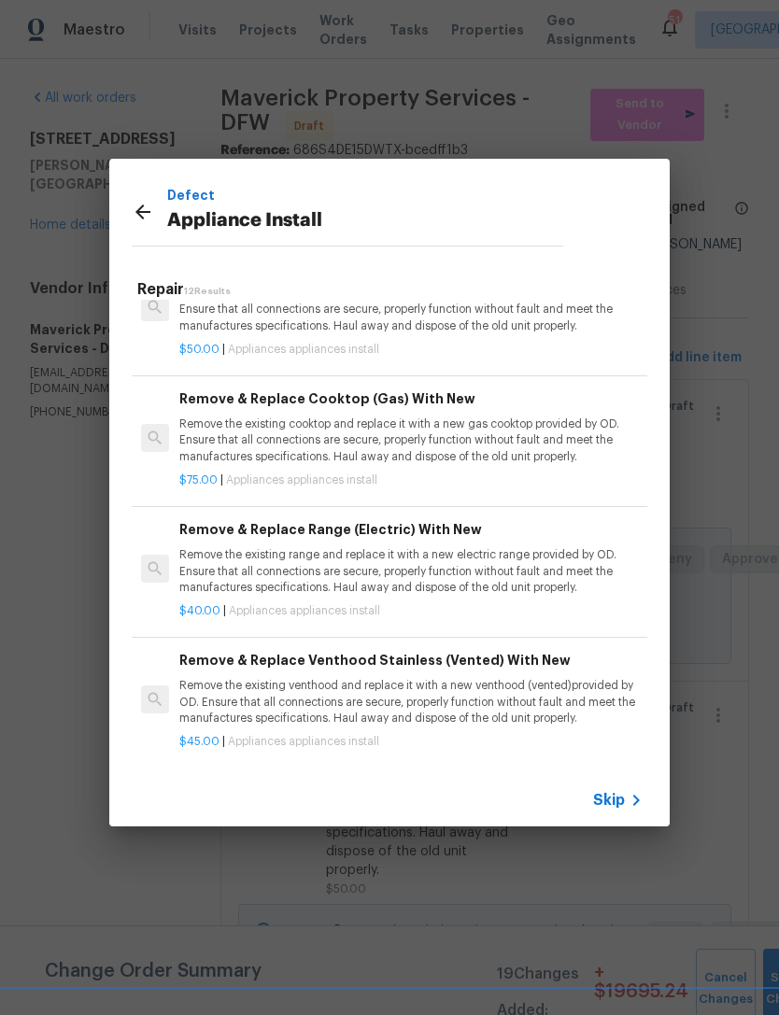
scroll to position [580, 0]
click at [445, 531] on h6 "Remove & Replace Range (Electric) With New" at bounding box center [410, 529] width 463 height 21
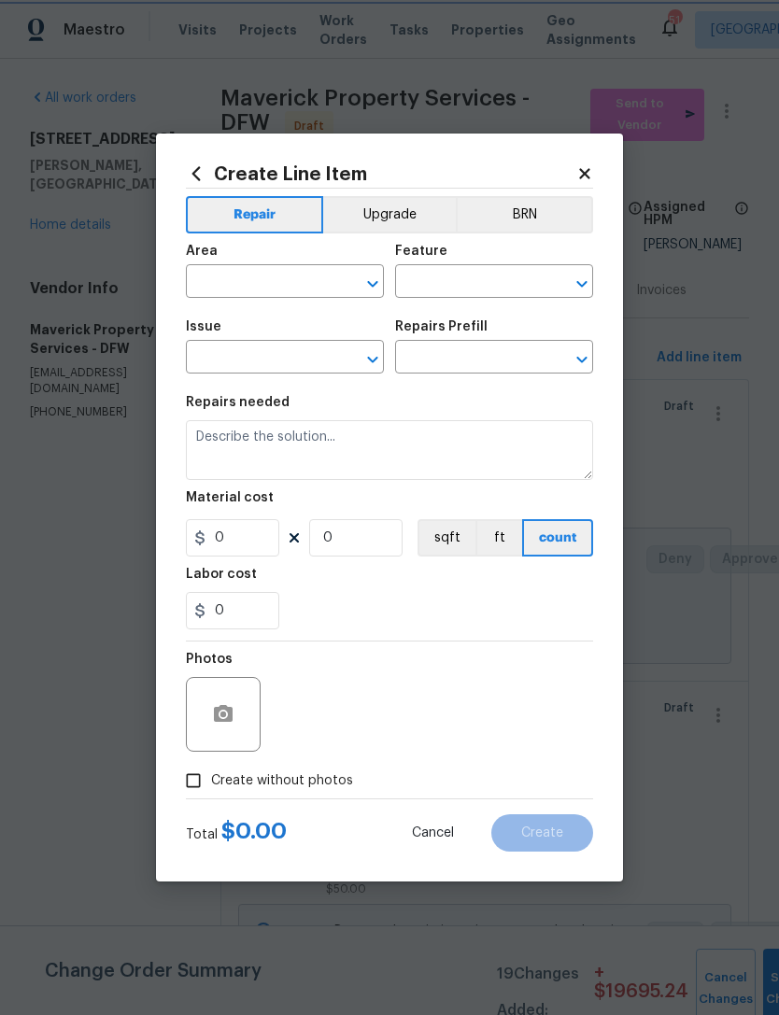
type input "Appliances"
type input "Appliance Install"
type input "Remove & Replace Range (Electric) With New $40.00"
type textarea "Remove the existing range and replace it with a new electric range provided by …"
type input "40"
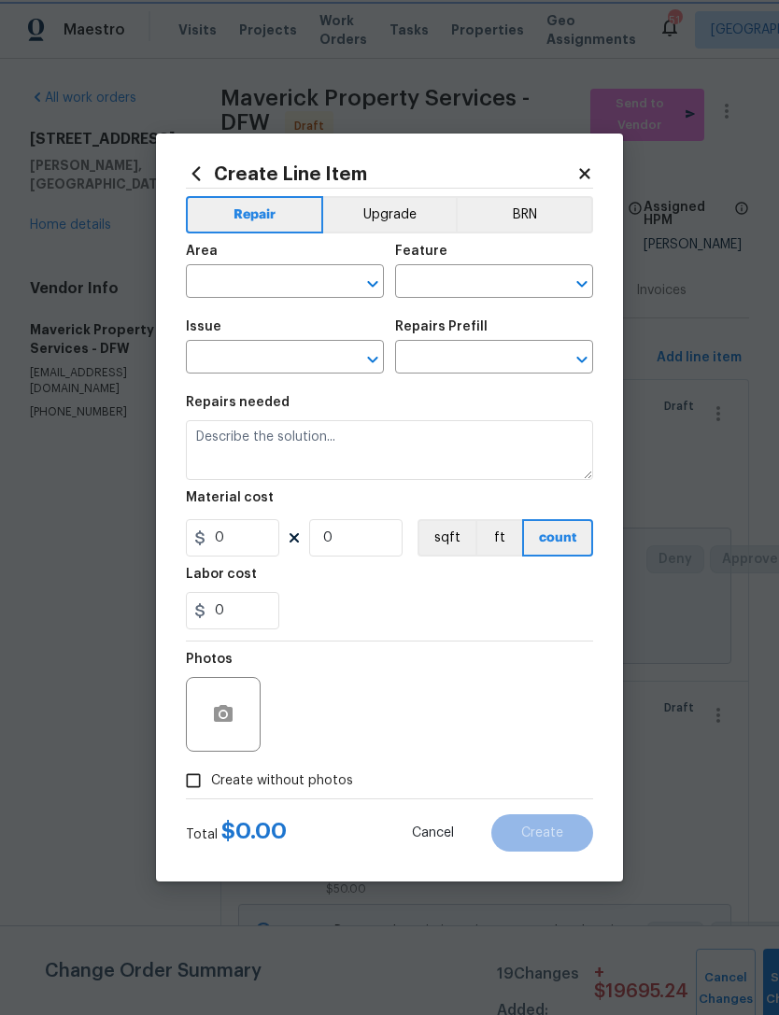
type input "1"
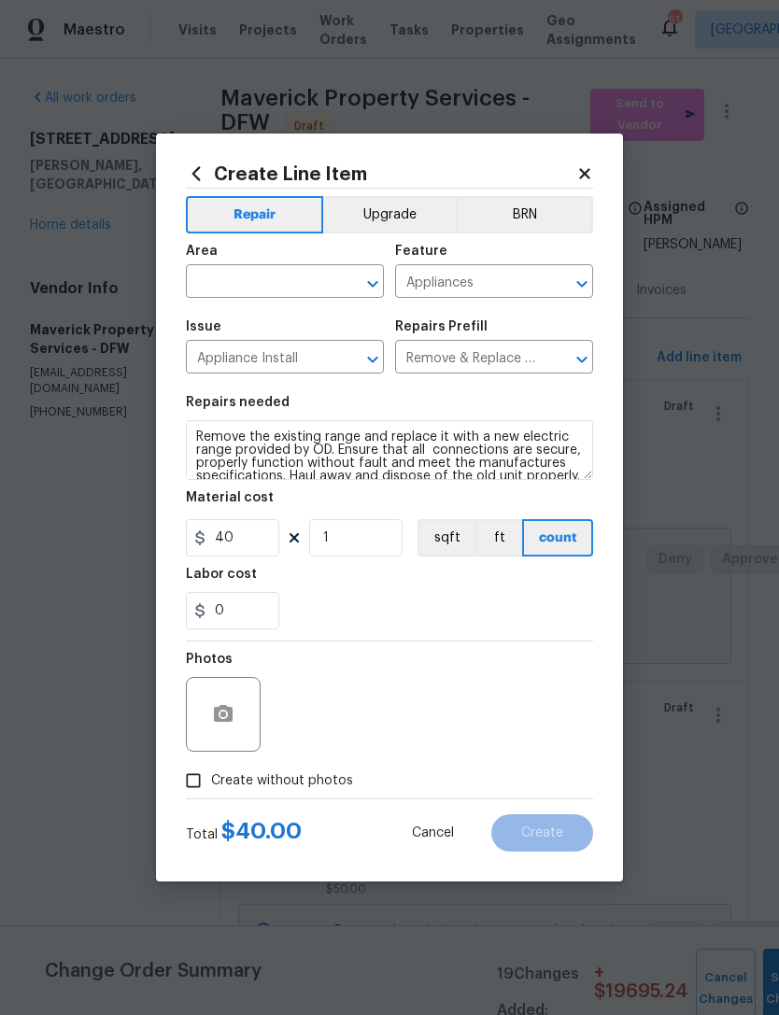
click at [288, 288] on input "text" at bounding box center [259, 283] width 146 height 29
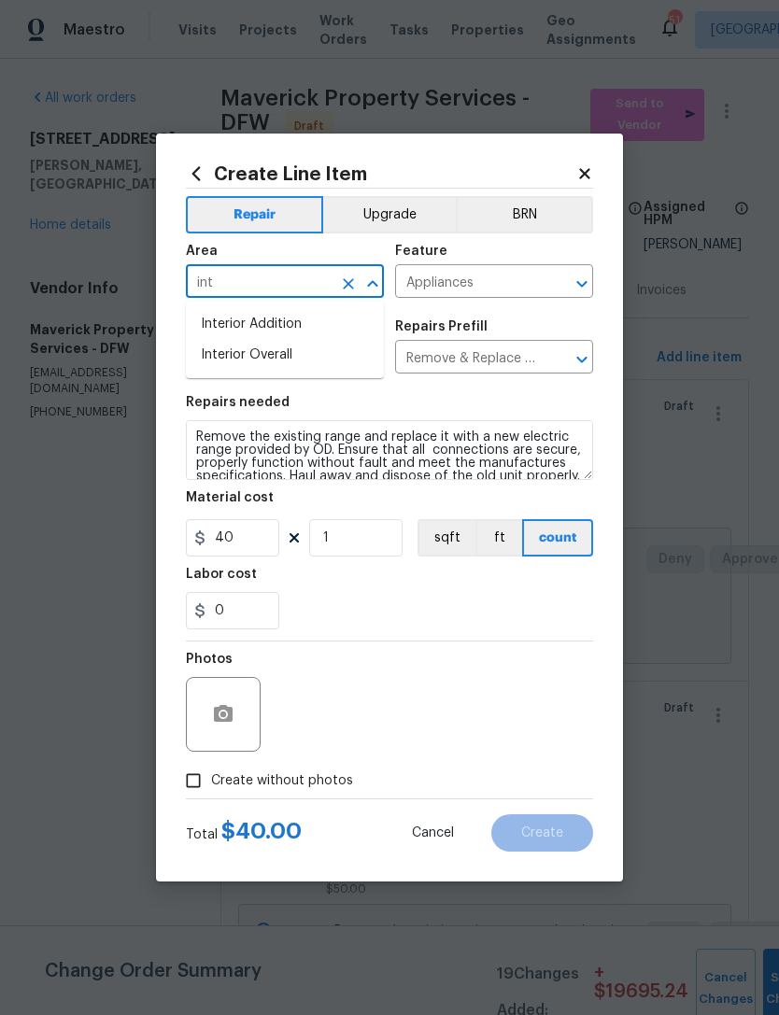
click at [338, 361] on li "Interior Overall" at bounding box center [285, 355] width 198 height 31
type input "Interior Overall"
click at [529, 660] on div "Photos" at bounding box center [389, 702] width 407 height 121
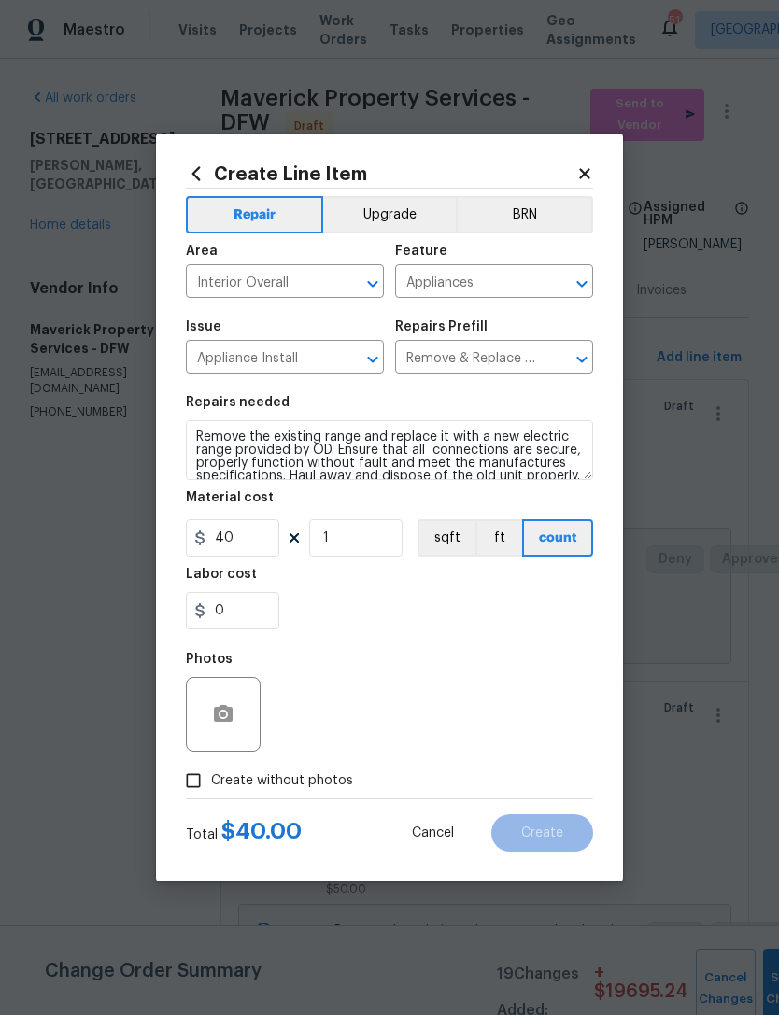
click at [324, 785] on span "Create without photos" at bounding box center [282, 781] width 142 height 20
click at [211, 785] on input "Create without photos" at bounding box center [193, 780] width 35 height 35
checkbox input "true"
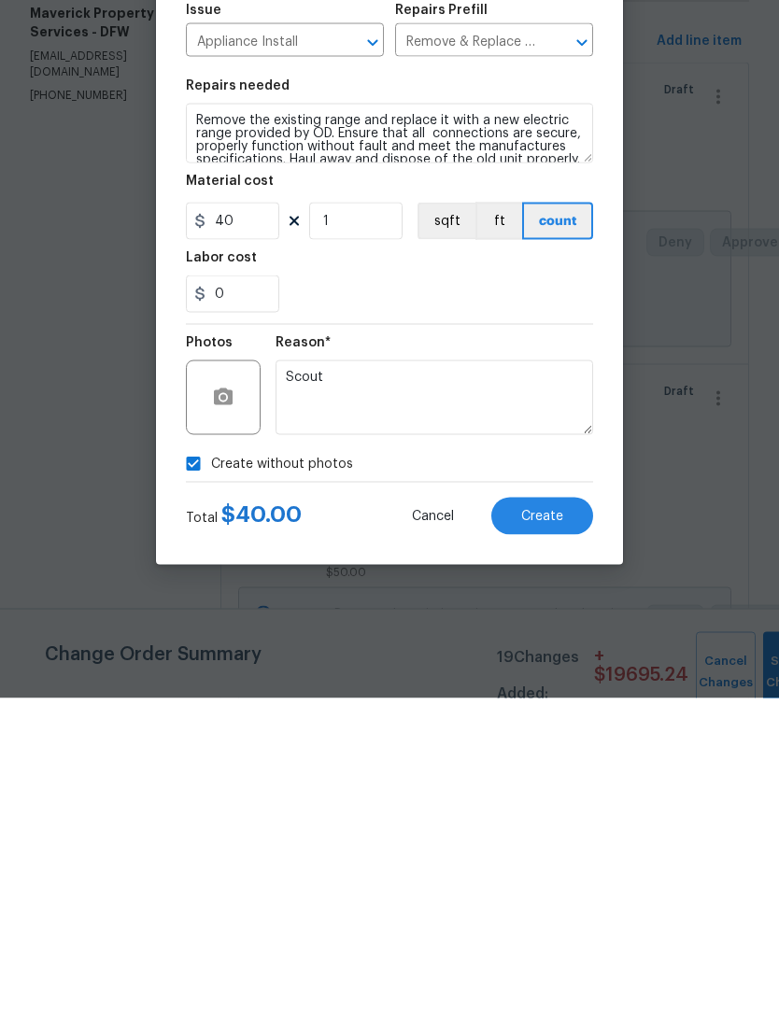
type textarea "Scout"
click at [562, 814] on button "Create" at bounding box center [542, 832] width 102 height 37
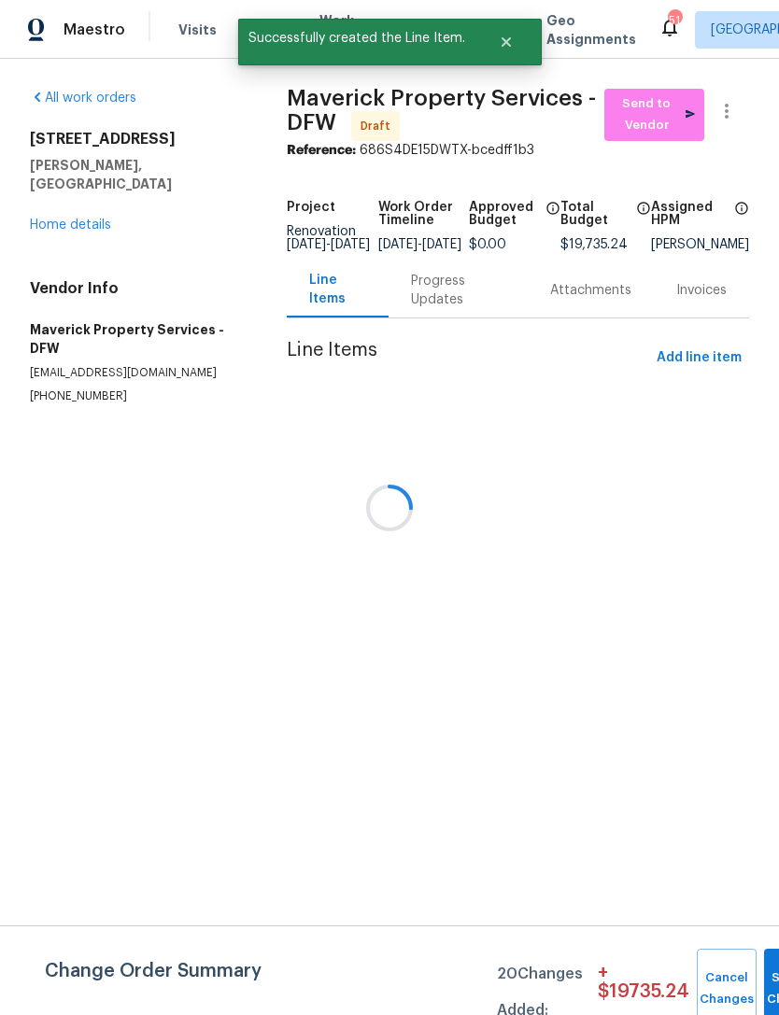
scroll to position [0, 0]
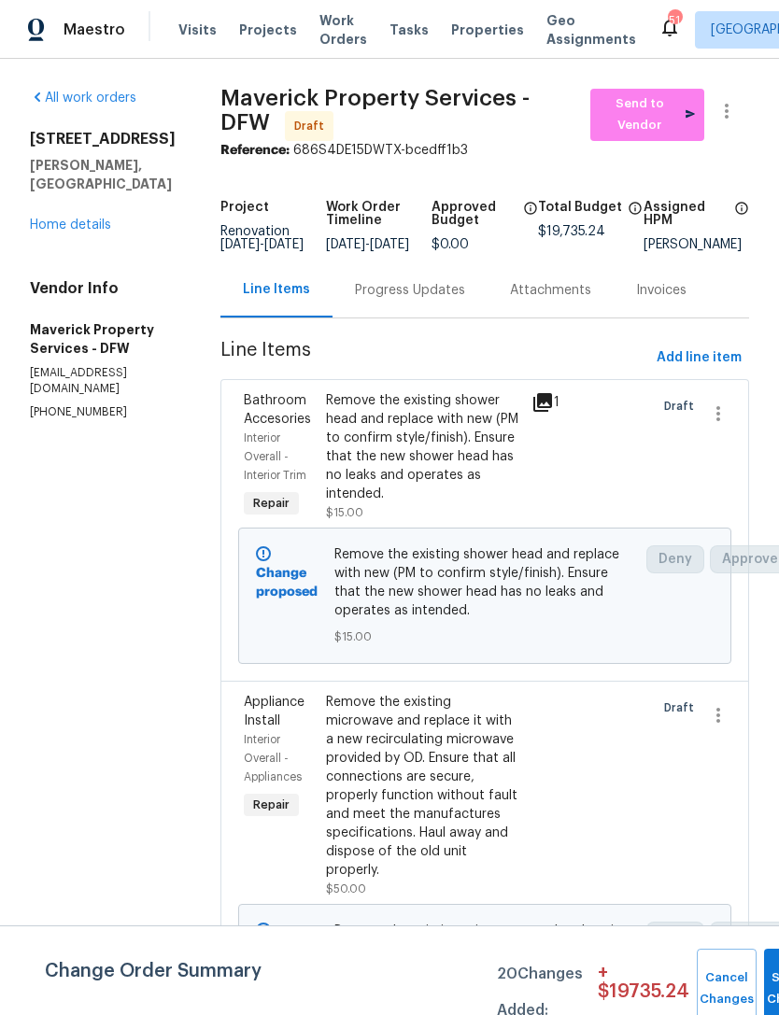
click at [87, 219] on link "Home details" at bounding box center [70, 225] width 81 height 13
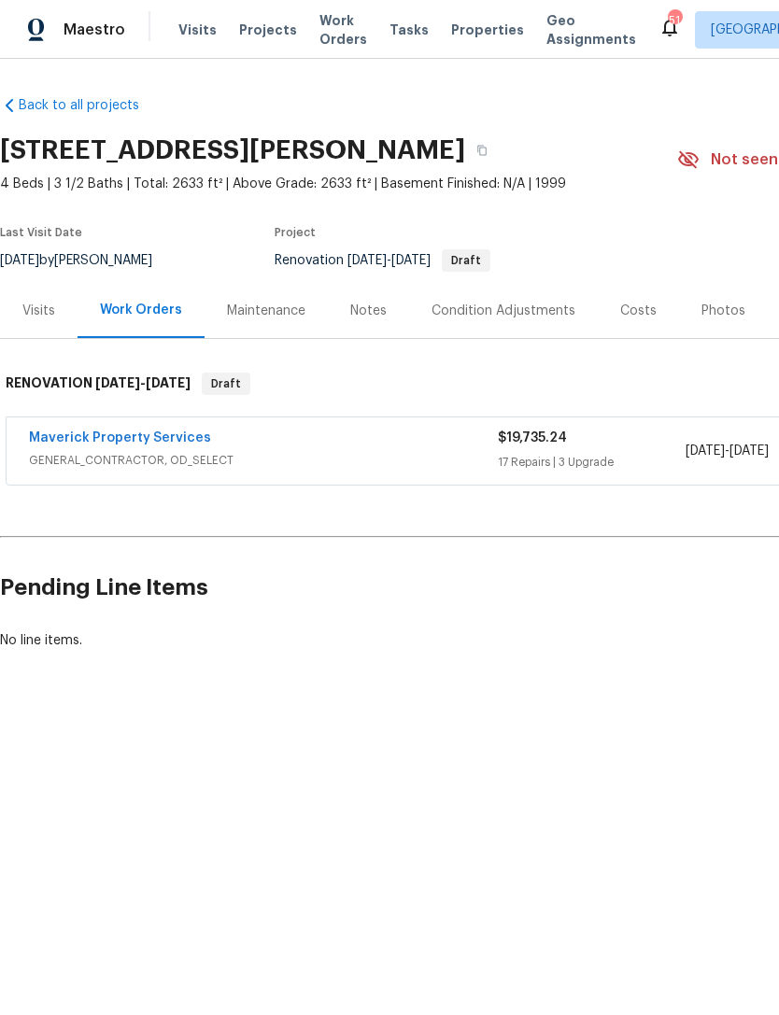
click at [137, 462] on span "GENERAL_CONTRACTOR, OD_SELECT" at bounding box center [263, 460] width 469 height 19
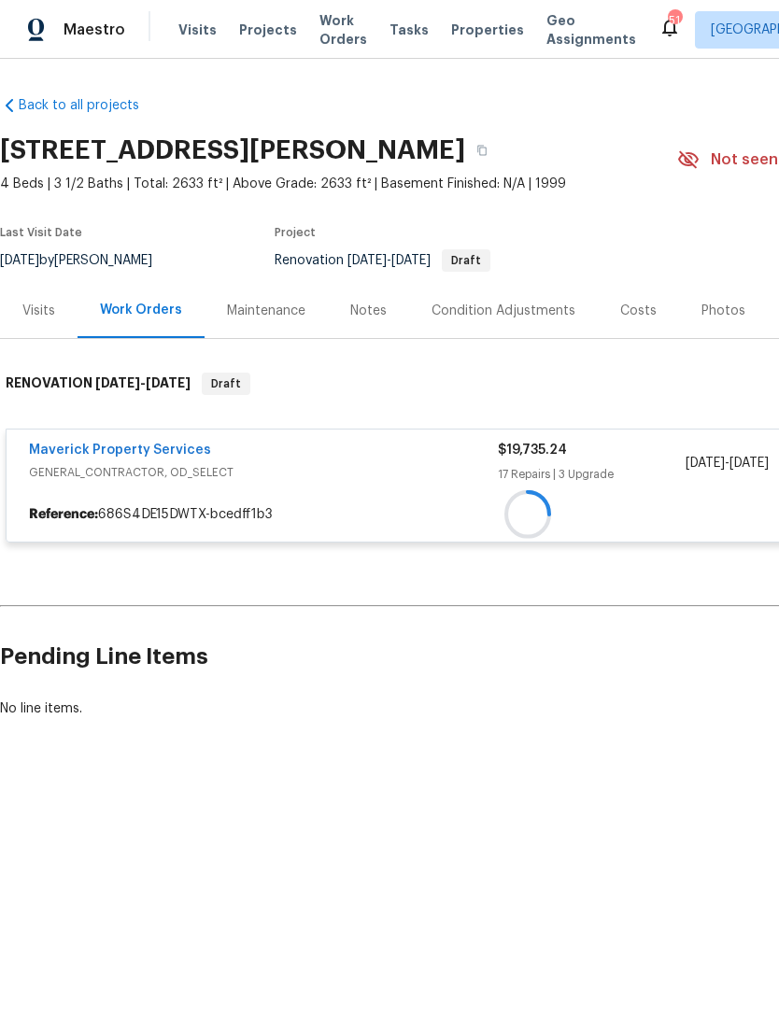
click at [160, 435] on div "Maverick Property Services GENERAL_CONTRACTOR, OD_SELECT $19,735.24 17 Repairs …" at bounding box center [528, 463] width 1042 height 67
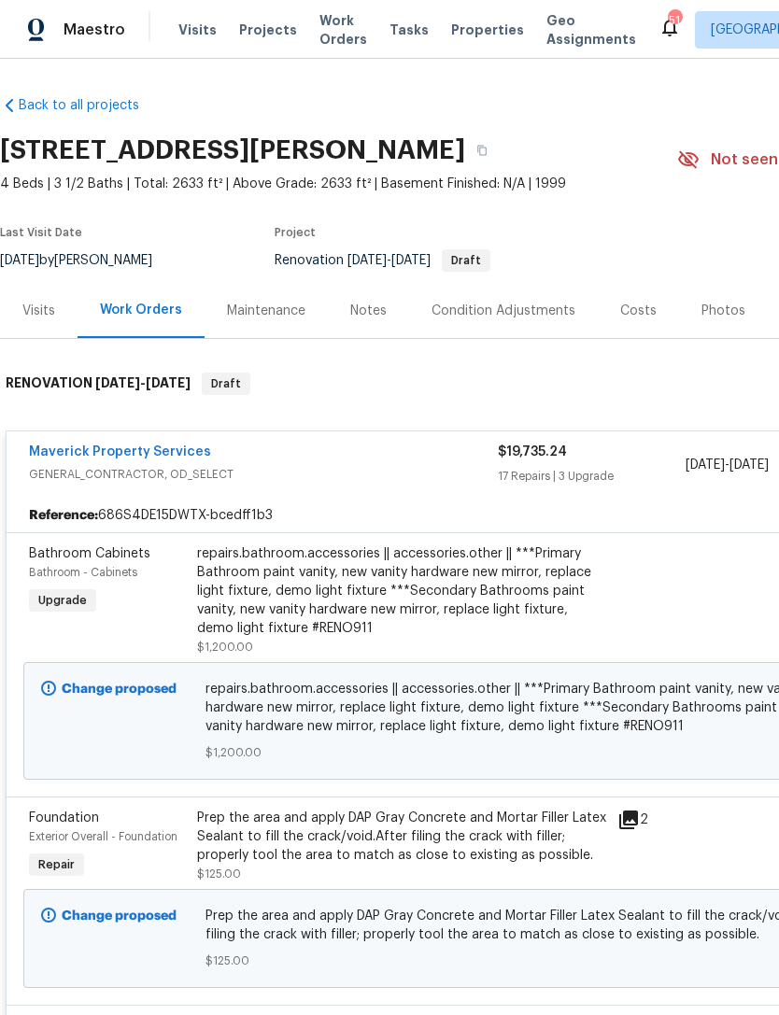
click at [160, 446] on link "Maverick Property Services" at bounding box center [120, 451] width 182 height 13
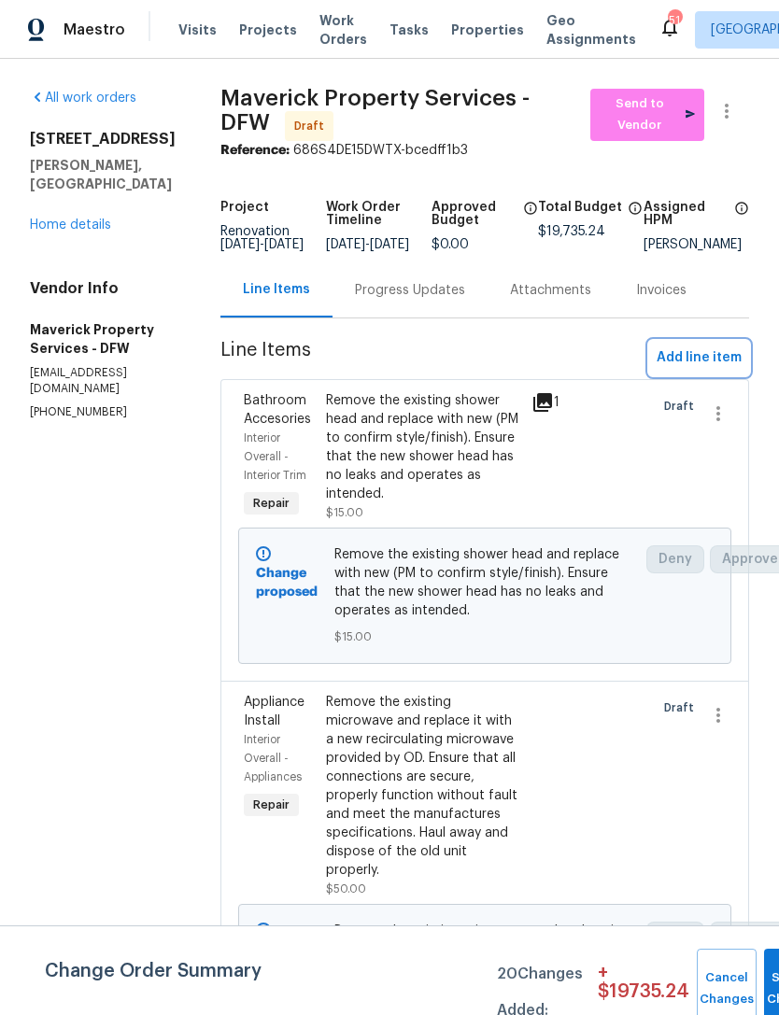
click at [714, 370] on span "Add line item" at bounding box center [699, 357] width 85 height 23
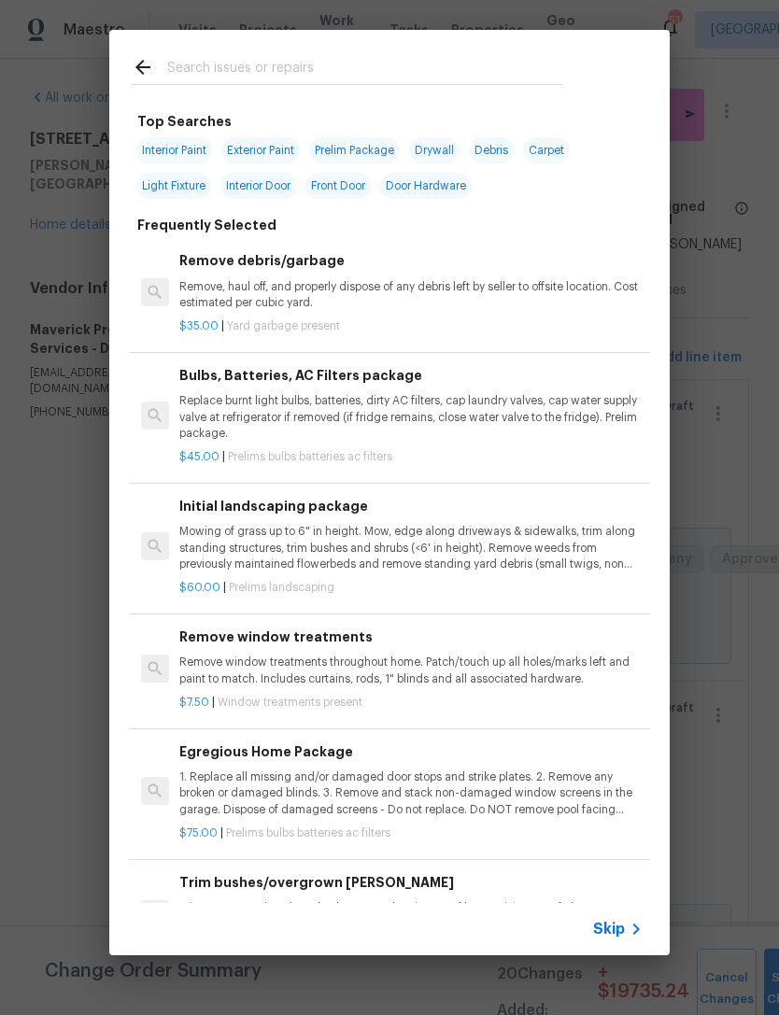
click at [502, 56] on input "text" at bounding box center [365, 70] width 396 height 28
type input "Tile demo"
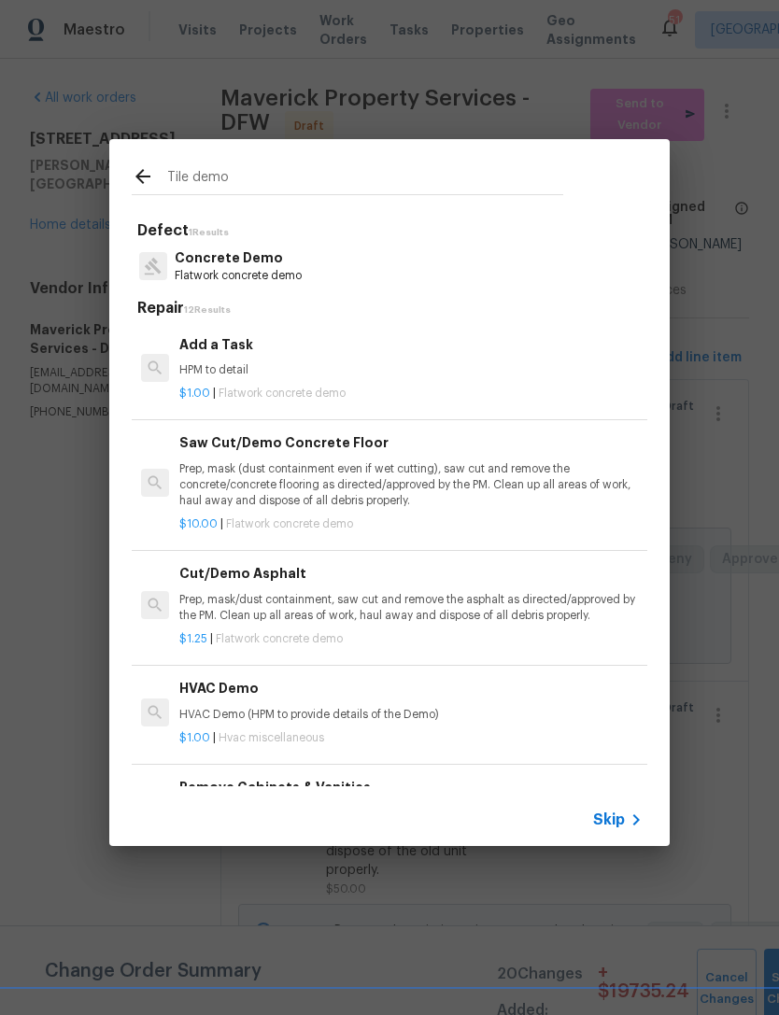
click at [239, 367] on p "HPM to detail" at bounding box center [410, 370] width 463 height 16
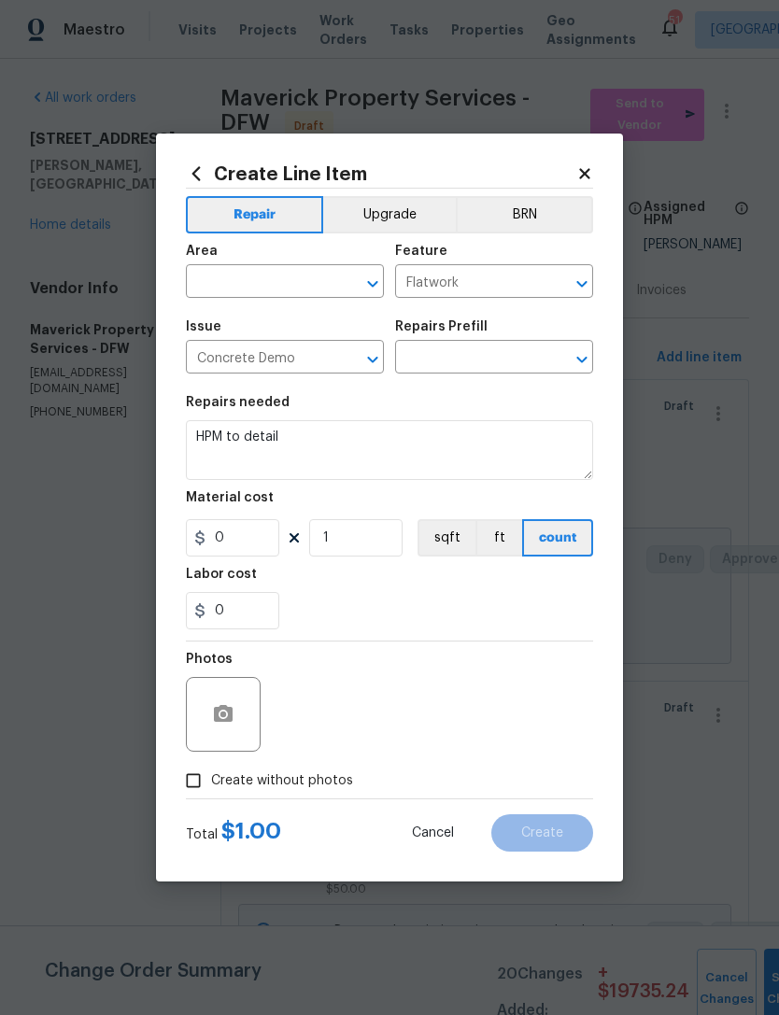
type input "Add a Task $1.00"
type input "1"
click at [278, 261] on div "Area" at bounding box center [285, 257] width 198 height 24
click at [324, 289] on input "text" at bounding box center [259, 283] width 146 height 29
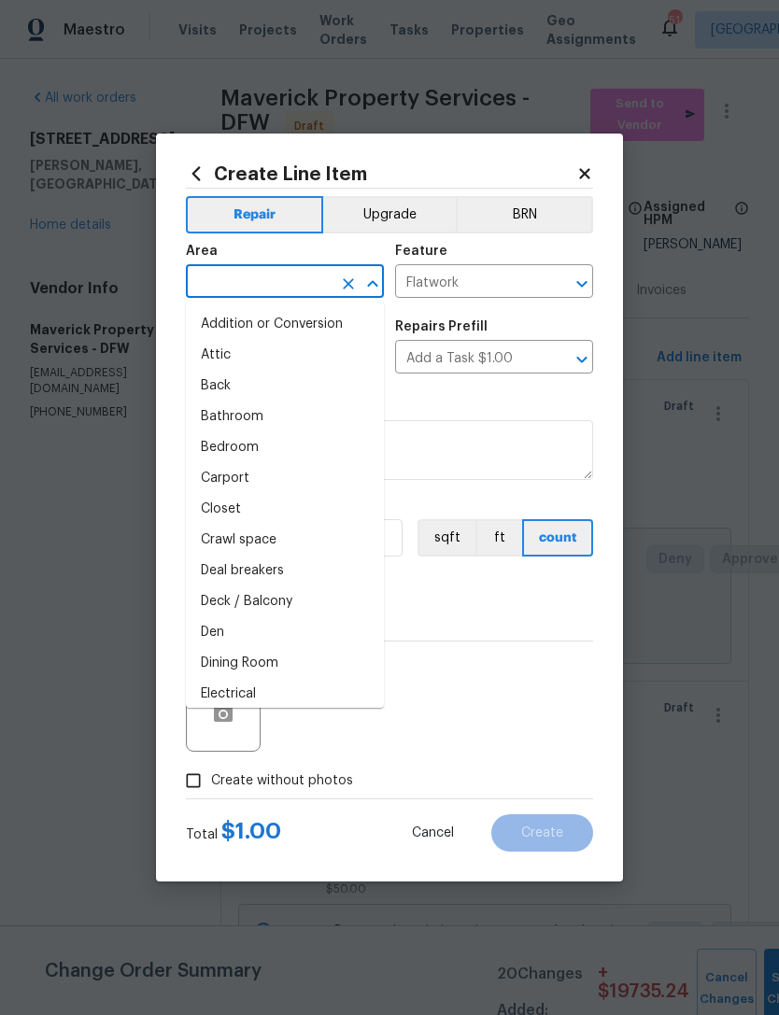
click at [585, 177] on icon at bounding box center [584, 173] width 17 height 17
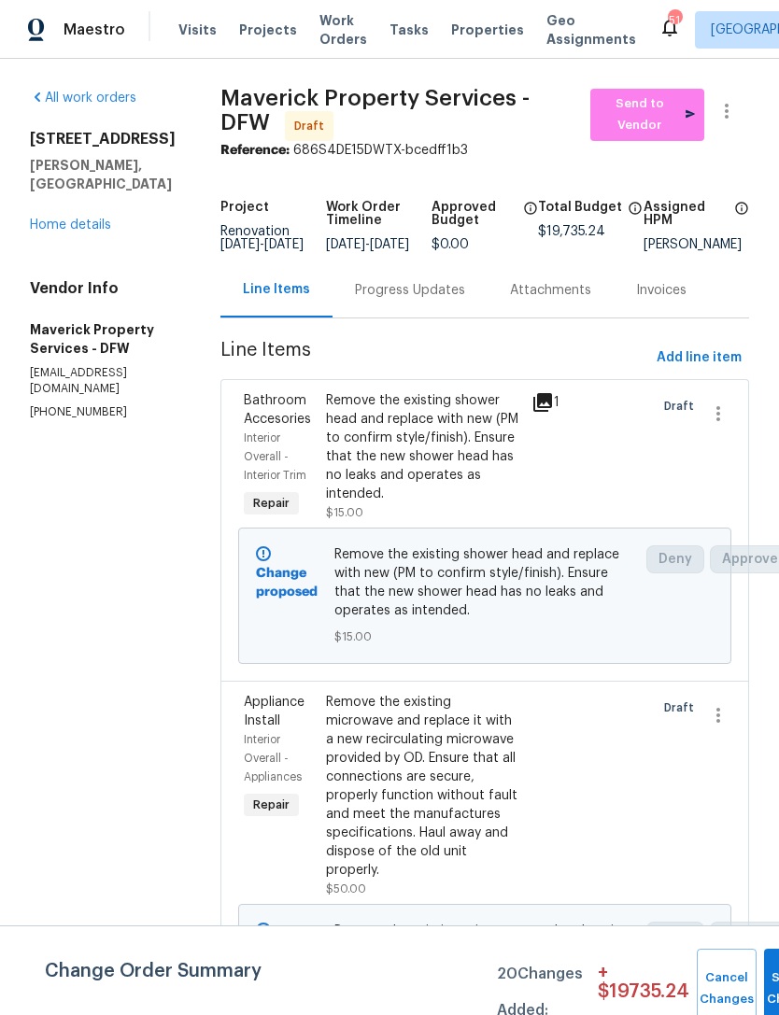
click at [73, 219] on link "Home details" at bounding box center [70, 225] width 81 height 13
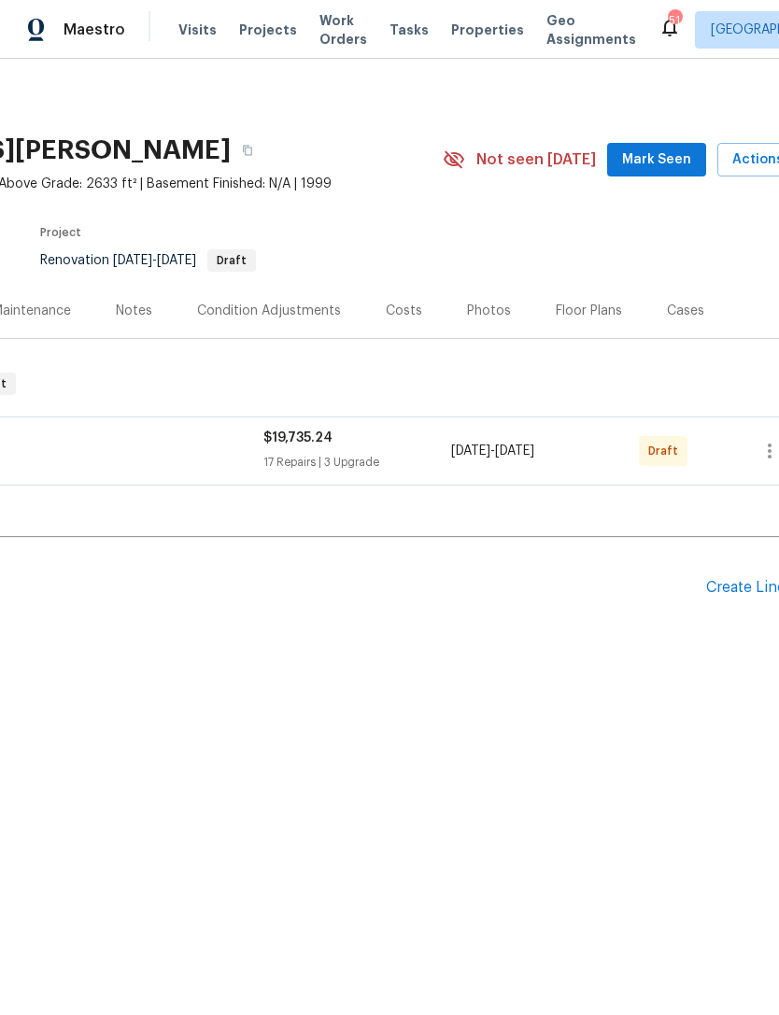
scroll to position [0, 237]
click at [759, 580] on div "Create Line Item" at bounding box center [760, 588] width 115 height 18
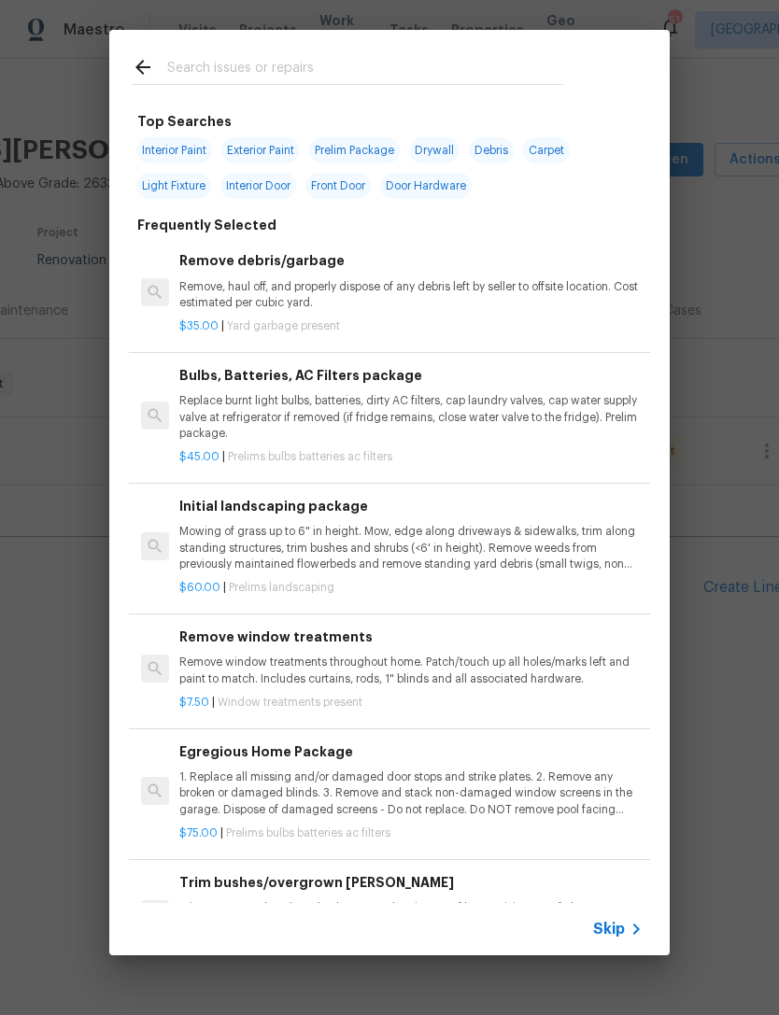
click at [471, 83] on input "text" at bounding box center [365, 70] width 396 height 28
click at [735, 270] on div "Top Searches Interior Paint Exterior Paint Prelim Package Drywall Debris Carpet…" at bounding box center [389, 492] width 779 height 985
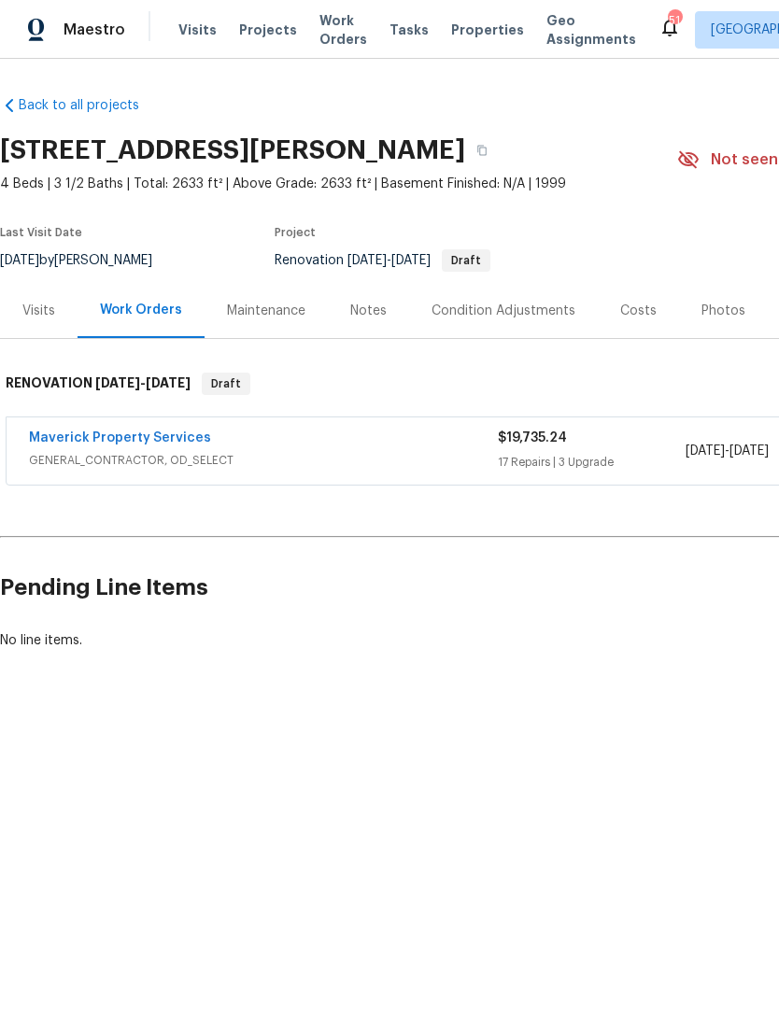
scroll to position [0, 0]
click at [143, 437] on link "Maverick Property Services" at bounding box center [120, 437] width 182 height 13
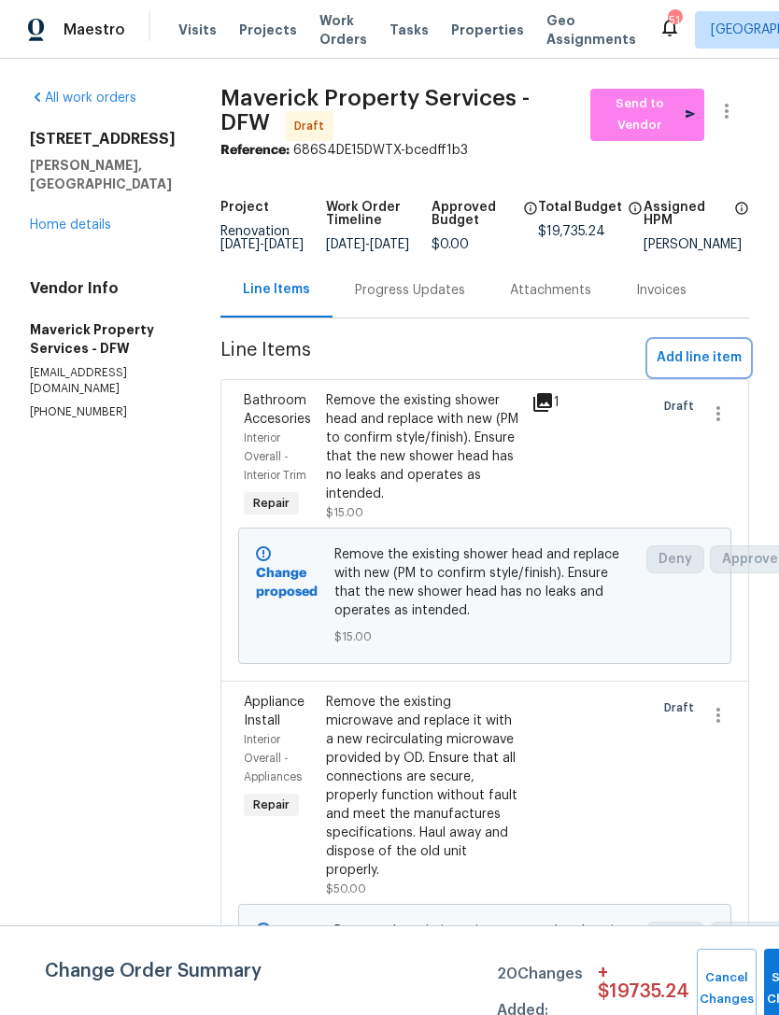
click at [721, 370] on span "Add line item" at bounding box center [699, 357] width 85 height 23
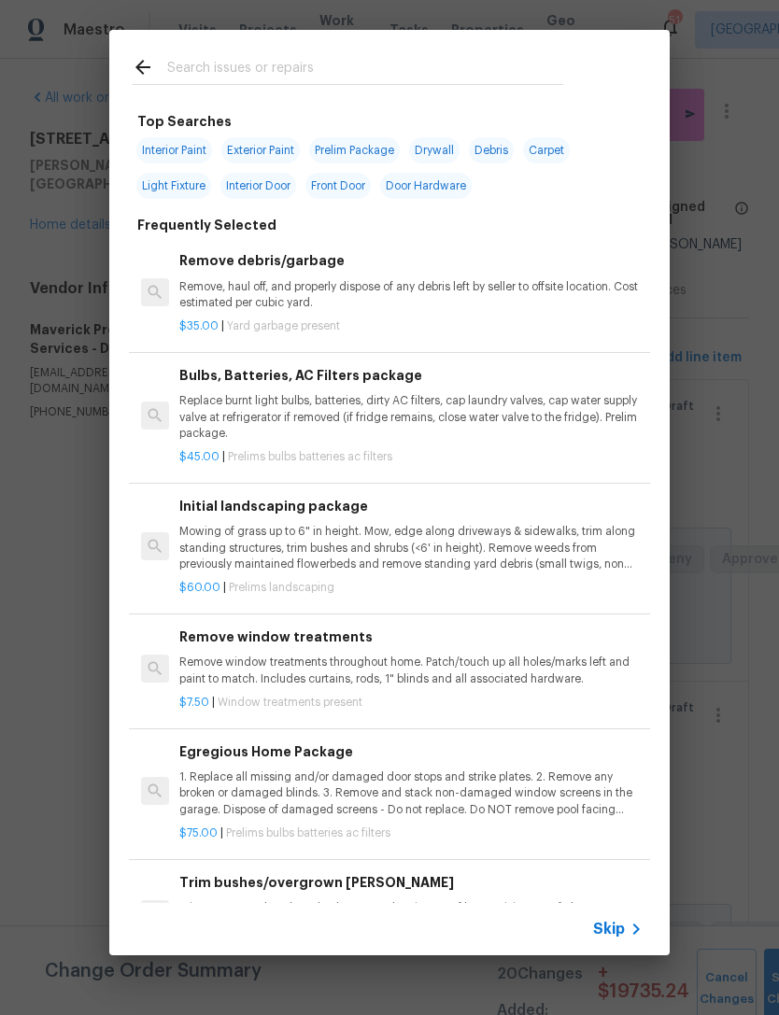
click at [452, 71] on input "text" at bounding box center [365, 70] width 396 height 28
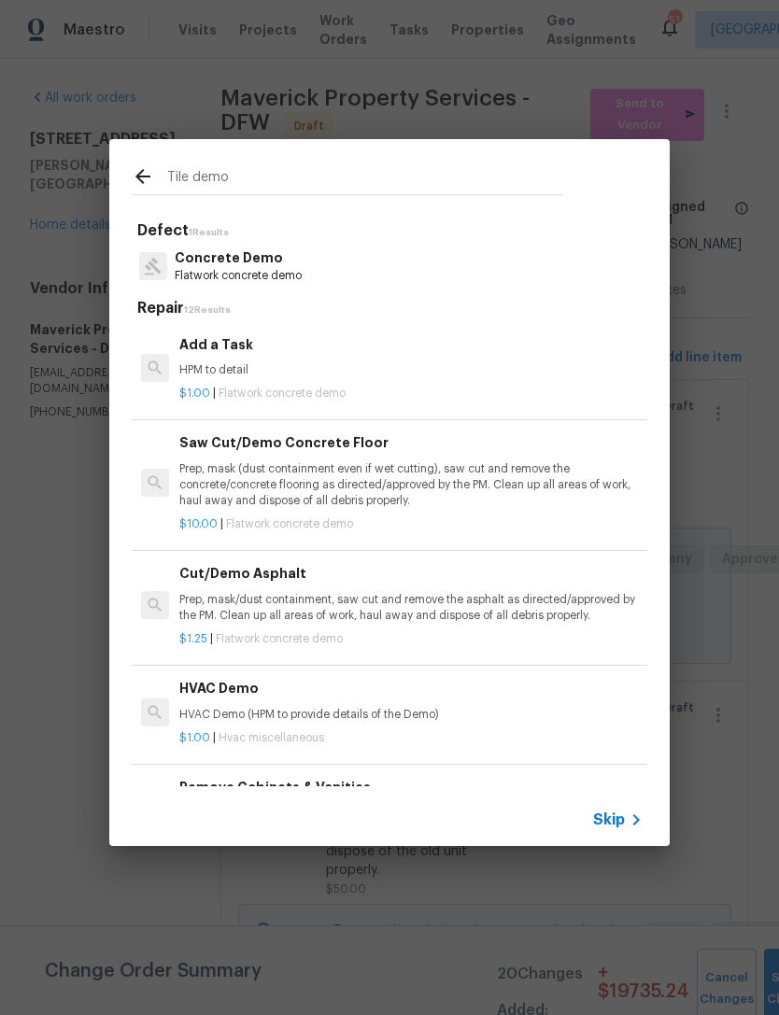
type input "Tile demo"
click at [316, 274] on div "Concrete Demo Flatwork concrete demo" at bounding box center [390, 266] width 516 height 50
click at [254, 392] on span "Flatwork concrete demo" at bounding box center [282, 393] width 127 height 11
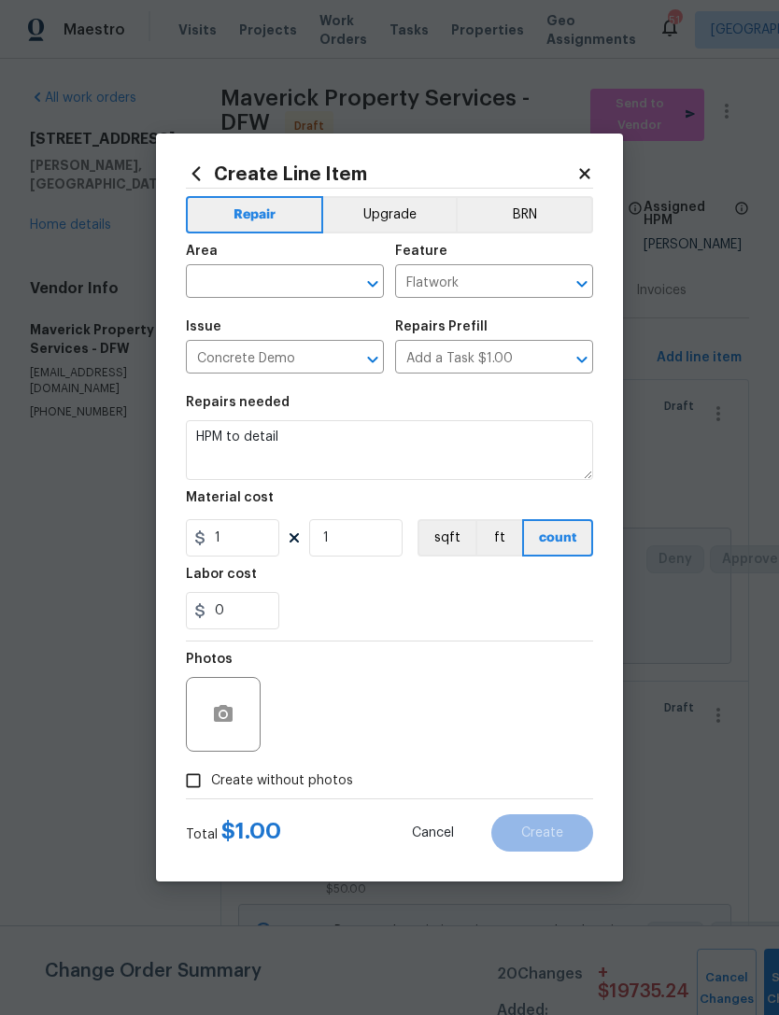
click at [325, 276] on input "text" at bounding box center [259, 283] width 146 height 29
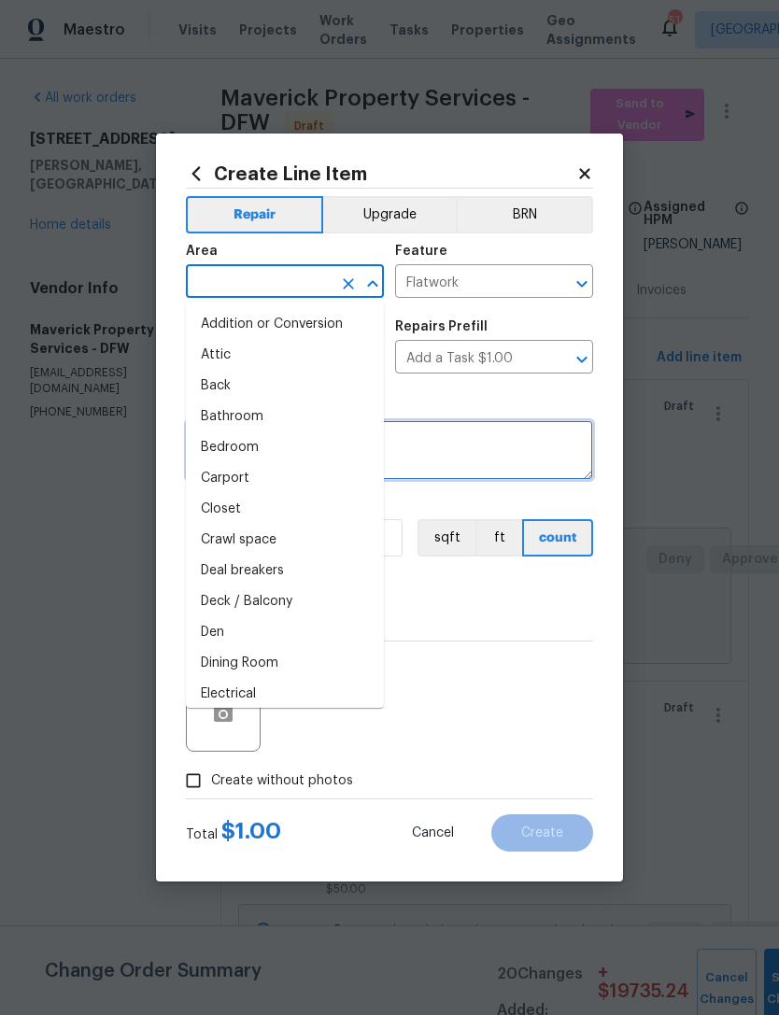
click at [464, 441] on textarea "HPM to detail" at bounding box center [389, 450] width 407 height 60
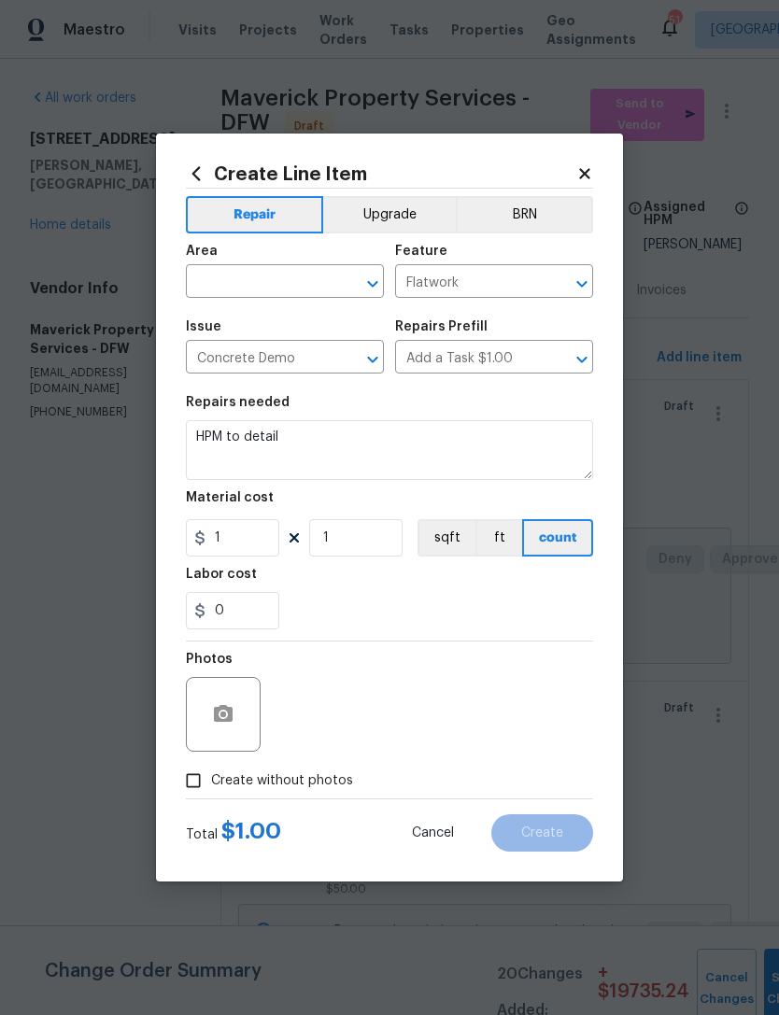
click at [494, 293] on input "Flatwork" at bounding box center [468, 283] width 146 height 29
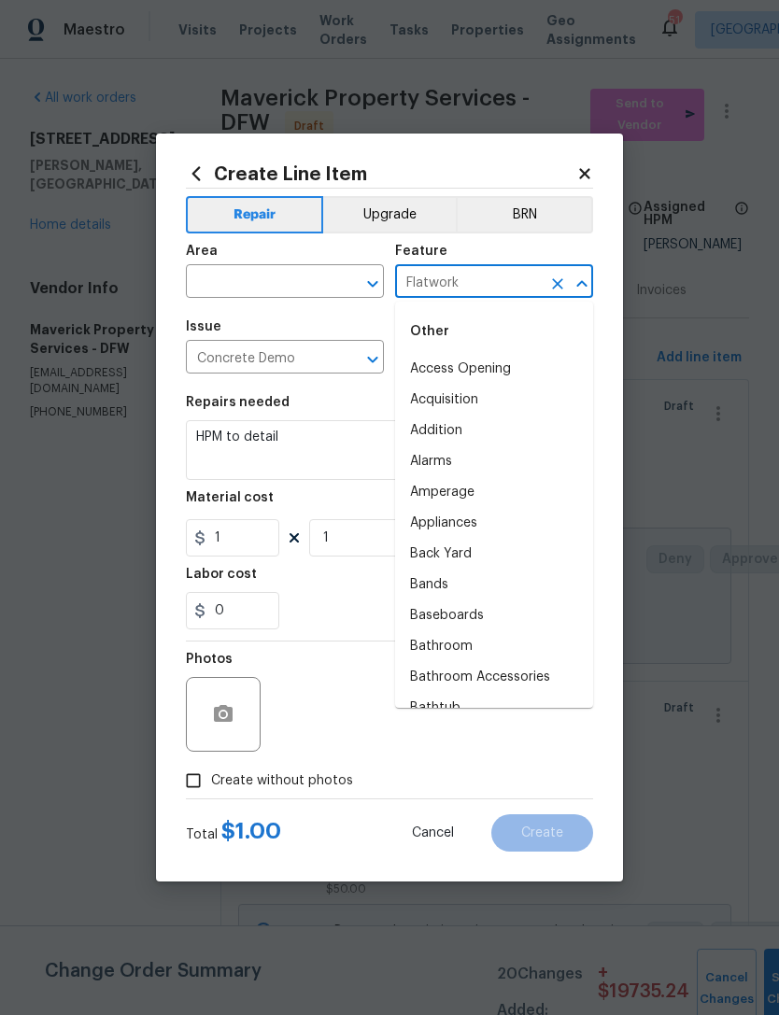
click at [595, 164] on div "Create Line Item Repair Upgrade BRN Area ​ Feature Flatwork ​ Issue Concrete De…" at bounding box center [389, 508] width 467 height 748
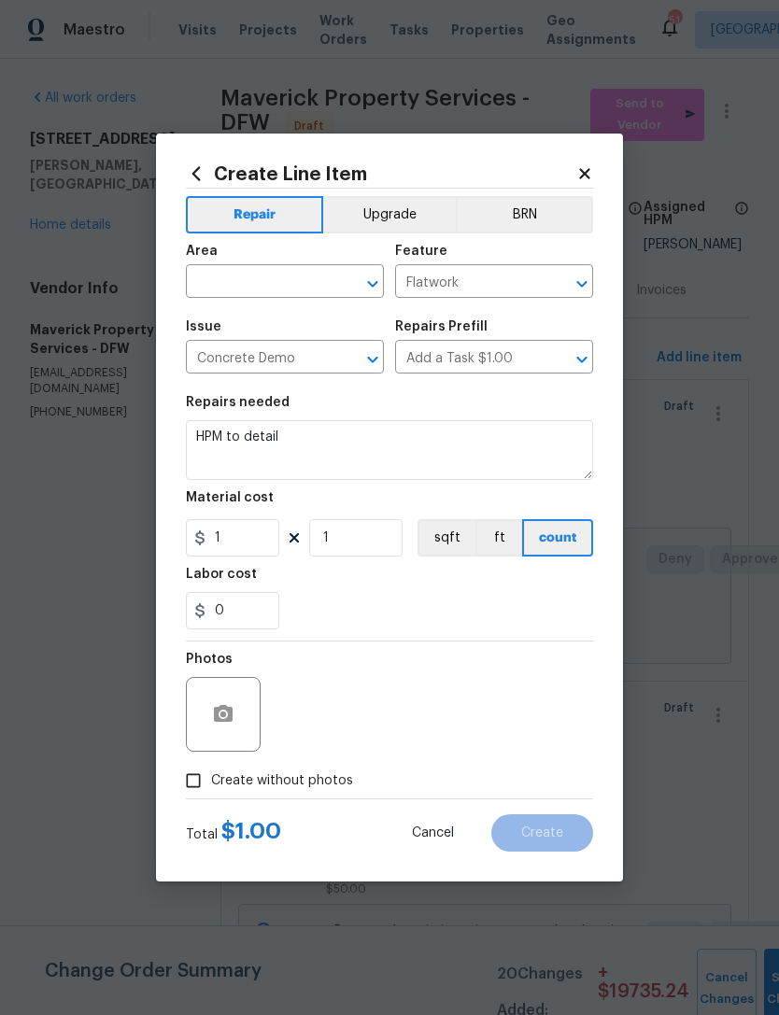
click at [591, 168] on icon at bounding box center [584, 173] width 17 height 17
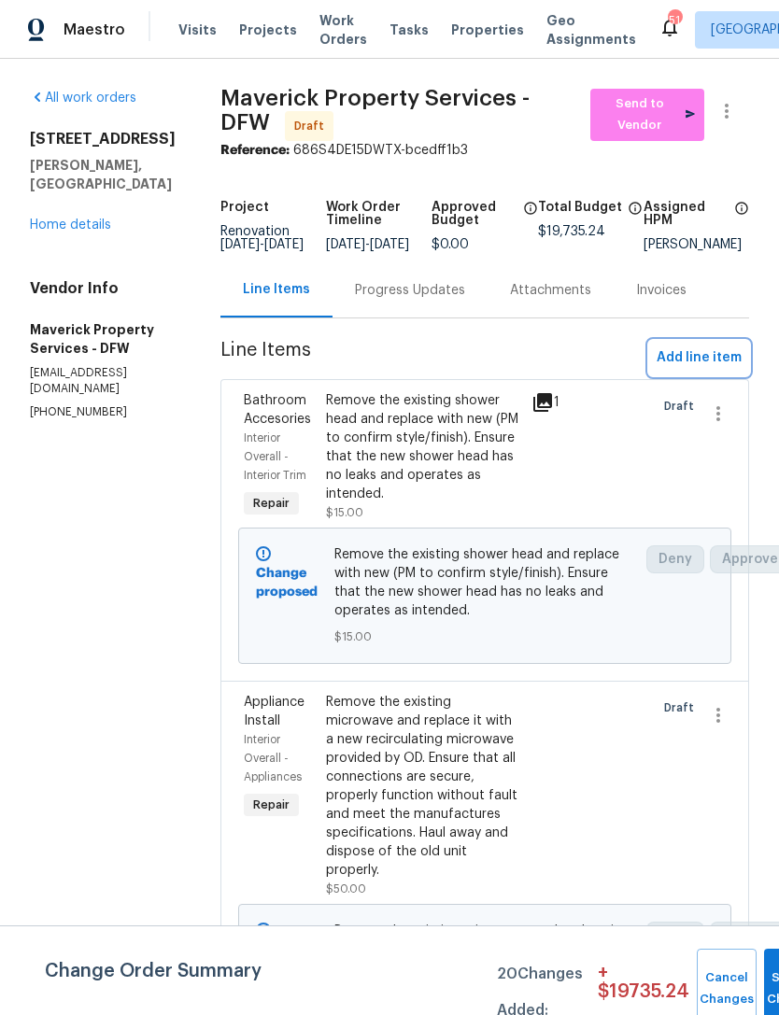
click at [712, 370] on span "Add line item" at bounding box center [699, 357] width 85 height 23
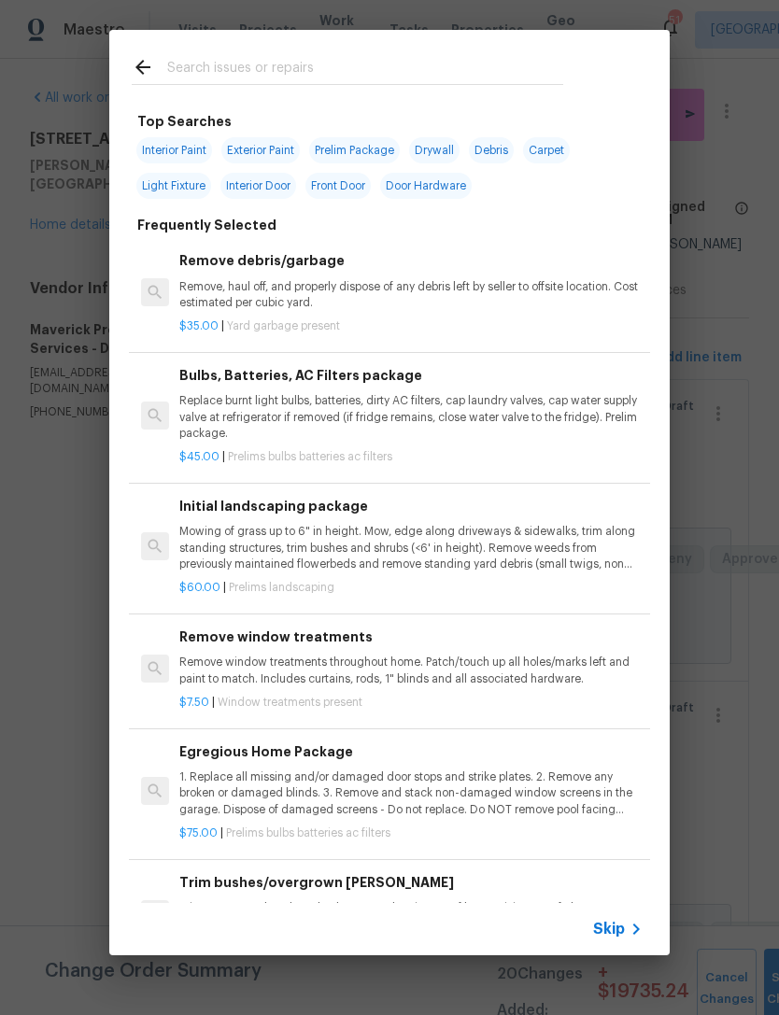
click at [474, 71] on input "text" at bounding box center [365, 70] width 396 height 28
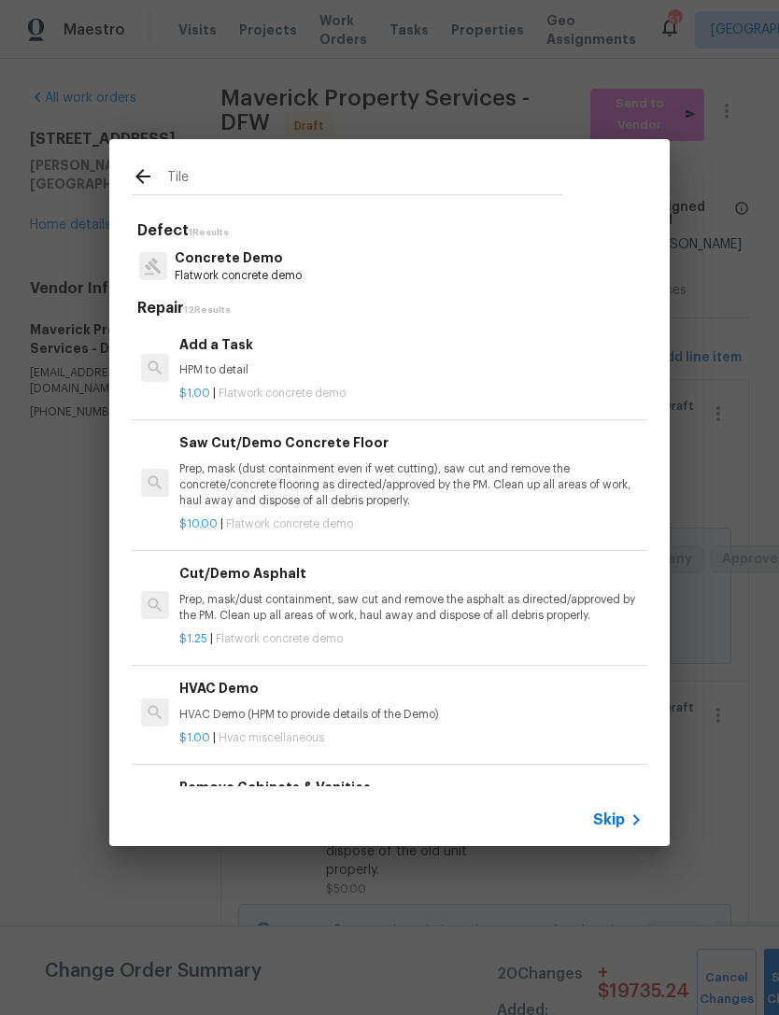
type input "Tile"
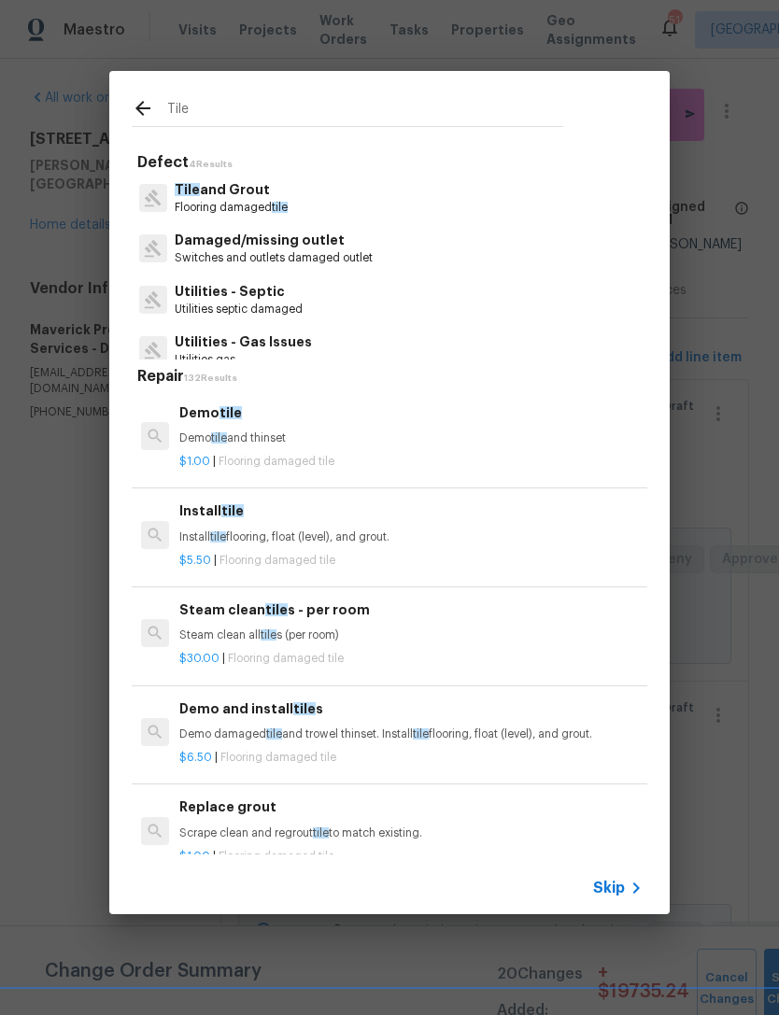
click at [230, 199] on p "Tile and Grout" at bounding box center [231, 190] width 113 height 20
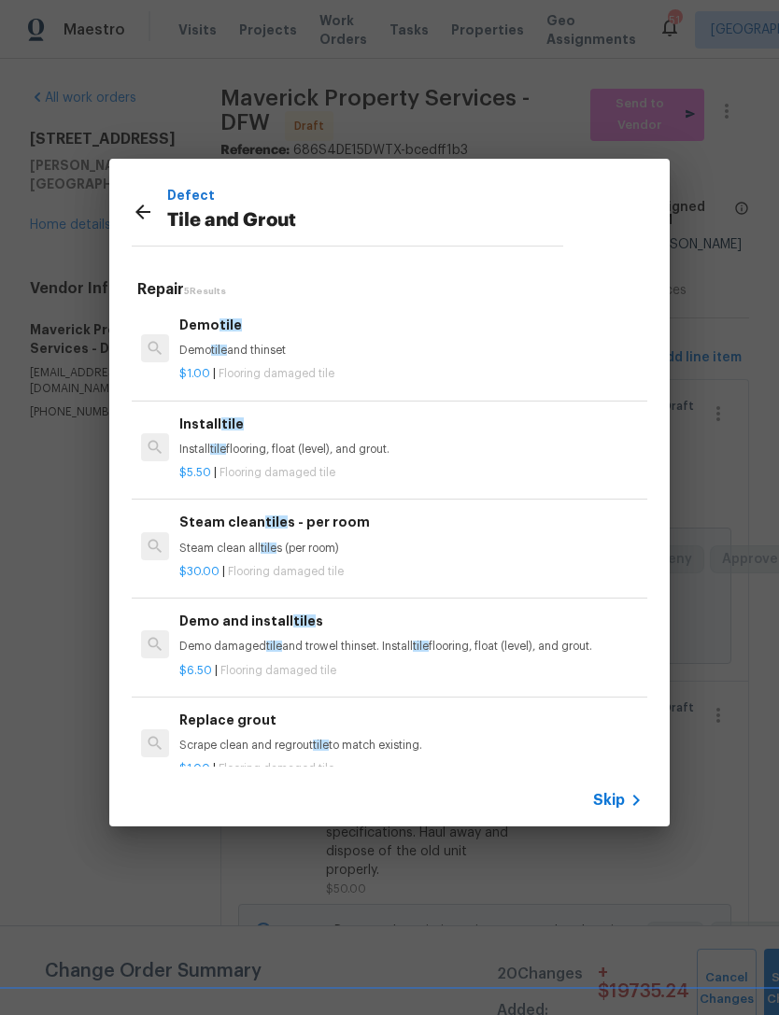
click at [259, 346] on p "Demo tile and thinset" at bounding box center [410, 351] width 463 height 16
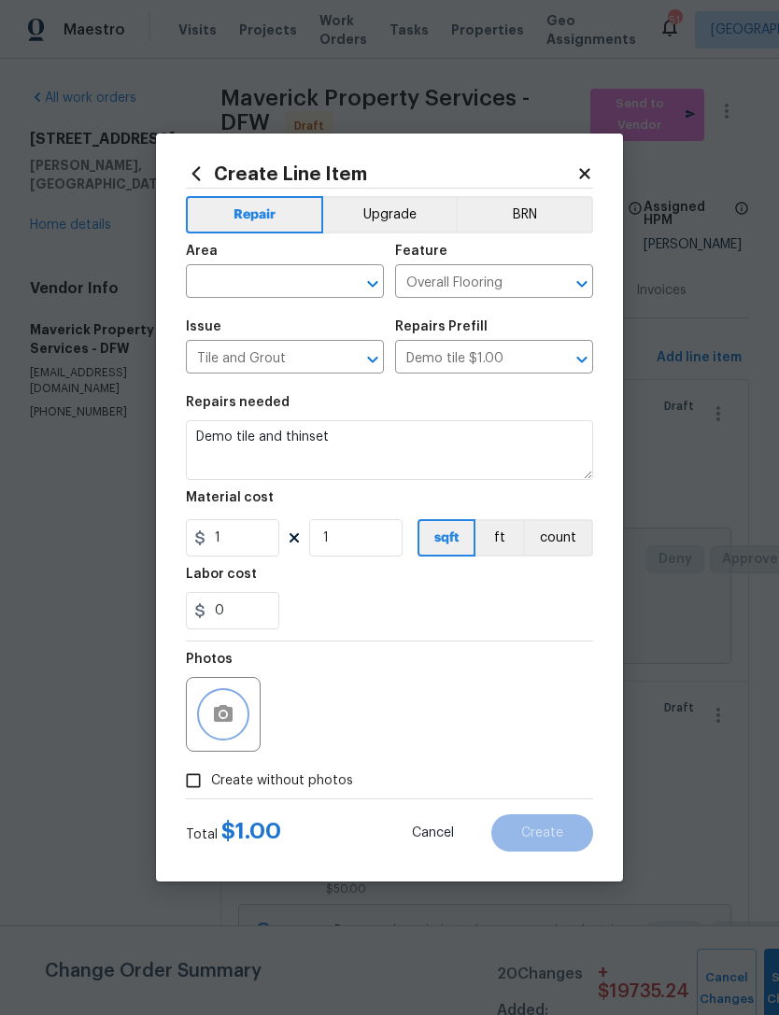
click at [229, 736] on button "button" at bounding box center [223, 714] width 45 height 45
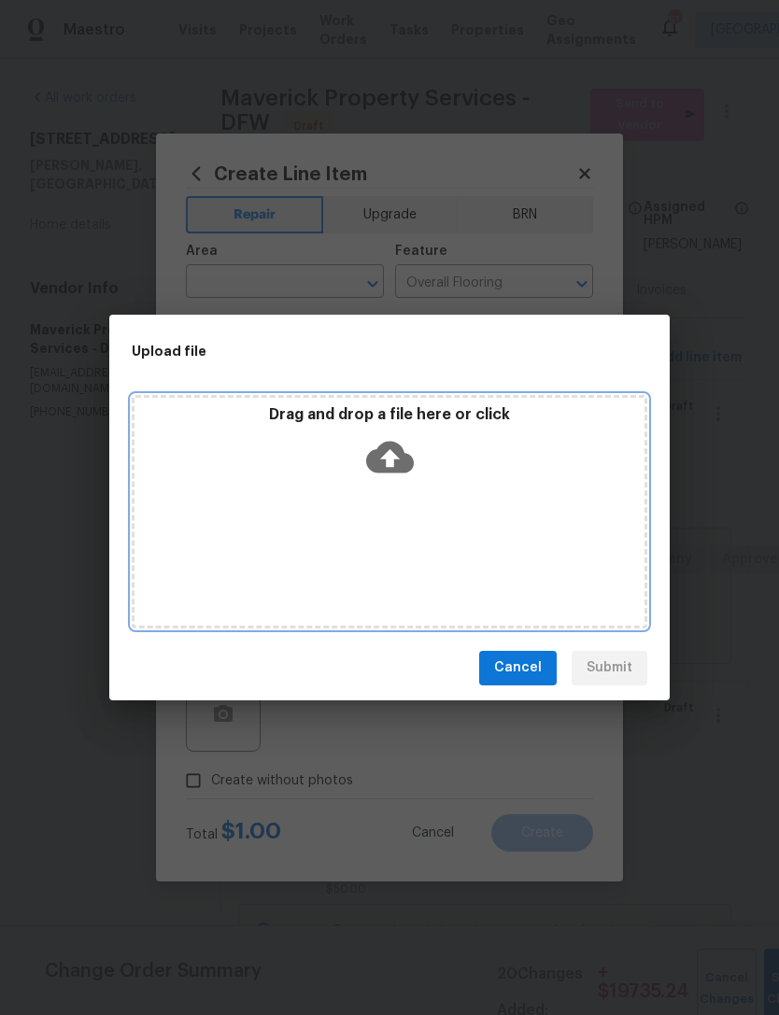
click at [403, 447] on icon at bounding box center [390, 457] width 48 height 48
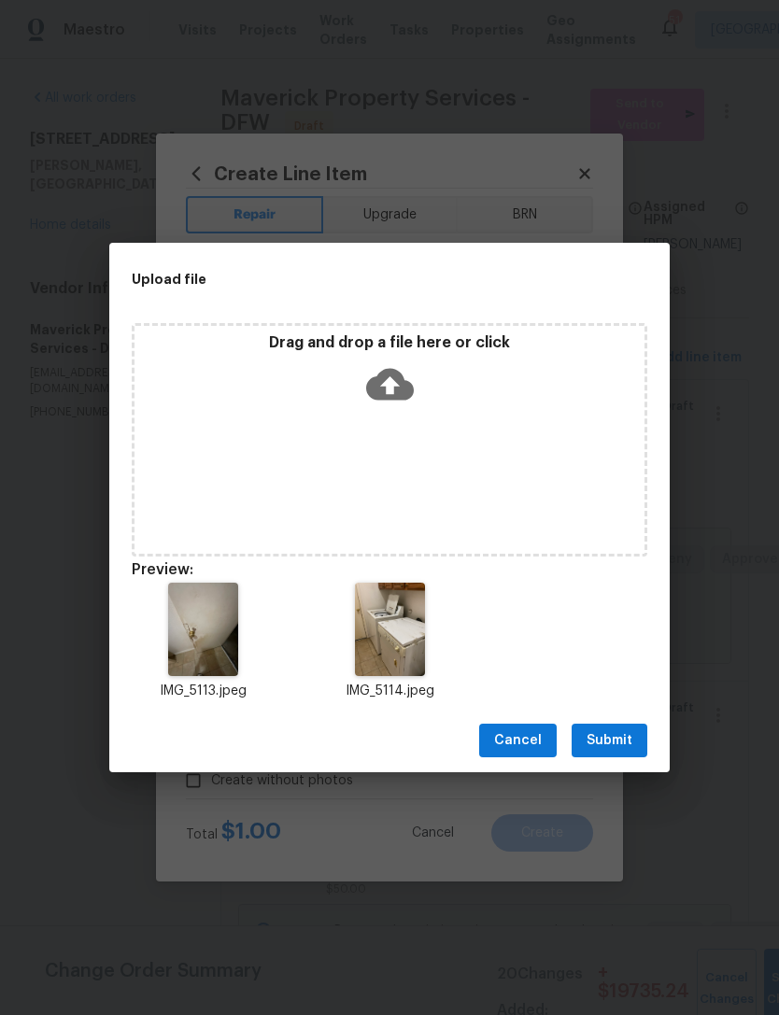
click at [606, 742] on span "Submit" at bounding box center [609, 740] width 46 height 23
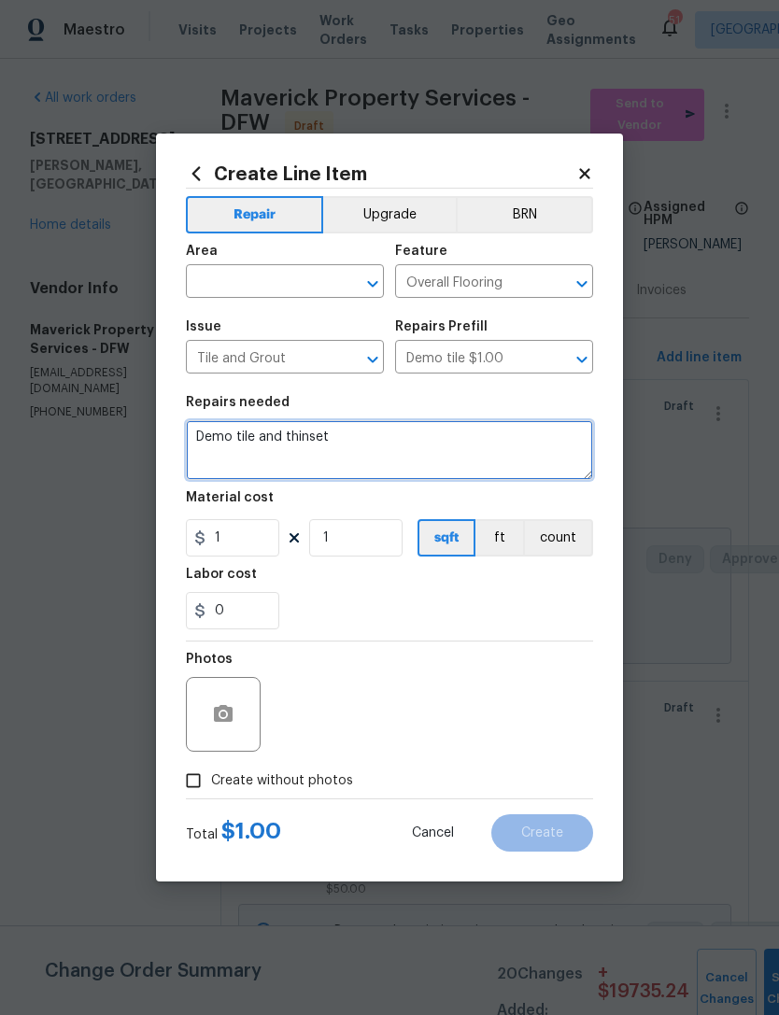
click at [434, 463] on textarea "Demo tile and thinset" at bounding box center [389, 450] width 407 height 60
type textarea "Demo tile and thinset, all tile flooring throughout"
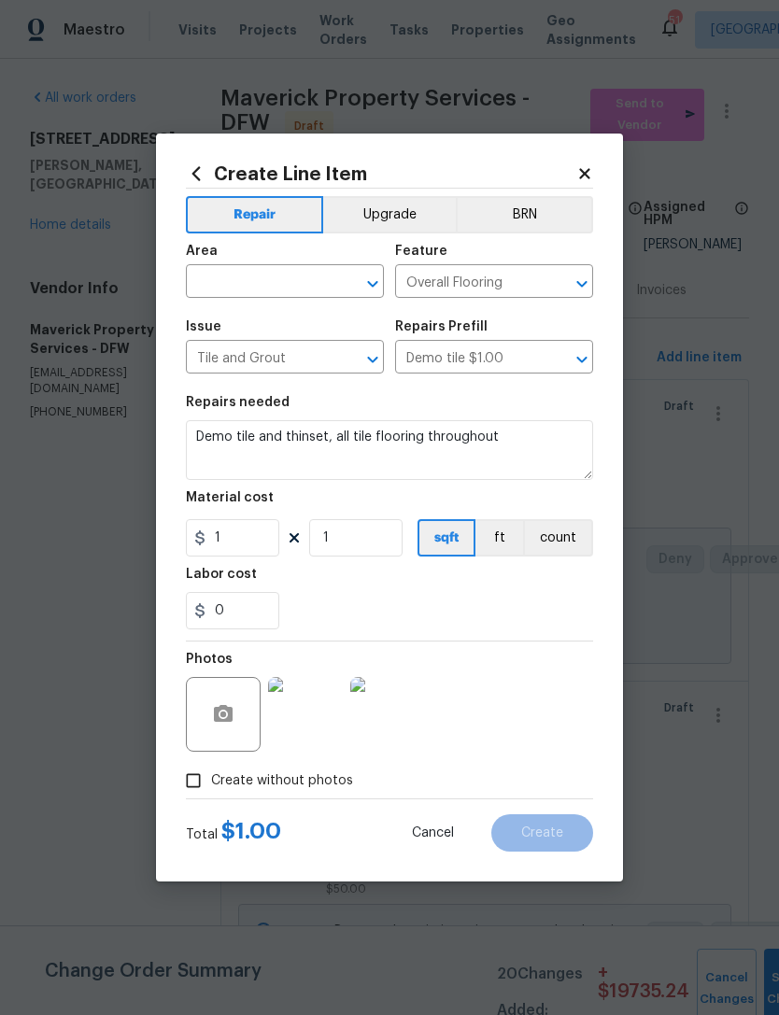
click at [320, 277] on input "text" at bounding box center [259, 283] width 146 height 29
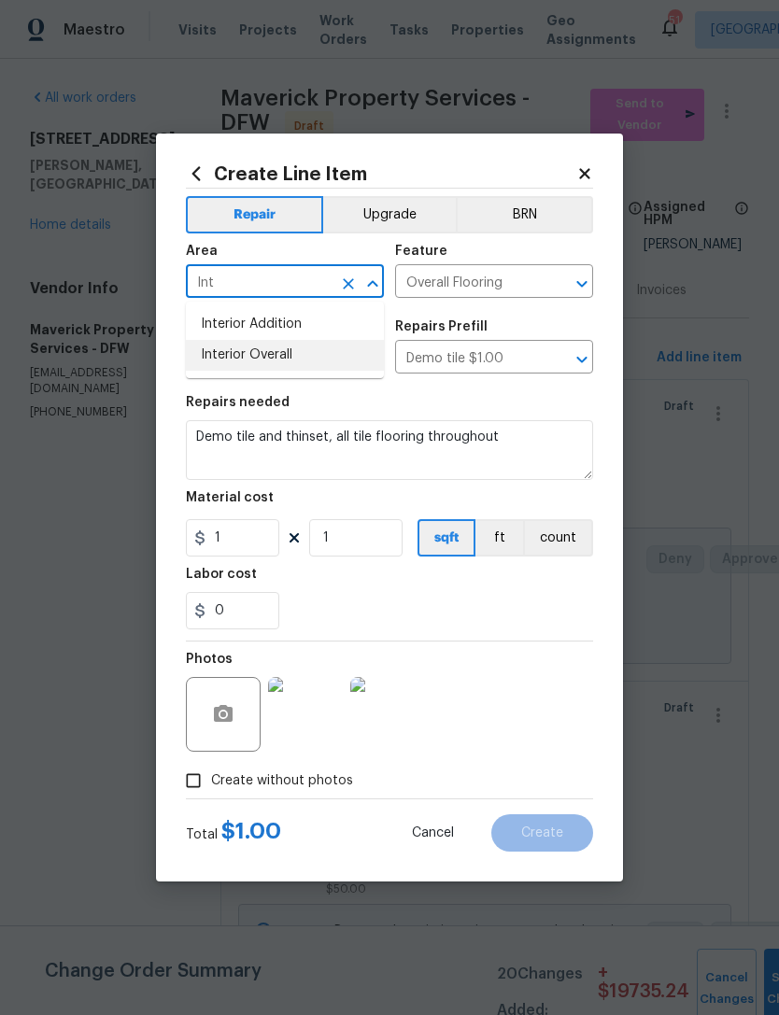
click at [345, 358] on li "Interior Overall" at bounding box center [285, 355] width 198 height 31
type input "Interior Overall"
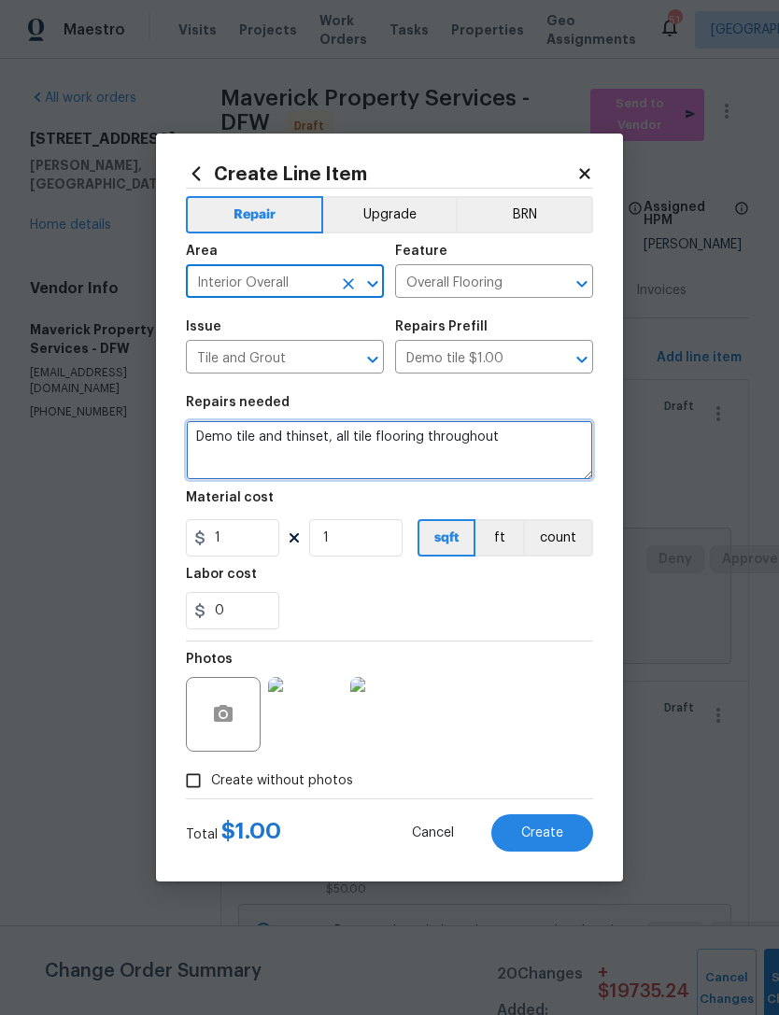
click at [332, 478] on textarea "Demo tile and thinset, all tile flooring throughout" at bounding box center [389, 450] width 407 height 60
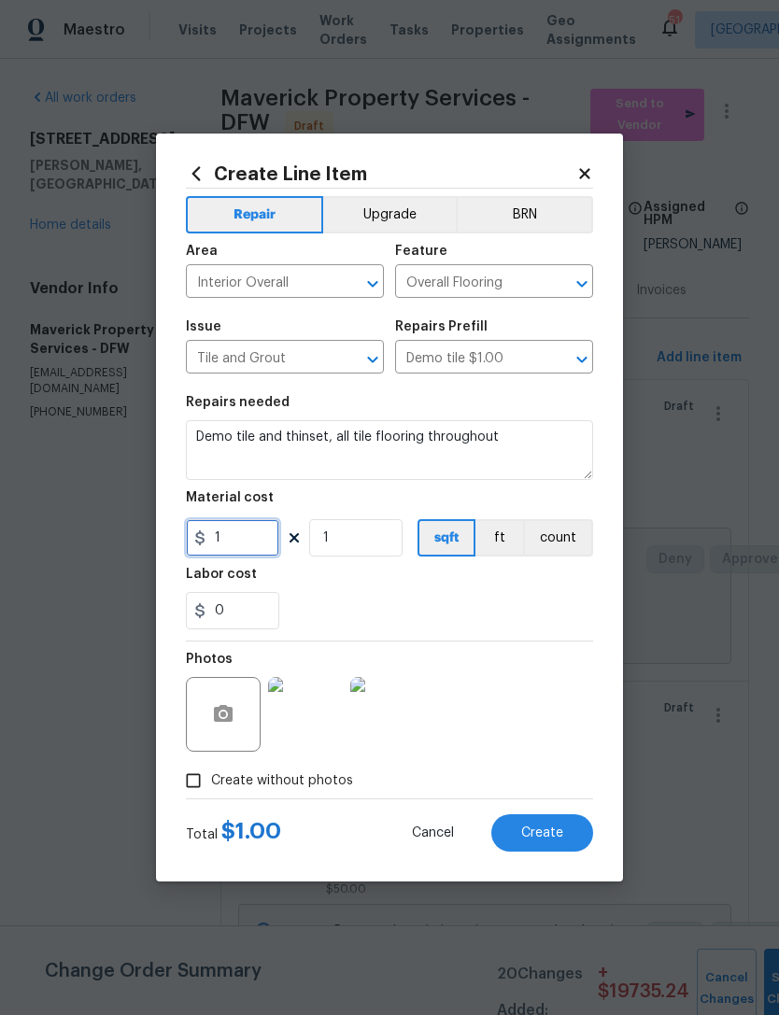
click at [248, 546] on input "1" at bounding box center [232, 537] width 93 height 37
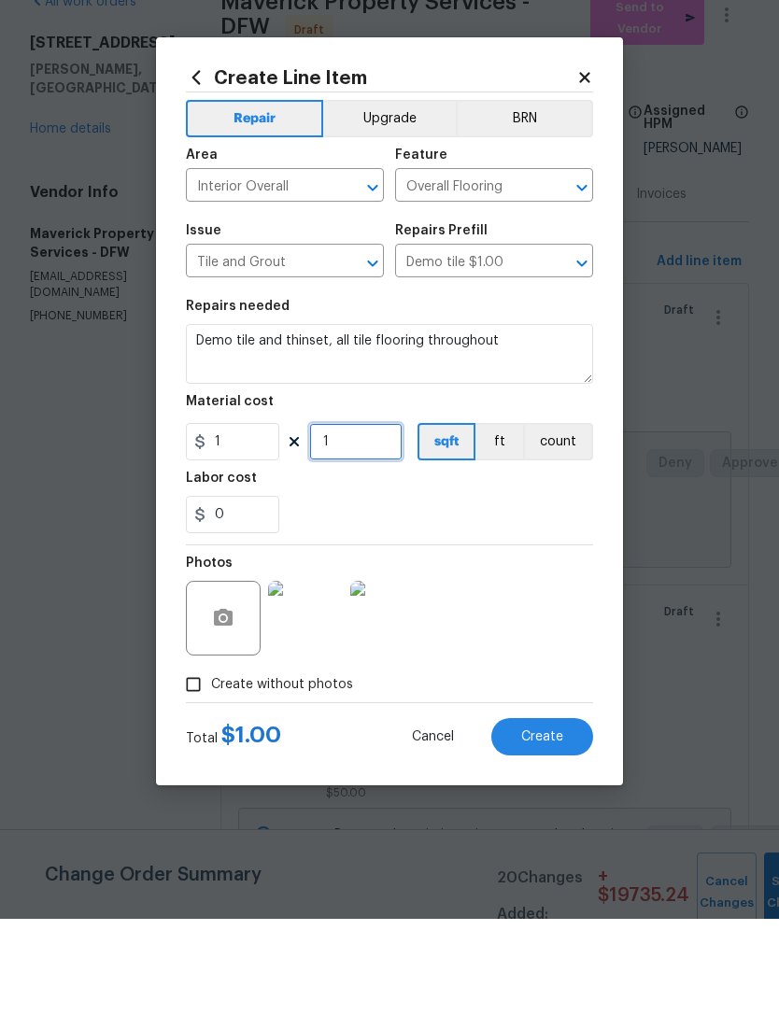
click at [377, 519] on input "1" at bounding box center [355, 537] width 93 height 37
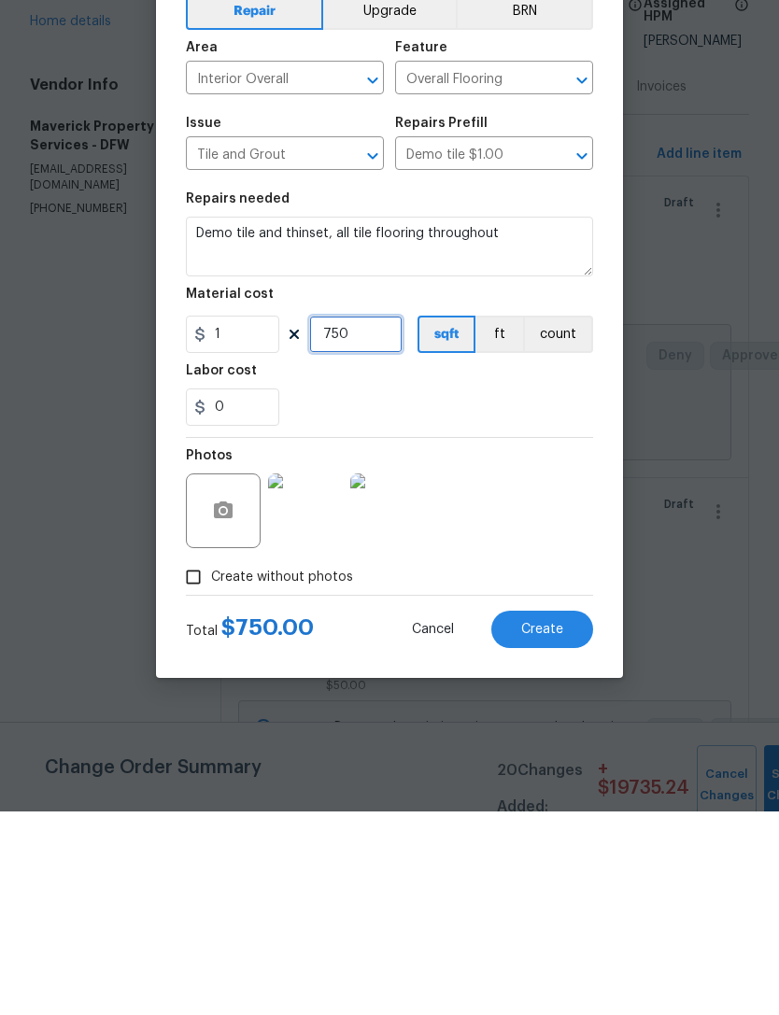
type input "750"
click at [554, 642] on div "Photos" at bounding box center [389, 702] width 407 height 121
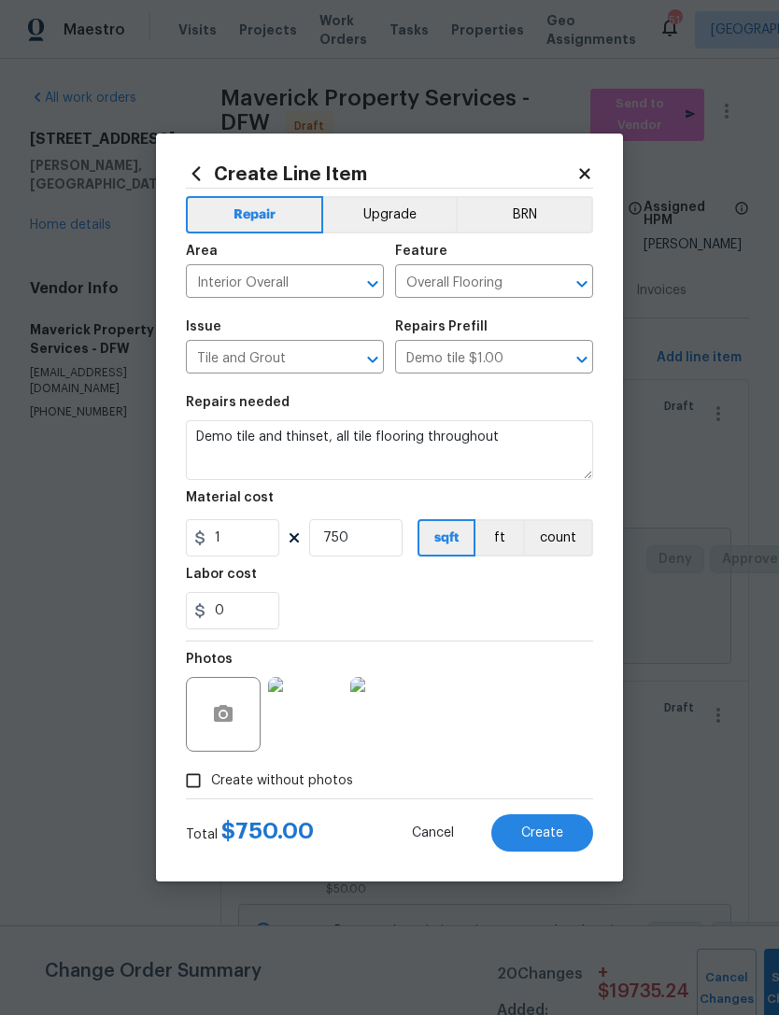
click at [579, 843] on button "Create" at bounding box center [542, 832] width 102 height 37
type input "0"
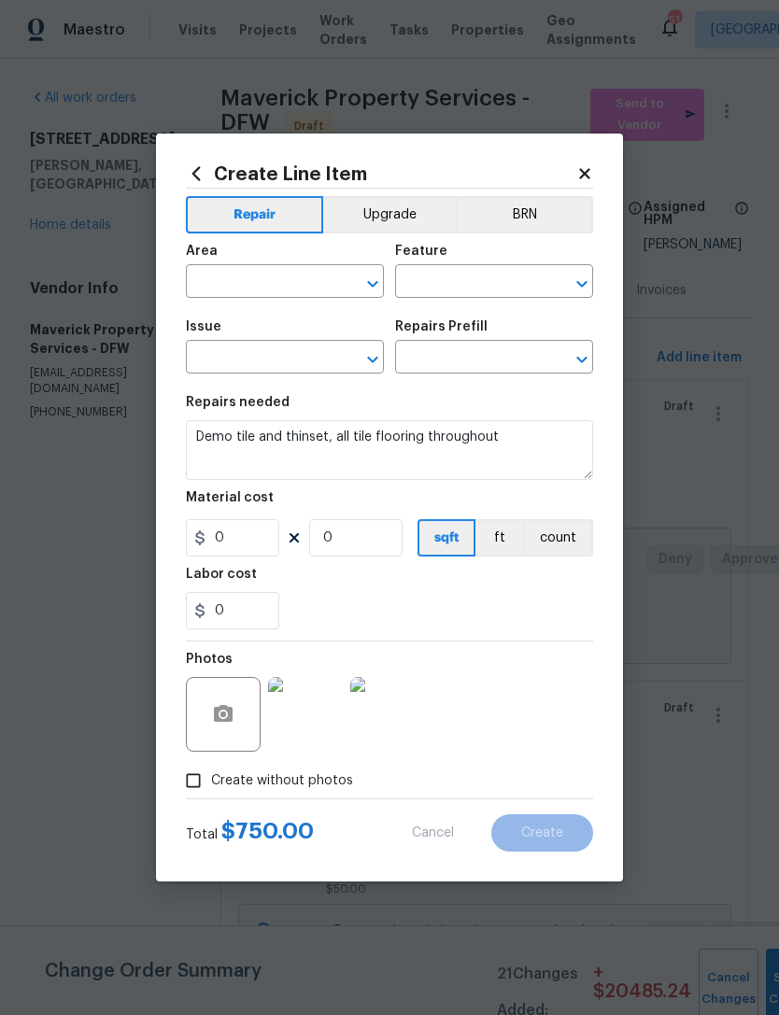
scroll to position [0, 0]
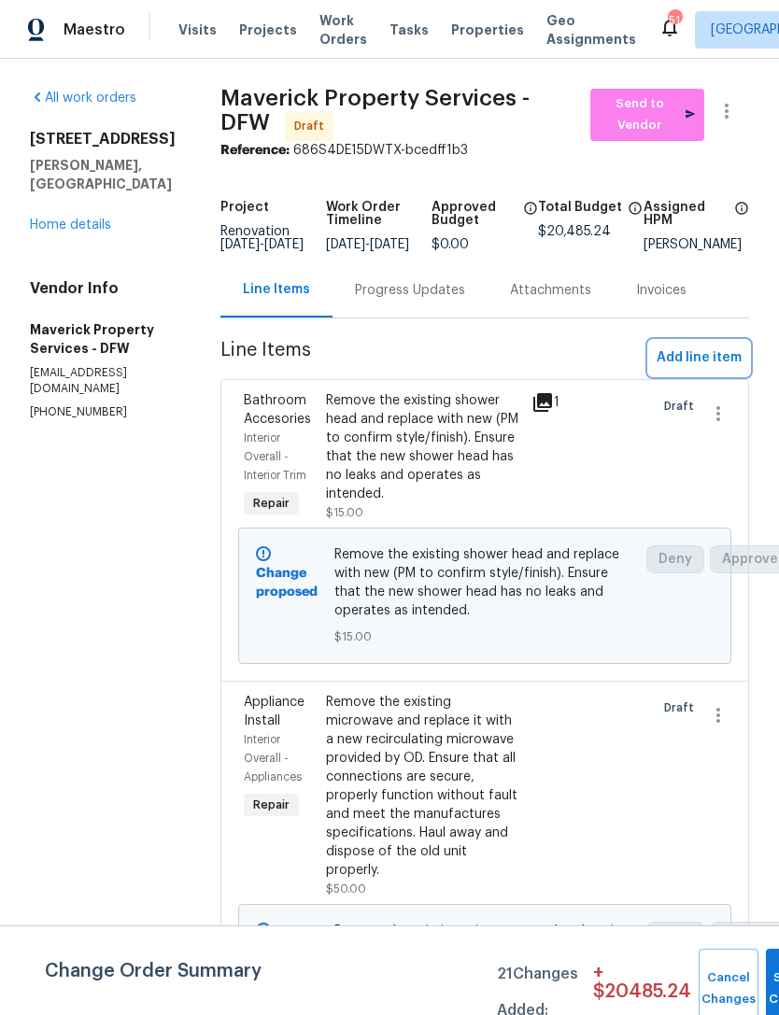
click at [704, 370] on span "Add line item" at bounding box center [699, 357] width 85 height 23
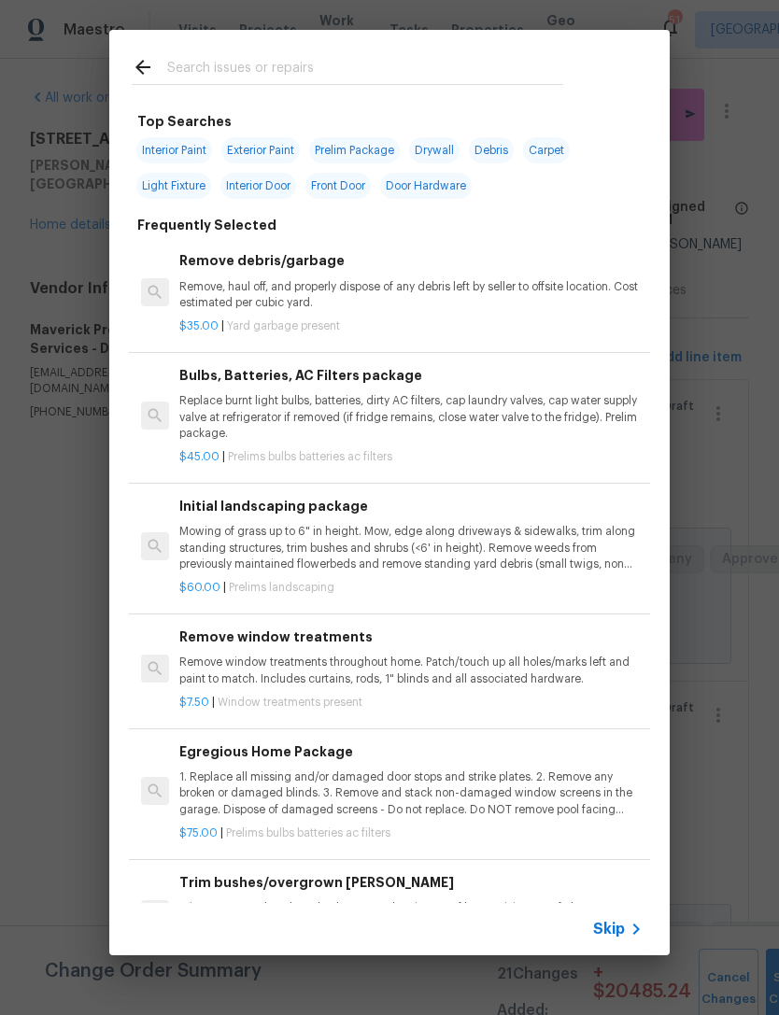
click at [498, 68] on input "text" at bounding box center [365, 70] width 396 height 28
click at [736, 618] on div "Top Searches Interior Paint Exterior Paint Prelim Package Drywall Debris Carpet…" at bounding box center [389, 492] width 779 height 985
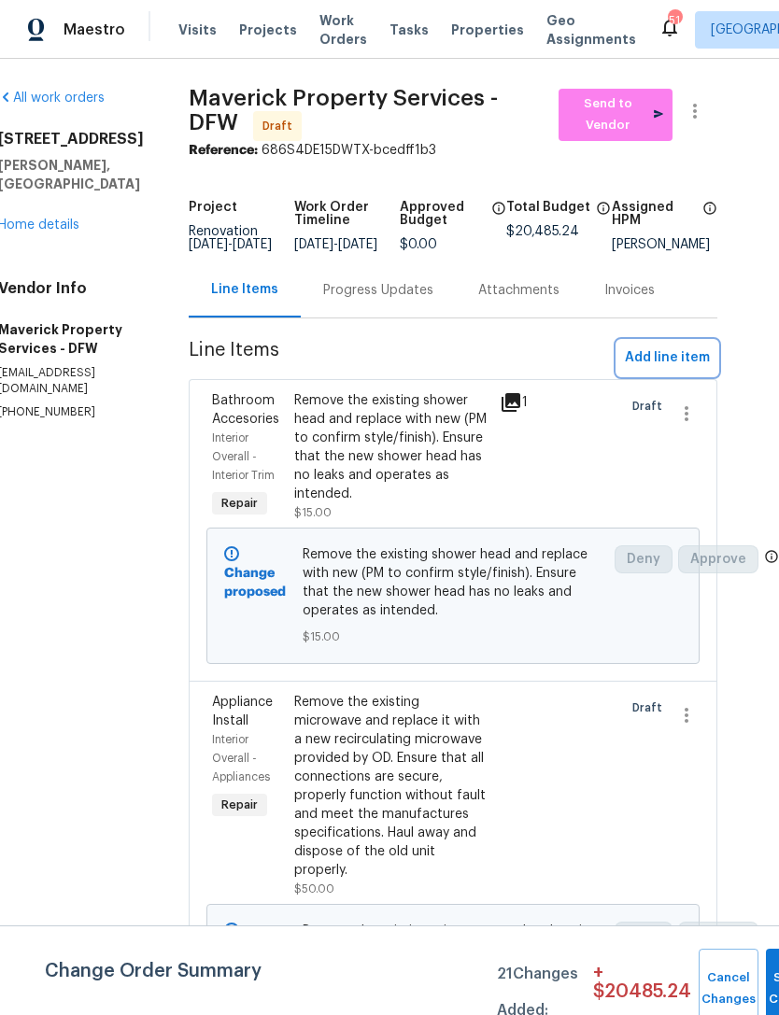
scroll to position [0, 40]
click at [673, 367] on span "Add line item" at bounding box center [667, 357] width 85 height 23
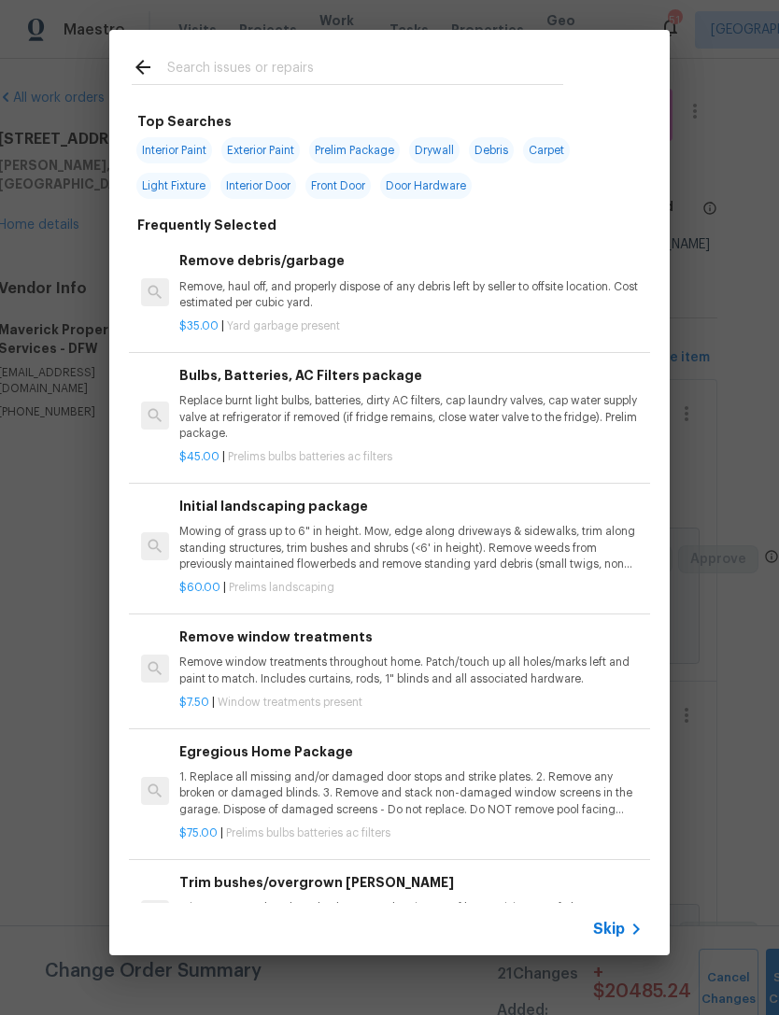
click at [479, 57] on input "text" at bounding box center [365, 70] width 396 height 28
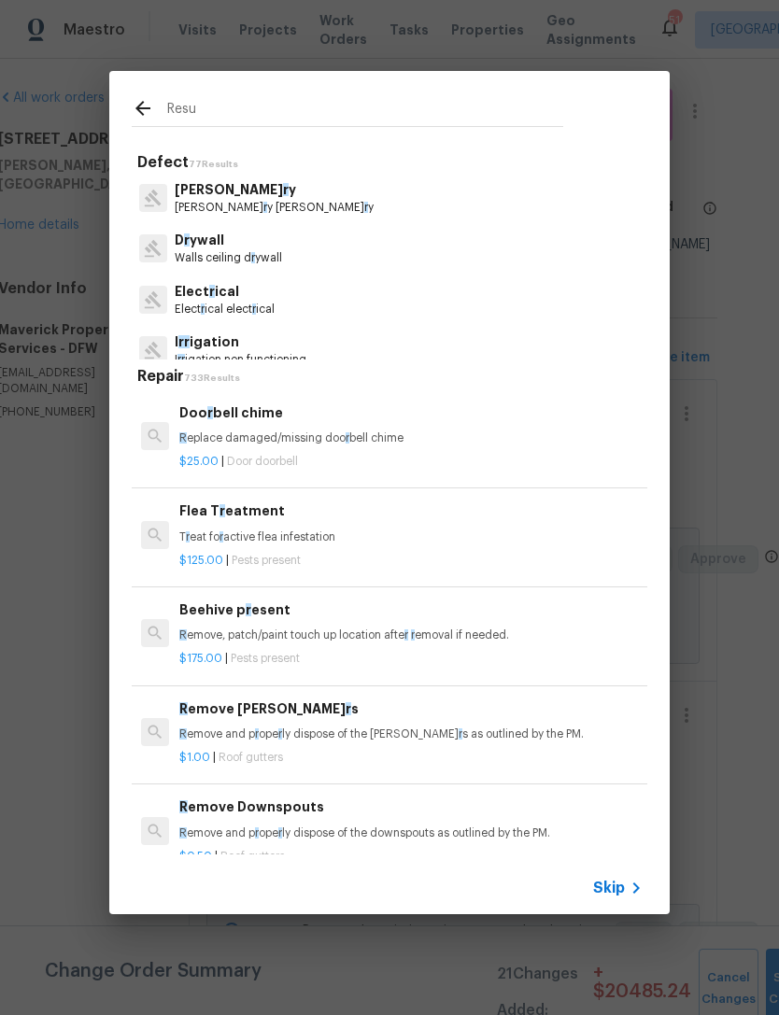
type input "Resur"
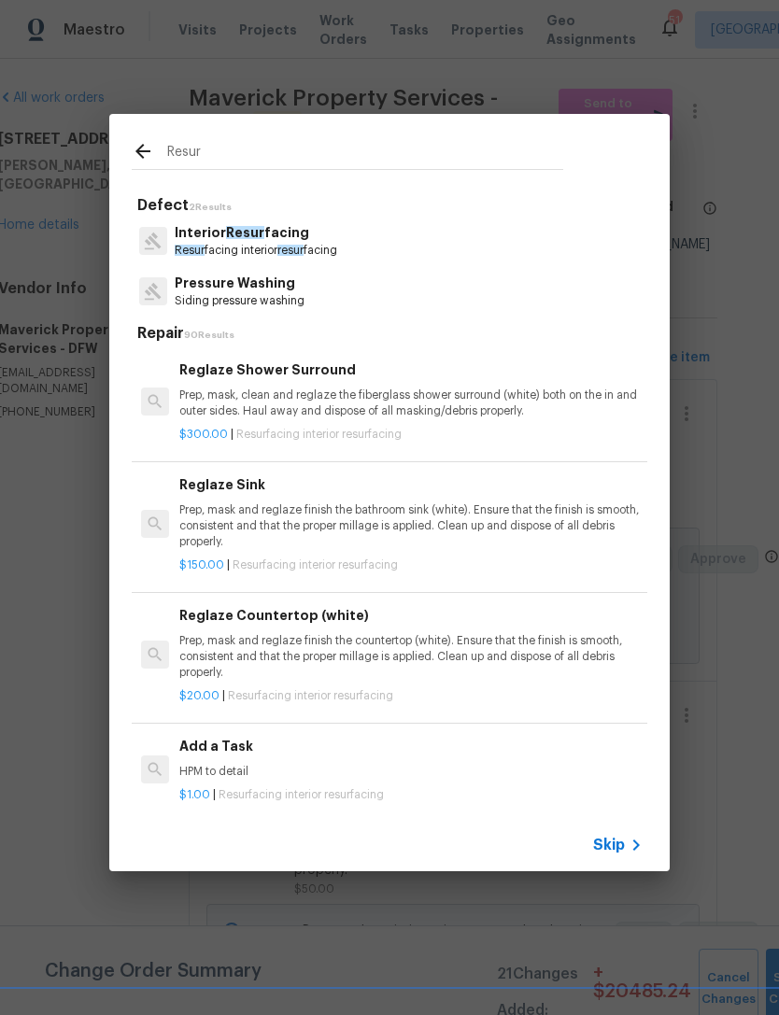
click at [304, 241] on p "Interior Resur facing" at bounding box center [256, 233] width 162 height 20
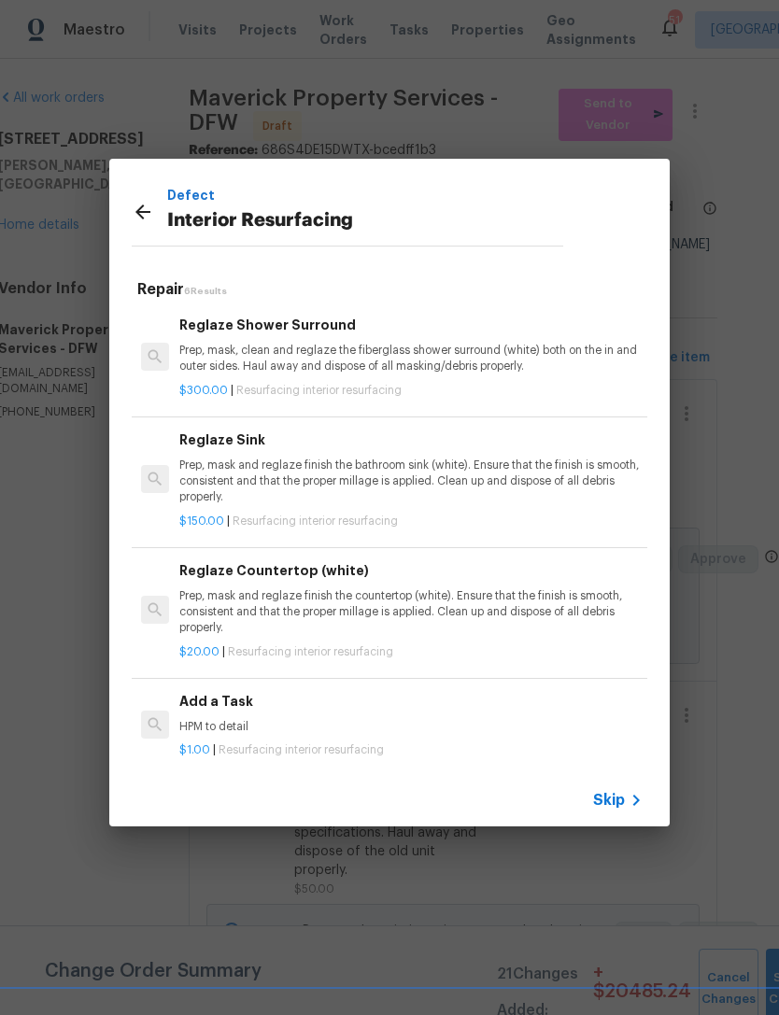
click at [411, 354] on p "Prep, mask, clean and reglaze the fiberglass shower surround (white) both on th…" at bounding box center [410, 359] width 463 height 32
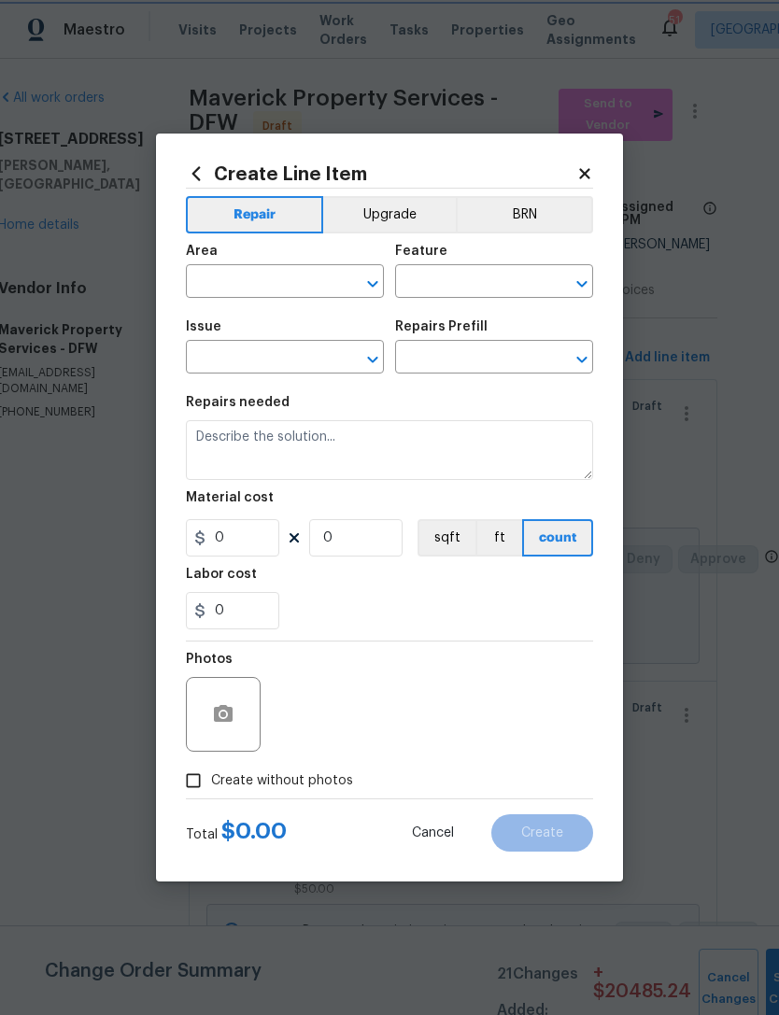
type input "Interior Resurfacing"
type input "Reglaze Shower Surround $300.00"
type textarea "Prep, mask, clean and reglaze the fiberglass shower surround (white) both on th…"
type input "300"
type input "1"
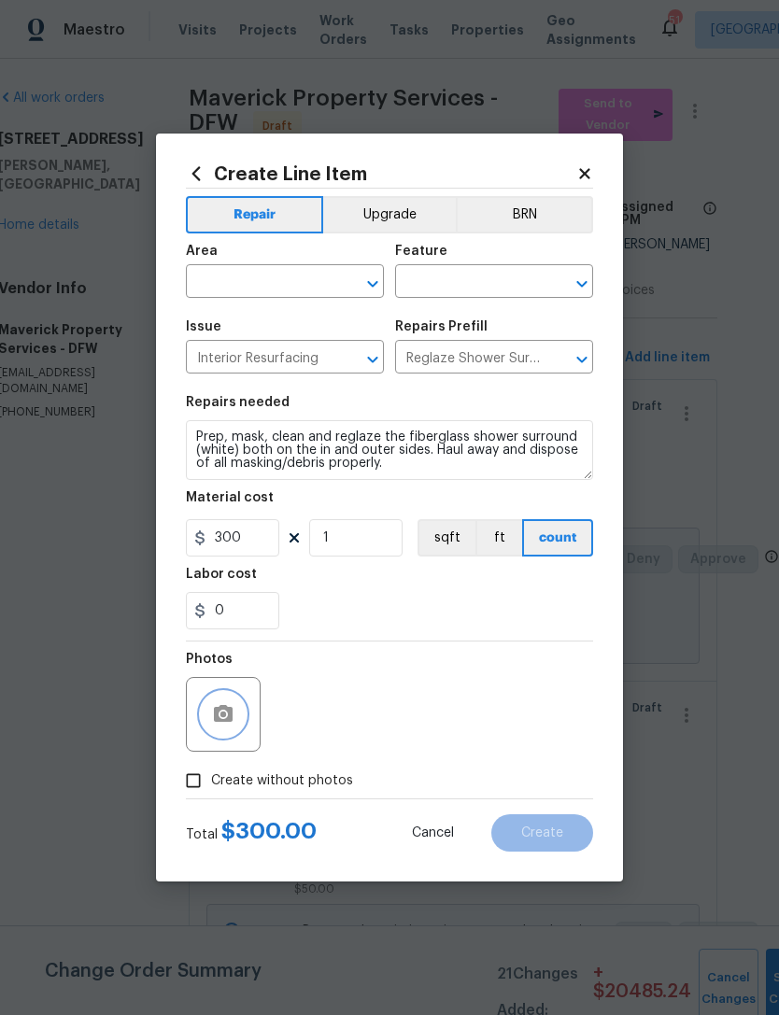
click at [225, 726] on icon "button" at bounding box center [223, 714] width 22 height 22
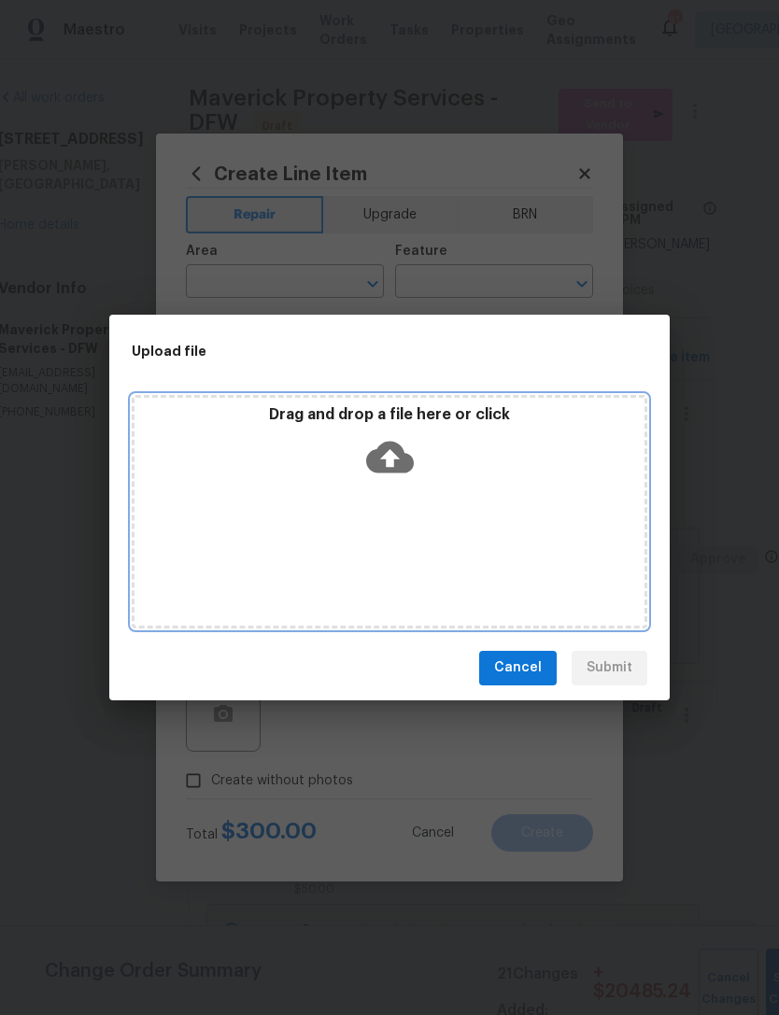
click at [404, 443] on icon at bounding box center [390, 457] width 48 height 48
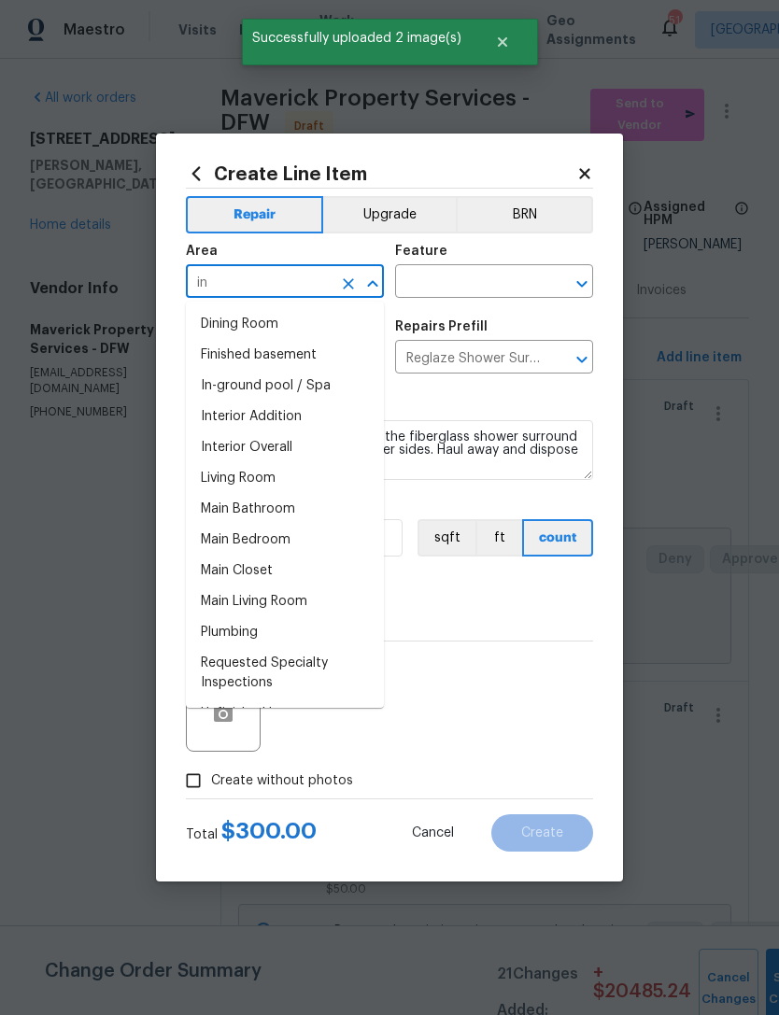
scroll to position [0, 40]
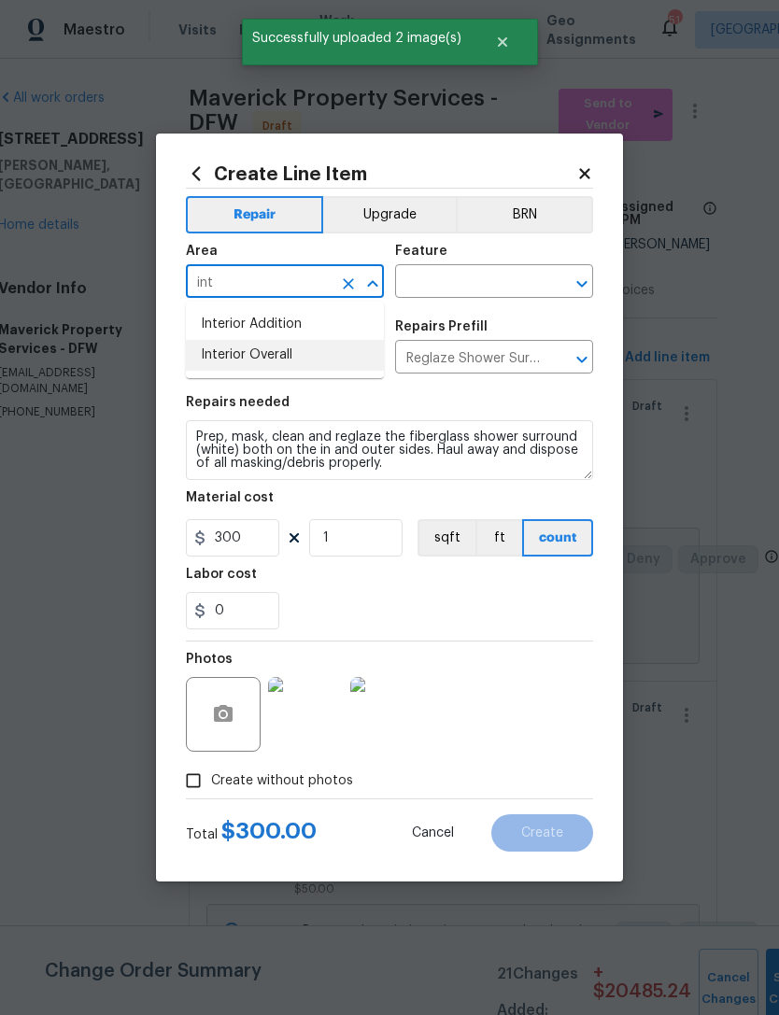
click at [358, 365] on li "Interior Overall" at bounding box center [285, 355] width 198 height 31
type input "Interior Overall"
click at [473, 286] on input "text" at bounding box center [468, 283] width 146 height 29
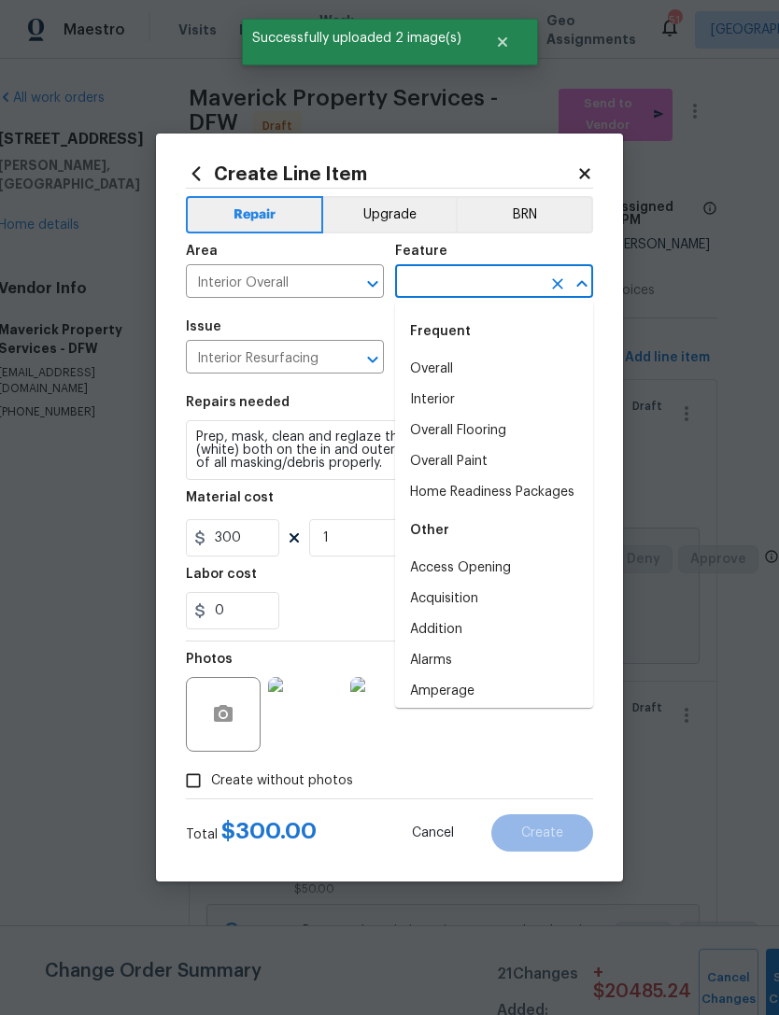
click at [525, 377] on li "Overall" at bounding box center [494, 369] width 198 height 31
type input "Overall"
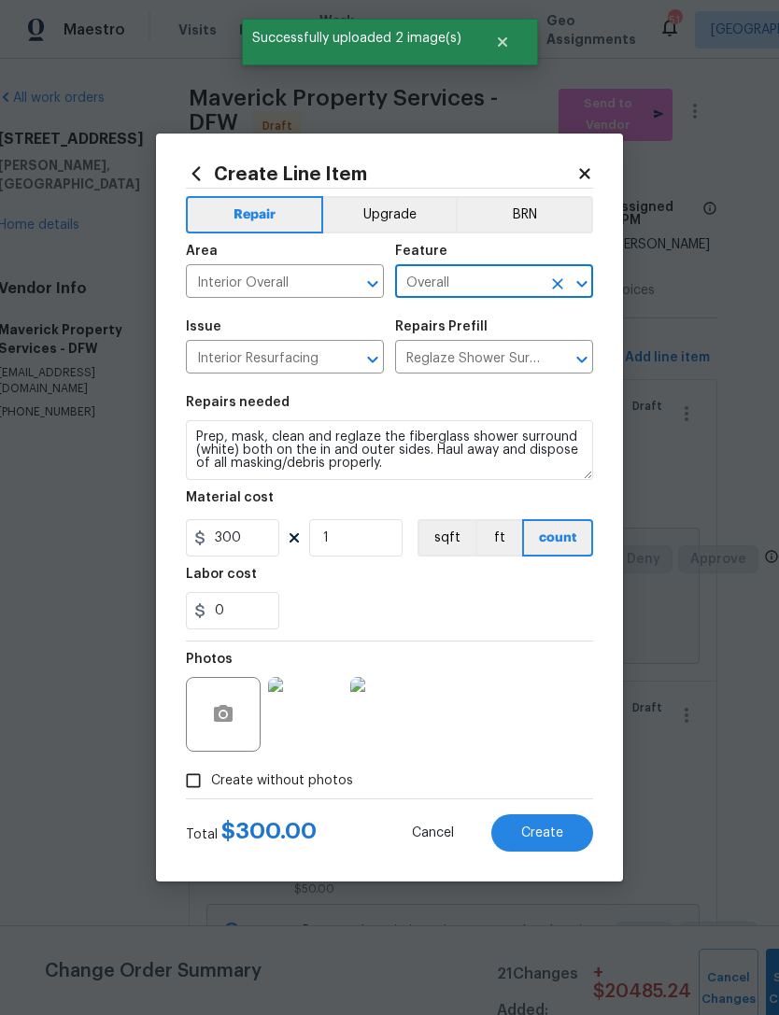
click at [551, 657] on div "Photos" at bounding box center [389, 702] width 407 height 121
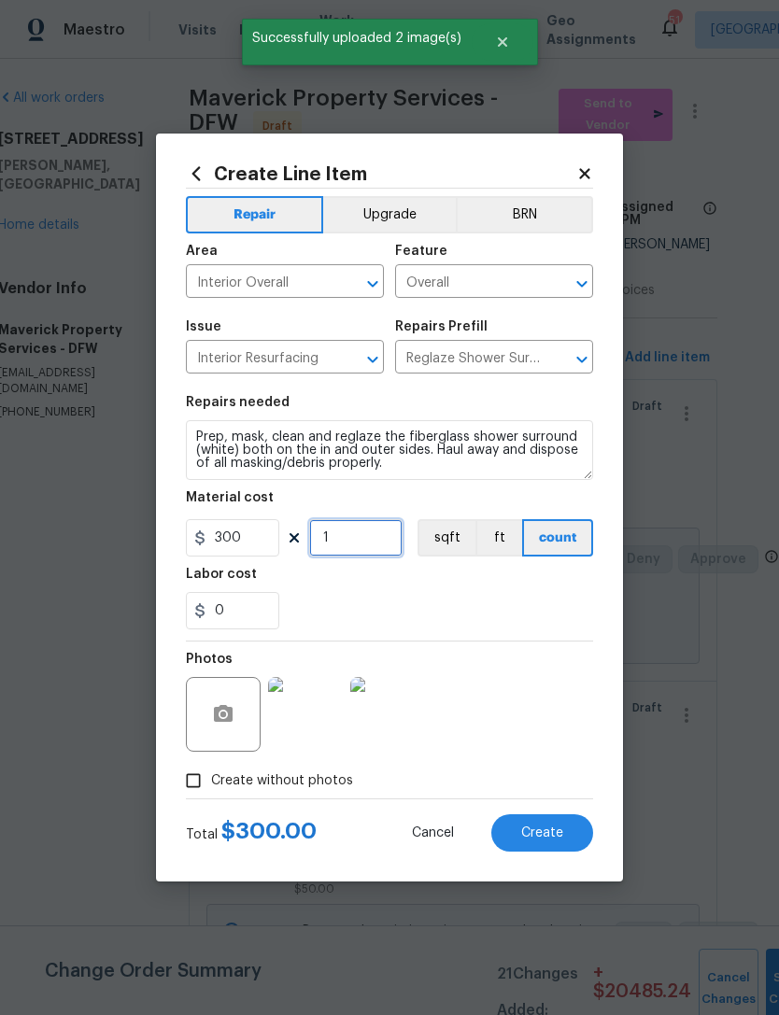
click at [360, 547] on input "1" at bounding box center [355, 537] width 93 height 37
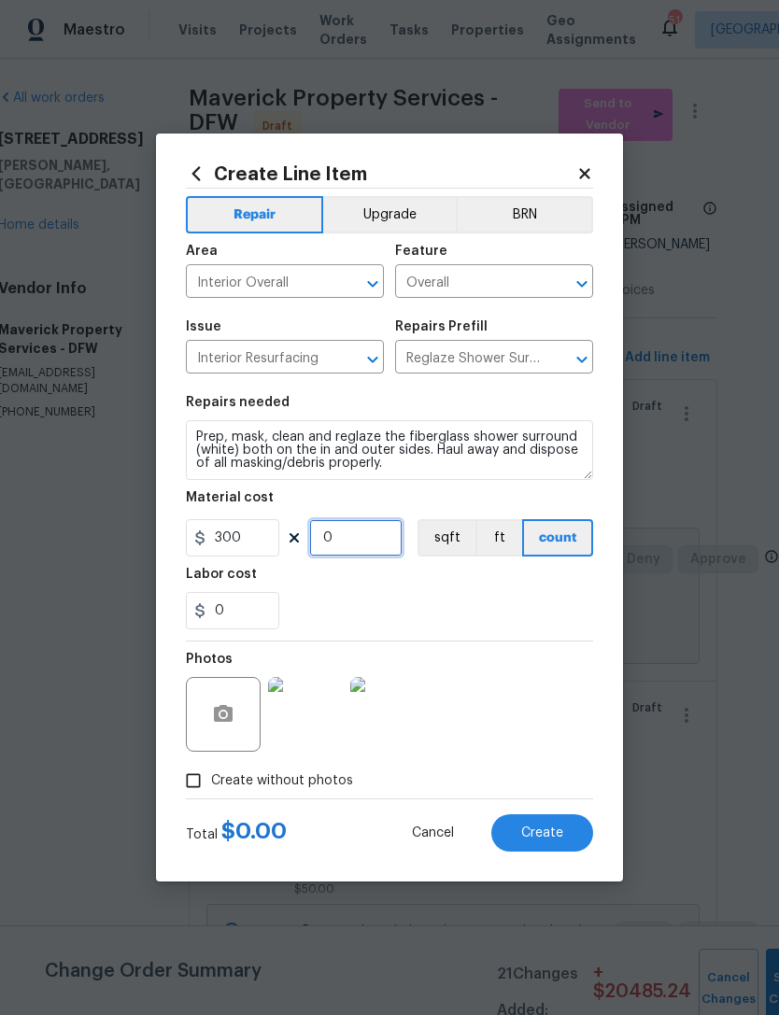
type input "3"
click at [481, 617] on div "0" at bounding box center [389, 610] width 407 height 37
click at [567, 841] on button "Create" at bounding box center [542, 832] width 102 height 37
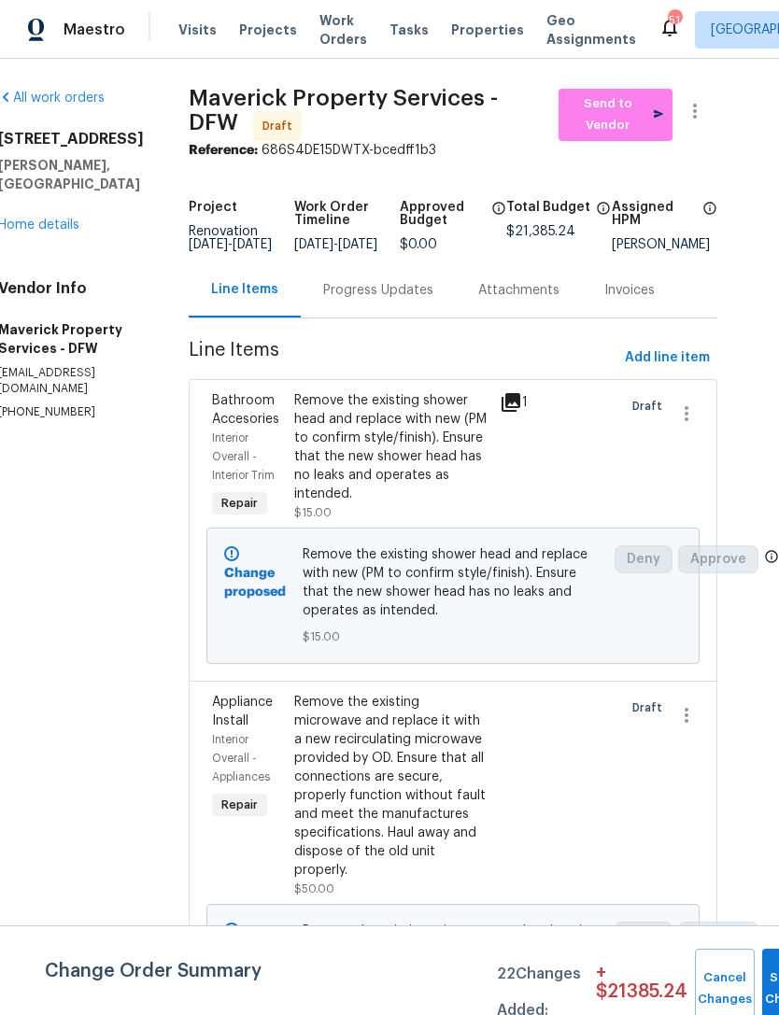
click at [520, 968] on span "22 Changes Added:" at bounding box center [539, 992] width 84 height 73
click at [49, 219] on link "Home details" at bounding box center [38, 225] width 81 height 13
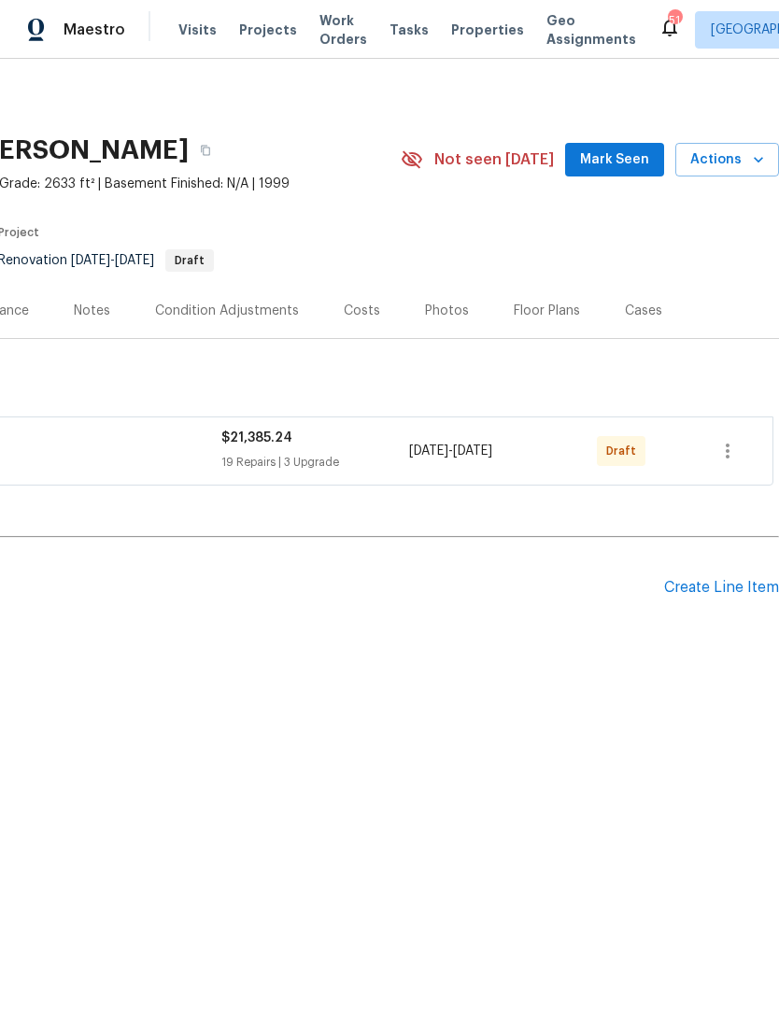
scroll to position [0, 276]
click at [739, 595] on div "Create Line Item" at bounding box center [721, 588] width 115 height 18
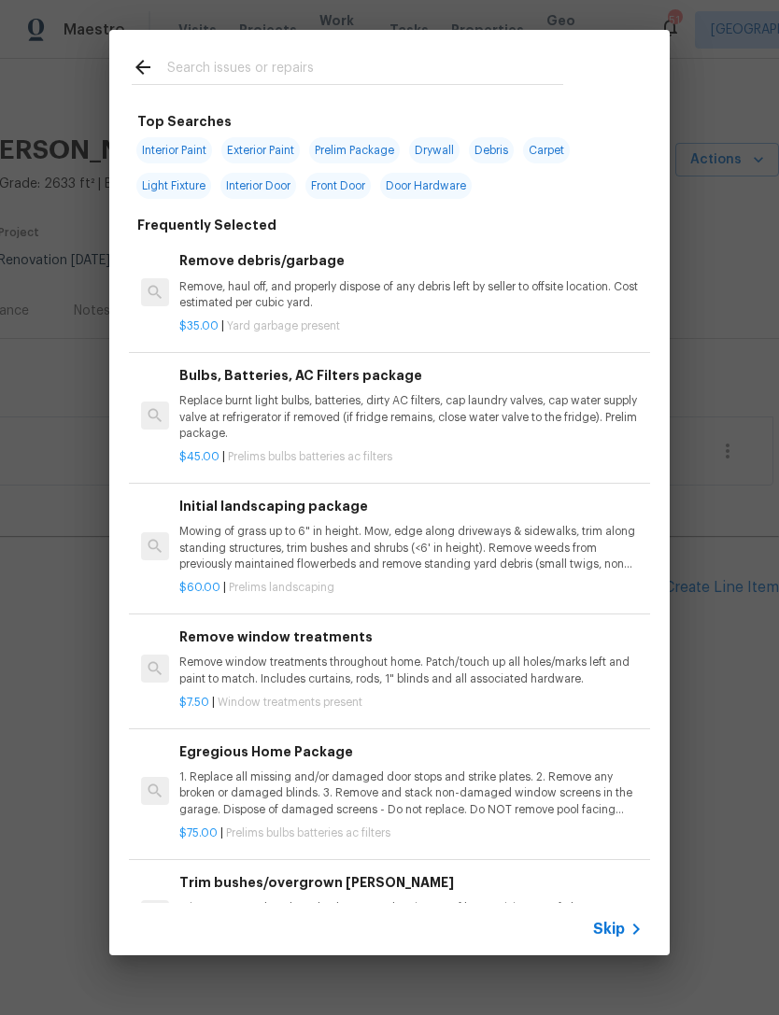
click at [435, 72] on input "text" at bounding box center [365, 70] width 396 height 28
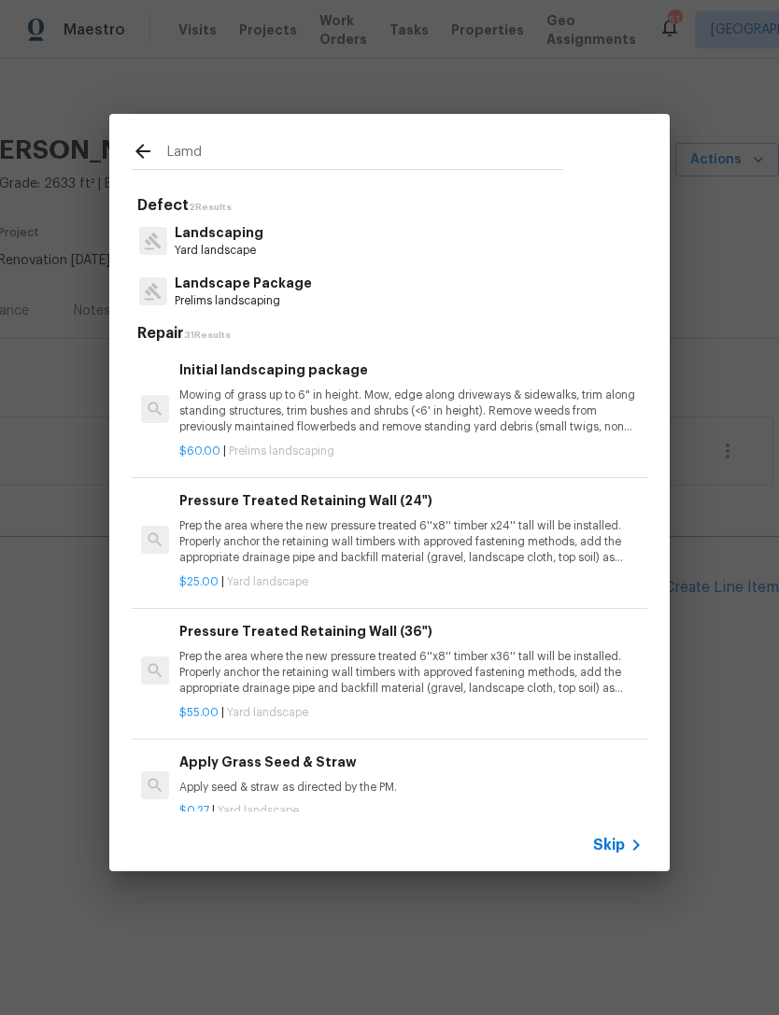
type input "Lamd"
click at [405, 307] on div "Landscape Package Prelims landscaping" at bounding box center [390, 291] width 516 height 50
click at [418, 298] on div "Landscape Package Prelims landscaping" at bounding box center [390, 291] width 516 height 50
click at [260, 299] on p "Prelims landscaping" at bounding box center [243, 301] width 137 height 16
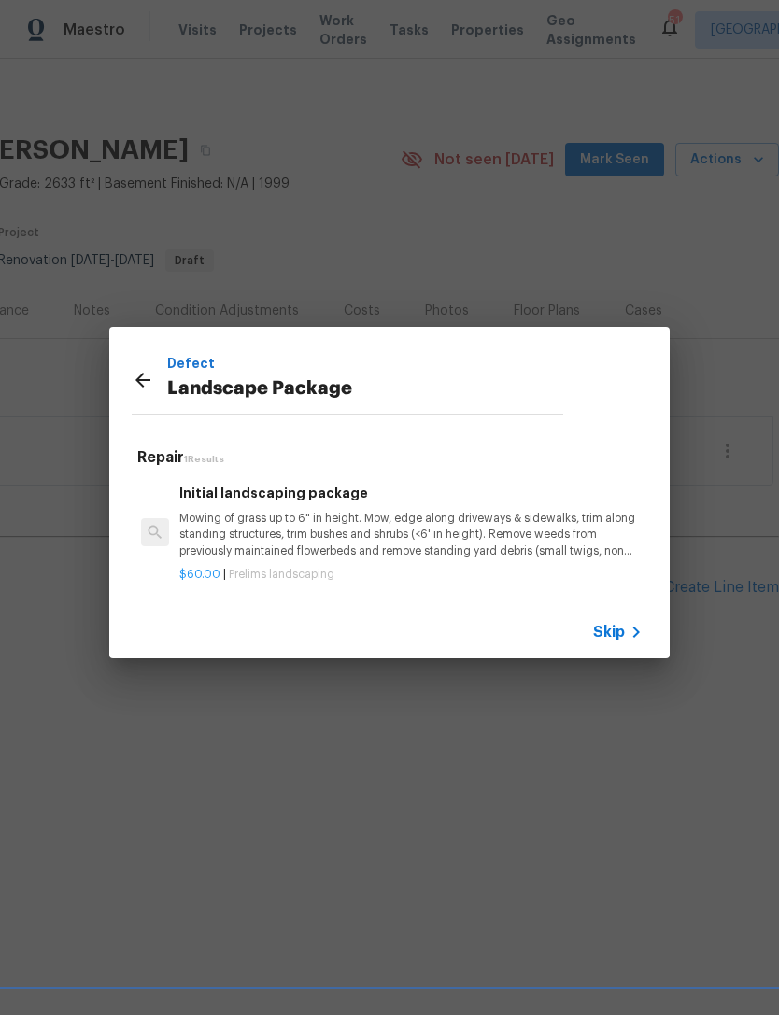
click at [307, 534] on p "Mowing of grass up to 6" in height. Mow, edge along driveways & sidewalks, trim…" at bounding box center [410, 535] width 463 height 48
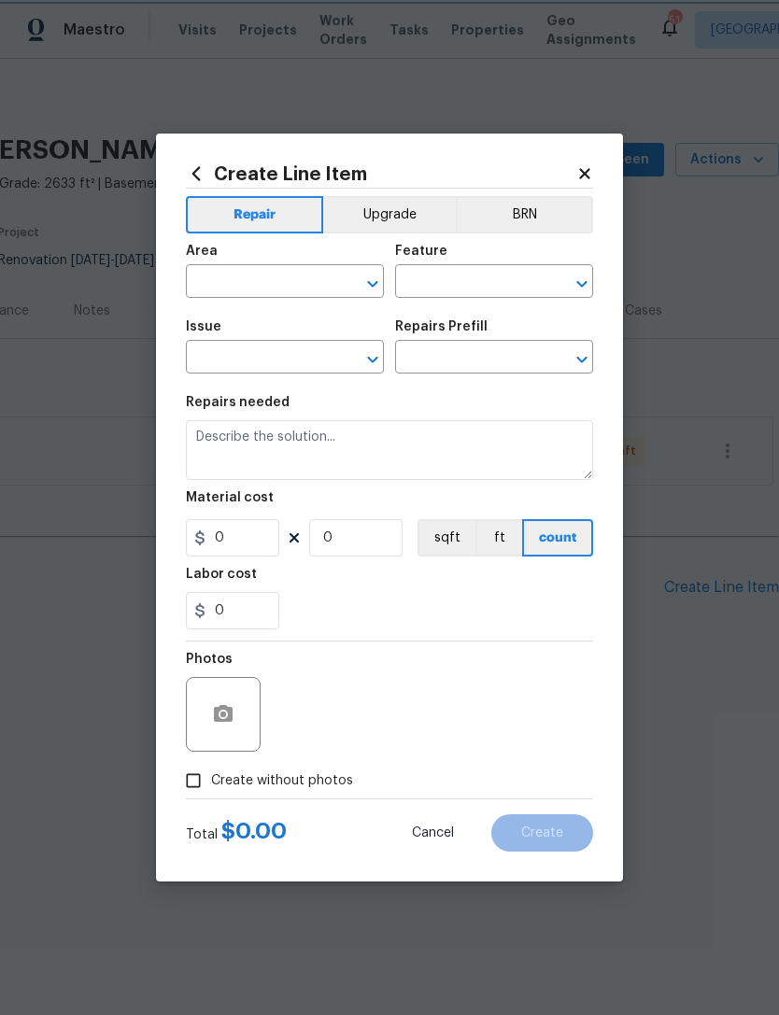
type input "Home Readiness Packages"
type input "Landscape Package"
type input "Initial landscaping package $60.00"
type textarea "Mowing of grass up to 6" in height. Mow, edge along driveways & sidewalks, trim…"
type input "60"
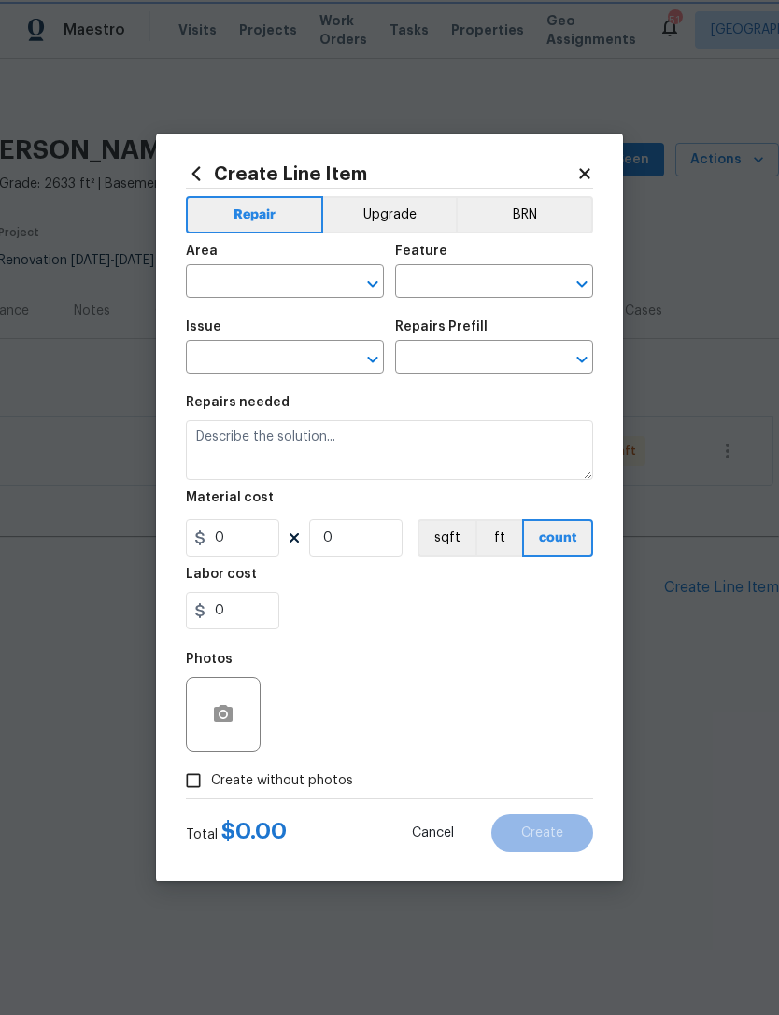
type input "1"
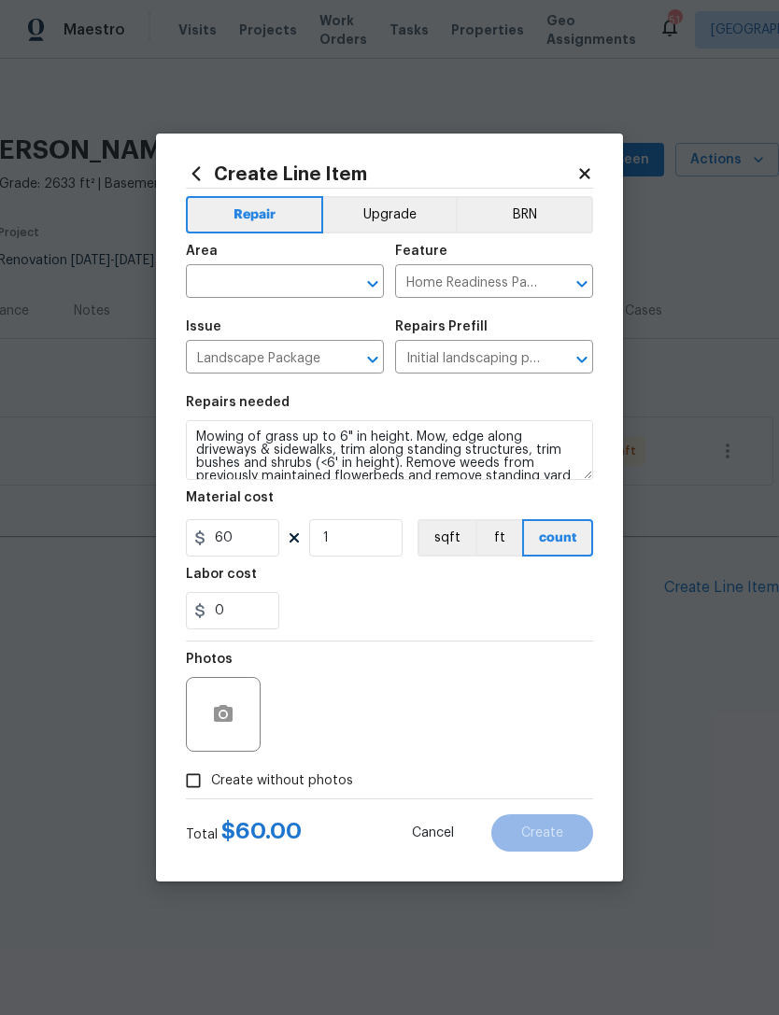
click at [234, 748] on div at bounding box center [223, 714] width 75 height 75
click at [227, 725] on icon "button" at bounding box center [223, 714] width 22 height 22
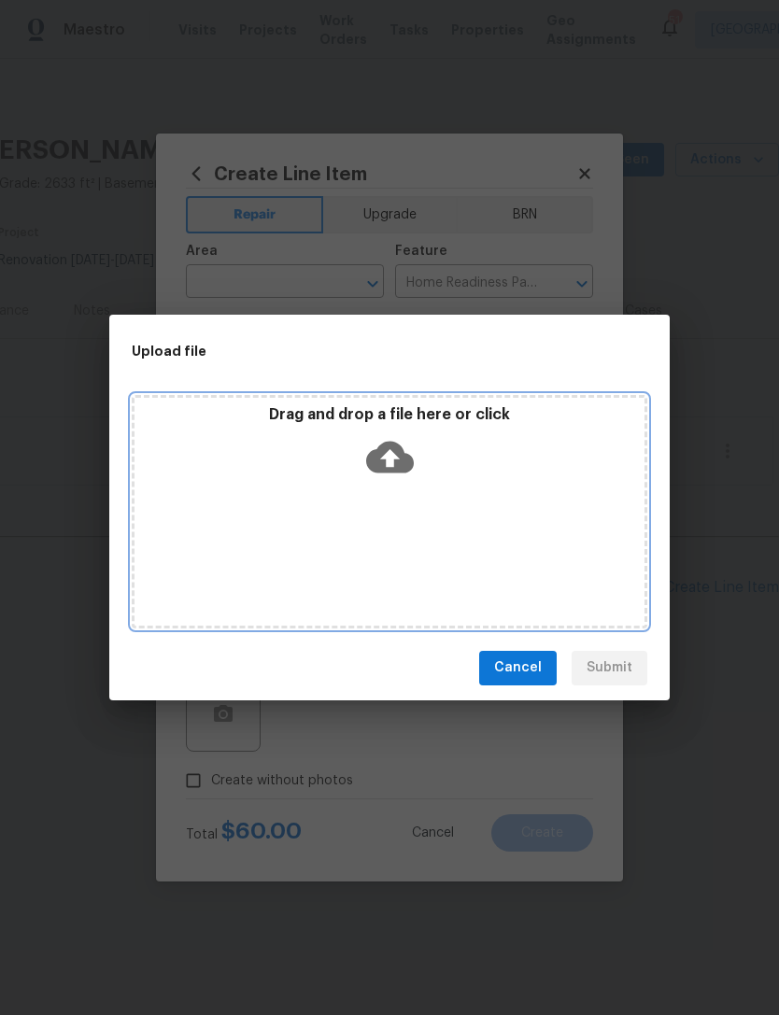
click at [413, 467] on icon at bounding box center [390, 457] width 48 height 48
